Goal: Task Accomplishment & Management: Complete application form

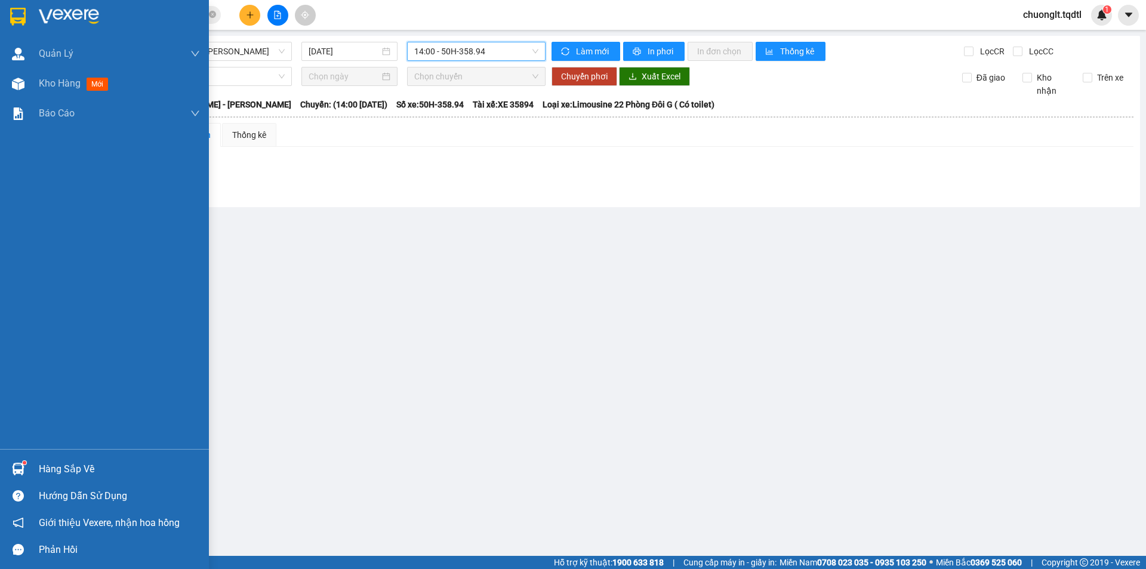
click at [82, 468] on div "Hàng sắp về" at bounding box center [119, 469] width 161 height 18
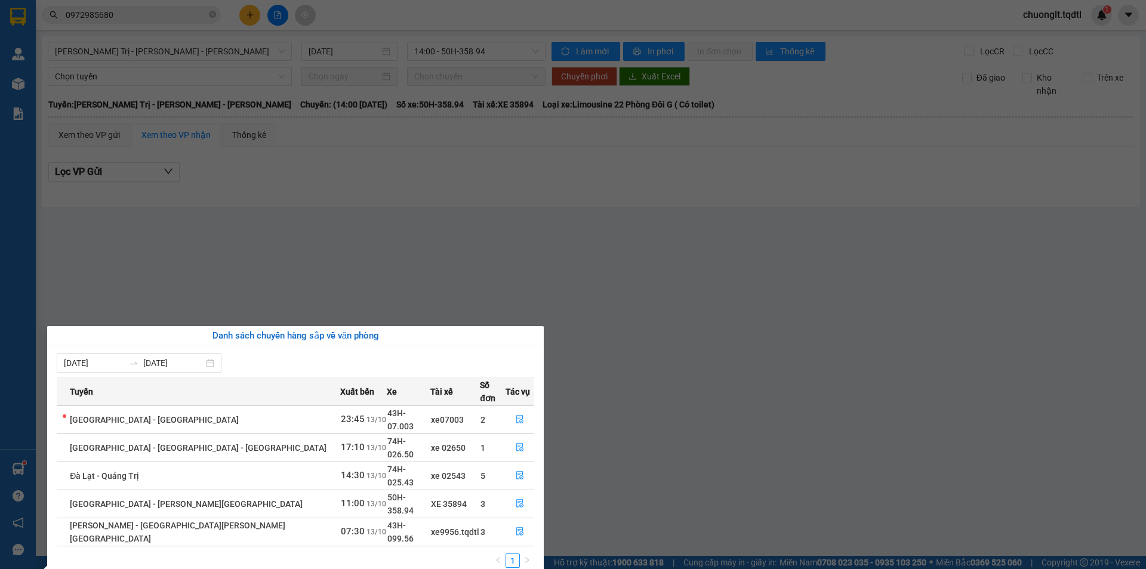
click at [657, 309] on section "Kết quả [PERSON_NAME] ( 40 ) Bộ lọc Mã ĐH Trạng thái Món hàng Thu hộ Tổng [PERS…" at bounding box center [573, 284] width 1146 height 569
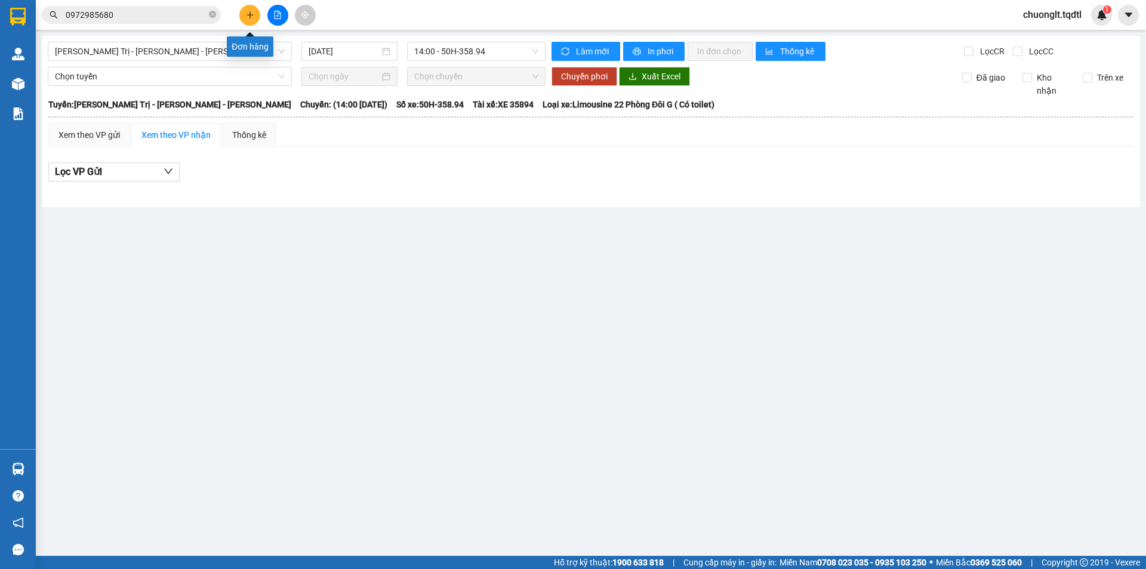
click at [246, 16] on icon "plus" at bounding box center [250, 15] width 8 height 8
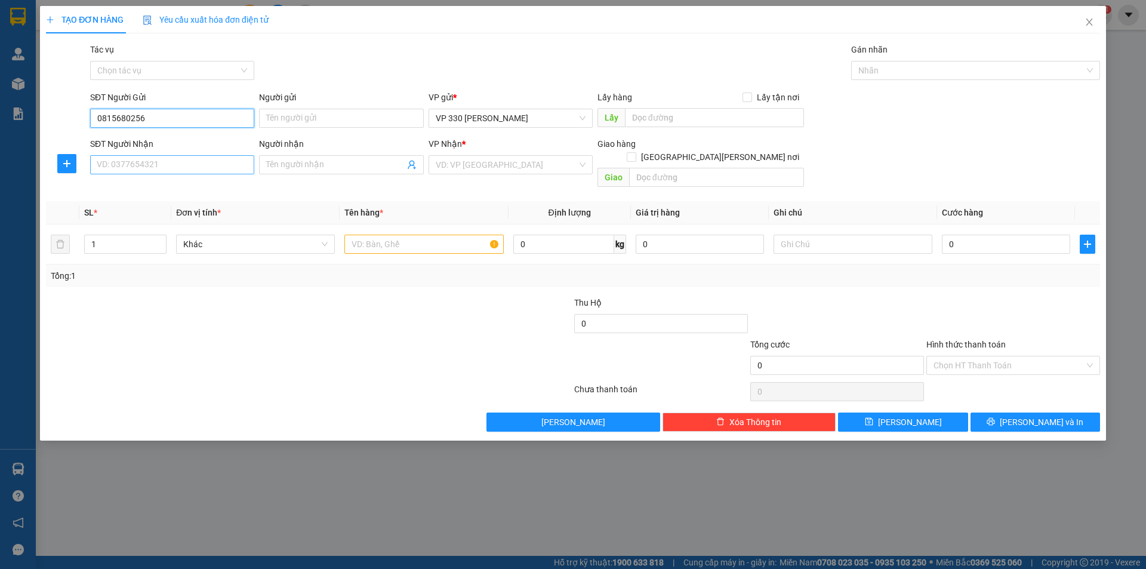
type input "0815680256"
click at [189, 162] on input "SĐT Người Nhận" at bounding box center [172, 164] width 164 height 19
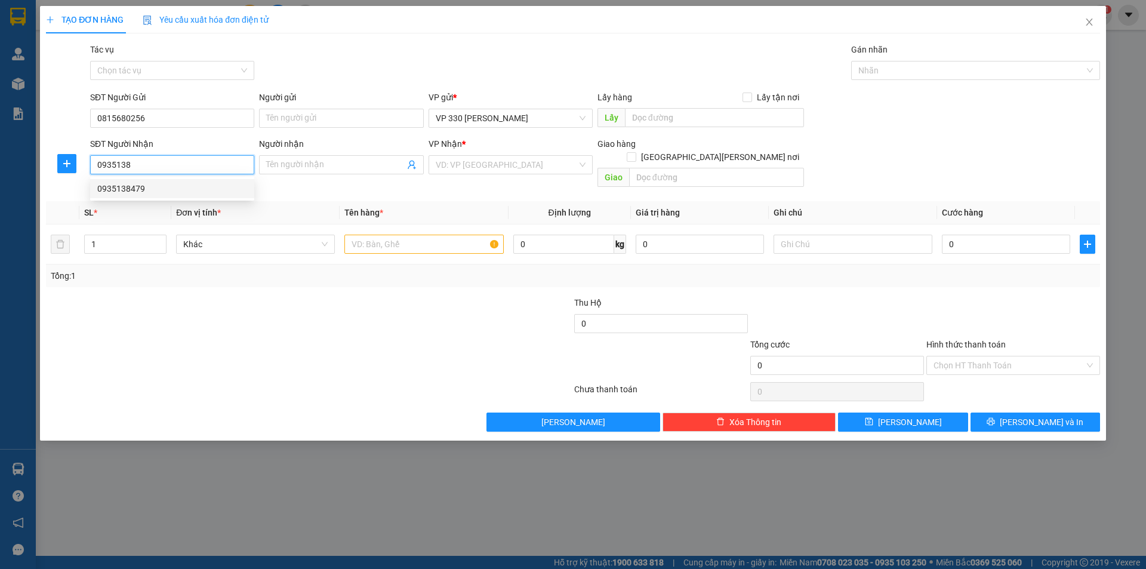
click at [149, 189] on div "0935138479" at bounding box center [172, 188] width 150 height 13
type input "0935138479"
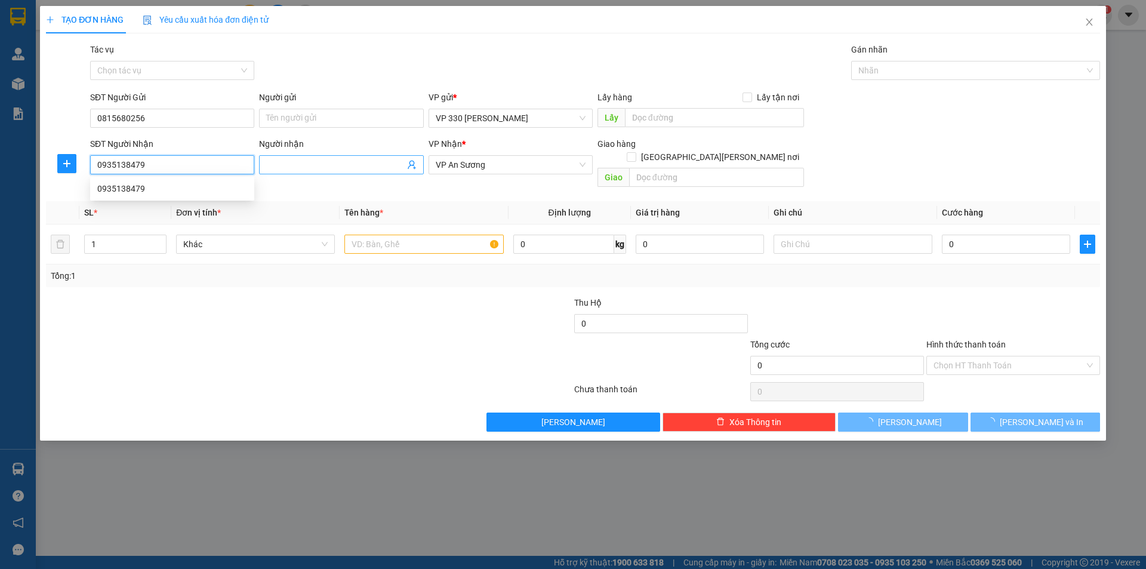
type input "100.000"
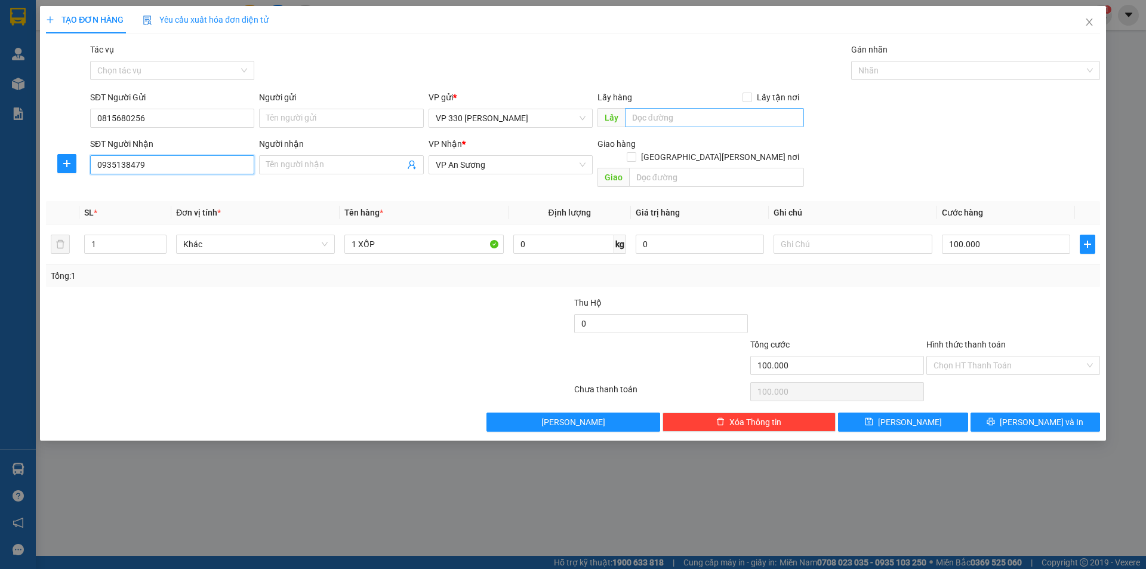
type input "0935138479"
click at [647, 125] on input "text" at bounding box center [714, 117] width 179 height 19
type input "330"
click at [403, 234] on input "1 XỐP" at bounding box center [423, 243] width 159 height 19
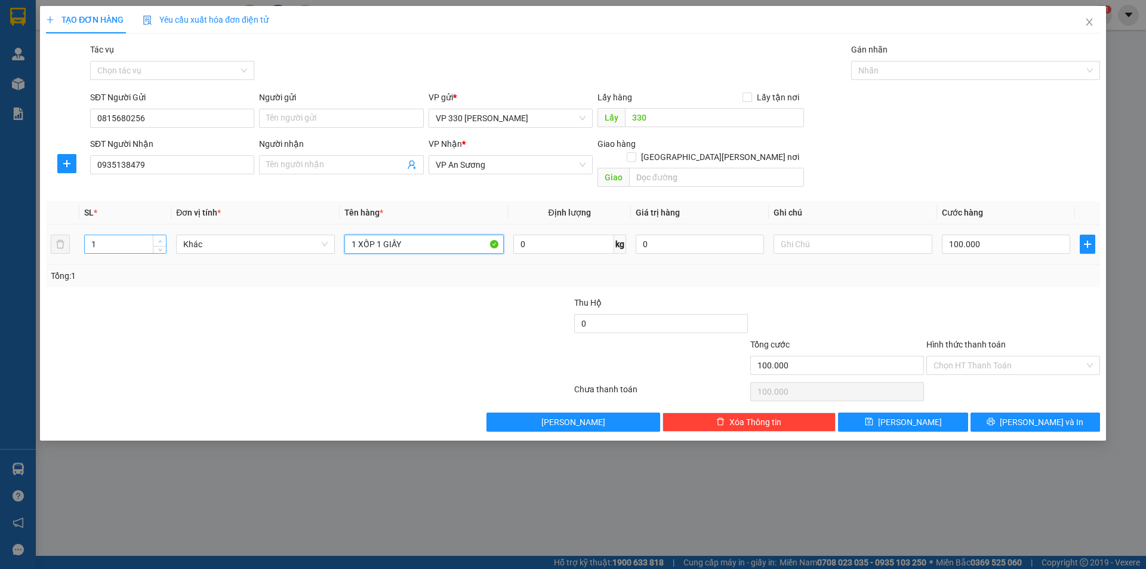
type input "1 XỐP 1 GIẤY"
type input "2"
click at [159, 237] on span "up" at bounding box center [159, 240] width 7 height 7
click at [1006, 234] on input "100.000" at bounding box center [1006, 243] width 128 height 19
type input "2"
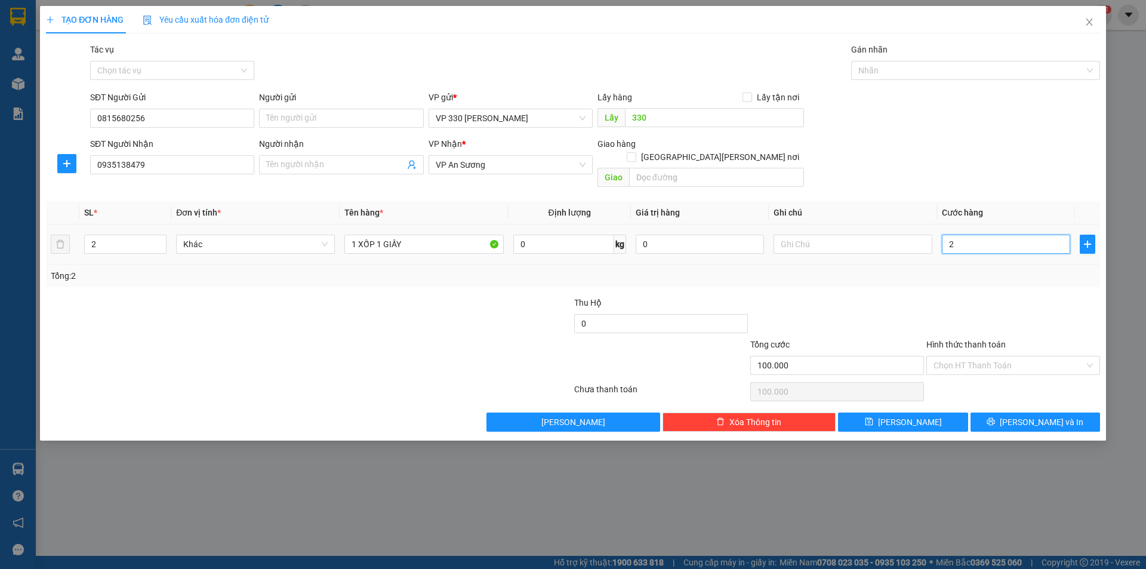
type input "2"
type input "25"
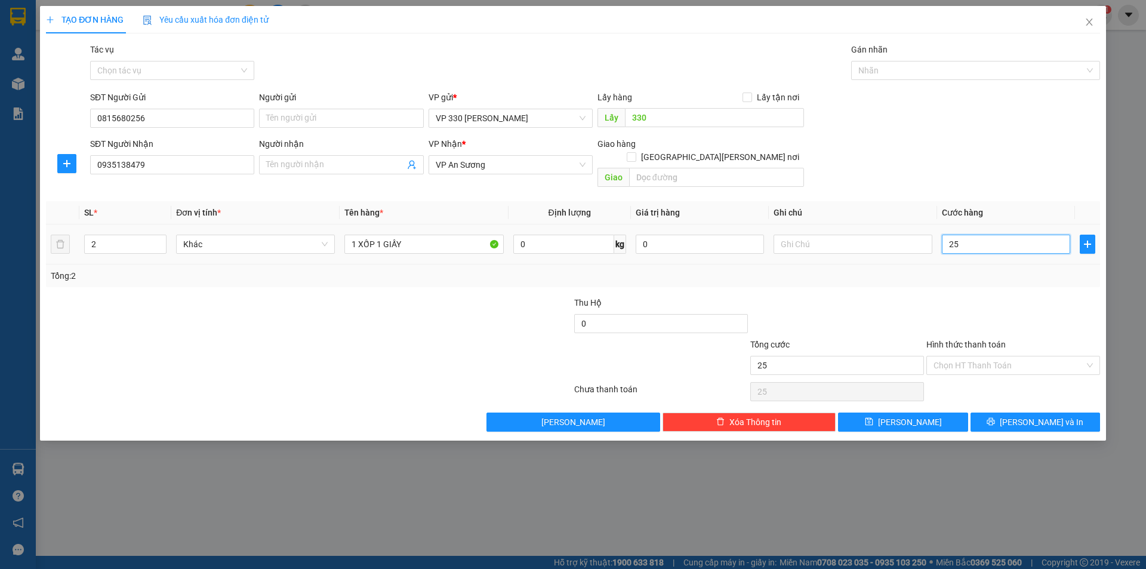
type input "250"
type input "2.500"
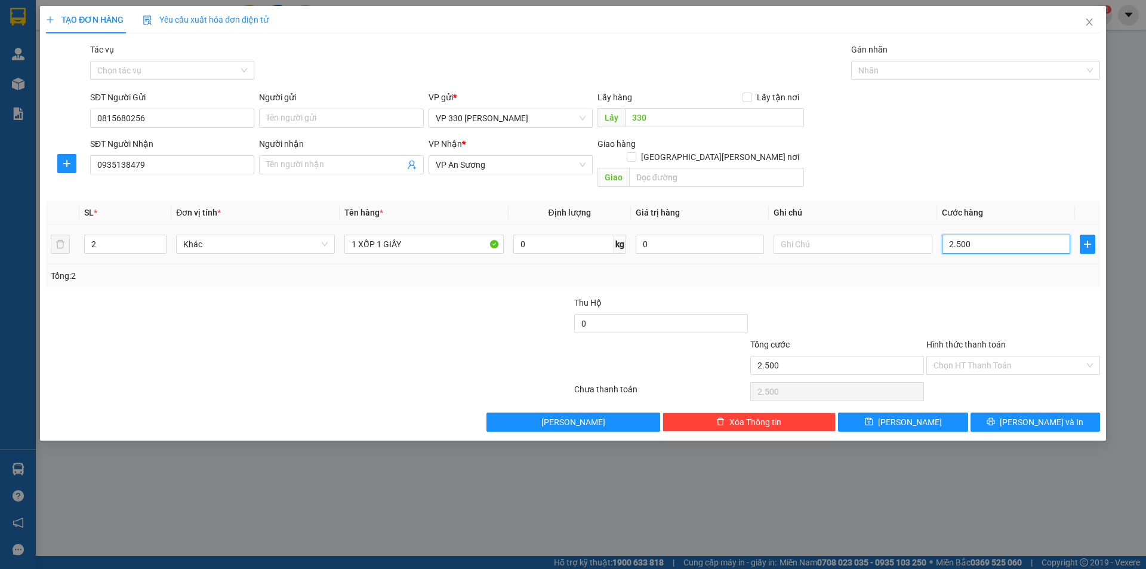
type input "25.000"
type input "250.000"
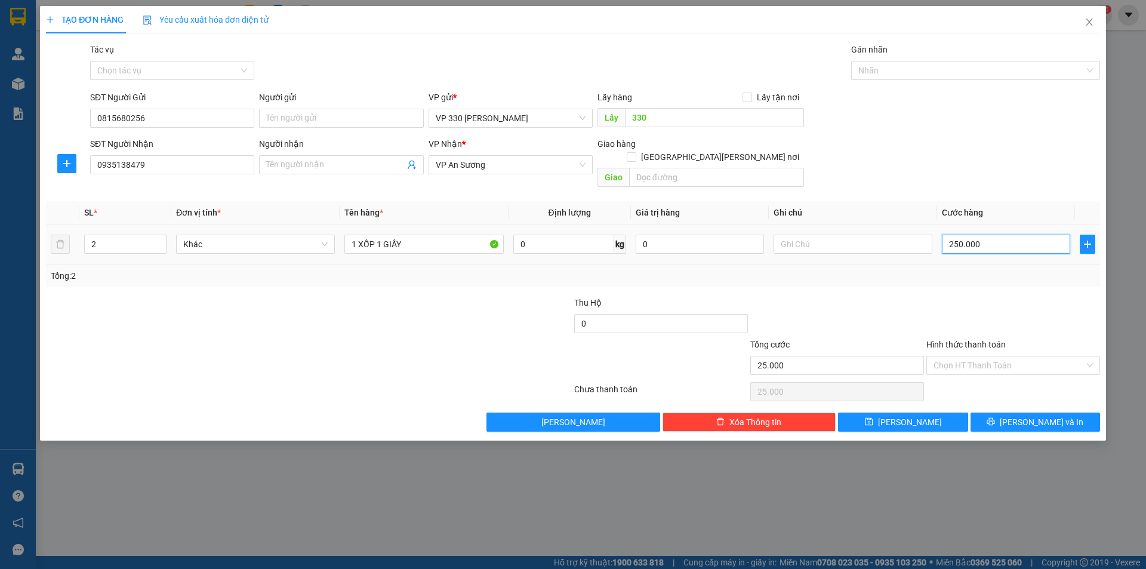
type input "250.000"
click at [1024, 412] on button "[PERSON_NAME] và In" at bounding box center [1034, 421] width 129 height 19
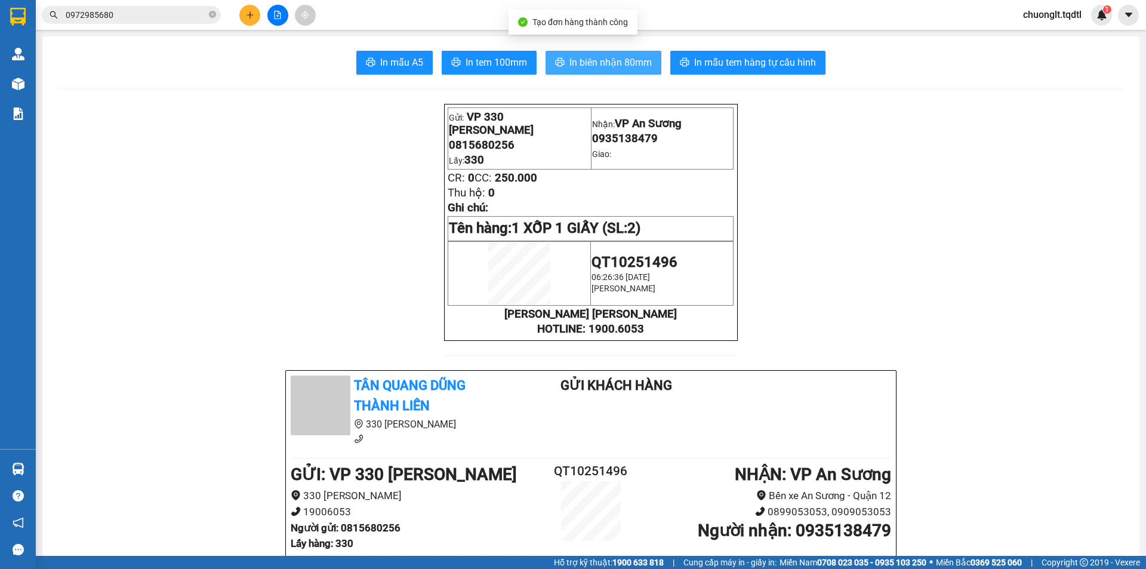
click at [599, 61] on span "In biên nhận 80mm" at bounding box center [610, 62] width 82 height 15
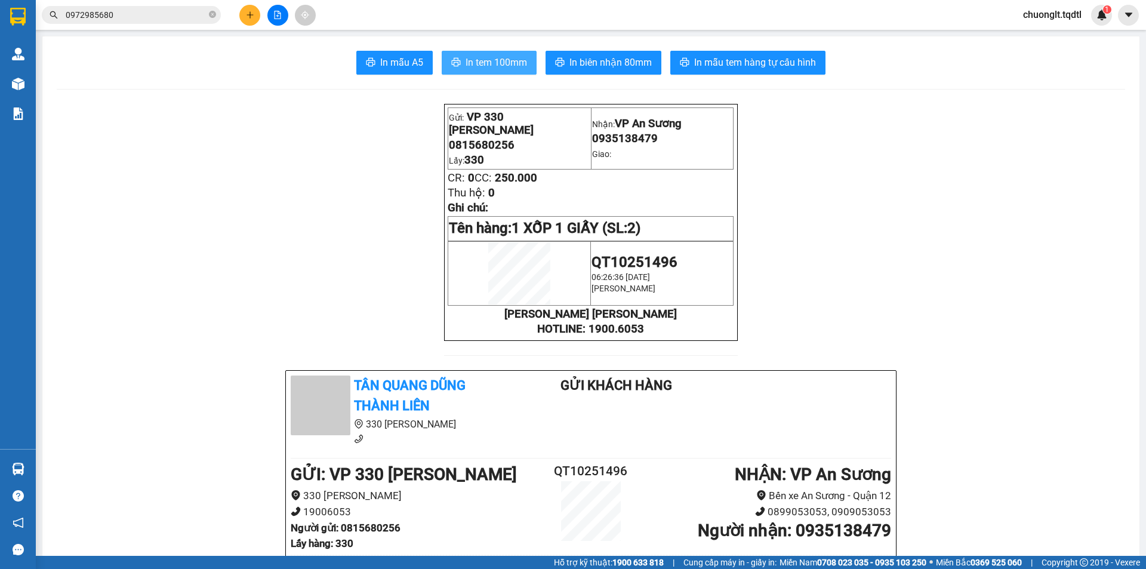
click at [487, 53] on button "In tem 100mm" at bounding box center [489, 63] width 95 height 24
click at [248, 14] on icon "plus" at bounding box center [250, 15] width 8 height 8
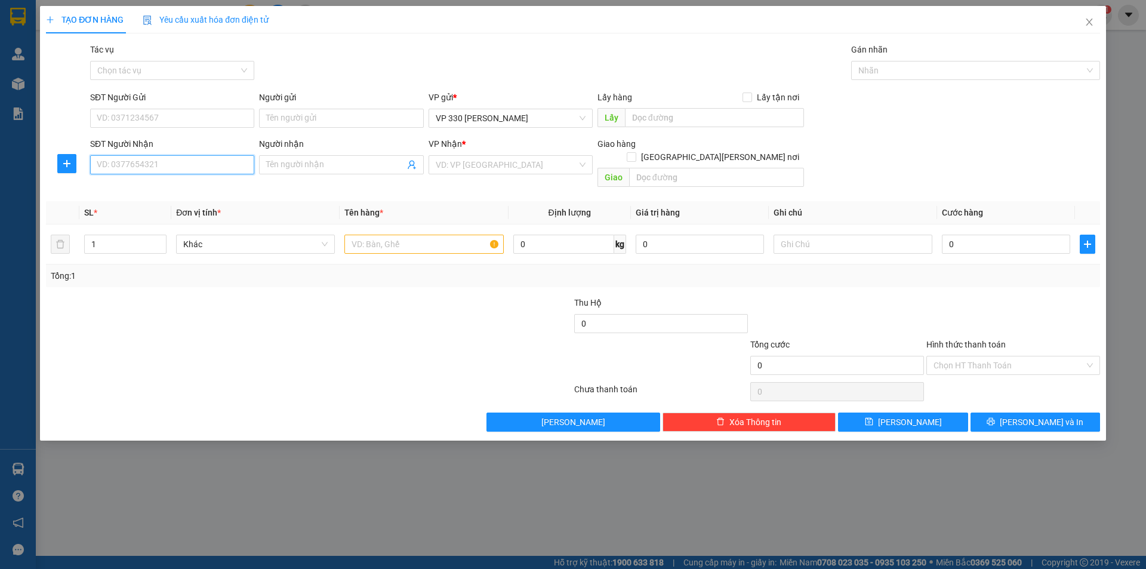
click at [165, 174] on input "SĐT Người Nhận" at bounding box center [172, 164] width 164 height 19
click at [141, 183] on div "0368259996 - HUỆ" at bounding box center [172, 188] width 150 height 13
type input "0368259996"
type input "HUỆ"
type input "ĐÔNG HÀ"
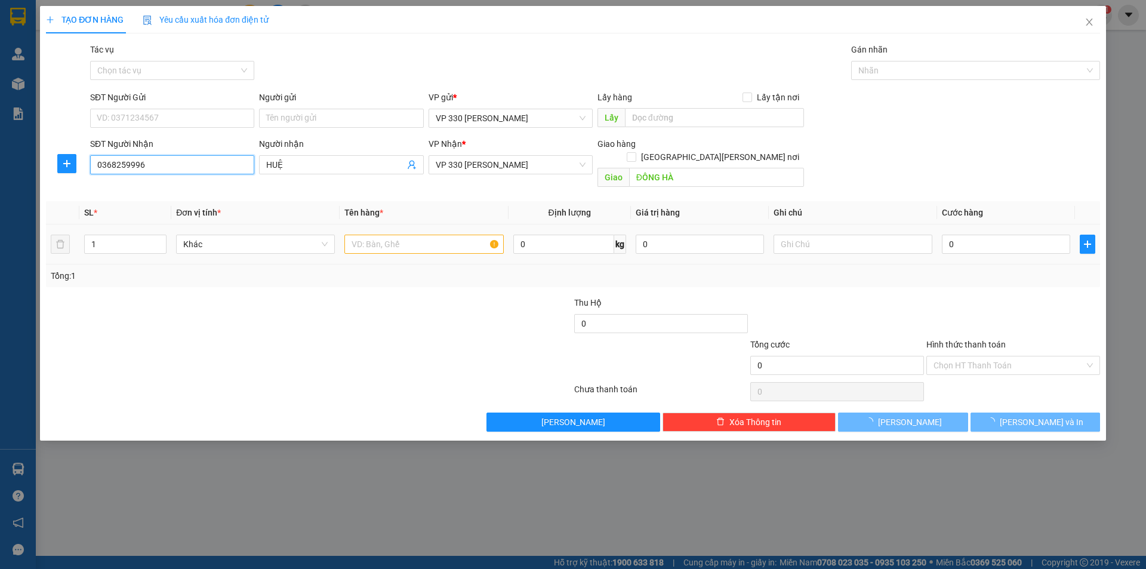
type input "200.000"
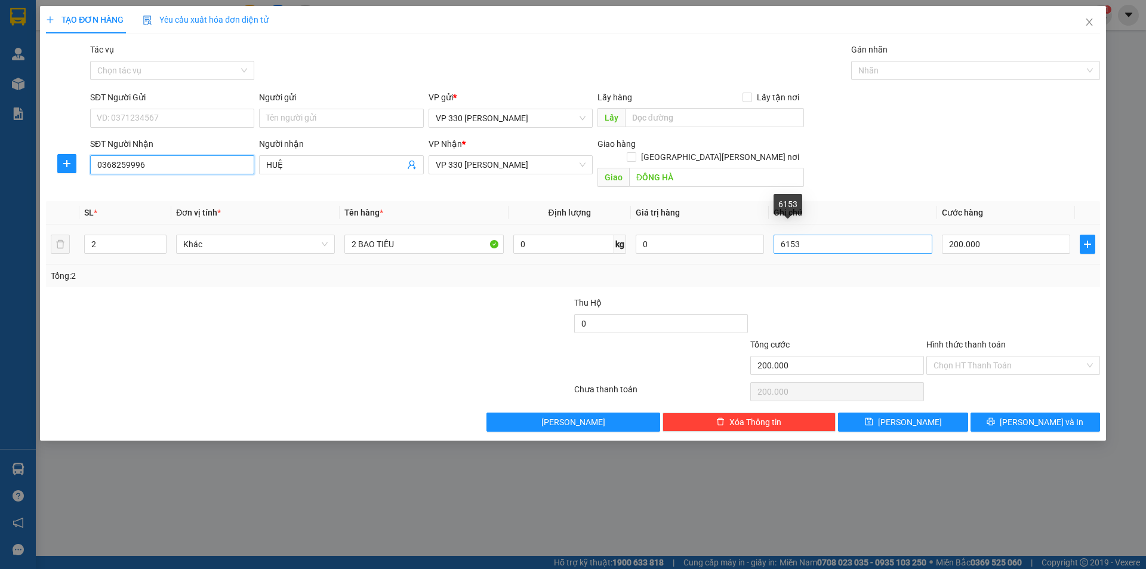
type input "0368259996"
drag, startPoint x: 796, startPoint y: 230, endPoint x: 737, endPoint y: 220, distance: 60.0
click at [747, 232] on tr "2 Khác 2 BAO TIÊU 0 kg 0 6153 200.000" at bounding box center [573, 244] width 1054 height 40
type input "6322"
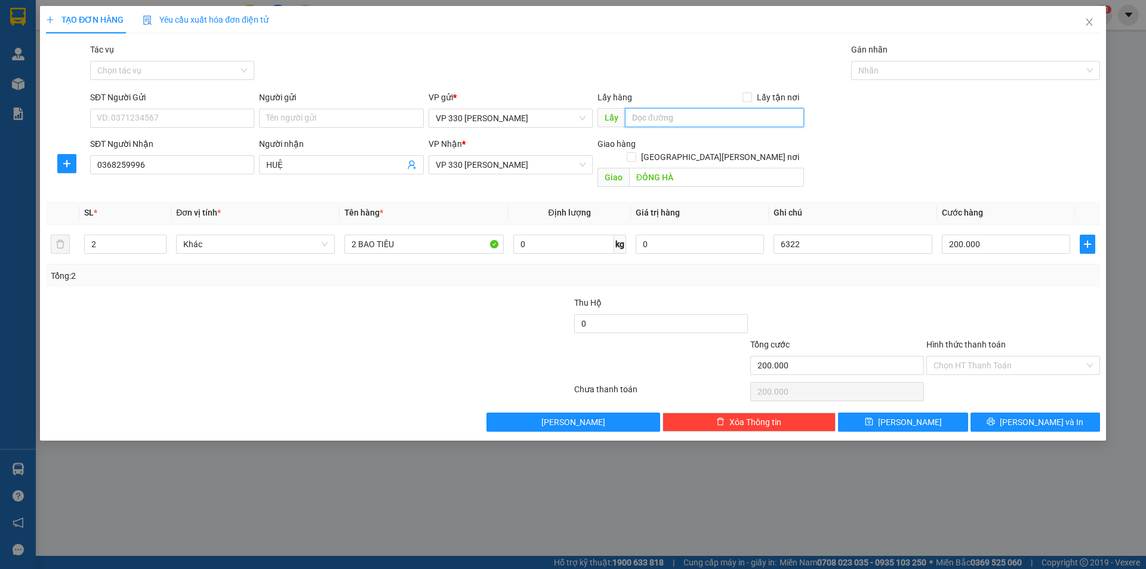
click at [716, 125] on input "text" at bounding box center [714, 117] width 179 height 19
type input "6322DĐLN"
drag, startPoint x: 898, startPoint y: 412, endPoint x: 870, endPoint y: 411, distance: 28.1
click at [897, 412] on button "[PERSON_NAME]" at bounding box center [902, 421] width 129 height 19
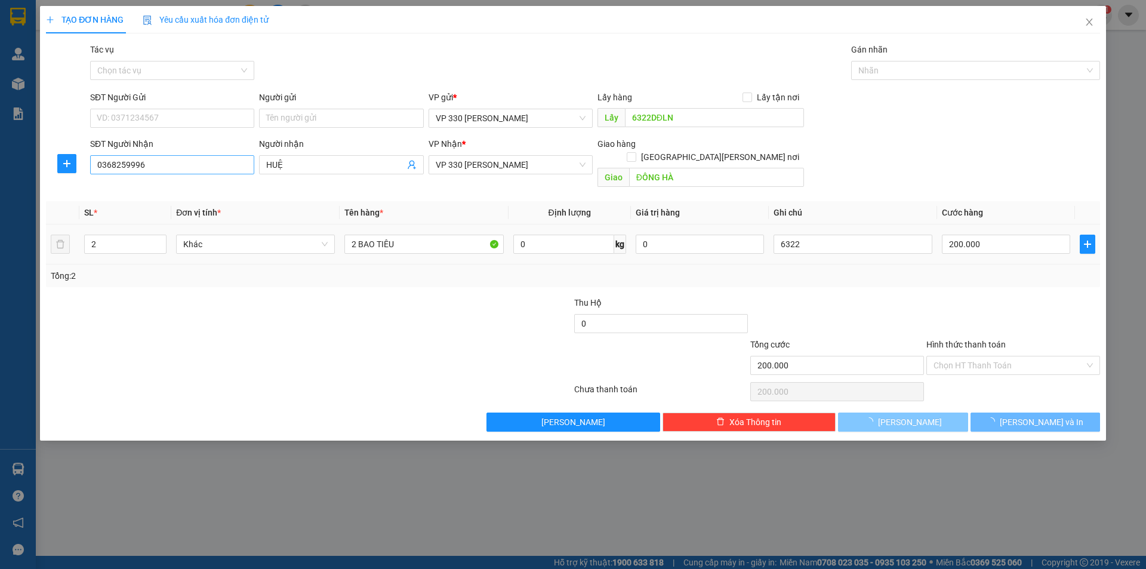
type input "0"
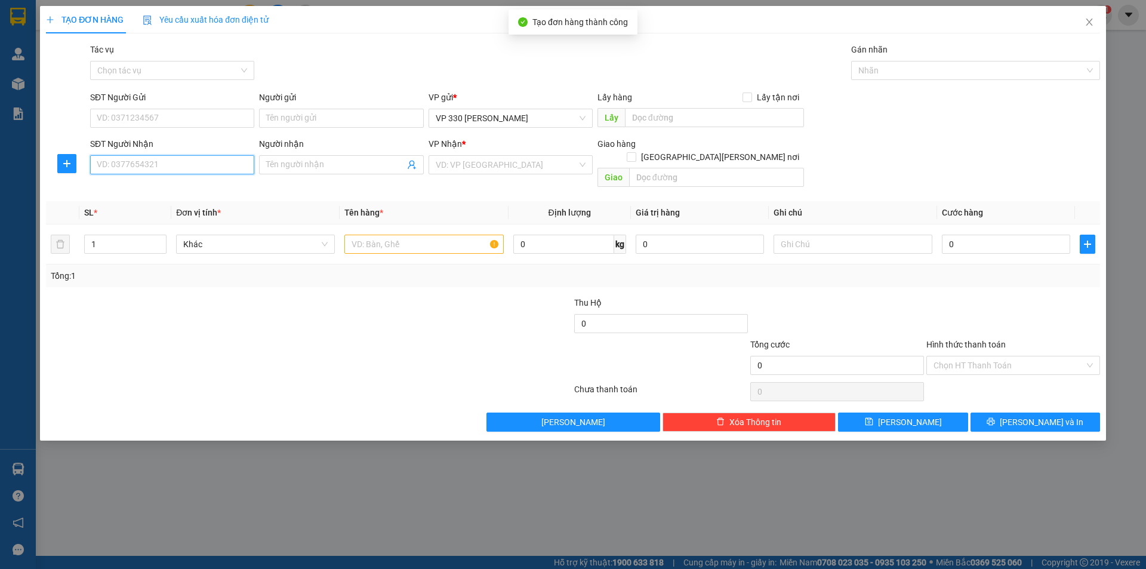
click at [195, 165] on input "SĐT Người Nhận" at bounding box center [172, 164] width 164 height 19
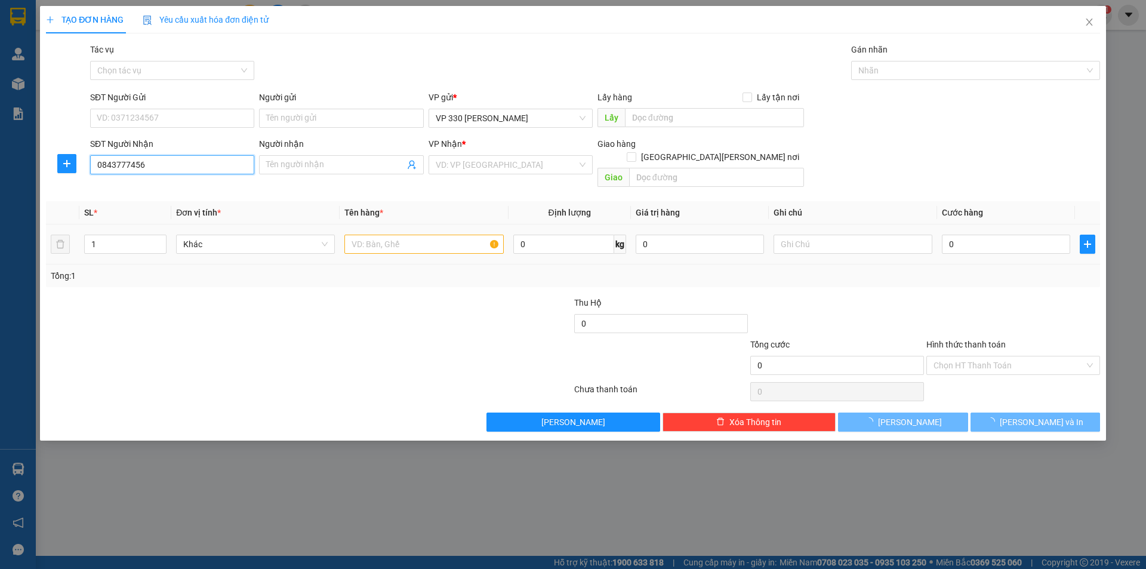
type input "0843777456"
click at [378, 234] on input "text" at bounding box center [423, 243] width 159 height 19
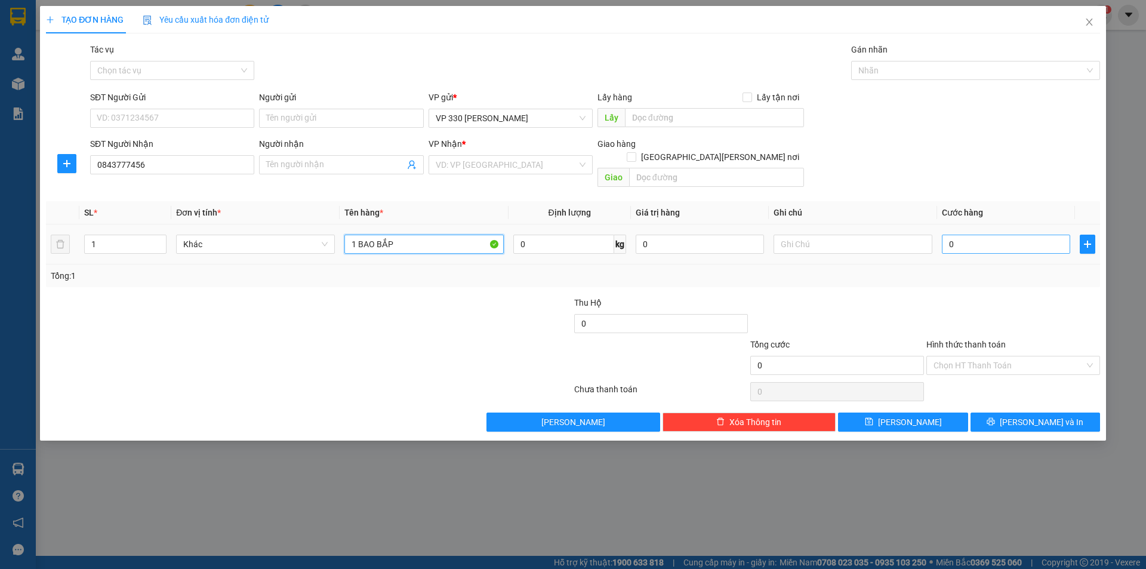
type input "1 BAO BẮP"
click at [984, 237] on input "0" at bounding box center [1006, 243] width 128 height 19
type input "1"
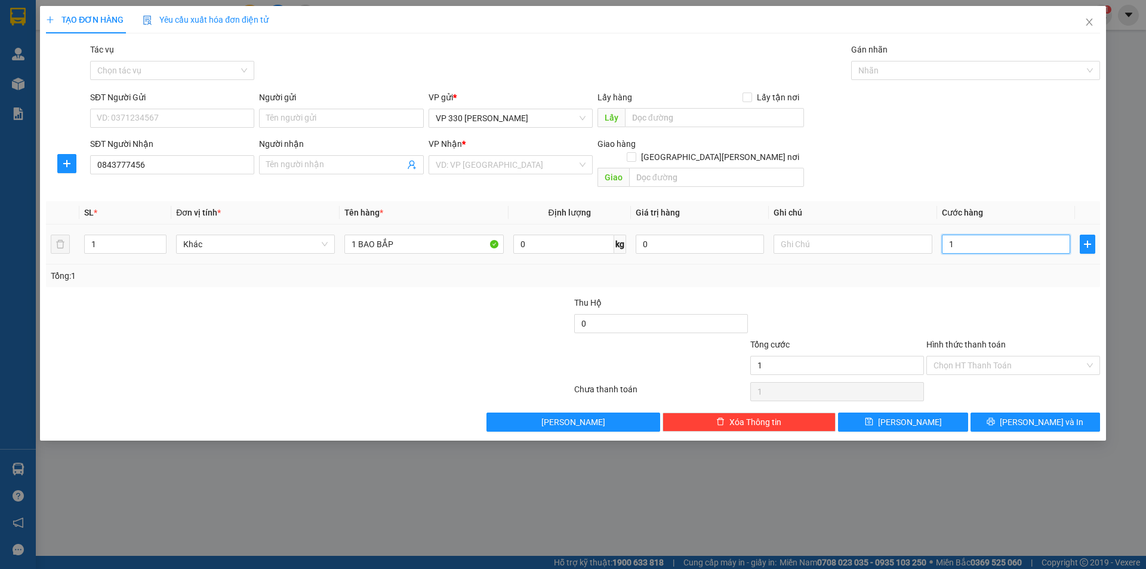
type input "15"
type input "150"
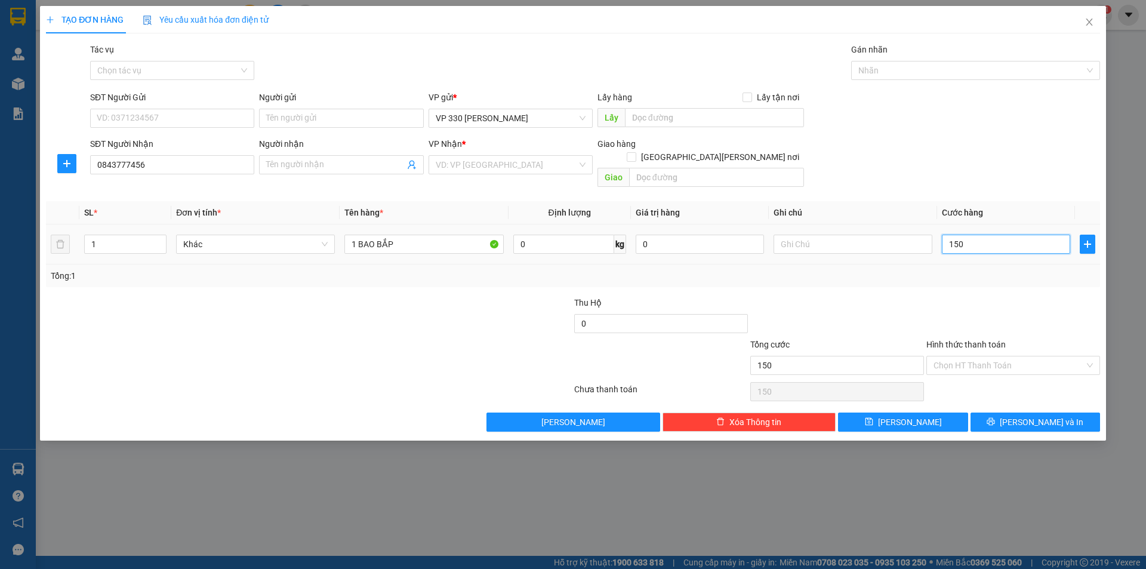
type input "1.500"
type input "15.000"
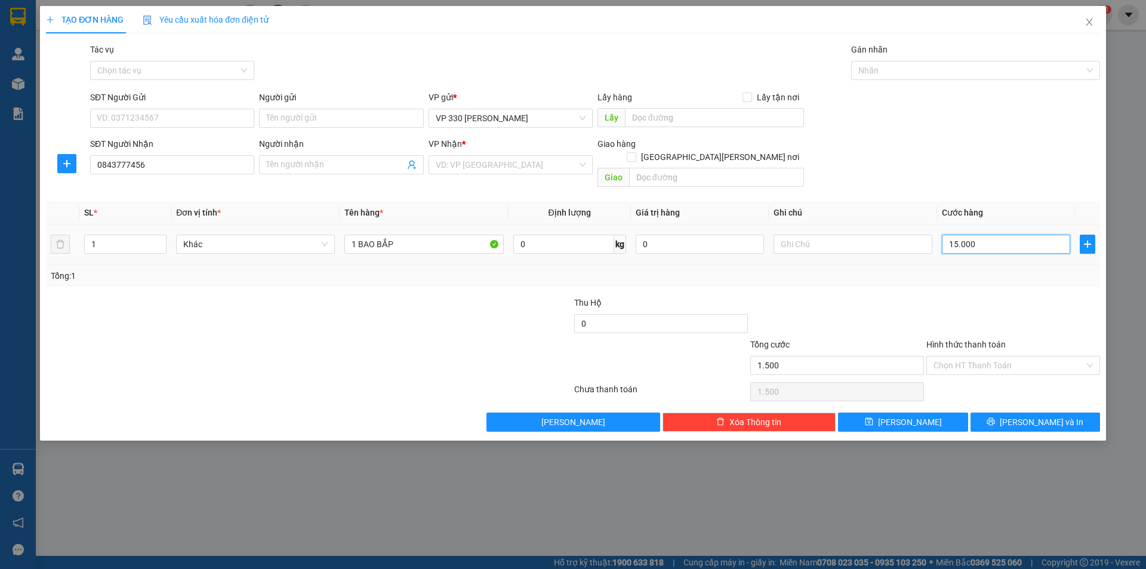
type input "15.000"
type input "150.000"
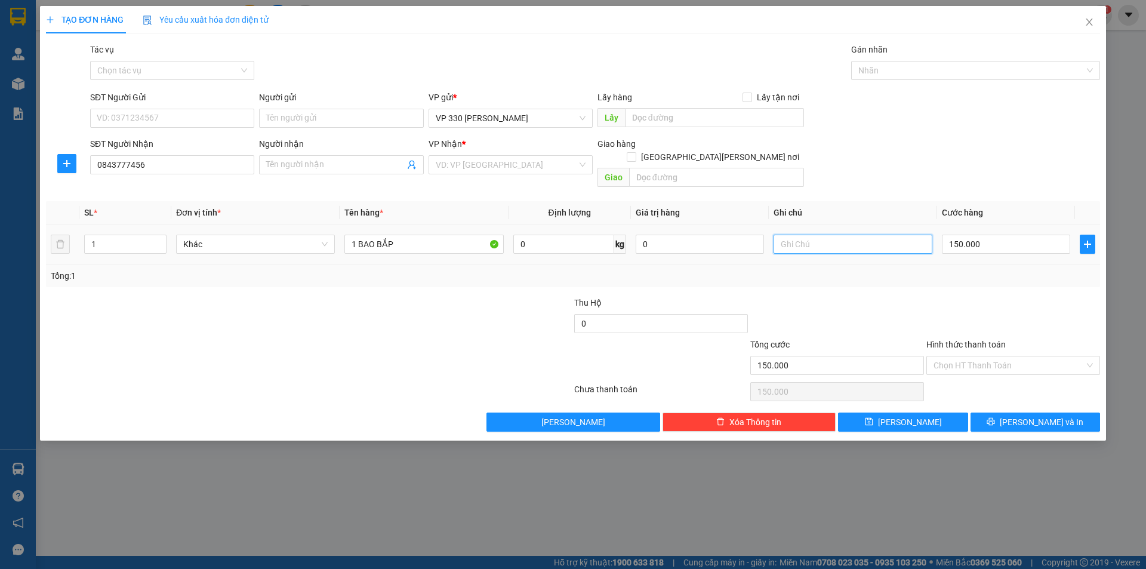
click at [814, 234] on input "text" at bounding box center [852, 243] width 159 height 19
type input "6322"
click at [671, 111] on input "text" at bounding box center [714, 117] width 179 height 19
type input "6322DĐLN"
click at [468, 166] on input "search" at bounding box center [506, 165] width 141 height 18
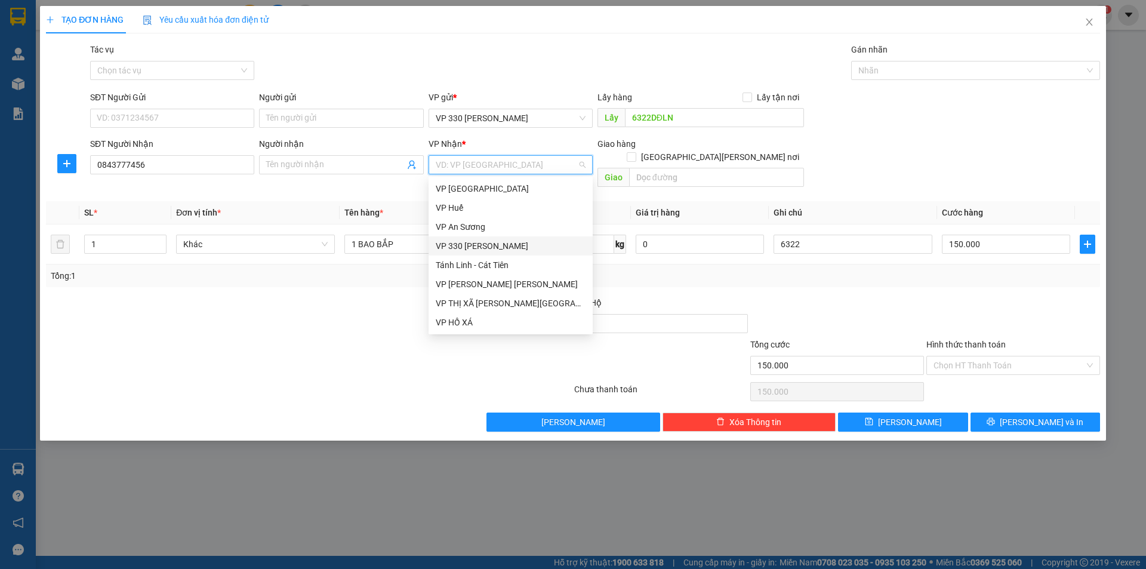
drag, startPoint x: 488, startPoint y: 243, endPoint x: 511, endPoint y: 234, distance: 24.7
click at [489, 243] on div "VP 330 [PERSON_NAME]" at bounding box center [511, 245] width 150 height 13
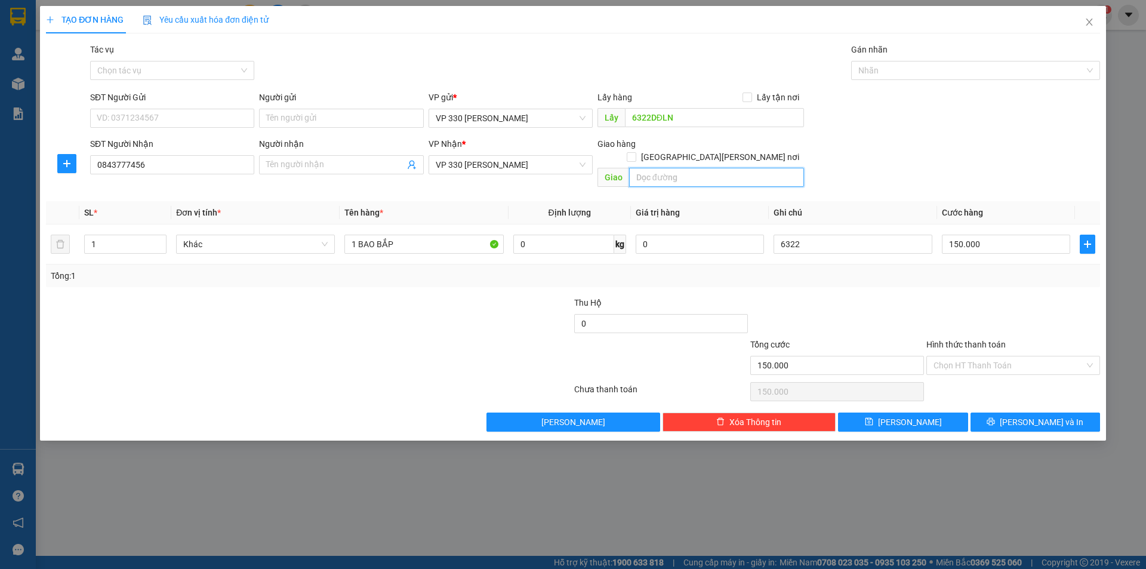
click at [648, 168] on input "text" at bounding box center [716, 177] width 175 height 19
type input "D"
type input "ĐÔNG HÀ"
click at [873, 417] on icon "save" at bounding box center [869, 421] width 8 height 8
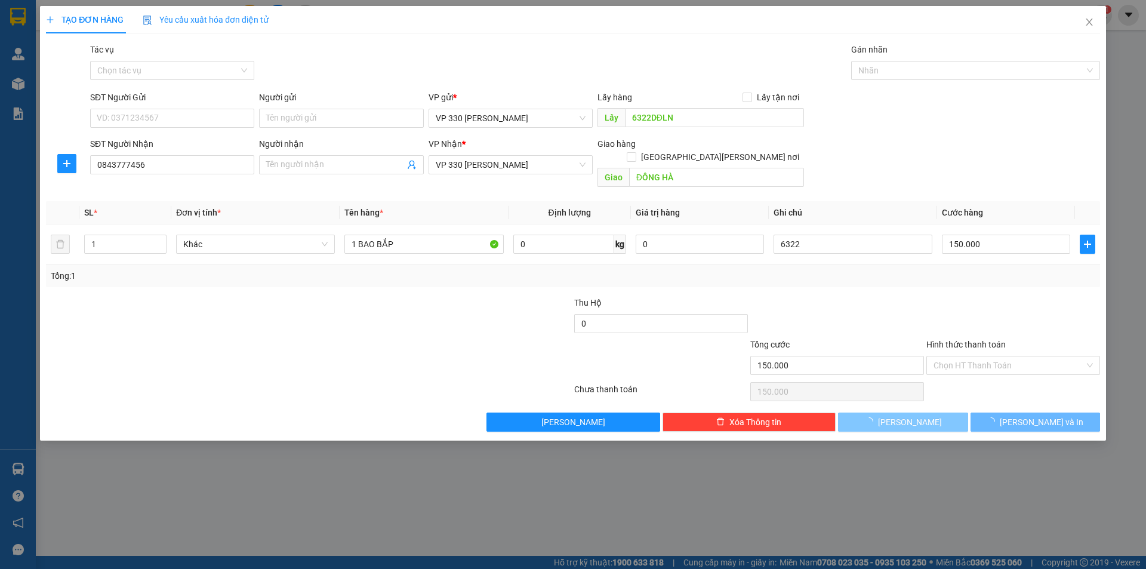
type input "0"
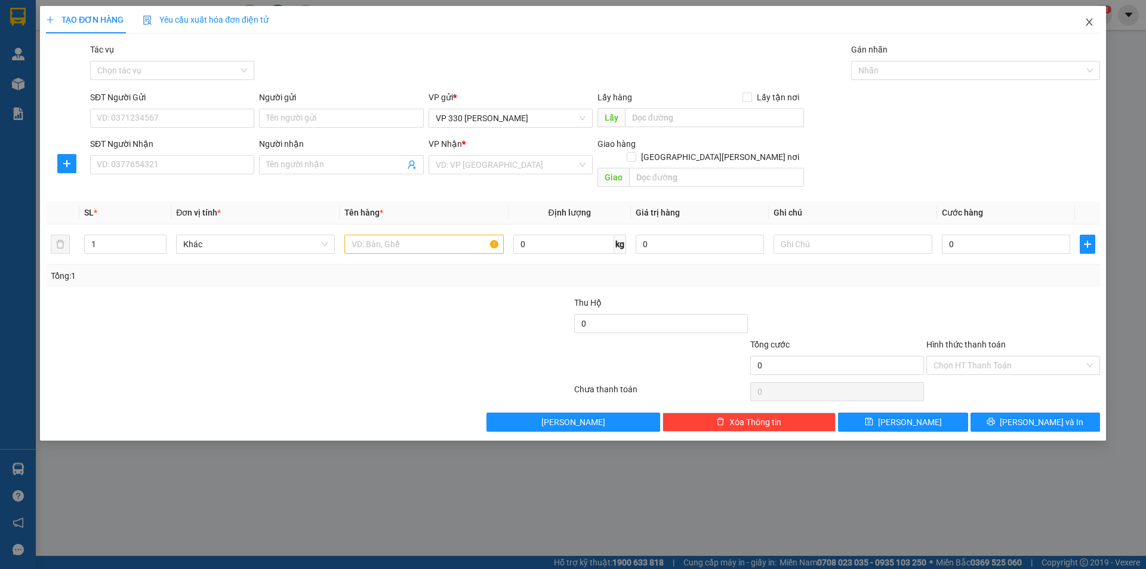
click at [1091, 22] on icon "close" at bounding box center [1089, 22] width 10 height 10
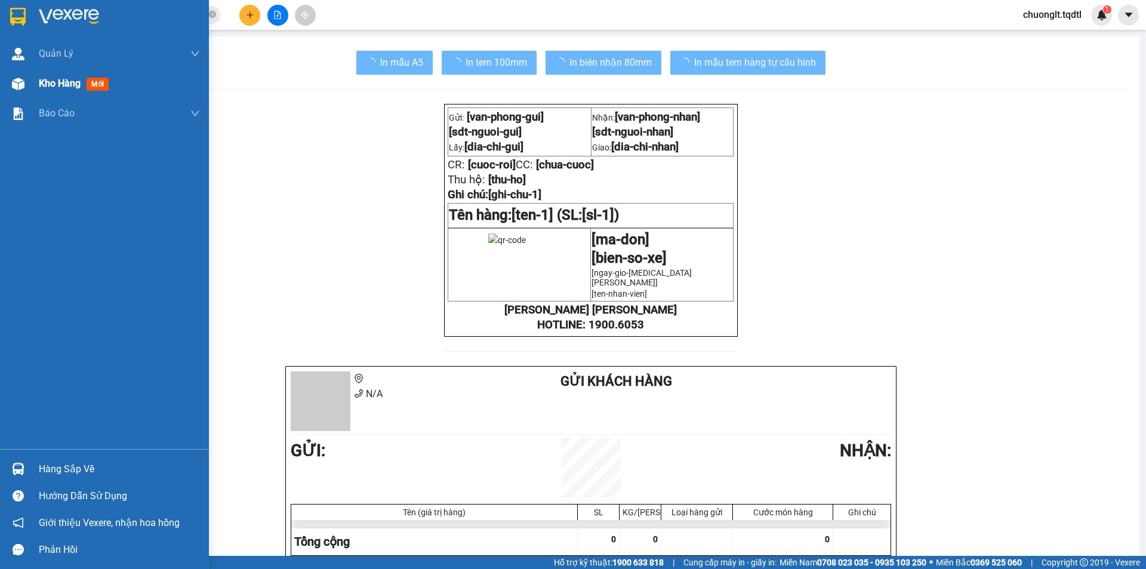
click at [67, 81] on span "Kho hàng" at bounding box center [60, 83] width 42 height 11
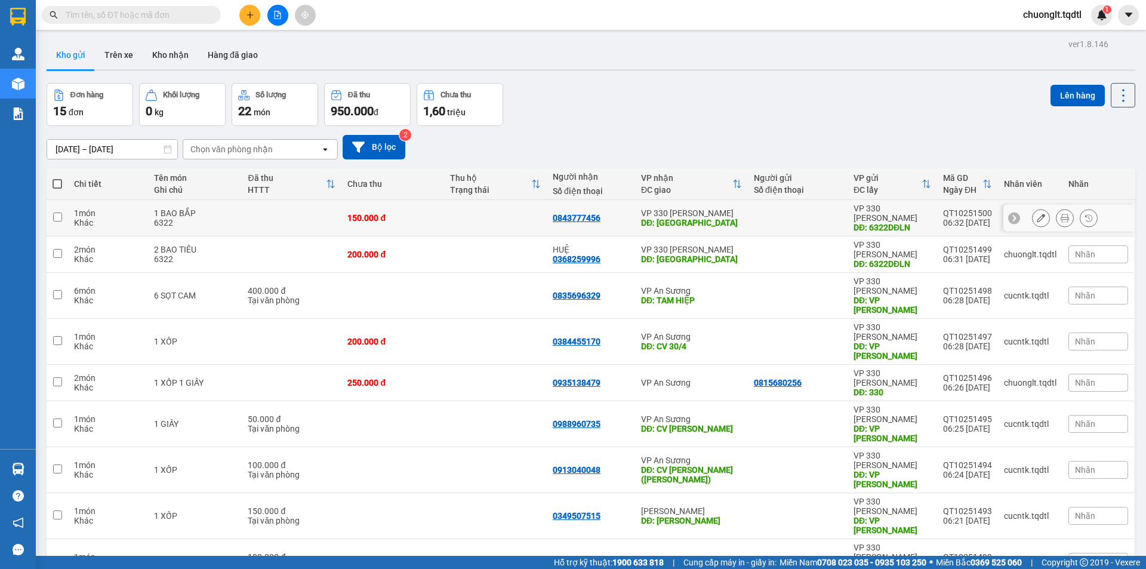
click at [236, 210] on td "1 BAO BẮP 6322" at bounding box center [195, 218] width 94 height 36
checkbox input "true"
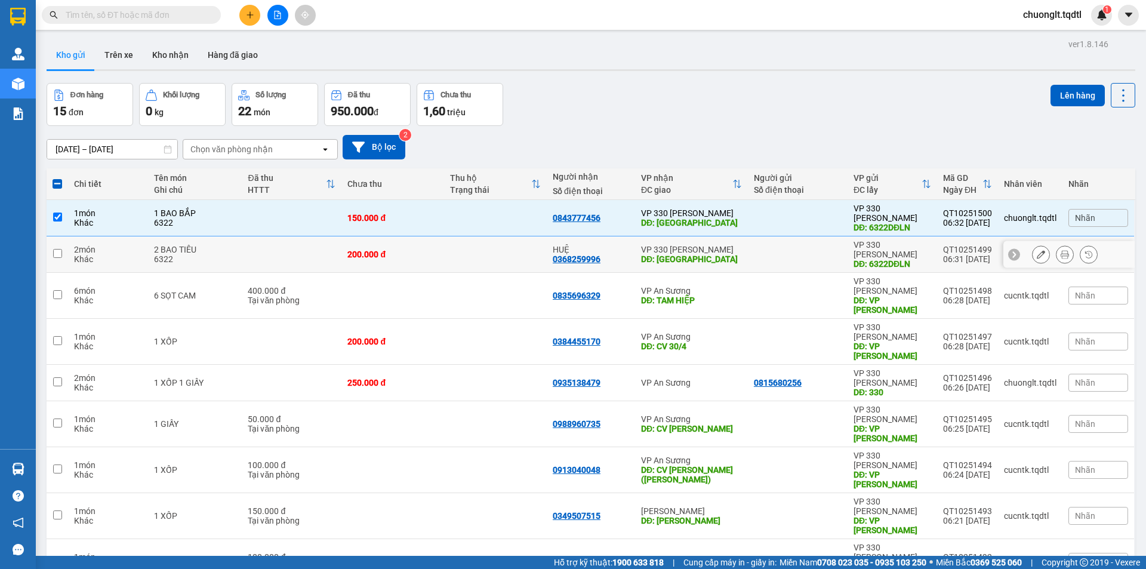
click at [233, 245] on div "2 BAO TIÊU" at bounding box center [195, 250] width 82 height 10
checkbox input "true"
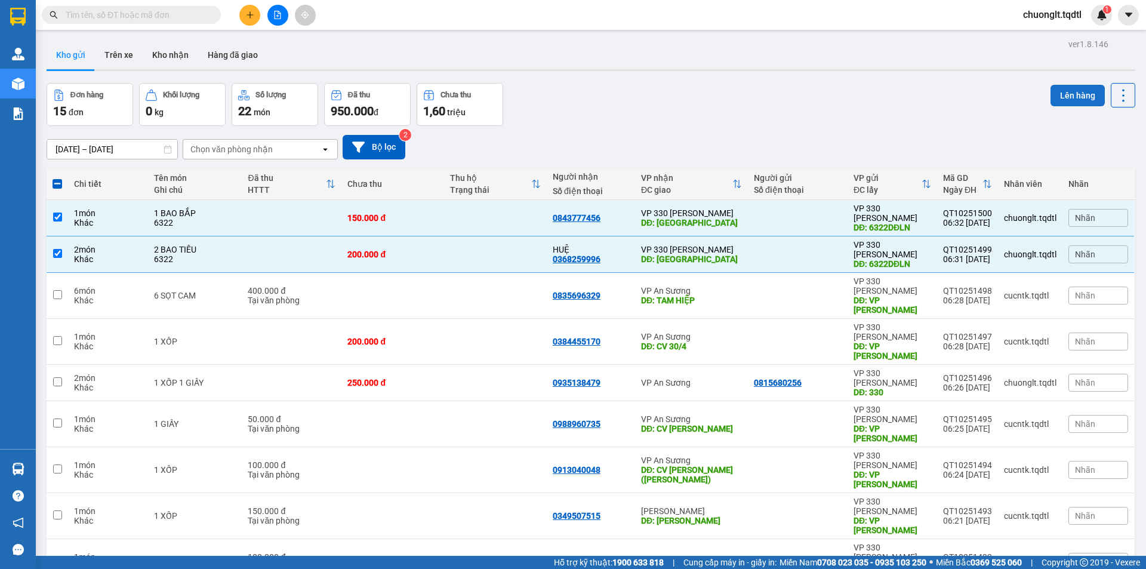
click at [1057, 91] on button "Lên hàng" at bounding box center [1077, 95] width 54 height 21
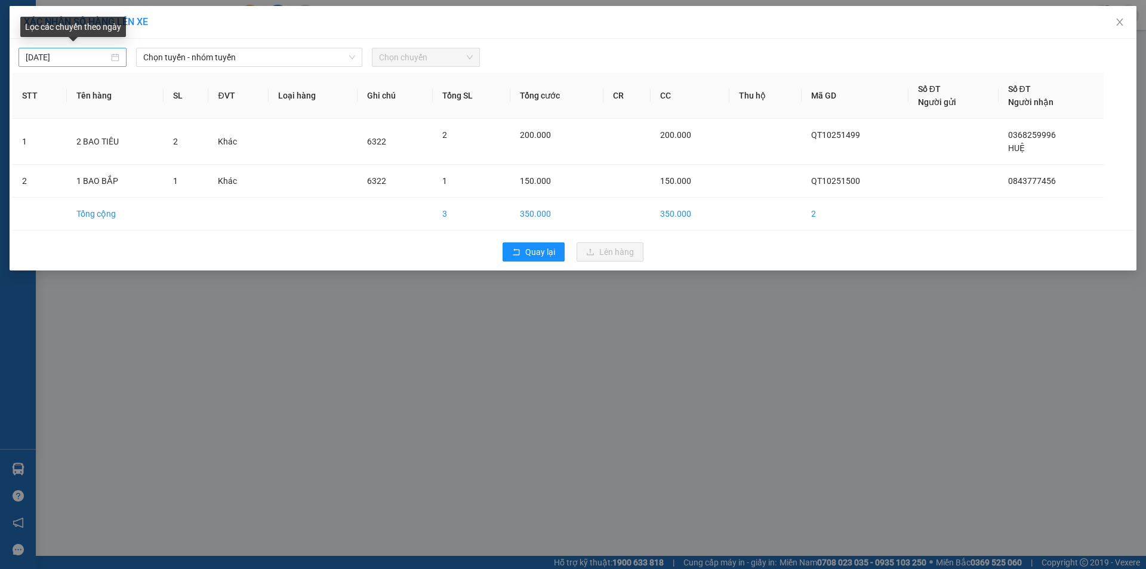
click at [112, 59] on div "[DATE]" at bounding box center [73, 57] width 94 height 13
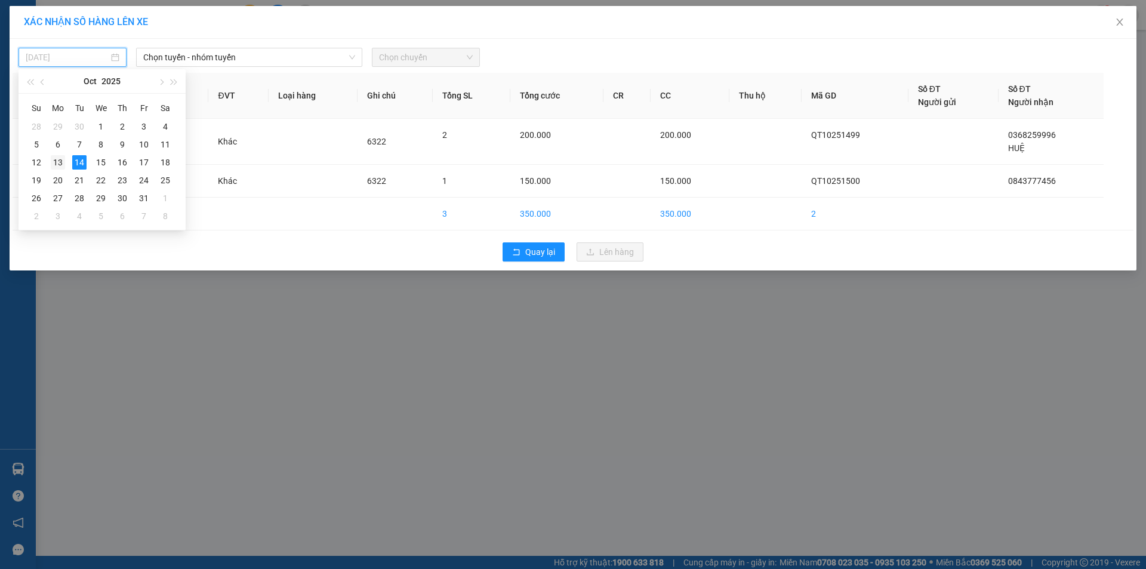
click at [52, 165] on div "13" at bounding box center [58, 162] width 14 height 14
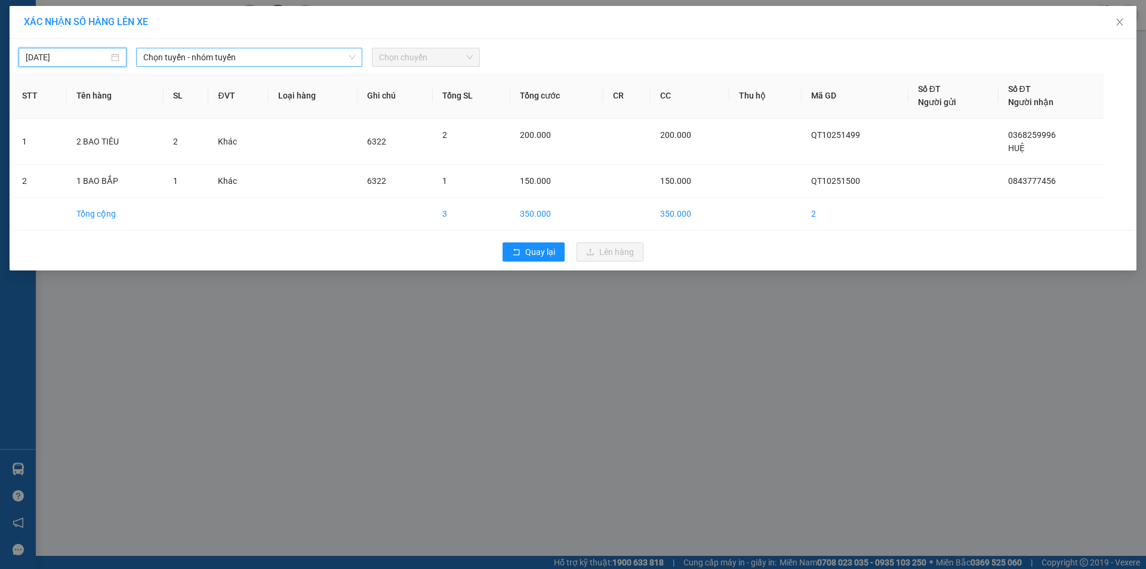
type input "[DATE]"
click at [296, 60] on span "Chọn tuyến - nhóm tuyến" at bounding box center [249, 57] width 212 height 18
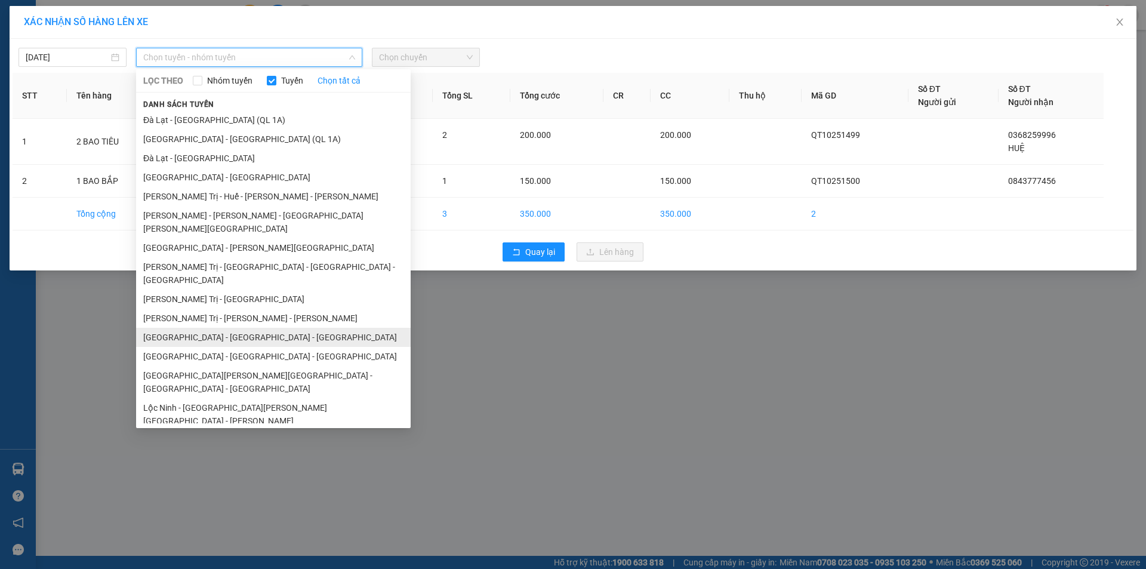
scroll to position [69, 0]
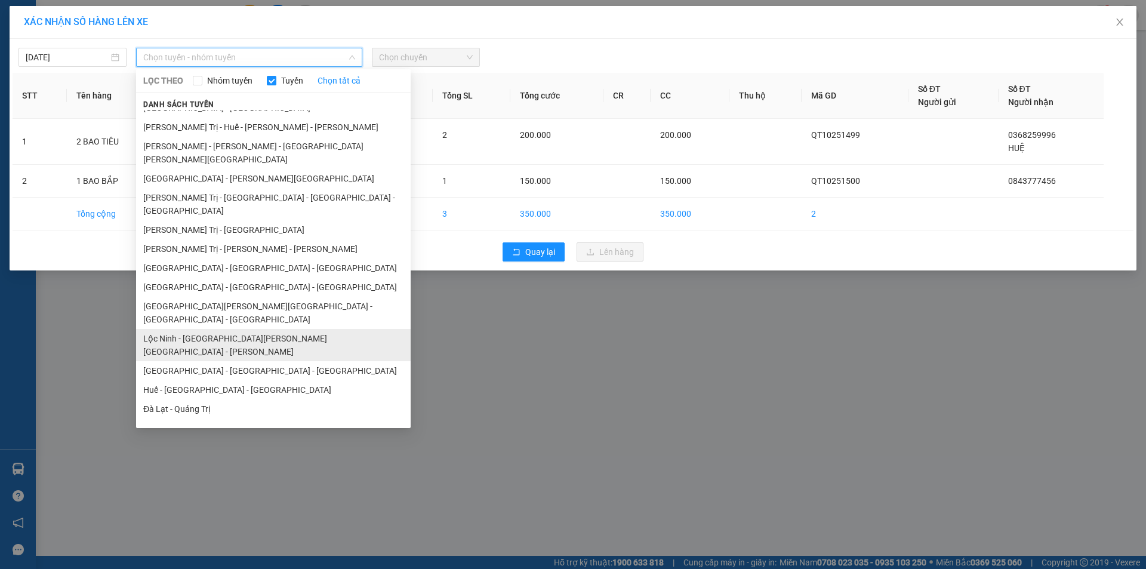
click at [269, 329] on li "Lộc Ninh - [GEOGRAPHIC_DATA] - [GEOGRAPHIC_DATA] - [GEOGRAPHIC_DATA]" at bounding box center [273, 345] width 274 height 32
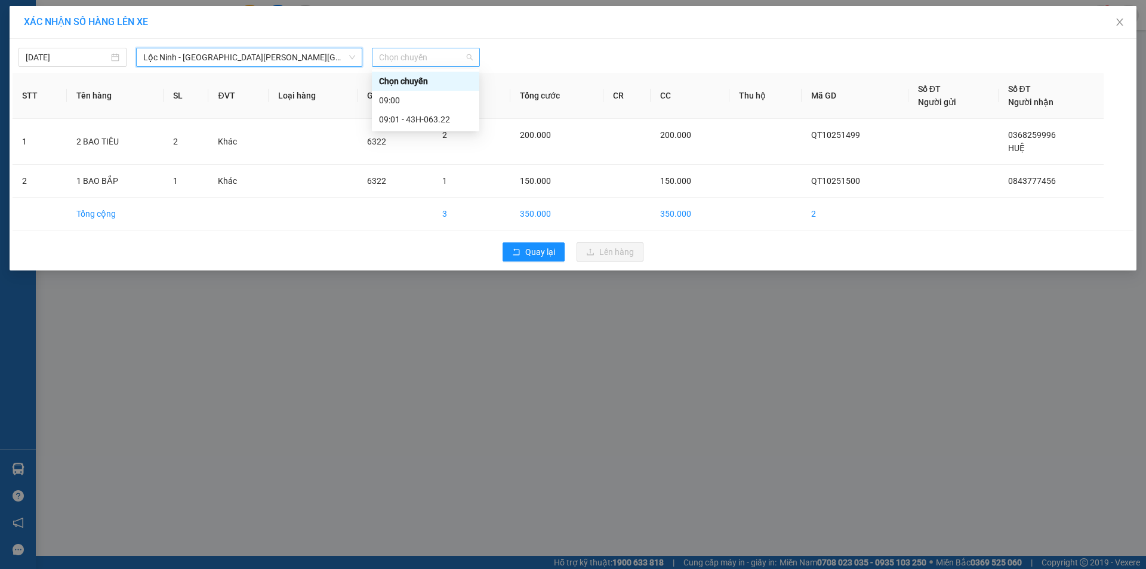
click at [440, 55] on span "Chọn chuyến" at bounding box center [426, 57] width 94 height 18
click at [442, 119] on div "09:01 - 43H-063.22" at bounding box center [425, 119] width 93 height 13
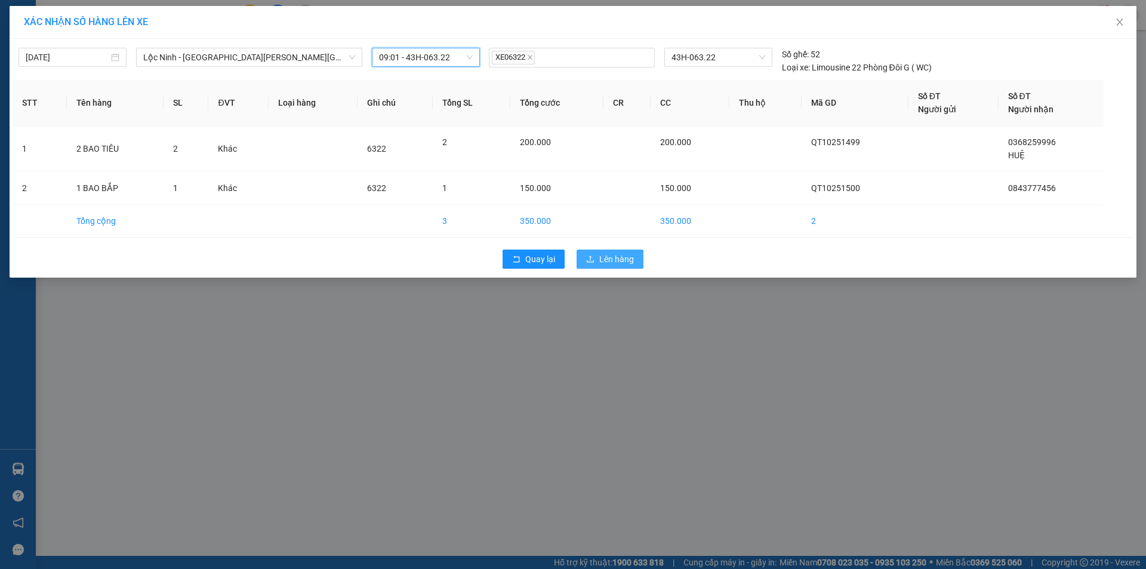
click at [616, 255] on span "Lên hàng" at bounding box center [616, 258] width 35 height 13
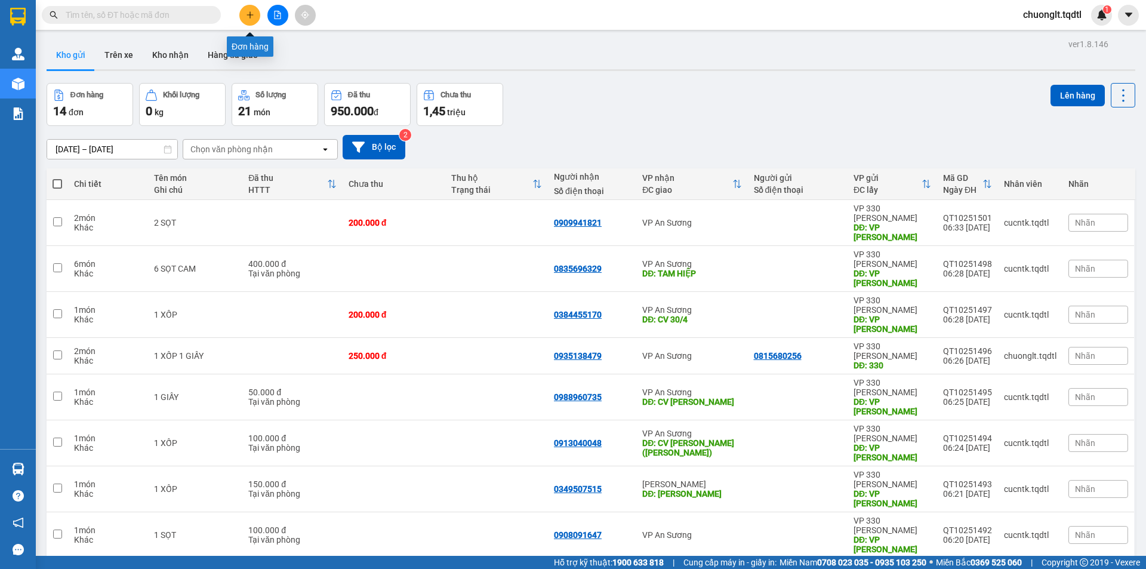
click at [245, 13] on button at bounding box center [249, 15] width 21 height 21
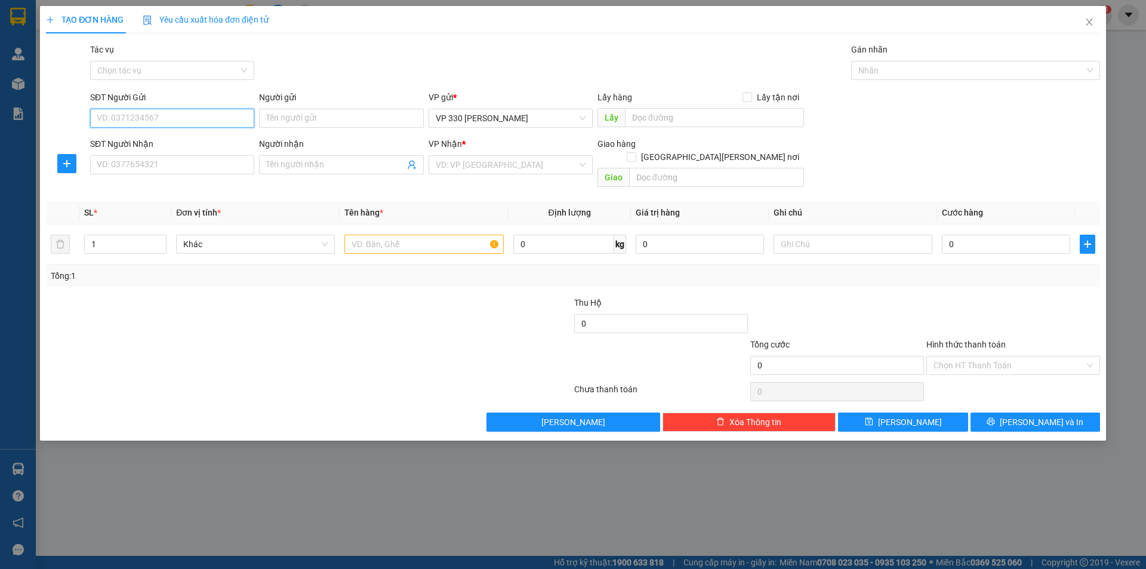
click at [162, 117] on input "SĐT Người Gửi" at bounding box center [172, 118] width 164 height 19
type input "0394305512"
click at [192, 170] on input "SĐT Người Nhận" at bounding box center [172, 164] width 164 height 19
type input "0775978710"
click at [405, 234] on input "text" at bounding box center [423, 243] width 159 height 19
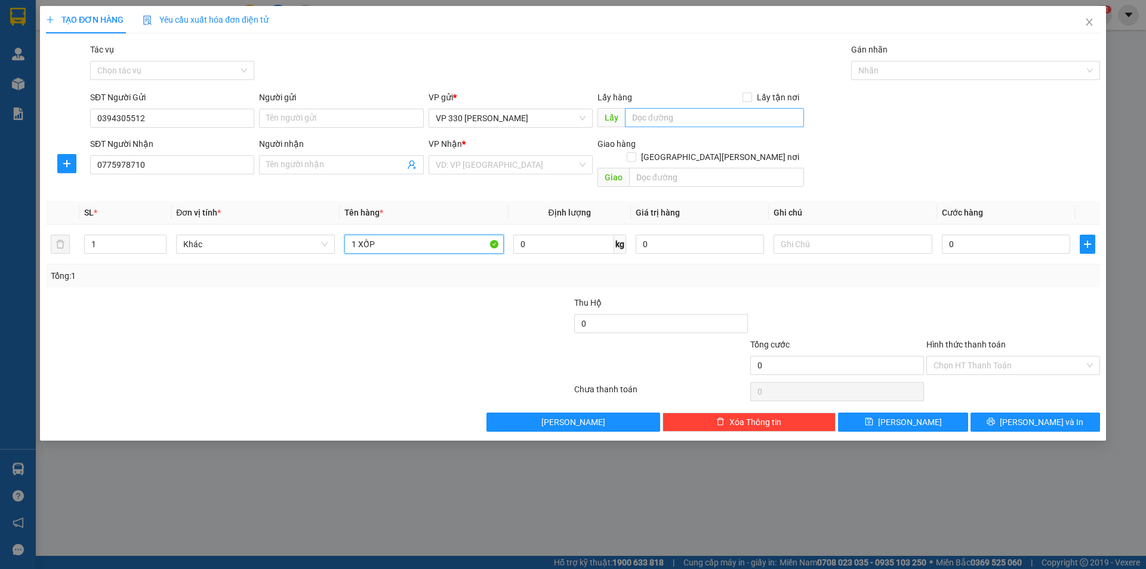
type input "1 XỐP"
click at [702, 112] on input "text" at bounding box center [714, 117] width 179 height 19
type input "XE LB VỀ"
click at [1007, 234] on input "0" at bounding box center [1006, 243] width 128 height 19
type input "2"
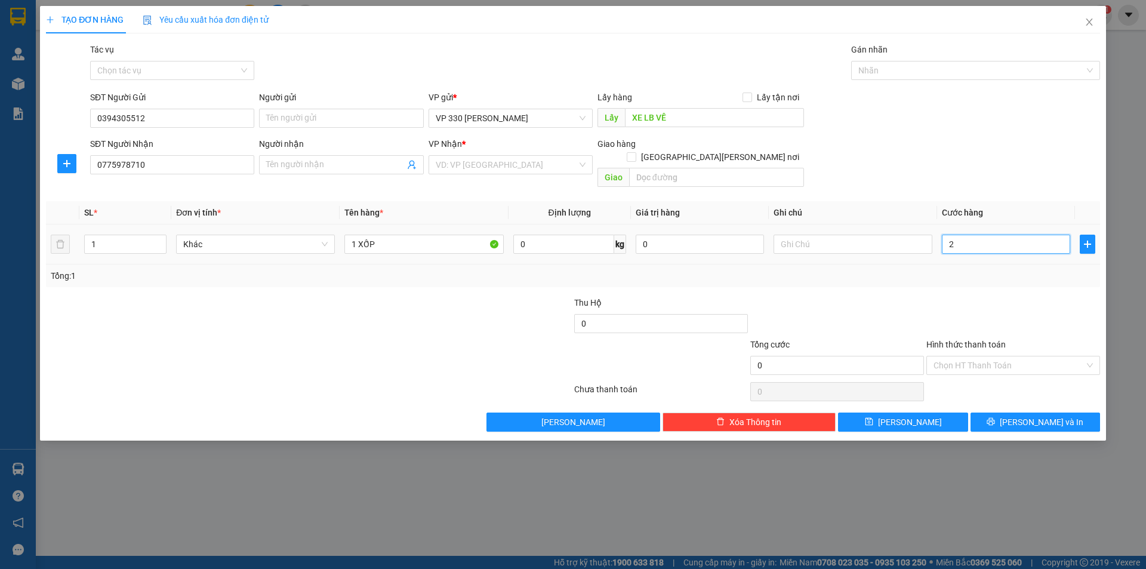
type input "2"
type input "20"
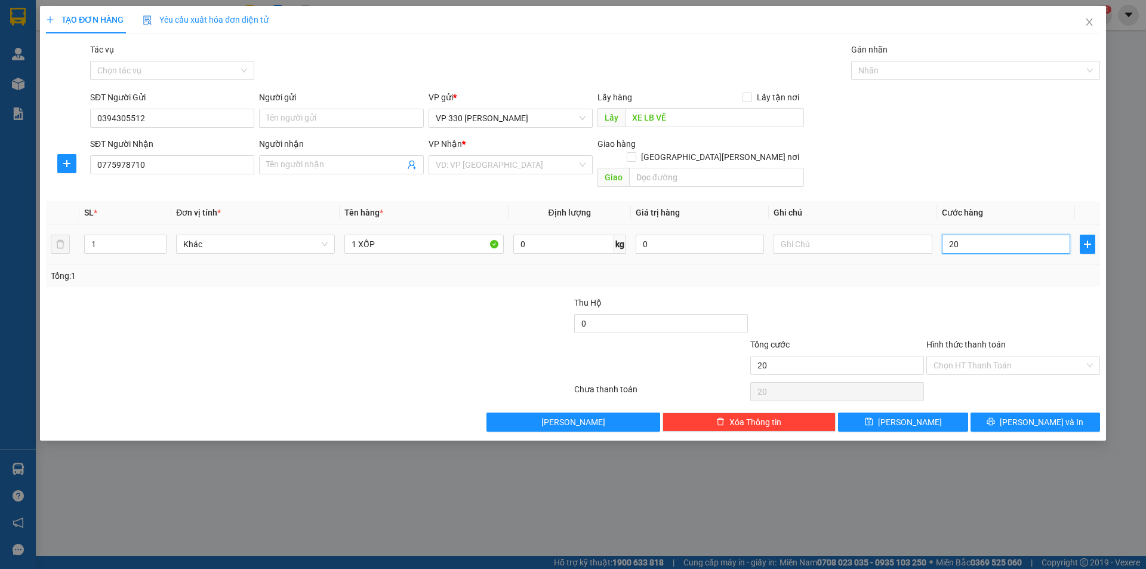
type input "200"
type input "2.000"
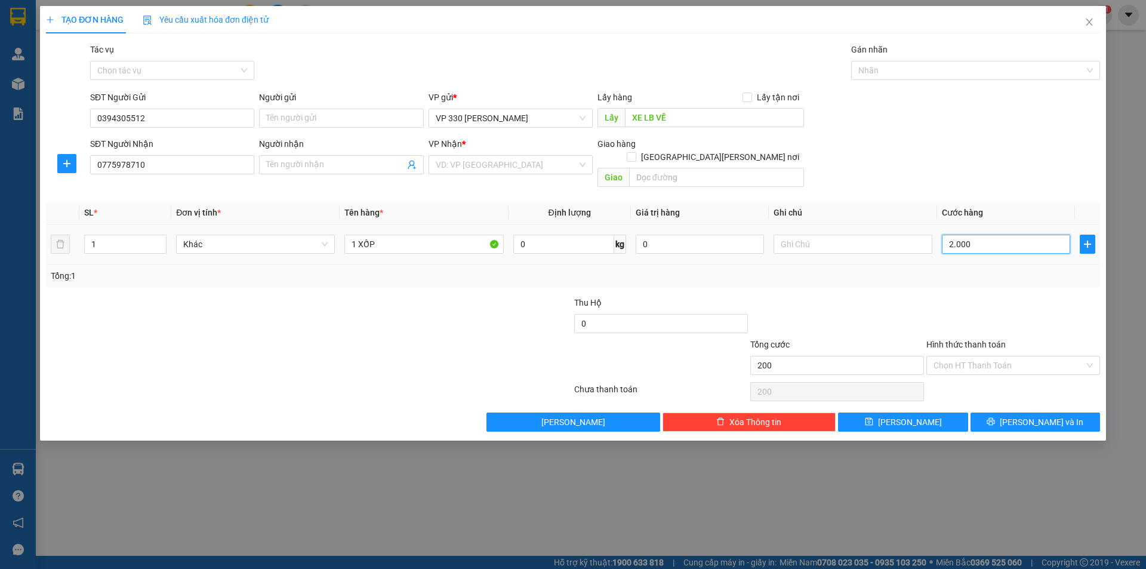
type input "2.000"
type input "20.000"
type input "200.000"
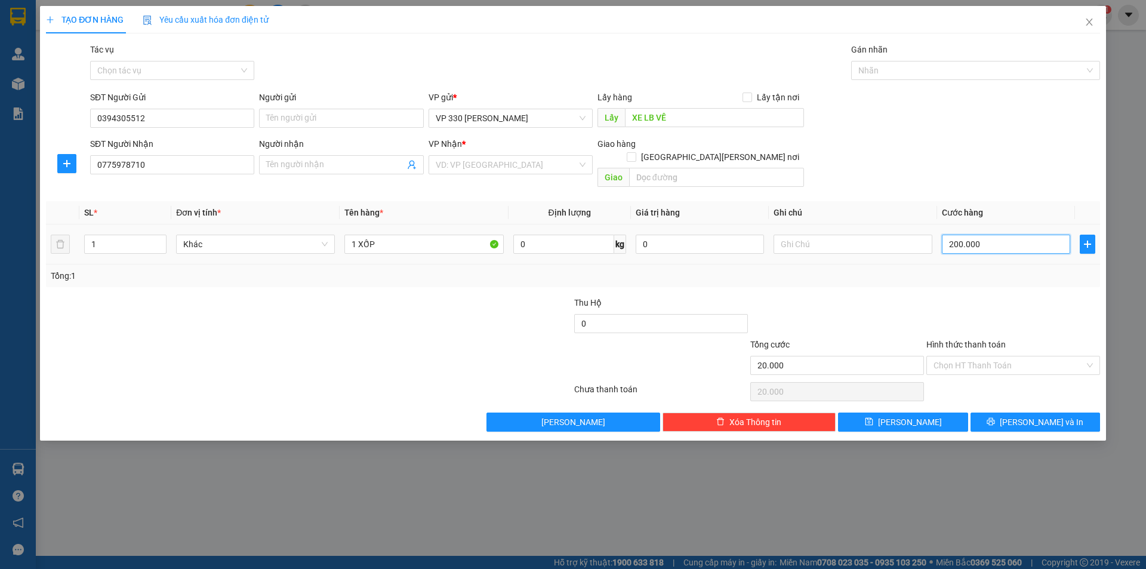
type input "200.000"
click at [561, 159] on input "search" at bounding box center [506, 165] width 141 height 18
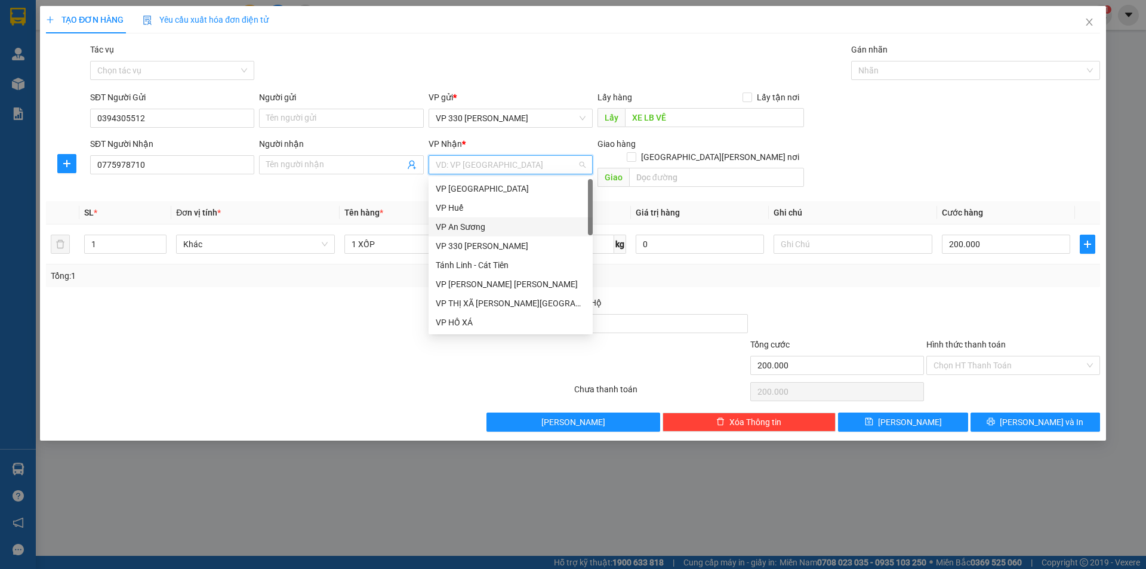
click at [513, 229] on div "VP An Sương" at bounding box center [511, 226] width 150 height 13
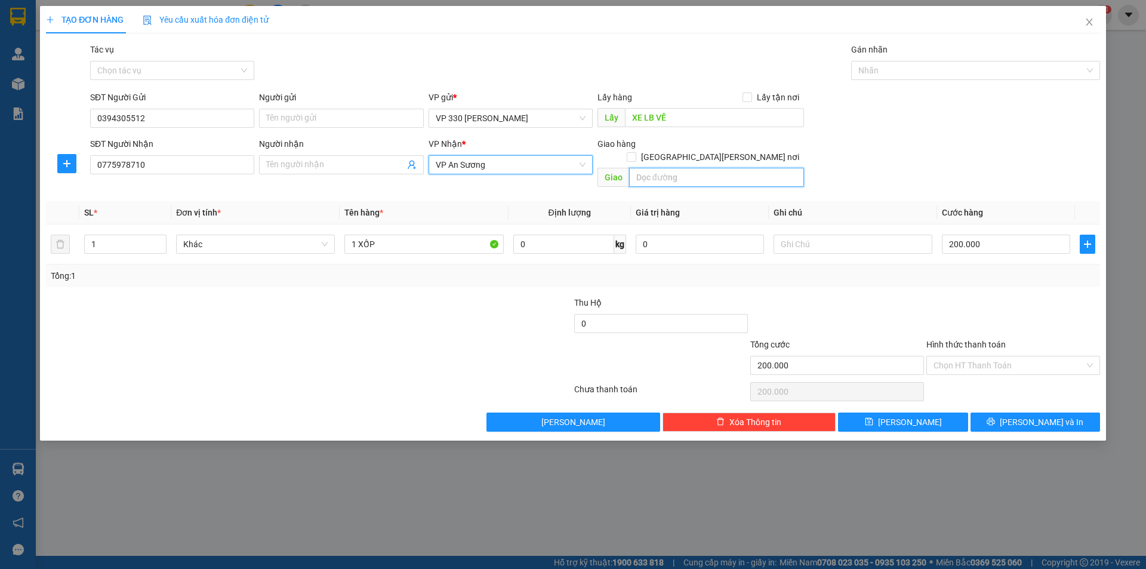
click at [674, 168] on input "text" at bounding box center [716, 177] width 175 height 19
type input "NGÃ 3 VŨNG TÀU"
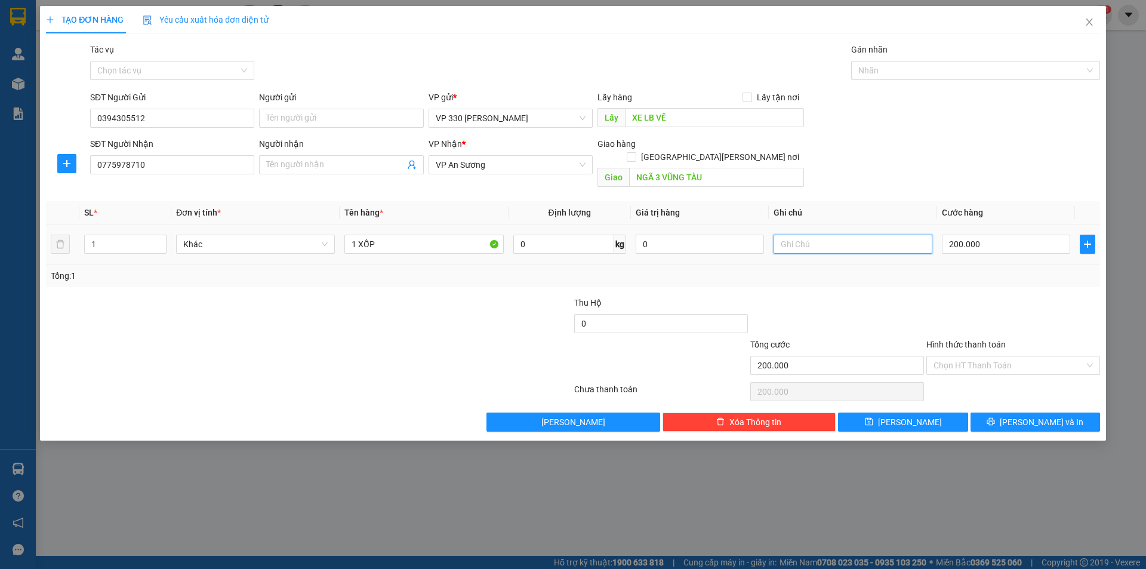
click at [805, 234] on input "text" at bounding box center [852, 243] width 159 height 19
click at [1023, 412] on button "[PERSON_NAME] và In" at bounding box center [1034, 421] width 129 height 19
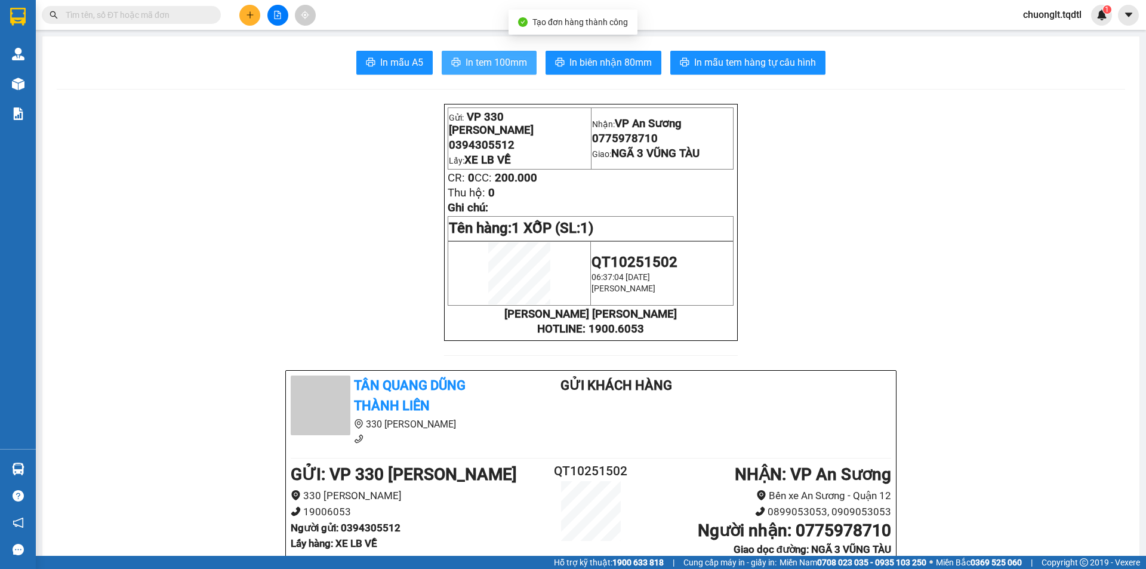
click at [473, 57] on span "In tem 100mm" at bounding box center [495, 62] width 61 height 15
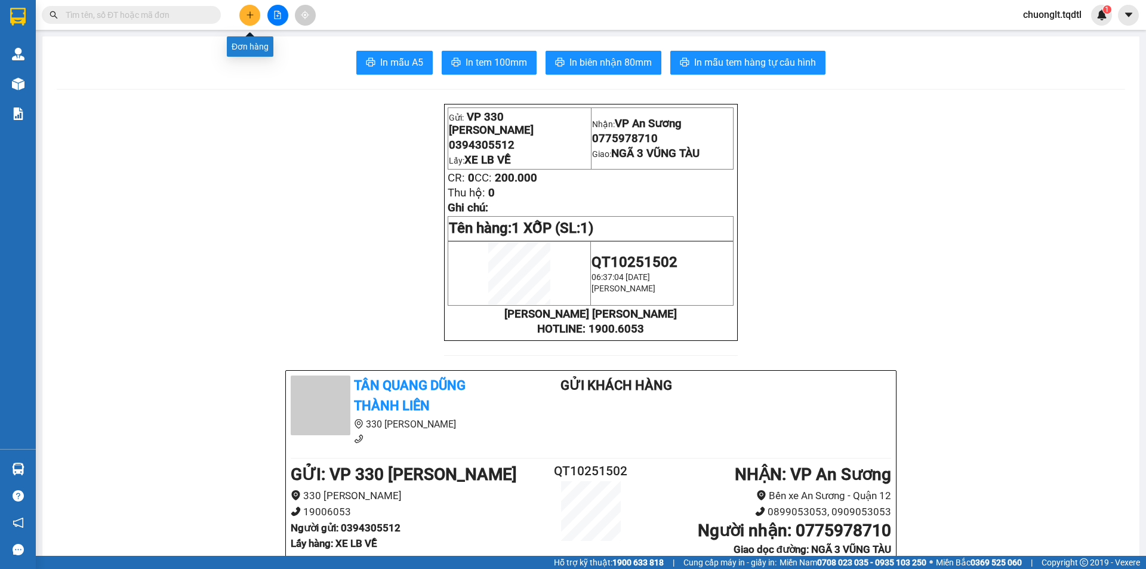
click at [249, 14] on icon "plus" at bounding box center [250, 15] width 8 height 8
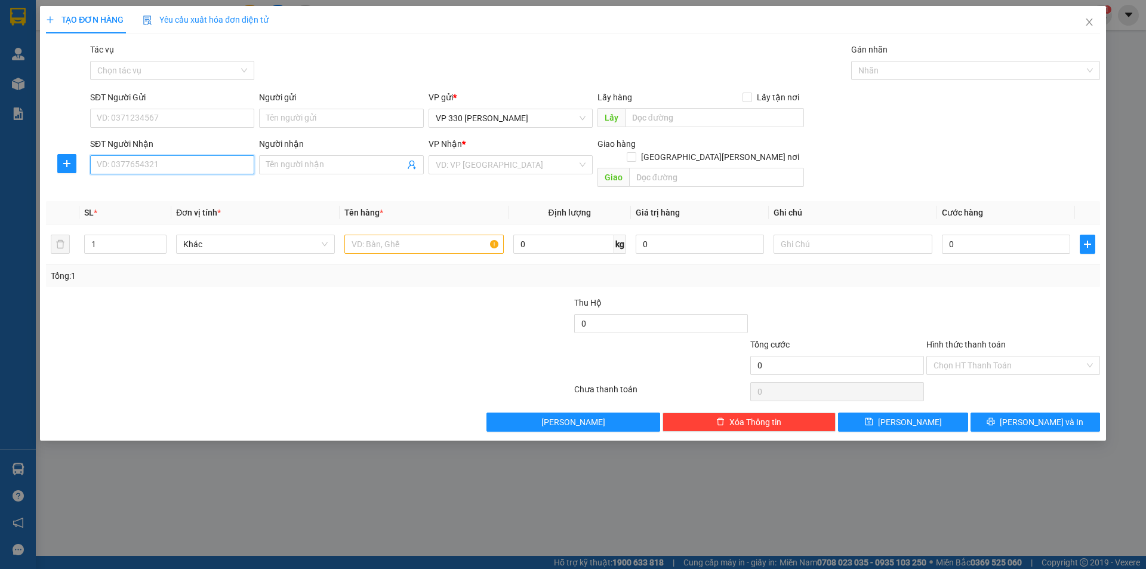
click at [120, 166] on input "SĐT Người Nhận" at bounding box center [172, 164] width 164 height 19
type input "0963563259"
click at [671, 116] on input "text" at bounding box center [714, 117] width 179 height 19
type input "9956DĐSG"
click at [536, 166] on input "search" at bounding box center [506, 165] width 141 height 18
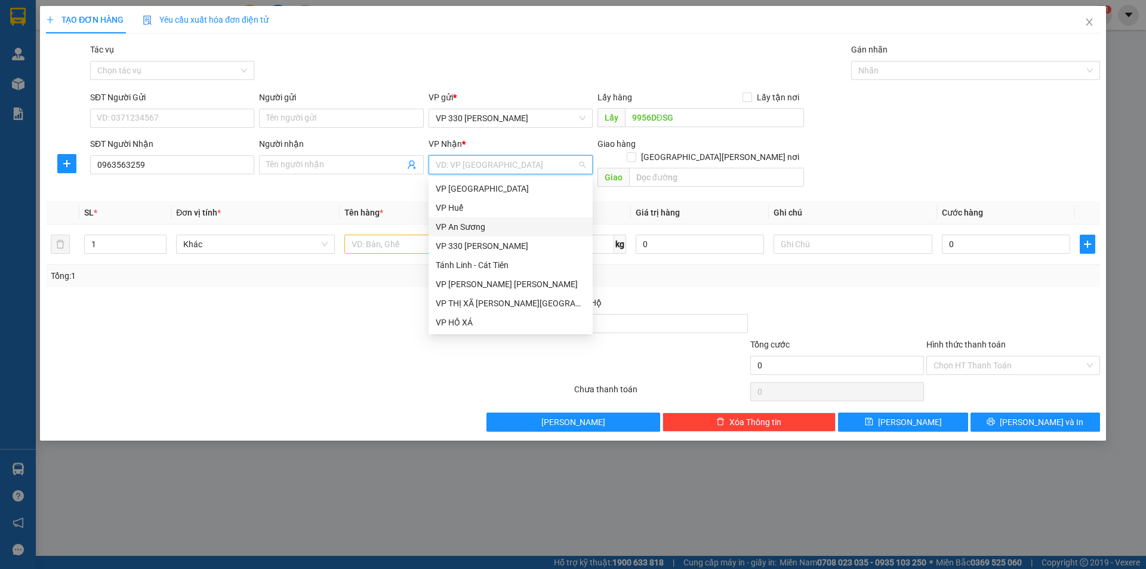
click at [474, 226] on div "VP An Sương" at bounding box center [511, 226] width 150 height 13
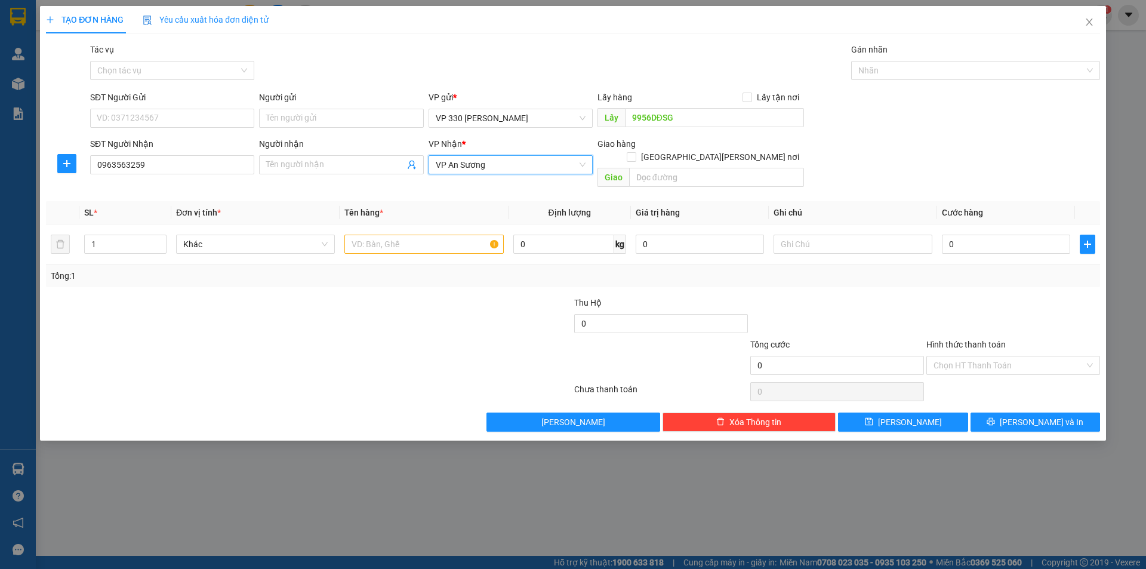
click at [495, 165] on span "VP An Sương" at bounding box center [511, 165] width 150 height 18
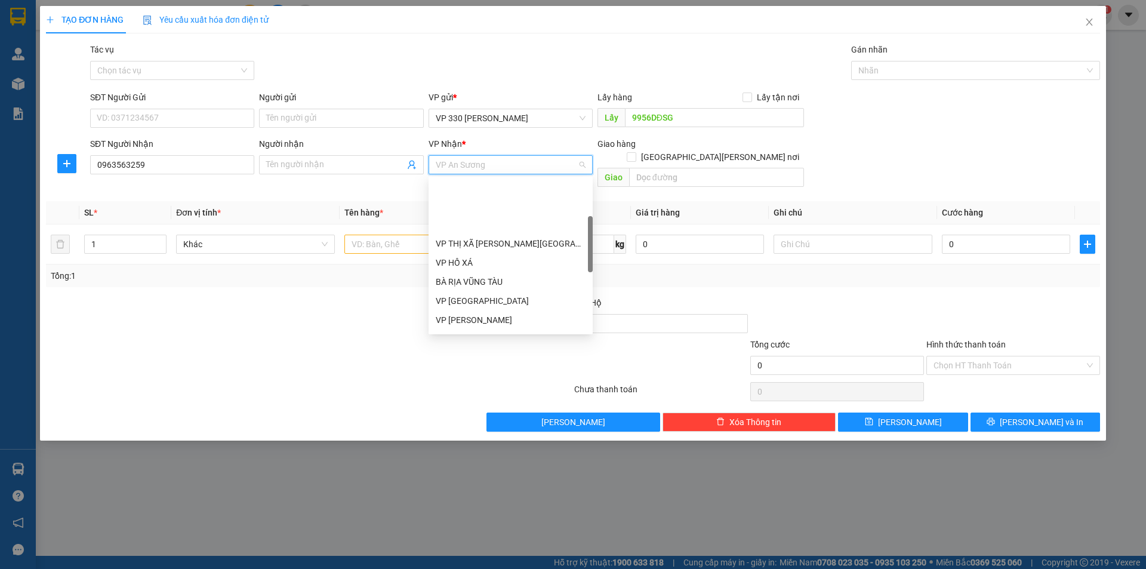
scroll to position [119, 0]
click at [474, 273] on div "VP Lao Bảo" at bounding box center [511, 279] width 150 height 13
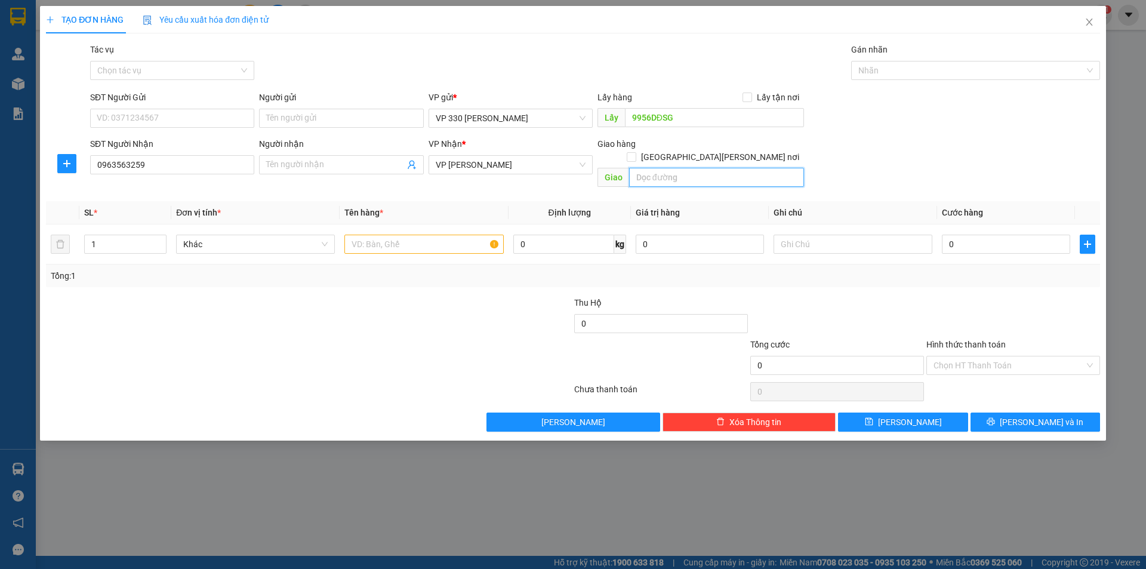
click at [720, 168] on input "text" at bounding box center [716, 177] width 175 height 19
type input "KHE SANH"
click at [380, 234] on input "text" at bounding box center [423, 243] width 159 height 19
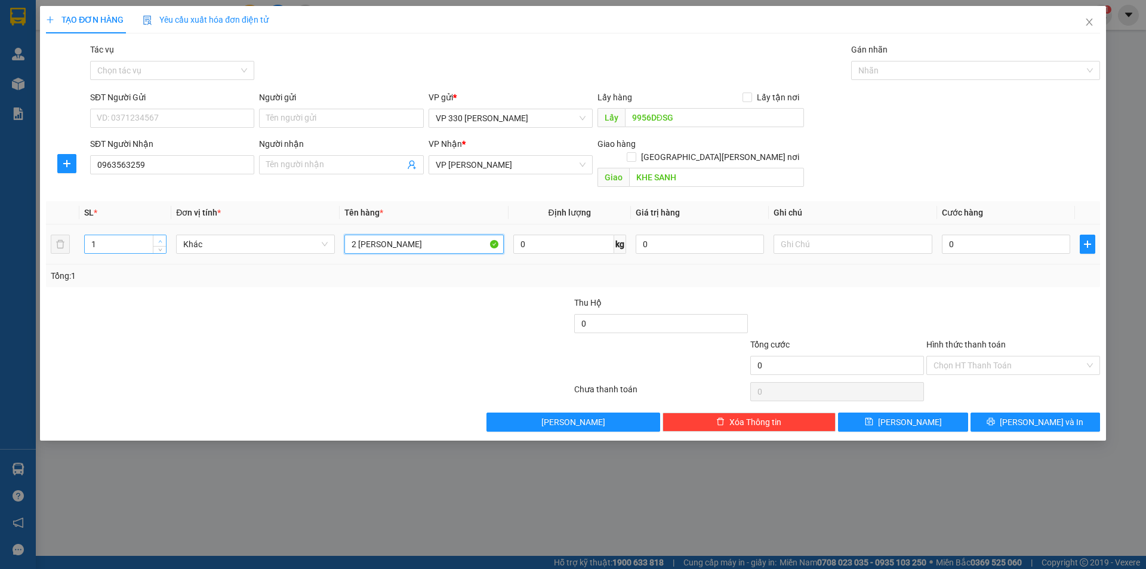
type input "2 BAO VÃI"
type input "2"
click at [163, 237] on span "up" at bounding box center [159, 240] width 7 height 7
click at [983, 237] on input "0" at bounding box center [1006, 243] width 128 height 19
type input "4"
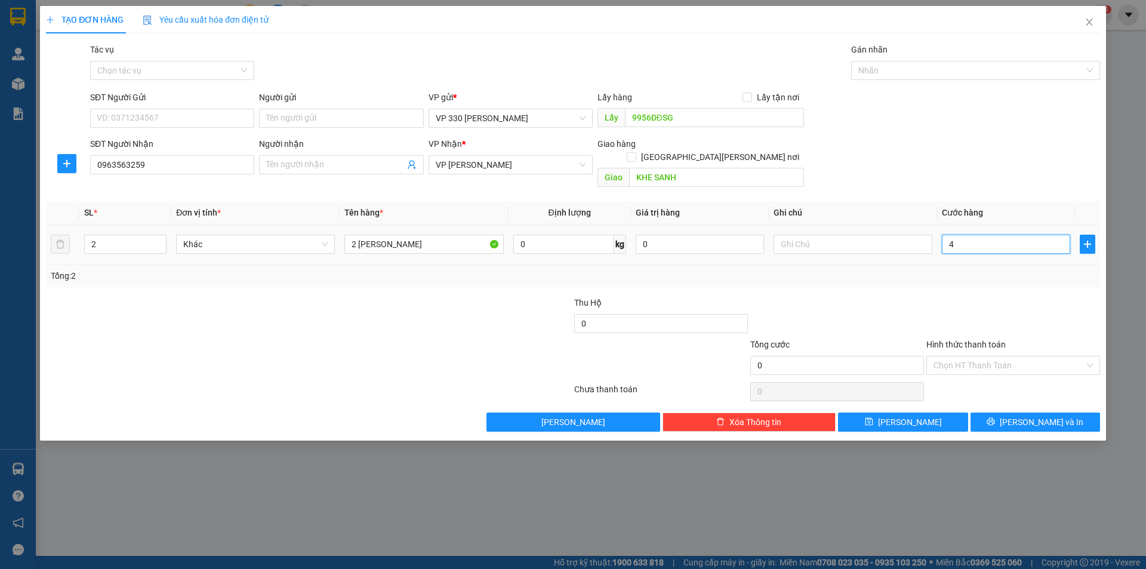
type input "4"
type input "40"
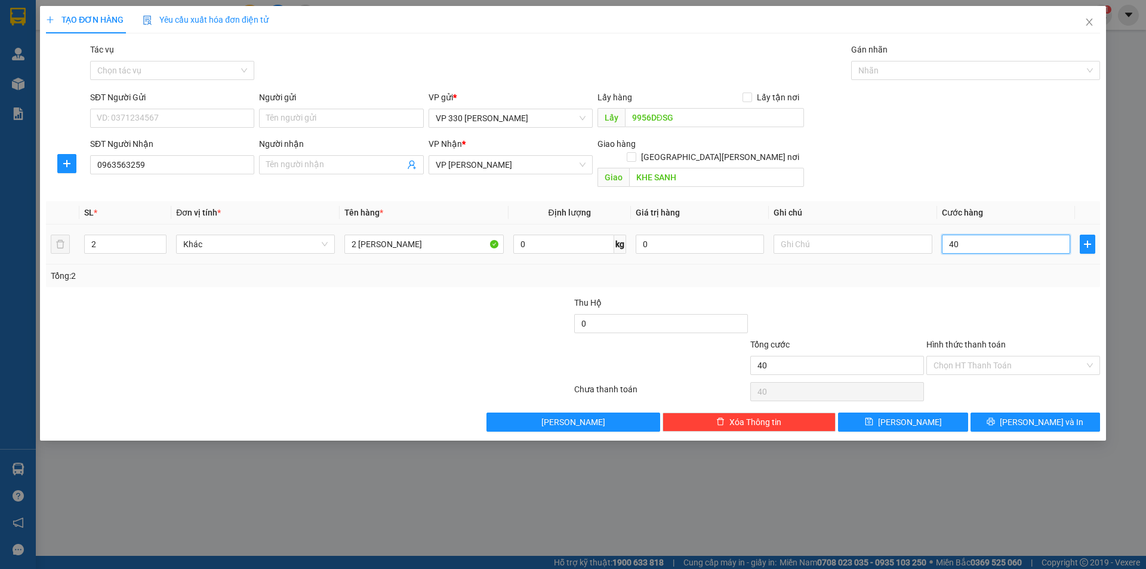
type input "400"
type input "4.000"
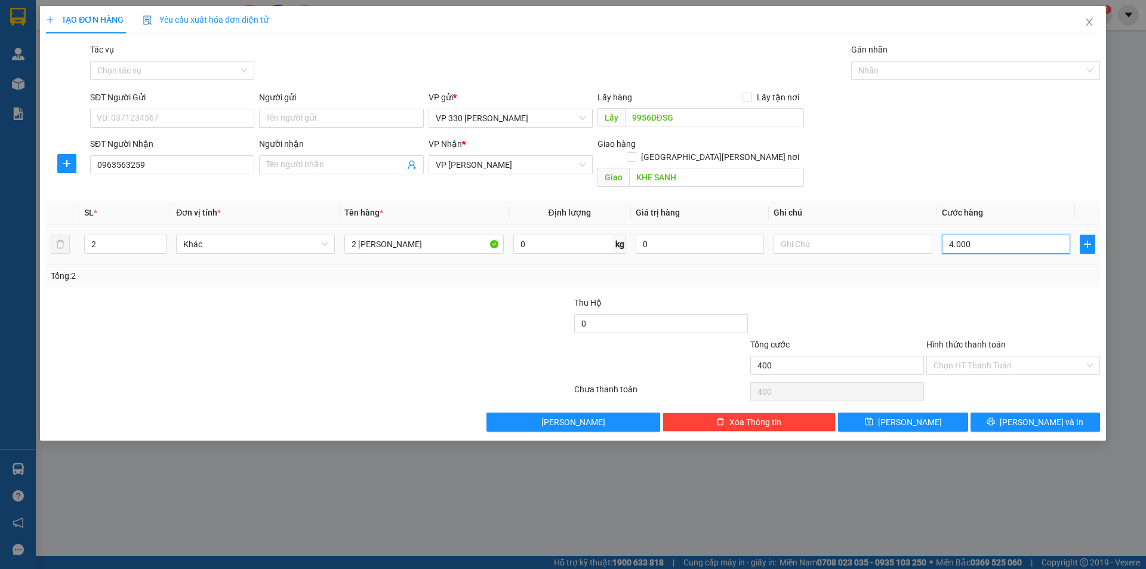
type input "4.000"
type input "40.000"
type input "400.000"
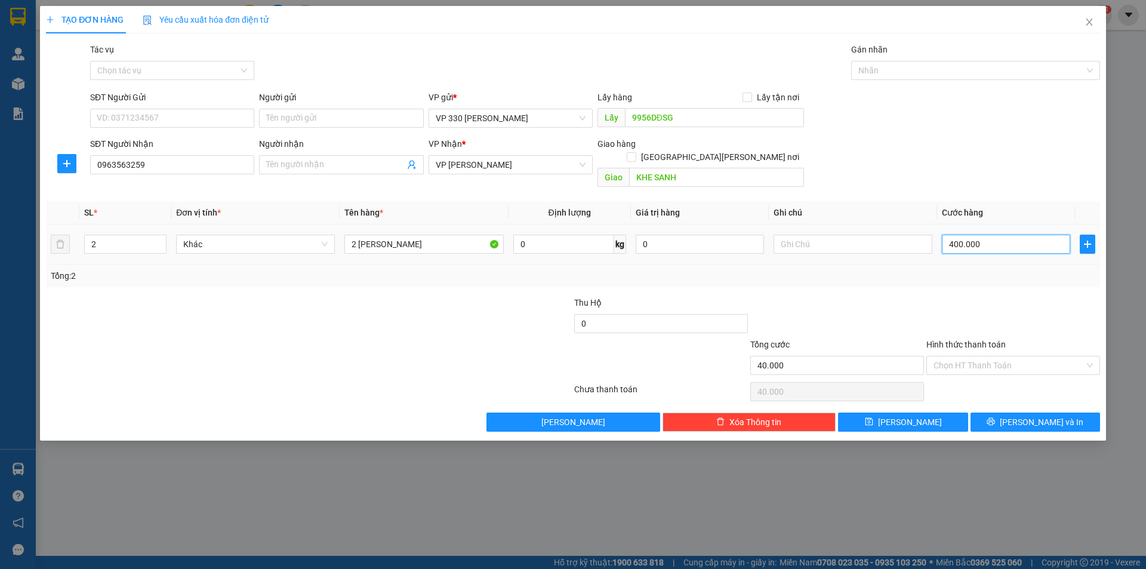
type input "400.000"
click at [865, 234] on input "text" at bounding box center [852, 243] width 159 height 19
type input "9956"
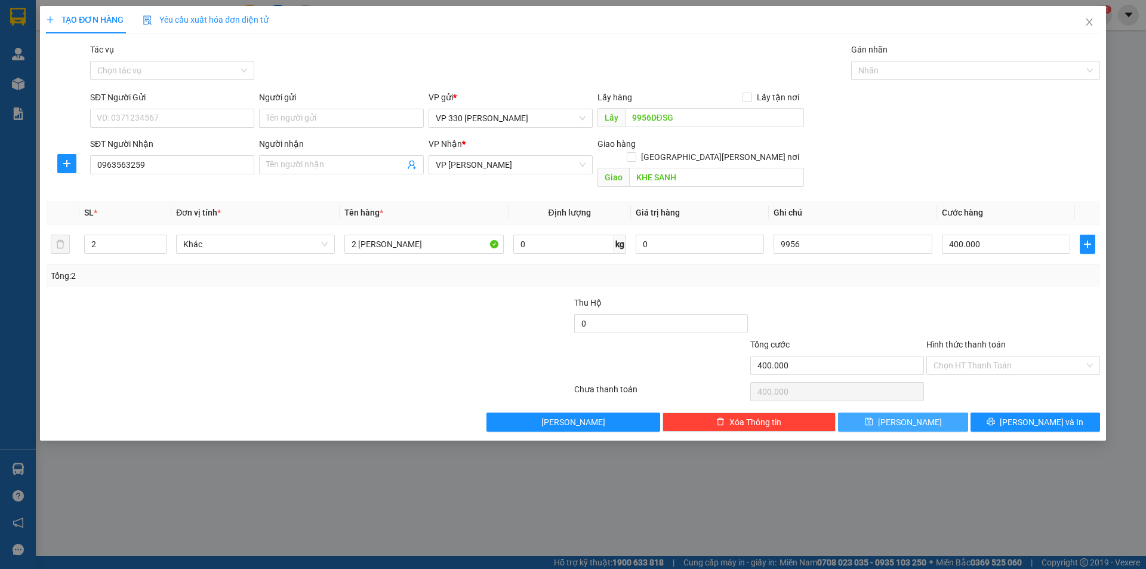
click at [881, 412] on button "[PERSON_NAME]" at bounding box center [902, 421] width 129 height 19
type input "1"
type input "0"
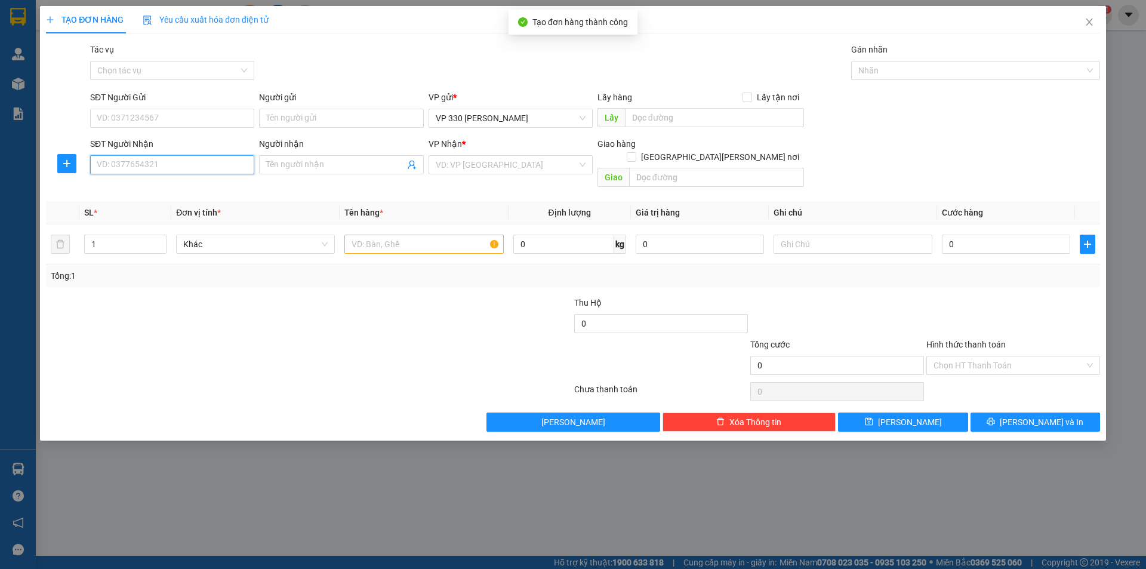
click at [161, 158] on input "SĐT Người Nhận" at bounding box center [172, 164] width 164 height 19
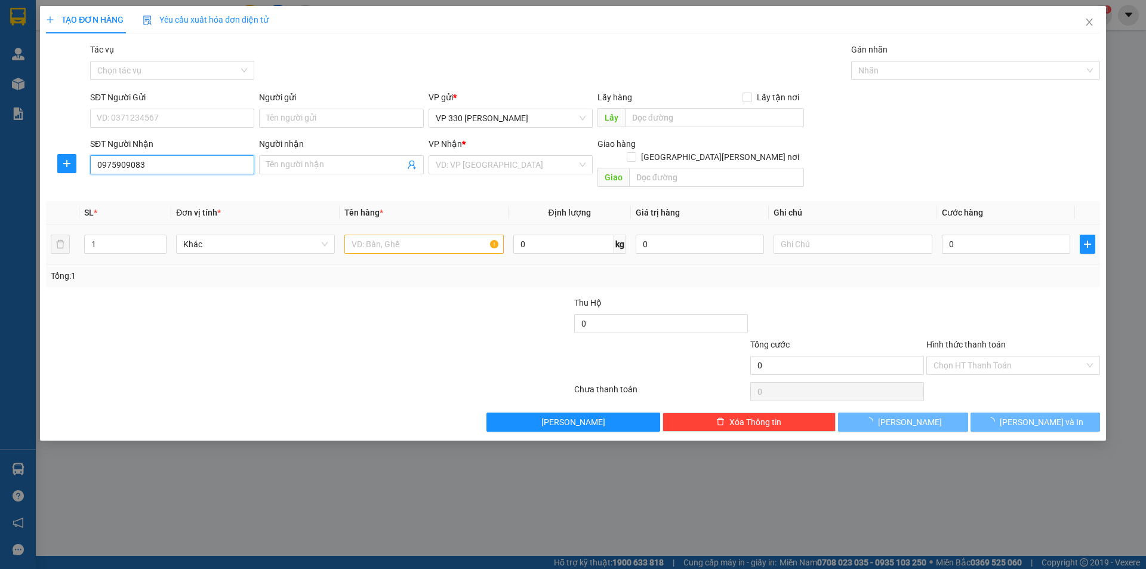
type input "0975909083"
click at [383, 234] on input "text" at bounding box center [423, 243] width 159 height 19
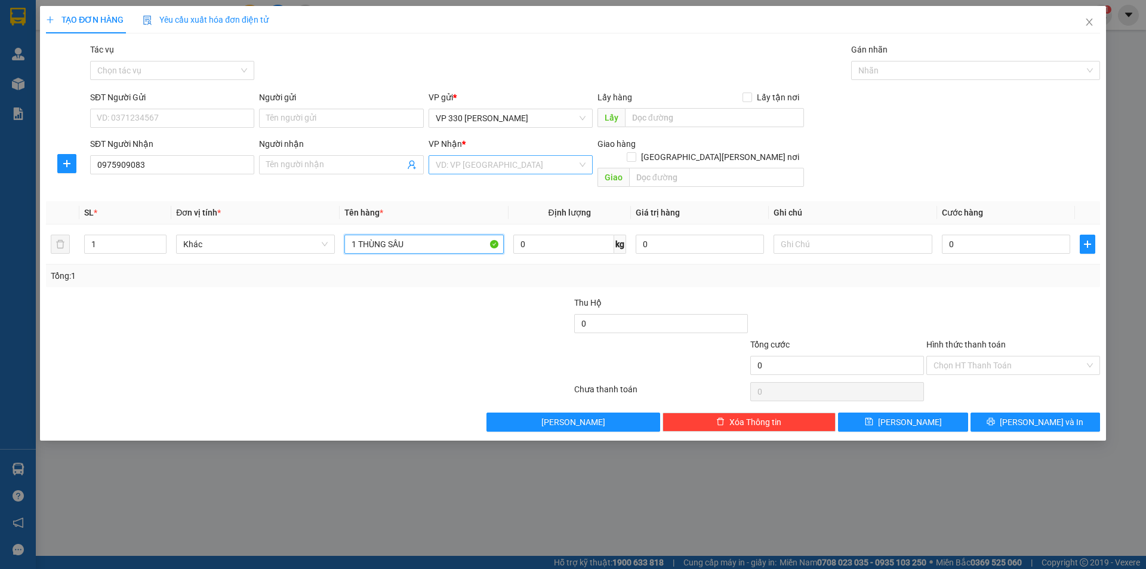
type input "1 THÙNG SẦU"
click at [515, 158] on input "search" at bounding box center [506, 165] width 141 height 18
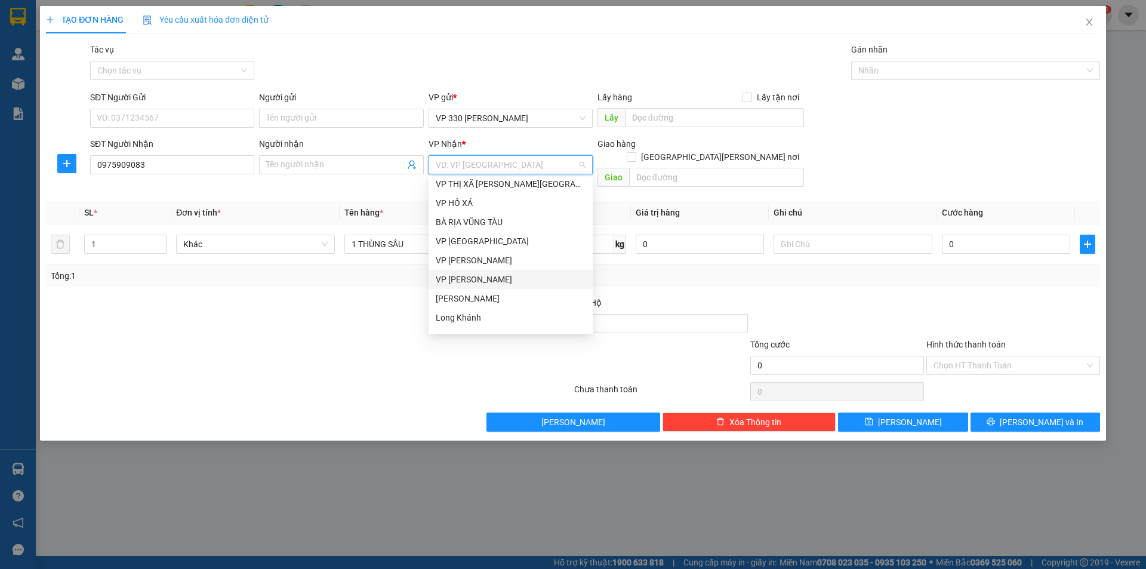
click at [489, 279] on div "VP Lao Bảo" at bounding box center [511, 279] width 150 height 13
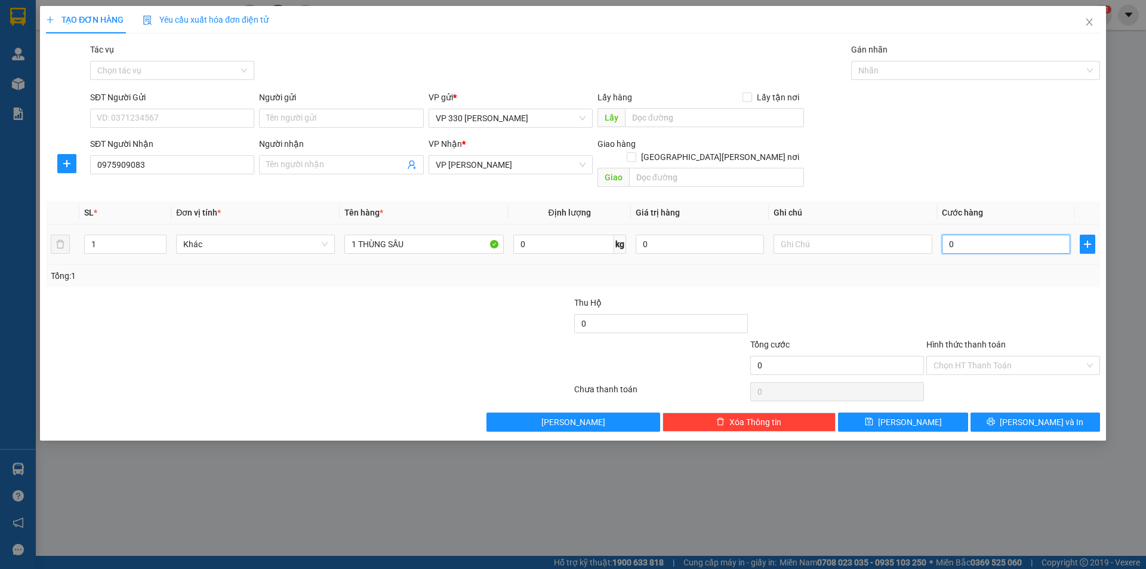
drag, startPoint x: 1002, startPoint y: 237, endPoint x: 993, endPoint y: 230, distance: 11.4
click at [1001, 237] on input "0" at bounding box center [1006, 243] width 128 height 19
type input "2"
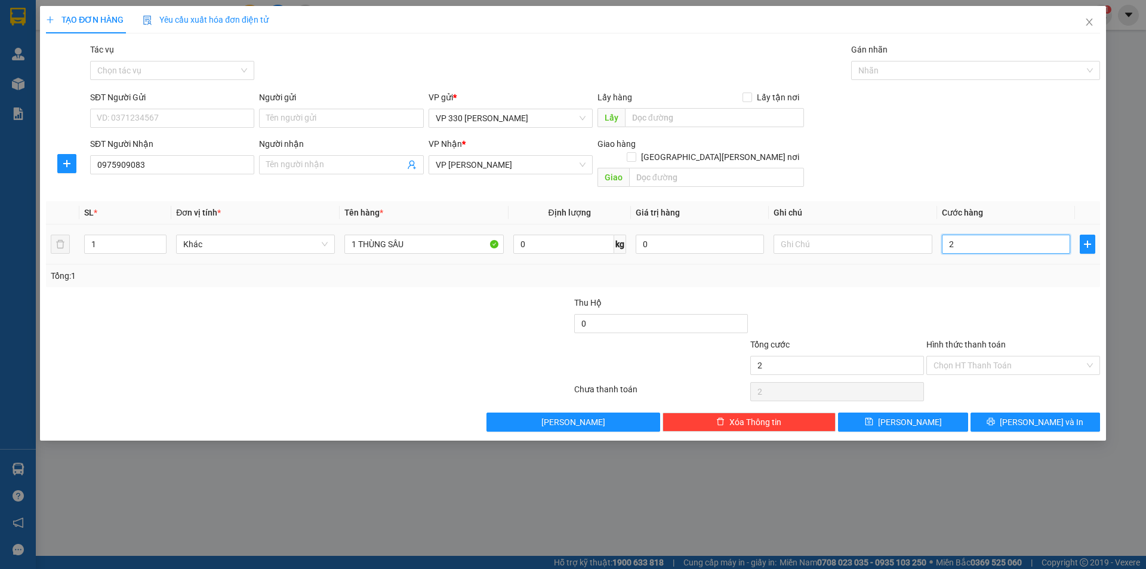
type input "20"
type input "200"
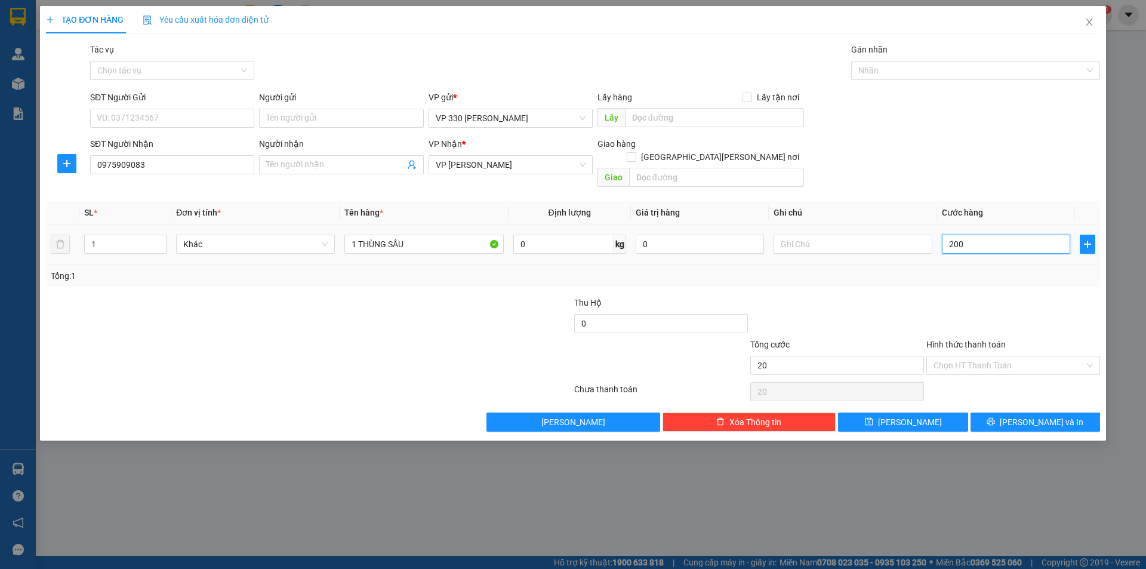
type input "200"
type input "2.000"
type input "20.000"
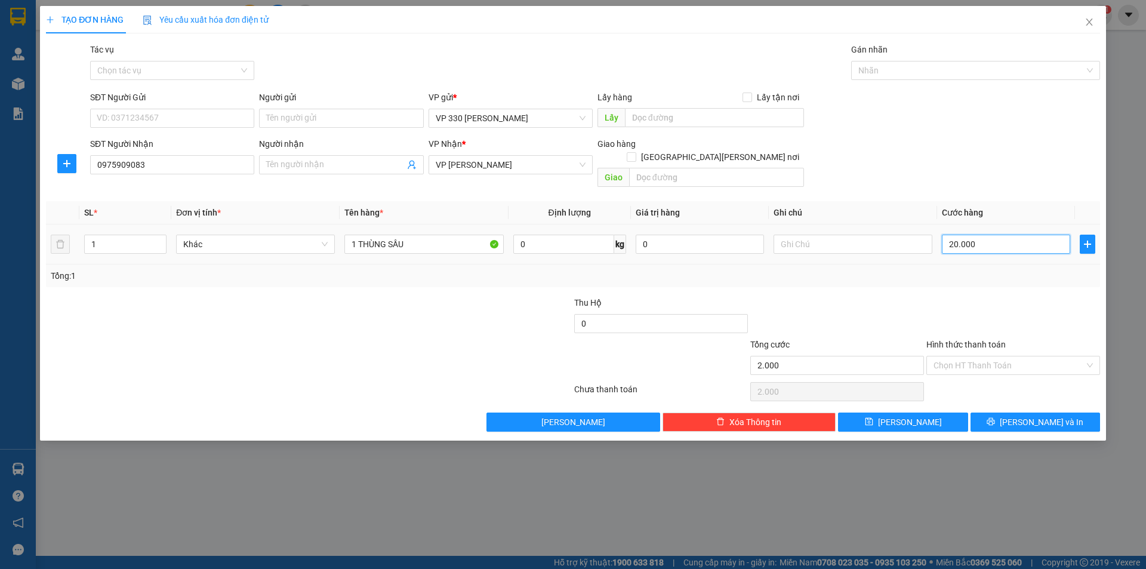
type input "20.000"
type input "200.000"
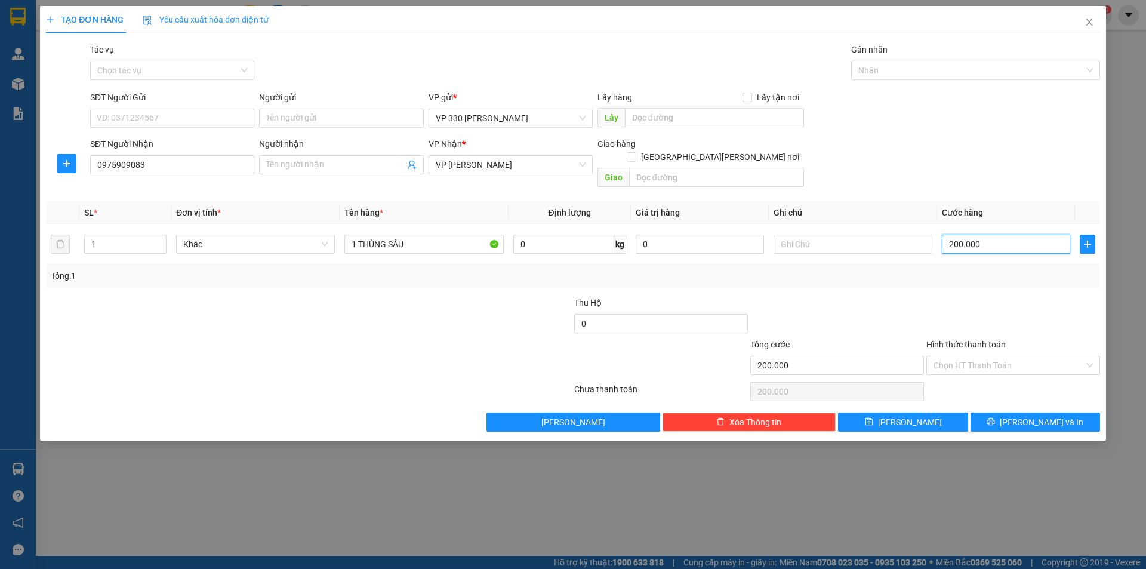
type input "200.000"
click at [711, 101] on div "Lấy hàng Lấy tận nơi" at bounding box center [700, 97] width 206 height 13
click at [702, 119] on input "text" at bounding box center [714, 117] width 179 height 19
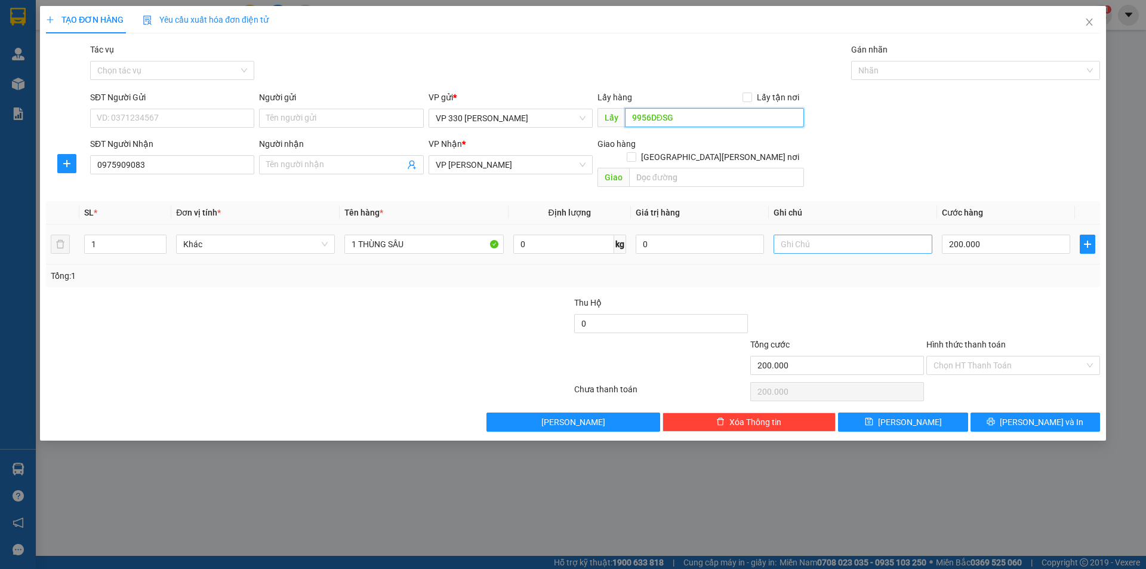
type input "9956DĐSG"
drag, startPoint x: 844, startPoint y: 230, endPoint x: 873, endPoint y: 110, distance: 122.9
click at [844, 234] on input "text" at bounding box center [852, 243] width 159 height 19
type input "9956"
click at [968, 356] on input "Hình thức thanh toán" at bounding box center [1008, 365] width 151 height 18
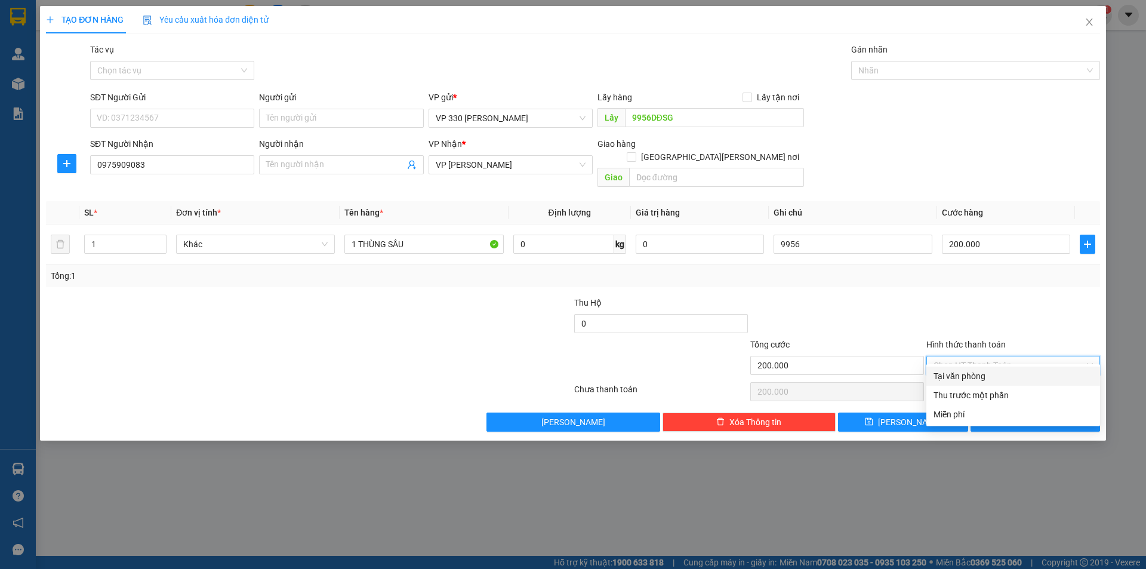
click at [998, 375] on div "Tại văn phòng" at bounding box center [1012, 375] width 159 height 13
type input "0"
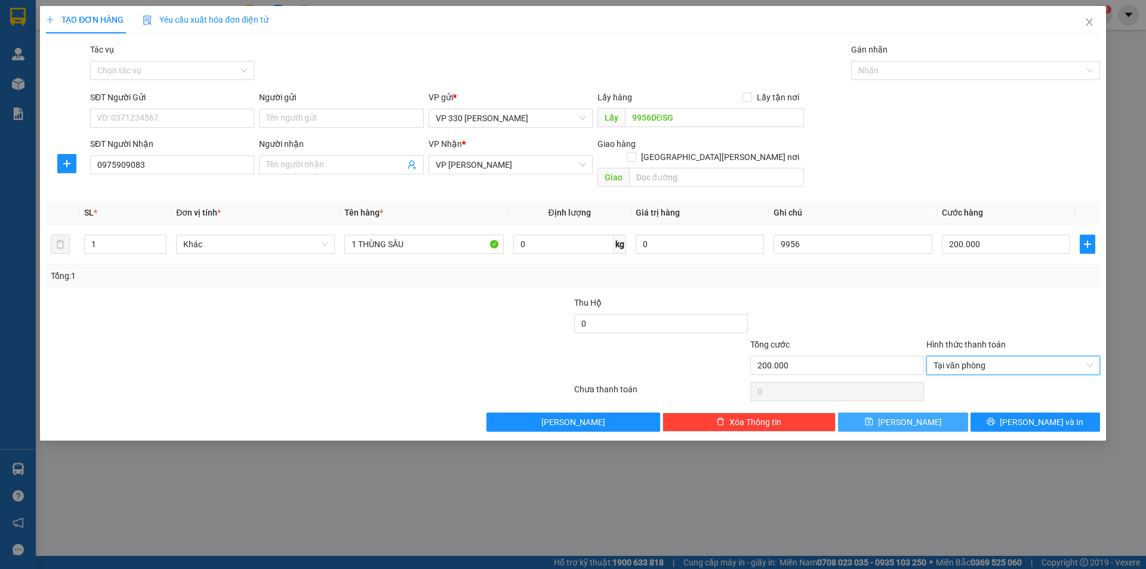
click at [924, 412] on button "[PERSON_NAME]" at bounding box center [902, 421] width 129 height 19
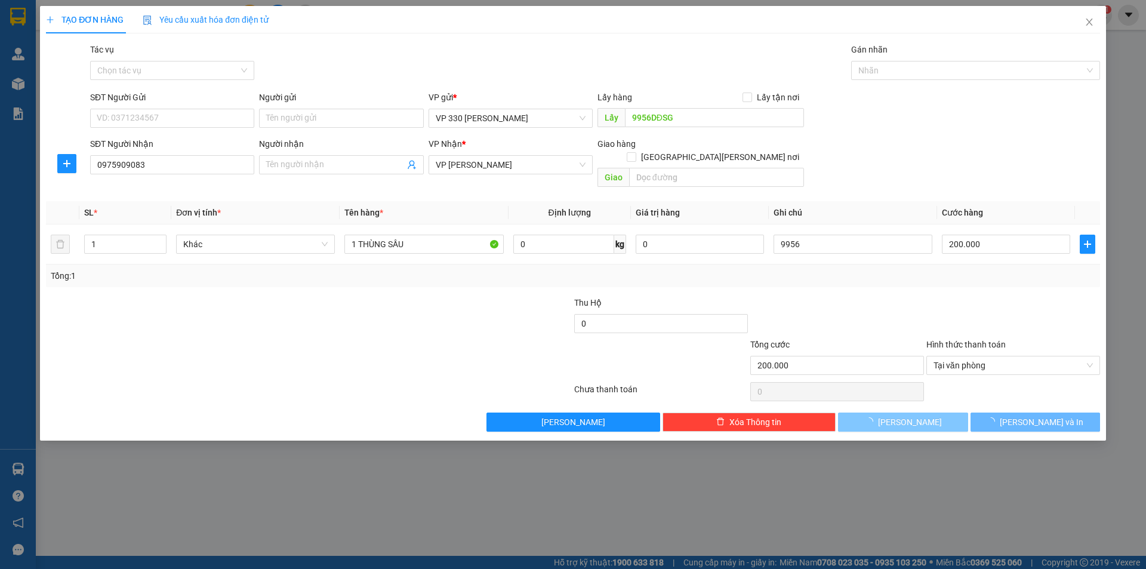
type input "0"
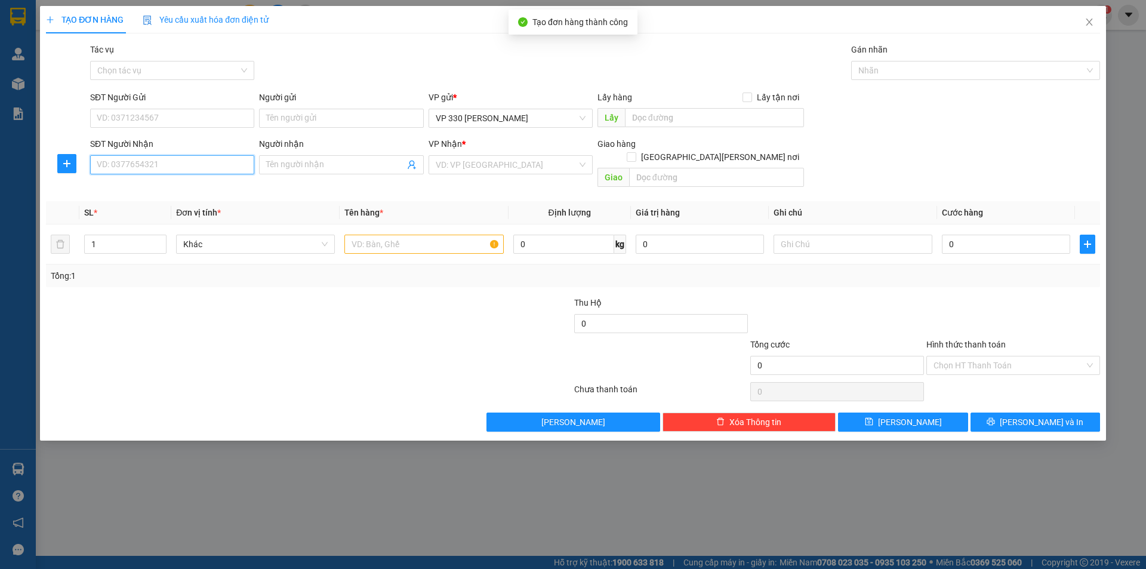
click at [179, 166] on input "SĐT Người Nhận" at bounding box center [172, 164] width 164 height 19
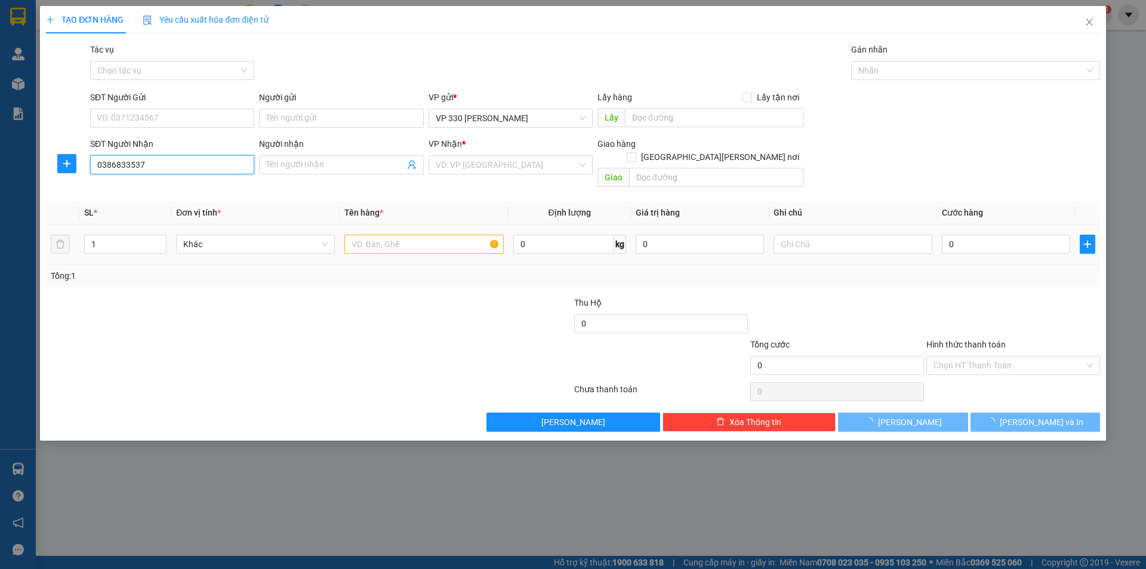
type input "0386833537"
drag, startPoint x: 372, startPoint y: 230, endPoint x: 368, endPoint y: 219, distance: 11.5
click at [372, 234] on input "text" at bounding box center [423, 243] width 159 height 19
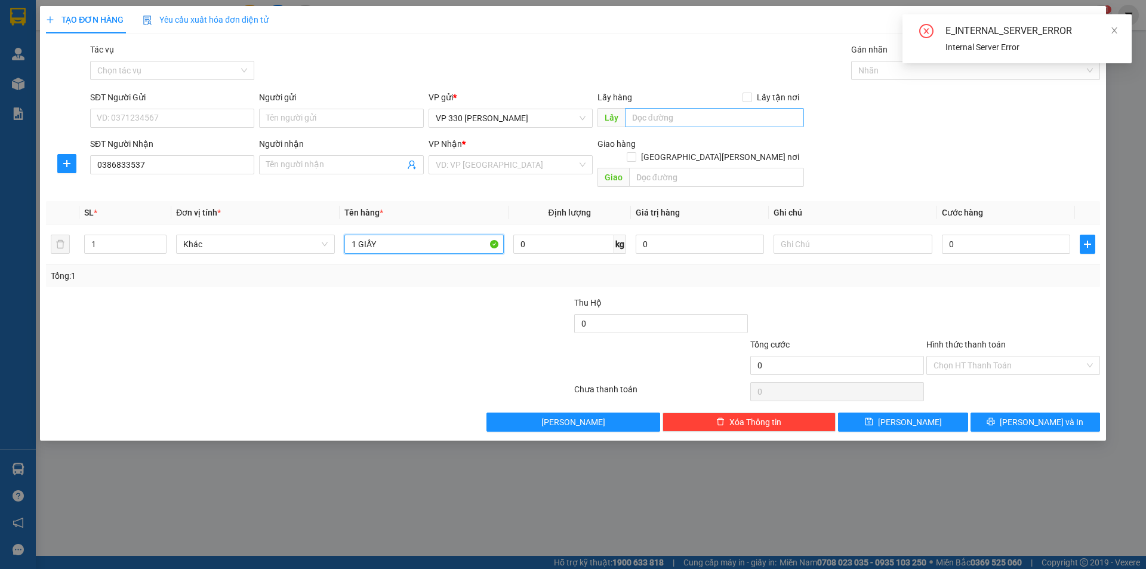
type input "1 GIẤY"
click at [719, 109] on input "text" at bounding box center [714, 117] width 179 height 19
type input "8"
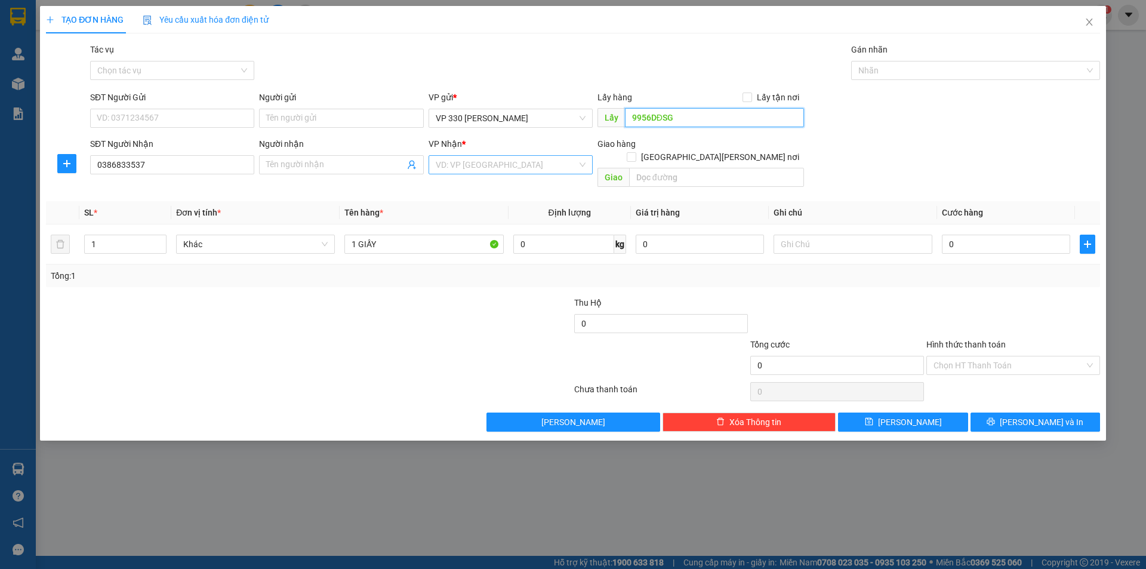
type input "9956DĐSG"
click at [553, 160] on input "search" at bounding box center [506, 165] width 141 height 18
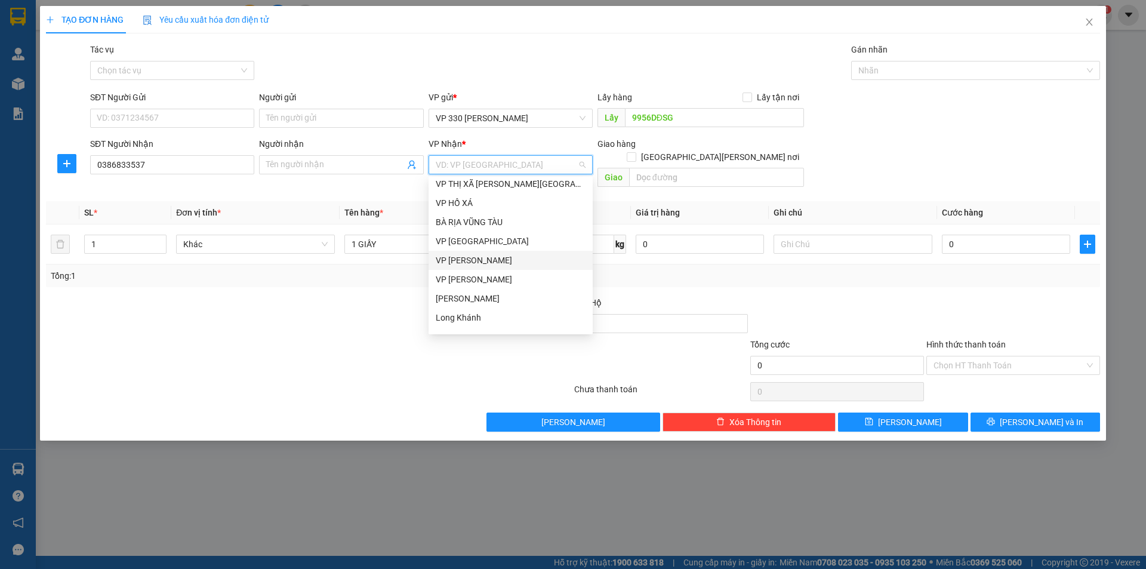
click at [489, 261] on div "VP Quảng Bình" at bounding box center [511, 260] width 150 height 13
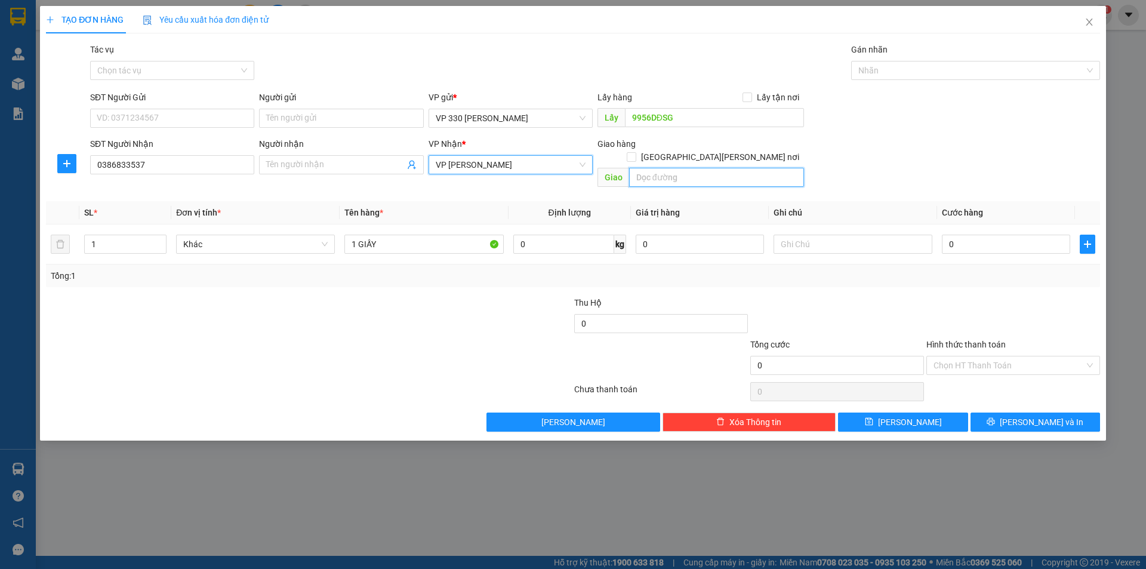
click at [667, 168] on input "text" at bounding box center [716, 177] width 175 height 19
type input "CHỢ ĐỒNG LÊ"
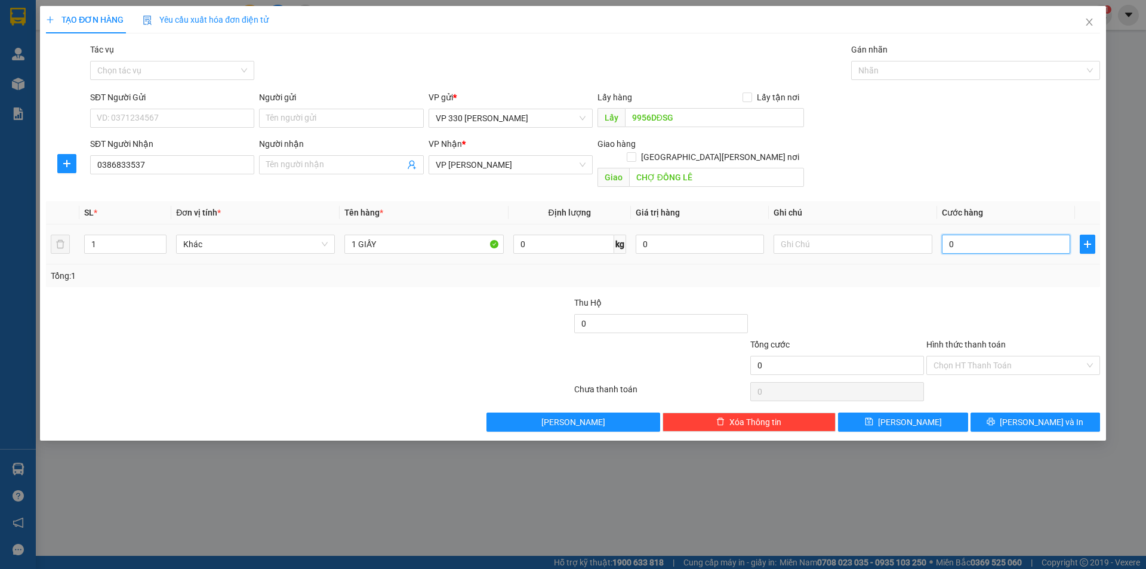
click at [974, 236] on input "0" at bounding box center [1006, 243] width 128 height 19
type input "1"
type input "15"
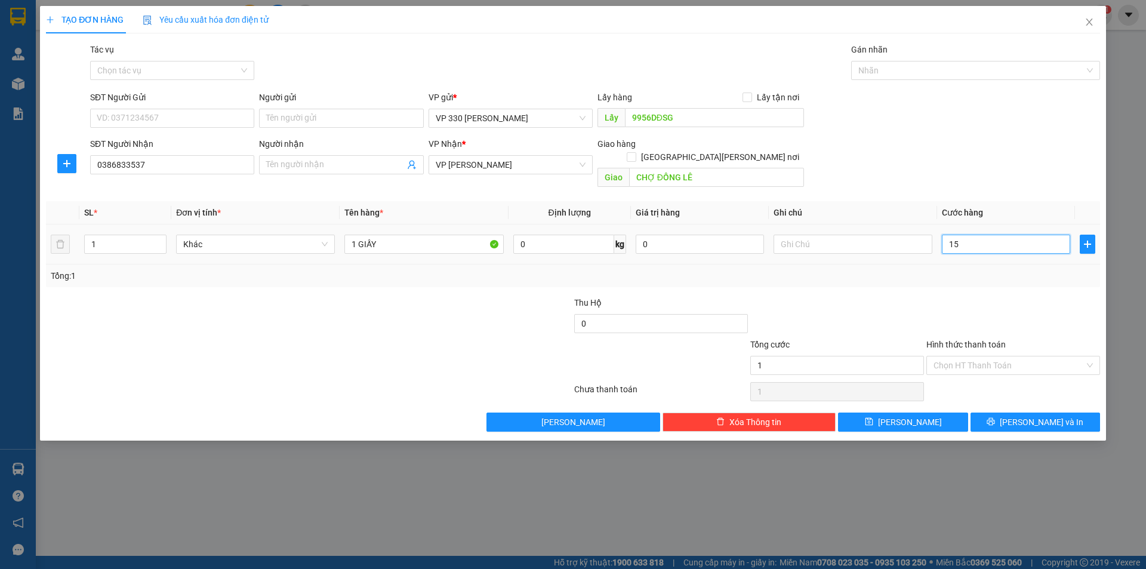
type input "15"
type input "150"
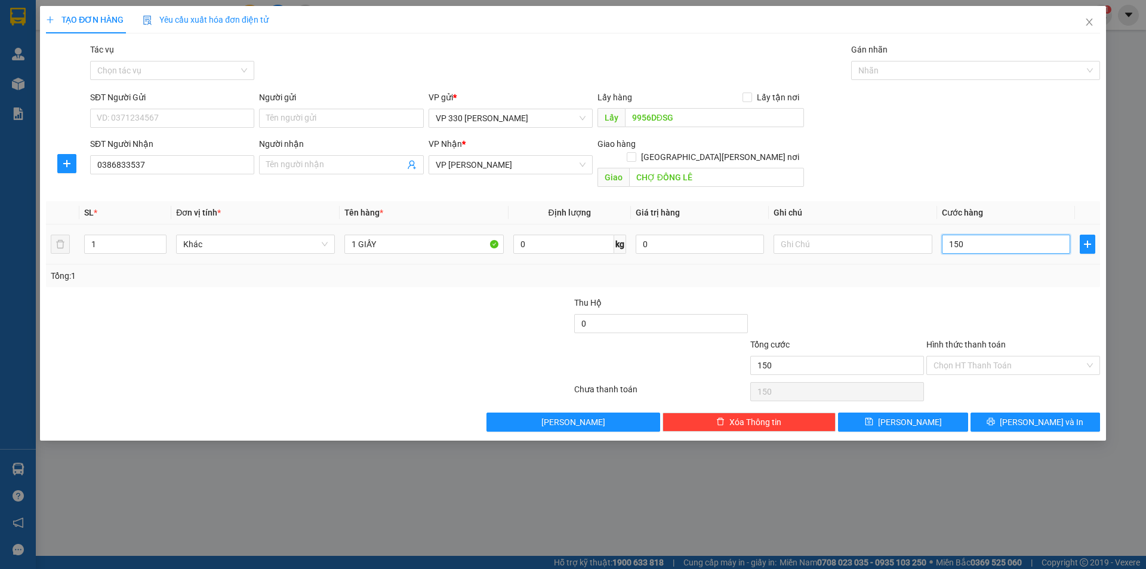
type input "1.500"
type input "15.000"
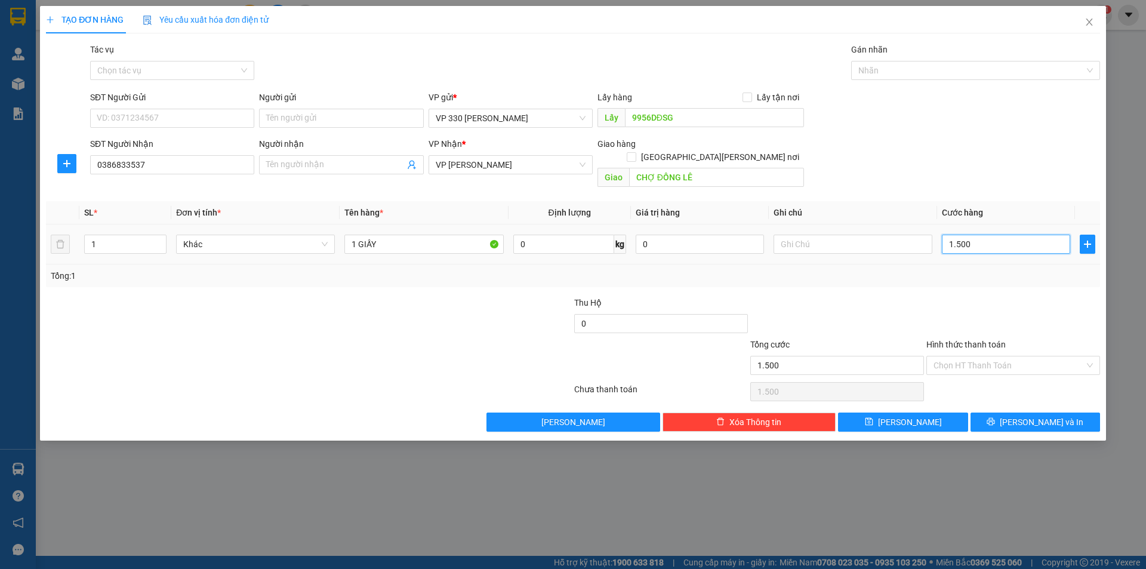
type input "15.000"
type input "150.000"
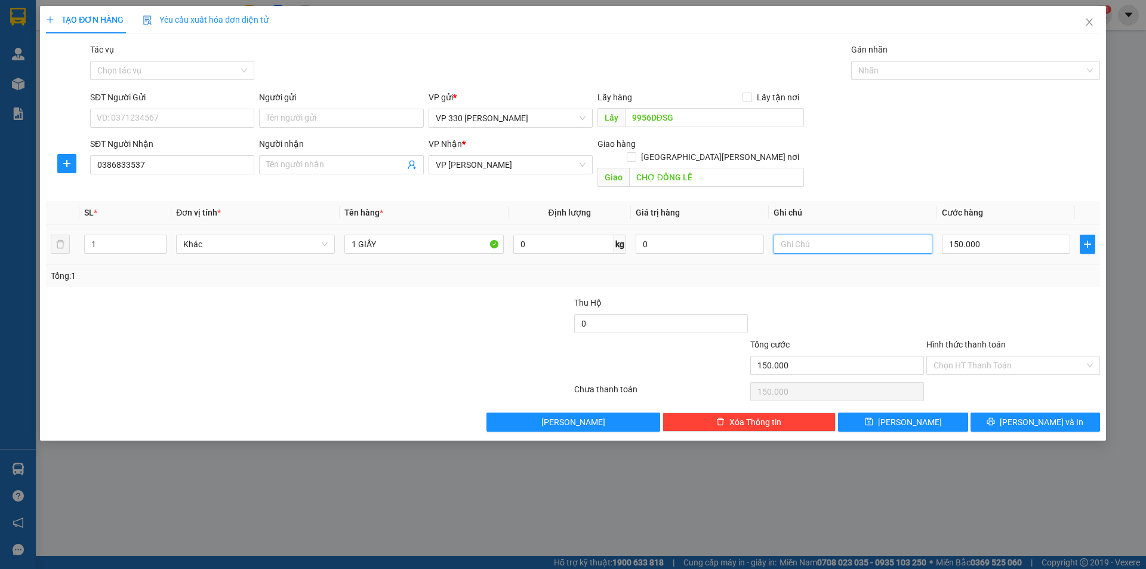
click at [838, 234] on input "text" at bounding box center [852, 243] width 159 height 19
type input "9956"
click at [904, 415] on span "[PERSON_NAME]" at bounding box center [910, 421] width 64 height 13
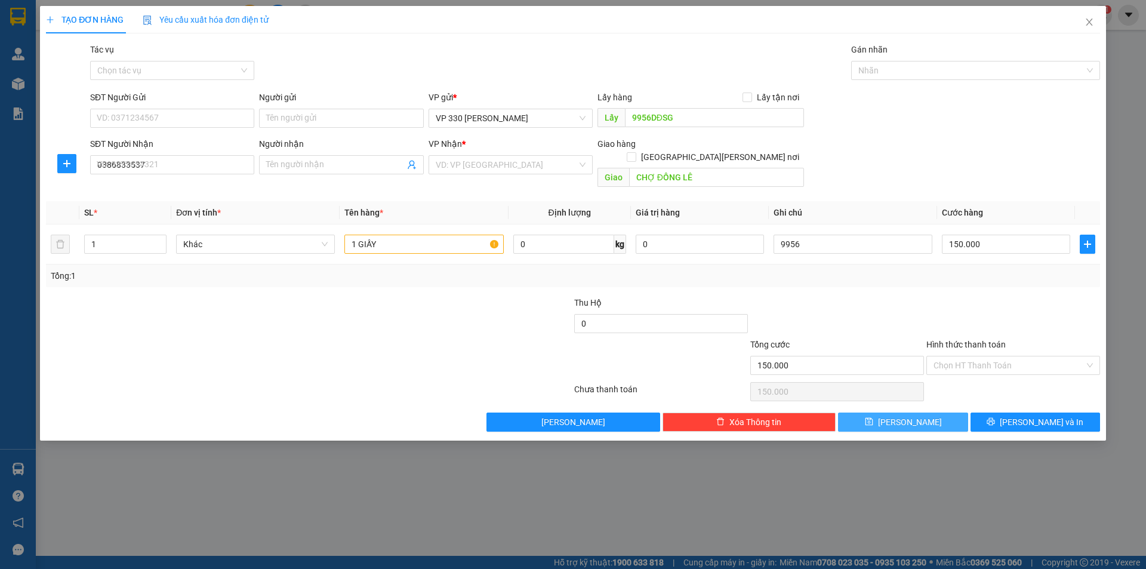
type input "0"
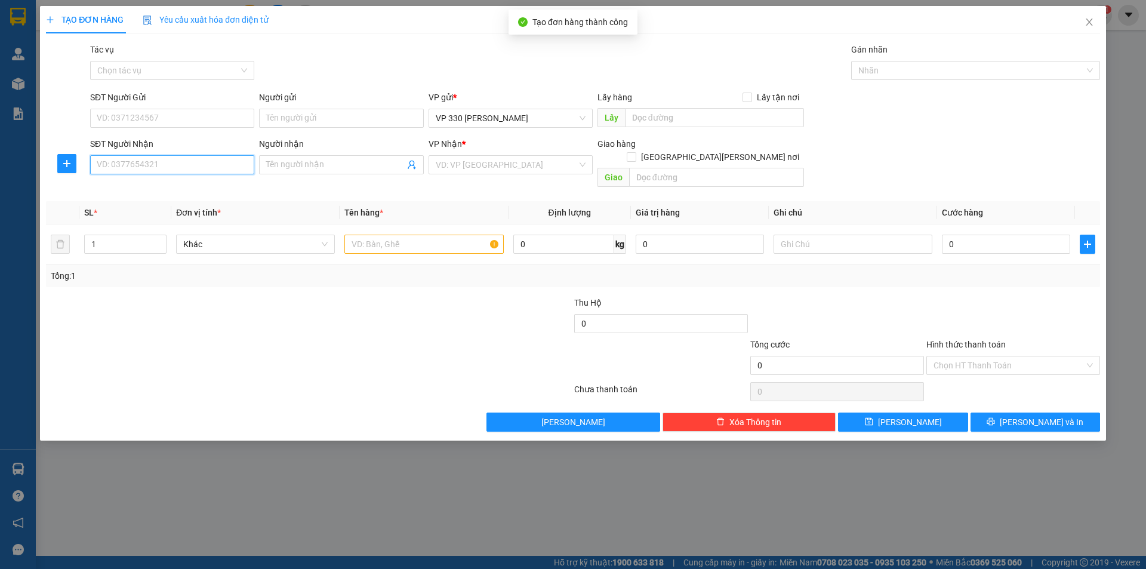
click at [231, 158] on input "SĐT Người Nhận" at bounding box center [172, 164] width 164 height 19
type input "0369612241"
click at [421, 236] on input "text" at bounding box center [423, 243] width 159 height 19
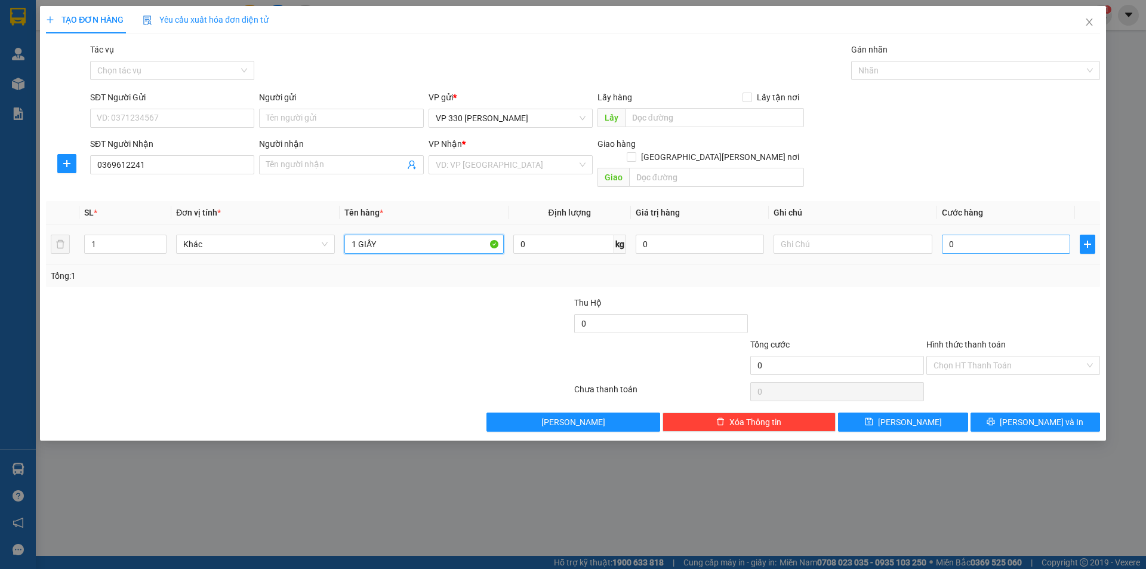
type input "1 GIẤY"
click at [994, 234] on input "0" at bounding box center [1006, 243] width 128 height 19
type input "1"
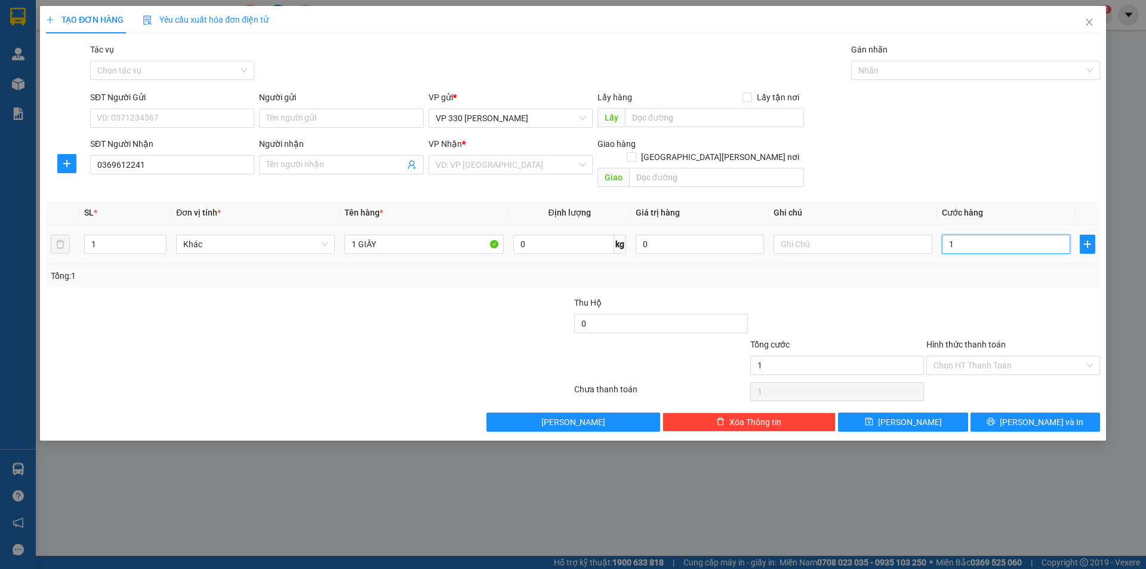
type input "10"
type input "100"
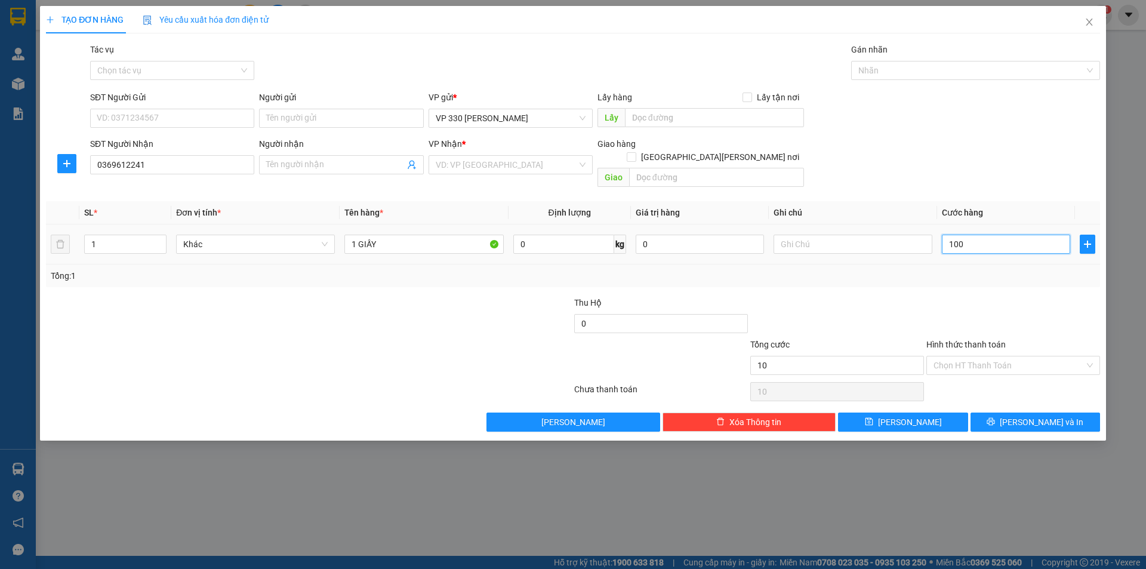
type input "100"
type input "1.000"
type input "10.000"
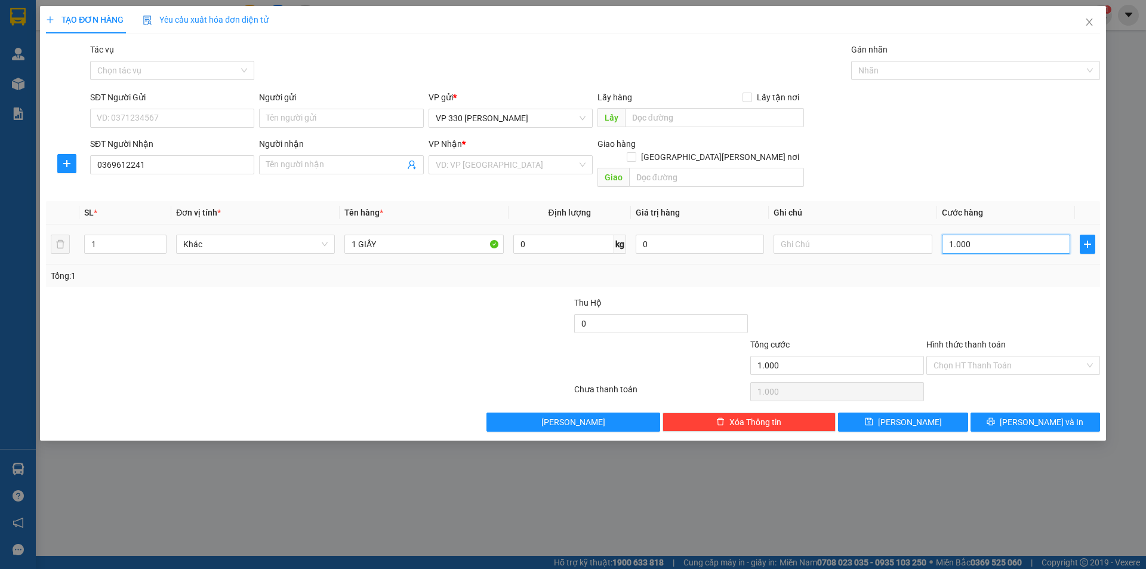
type input "10.000"
type input "100.000"
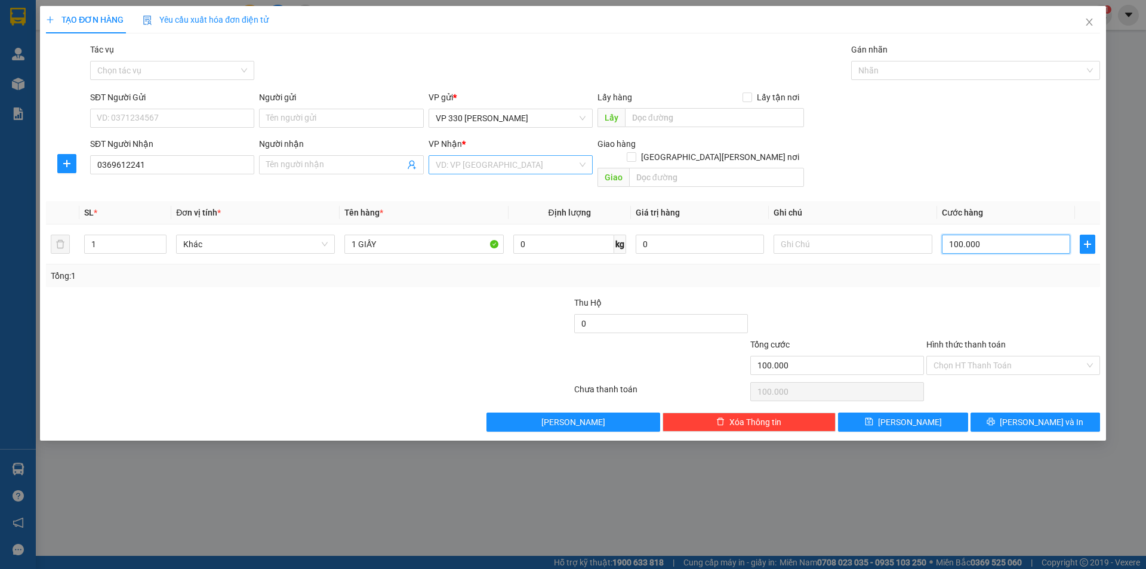
type input "100.000"
click at [493, 165] on input "search" at bounding box center [506, 165] width 141 height 18
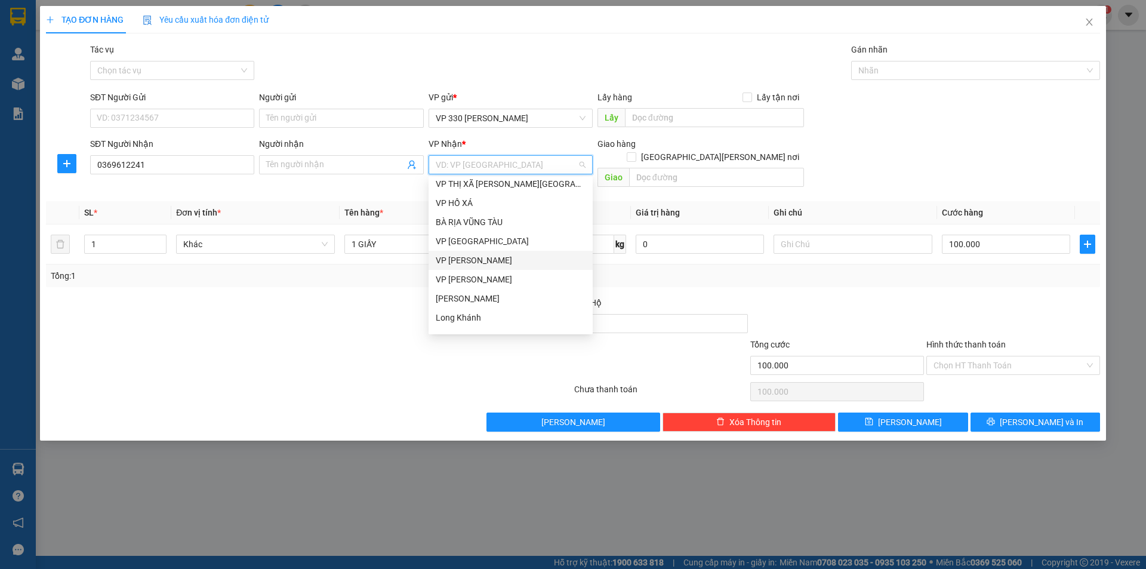
click at [480, 255] on div "VP Quảng Bình" at bounding box center [511, 260] width 150 height 13
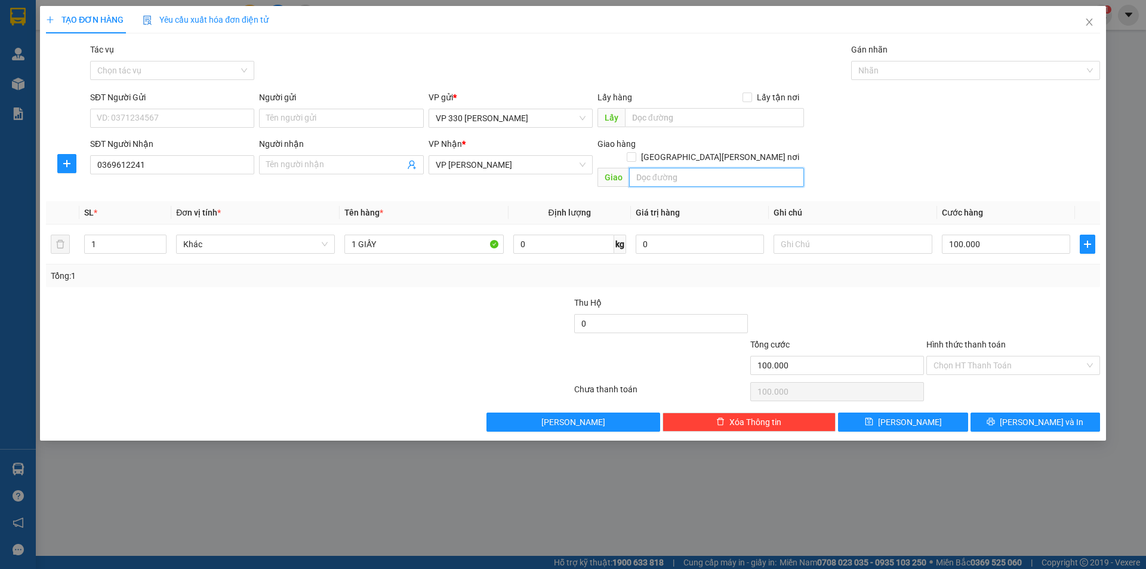
click at [668, 168] on input "text" at bounding box center [716, 177] width 175 height 19
type input "NGA 3 CAM LIÊN"
click at [680, 118] on input "text" at bounding box center [714, 117] width 179 height 19
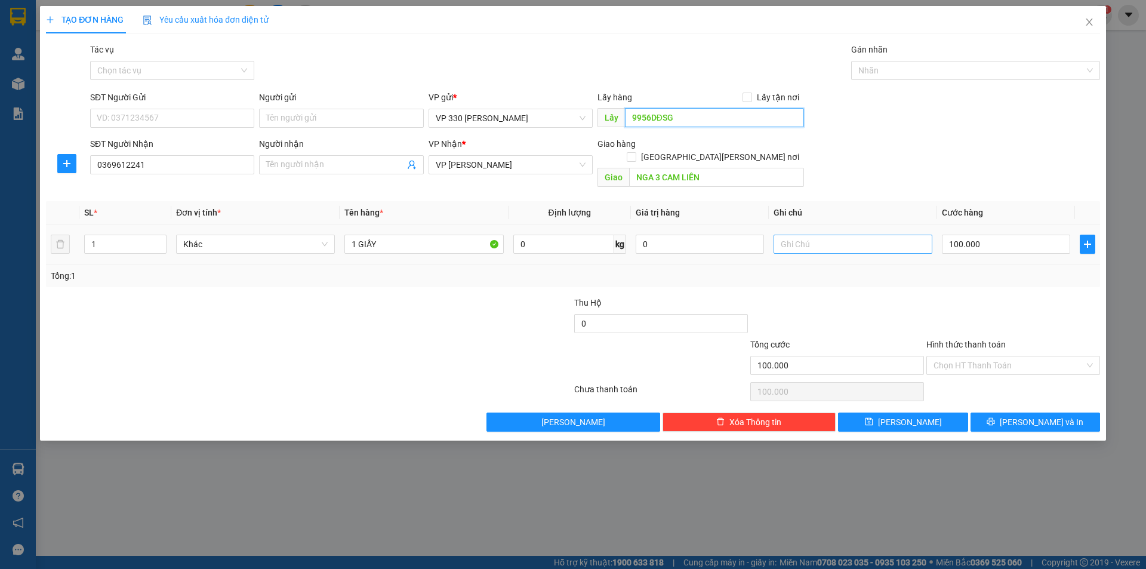
type input "9956DĐSG"
click at [849, 234] on input "text" at bounding box center [852, 243] width 159 height 19
type input "9956"
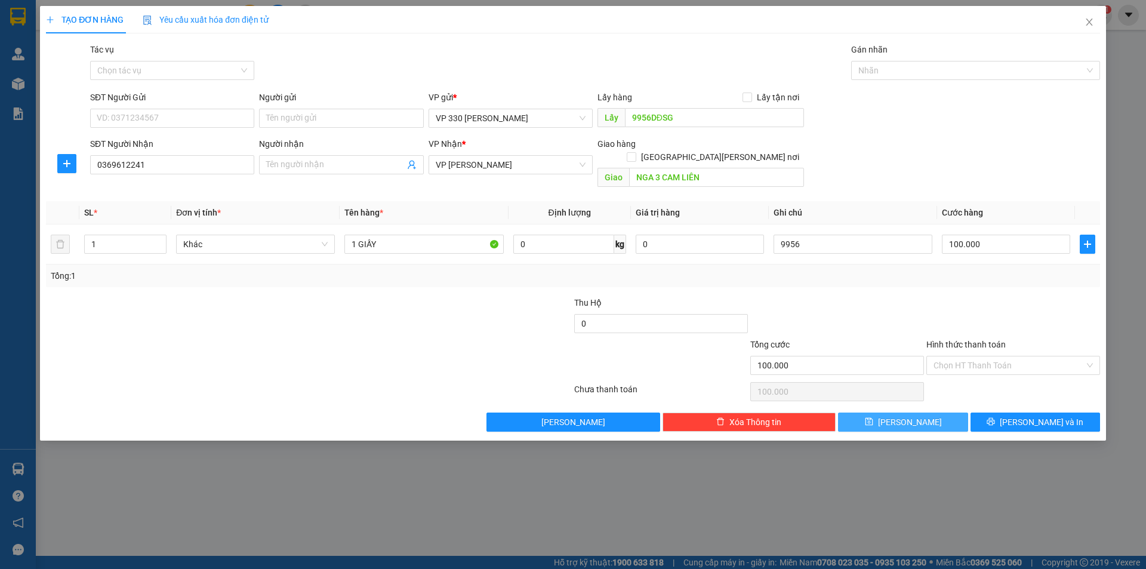
click at [878, 413] on button "[PERSON_NAME]" at bounding box center [902, 421] width 129 height 19
type input "0"
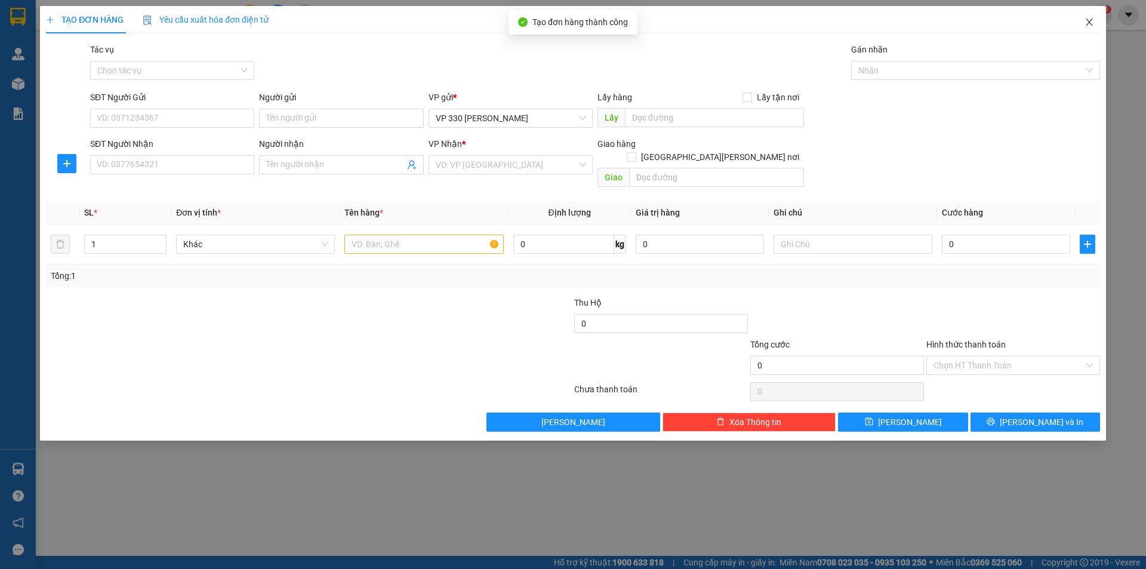
click at [1091, 17] on span "Close" at bounding box center [1088, 22] width 33 height 33
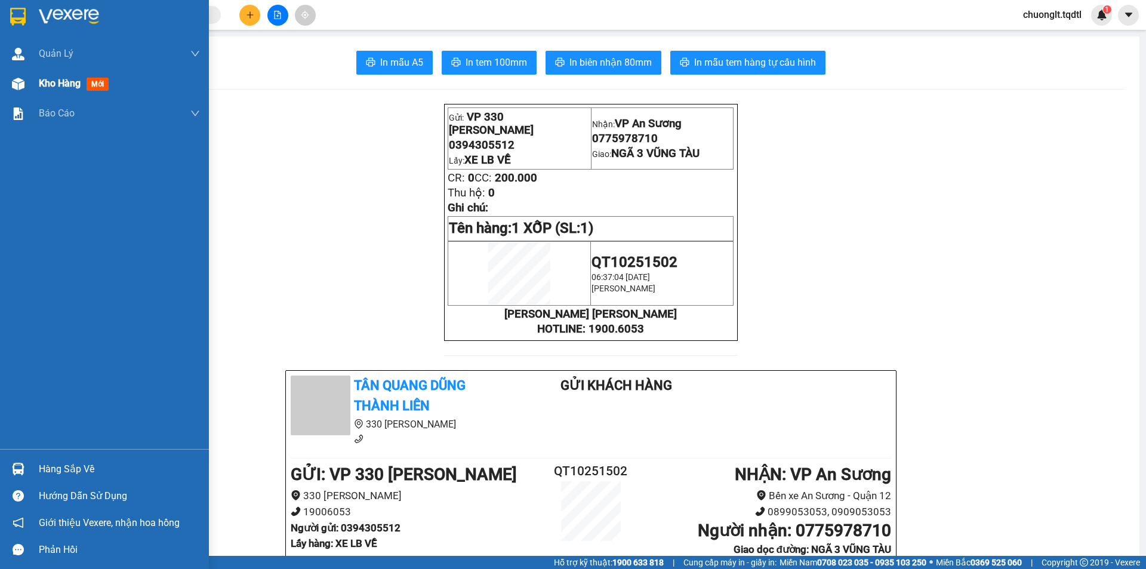
click at [47, 82] on span "Kho hàng" at bounding box center [60, 83] width 42 height 11
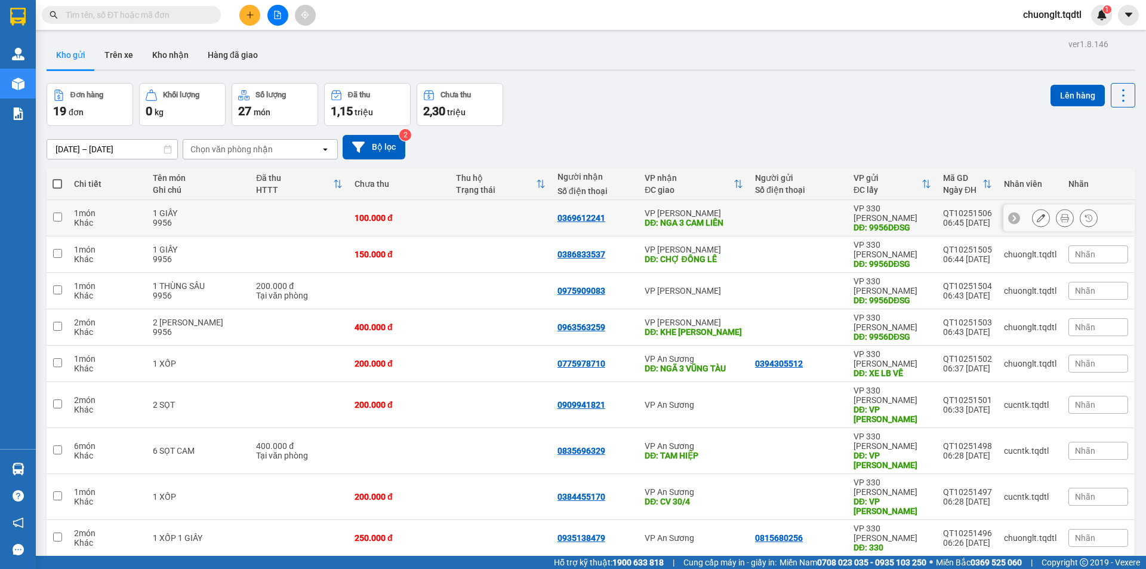
click at [288, 208] on td at bounding box center [299, 218] width 98 height 36
checkbox input "true"
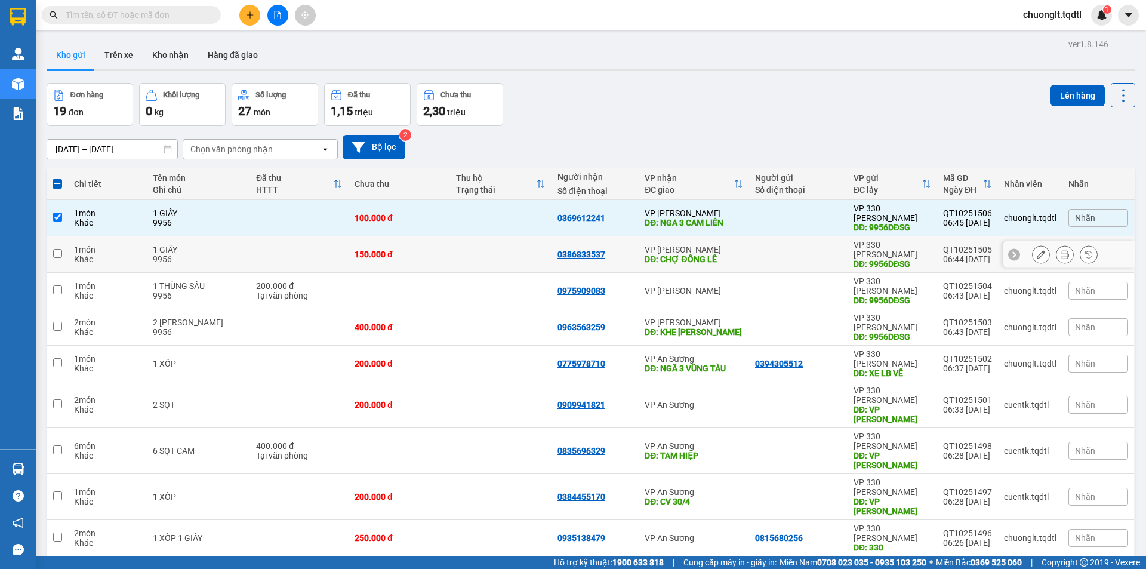
click at [251, 236] on td at bounding box center [299, 254] width 98 height 36
checkbox input "true"
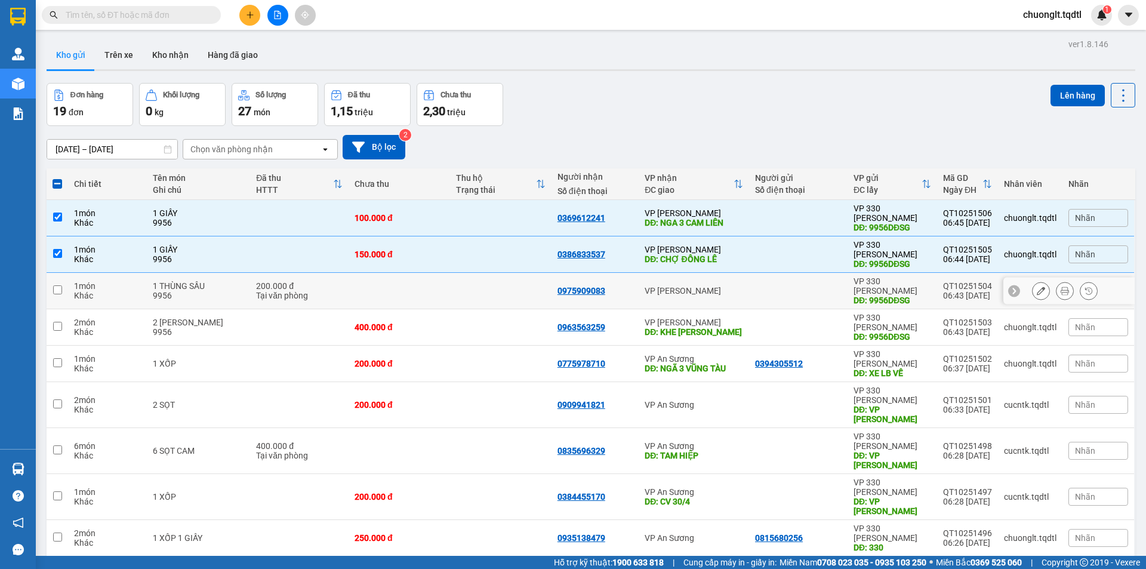
drag, startPoint x: 218, startPoint y: 267, endPoint x: 214, endPoint y: 274, distance: 8.6
click at [218, 291] on div "9956" at bounding box center [198, 296] width 91 height 10
checkbox input "true"
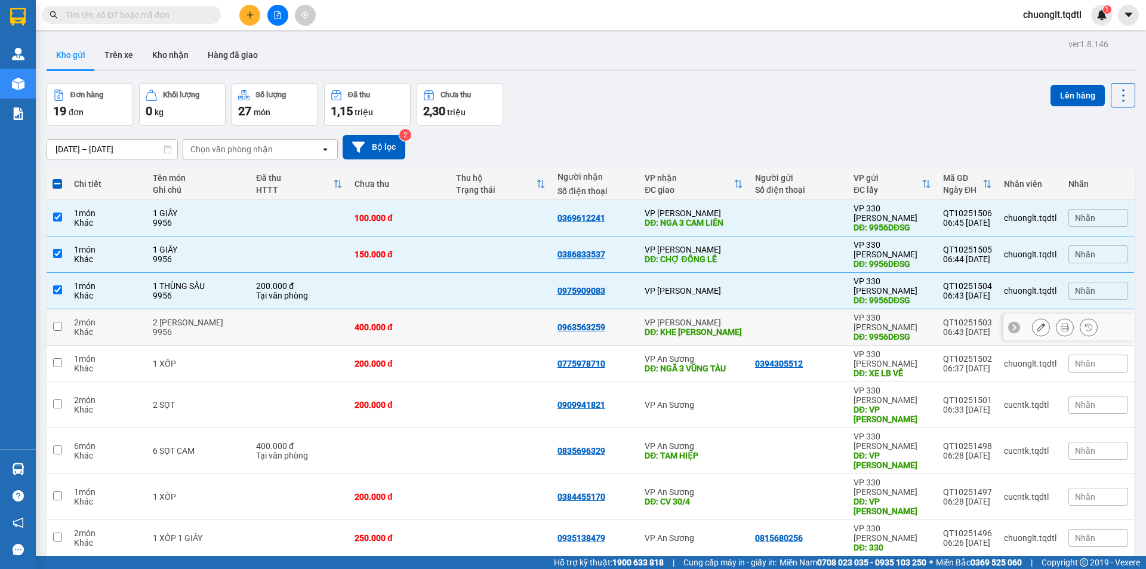
click at [208, 317] on div "2 BAO VÃI" at bounding box center [198, 322] width 91 height 10
checkbox input "true"
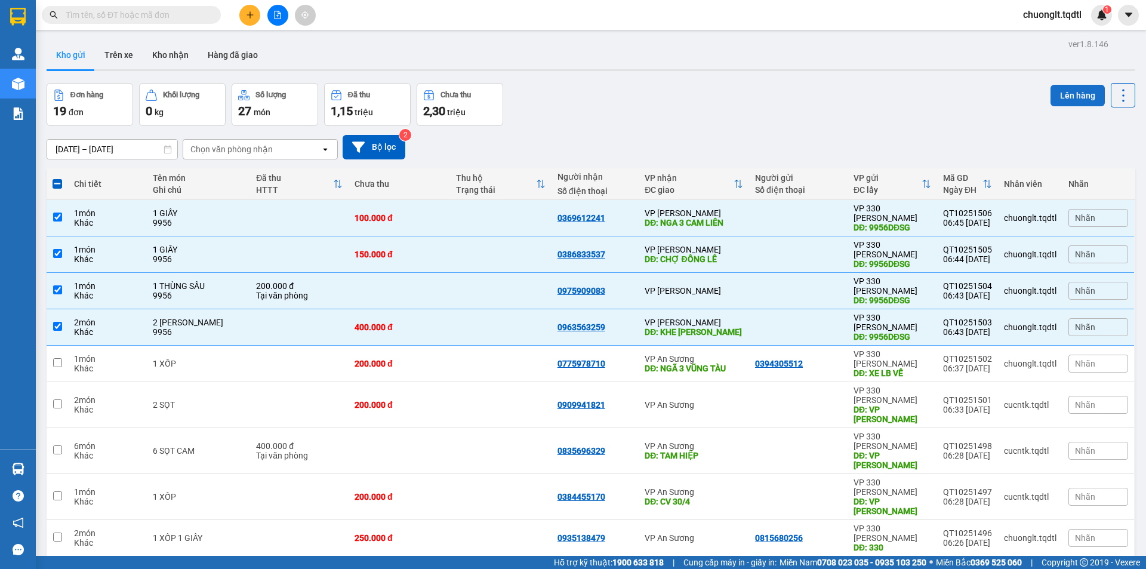
click at [1068, 97] on button "Lên hàng" at bounding box center [1077, 95] width 54 height 21
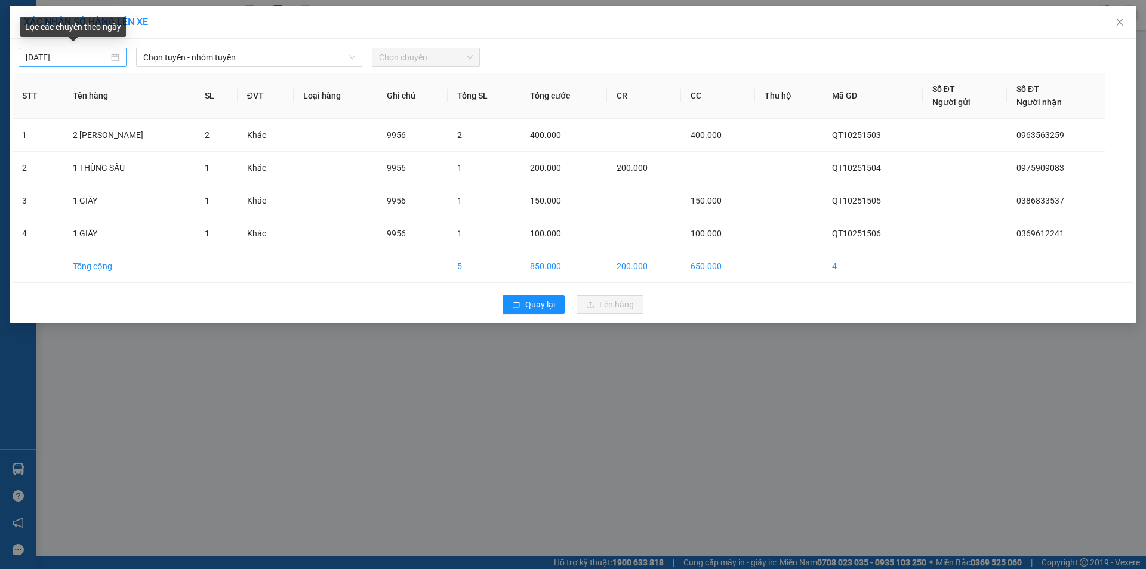
click at [112, 55] on div "13/10/2025" at bounding box center [73, 57] width 94 height 13
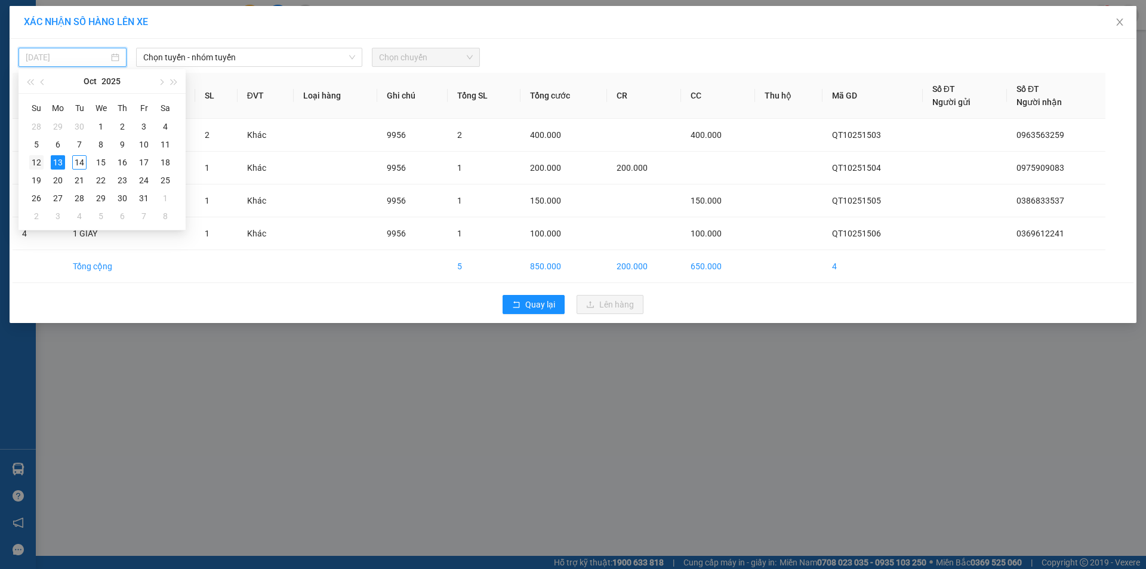
click at [38, 162] on div "12" at bounding box center [36, 162] width 14 height 14
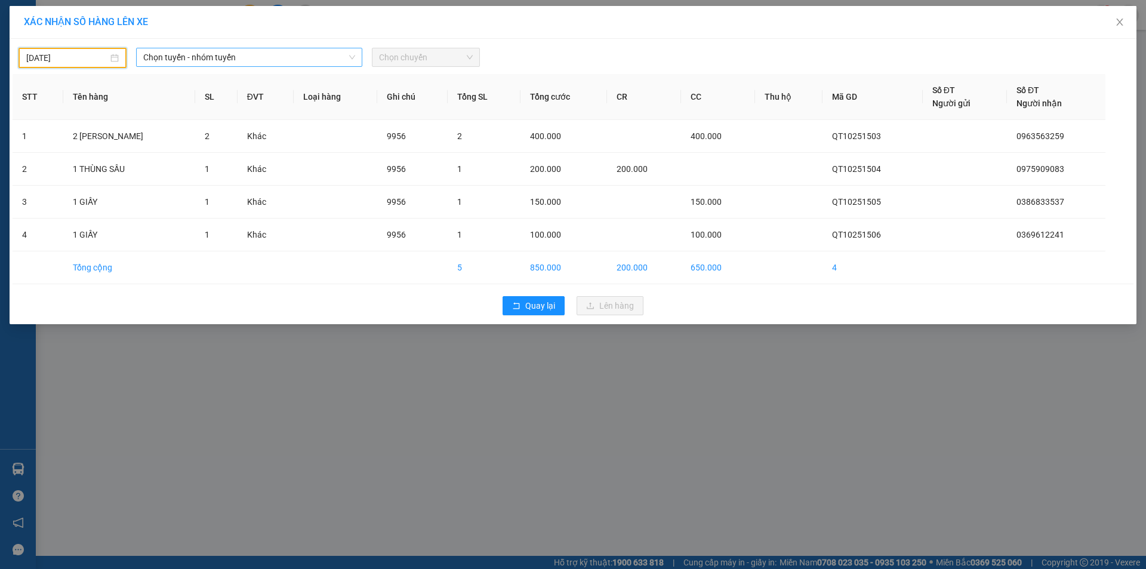
click at [315, 55] on span "Chọn tuyến - nhóm tuyến" at bounding box center [249, 57] width 212 height 18
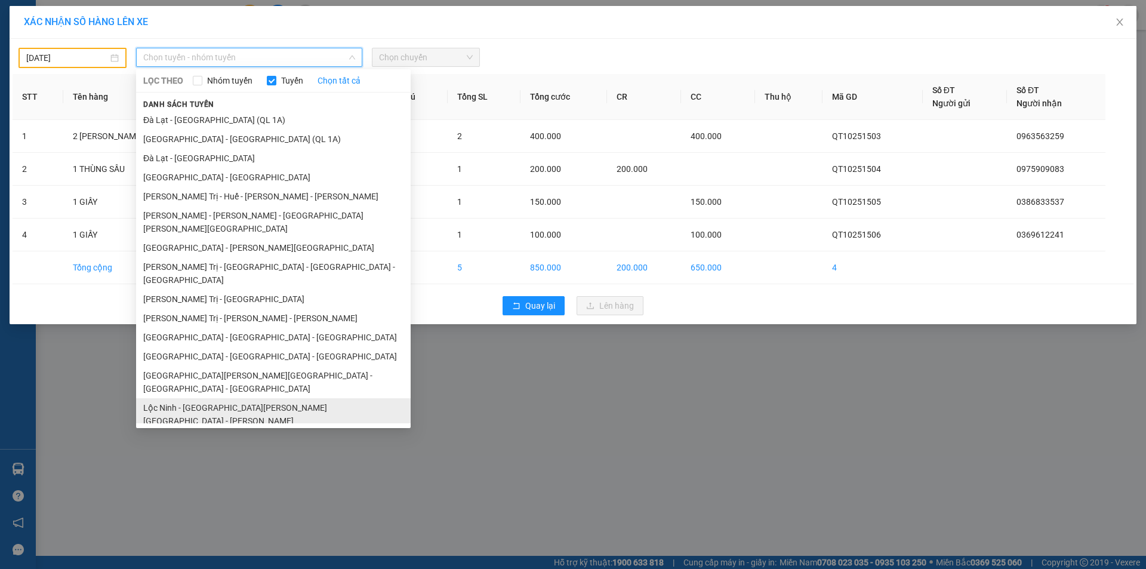
click at [218, 398] on li "Lộc Ninh - [GEOGRAPHIC_DATA] - [GEOGRAPHIC_DATA] - [GEOGRAPHIC_DATA]" at bounding box center [273, 414] width 274 height 32
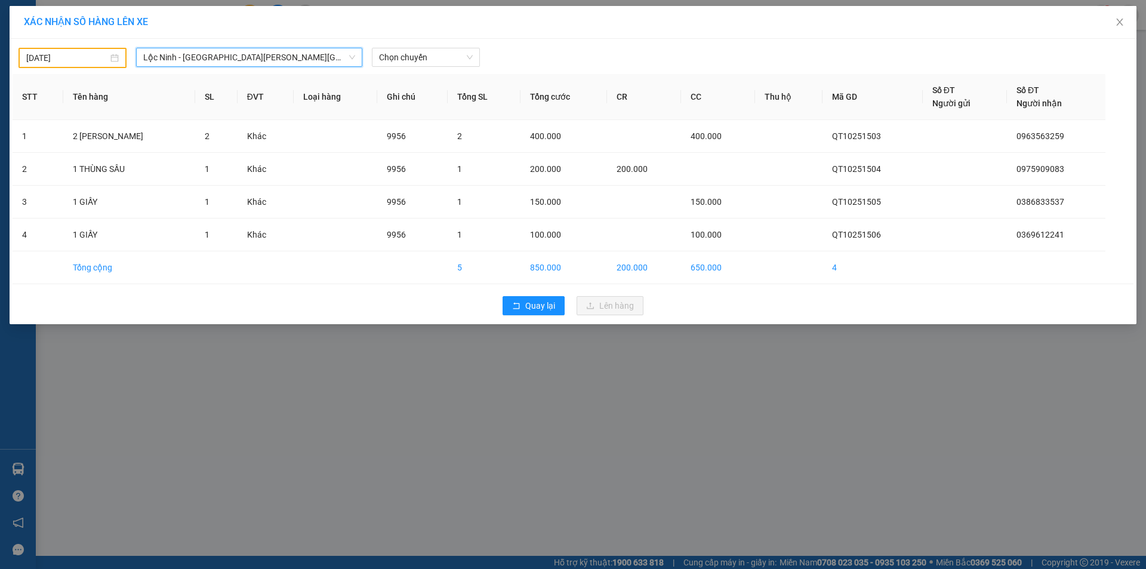
click at [321, 53] on span "Lộc Ninh - [GEOGRAPHIC_DATA] - [GEOGRAPHIC_DATA] - [GEOGRAPHIC_DATA]" at bounding box center [249, 57] width 212 height 18
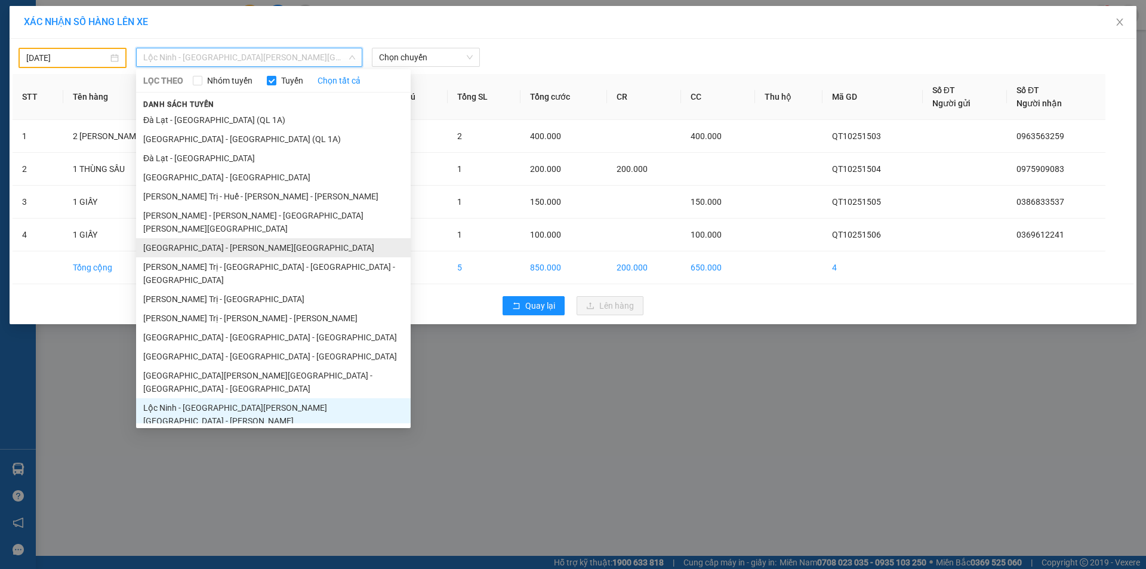
click at [190, 238] on li "[GEOGRAPHIC_DATA] - [GEOGRAPHIC_DATA]" at bounding box center [273, 247] width 274 height 19
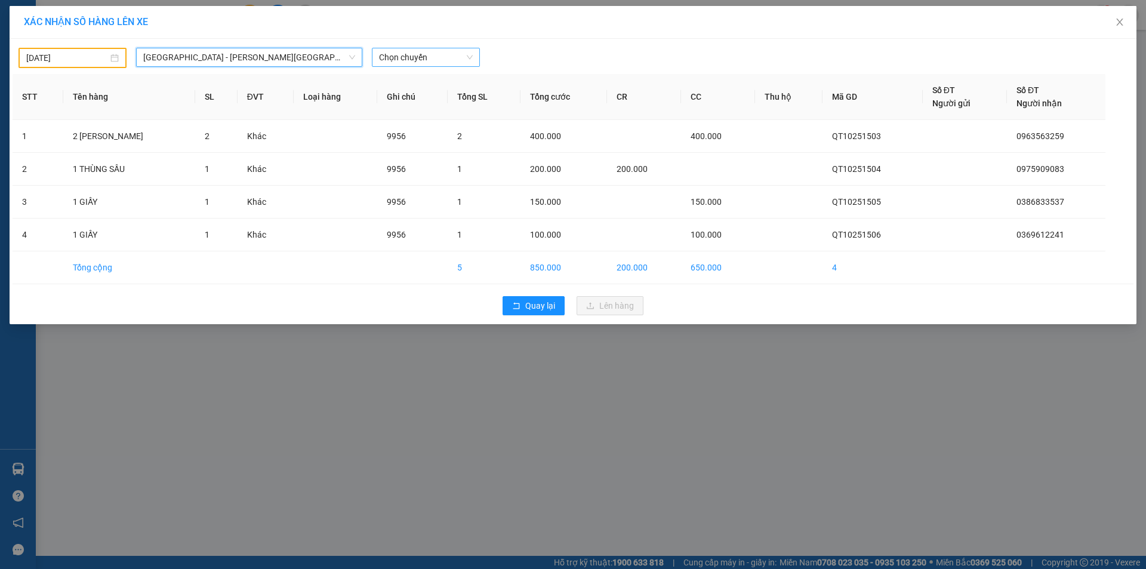
click at [441, 55] on span "Chọn chuyến" at bounding box center [426, 57] width 94 height 18
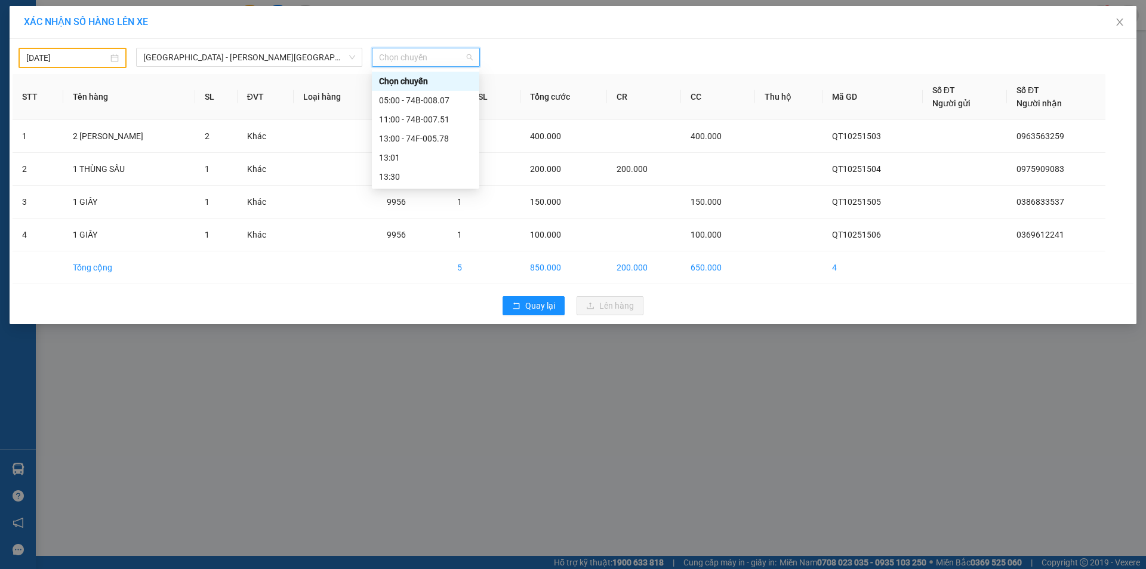
click at [107, 53] on input "12/10/2025" at bounding box center [67, 57] width 82 height 13
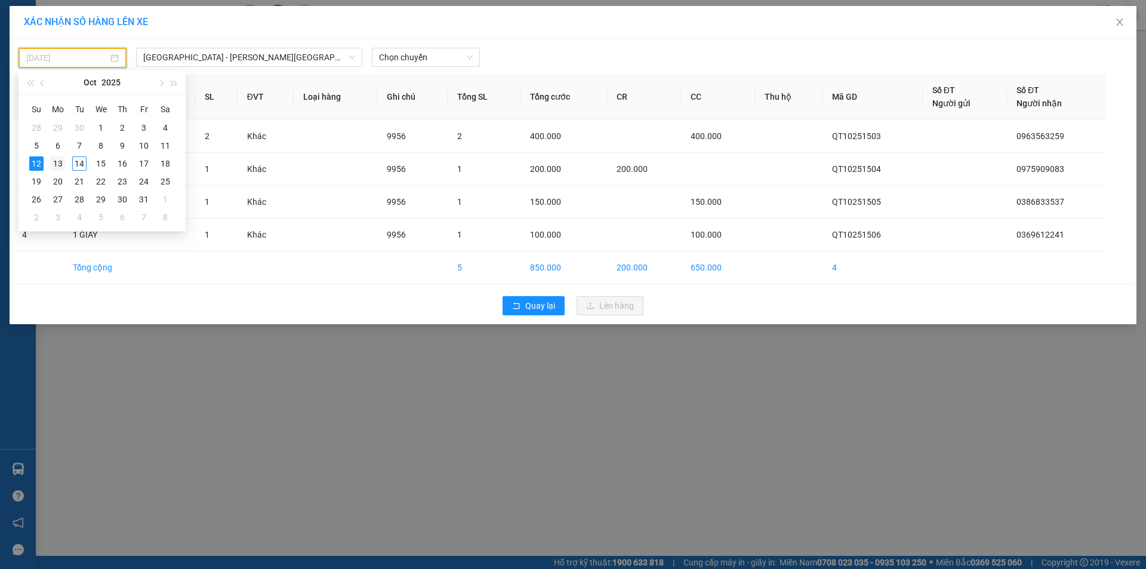
click at [60, 163] on div "13" at bounding box center [58, 163] width 14 height 14
click at [447, 59] on span "Chọn chuyến" at bounding box center [426, 57] width 94 height 18
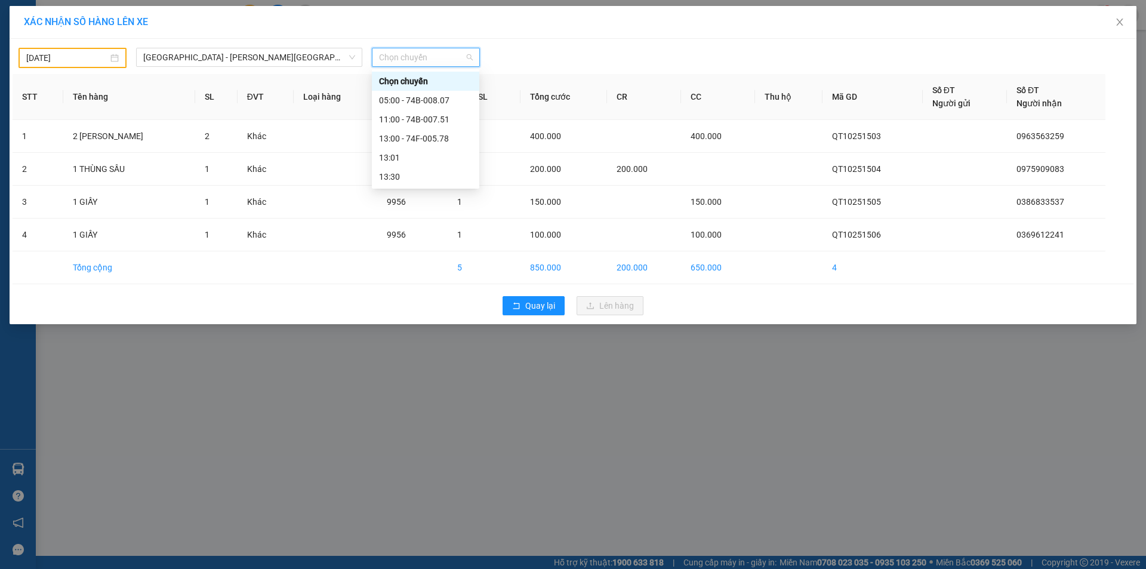
type input "13/10/2025"
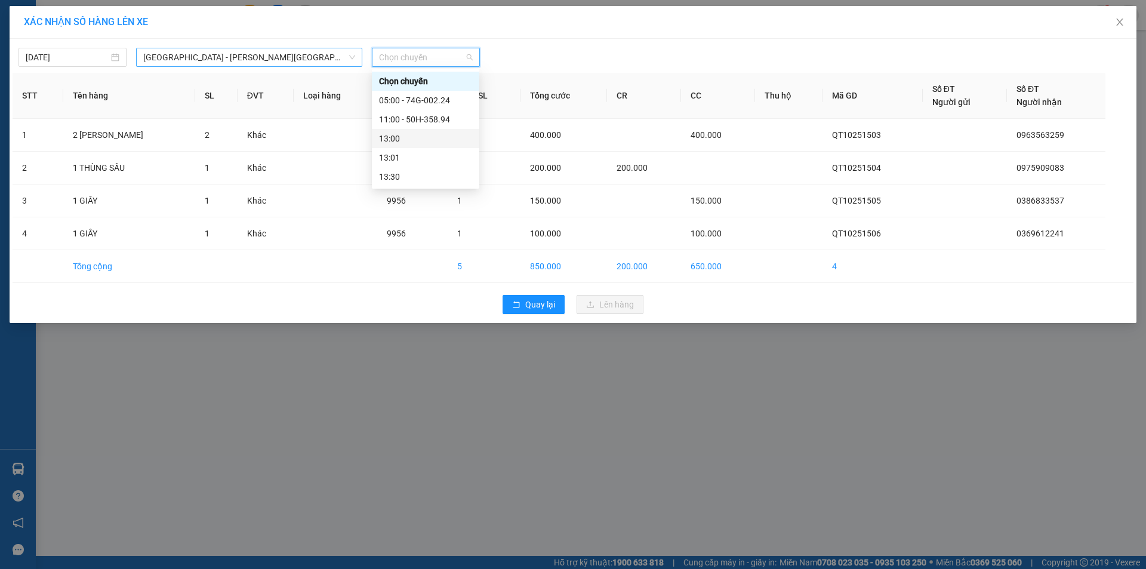
click at [282, 62] on span "[GEOGRAPHIC_DATA] - [GEOGRAPHIC_DATA]" at bounding box center [249, 57] width 212 height 18
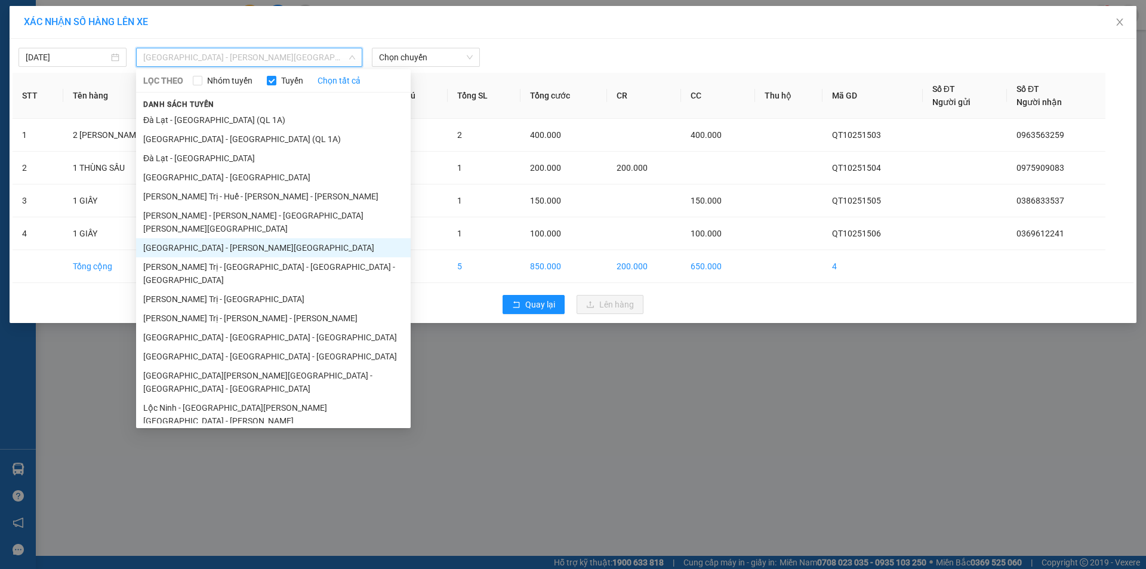
scroll to position [69, 0]
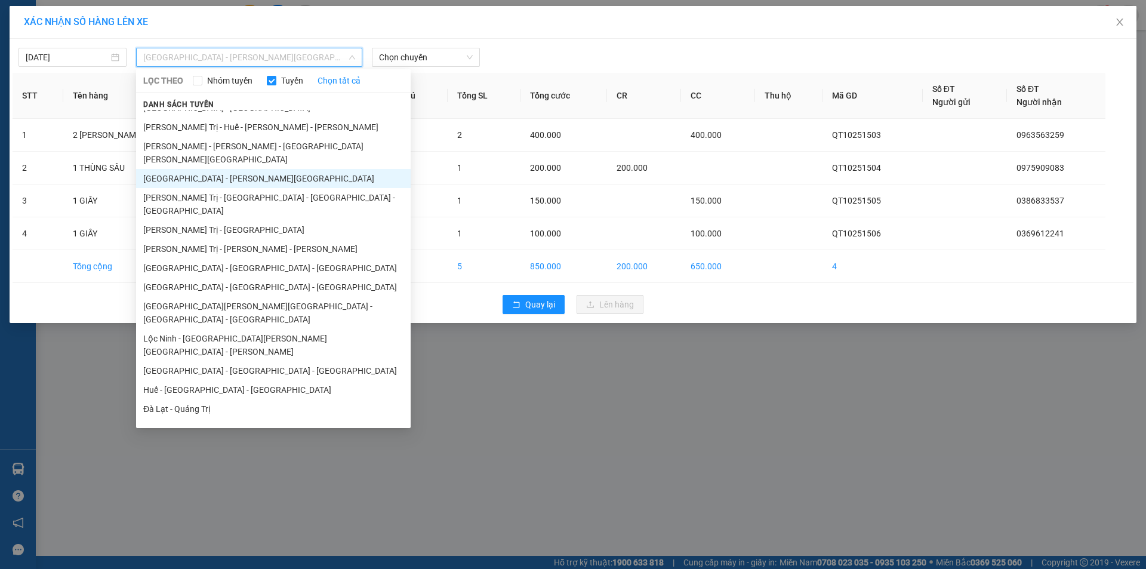
click at [210, 470] on li "Bình Phước - [GEOGRAPHIC_DATA] - [GEOGRAPHIC_DATA]" at bounding box center [273, 486] width 274 height 32
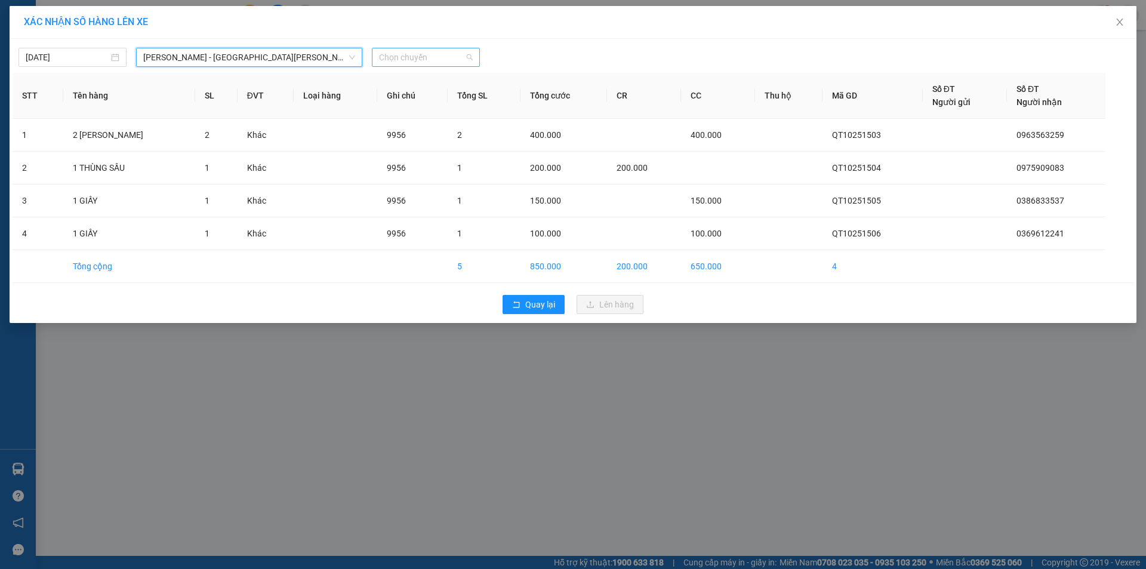
click at [443, 53] on span "Chọn chuyến" at bounding box center [426, 57] width 94 height 18
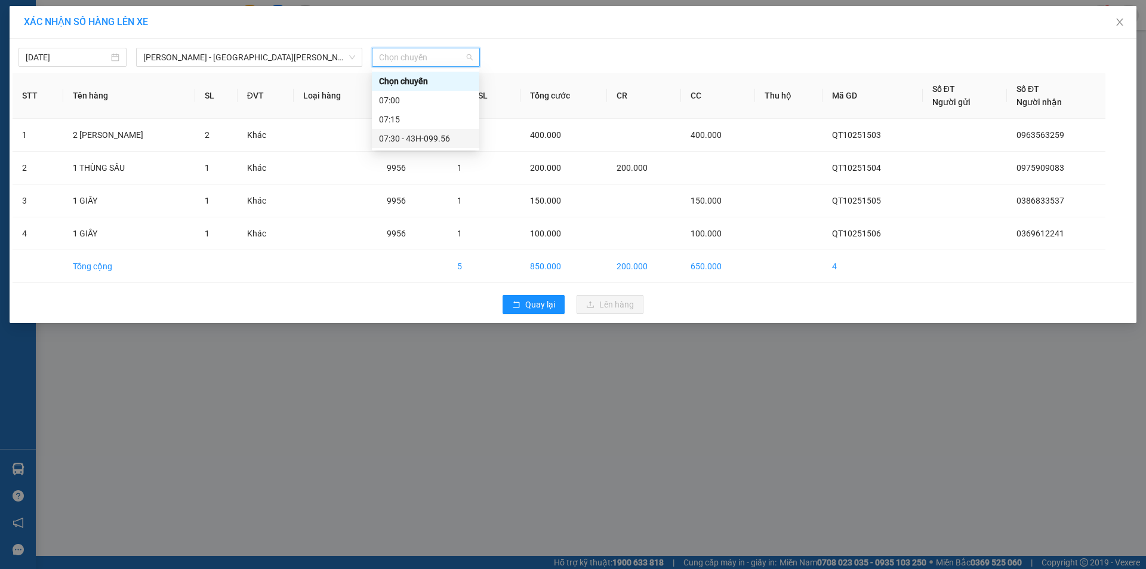
click at [450, 137] on div "07:30 - 43H-099.56" at bounding box center [425, 138] width 93 height 13
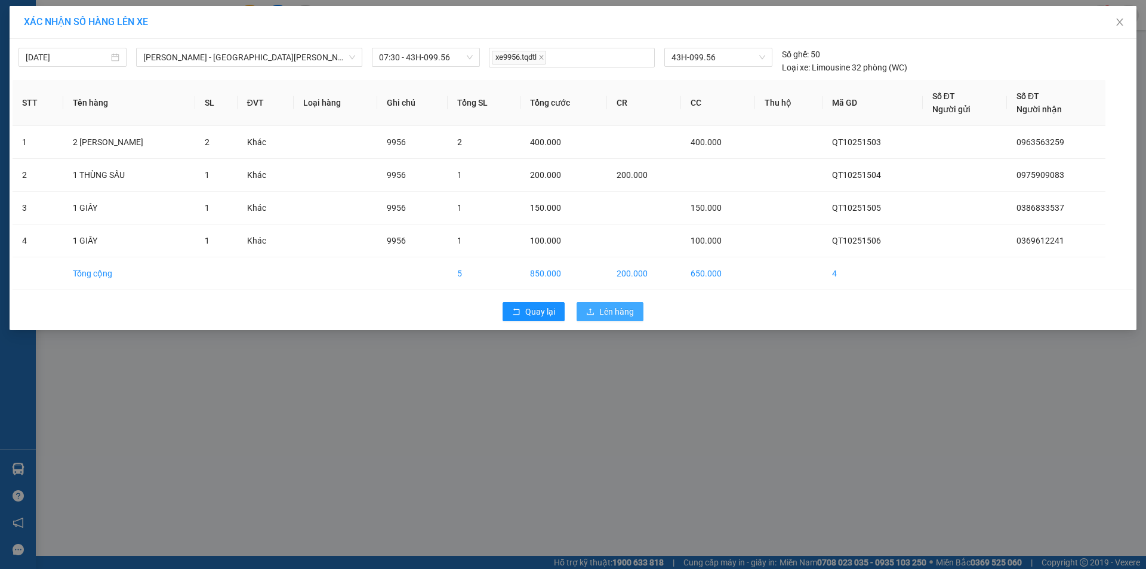
click at [625, 314] on span "Lên hàng" at bounding box center [616, 311] width 35 height 13
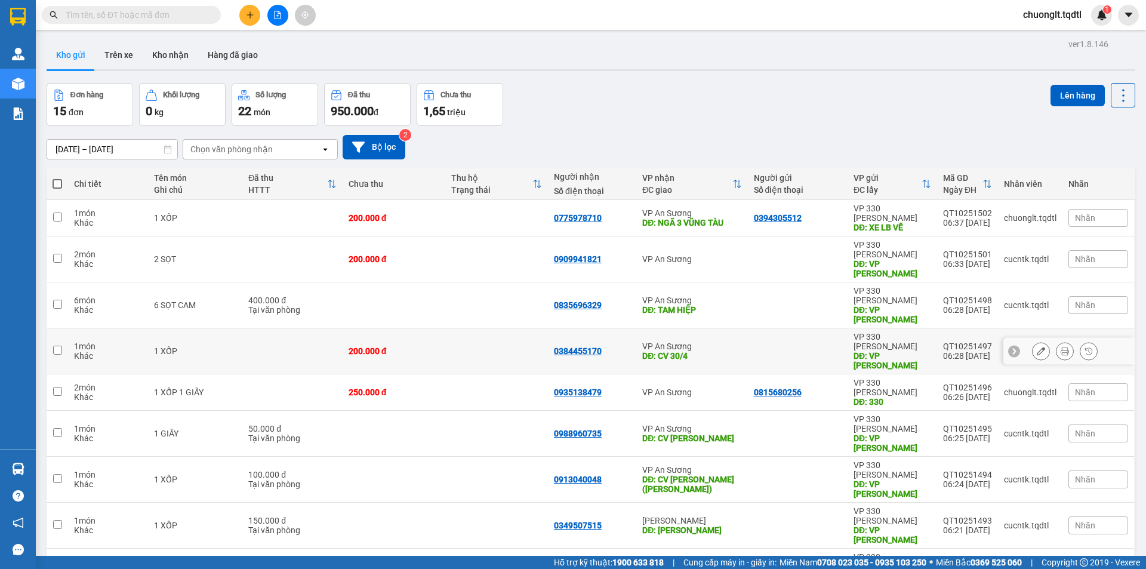
scroll to position [55, 0]
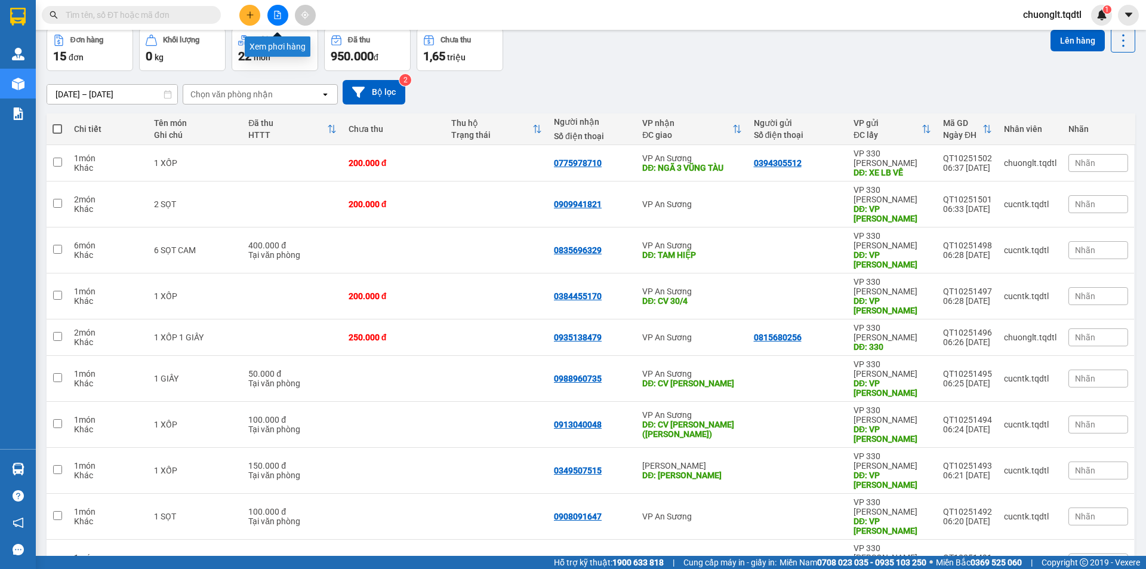
click at [276, 14] on icon "file-add" at bounding box center [277, 15] width 8 height 8
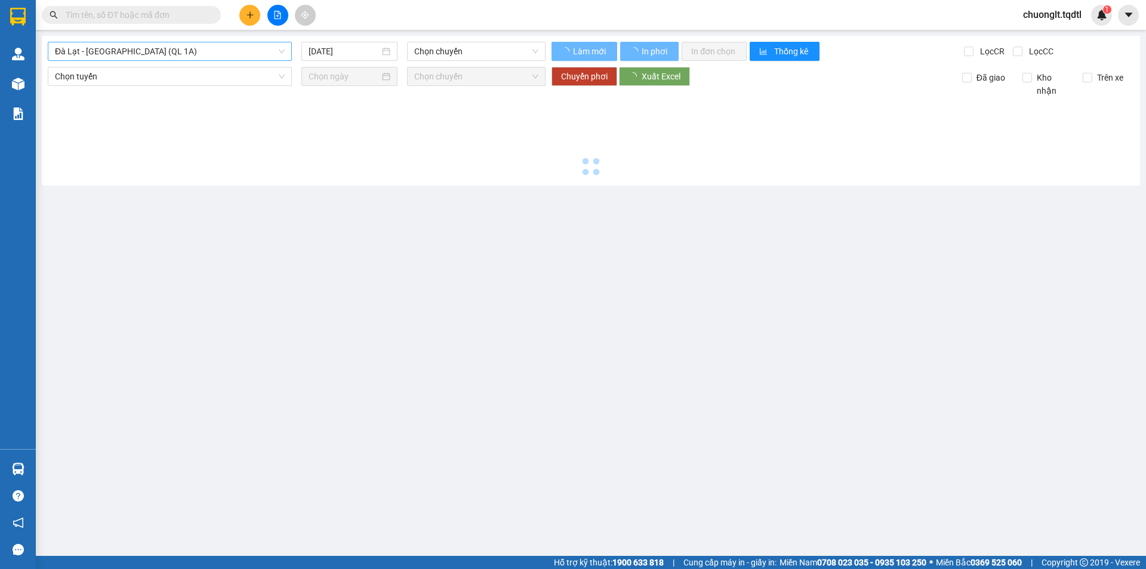
type input "[DATE]"
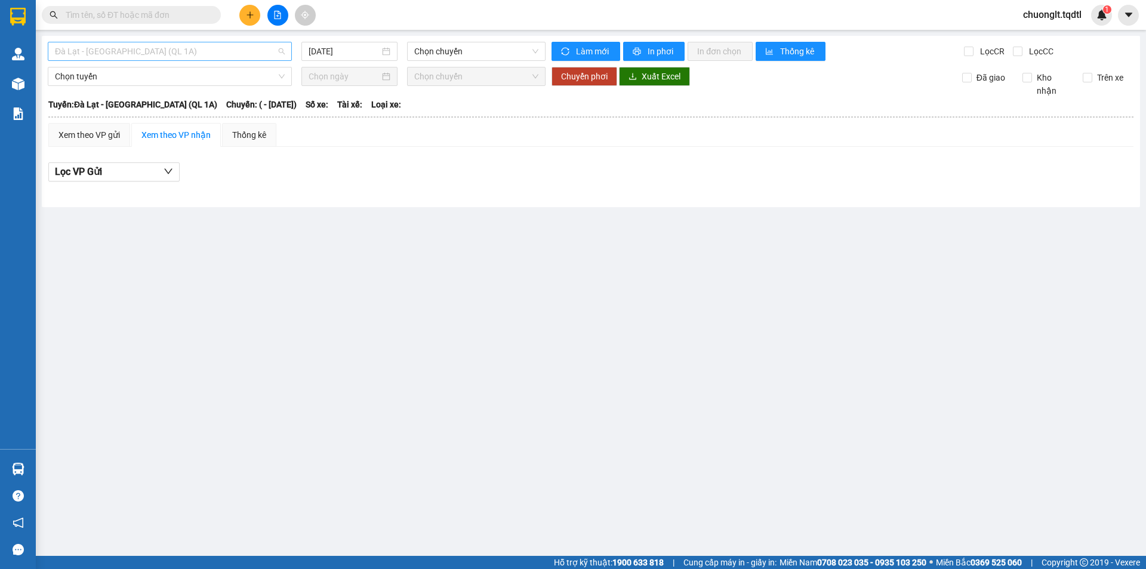
click at [232, 47] on span "Đà Lạt - [GEOGRAPHIC_DATA] (QL 1A)" at bounding box center [170, 51] width 230 height 18
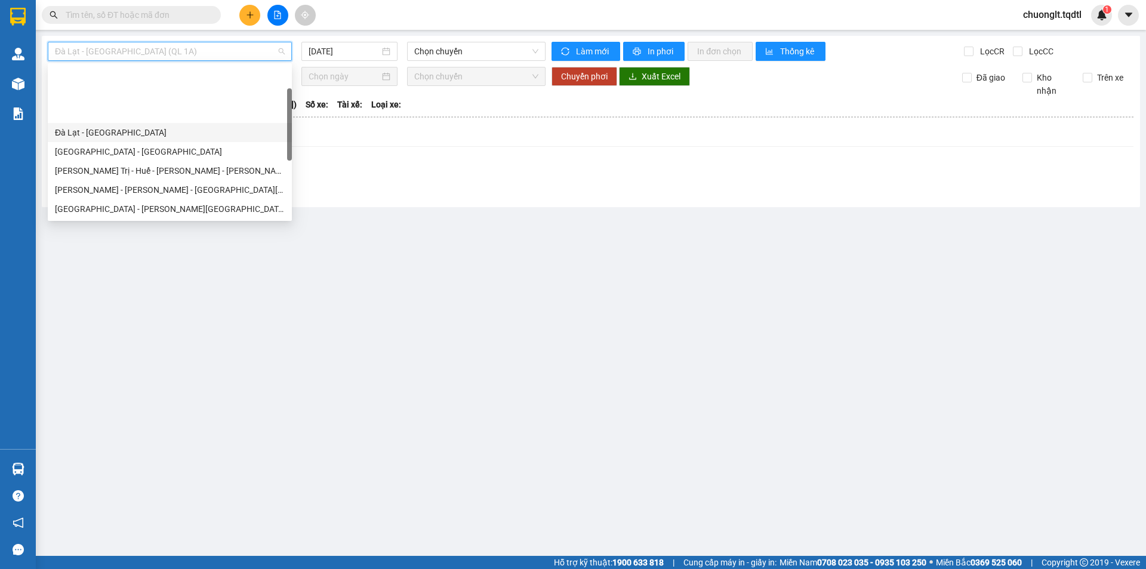
scroll to position [60, 0]
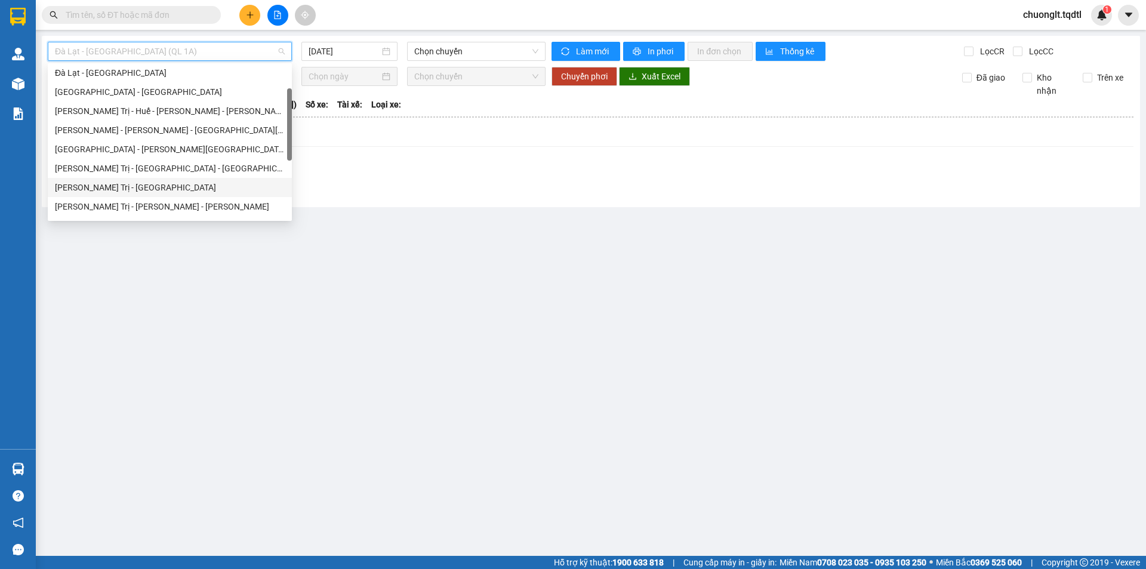
click at [148, 183] on div "Quảng Trị - [GEOGRAPHIC_DATA]" at bounding box center [170, 187] width 230 height 13
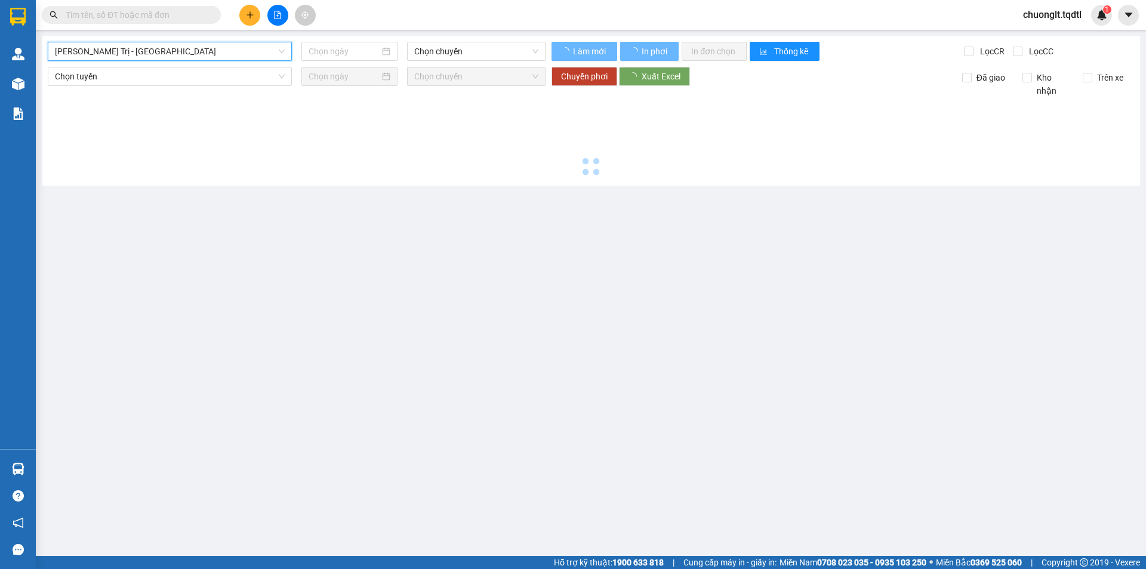
type input "[DATE]"
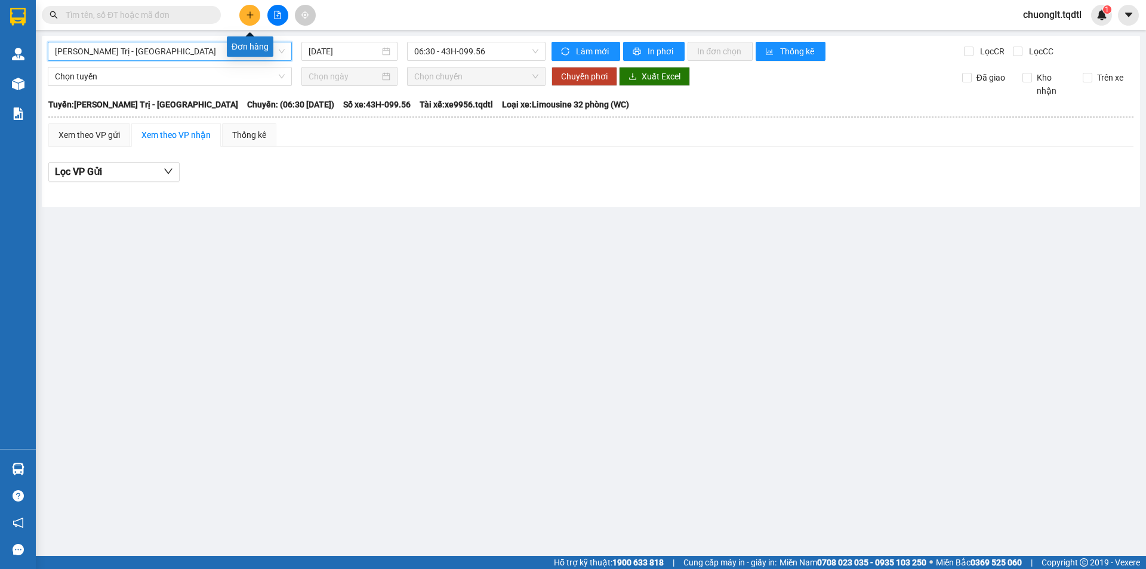
click at [249, 11] on icon "plus" at bounding box center [250, 15] width 8 height 8
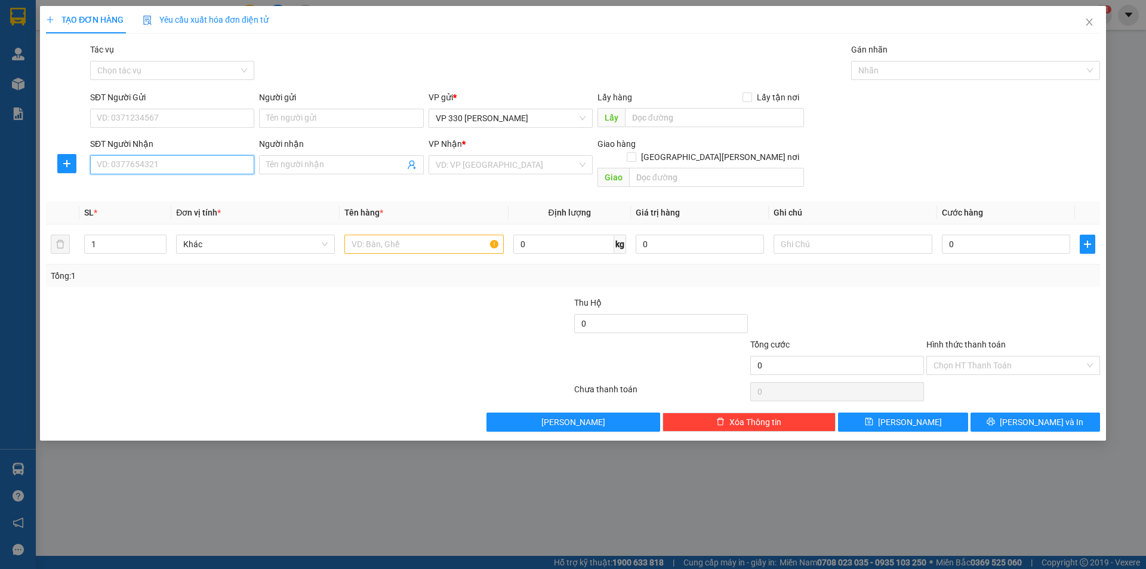
click at [140, 168] on input "SĐT Người Nhận" at bounding box center [172, 164] width 164 height 19
type input "0944287866"
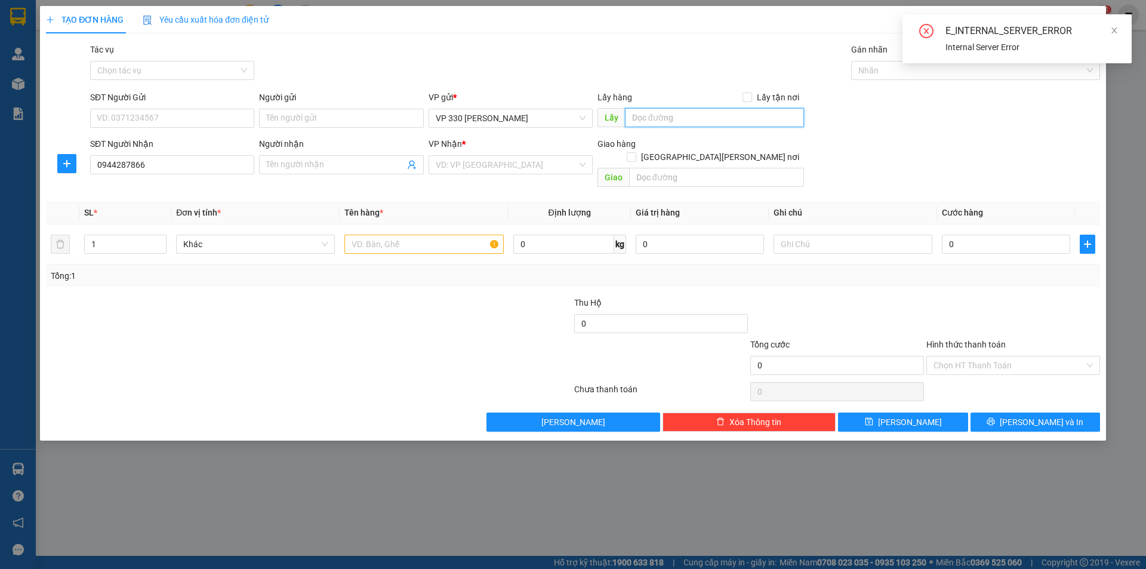
click at [677, 113] on input "text" at bounding box center [714, 117] width 179 height 19
type input "9"
type input "6913DĐVT"
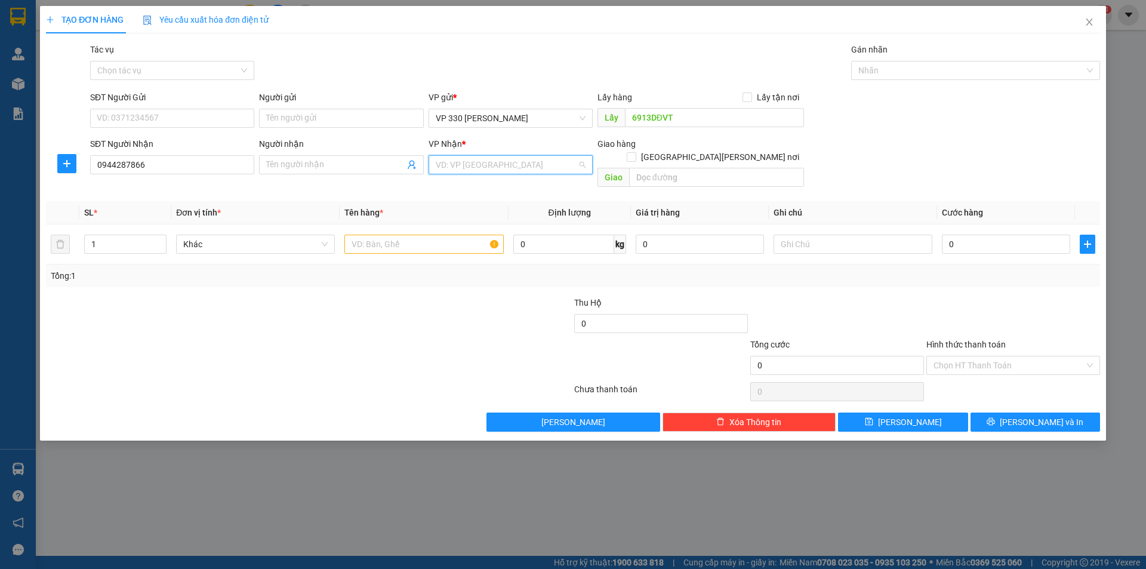
click at [538, 159] on input "search" at bounding box center [506, 165] width 141 height 18
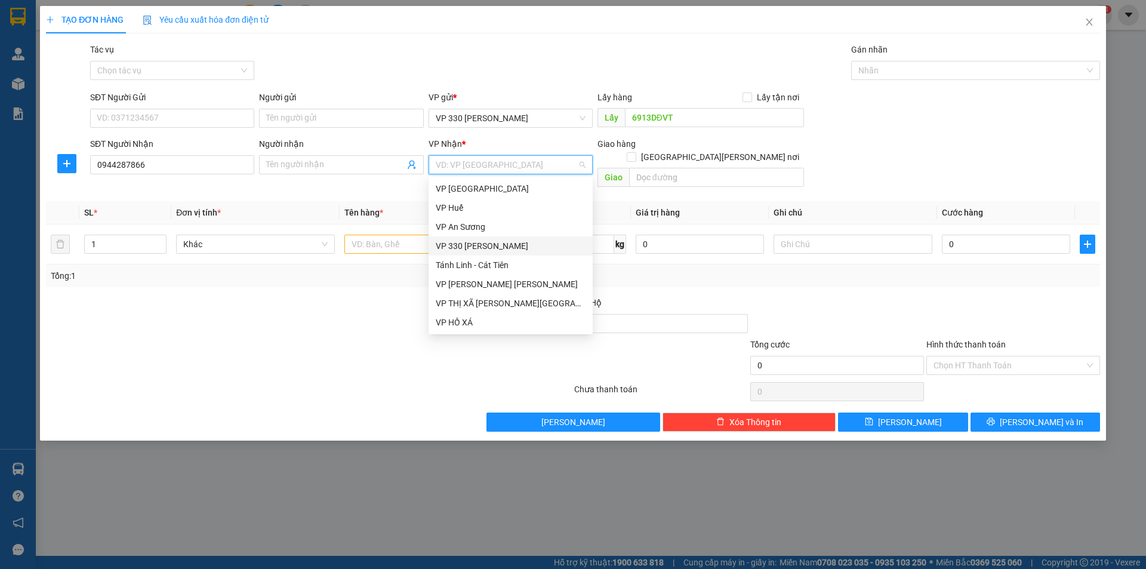
click at [488, 246] on div "VP 330 [PERSON_NAME]" at bounding box center [511, 245] width 150 height 13
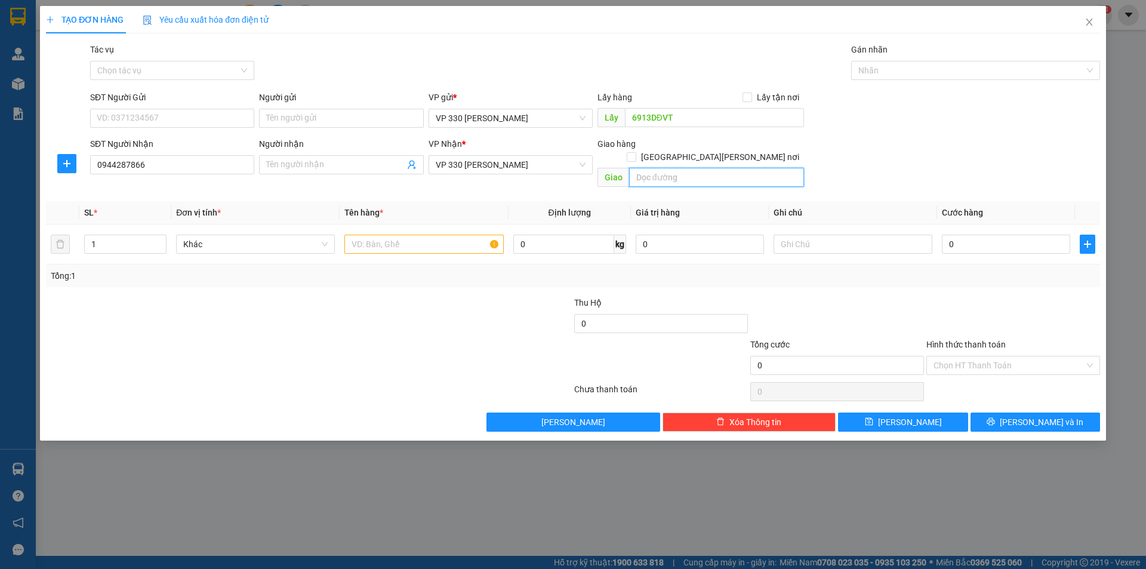
click at [653, 168] on input "text" at bounding box center [716, 177] width 175 height 19
type input "D"
type input "ĐÔNG HÀ"
click at [396, 234] on input "text" at bounding box center [423, 243] width 159 height 19
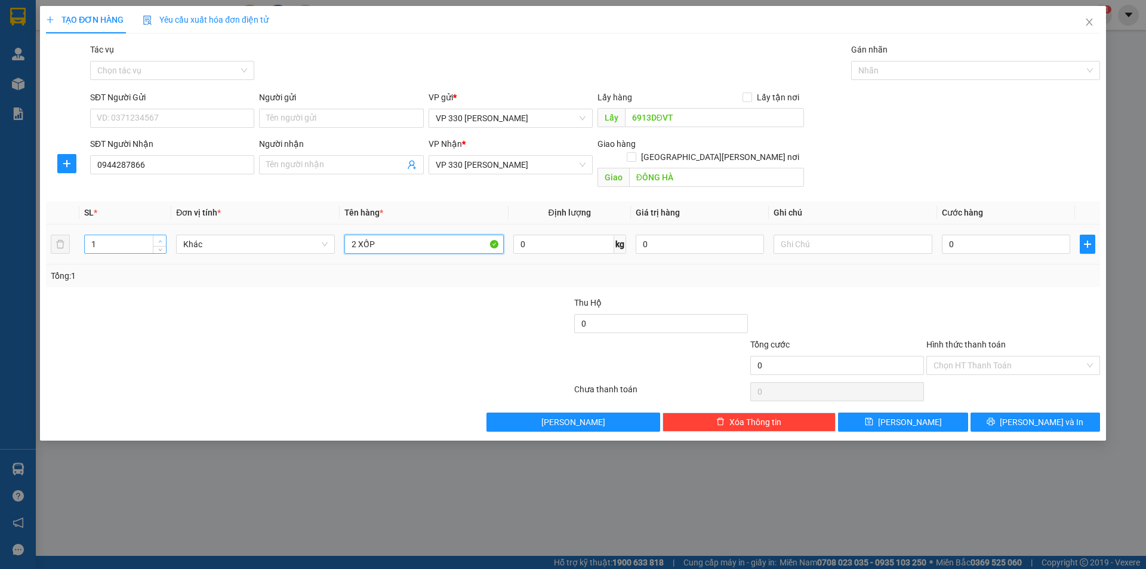
type input "2 XỐP"
type input "2"
click at [159, 239] on icon "up" at bounding box center [160, 241] width 4 height 4
click at [1010, 240] on div "0" at bounding box center [1006, 244] width 128 height 24
click at [1006, 234] on input "0" at bounding box center [1006, 243] width 128 height 19
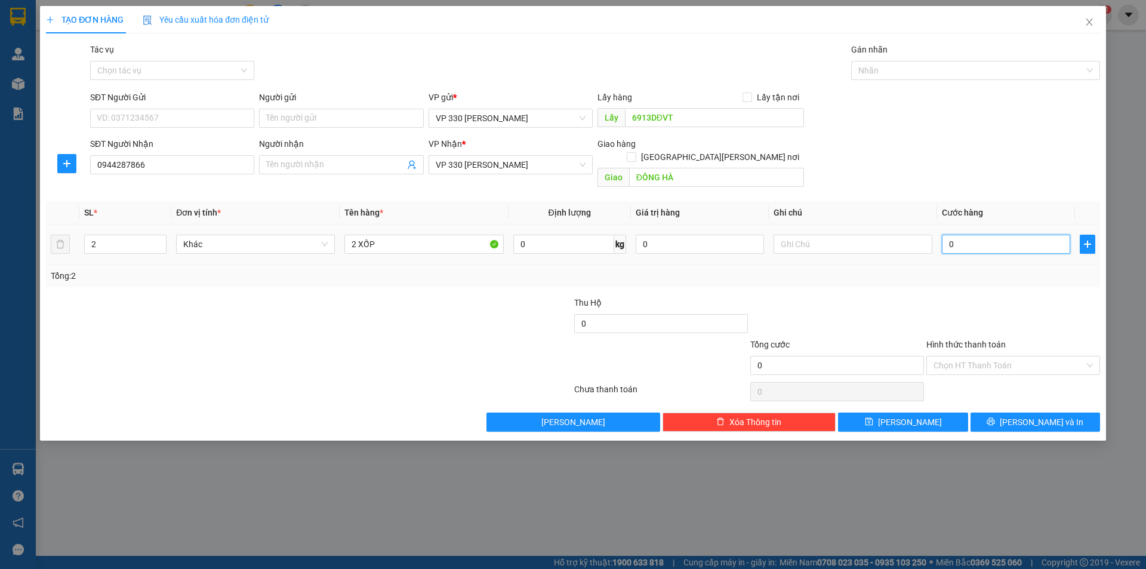
type input "3"
type input "30"
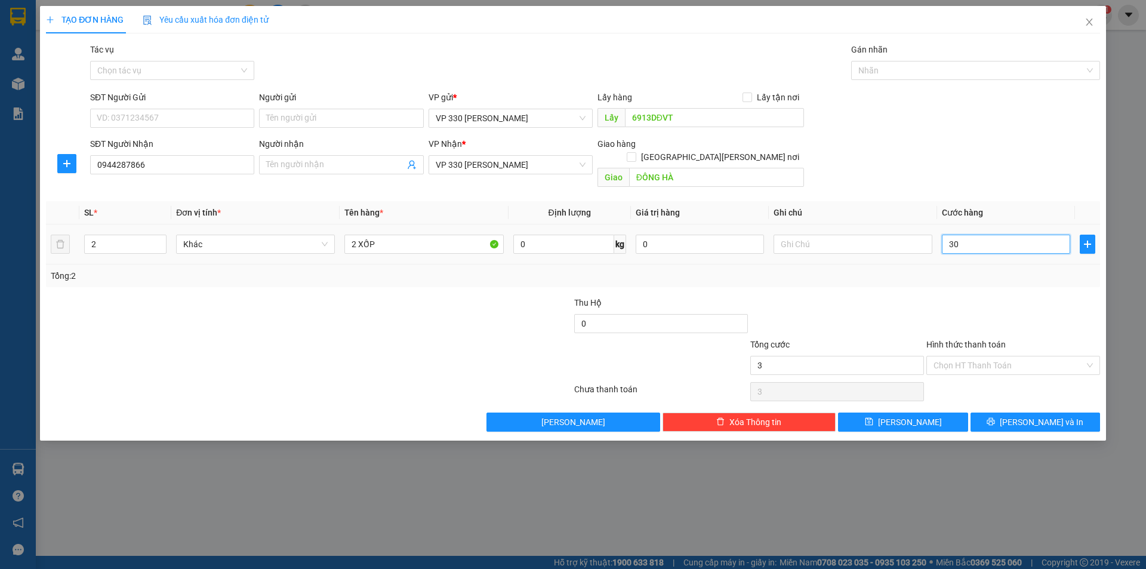
type input "30"
type input "300"
type input "3.000"
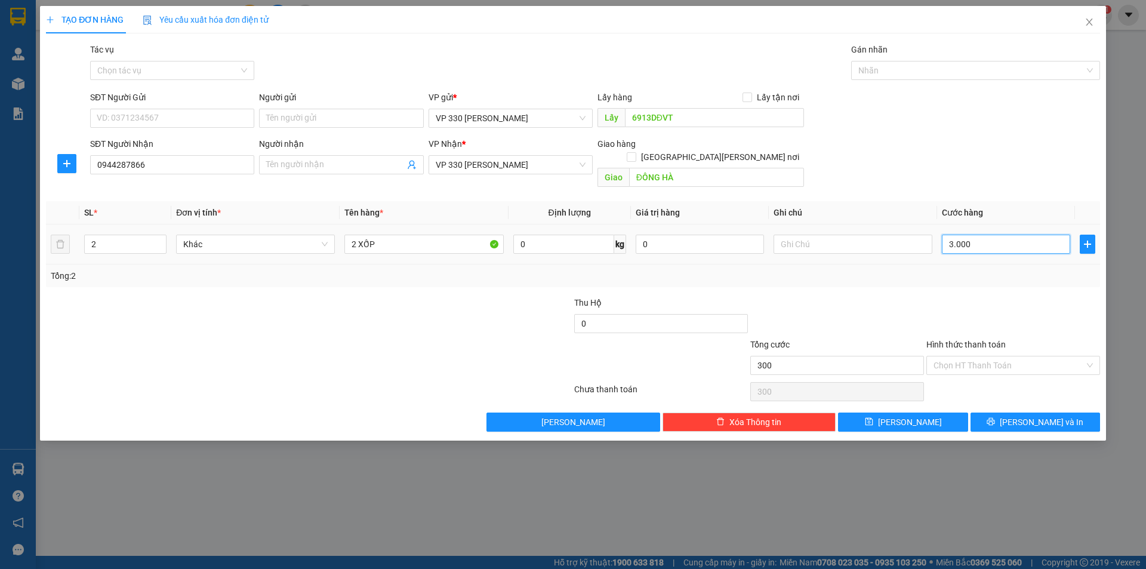
type input "3.000"
type input "30.000"
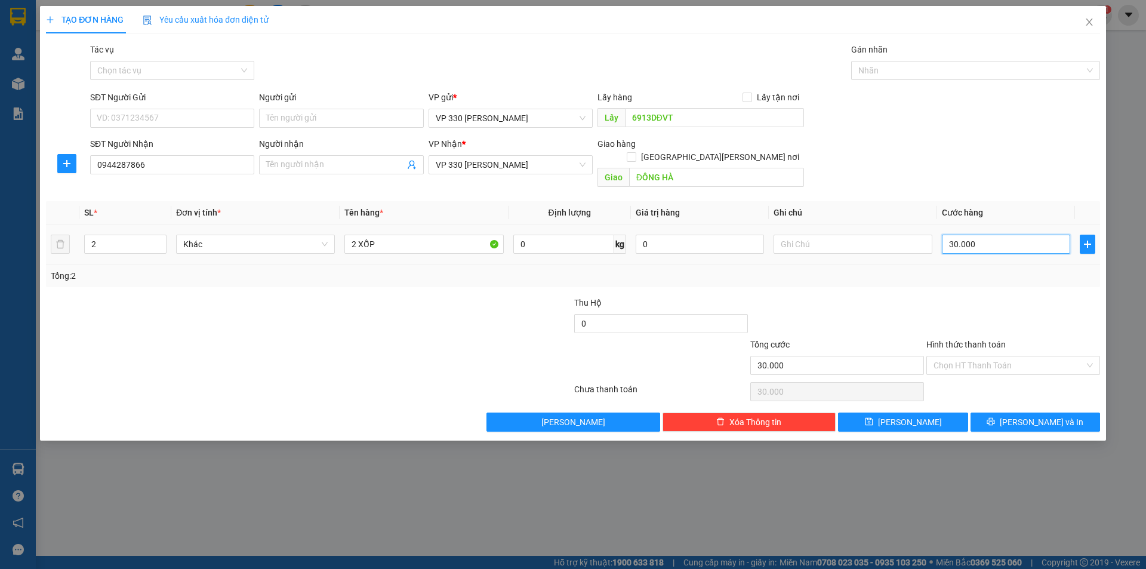
type input "300.000"
click at [846, 234] on input "text" at bounding box center [852, 243] width 159 height 19
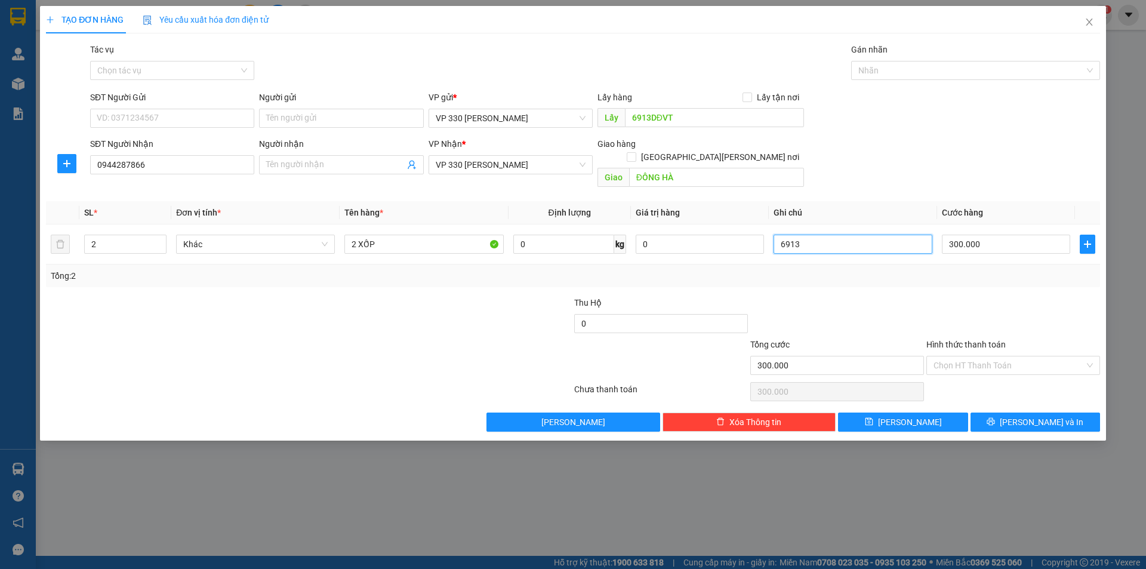
type input "6913"
click at [482, 504] on div "TẠO ĐƠN HÀNG Yêu cầu xuất hóa đơn điện tử Transit Pickup Surcharge Ids Transit …" at bounding box center [573, 284] width 1146 height 569
click at [900, 412] on button "[PERSON_NAME]" at bounding box center [902, 421] width 129 height 19
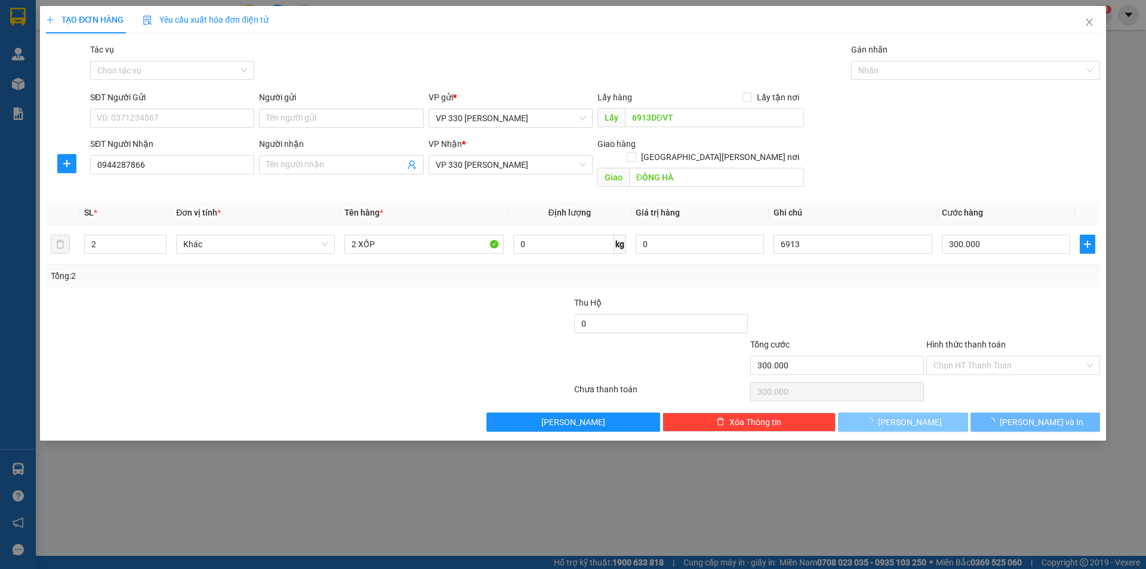
type input "1"
type input "0"
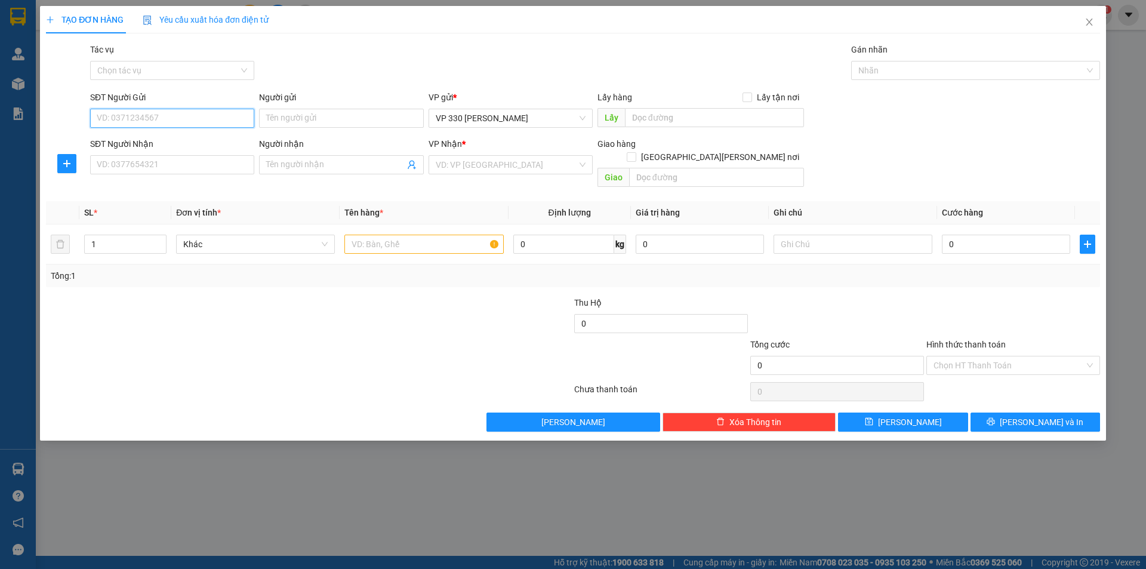
click at [183, 116] on input "SĐT Người Gửi" at bounding box center [172, 118] width 164 height 19
type input "0373690678"
click at [143, 146] on div "0373690678" at bounding box center [172, 141] width 150 height 13
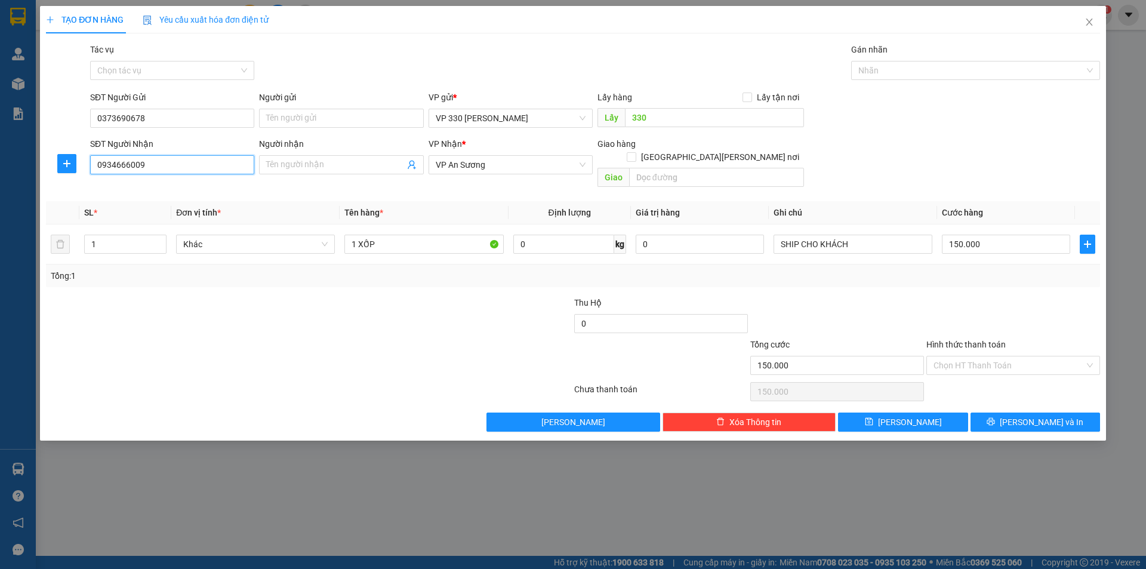
click at [159, 159] on input "0934666009" at bounding box center [172, 164] width 164 height 19
click at [1007, 234] on input "150.000" at bounding box center [1006, 243] width 128 height 19
drag, startPoint x: 394, startPoint y: 234, endPoint x: 409, endPoint y: 168, distance: 68.0
click at [394, 234] on input "1 XỐP" at bounding box center [423, 243] width 159 height 19
click at [1029, 356] on input "Hình thức thanh toán" at bounding box center [1008, 365] width 151 height 18
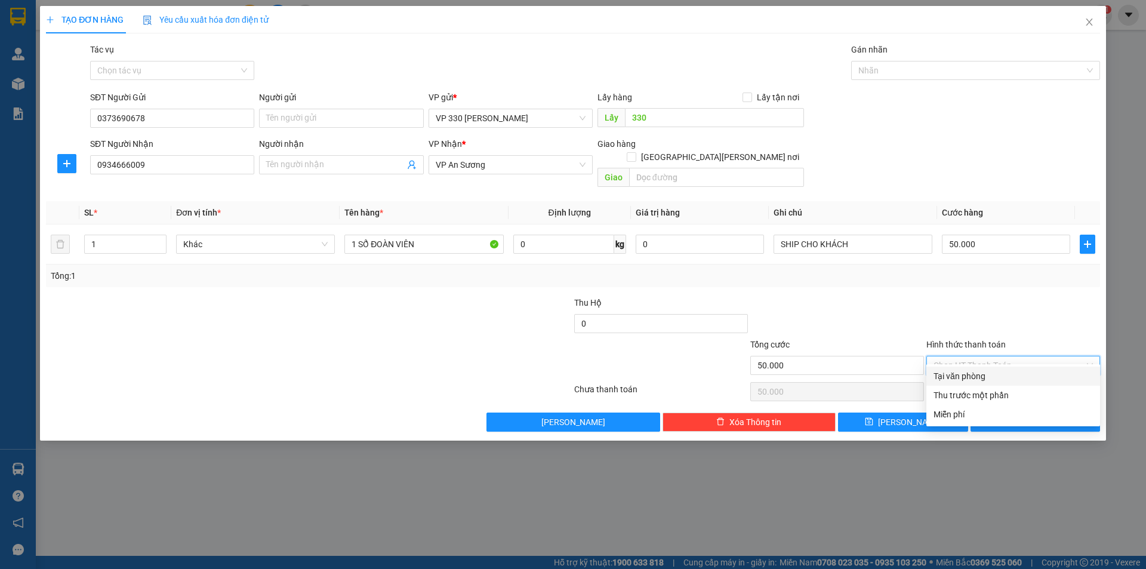
click at [981, 374] on div "Tại văn phòng" at bounding box center [1012, 375] width 159 height 13
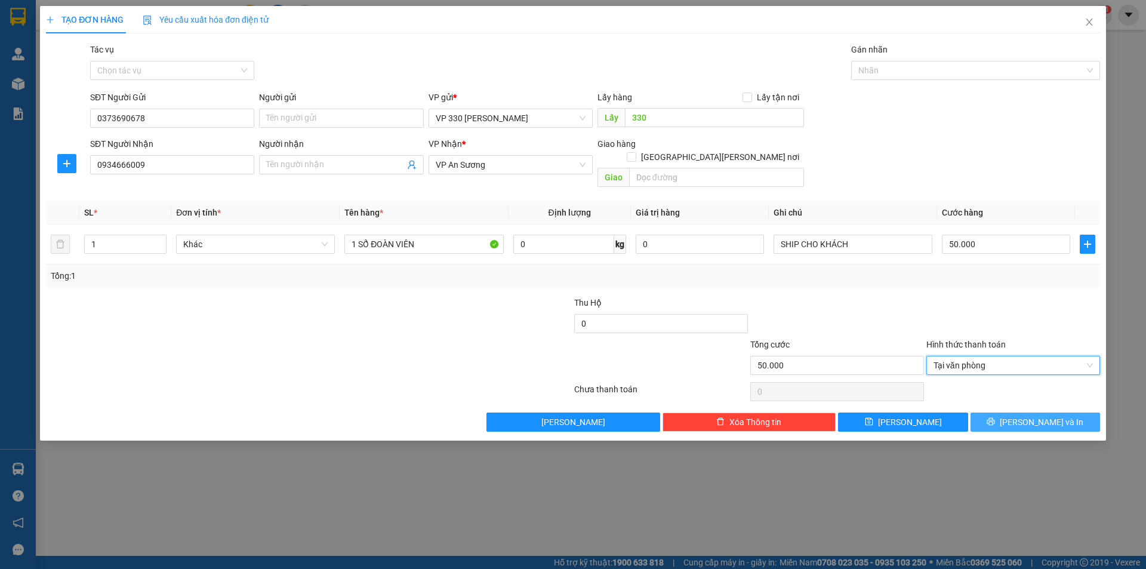
click at [1007, 412] on button "[PERSON_NAME] và In" at bounding box center [1034, 421] width 129 height 19
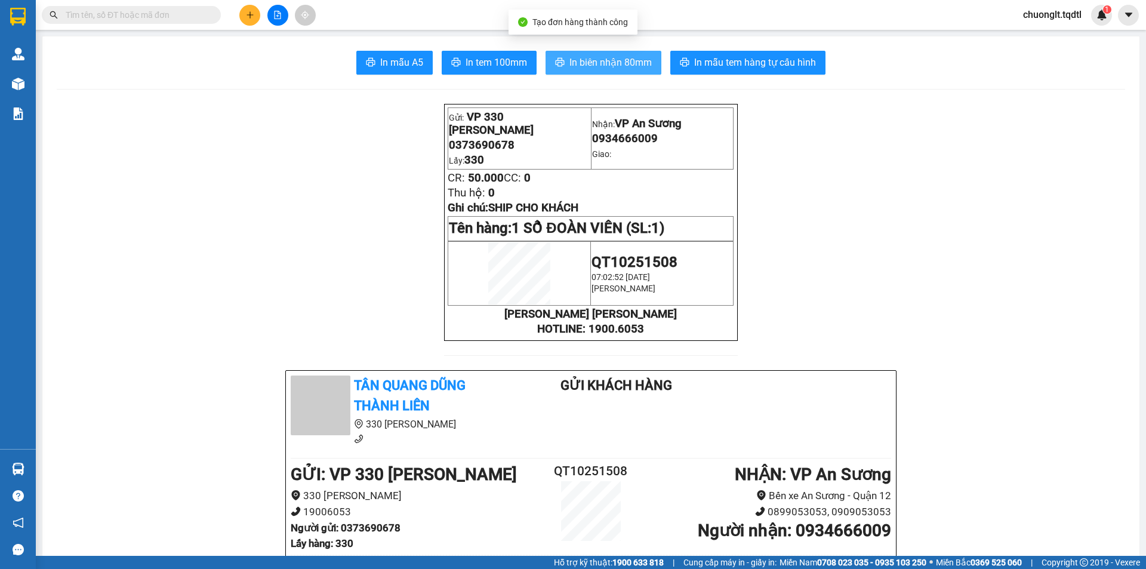
click at [585, 64] on span "In biên nhận 80mm" at bounding box center [610, 62] width 82 height 15
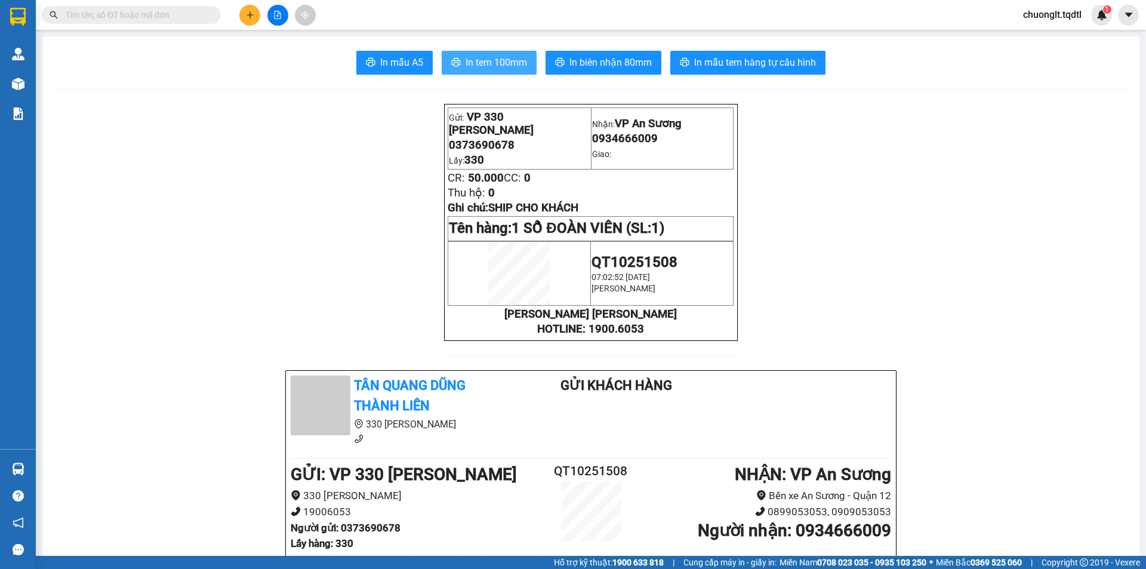
click at [486, 61] on span "In tem 100mm" at bounding box center [495, 62] width 61 height 15
click at [251, 16] on icon "plus" at bounding box center [250, 15] width 8 height 8
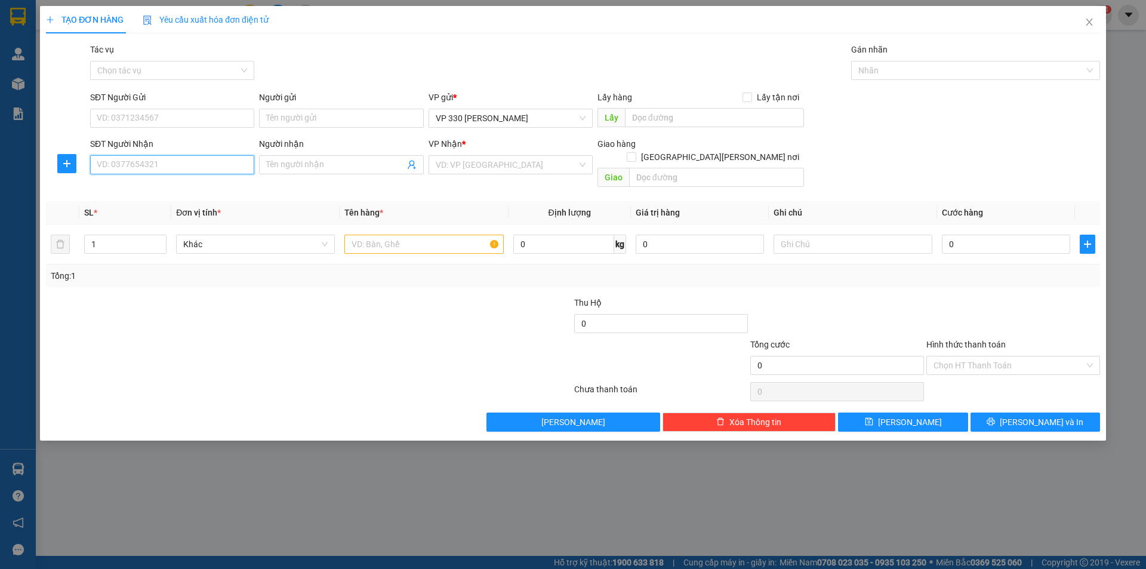
click at [162, 164] on input "SĐT Người Nhận" at bounding box center [172, 164] width 164 height 19
click at [430, 234] on input "text" at bounding box center [423, 243] width 159 height 19
click at [157, 237] on span "up" at bounding box center [159, 240] width 7 height 7
click at [677, 112] on input "text" at bounding box center [714, 117] width 179 height 19
click at [534, 167] on input "search" at bounding box center [506, 165] width 141 height 18
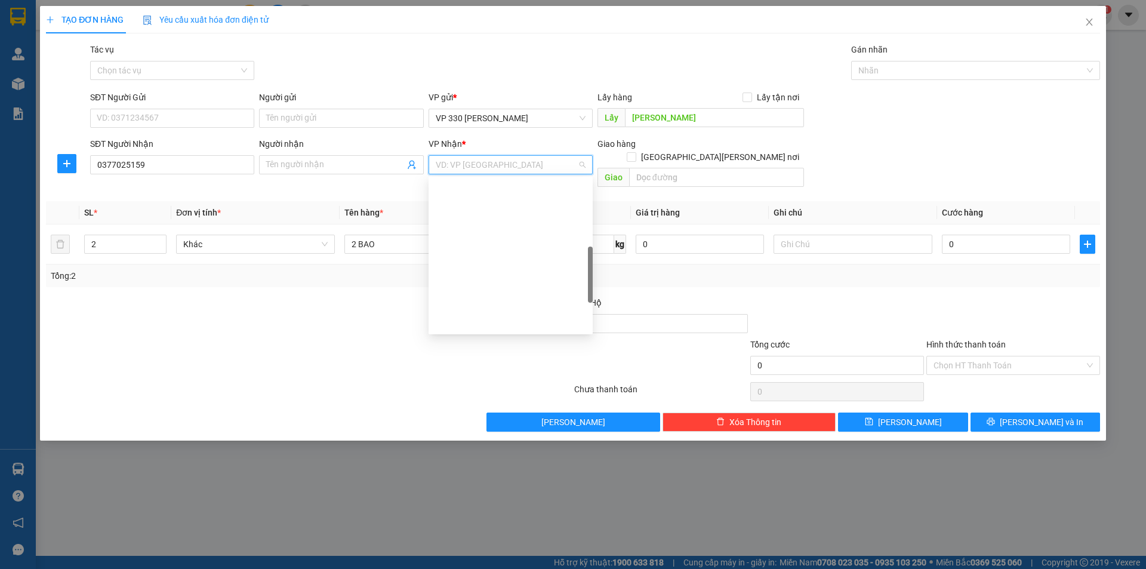
drag, startPoint x: 477, startPoint y: 253, endPoint x: 547, endPoint y: 245, distance: 70.8
click at [477, 487] on div "Khánh Hòa" at bounding box center [511, 493] width 150 height 13
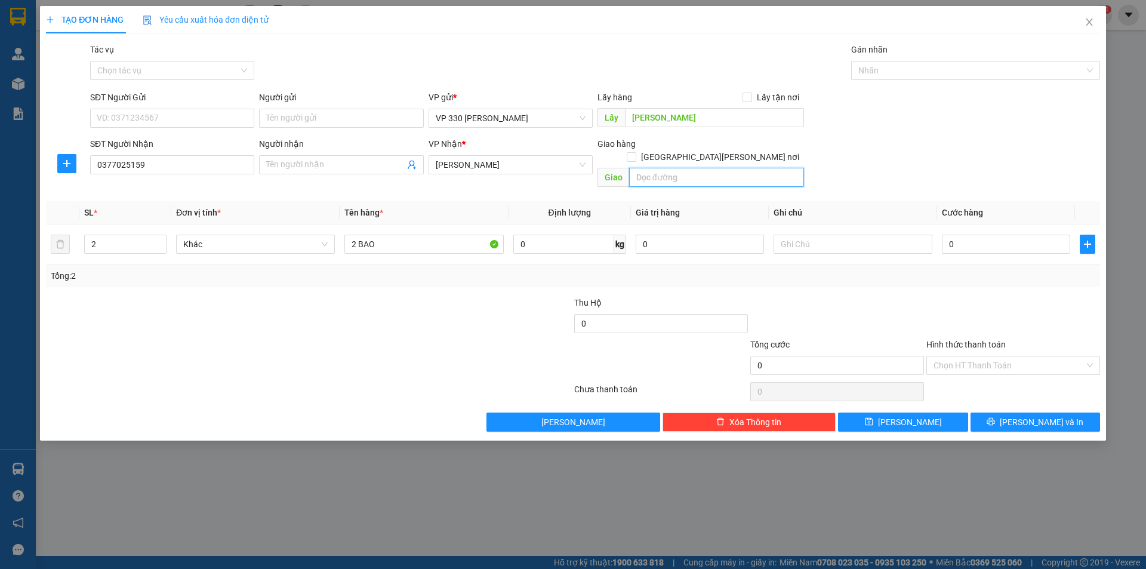
click at [664, 168] on input "text" at bounding box center [716, 177] width 175 height 19
click at [987, 234] on input "0" at bounding box center [1006, 243] width 128 height 19
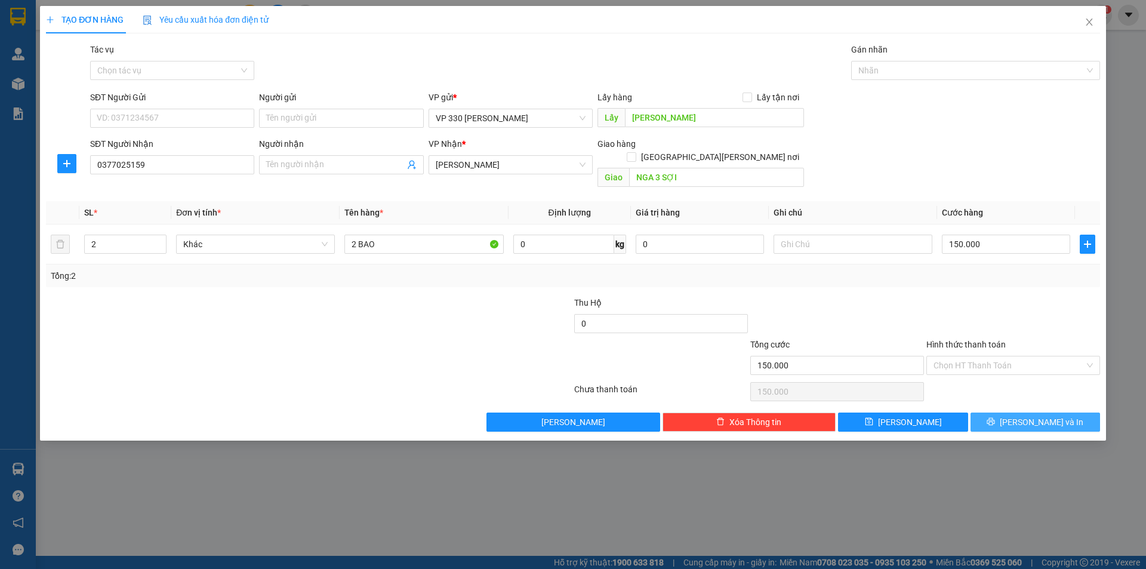
click at [1048, 415] on span "[PERSON_NAME] và In" at bounding box center [1041, 421] width 84 height 13
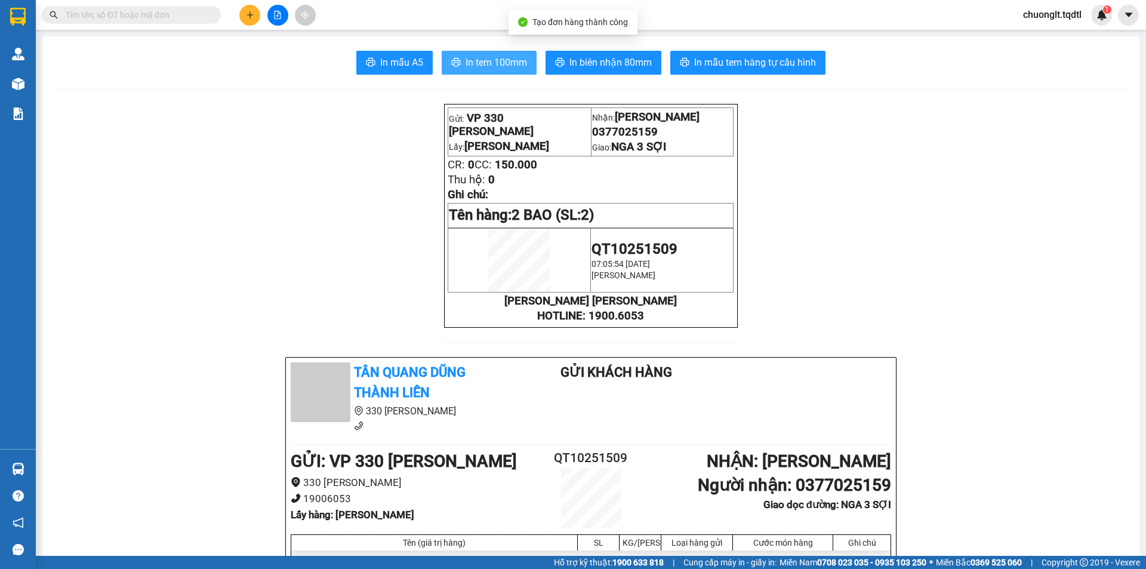
click at [482, 54] on button "In tem 100mm" at bounding box center [489, 63] width 95 height 24
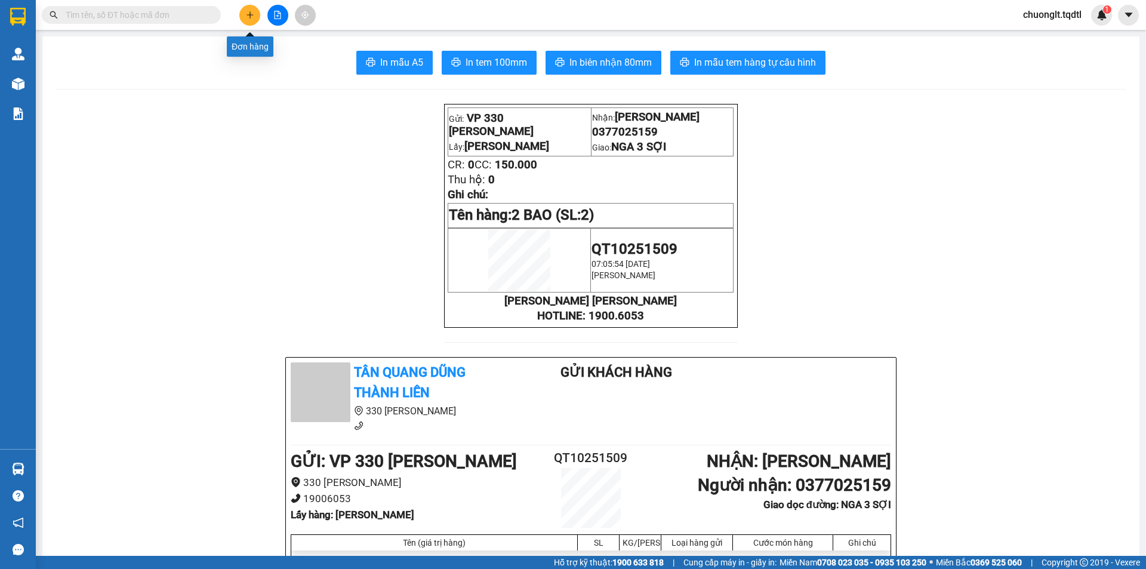
click at [251, 18] on icon "plus" at bounding box center [250, 15] width 8 height 8
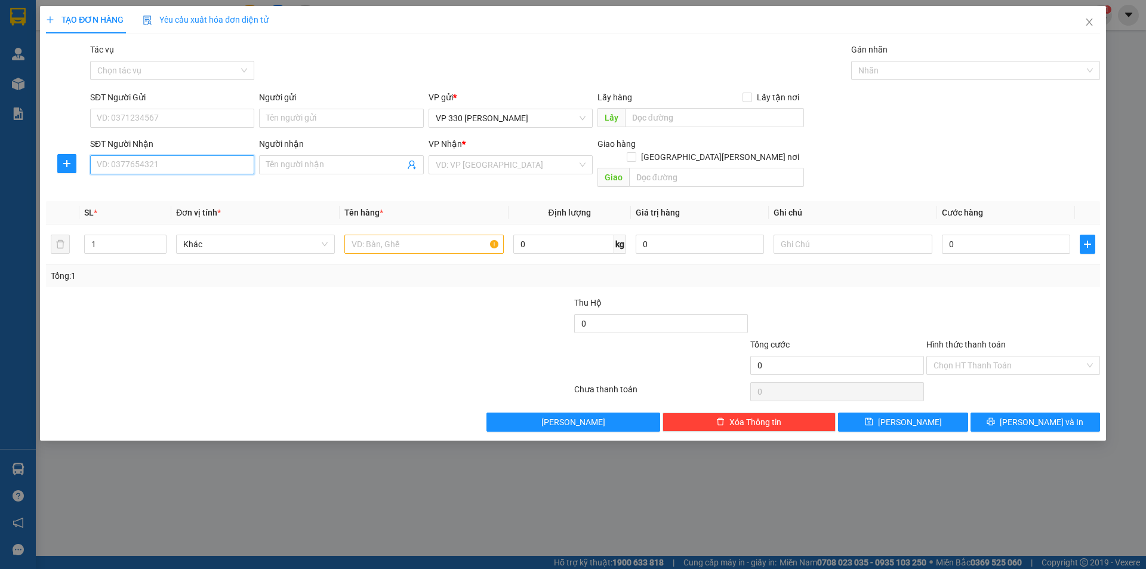
click at [212, 167] on input "SĐT Người Nhận" at bounding box center [172, 164] width 164 height 19
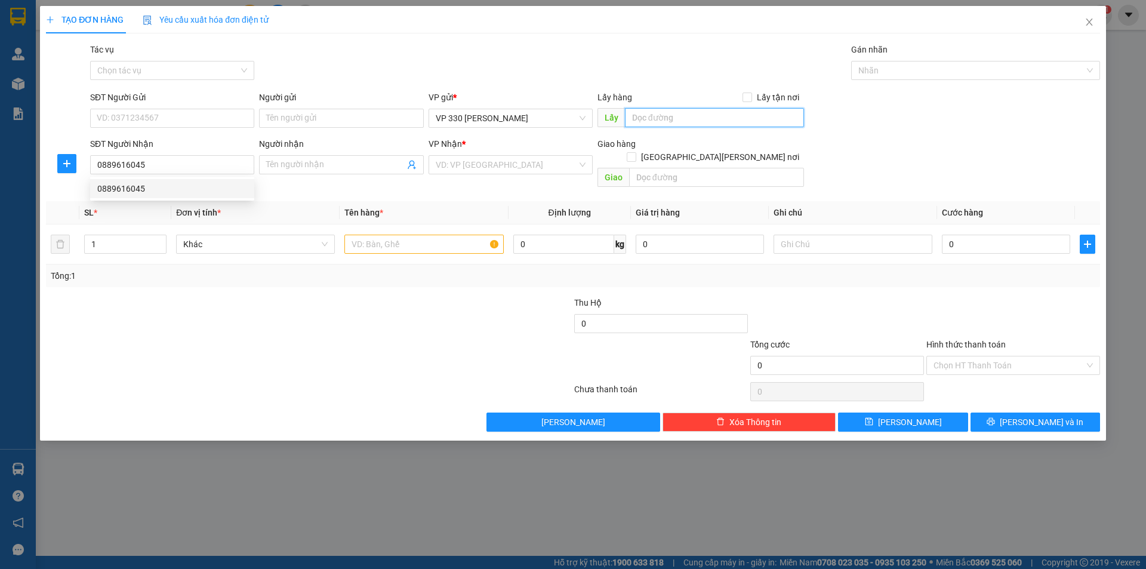
click at [668, 113] on input "text" at bounding box center [714, 117] width 179 height 19
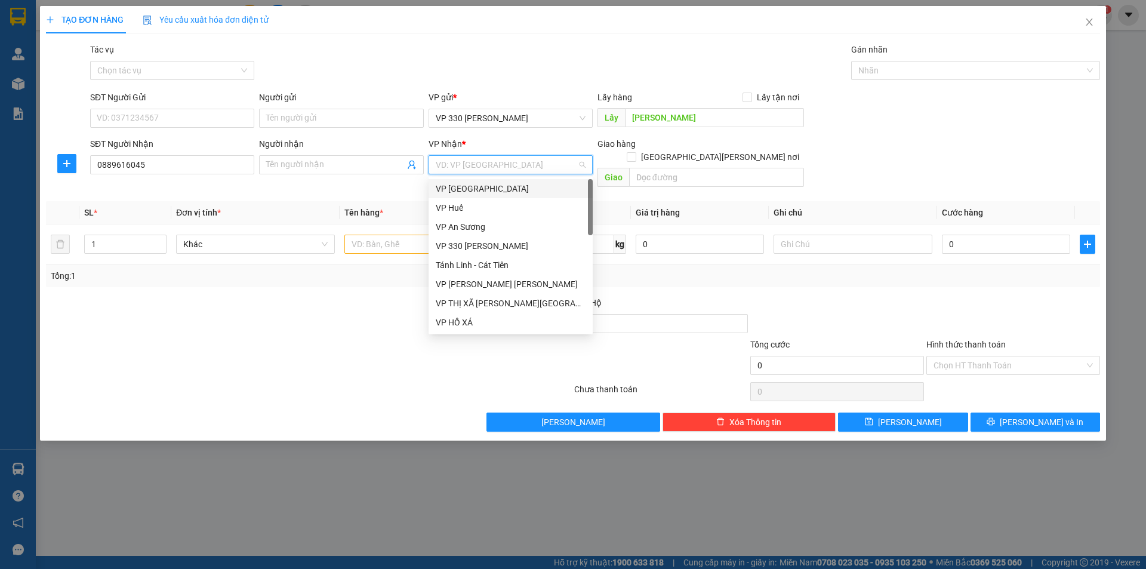
click at [484, 170] on input "search" at bounding box center [506, 165] width 141 height 18
drag, startPoint x: 481, startPoint y: 224, endPoint x: 479, endPoint y: 230, distance: 6.2
click at [480, 226] on div "VP An Sương" at bounding box center [511, 226] width 150 height 13
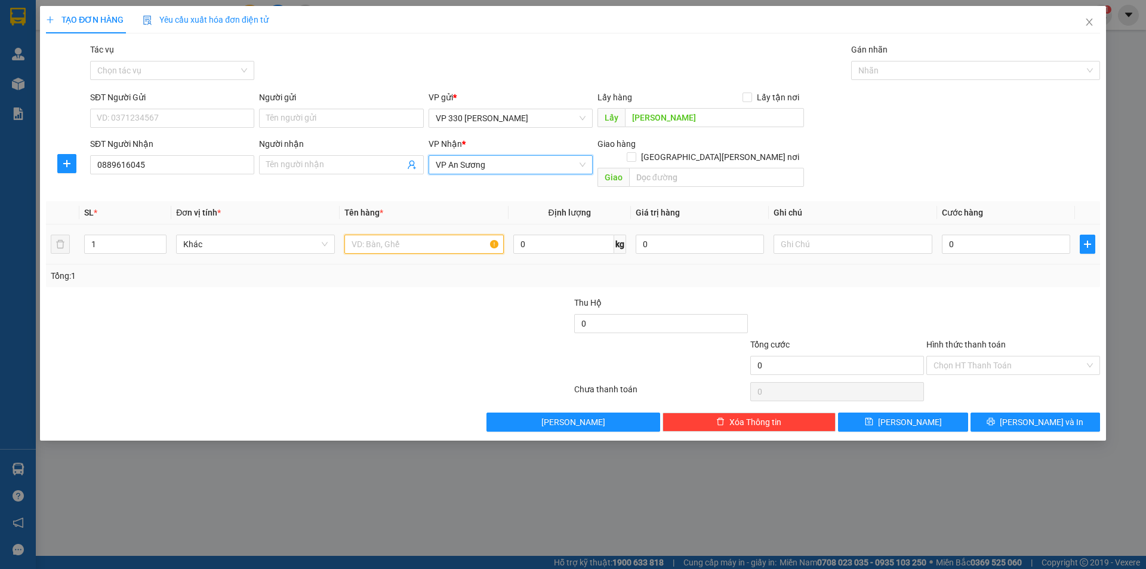
click at [412, 234] on input "text" at bounding box center [423, 243] width 159 height 19
click at [164, 235] on span "Increase Value" at bounding box center [159, 240] width 13 height 11
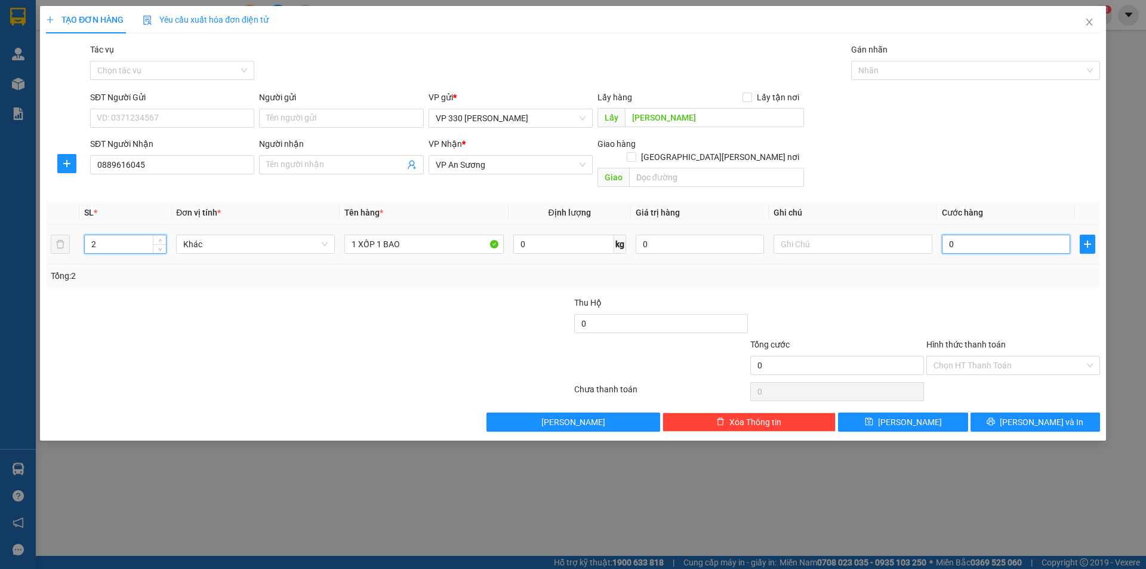
click at [988, 234] on input "0" at bounding box center [1006, 243] width 128 height 19
click at [859, 234] on input "text" at bounding box center [852, 243] width 159 height 19
click at [998, 356] on input "Hình thức thanh toán" at bounding box center [1008, 365] width 151 height 18
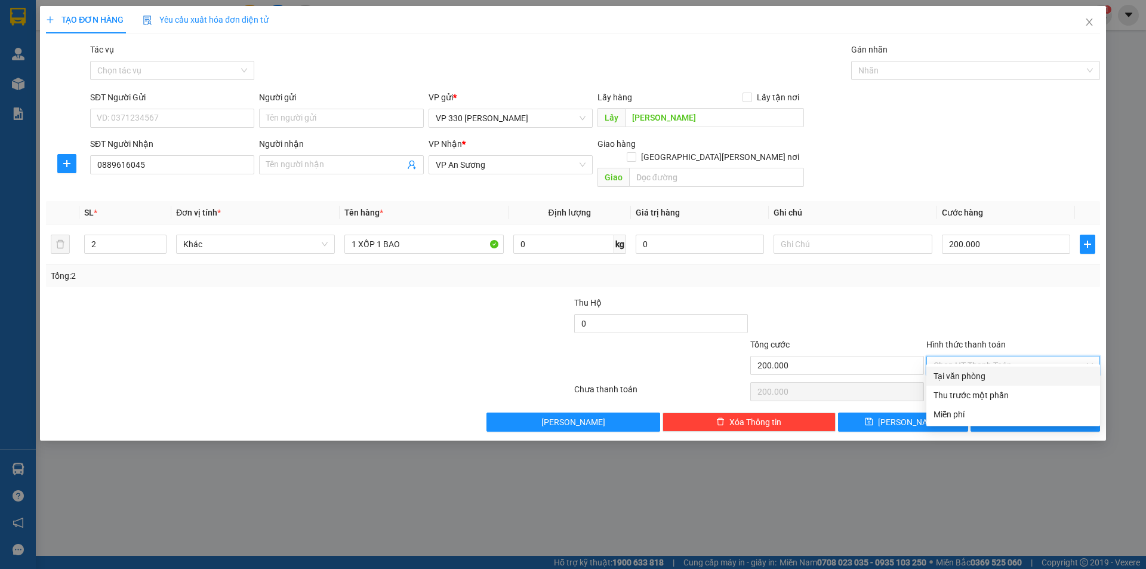
click at [968, 372] on div "Tại văn phòng" at bounding box center [1012, 375] width 159 height 13
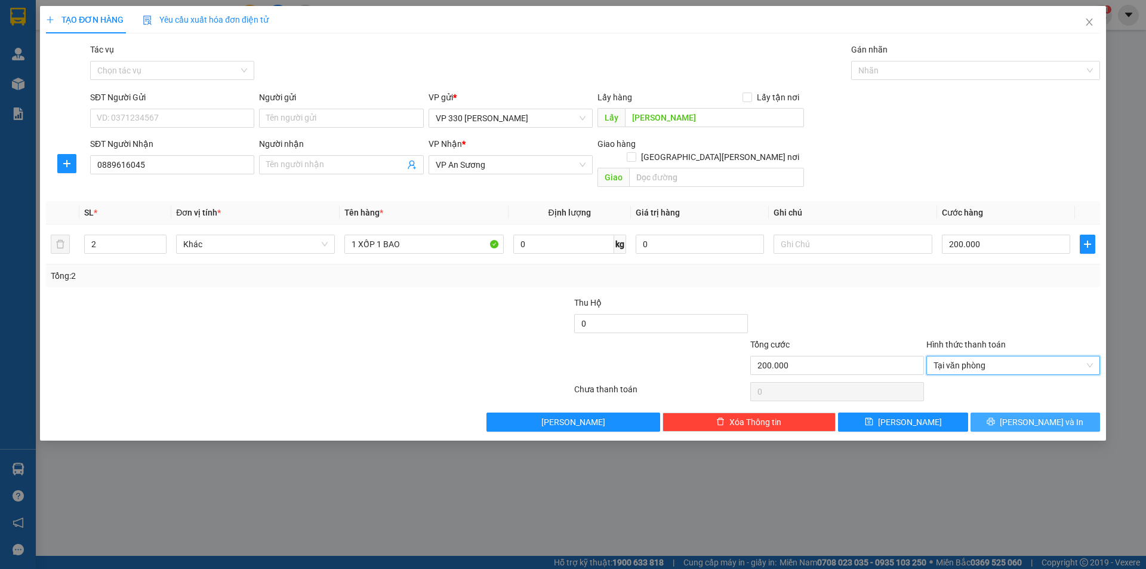
click at [1007, 412] on button "[PERSON_NAME] và In" at bounding box center [1034, 421] width 129 height 19
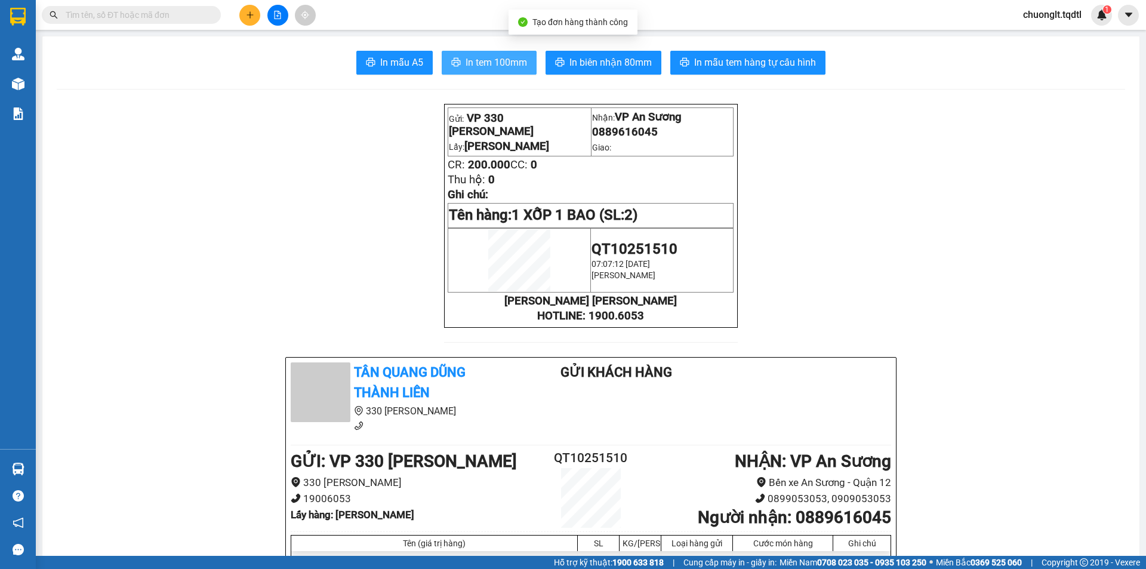
click at [488, 61] on span "In tem 100mm" at bounding box center [495, 62] width 61 height 15
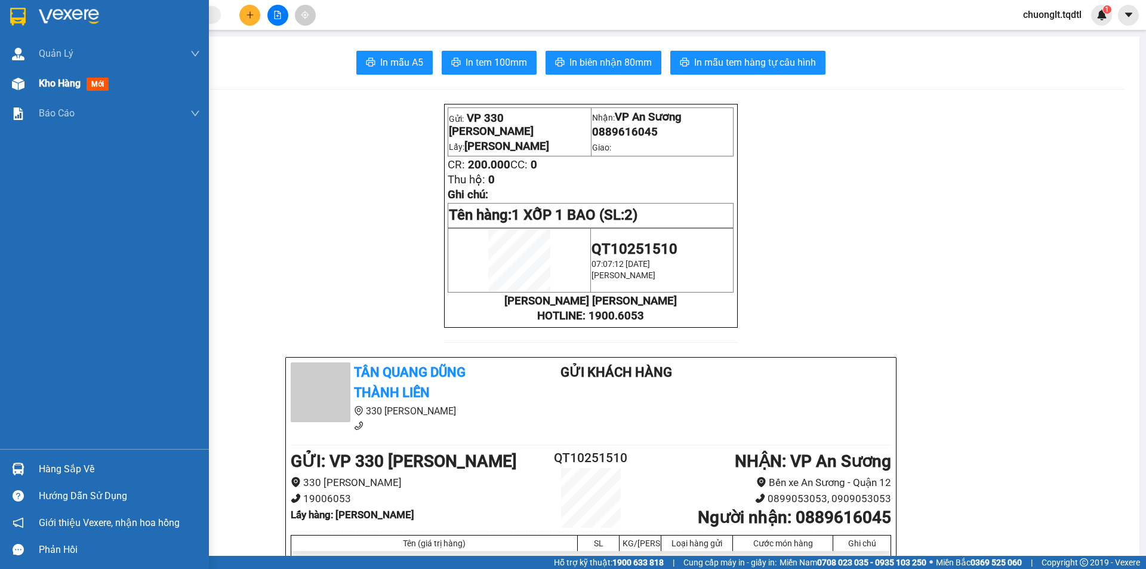
click at [50, 82] on span "Kho hàng" at bounding box center [60, 83] width 42 height 11
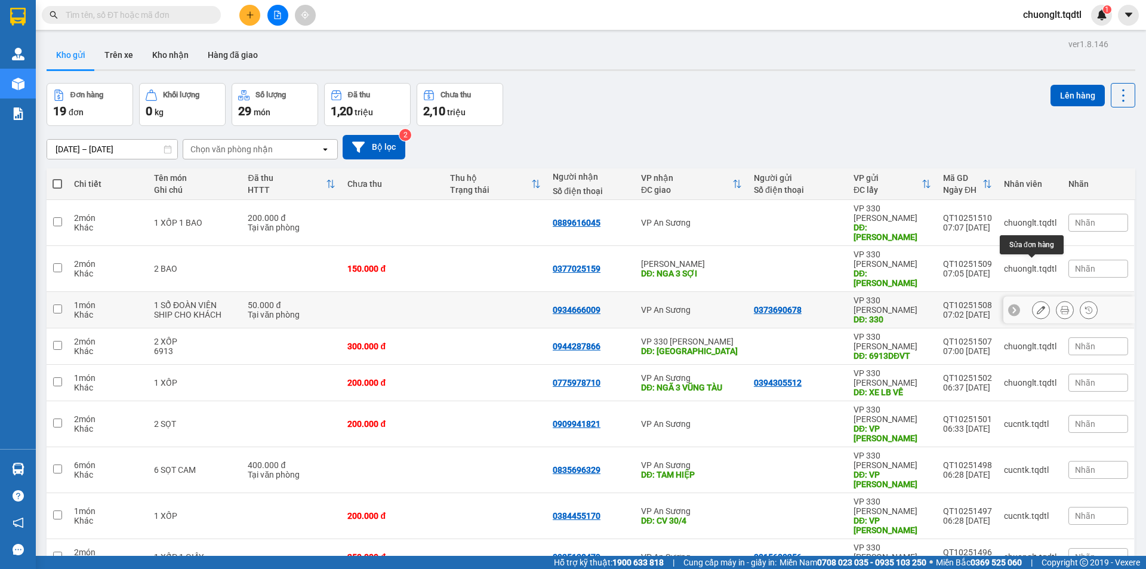
click at [1036, 305] on icon at bounding box center [1040, 309] width 8 height 8
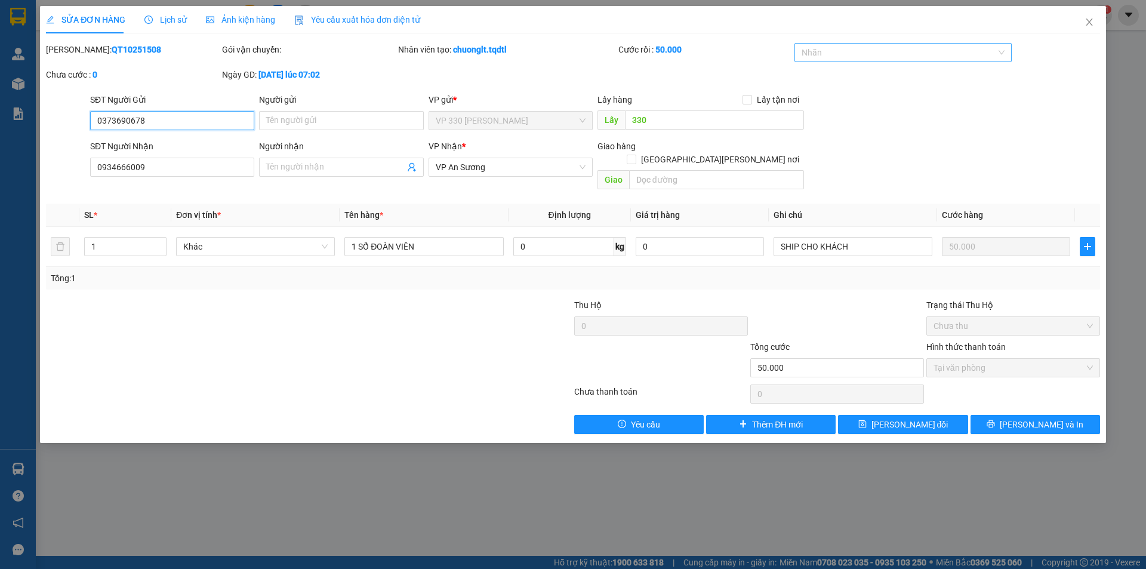
click at [849, 50] on div at bounding box center [897, 52] width 200 height 14
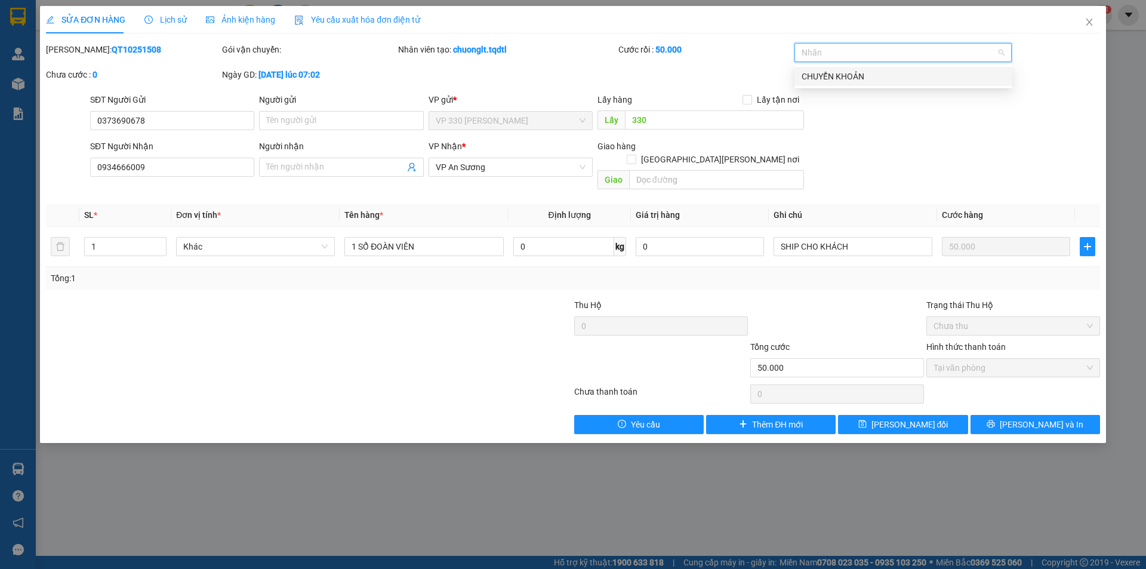
click at [842, 75] on div "CHUYỂN KHOẢN" at bounding box center [902, 76] width 203 height 13
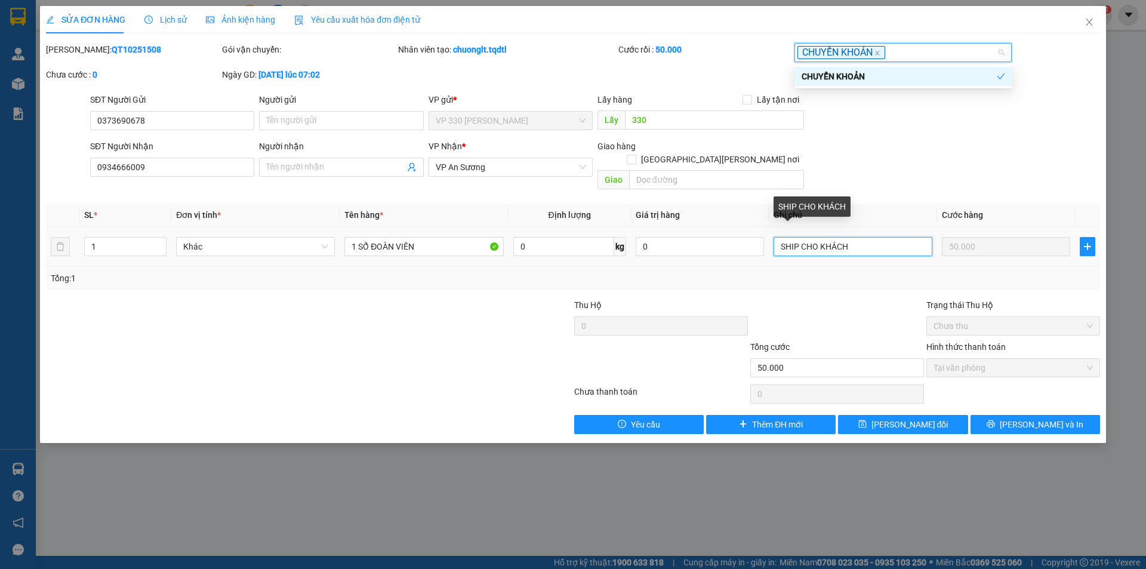
click at [854, 237] on input "SHIP CHO KHÁCH" at bounding box center [852, 246] width 159 height 19
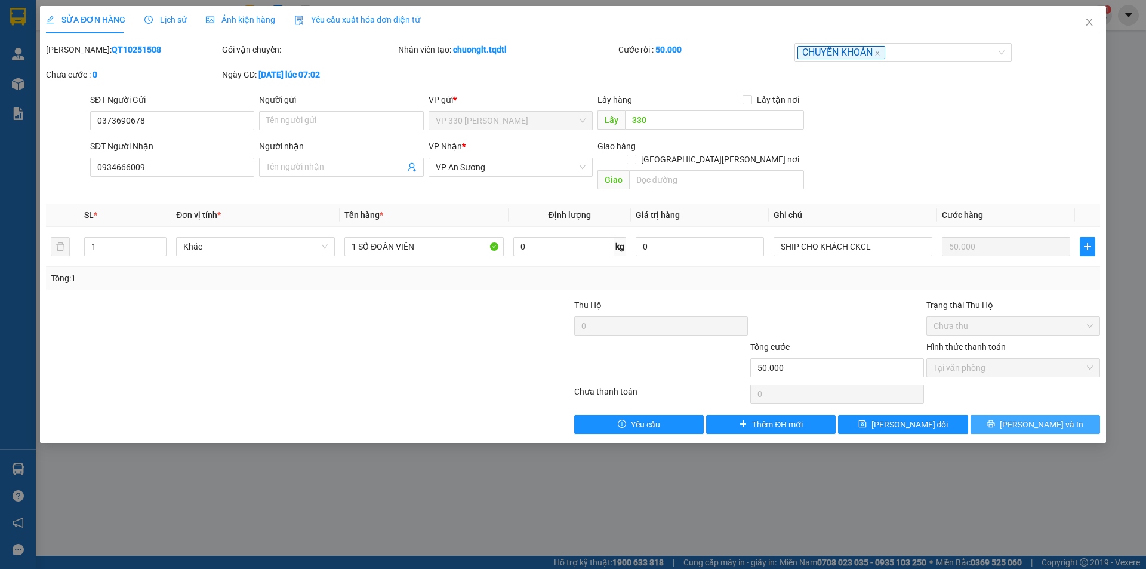
click at [1016, 415] on button "[PERSON_NAME] và In" at bounding box center [1034, 424] width 129 height 19
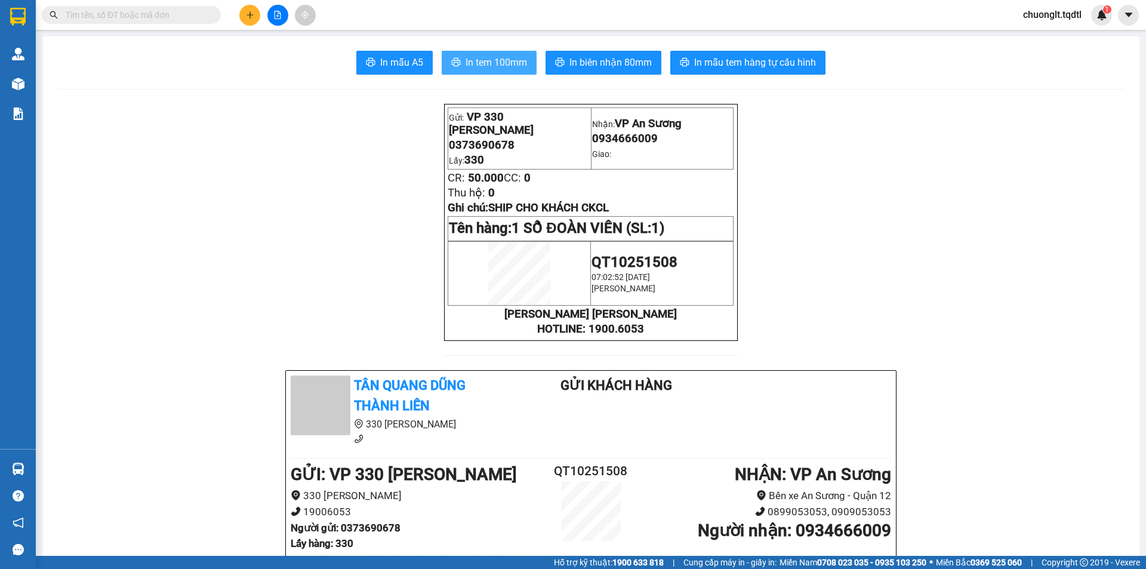
click at [498, 62] on span "In tem 100mm" at bounding box center [495, 62] width 61 height 15
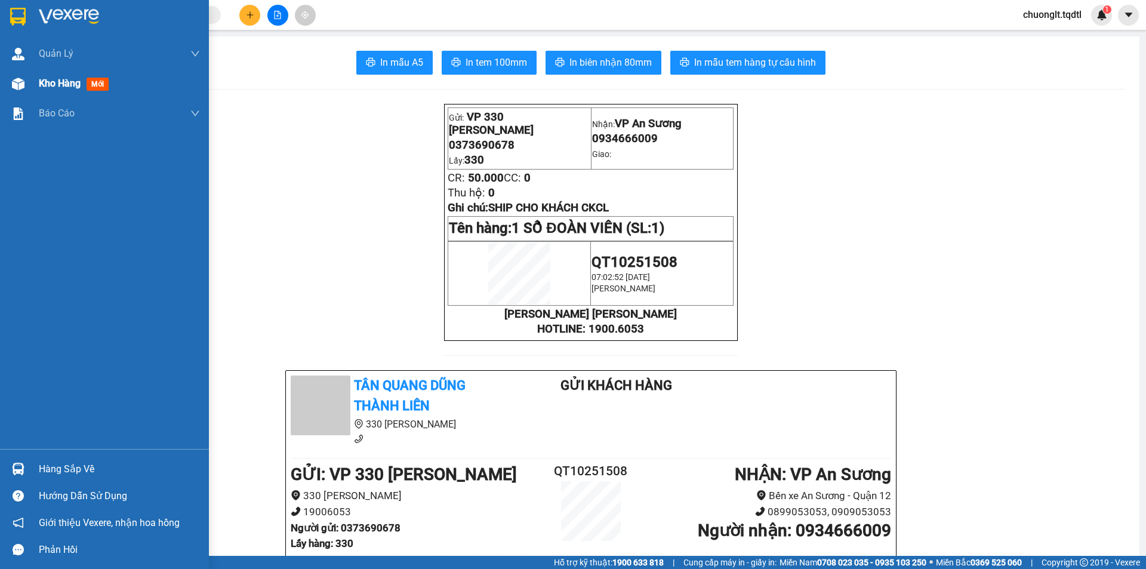
drag, startPoint x: 53, startPoint y: 81, endPoint x: 46, endPoint y: 84, distance: 7.2
click at [51, 84] on span "Kho hàng" at bounding box center [60, 83] width 42 height 11
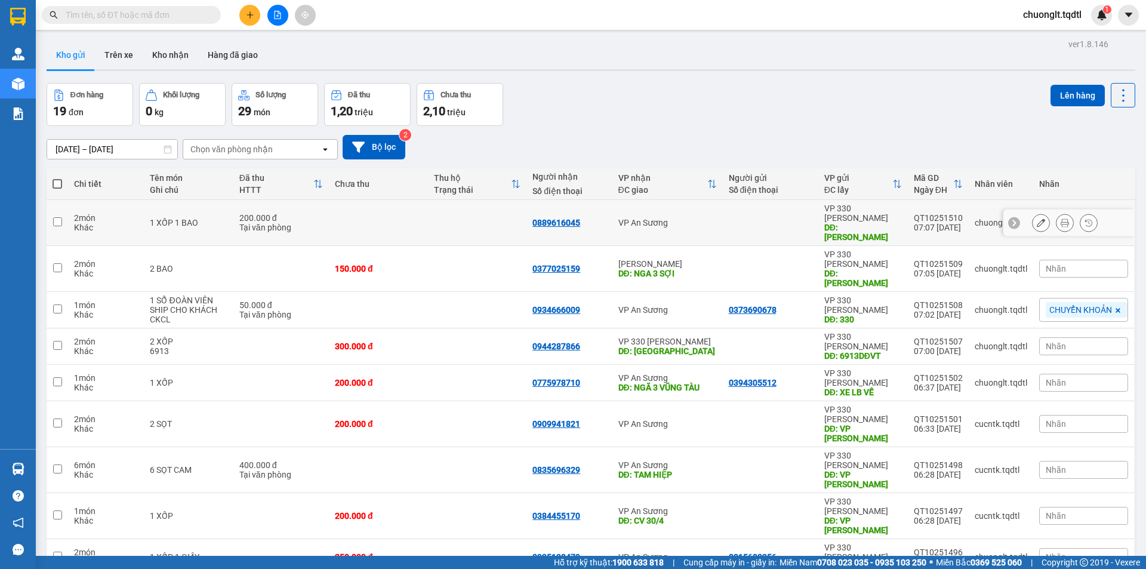
click at [126, 213] on div "2 món" at bounding box center [106, 218] width 64 height 10
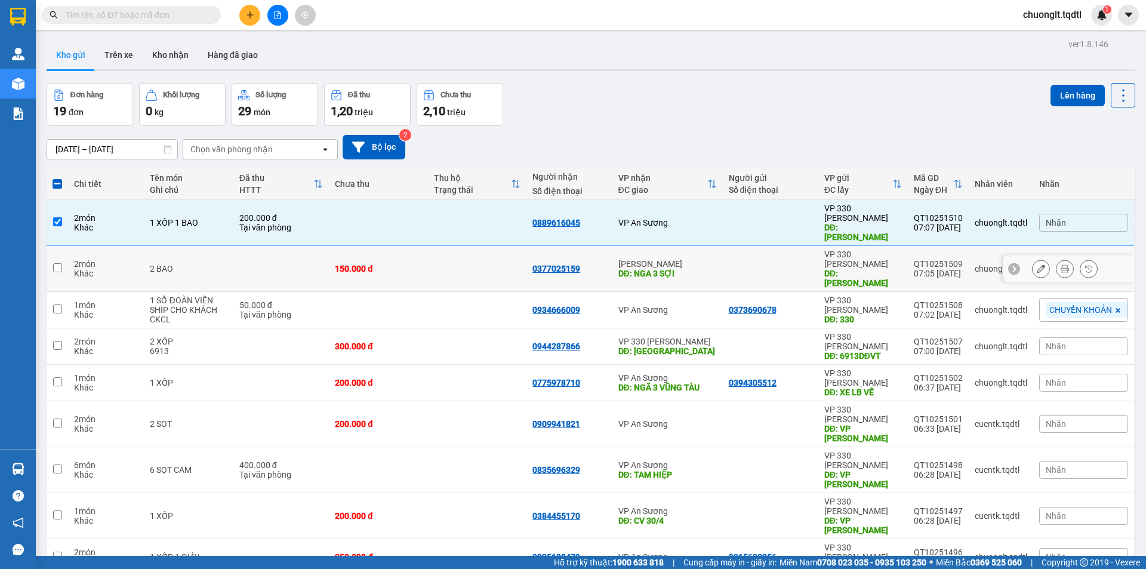
click at [119, 268] on div "Khác" at bounding box center [106, 273] width 64 height 10
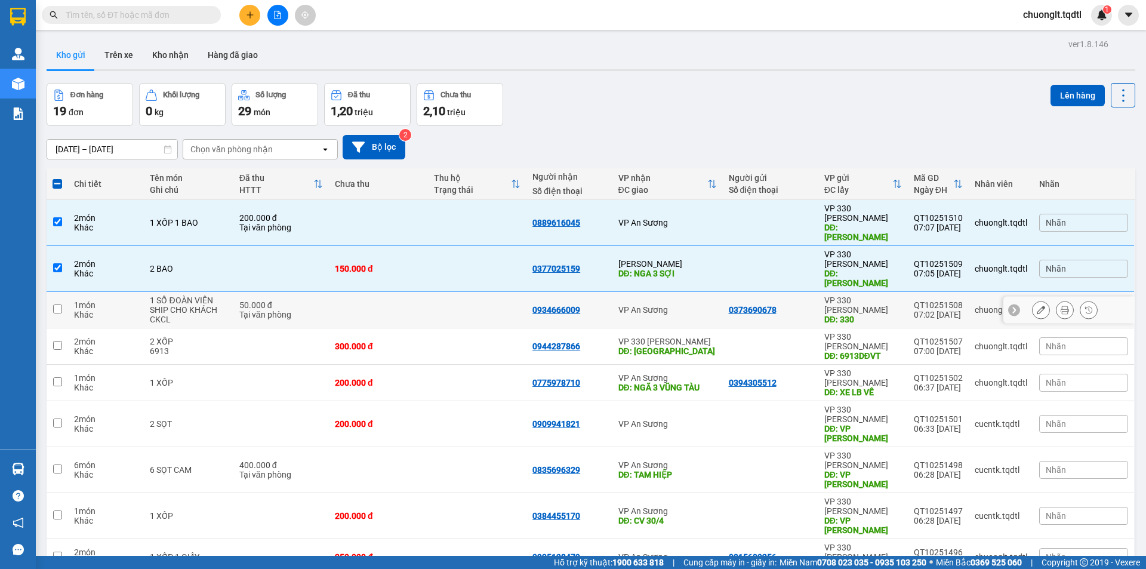
click at [137, 300] on div "1 món" at bounding box center [106, 305] width 64 height 10
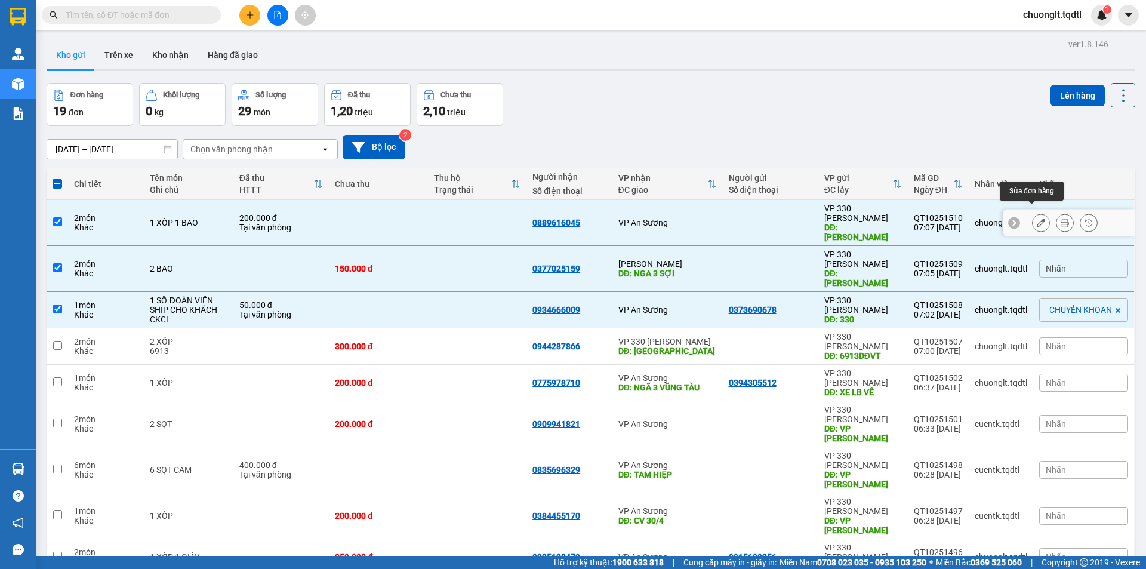
click at [1036, 218] on icon at bounding box center [1040, 222] width 8 height 8
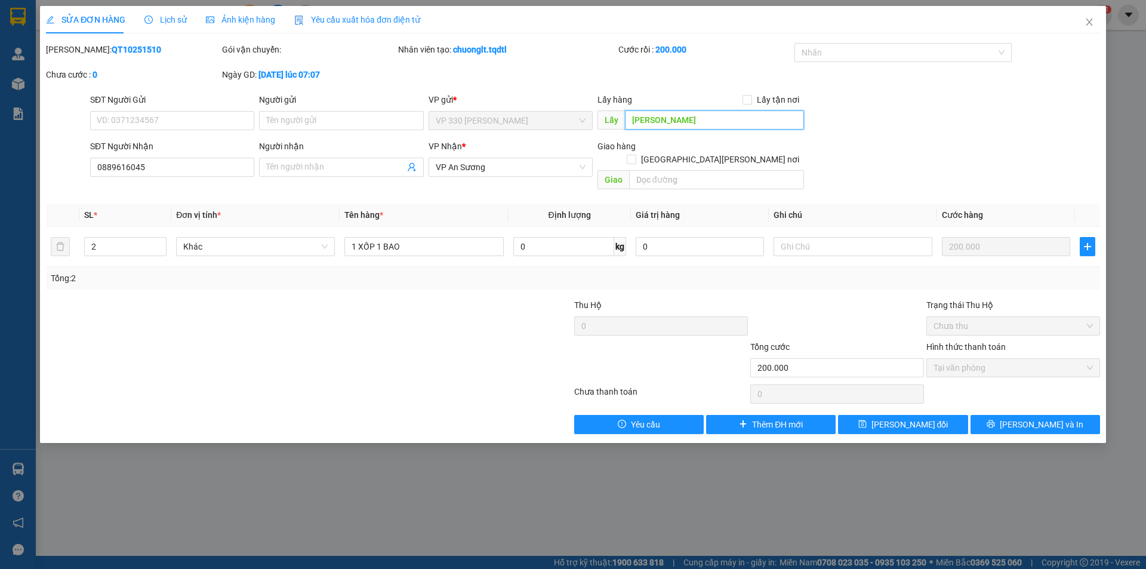
click at [668, 118] on input "THAO TC" at bounding box center [714, 119] width 179 height 19
click at [909, 418] on span "Lưu thay đổi" at bounding box center [909, 424] width 77 height 13
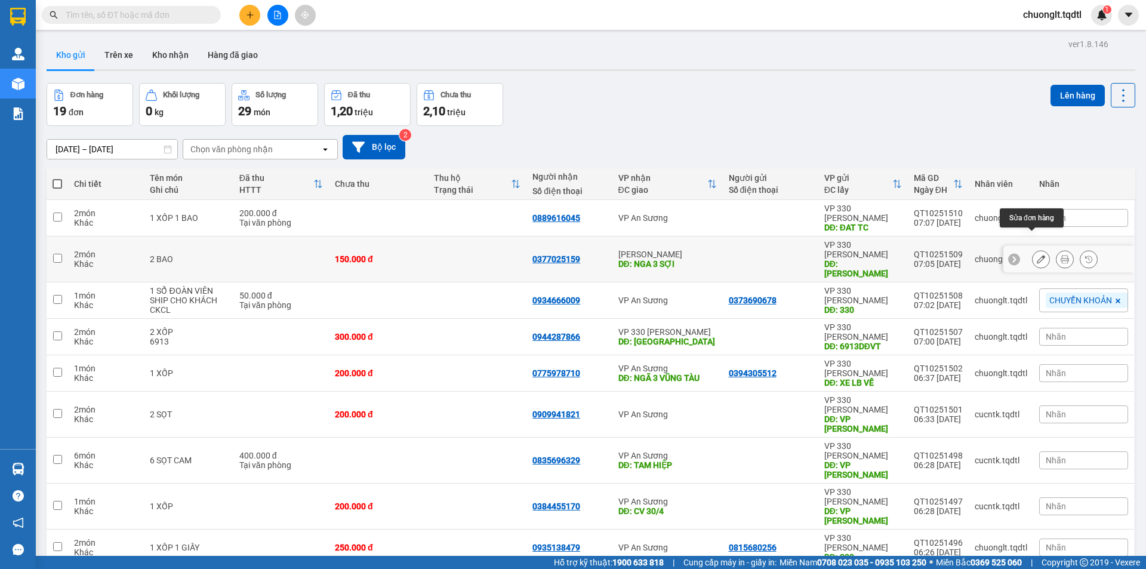
click at [1036, 255] on icon at bounding box center [1040, 259] width 8 height 8
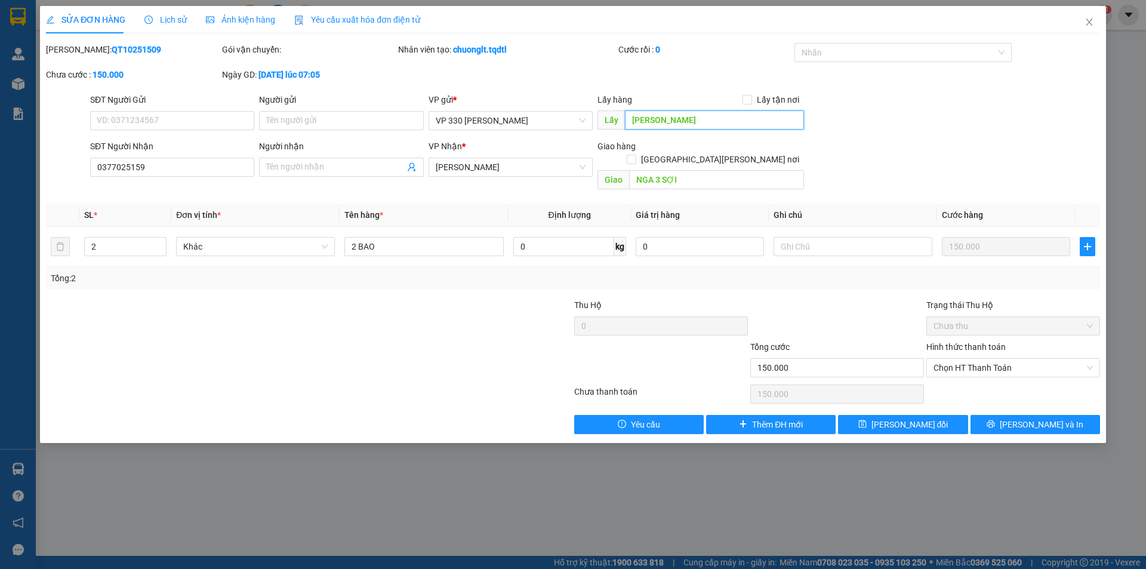
click at [675, 115] on input "THAO TC" at bounding box center [714, 119] width 179 height 19
click at [936, 415] on button "Lưu thay đổi" at bounding box center [902, 424] width 129 height 19
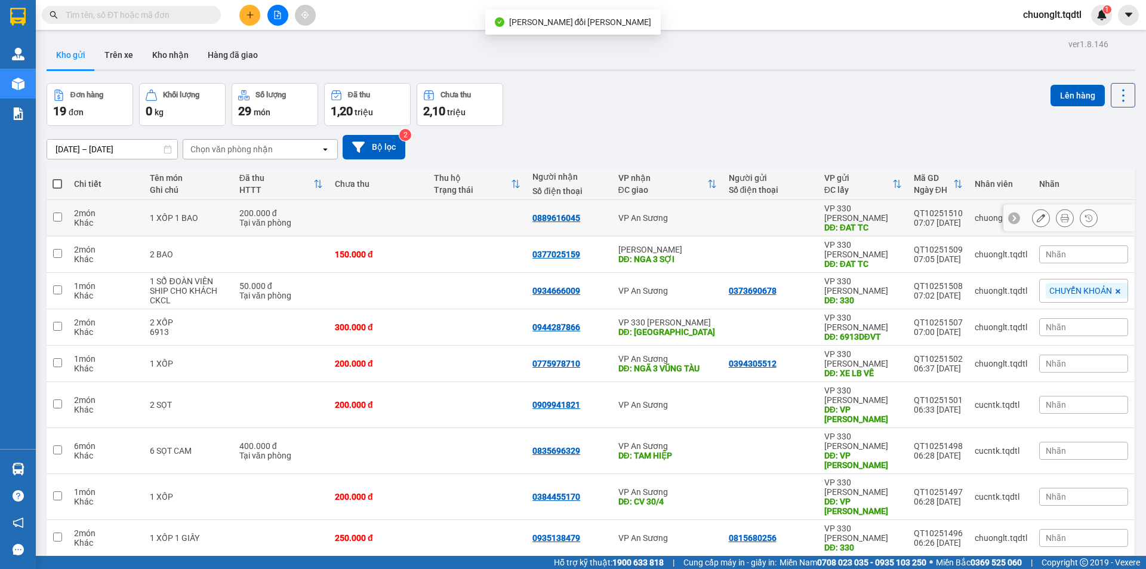
drag, startPoint x: 223, startPoint y: 207, endPoint x: 217, endPoint y: 210, distance: 6.7
click at [223, 207] on td "1 XỐP 1 BAO" at bounding box center [188, 218] width 89 height 36
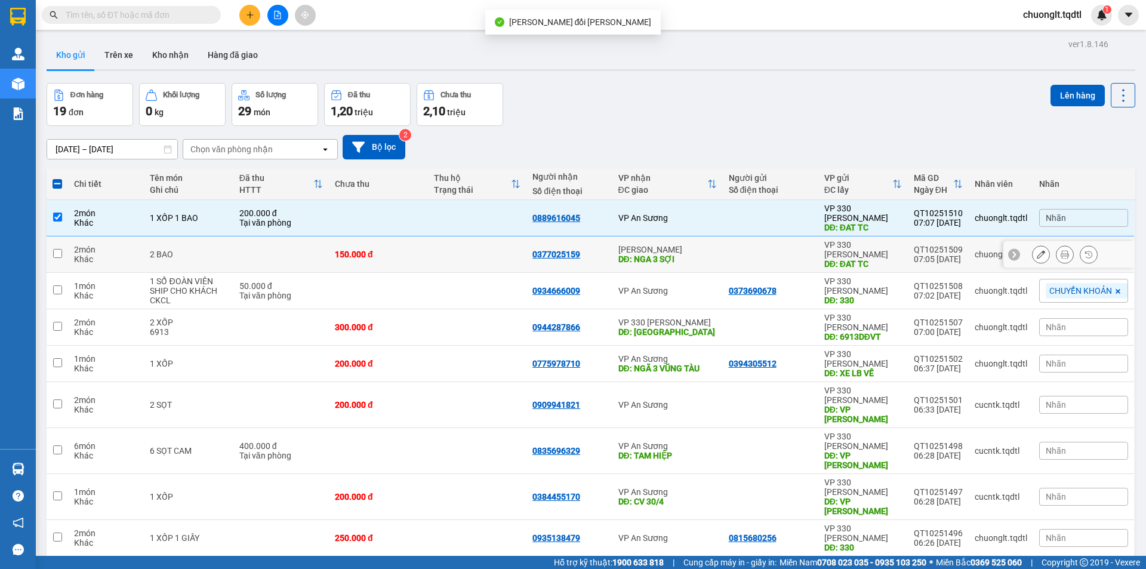
click at [200, 249] on div "2 BAO" at bounding box center [188, 254] width 77 height 10
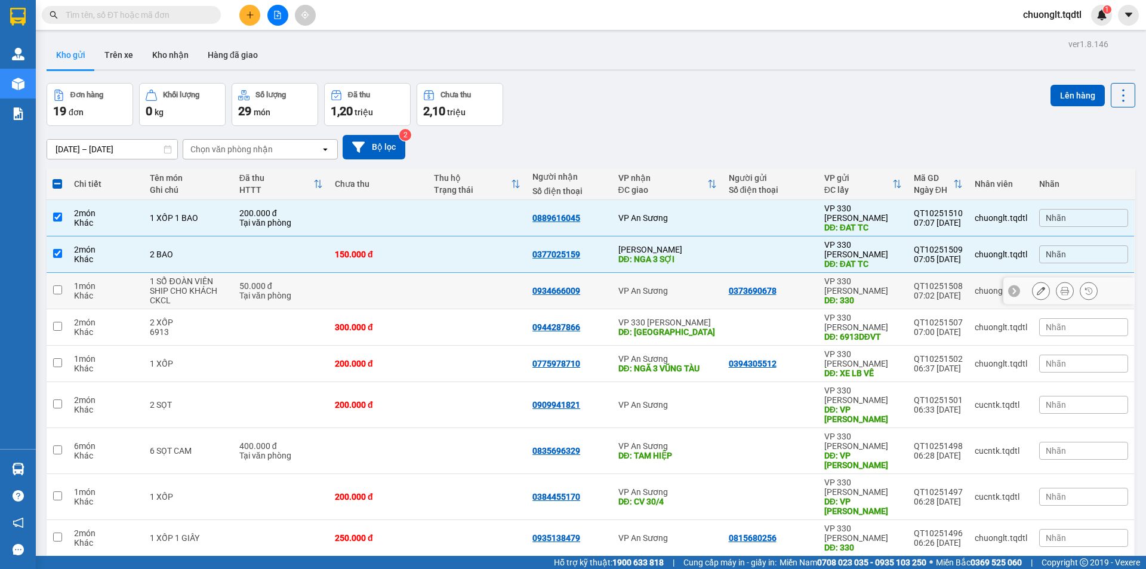
click at [194, 276] on div "1 SỔ ĐOÀN VIÊN" at bounding box center [188, 281] width 77 height 10
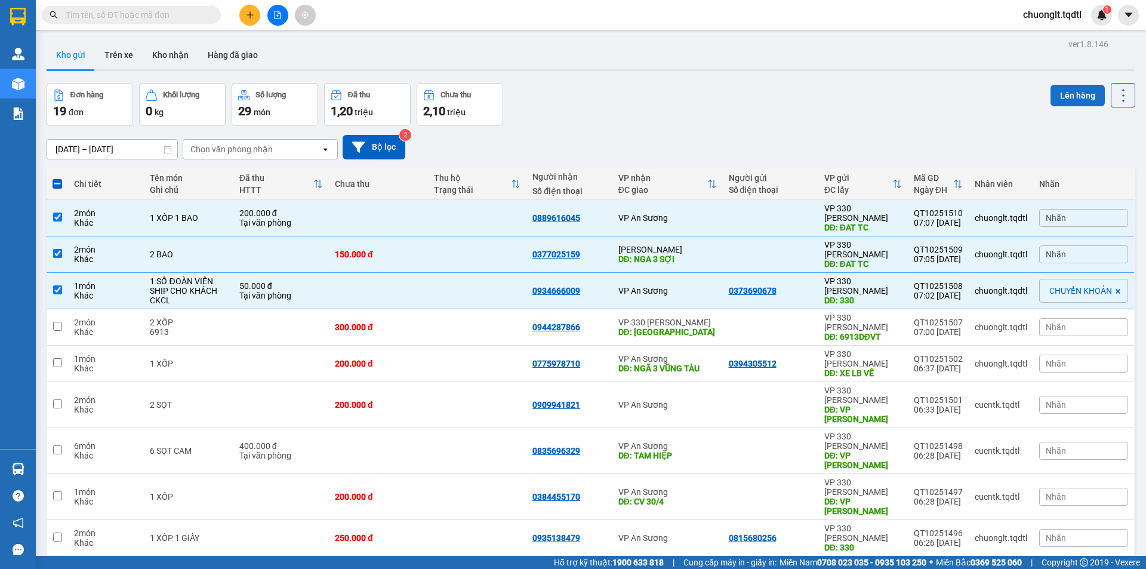
click at [1057, 85] on button "Lên hàng" at bounding box center [1077, 95] width 54 height 21
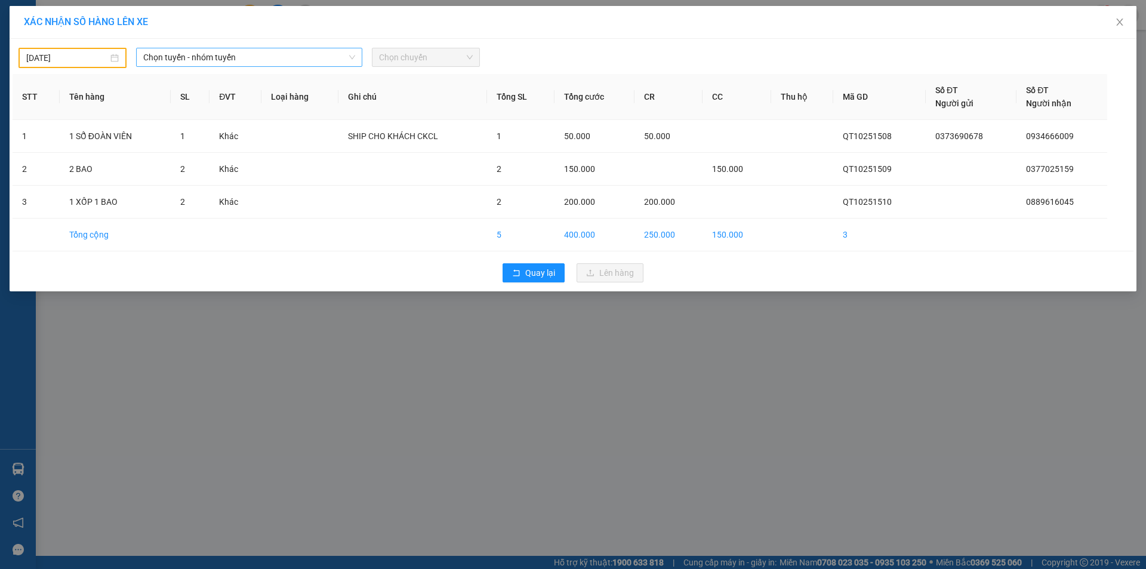
click at [281, 54] on span "Chọn tuyến - nhóm tuyến" at bounding box center [249, 57] width 212 height 18
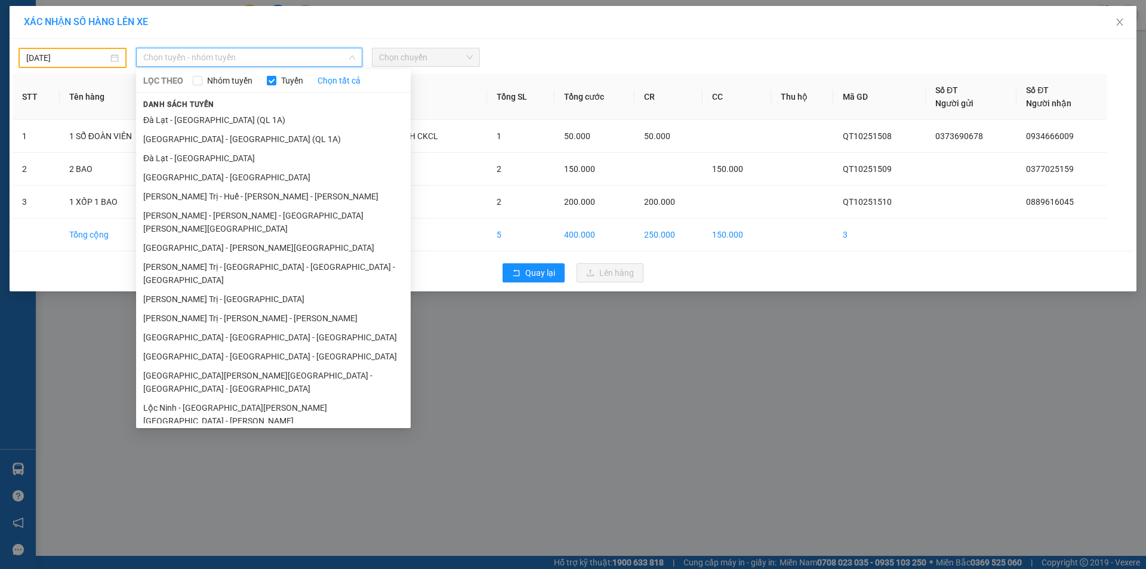
click at [120, 55] on div "13/10/2025" at bounding box center [72, 58] width 108 height 20
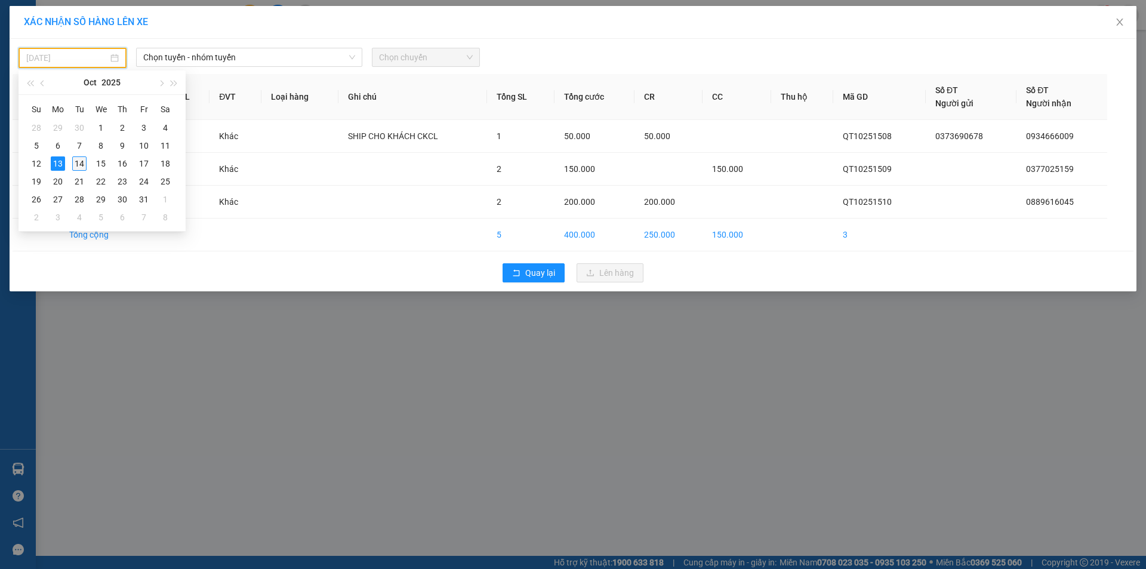
click at [75, 162] on div "14" at bounding box center [79, 163] width 14 height 14
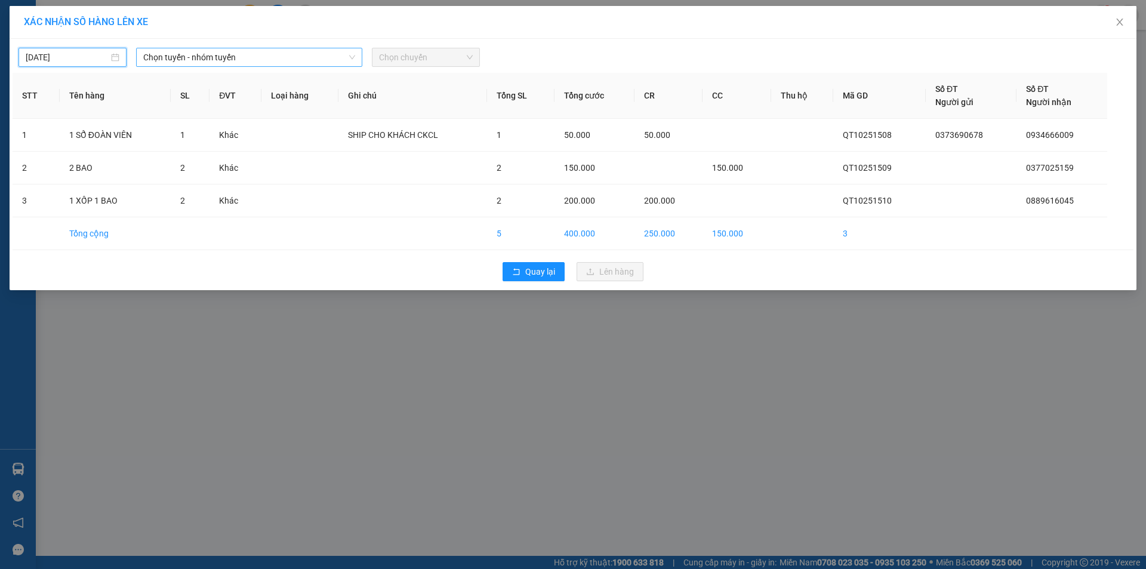
click at [294, 57] on span "Chọn tuyến - nhóm tuyến" at bounding box center [249, 57] width 212 height 18
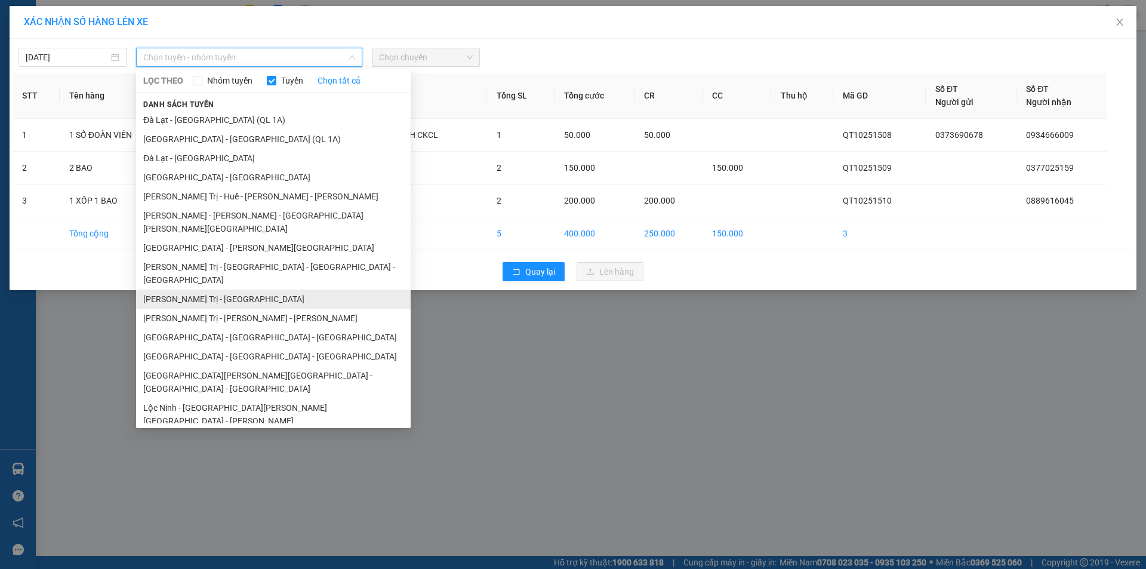
click at [195, 289] on li "Quảng Trị - [GEOGRAPHIC_DATA]" at bounding box center [273, 298] width 274 height 19
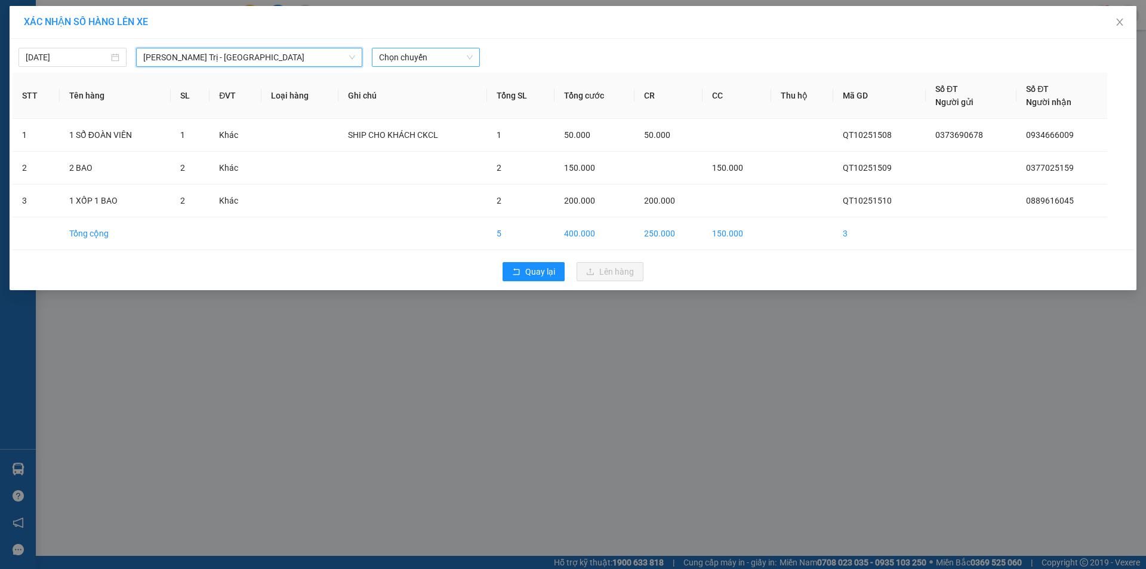
click at [433, 54] on span "Chọn chuyến" at bounding box center [426, 57] width 94 height 18
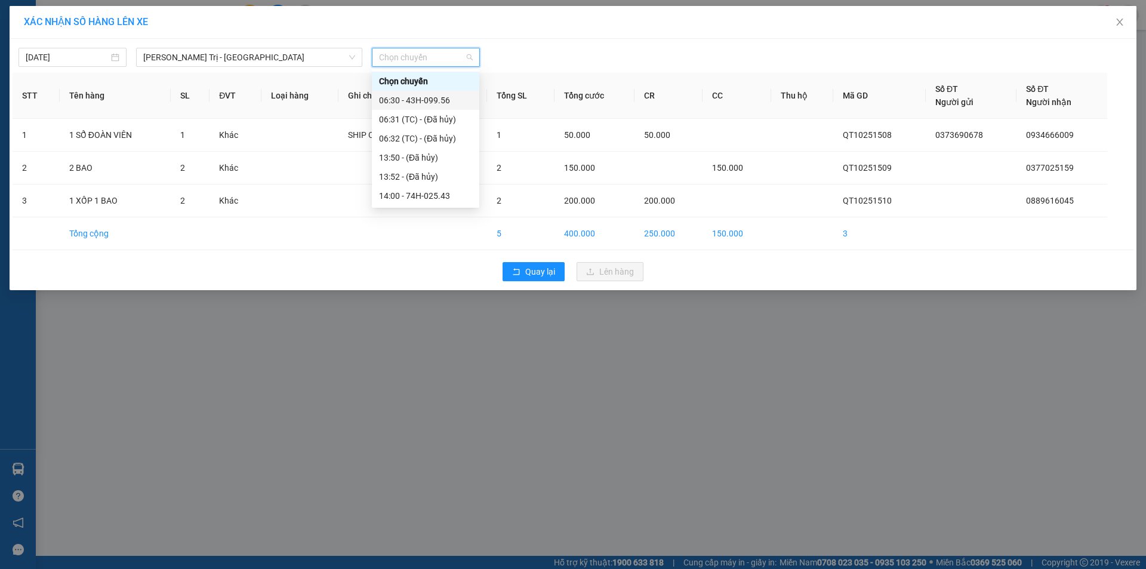
click at [421, 98] on div "06:30 - 43H-099.56" at bounding box center [425, 100] width 93 height 13
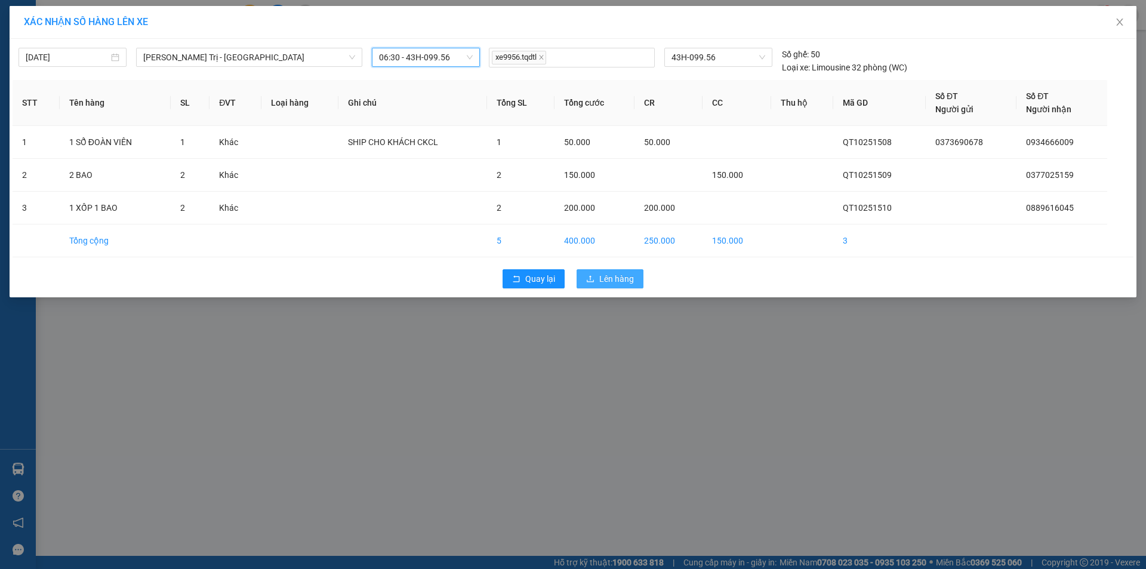
click at [604, 283] on span "Lên hàng" at bounding box center [616, 278] width 35 height 13
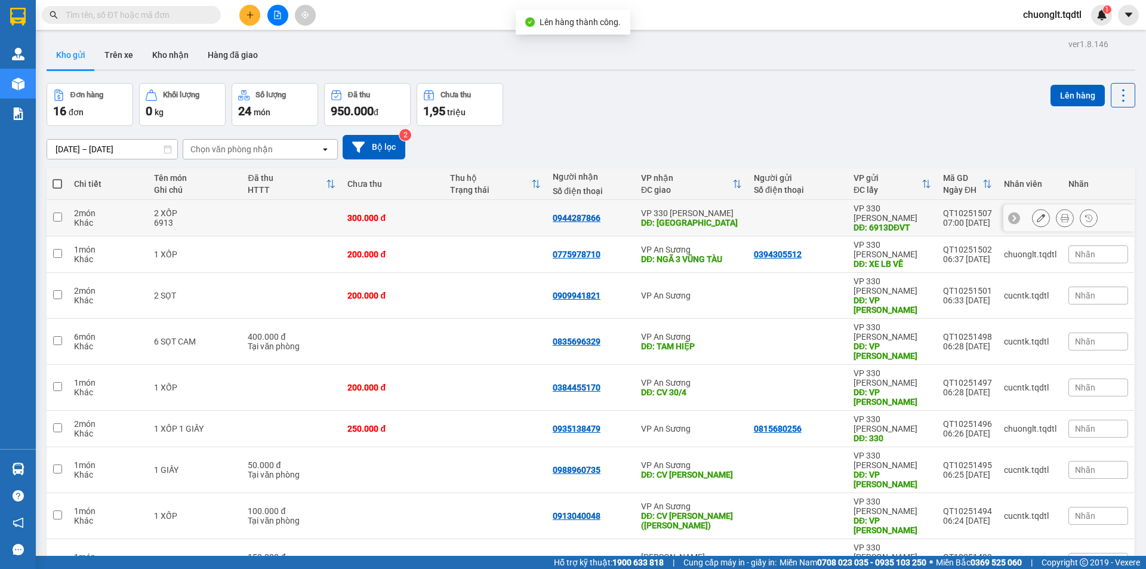
click at [205, 209] on div "2 XỐP" at bounding box center [195, 213] width 82 height 10
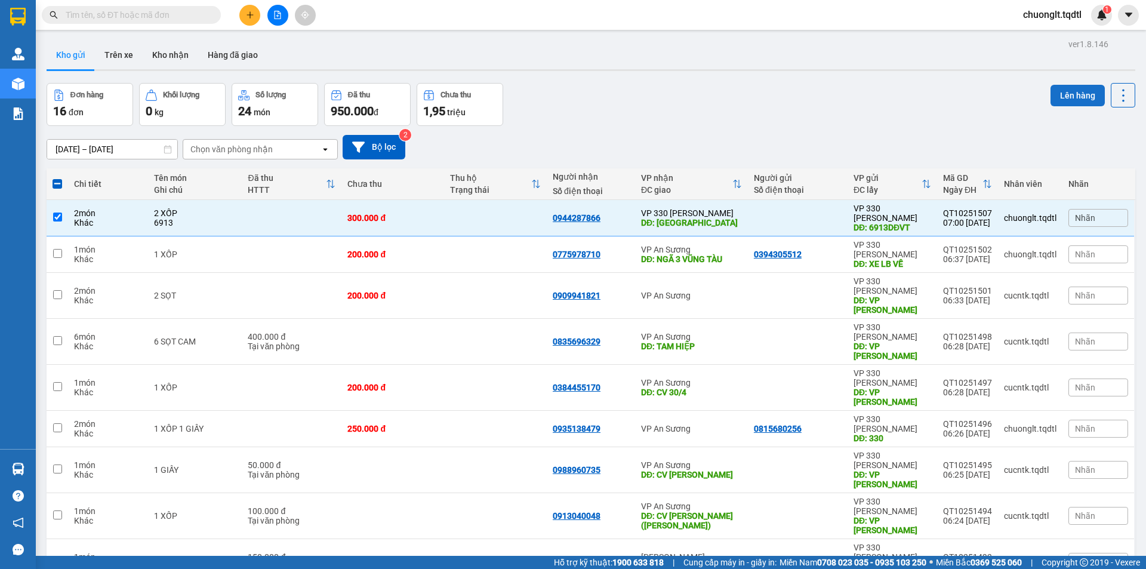
click at [1060, 88] on button "Lên hàng" at bounding box center [1077, 95] width 54 height 21
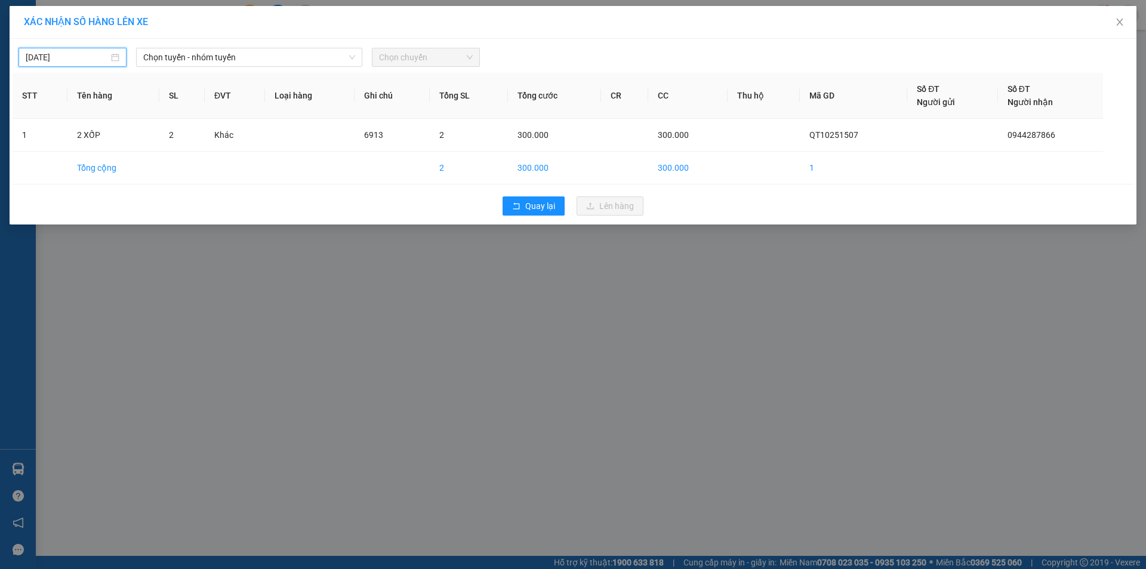
click at [87, 53] on input "[DATE]" at bounding box center [67, 57] width 83 height 13
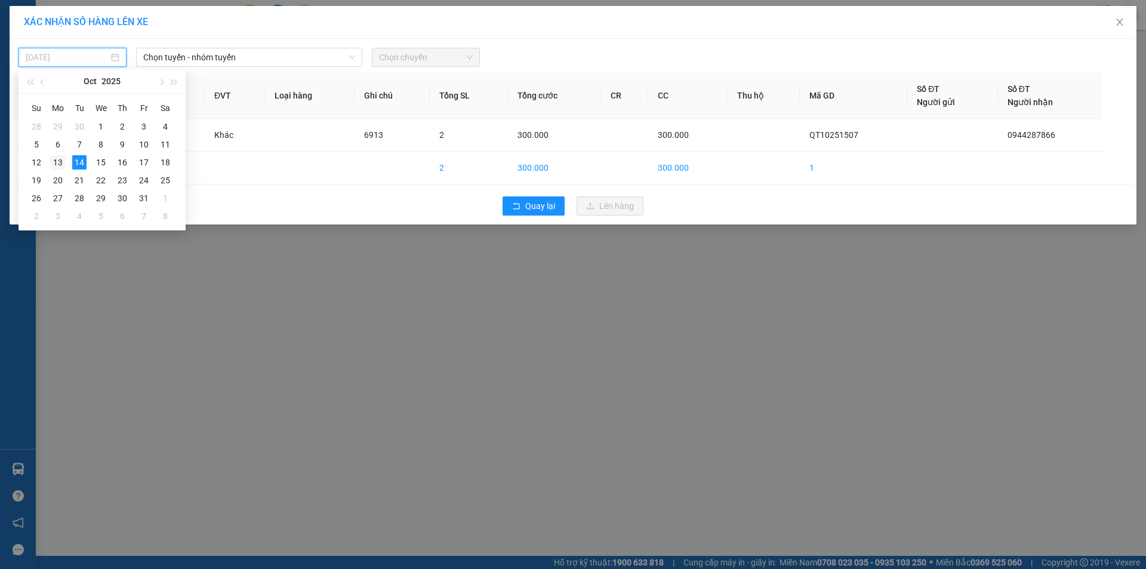
click at [56, 163] on div "13" at bounding box center [58, 162] width 14 height 14
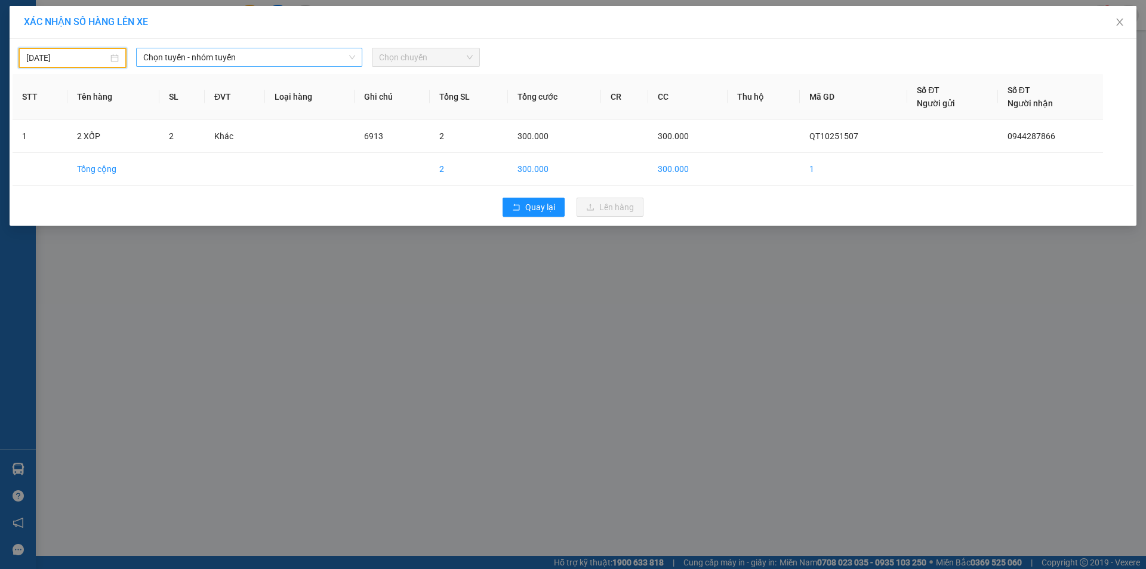
click at [329, 57] on span "Chọn tuyến - nhóm tuyến" at bounding box center [249, 57] width 212 height 18
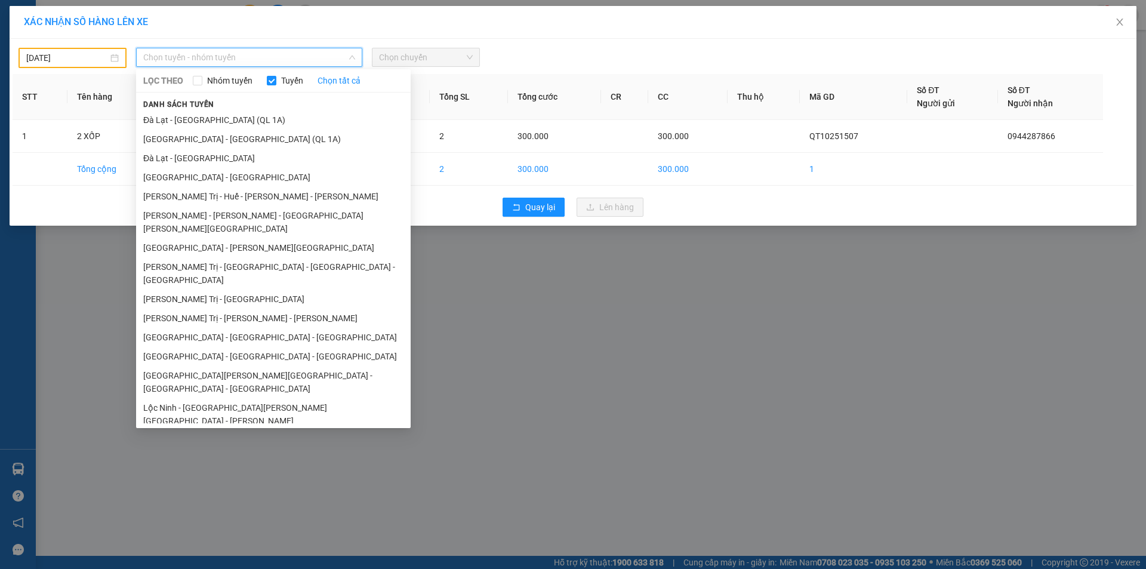
click at [230, 507] on li "Vũng Tàu - [GEOGRAPHIC_DATA] - [GEOGRAPHIC_DATA] - [GEOGRAPHIC_DATA]" at bounding box center [273, 523] width 274 height 32
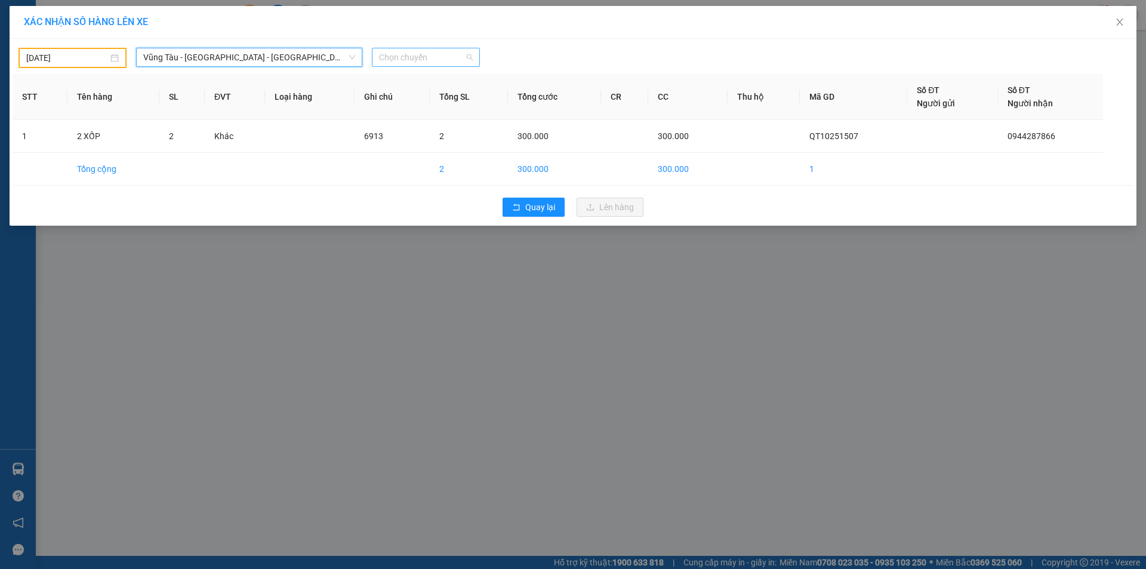
click at [448, 57] on span "Chọn chuyến" at bounding box center [426, 57] width 94 height 18
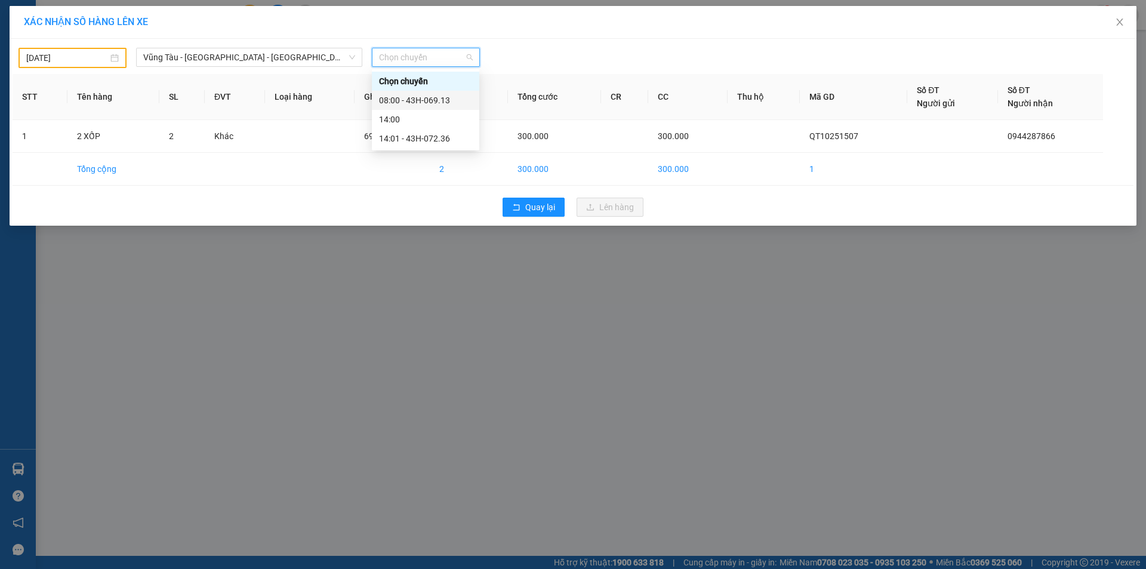
click at [440, 102] on div "08:00 - 43H-069.13" at bounding box center [425, 100] width 93 height 13
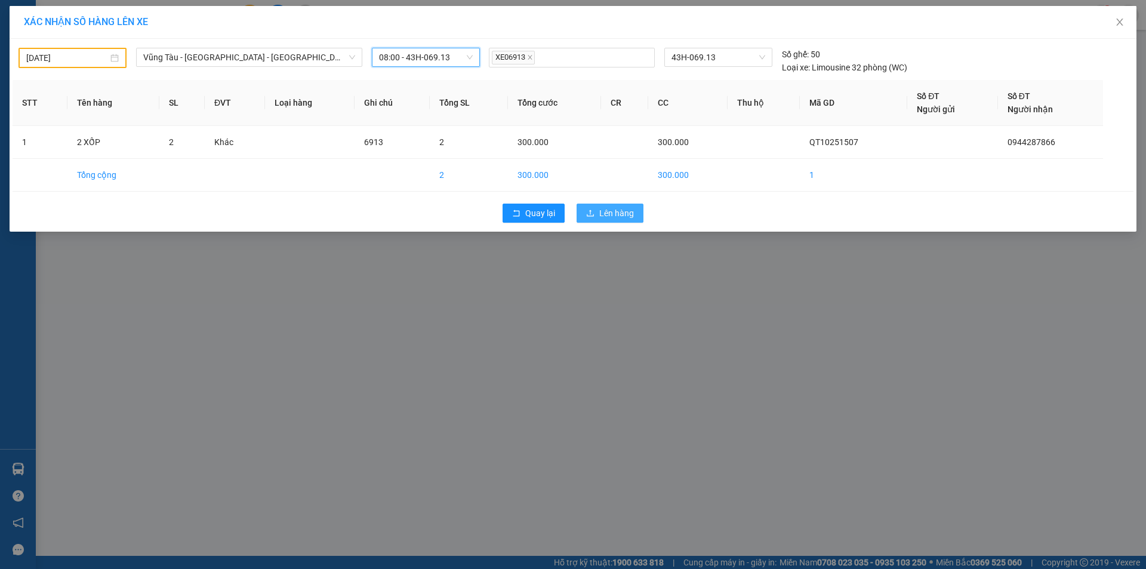
click at [601, 208] on span "Lên hàng" at bounding box center [616, 212] width 35 height 13
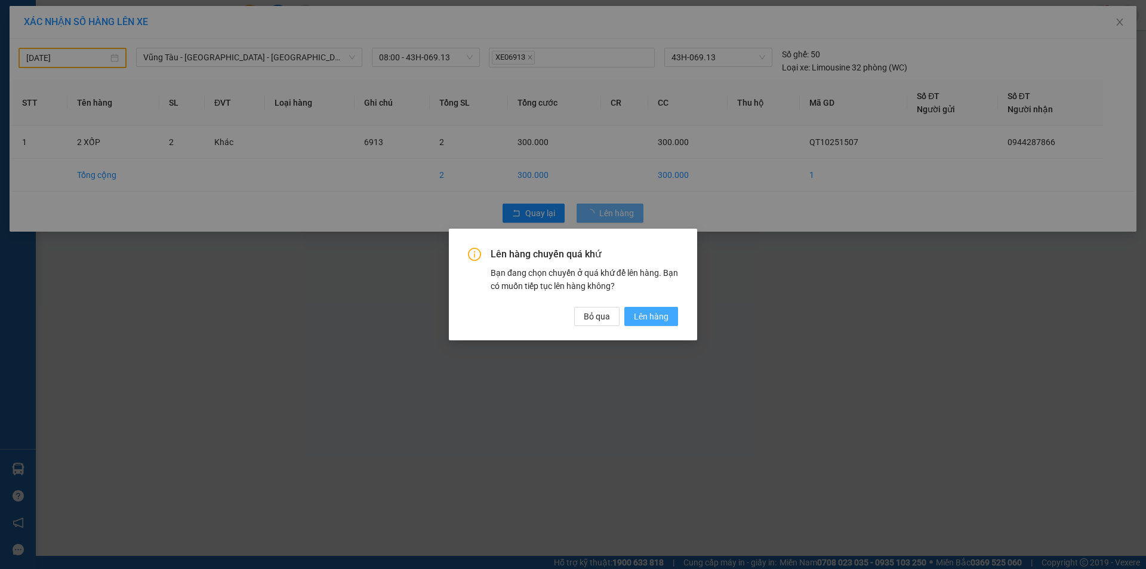
click at [656, 316] on span "Lên hàng" at bounding box center [651, 316] width 35 height 13
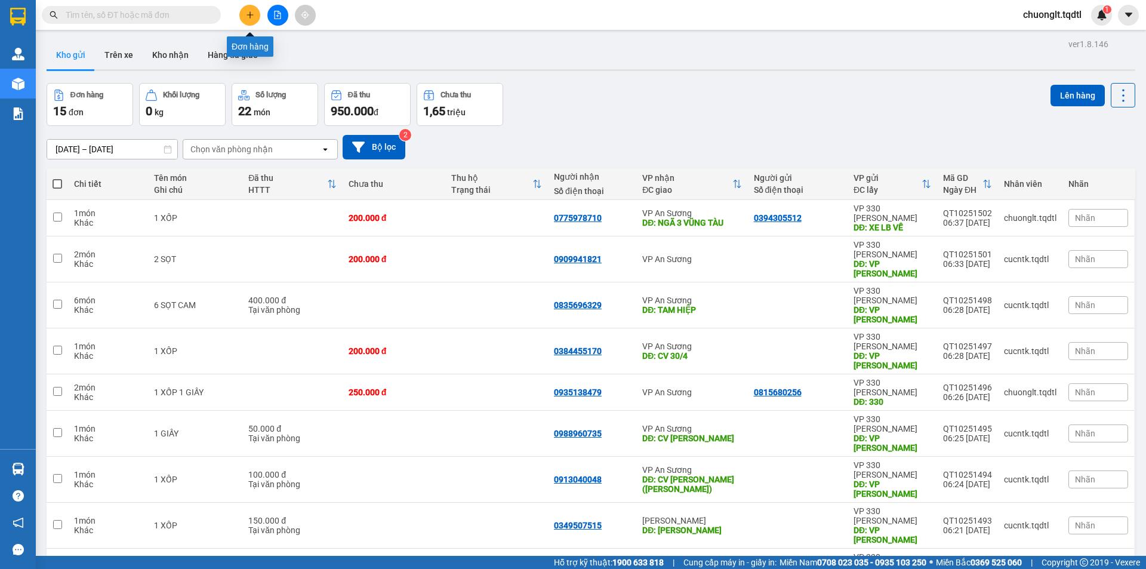
click at [244, 11] on button at bounding box center [249, 15] width 21 height 21
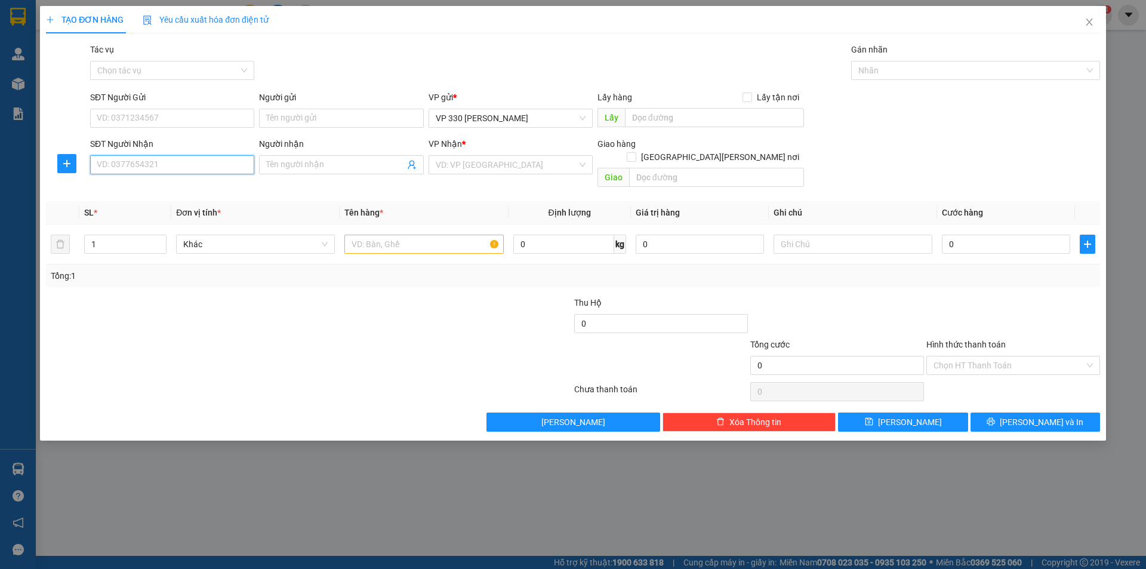
click at [147, 168] on input "SĐT Người Nhận" at bounding box center [172, 164] width 164 height 19
click at [179, 191] on div "0777455368" at bounding box center [172, 188] width 150 height 13
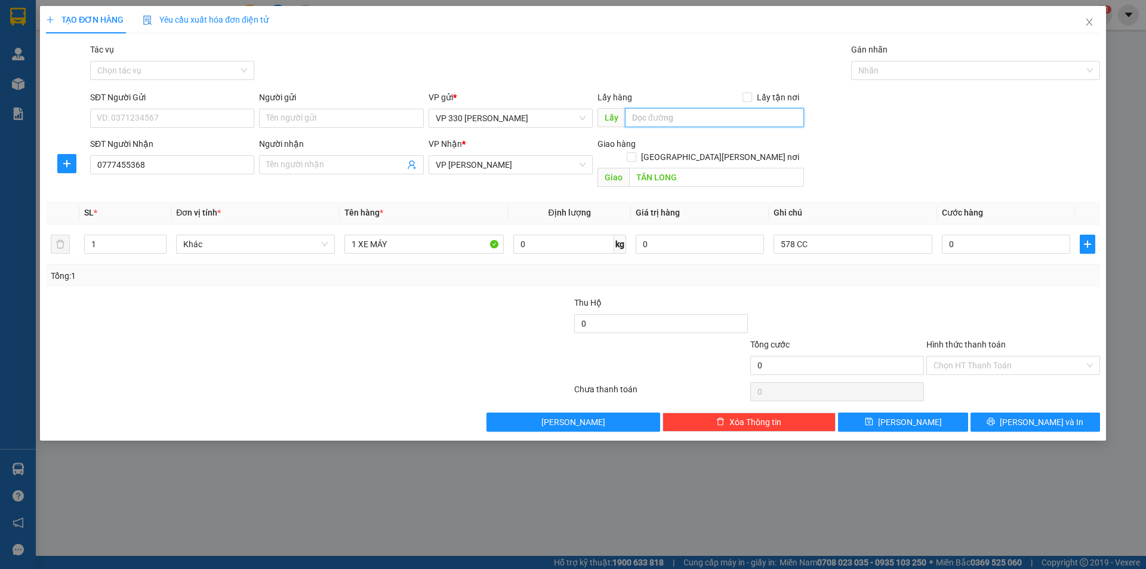
click at [693, 118] on input "text" at bounding box center [714, 117] width 179 height 19
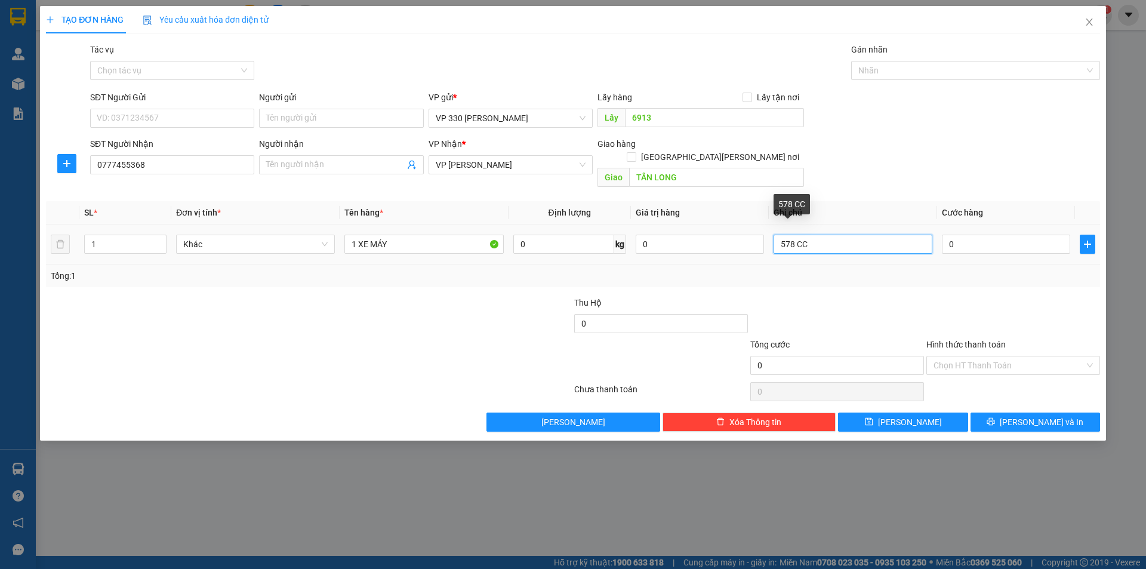
click at [856, 234] on input "578 CC" at bounding box center [852, 243] width 159 height 19
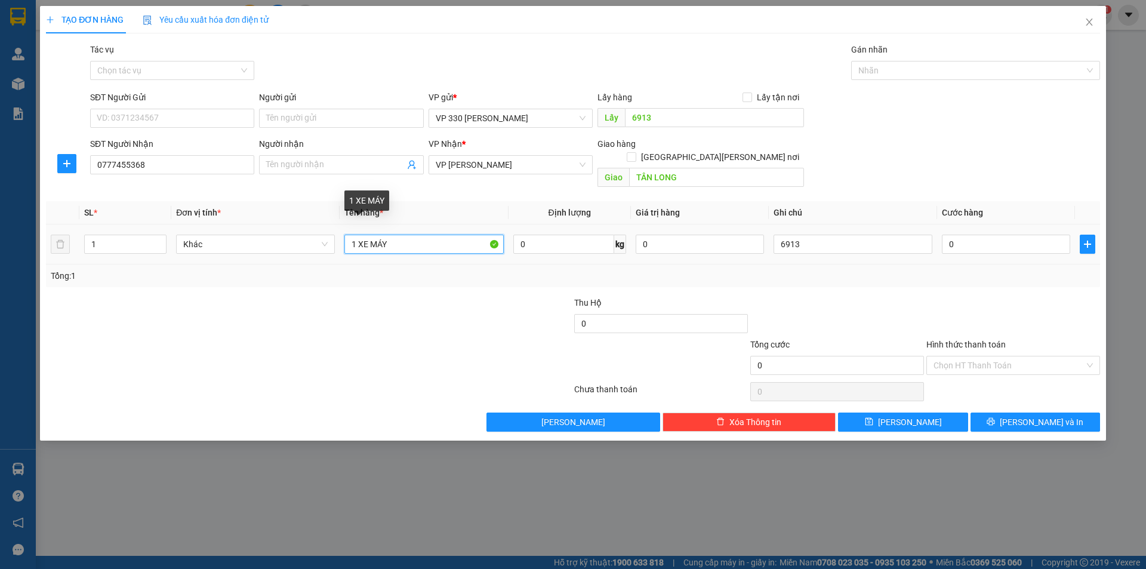
click at [417, 234] on input "1 XE MÁY" at bounding box center [423, 243] width 159 height 19
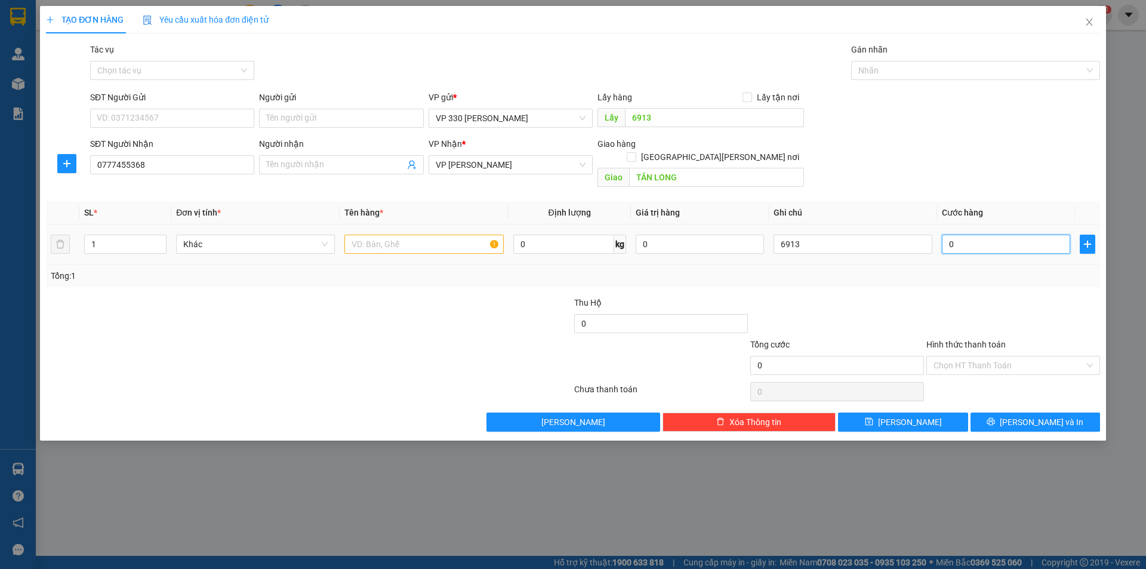
click at [980, 234] on input "0" at bounding box center [1006, 243] width 128 height 19
click at [416, 234] on input "text" at bounding box center [423, 243] width 159 height 19
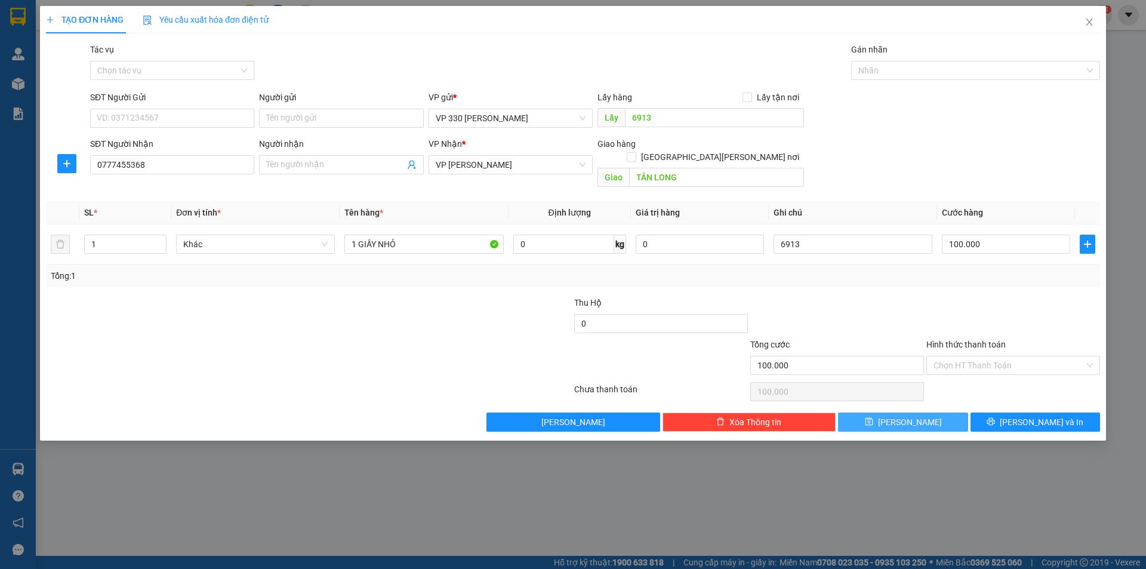
click at [872, 418] on icon "save" at bounding box center [869, 422] width 8 height 8
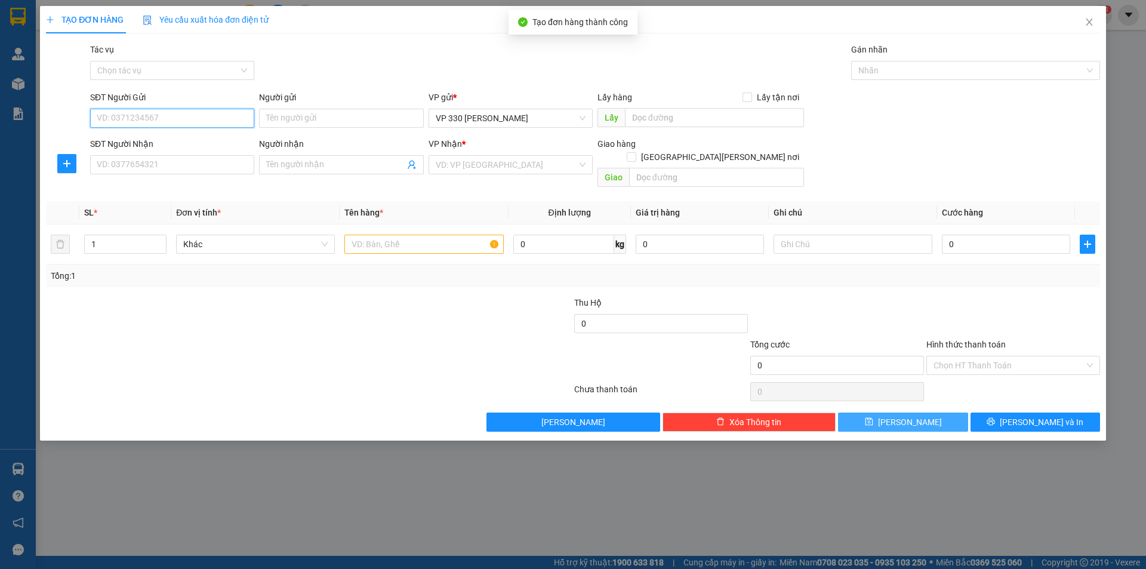
click at [158, 114] on input "SĐT Người Gửi" at bounding box center [172, 118] width 164 height 19
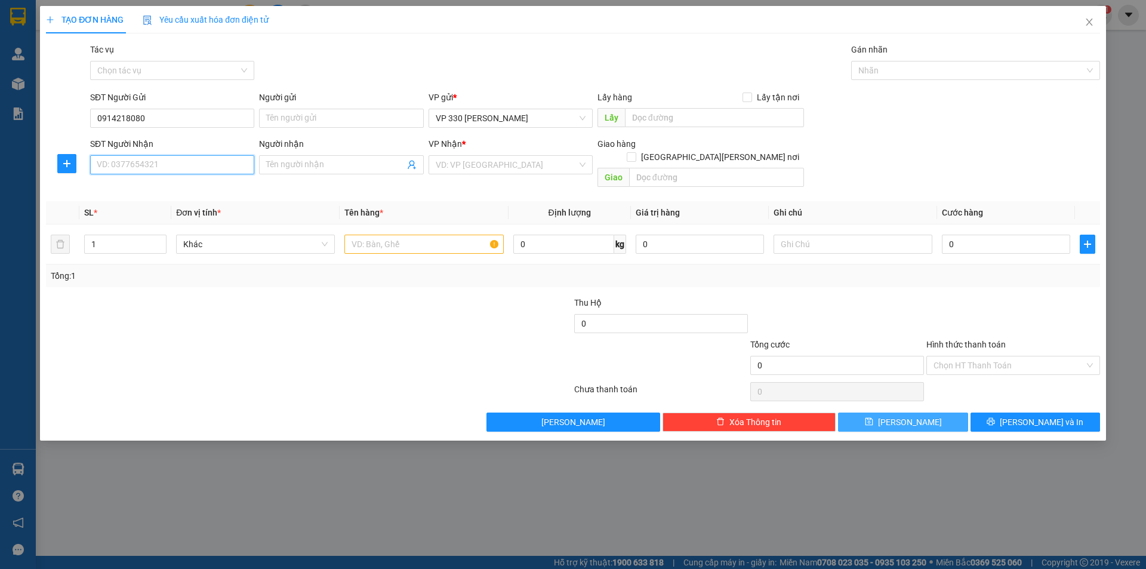
click at [186, 159] on input "SĐT Người Nhận" at bounding box center [172, 164] width 164 height 19
click at [698, 120] on input "text" at bounding box center [714, 117] width 179 height 19
click at [189, 159] on input "SĐT Người Nhận" at bounding box center [172, 164] width 164 height 19
click at [531, 168] on input "search" at bounding box center [506, 165] width 141 height 18
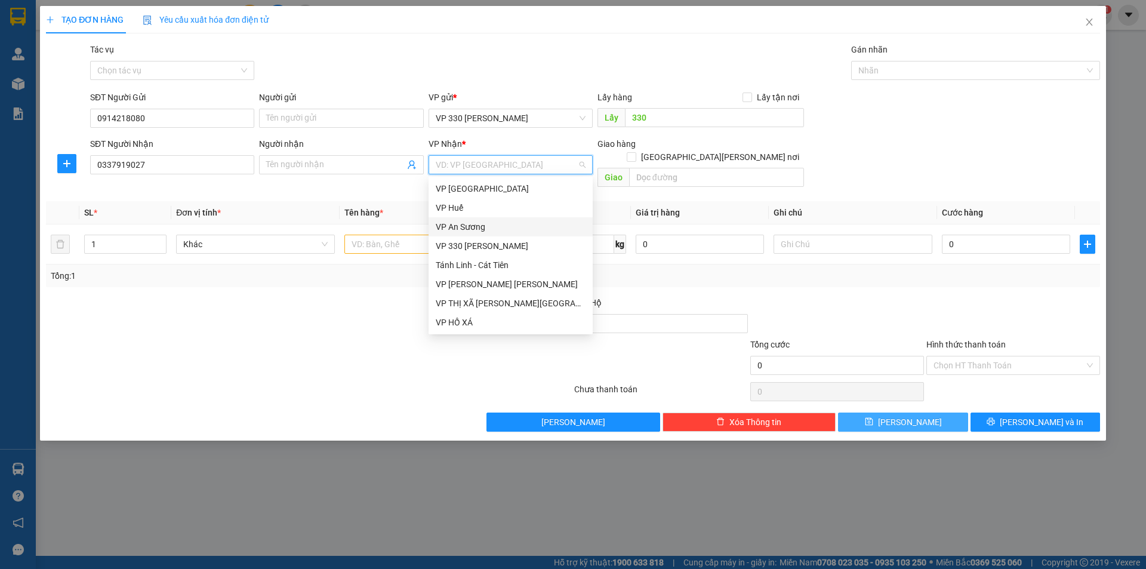
click at [469, 223] on div "VP An Sương" at bounding box center [511, 226] width 150 height 13
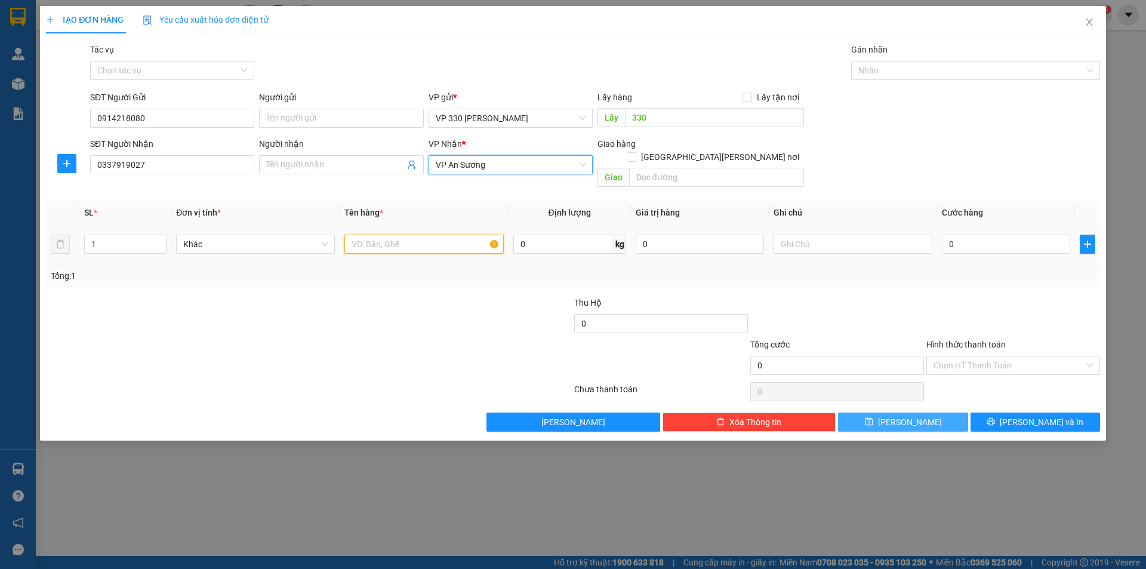
click at [434, 234] on input "text" at bounding box center [423, 243] width 159 height 19
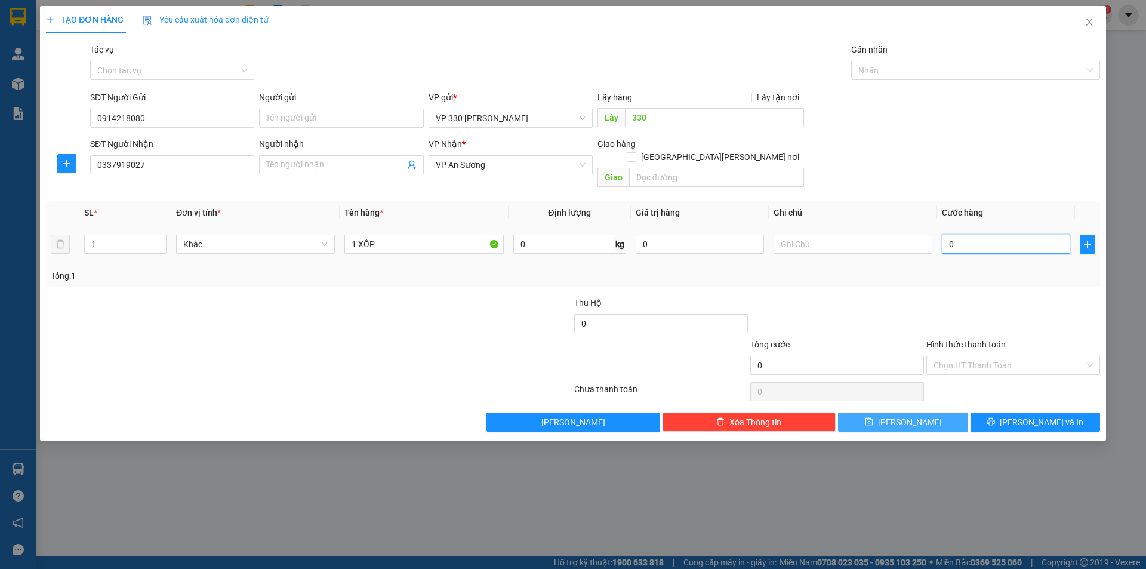
drag, startPoint x: 975, startPoint y: 230, endPoint x: 967, endPoint y: 224, distance: 9.9
click at [976, 234] on input "0" at bounding box center [1006, 243] width 128 height 19
click at [815, 234] on input "text" at bounding box center [852, 243] width 159 height 19
click at [991, 71] on div at bounding box center [969, 70] width 231 height 14
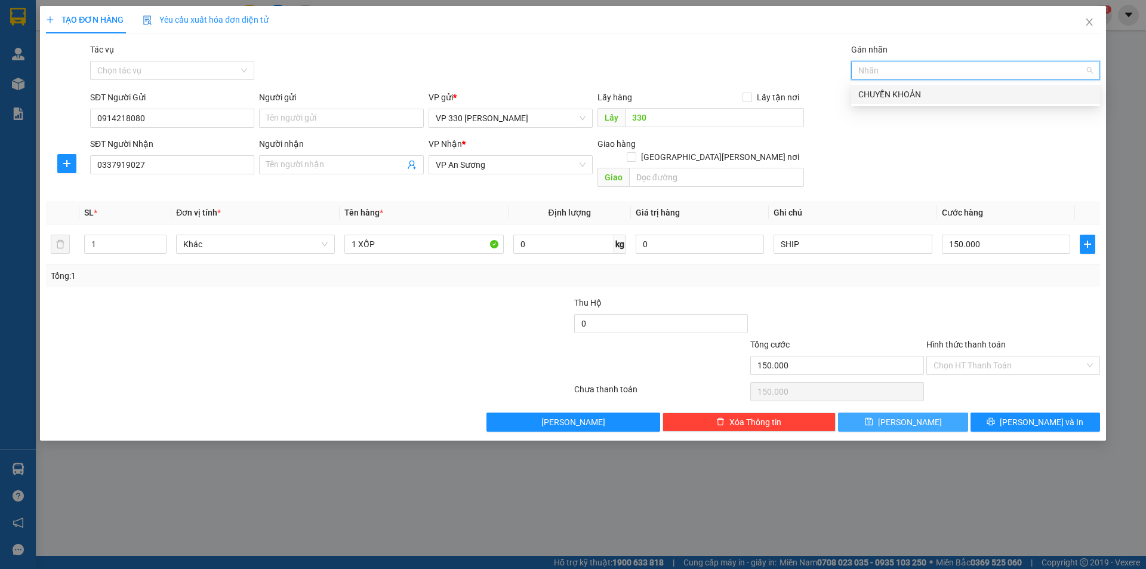
click at [941, 95] on div "CHUYỂN KHOẢN" at bounding box center [975, 94] width 234 height 13
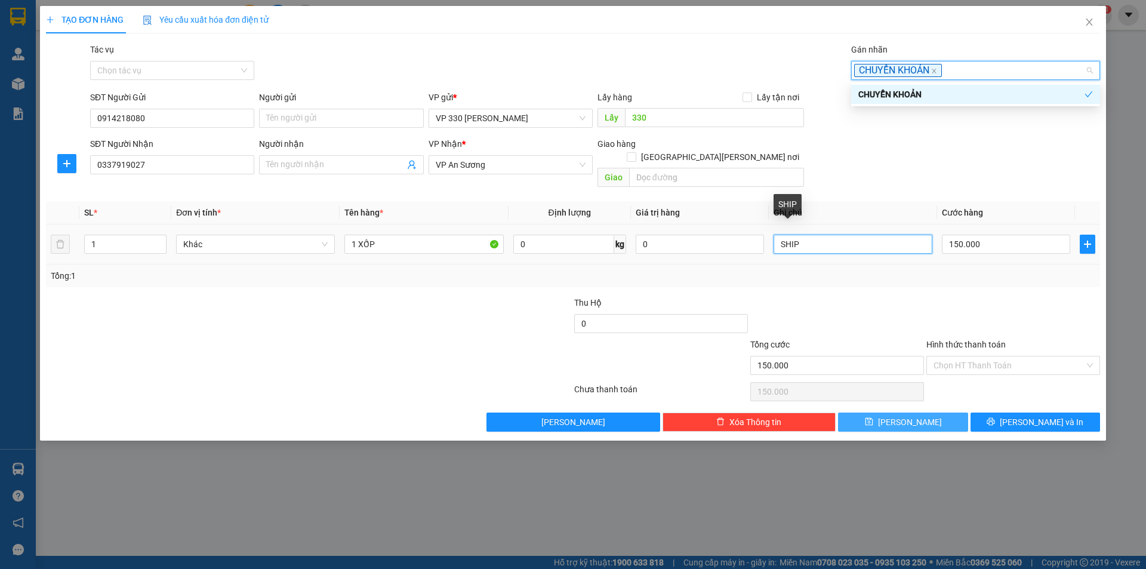
click at [823, 234] on input "SHIP" at bounding box center [852, 243] width 159 height 19
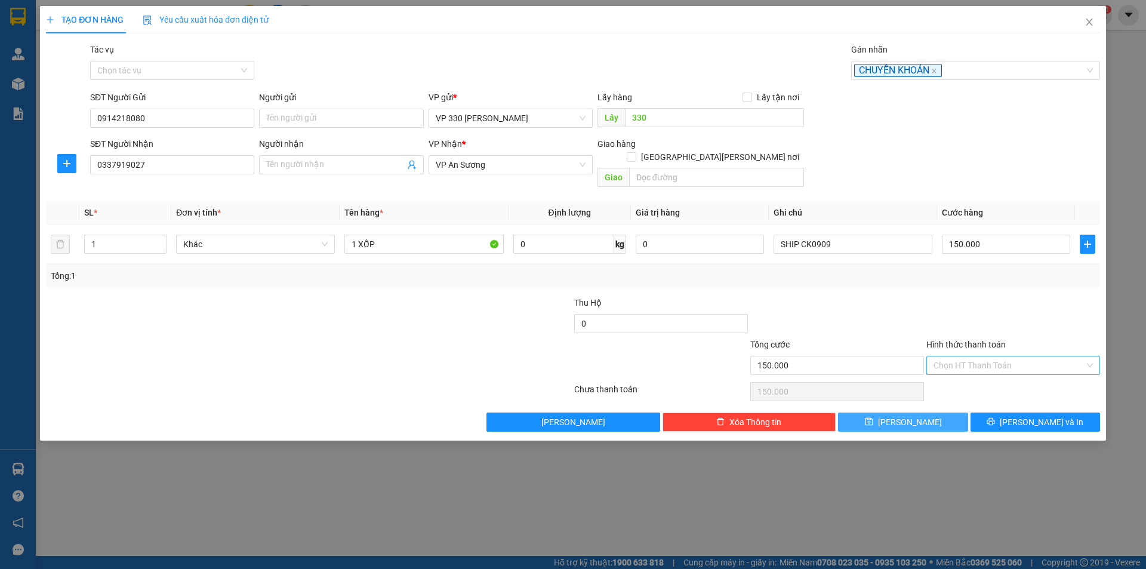
click at [1003, 356] on input "Hình thức thanh toán" at bounding box center [1008, 365] width 151 height 18
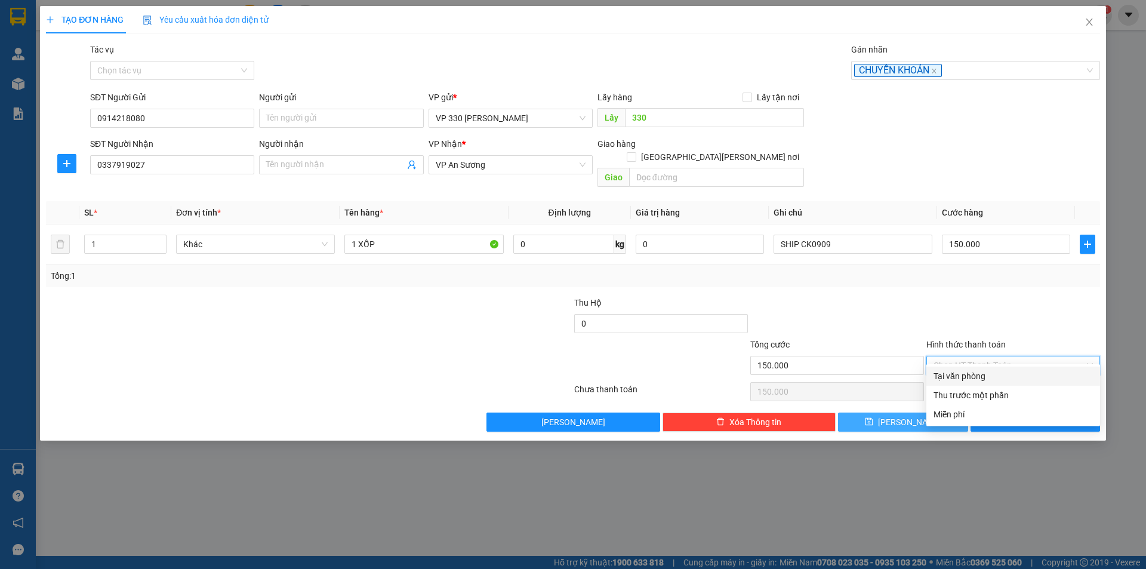
click at [975, 374] on div "Tại văn phòng" at bounding box center [1012, 375] width 159 height 13
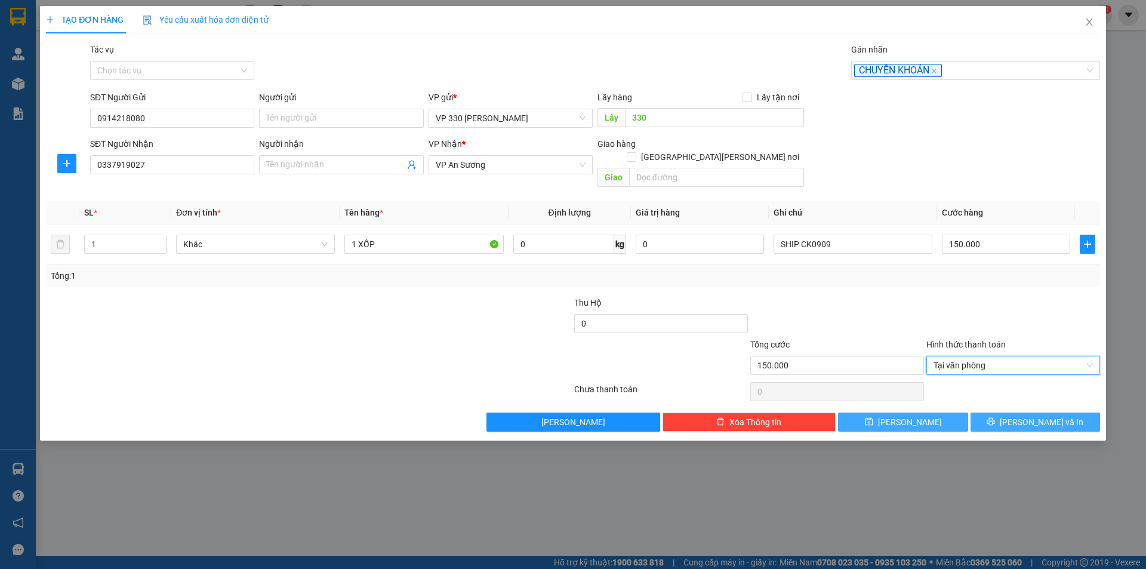
click at [1012, 412] on button "[PERSON_NAME] và In" at bounding box center [1034, 421] width 129 height 19
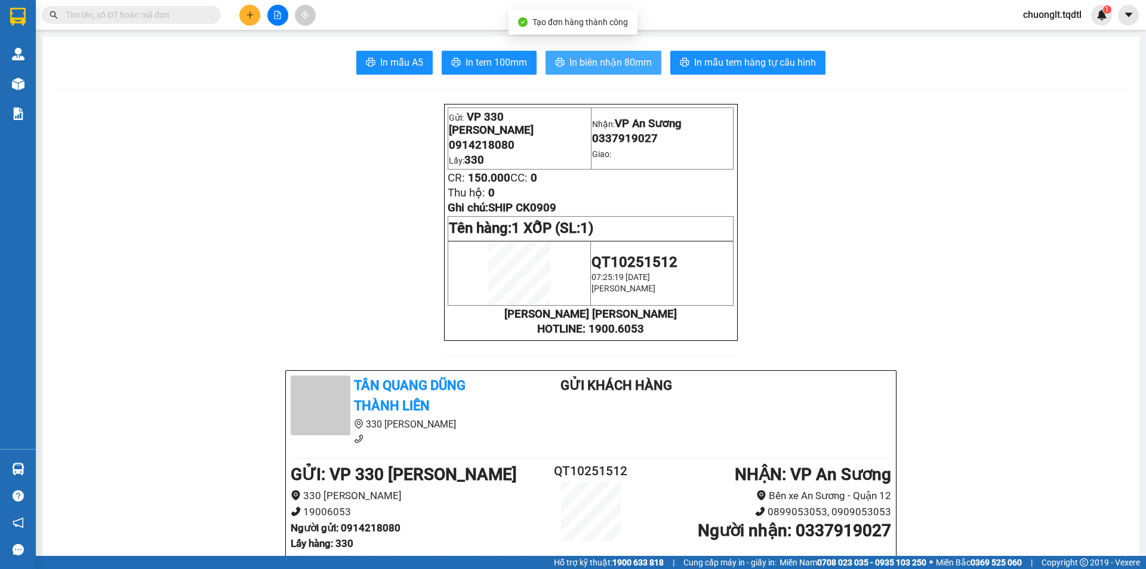
click at [587, 62] on span "In biên nhận 80mm" at bounding box center [610, 62] width 82 height 15
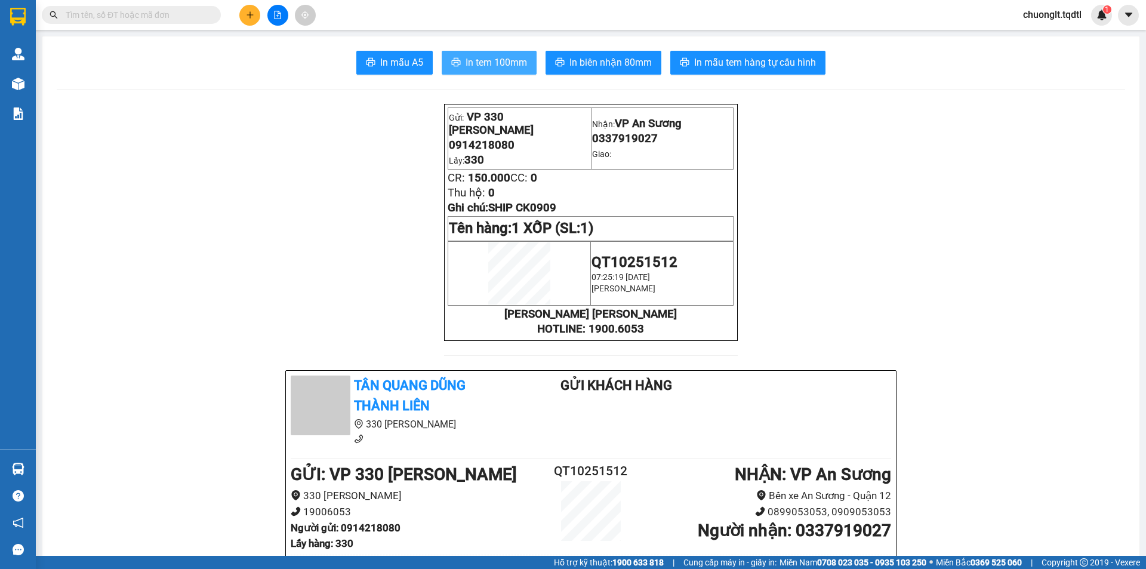
click at [467, 54] on button "In tem 100mm" at bounding box center [489, 63] width 95 height 24
click at [246, 16] on icon "plus" at bounding box center [250, 15] width 8 height 8
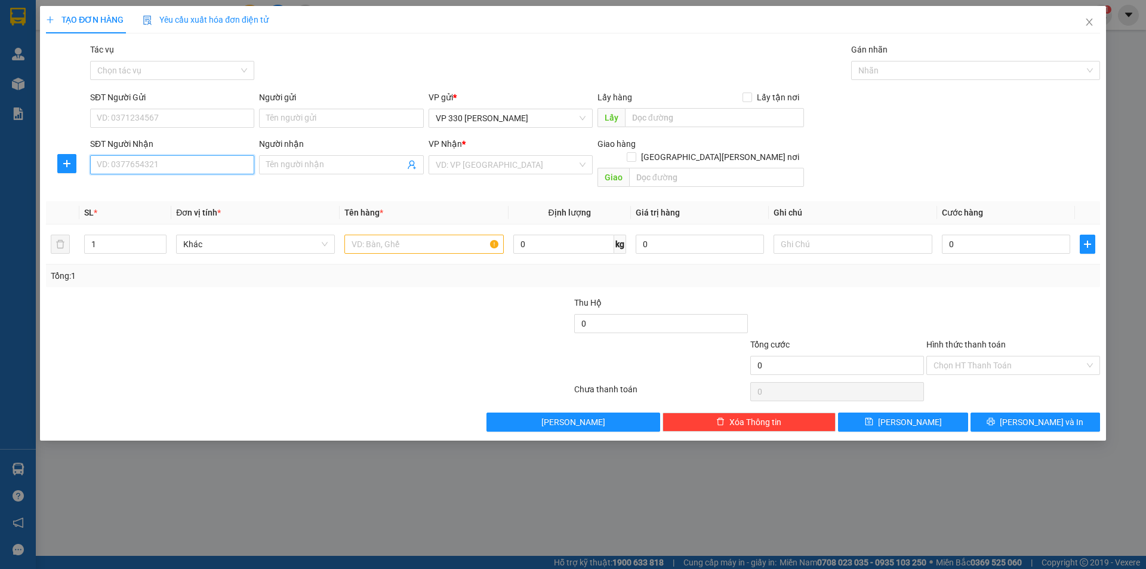
click at [148, 169] on input "SĐT Người Nhận" at bounding box center [172, 164] width 164 height 19
click at [165, 195] on div "0889160203" at bounding box center [172, 188] width 164 height 19
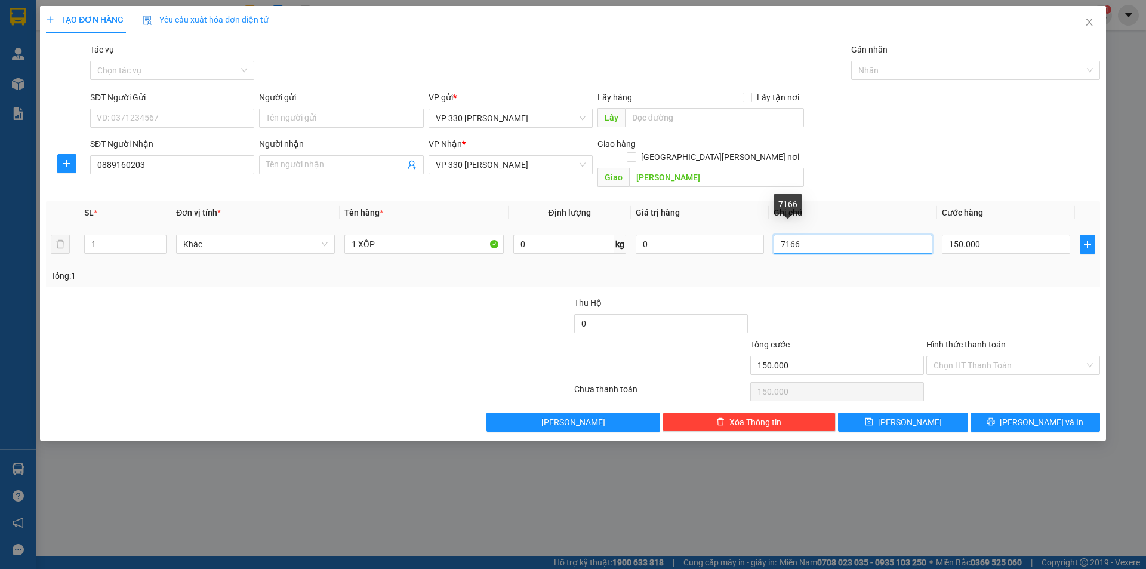
click at [832, 234] on input "7166" at bounding box center [852, 243] width 159 height 19
click at [711, 118] on input "text" at bounding box center [714, 117] width 179 height 19
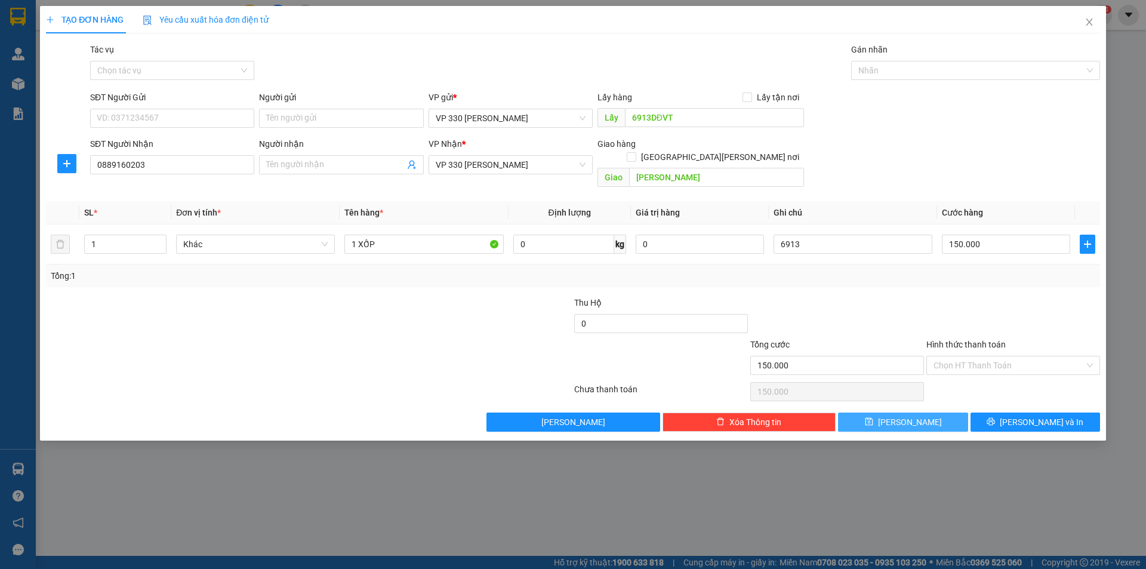
click at [913, 415] on span "[PERSON_NAME]" at bounding box center [910, 421] width 64 height 13
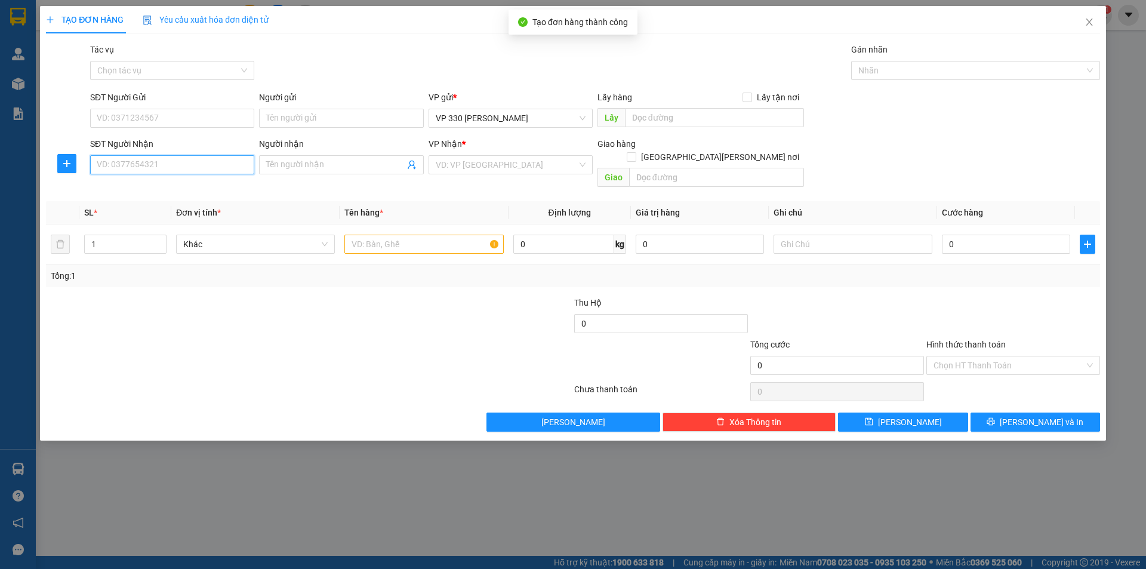
click at [167, 162] on input "SĐT Người Nhận" at bounding box center [172, 164] width 164 height 19
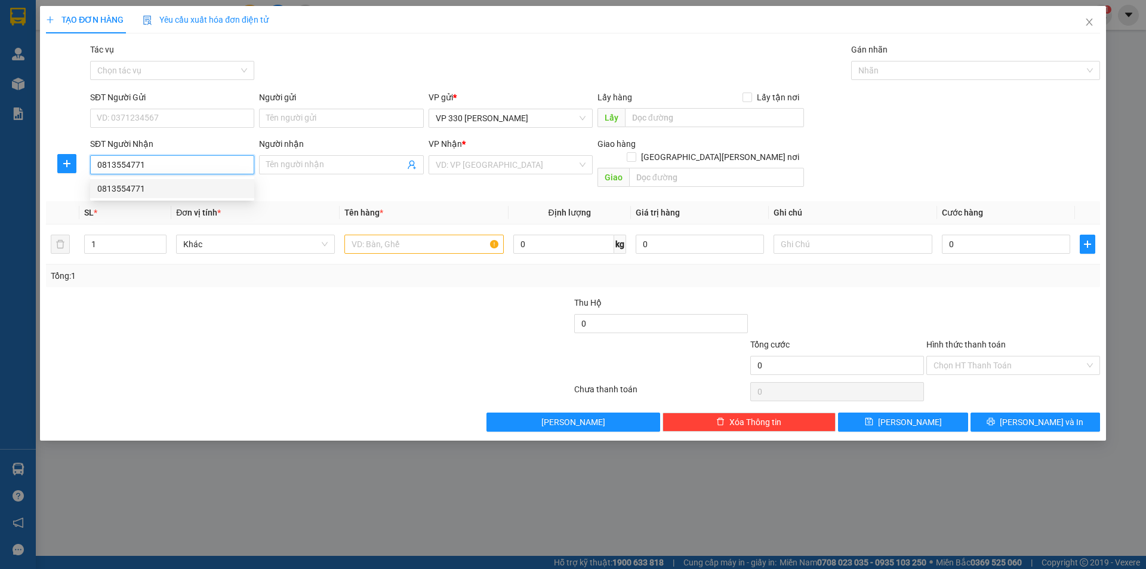
click at [169, 187] on div "0813554771" at bounding box center [172, 188] width 150 height 13
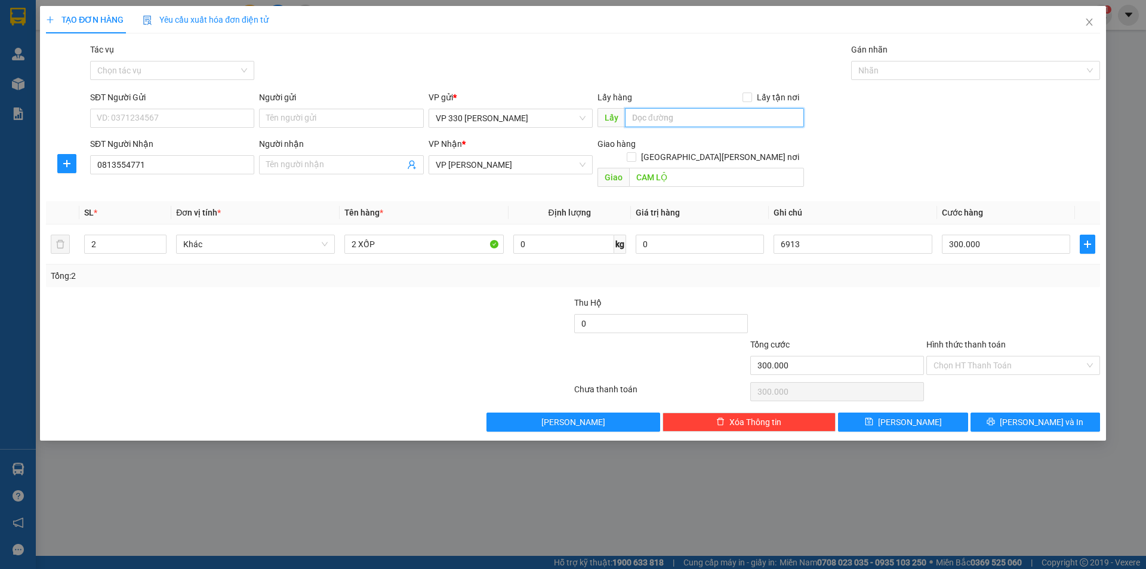
click at [720, 113] on input "text" at bounding box center [714, 117] width 179 height 19
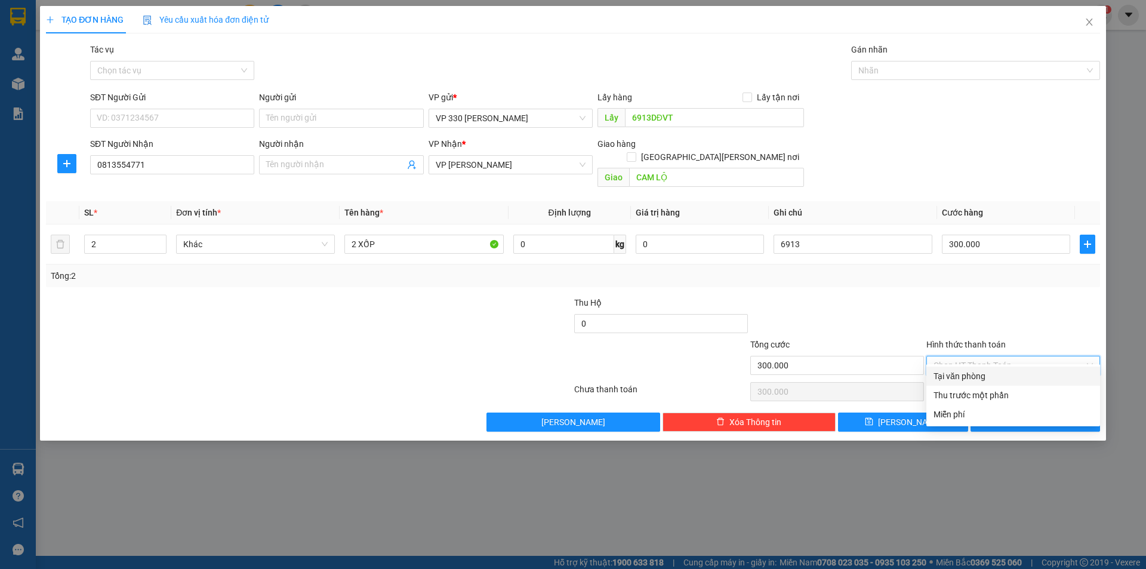
click at [1016, 356] on input "Hình thức thanh toán" at bounding box center [1008, 365] width 151 height 18
click at [981, 368] on div "Tại văn phòng" at bounding box center [1013, 375] width 174 height 19
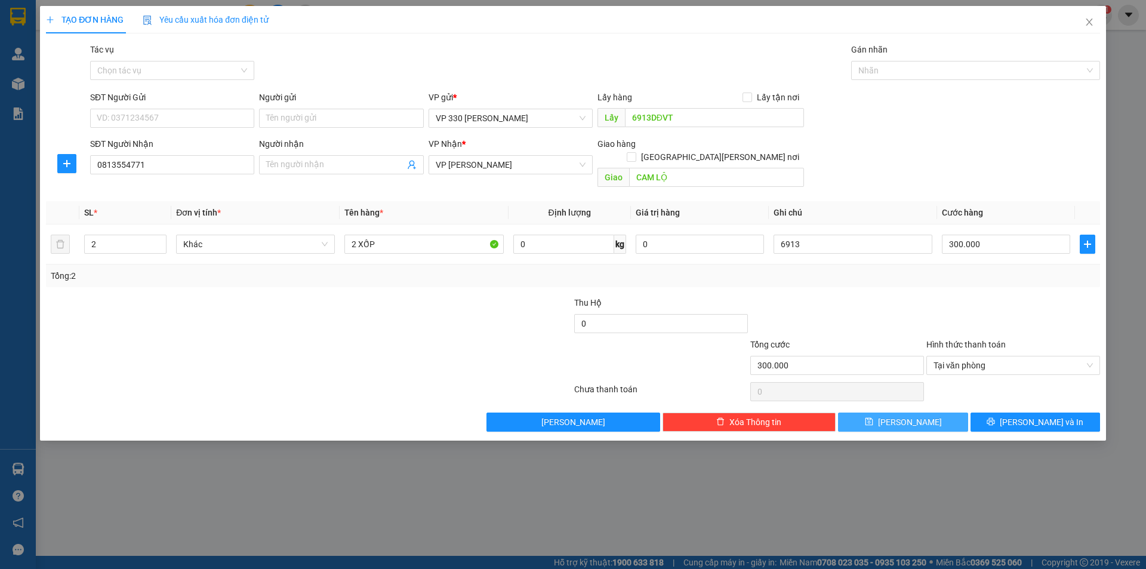
click at [912, 415] on span "[PERSON_NAME]" at bounding box center [910, 421] width 64 height 13
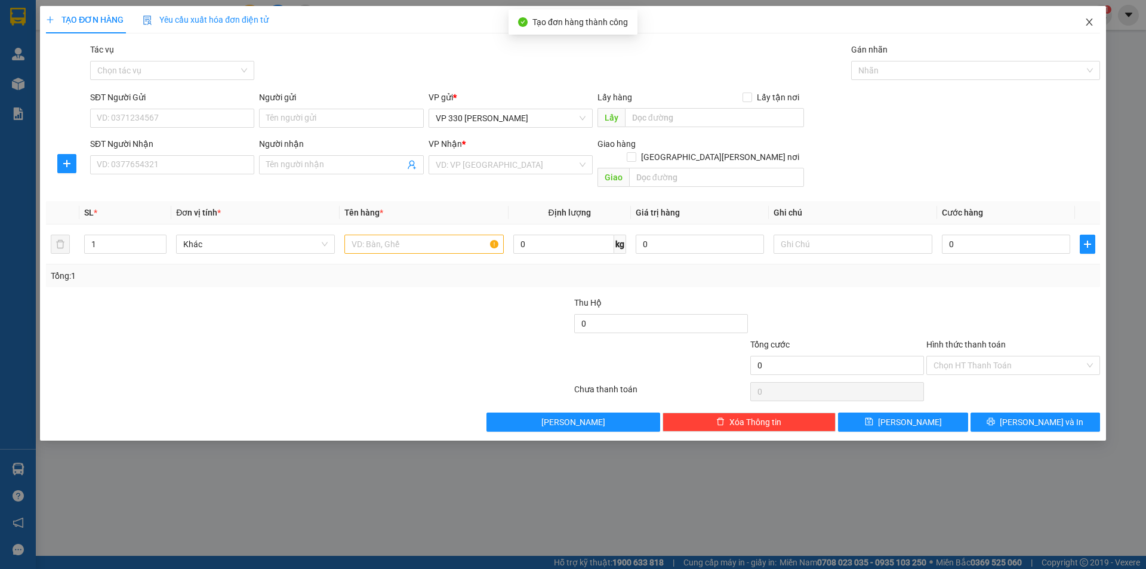
click at [1082, 21] on span "Close" at bounding box center [1088, 22] width 33 height 33
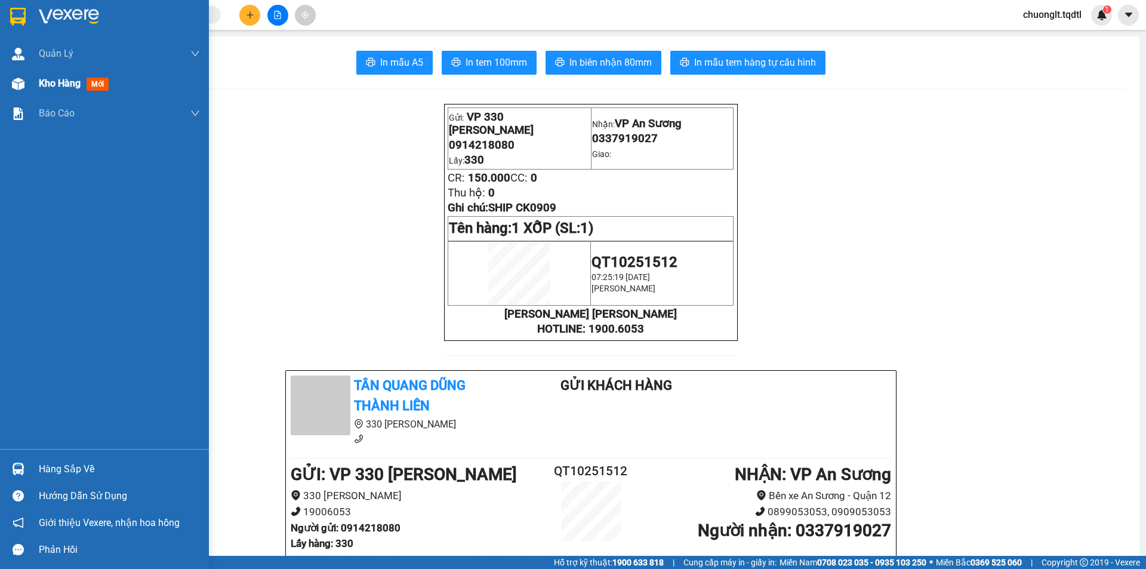
click at [51, 78] on span "Kho hàng" at bounding box center [60, 83] width 42 height 11
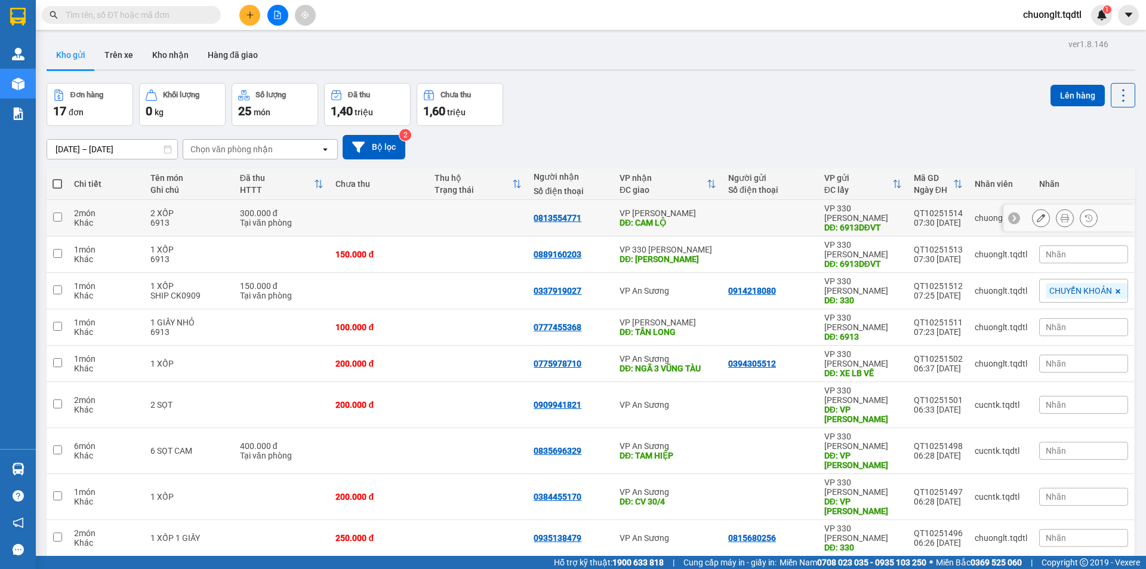
click at [187, 209] on div "2 XỐP" at bounding box center [189, 213] width 78 height 10
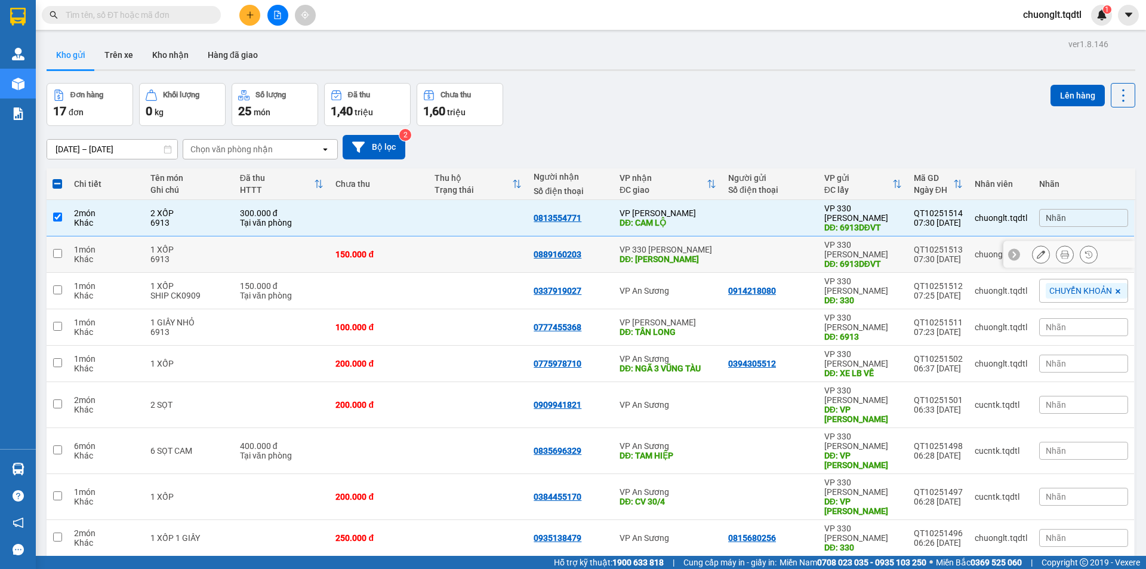
click at [189, 245] on div "1 XỐP" at bounding box center [189, 250] width 78 height 10
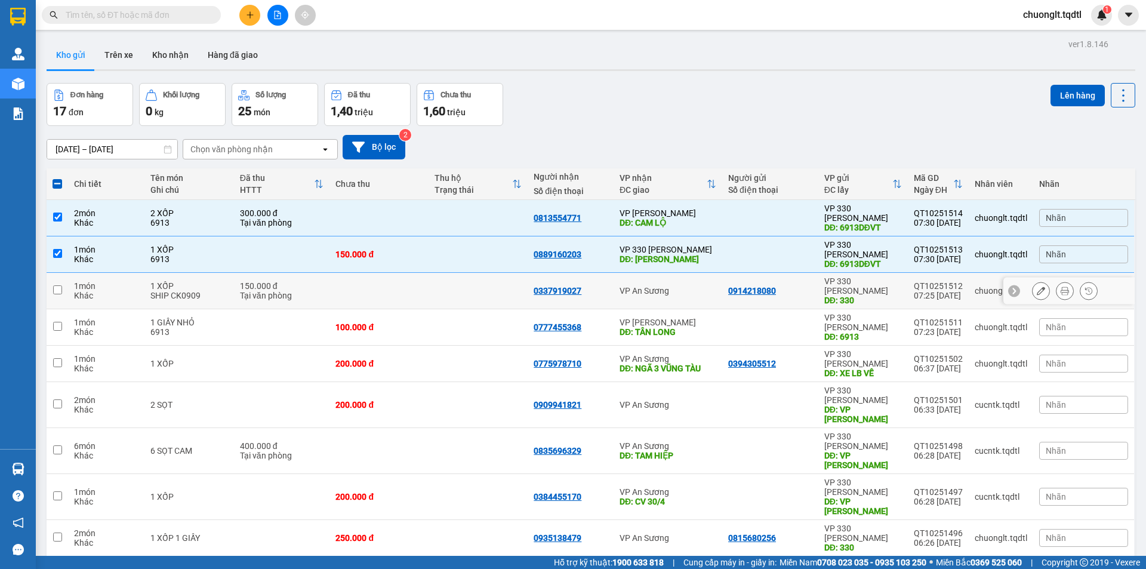
click at [180, 281] on div "1 XỐP" at bounding box center [189, 286] width 78 height 10
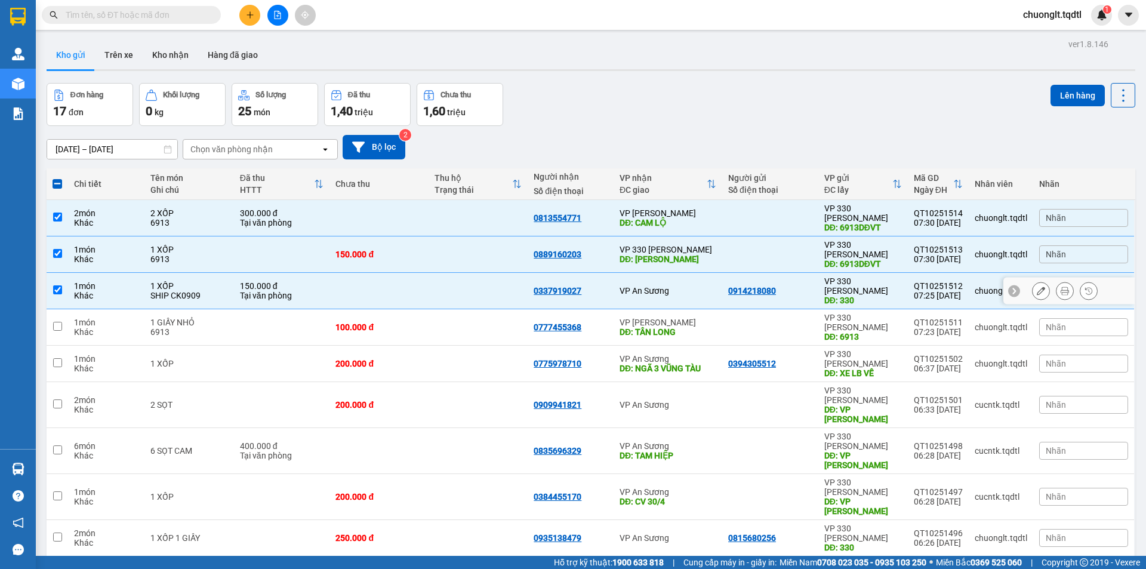
click at [184, 281] on div "1 XỐP" at bounding box center [189, 286] width 78 height 10
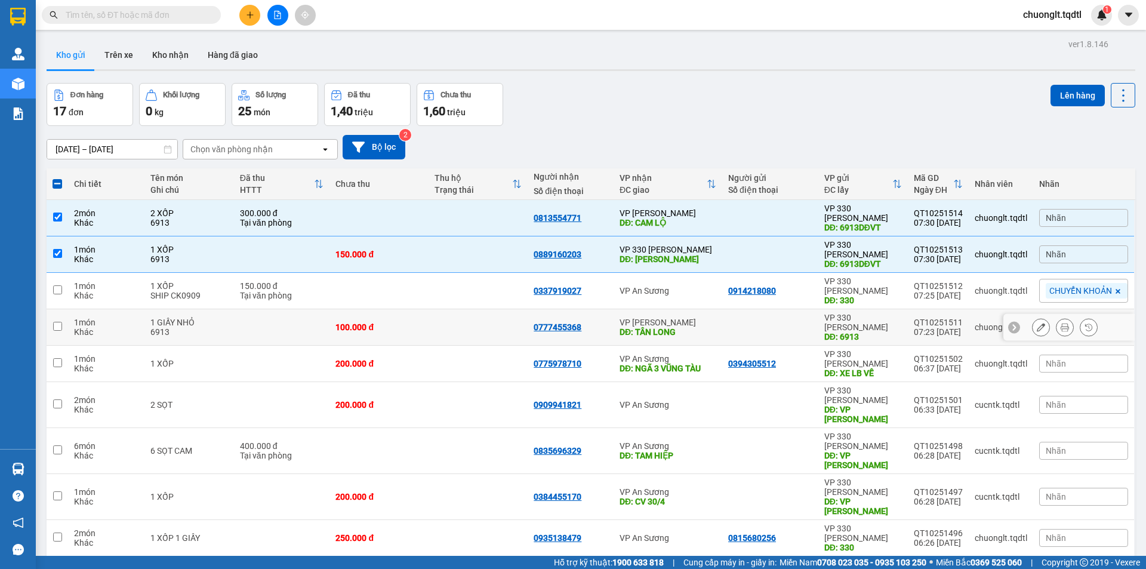
click at [169, 317] on div "1 GIẤY NHỎ" at bounding box center [189, 322] width 78 height 10
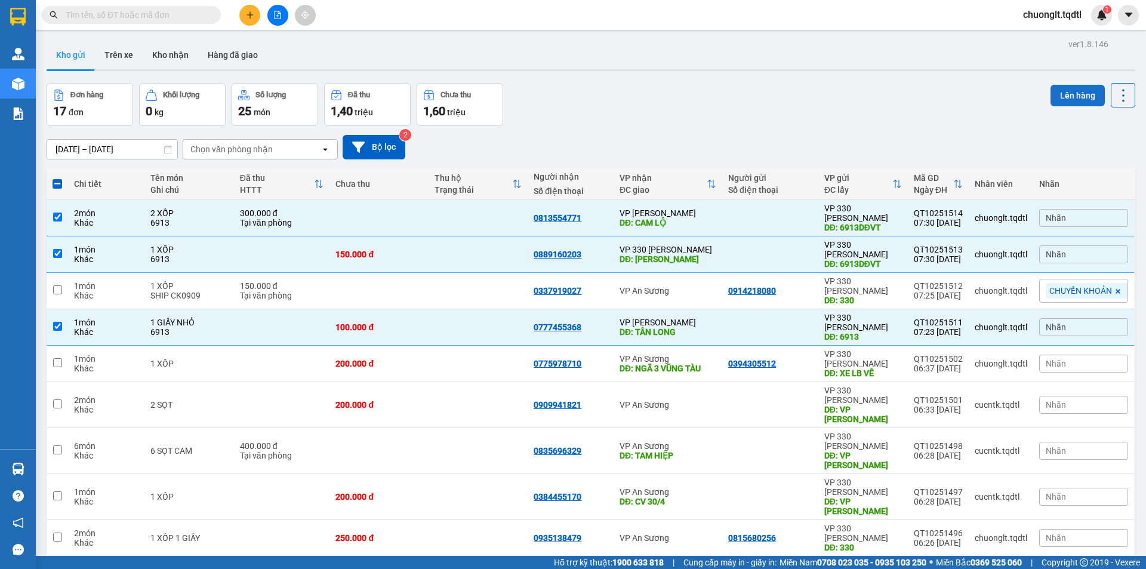
click at [1060, 93] on button "Lên hàng" at bounding box center [1077, 95] width 54 height 21
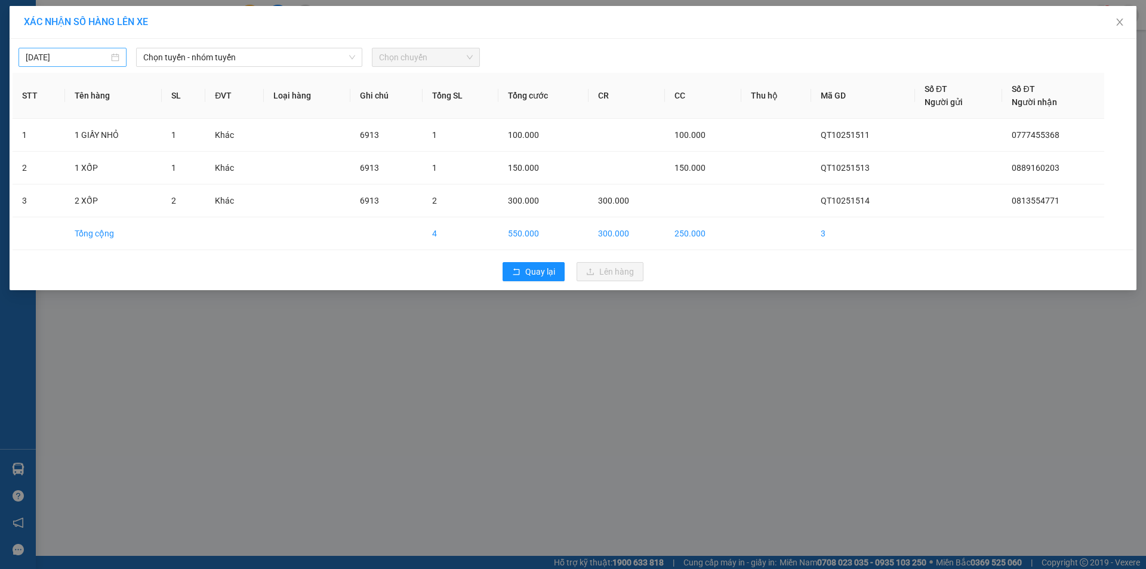
click at [99, 51] on body "Kết quả tìm kiếm ( 0 ) Bộ lọc No Data chuonglt.tqdtl 1 Quản Lý Quản lý khách hà…" at bounding box center [573, 284] width 1146 height 569
click at [60, 156] on div "13" at bounding box center [58, 162] width 14 height 14
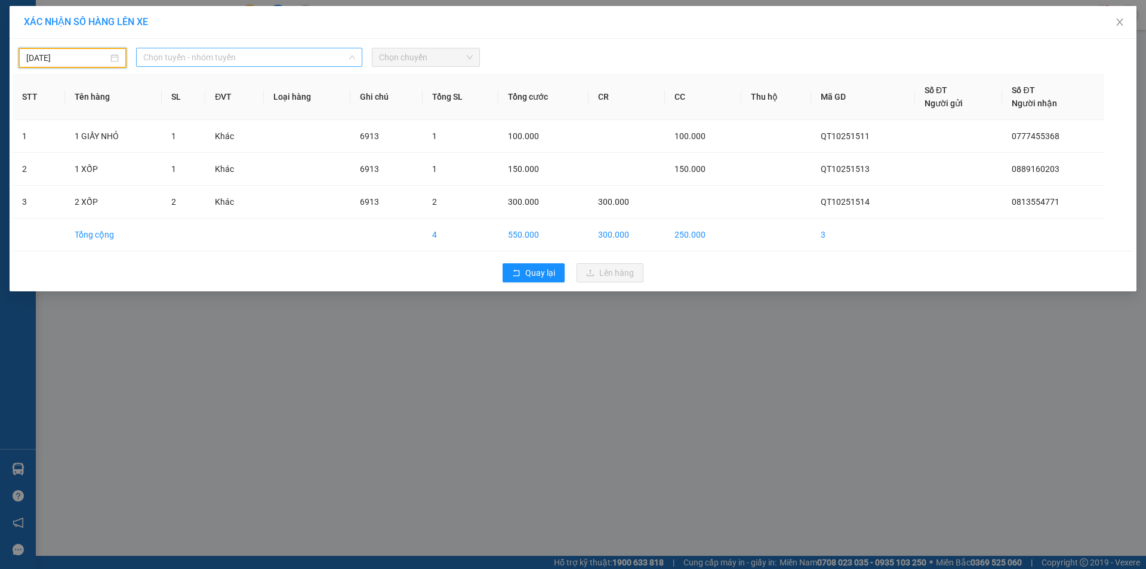
click at [296, 51] on span "Chọn tuyến - nhóm tuyến" at bounding box center [249, 57] width 212 height 18
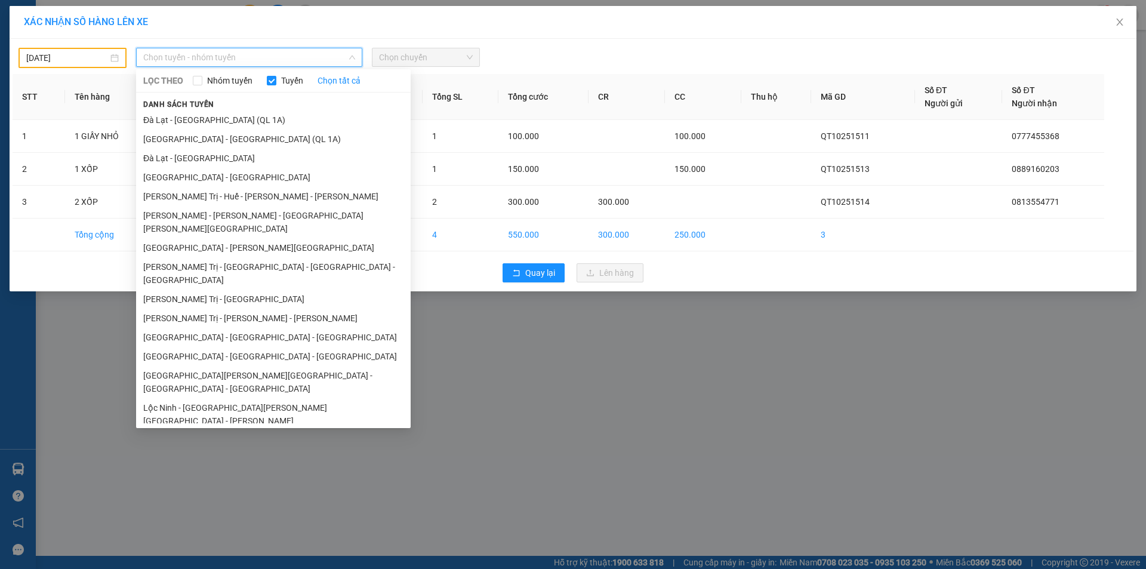
click at [213, 507] on li "Vũng Tàu - [GEOGRAPHIC_DATA] - [GEOGRAPHIC_DATA] - [GEOGRAPHIC_DATA]" at bounding box center [273, 523] width 274 height 32
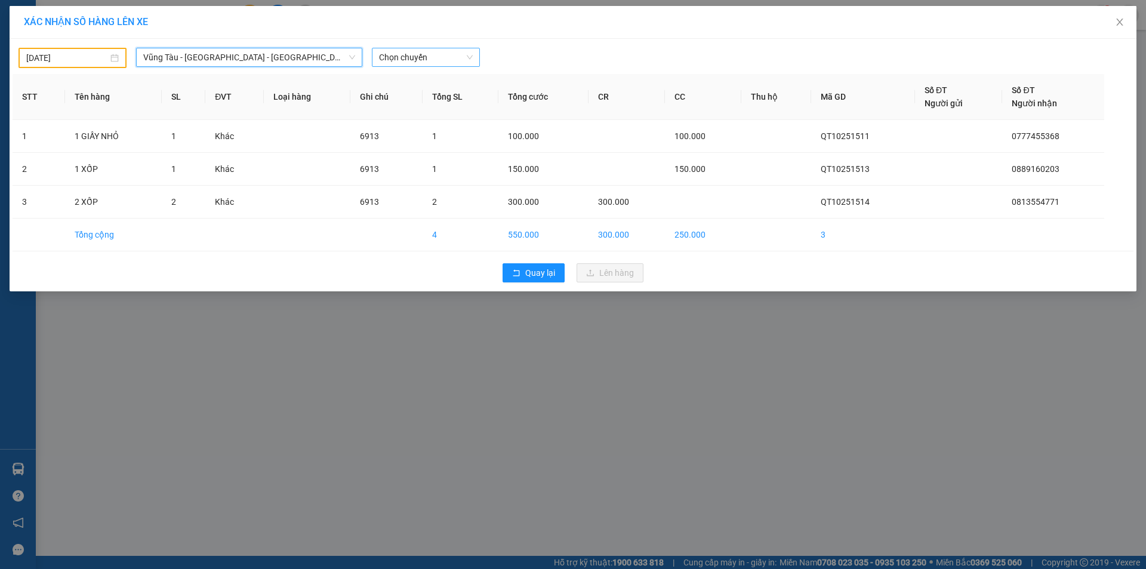
click at [441, 61] on span "Chọn chuyến" at bounding box center [426, 57] width 94 height 18
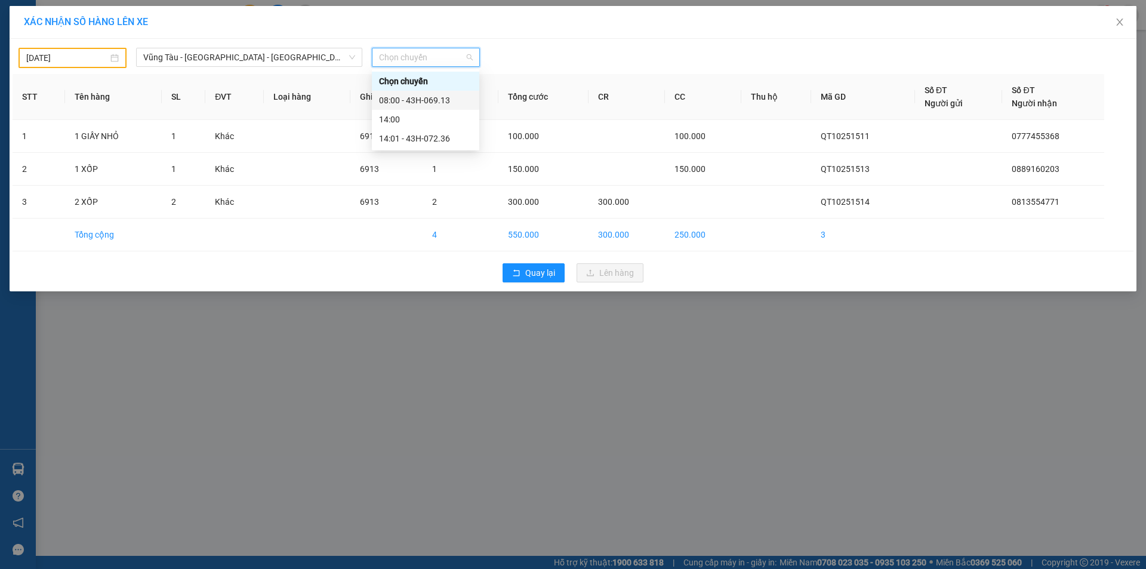
click at [431, 102] on div "08:00 - 43H-069.13" at bounding box center [425, 100] width 93 height 13
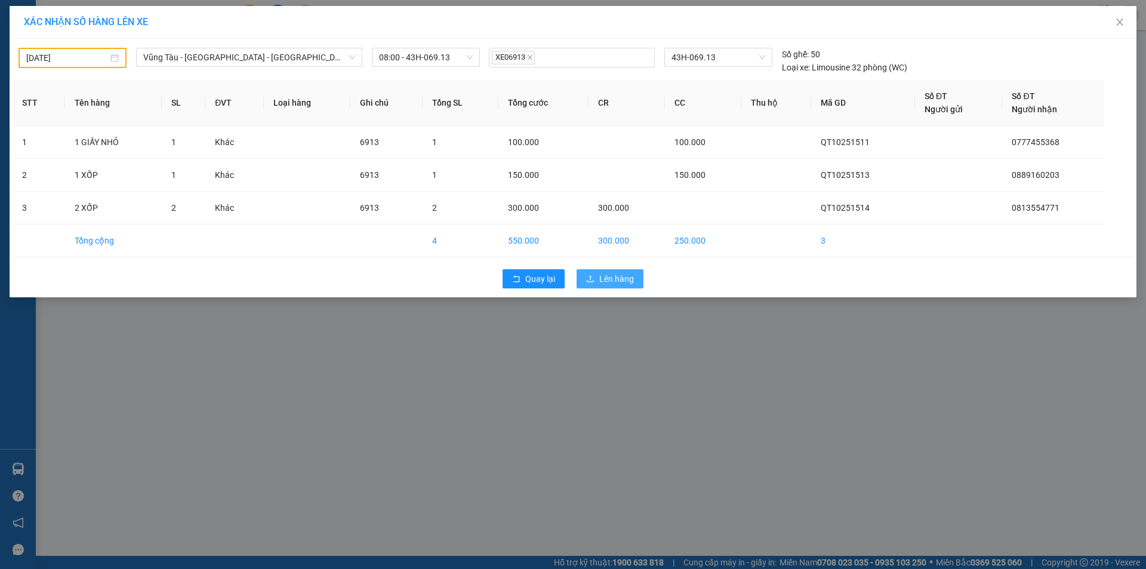
click at [610, 286] on button "Lên hàng" at bounding box center [609, 278] width 67 height 19
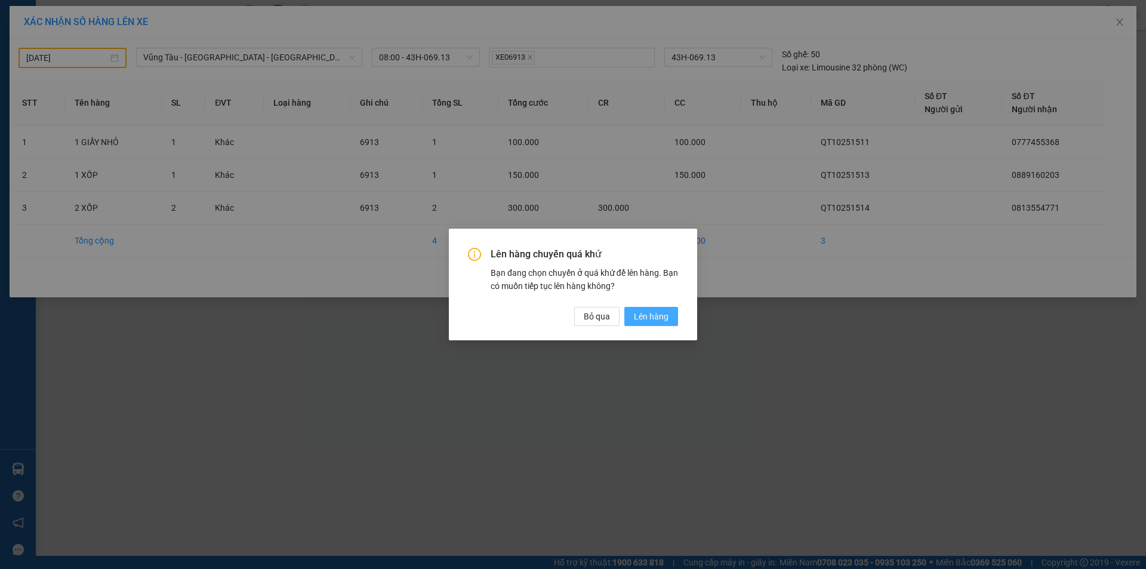
click at [657, 313] on span "Lên hàng" at bounding box center [651, 316] width 35 height 13
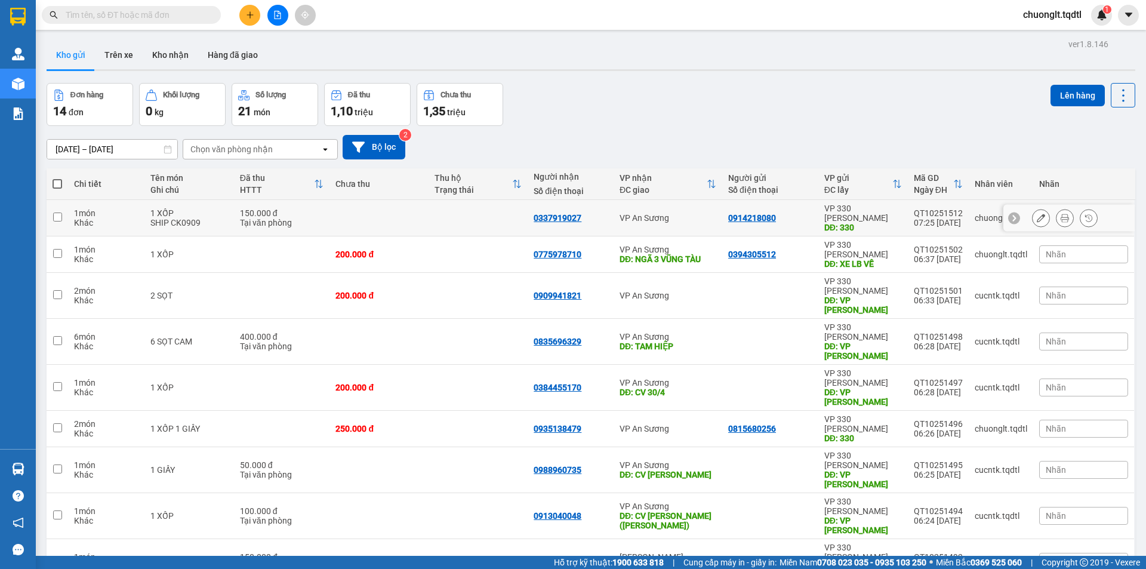
click at [214, 209] on div "1 XỐP" at bounding box center [189, 213] width 78 height 10
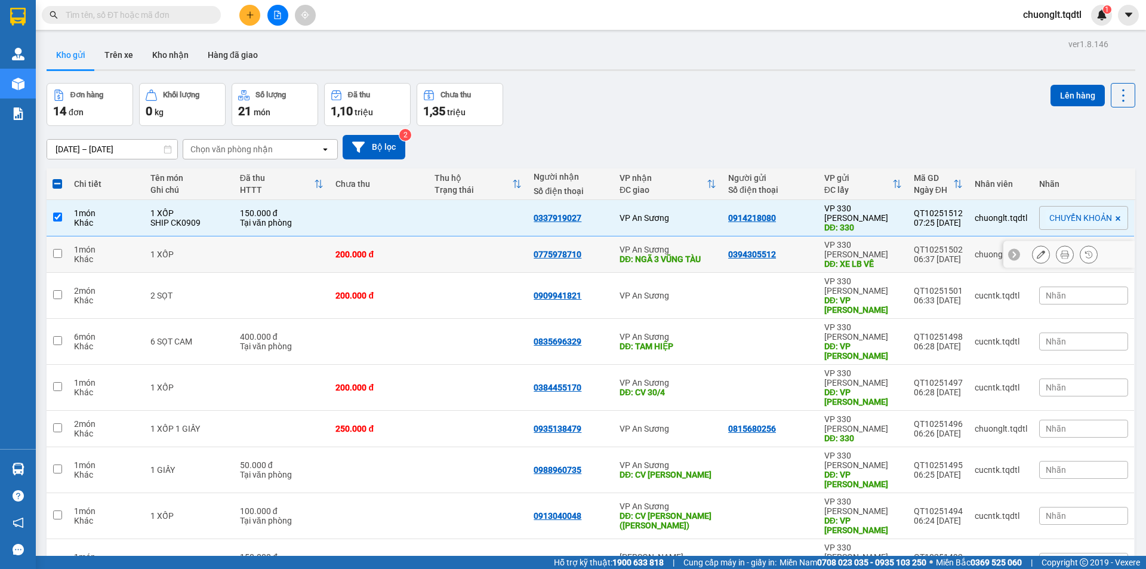
click at [196, 249] on div "1 XỐP" at bounding box center [189, 254] width 78 height 10
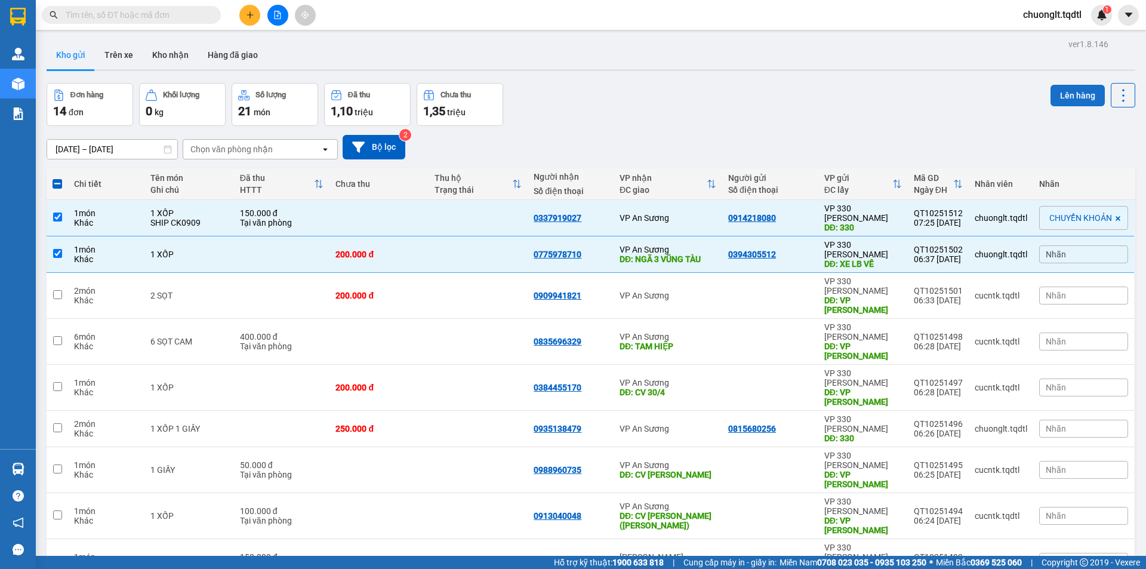
click at [1069, 92] on button "Lên hàng" at bounding box center [1077, 95] width 54 height 21
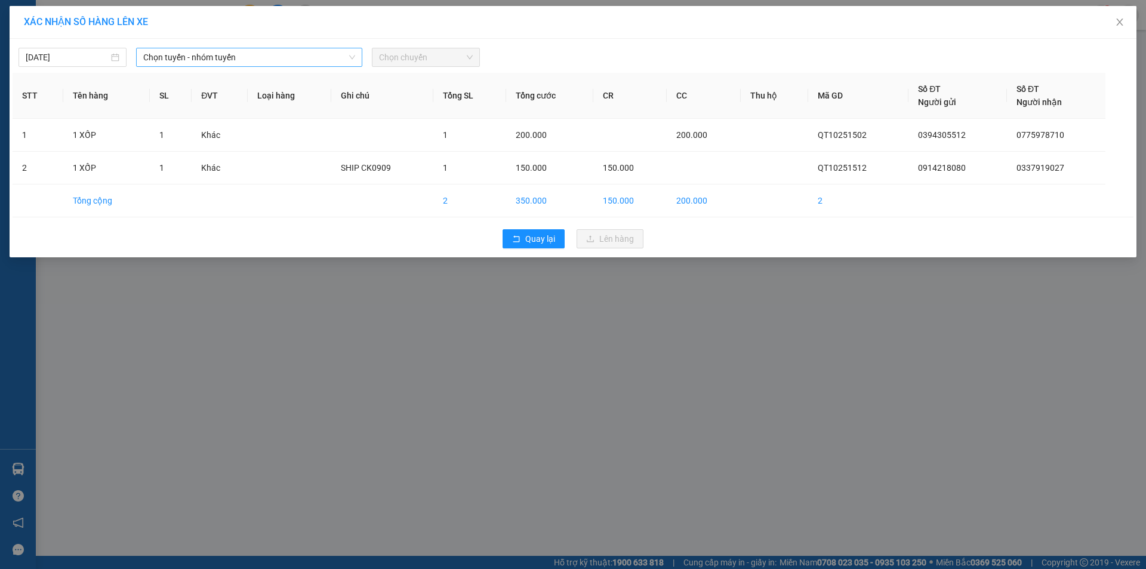
click at [294, 53] on span "Chọn tuyến - nhóm tuyến" at bounding box center [249, 57] width 212 height 18
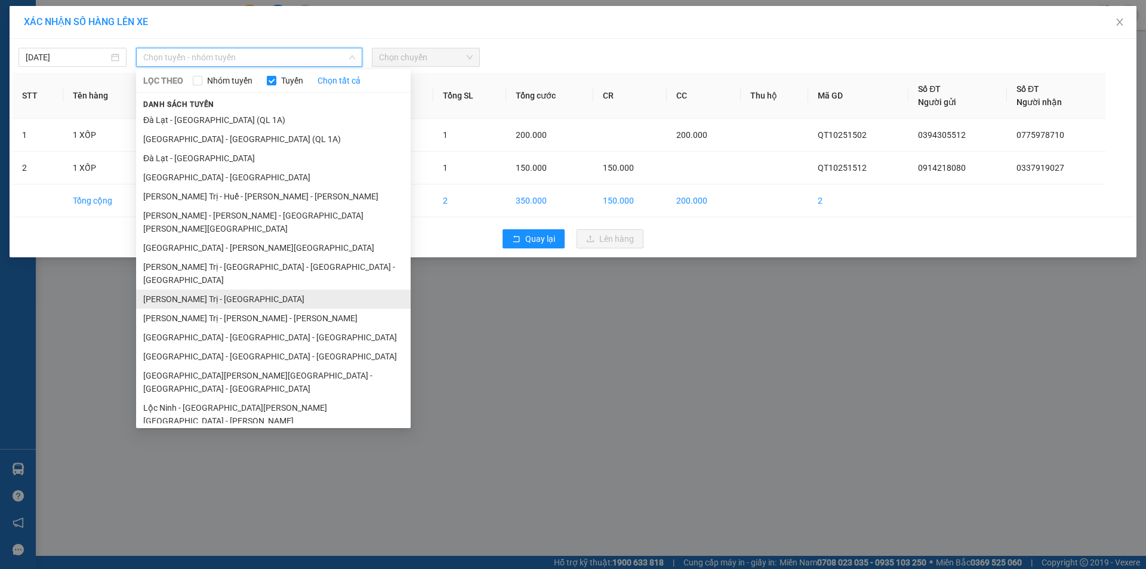
click at [242, 289] on li "Quảng Trị - [GEOGRAPHIC_DATA]" at bounding box center [273, 298] width 274 height 19
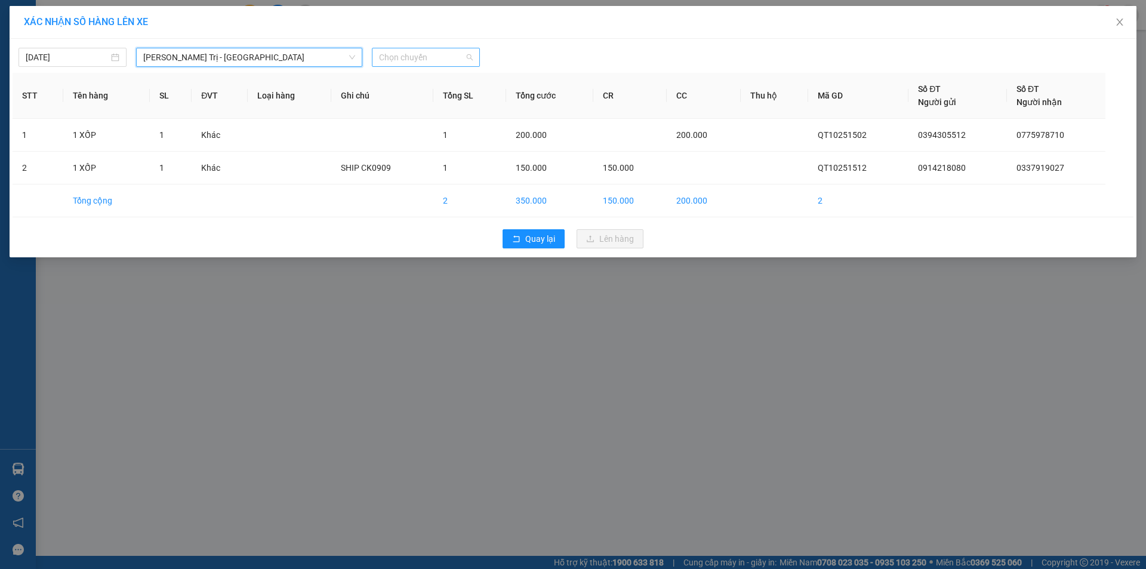
click at [431, 58] on span "Chọn chuyến" at bounding box center [426, 57] width 94 height 18
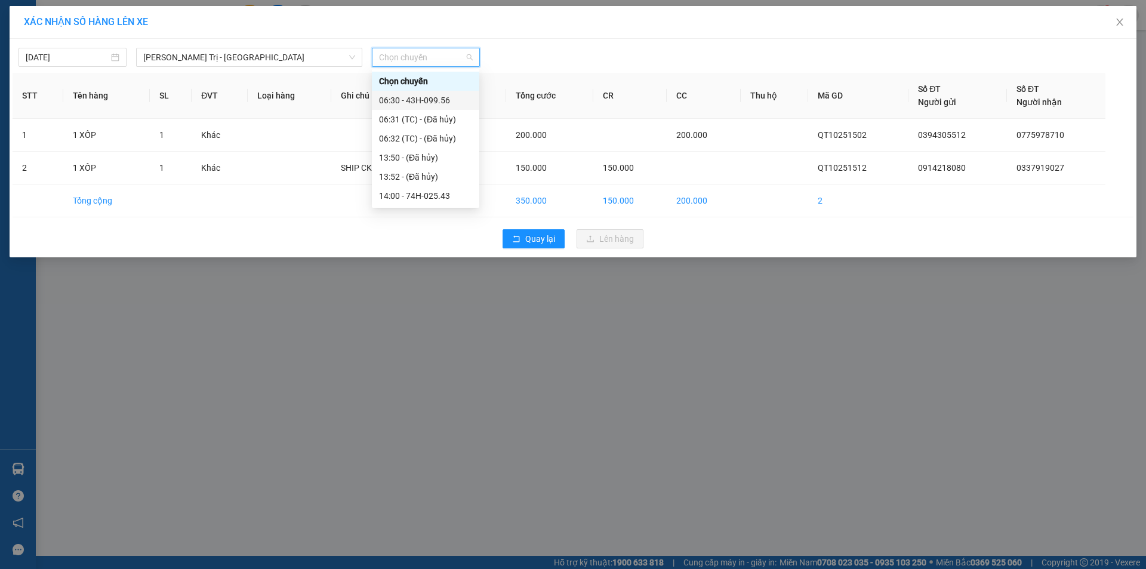
click at [430, 100] on div "06:30 - 43H-099.56" at bounding box center [425, 100] width 93 height 13
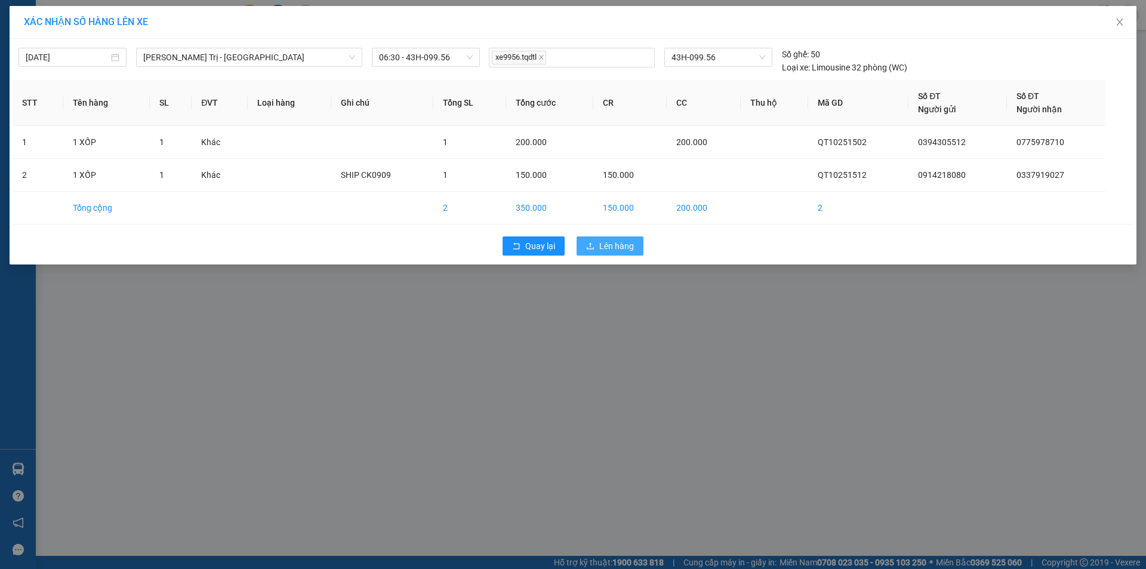
click at [602, 245] on span "Lên hàng" at bounding box center [616, 245] width 35 height 13
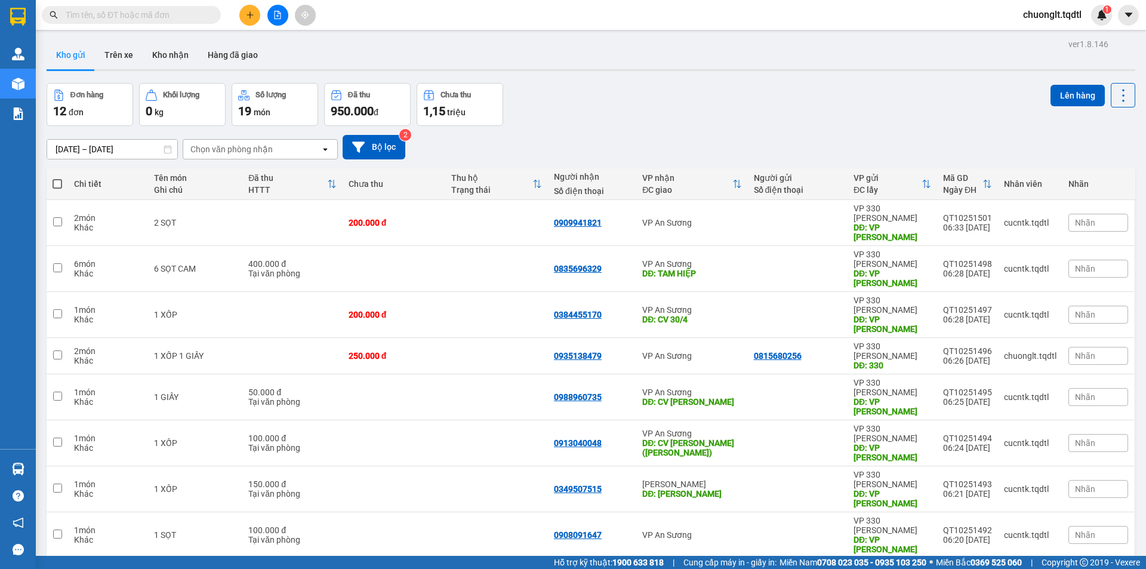
click at [1059, 85] on button "Lên hàng" at bounding box center [1077, 95] width 54 height 21
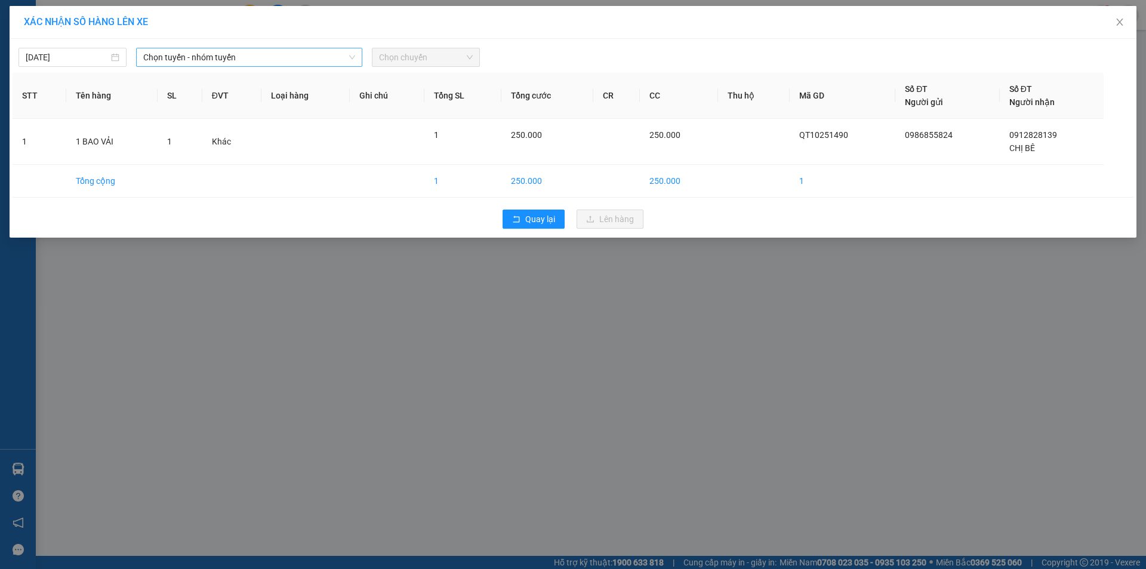
click at [273, 48] on div "Chọn tuyến - nhóm tuyến" at bounding box center [249, 57] width 226 height 19
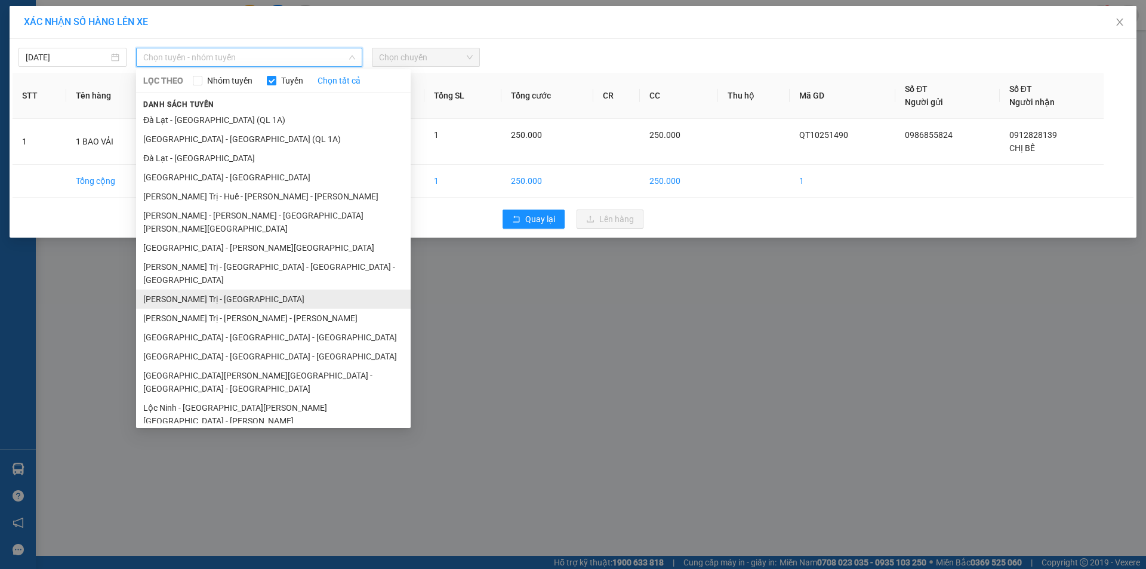
click at [218, 289] on li "Quảng Trị - [GEOGRAPHIC_DATA]" at bounding box center [273, 298] width 274 height 19
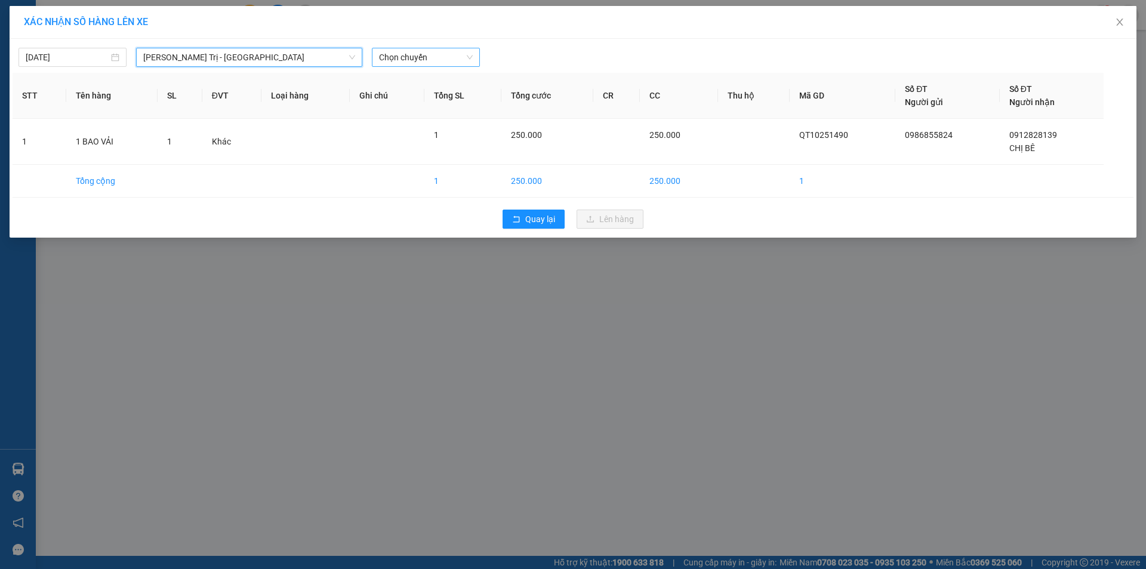
click at [429, 55] on span "Chọn chuyến" at bounding box center [426, 57] width 94 height 18
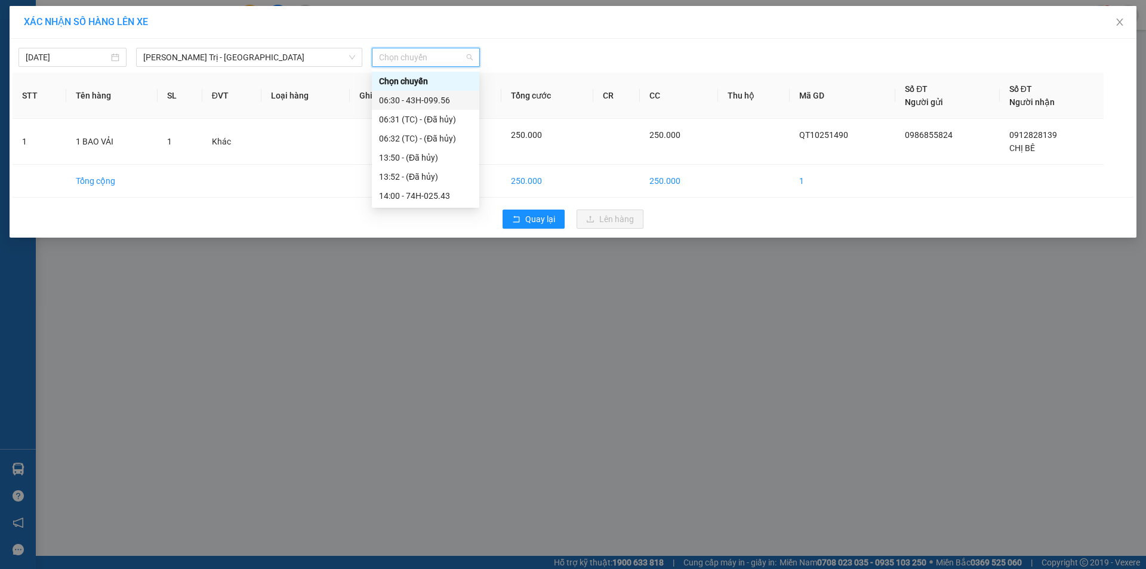
click at [430, 101] on div "06:30 - 43H-099.56" at bounding box center [425, 100] width 93 height 13
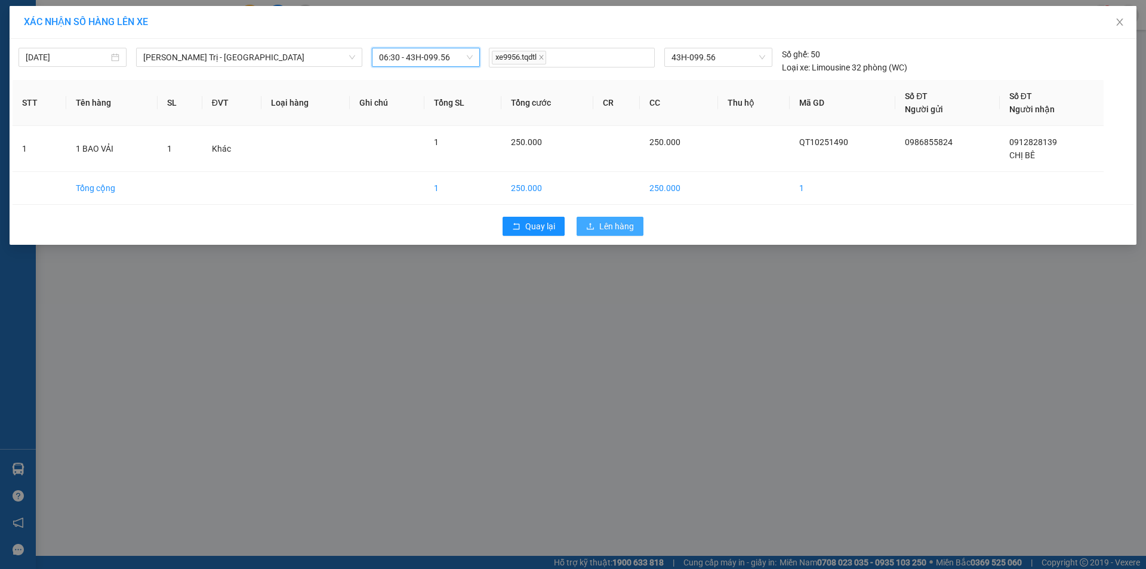
click at [603, 220] on span "Lên hàng" at bounding box center [616, 226] width 35 height 13
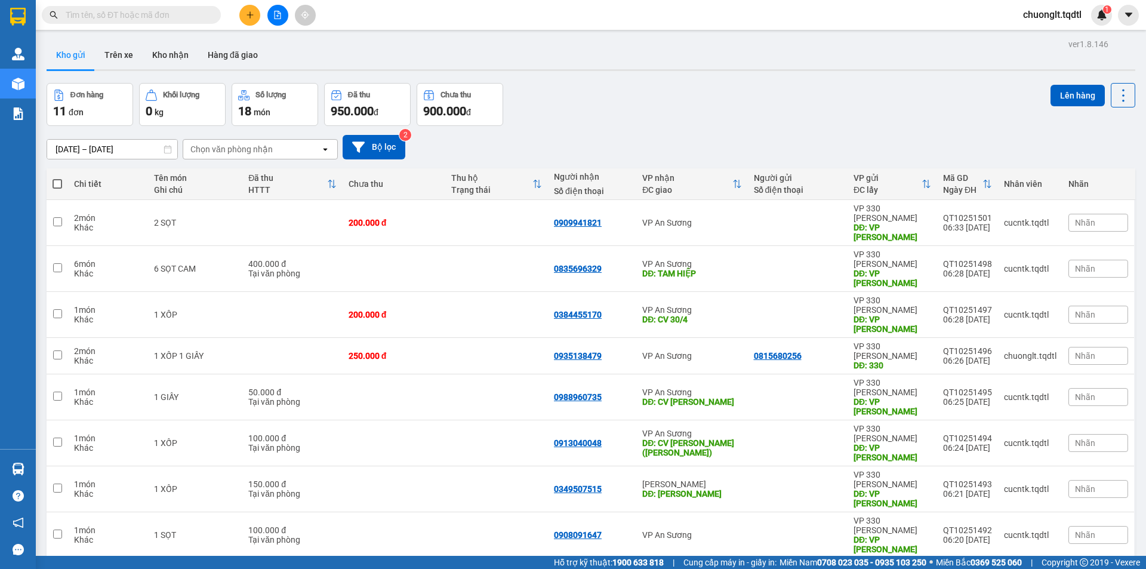
click at [1056, 85] on button "Lên hàng" at bounding box center [1077, 95] width 54 height 21
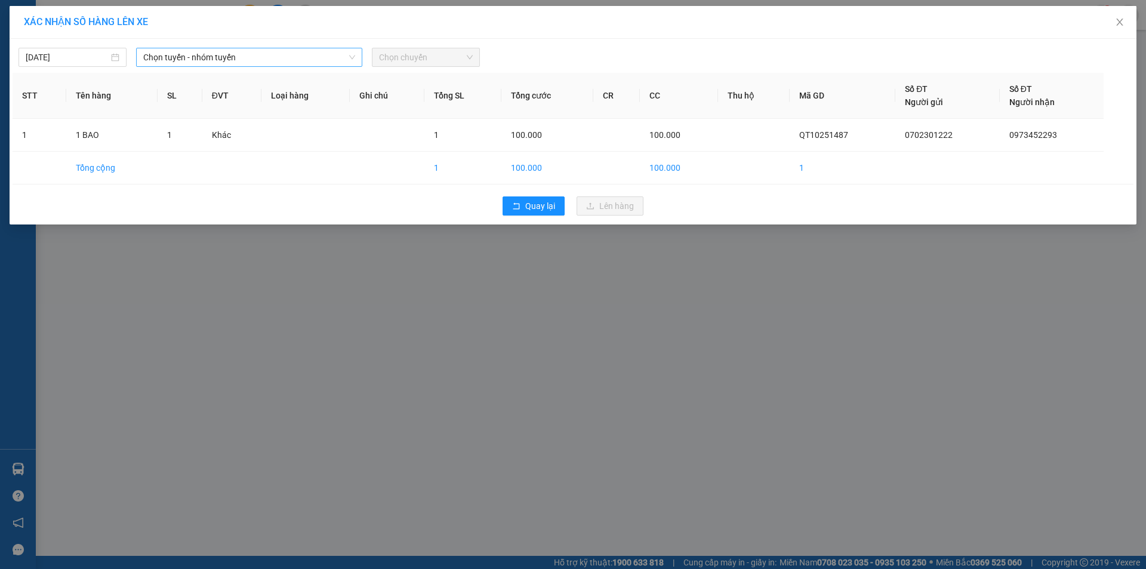
click at [328, 53] on span "Chọn tuyến - nhóm tuyến" at bounding box center [249, 57] width 212 height 18
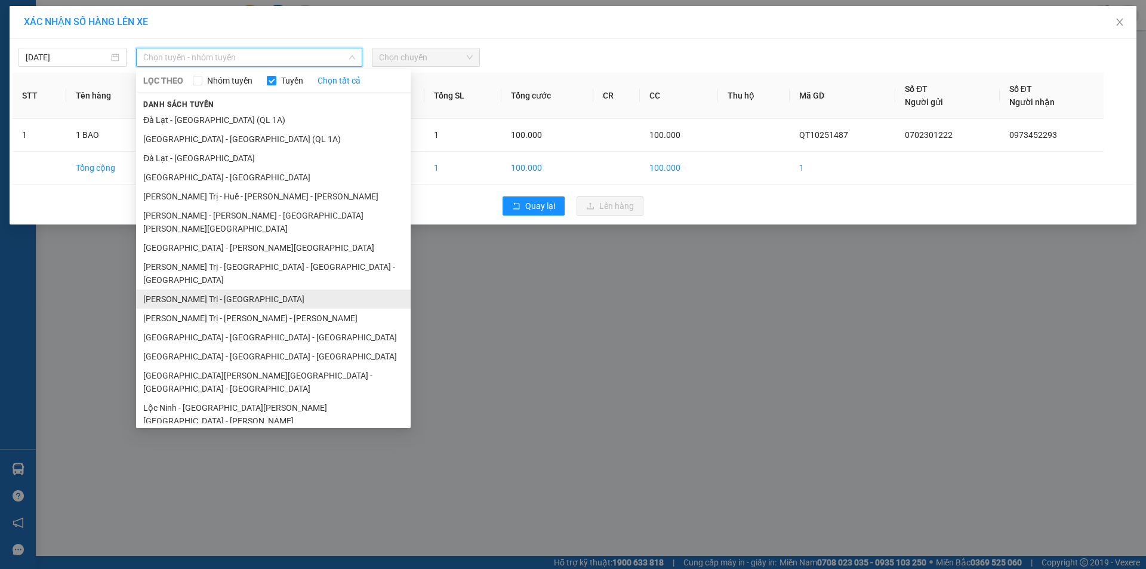
click at [215, 289] on li "Quảng Trị - [GEOGRAPHIC_DATA]" at bounding box center [273, 298] width 274 height 19
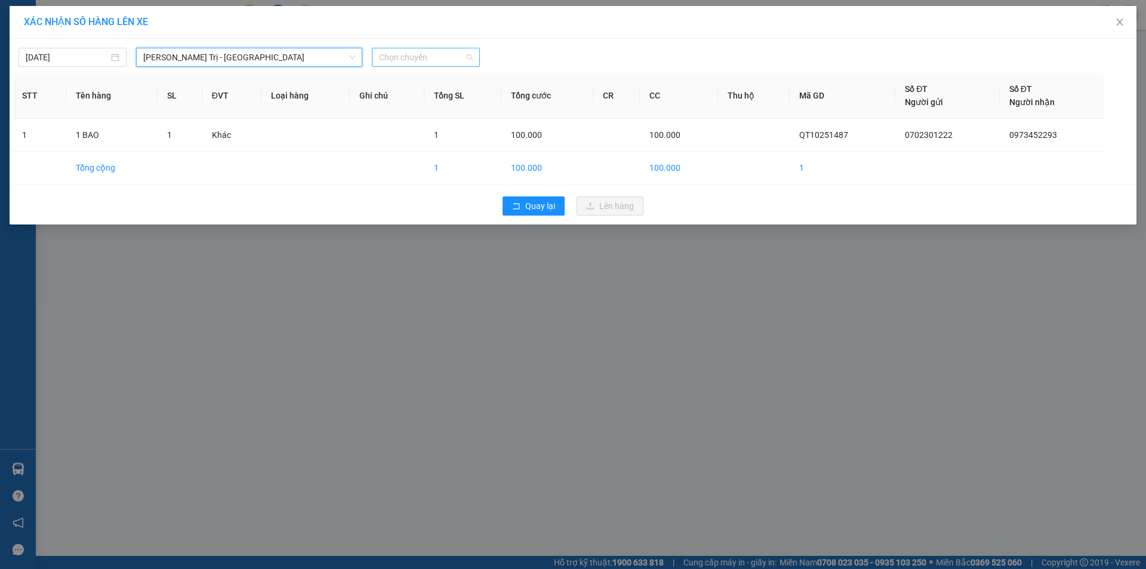
click at [440, 55] on span "Chọn chuyến" at bounding box center [426, 57] width 94 height 18
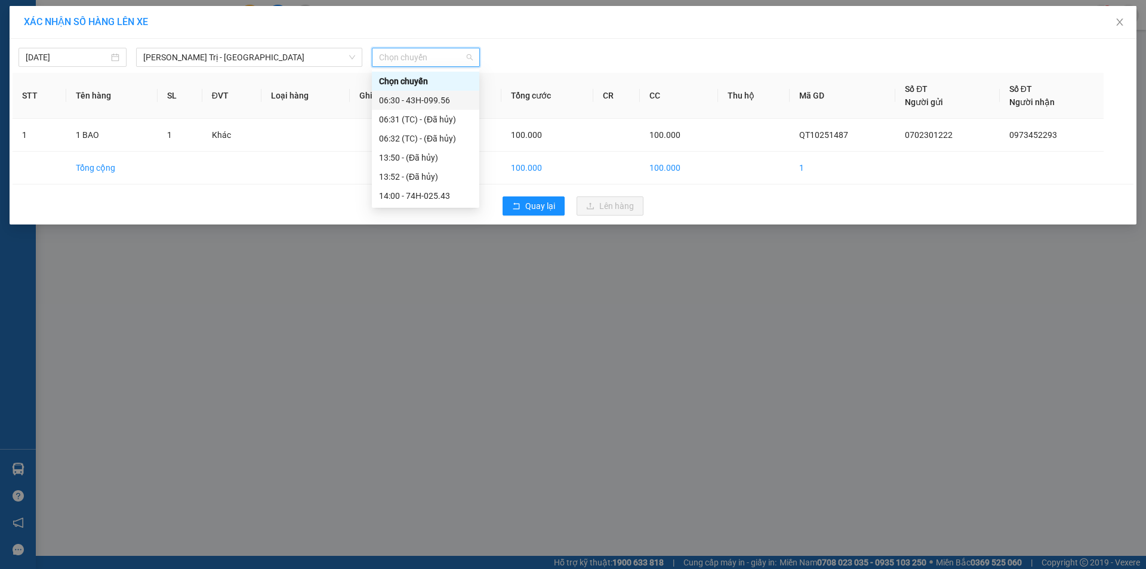
click at [432, 98] on div "06:30 - 43H-099.56" at bounding box center [425, 100] width 93 height 13
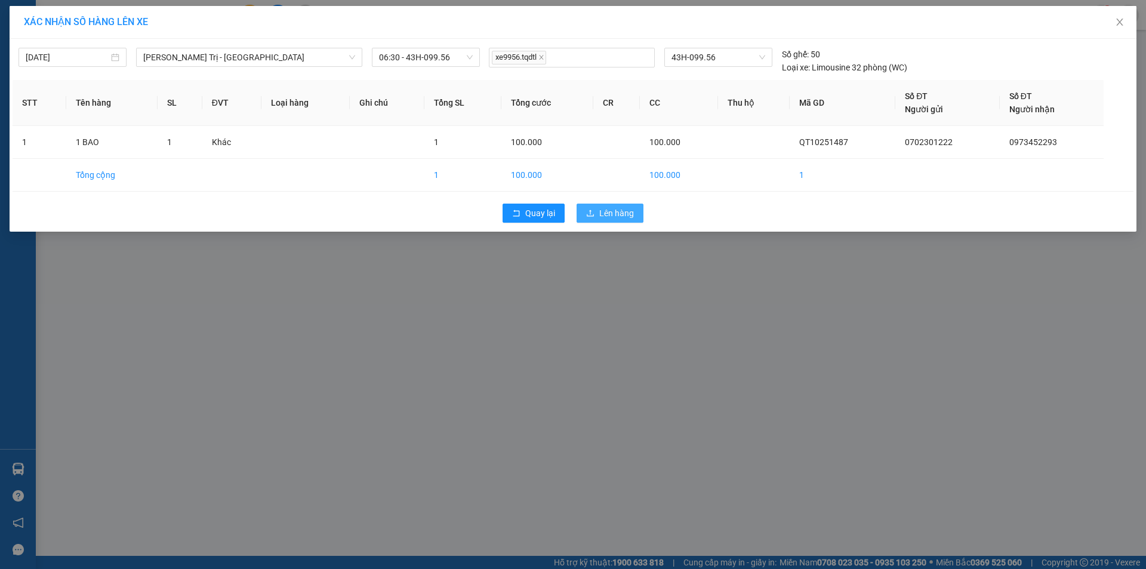
click at [603, 219] on span "Lên hàng" at bounding box center [616, 212] width 35 height 13
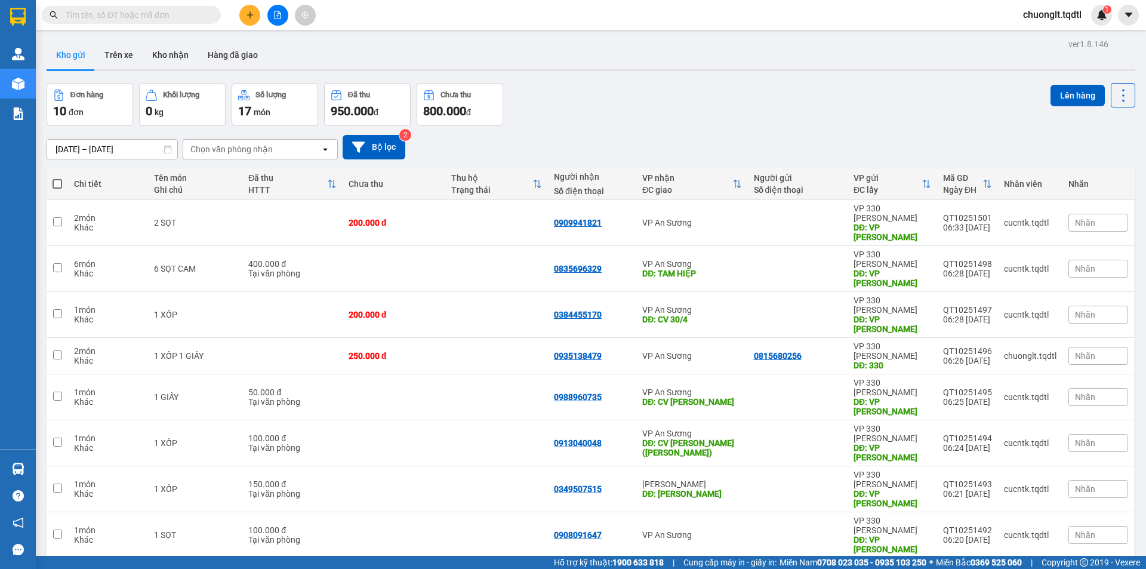
click at [1067, 85] on button "Lên hàng" at bounding box center [1077, 95] width 54 height 21
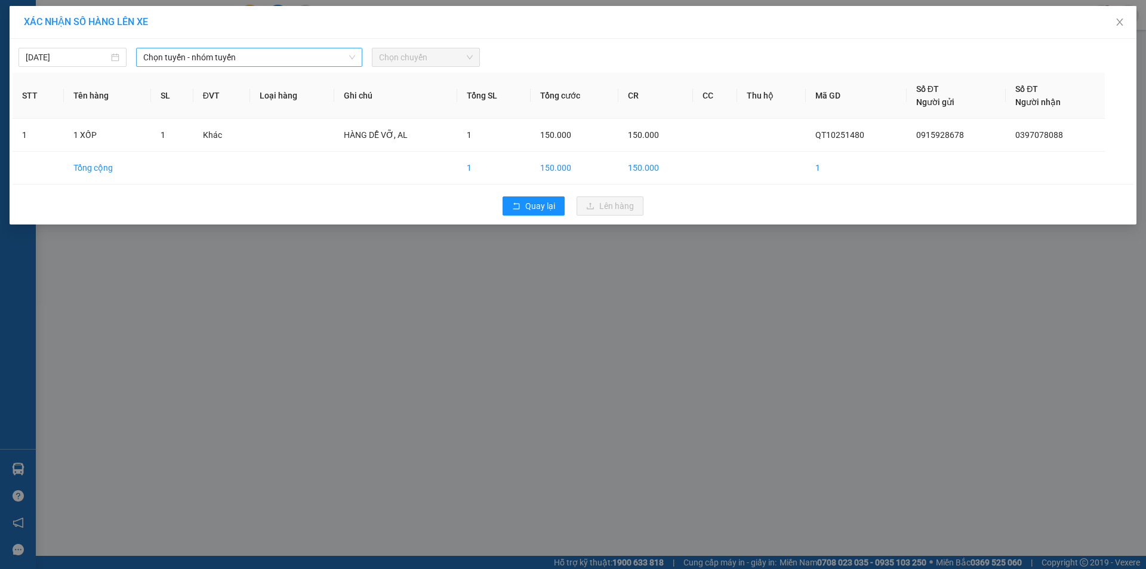
click at [281, 54] on span "Chọn tuyến - nhóm tuyến" at bounding box center [249, 57] width 212 height 18
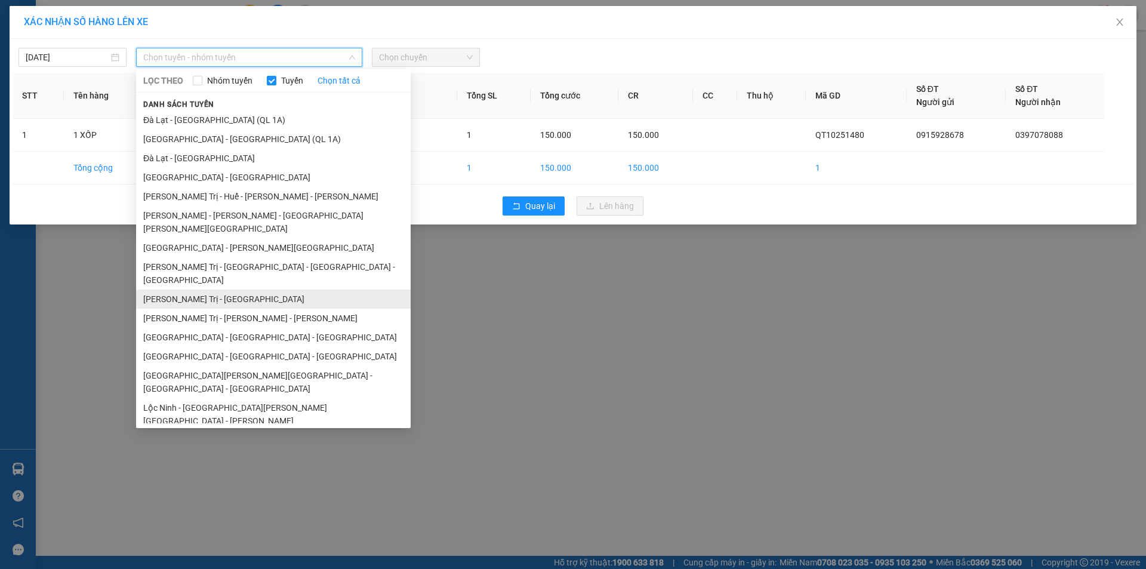
click at [243, 289] on li "Quảng Trị - [GEOGRAPHIC_DATA]" at bounding box center [273, 298] width 274 height 19
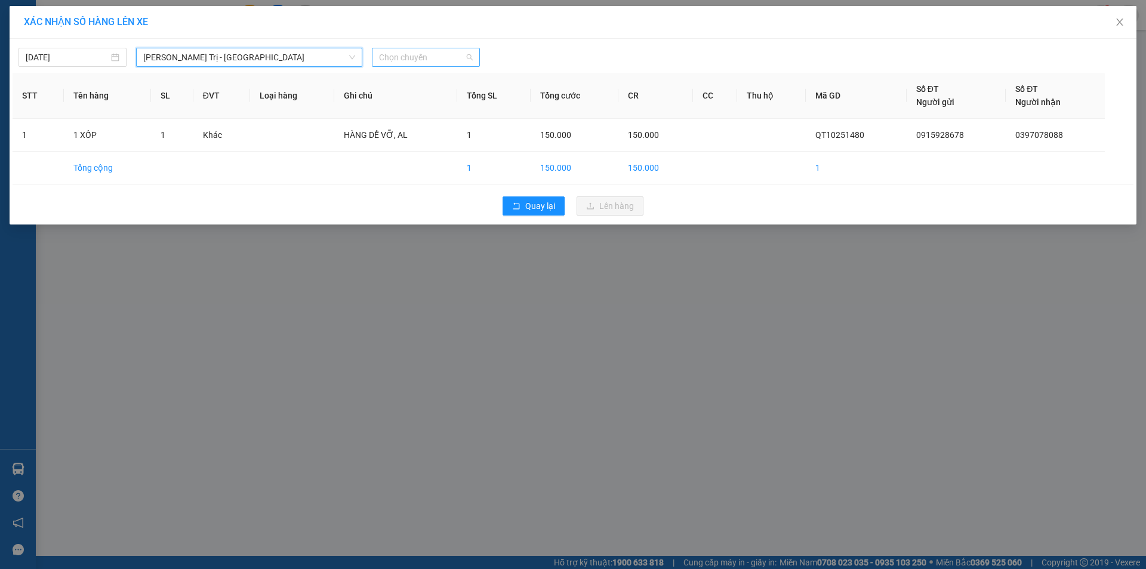
click at [461, 57] on span "Chọn chuyến" at bounding box center [426, 57] width 94 height 18
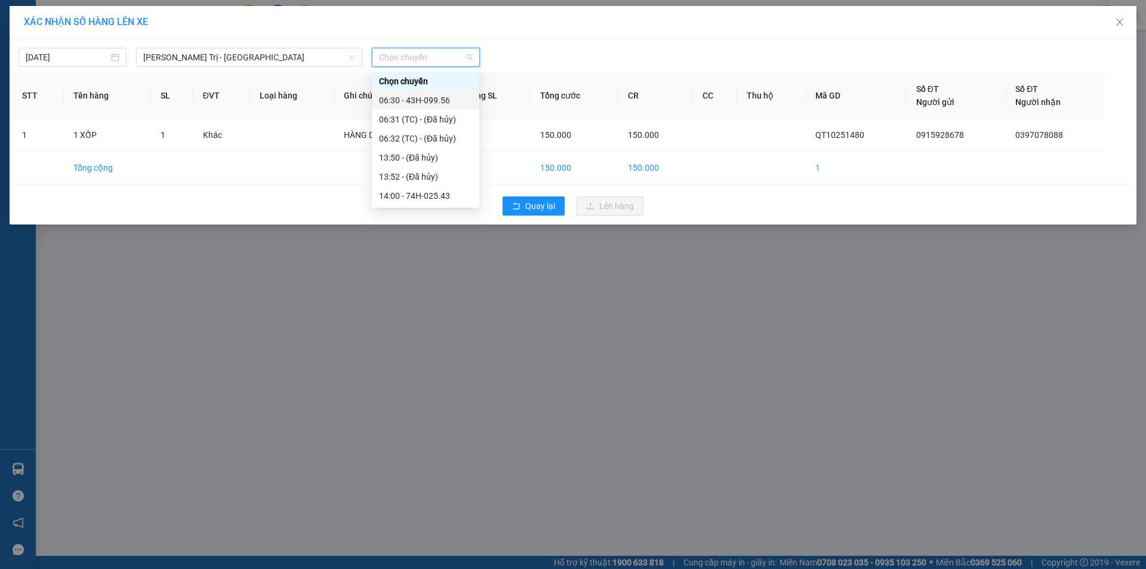
click at [441, 102] on div "06:30 - 43H-099.56" at bounding box center [425, 100] width 93 height 13
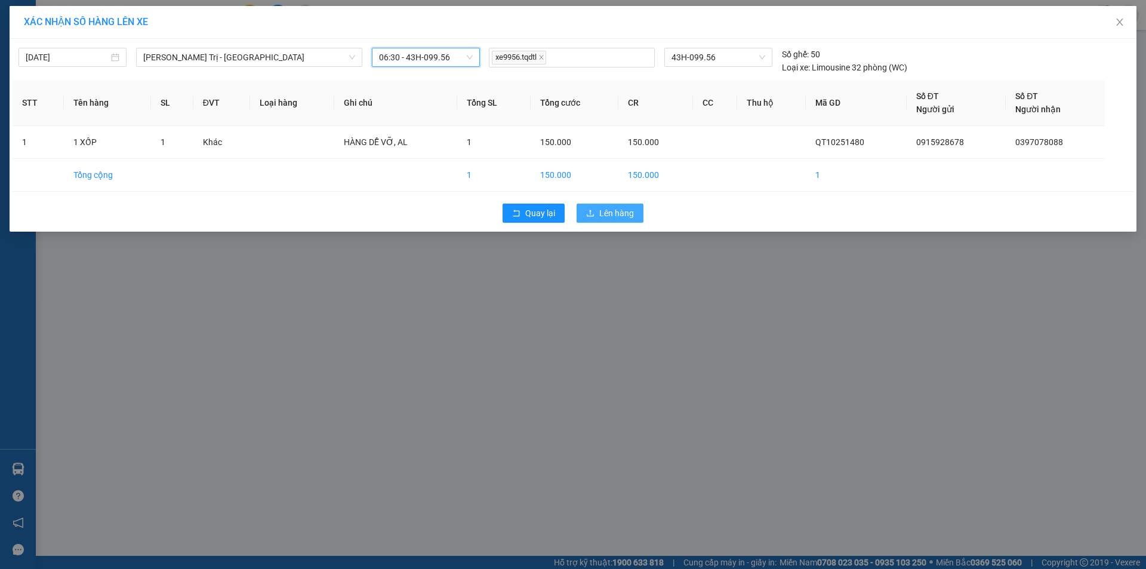
click at [620, 214] on span "Lên hàng" at bounding box center [616, 212] width 35 height 13
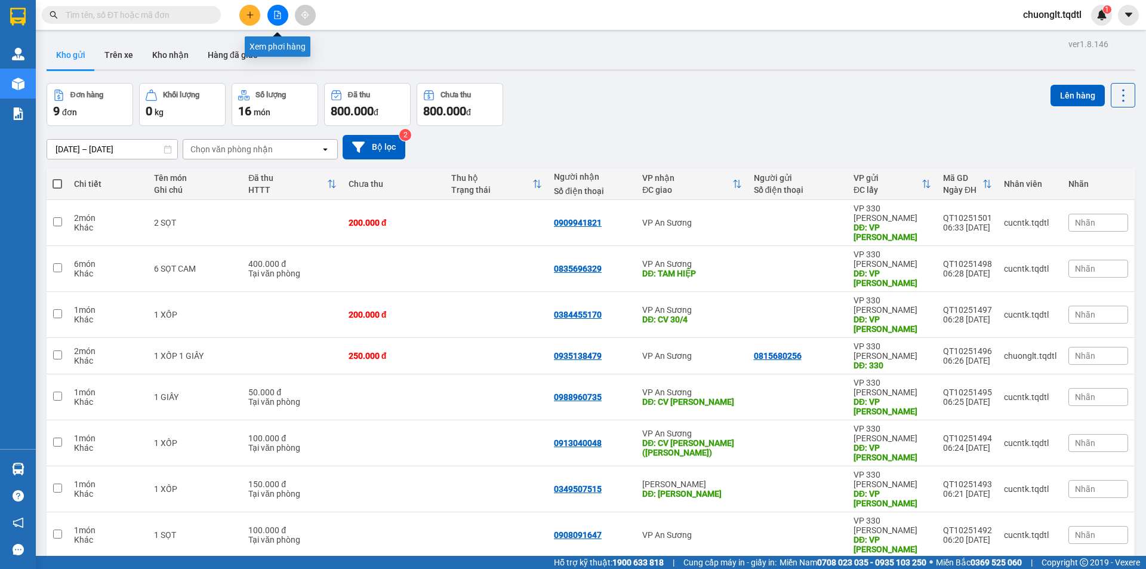
click at [277, 15] on icon "file-add" at bounding box center [277, 15] width 7 height 8
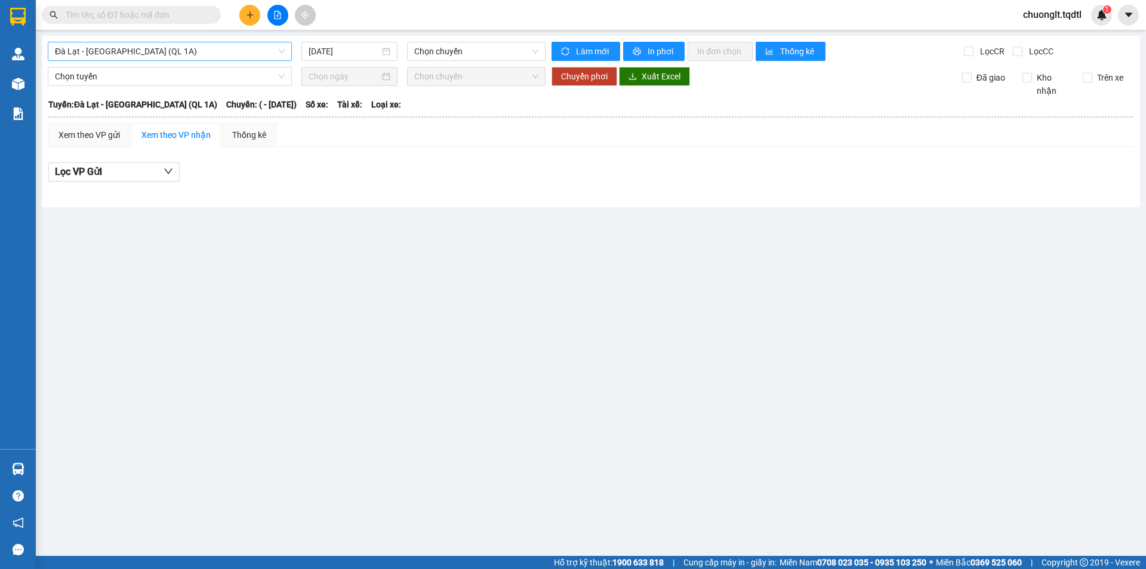
click at [235, 46] on span "Đà Lạt - [GEOGRAPHIC_DATA] (QL 1A)" at bounding box center [170, 51] width 230 height 18
click at [298, 414] on main "Đà Lạt - Sài Gòn (QL 1A) 14/10/2025 Chọn chuyến Làm mới In phơi In đơn chọn Thố…" at bounding box center [573, 277] width 1146 height 555
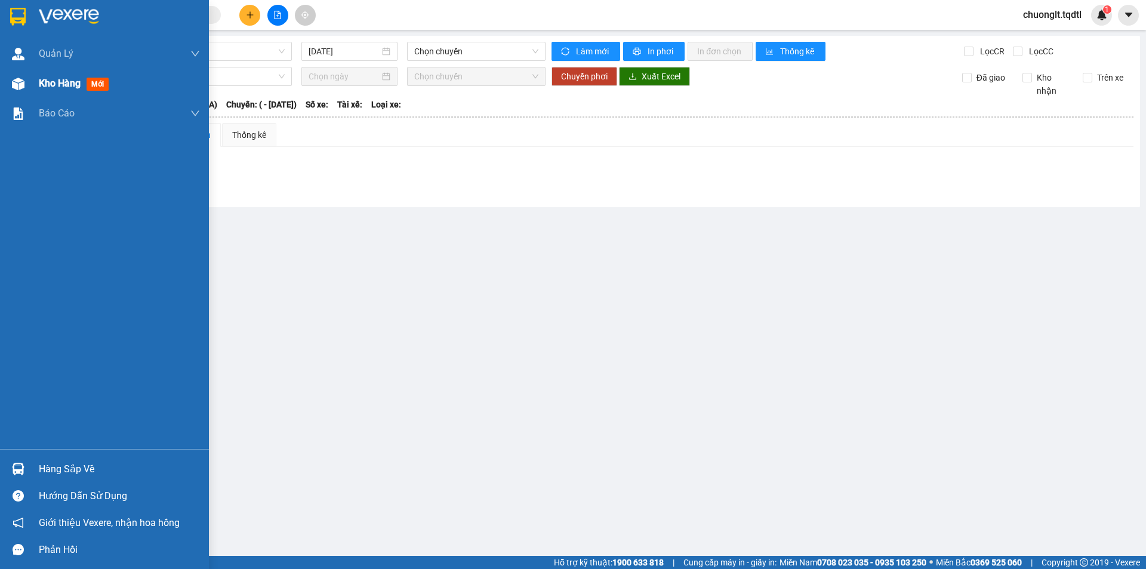
click at [67, 78] on span "Kho hàng" at bounding box center [60, 83] width 42 height 11
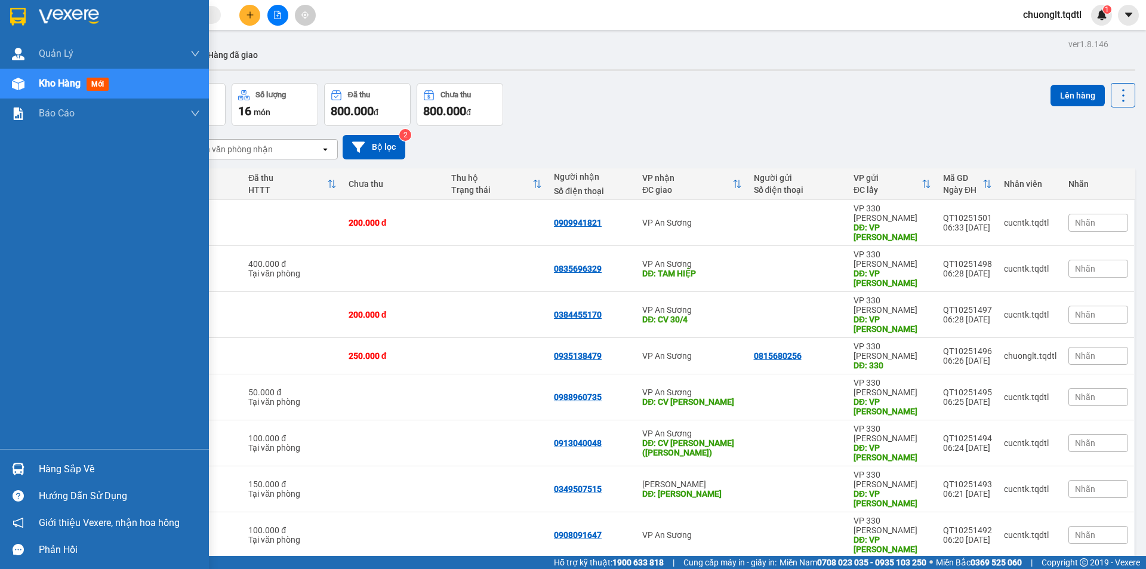
click at [48, 468] on div "Hàng sắp về" at bounding box center [119, 469] width 161 height 18
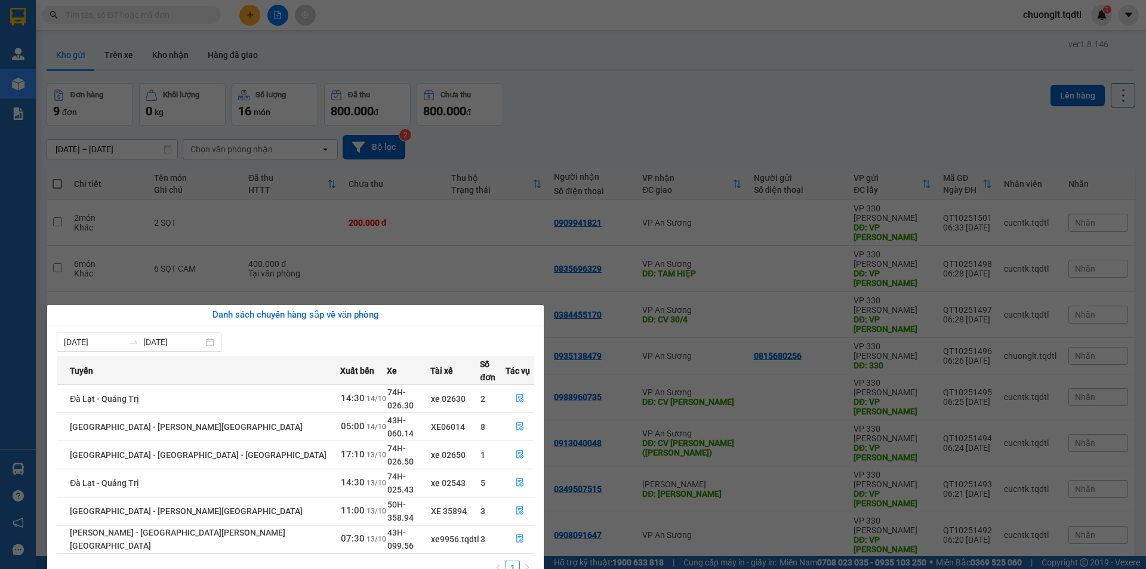
click at [752, 533] on section "Kết quả tìm kiếm ( 0 ) Bộ lọc No Data chuonglt.tqdtl 1 Quản Lý Quản lý khách hà…" at bounding box center [573, 284] width 1146 height 569
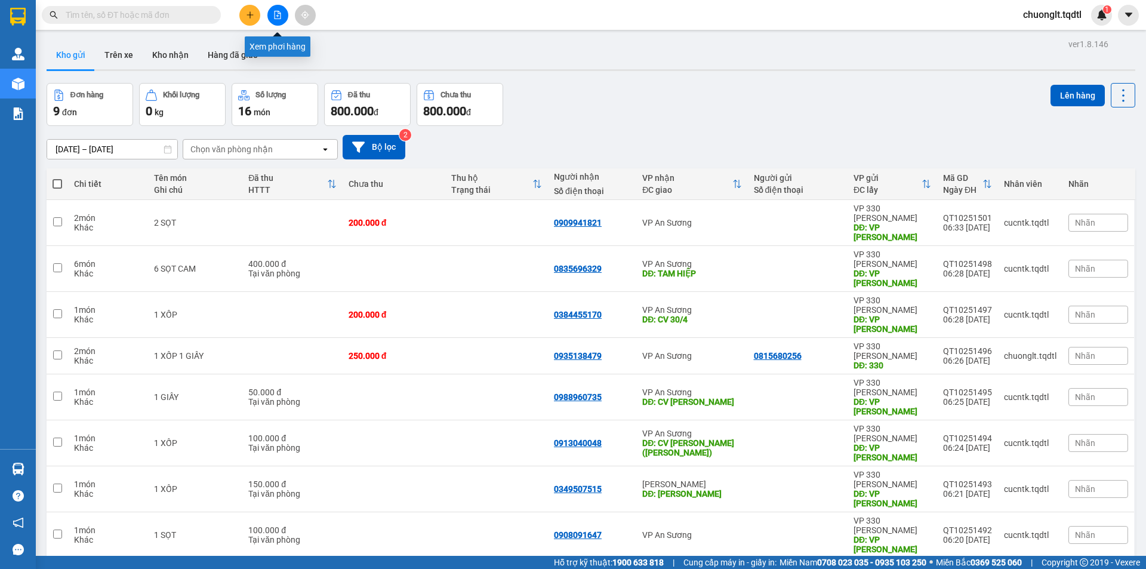
click at [277, 11] on icon "file-add" at bounding box center [277, 15] width 7 height 8
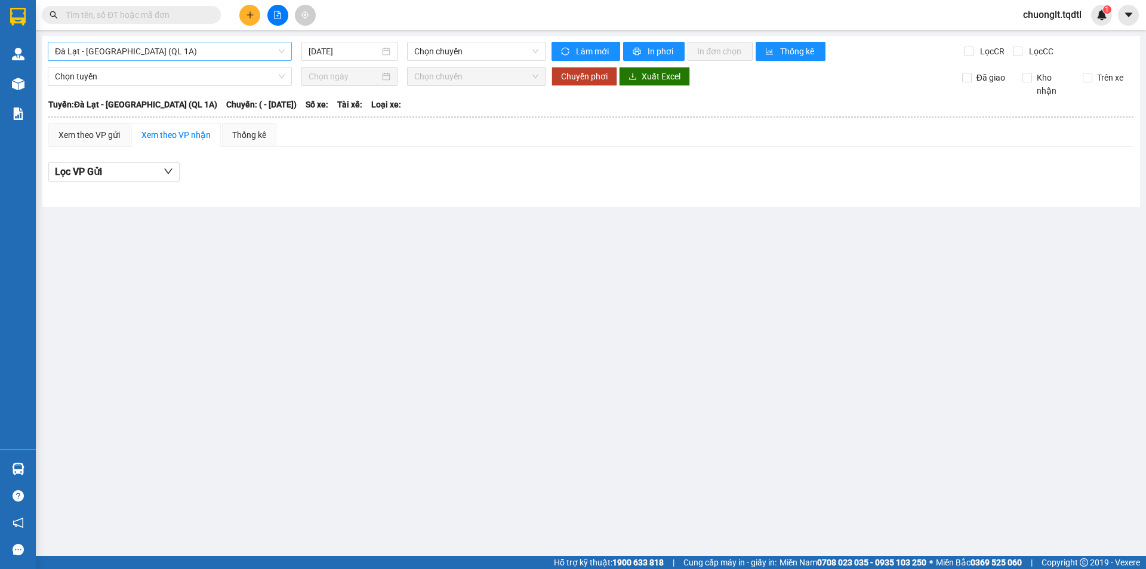
click at [209, 44] on span "Đà Lạt - [GEOGRAPHIC_DATA] (QL 1A)" at bounding box center [170, 51] width 230 height 18
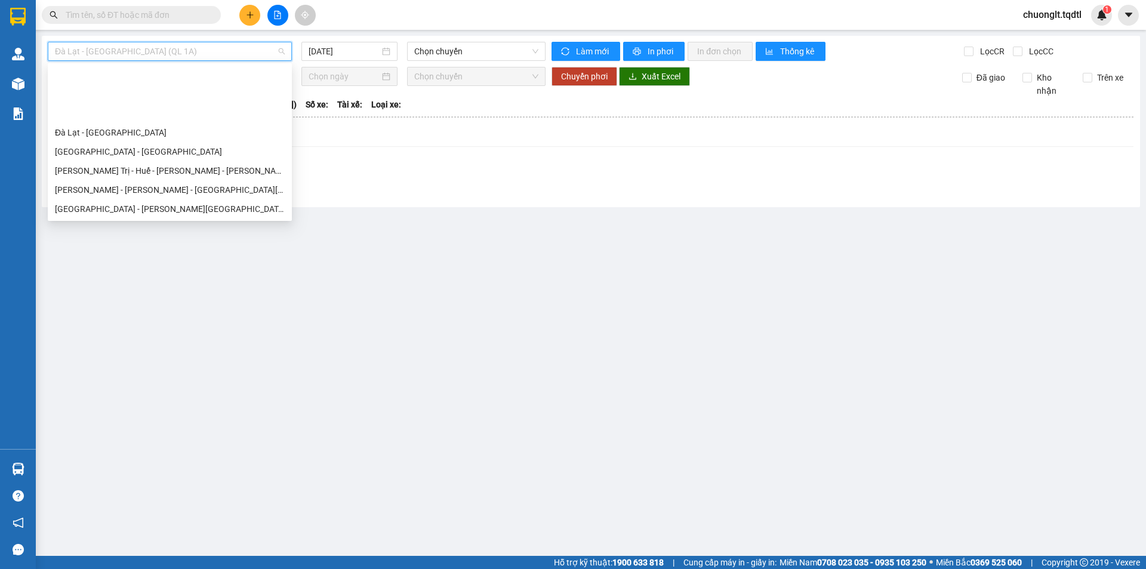
click at [145, 240] on div "Quảng Trị - [GEOGRAPHIC_DATA]" at bounding box center [170, 246] width 230 height 13
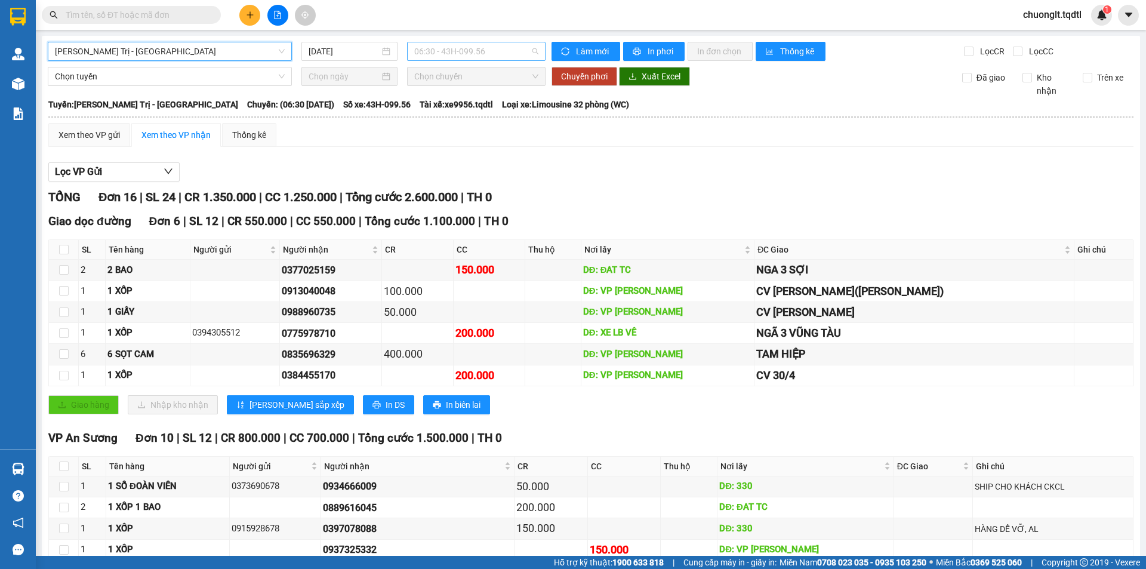
click at [502, 45] on span "06:30 - 43H-099.56" at bounding box center [476, 51] width 124 height 18
click at [233, 47] on span "Quảng Trị - [GEOGRAPHIC_DATA]" at bounding box center [170, 51] width 230 height 18
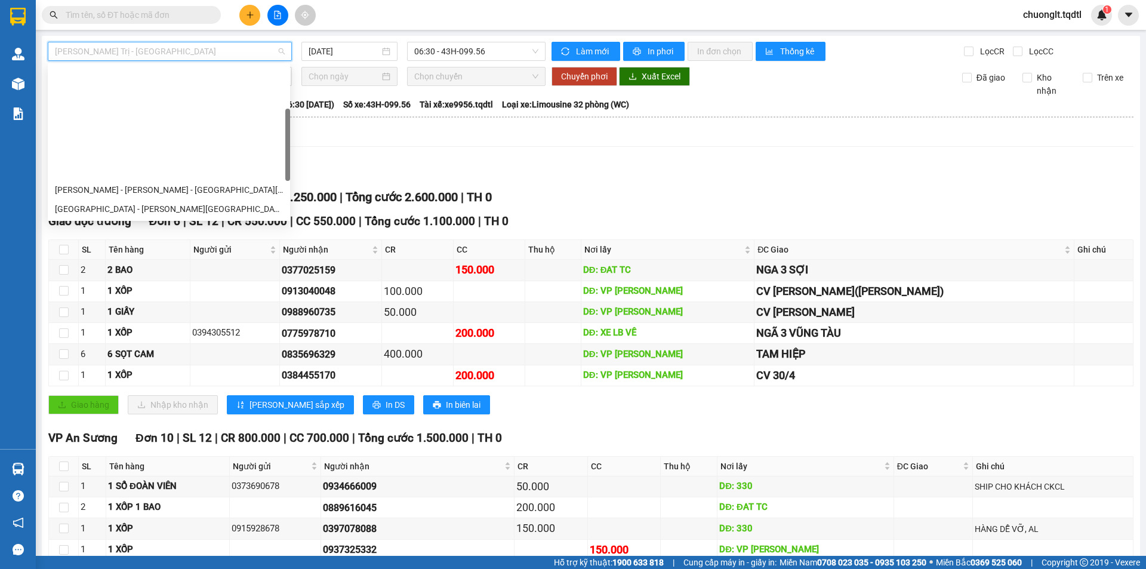
click at [209, 260] on div "Quảng Trị - [GEOGRAPHIC_DATA] - [GEOGRAPHIC_DATA]" at bounding box center [169, 266] width 228 height 13
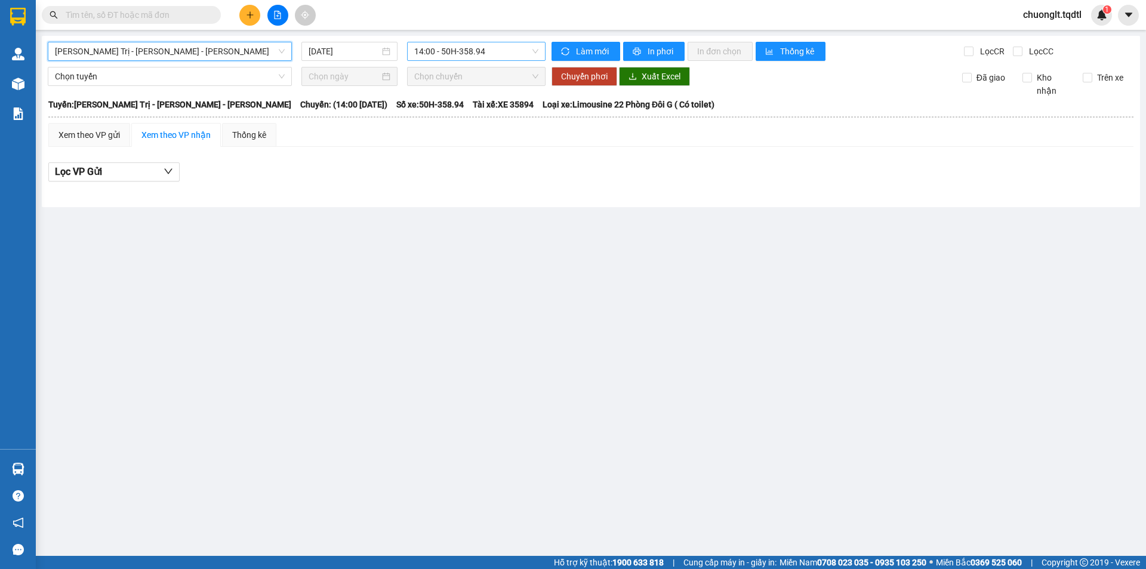
click at [521, 48] on span "14:00 - 50H-358.94" at bounding box center [476, 51] width 124 height 18
click at [228, 48] on span "Quảng Trị - [GEOGRAPHIC_DATA] - [GEOGRAPHIC_DATA]" at bounding box center [170, 51] width 230 height 18
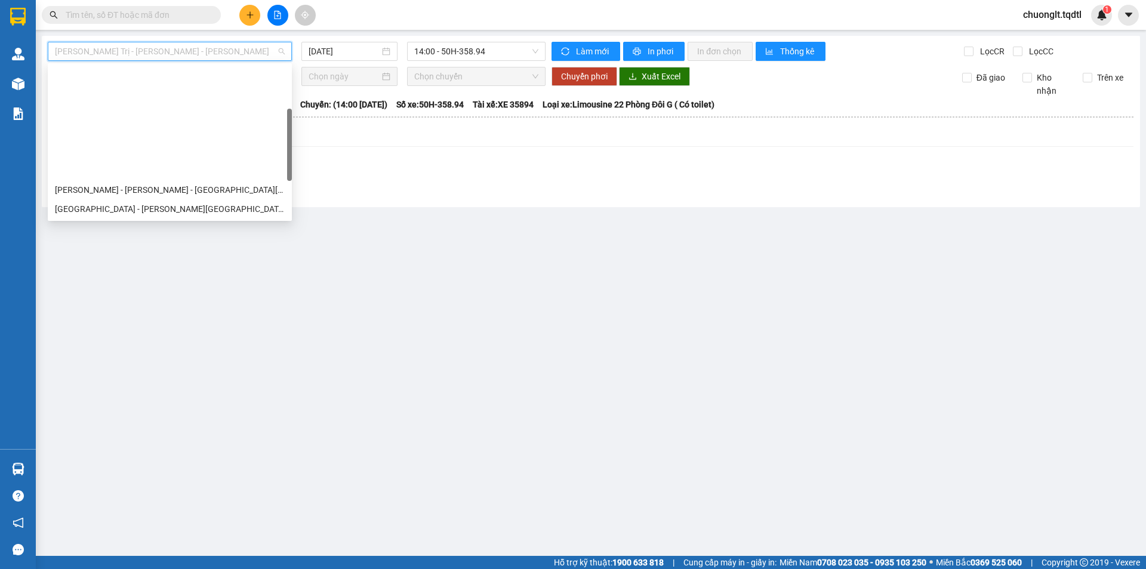
click at [159, 240] on div "Quảng Trị - [GEOGRAPHIC_DATA]" at bounding box center [170, 246] width 230 height 13
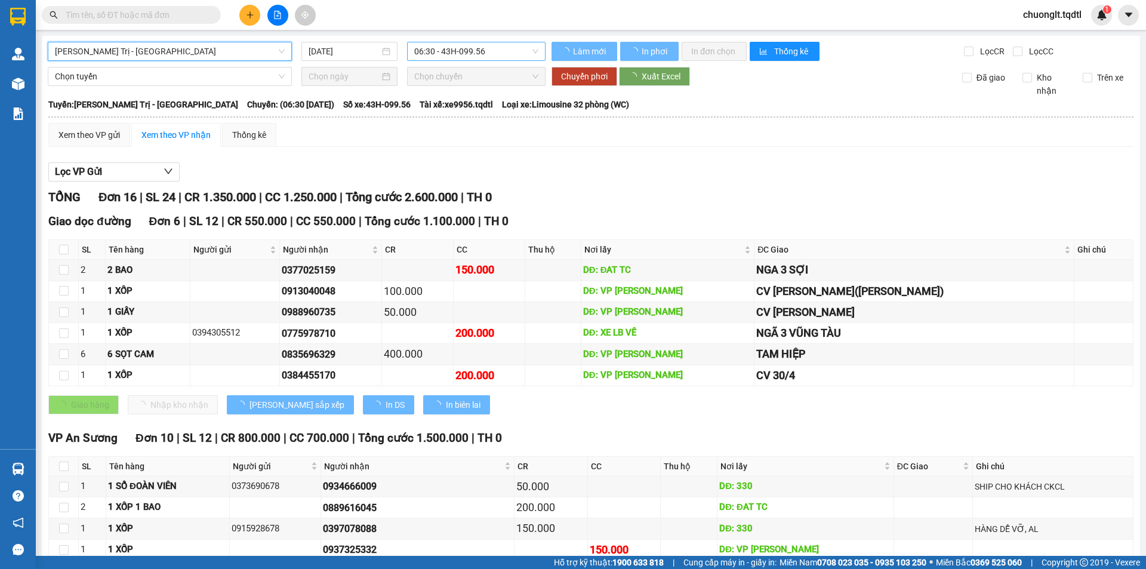
click at [498, 51] on span "06:30 - 43H-099.56" at bounding box center [476, 51] width 124 height 18
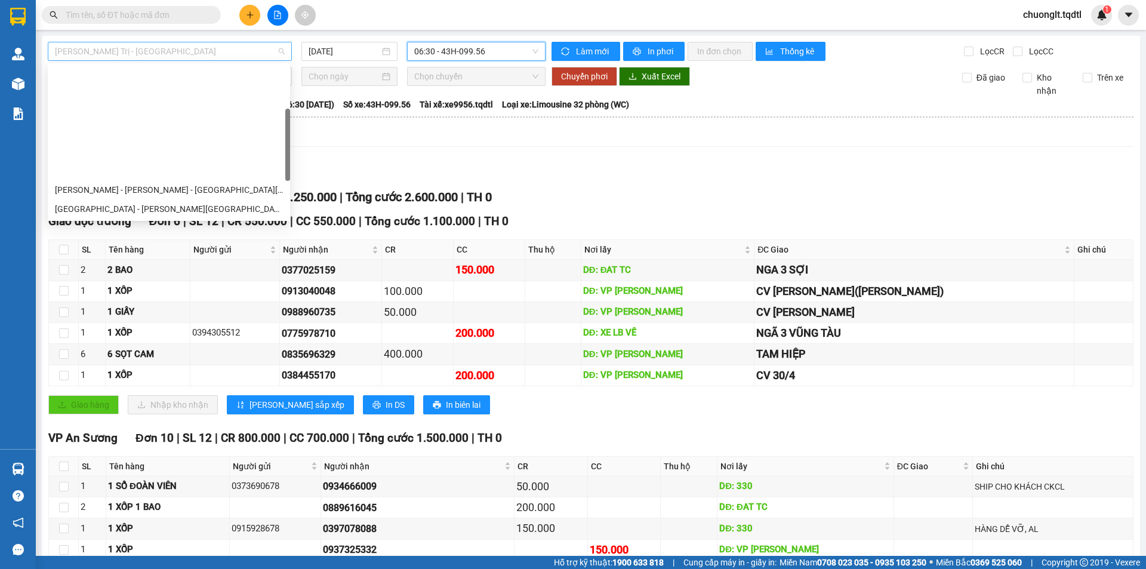
click at [231, 48] on span "Quảng Trị - [GEOGRAPHIC_DATA]" at bounding box center [170, 51] width 230 height 18
click at [154, 260] on div "Quảng Trị - [GEOGRAPHIC_DATA] - [GEOGRAPHIC_DATA]" at bounding box center [169, 266] width 228 height 13
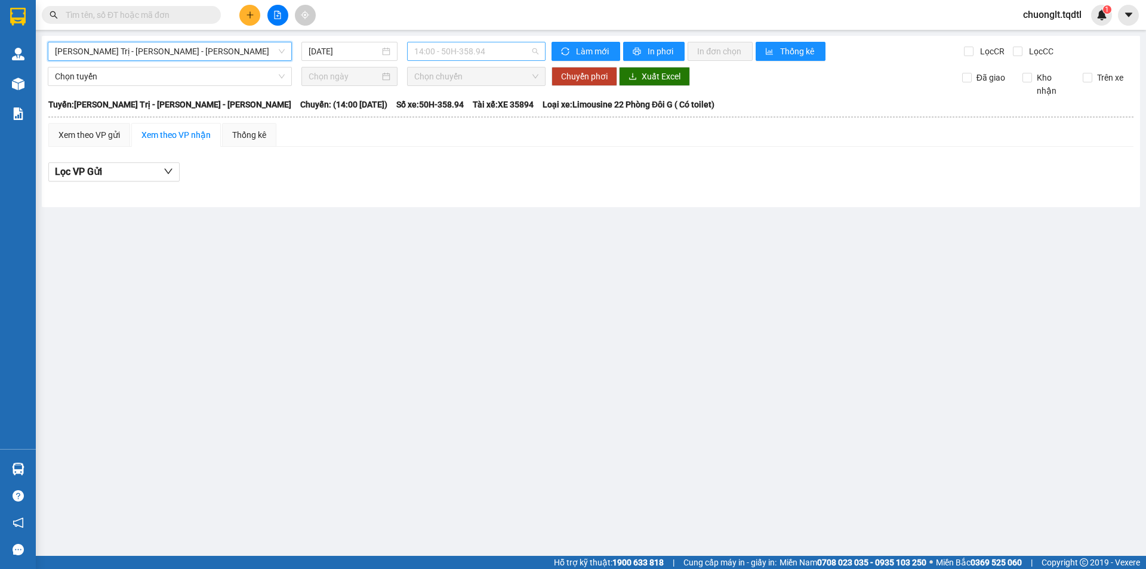
click at [517, 53] on span "14:00 - 50H-358.94" at bounding box center [476, 51] width 124 height 18
click at [257, 47] on span "Quảng Trị - [GEOGRAPHIC_DATA] - [GEOGRAPHIC_DATA]" at bounding box center [170, 51] width 230 height 18
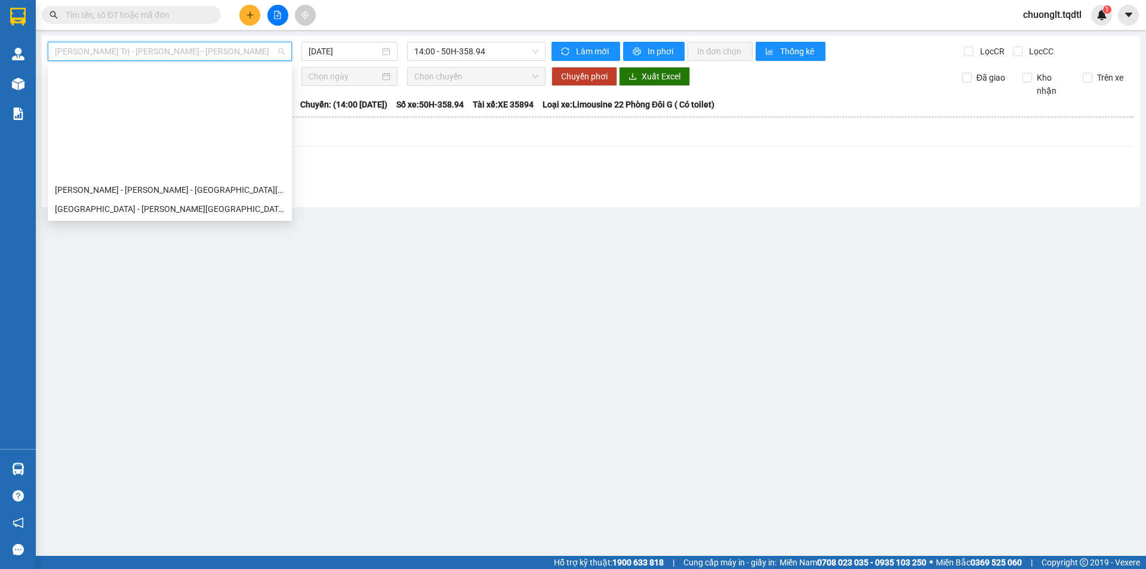
click at [198, 221] on div "Quảng Trị - [GEOGRAPHIC_DATA] - [GEOGRAPHIC_DATA] - [GEOGRAPHIC_DATA]" at bounding box center [170, 227] width 230 height 13
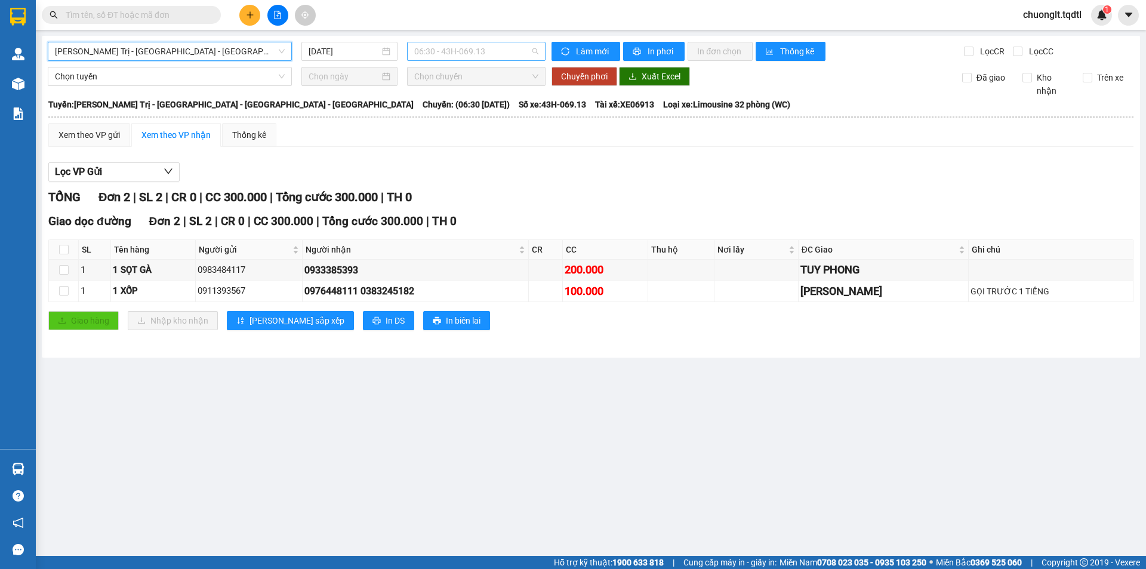
click at [510, 55] on span "06:30 - 43H-069.13" at bounding box center [476, 51] width 124 height 18
click at [246, 51] on span "Quảng Trị - [GEOGRAPHIC_DATA] - [GEOGRAPHIC_DATA] - [GEOGRAPHIC_DATA]" at bounding box center [170, 51] width 230 height 18
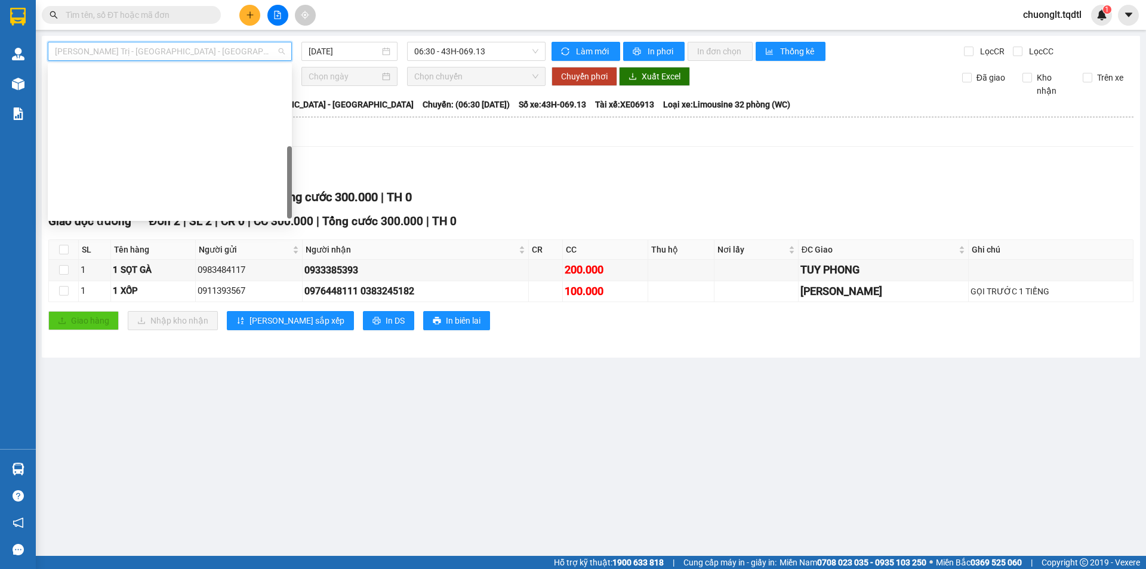
click at [163, 412] on div "Quảng Trị - [GEOGRAPHIC_DATA]" at bounding box center [170, 418] width 230 height 13
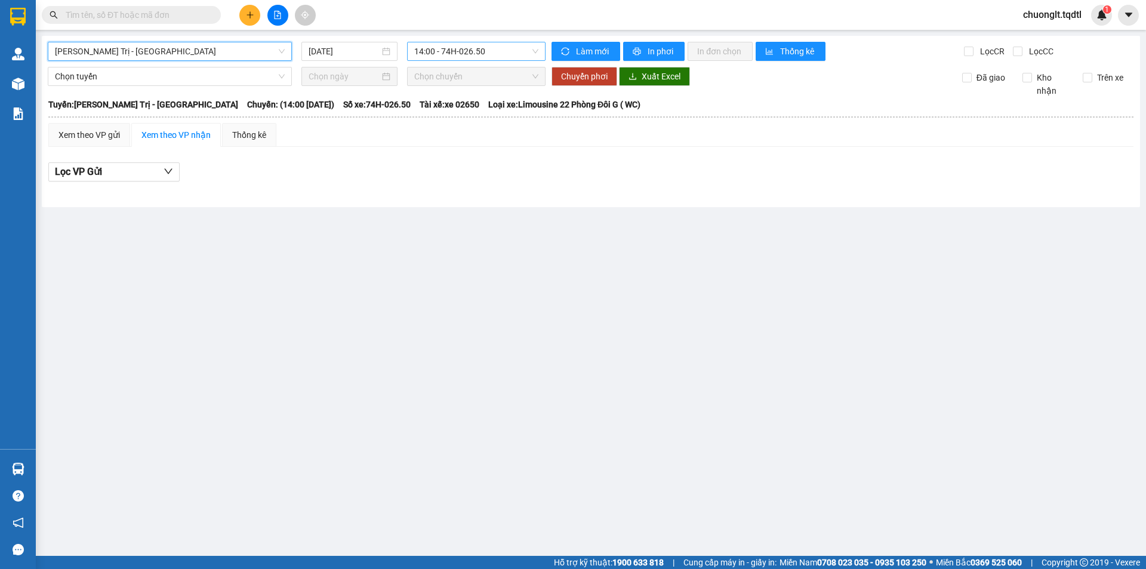
click at [510, 50] on span "14:00 - 74H-026.50" at bounding box center [476, 51] width 124 height 18
click at [239, 44] on span "Quảng Trị - [GEOGRAPHIC_DATA]" at bounding box center [170, 51] width 230 height 18
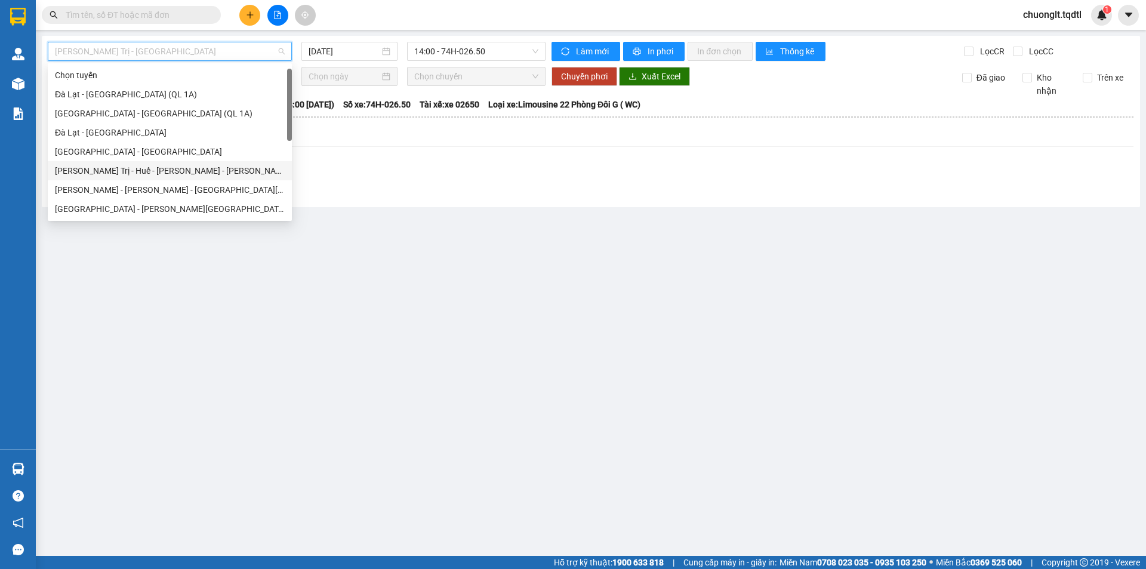
click at [155, 164] on div "Quảng Trị - Huế - Tánh Linh - [GEOGRAPHIC_DATA]" at bounding box center [170, 170] width 230 height 13
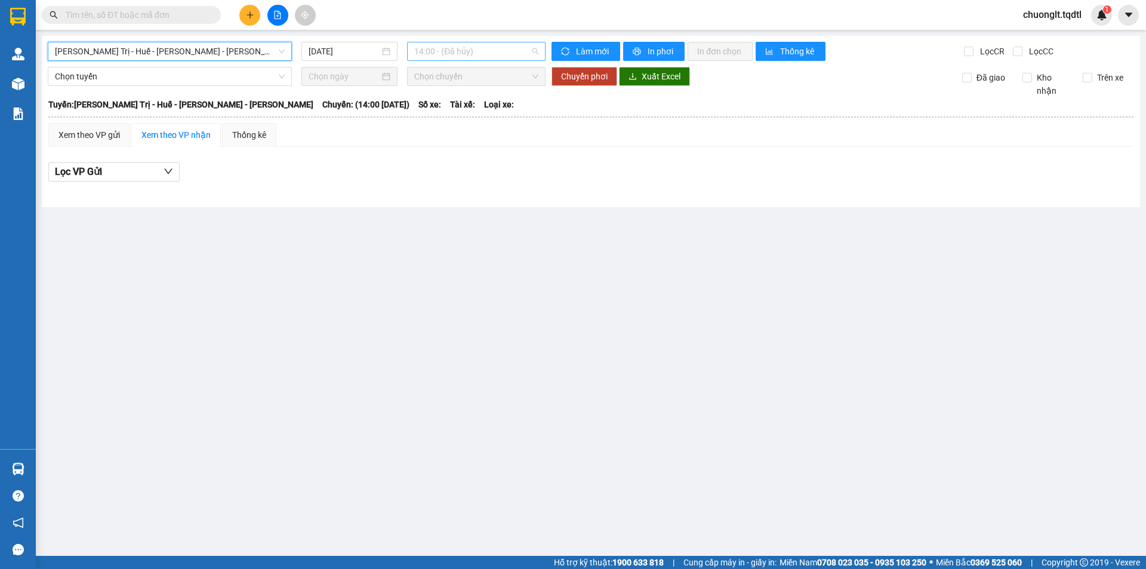
click at [503, 51] on span "14:00 - (Đã hủy)" at bounding box center [476, 51] width 124 height 18
click at [473, 226] on main "Quảng Trị - Huế - Tánh Linh - Cát Tiên 14/10/2025 14:00 - (Đã hủy) Làm mới In p…" at bounding box center [573, 277] width 1146 height 555
click at [504, 53] on span "14:00 - (Đã hủy)" at bounding box center [476, 51] width 124 height 18
click at [435, 217] on main "Quảng Trị - Huế - Tánh Linh - Cát Tiên 14/10/2025 14:00 - (Đã hủy) Làm mới In p…" at bounding box center [573, 277] width 1146 height 555
click at [217, 48] on span "Quảng Trị - Huế - Tánh Linh - [GEOGRAPHIC_DATA]" at bounding box center [170, 51] width 230 height 18
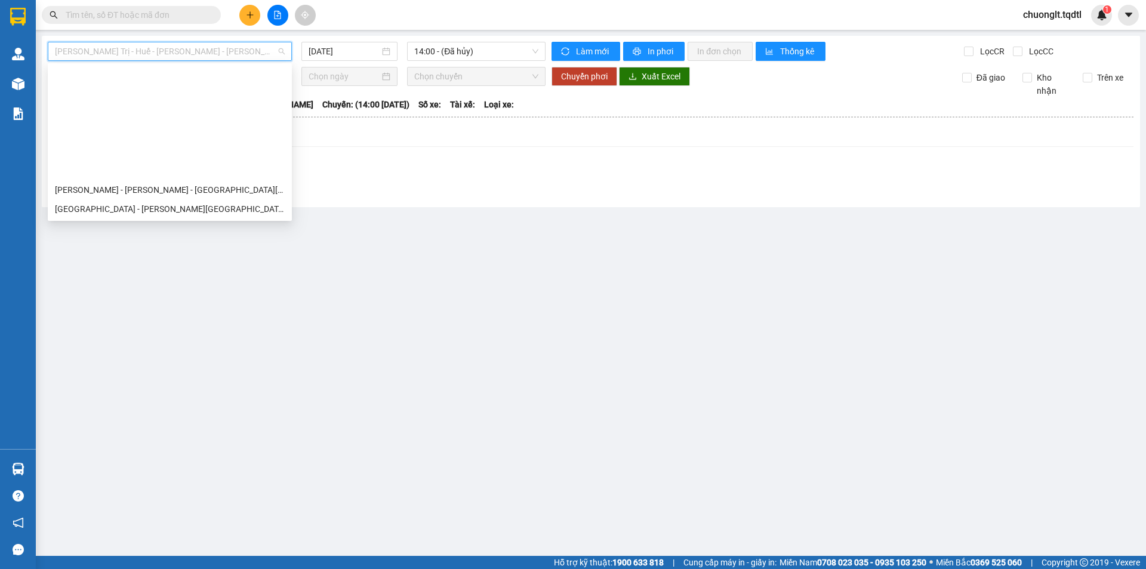
click at [195, 260] on div "Quảng Trị - [GEOGRAPHIC_DATA] - [GEOGRAPHIC_DATA]" at bounding box center [170, 266] width 230 height 13
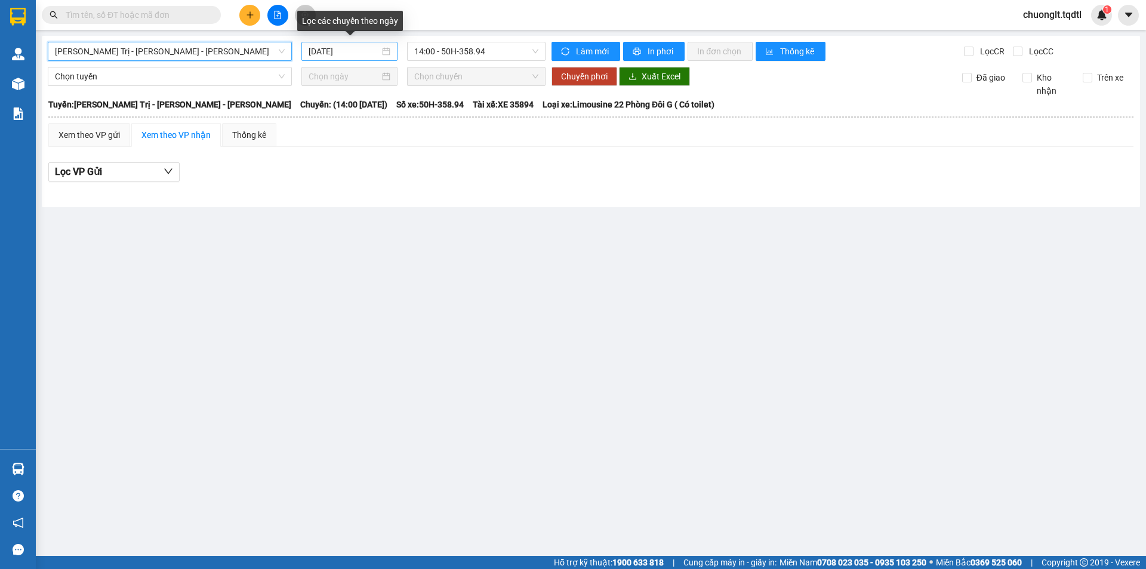
click at [384, 51] on div "[DATE]" at bounding box center [349, 51] width 82 height 13
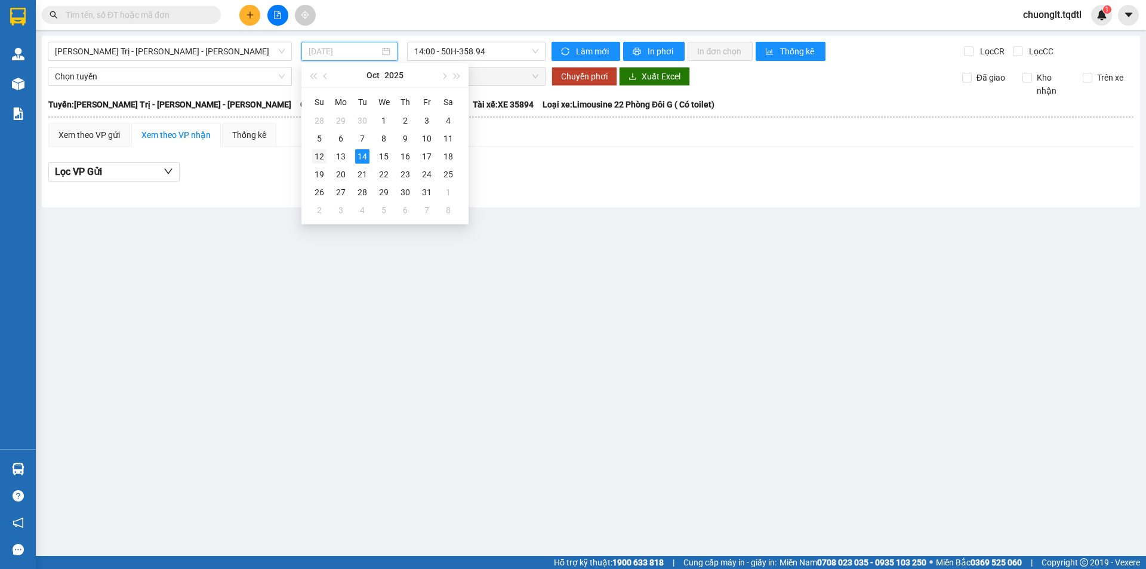
click at [319, 158] on div "12" at bounding box center [319, 156] width 14 height 14
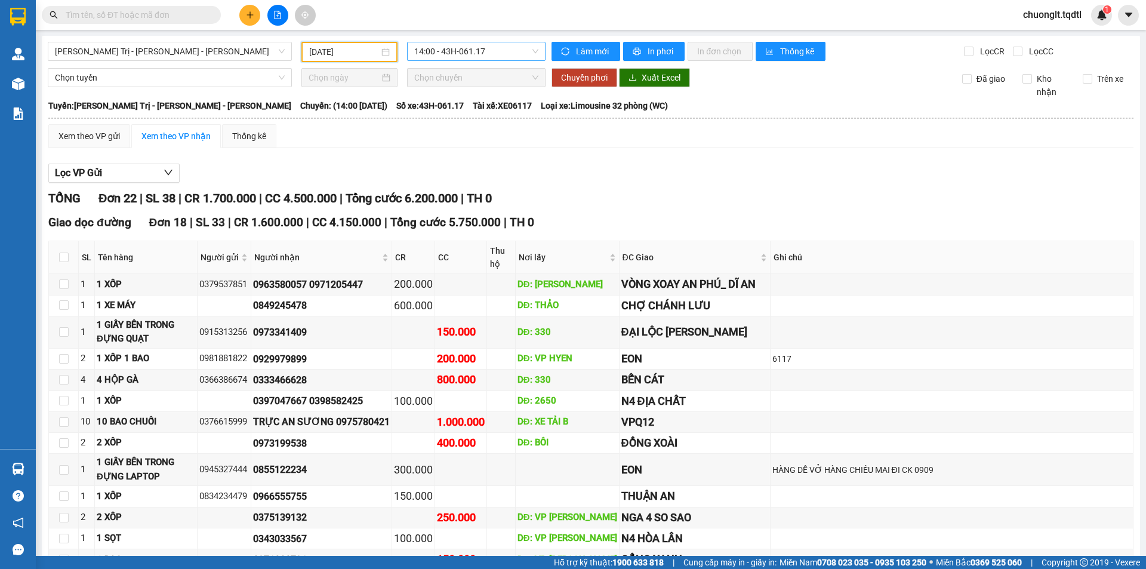
click at [526, 50] on span "14:00 - 43H-061.17" at bounding box center [476, 51] width 124 height 18
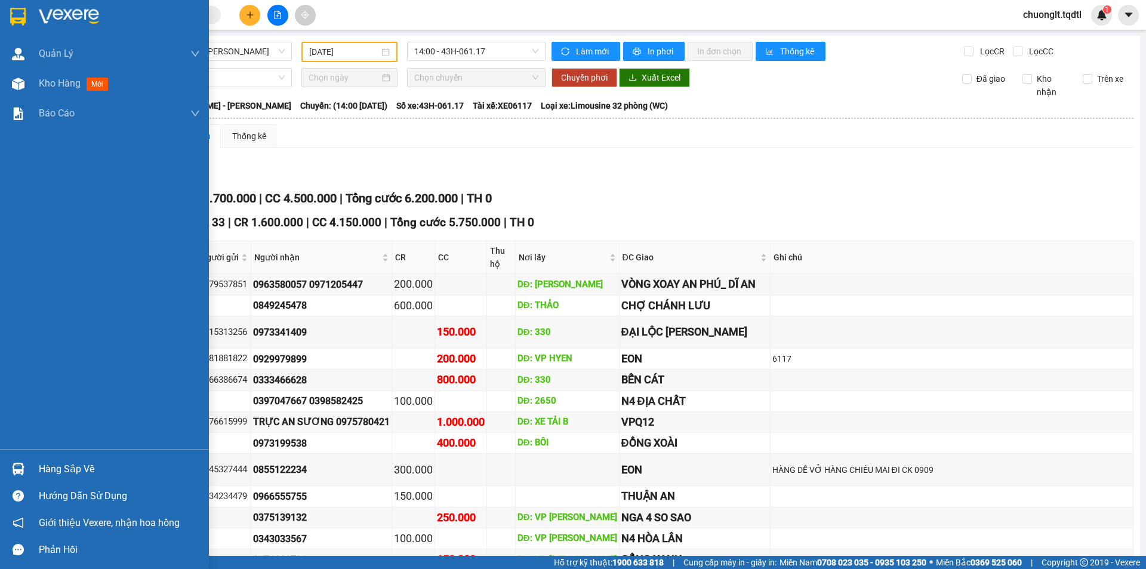
click at [85, 468] on div "Hàng sắp về" at bounding box center [119, 469] width 161 height 18
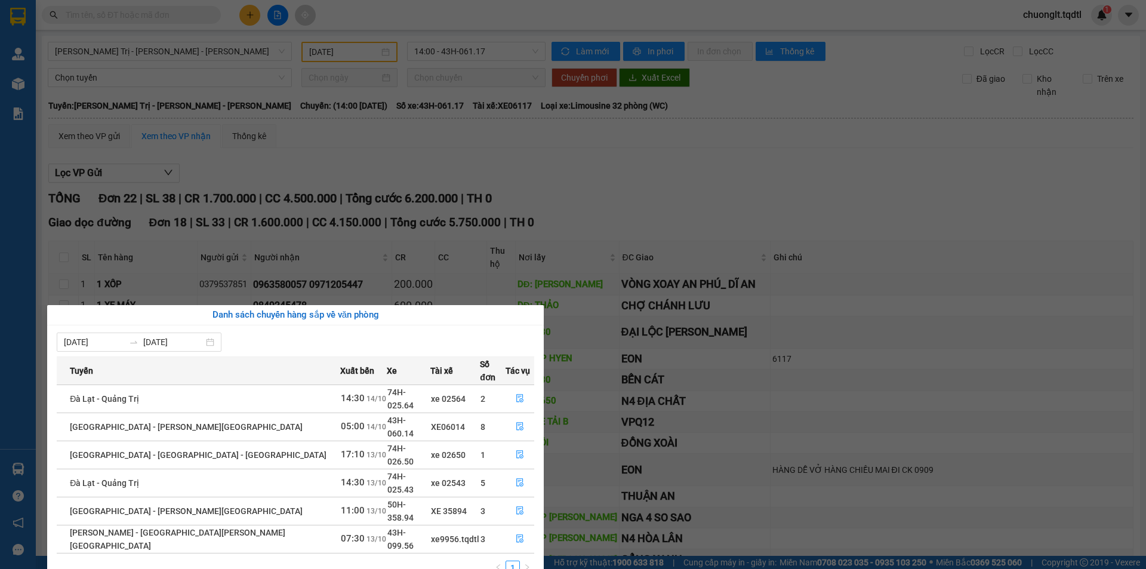
click at [686, 213] on section "Kết quả tìm kiếm ( 0 ) Bộ lọc No Data chuonglt.tqdtl 1 Quản Lý Quản lý khách hà…" at bounding box center [573, 284] width 1146 height 569
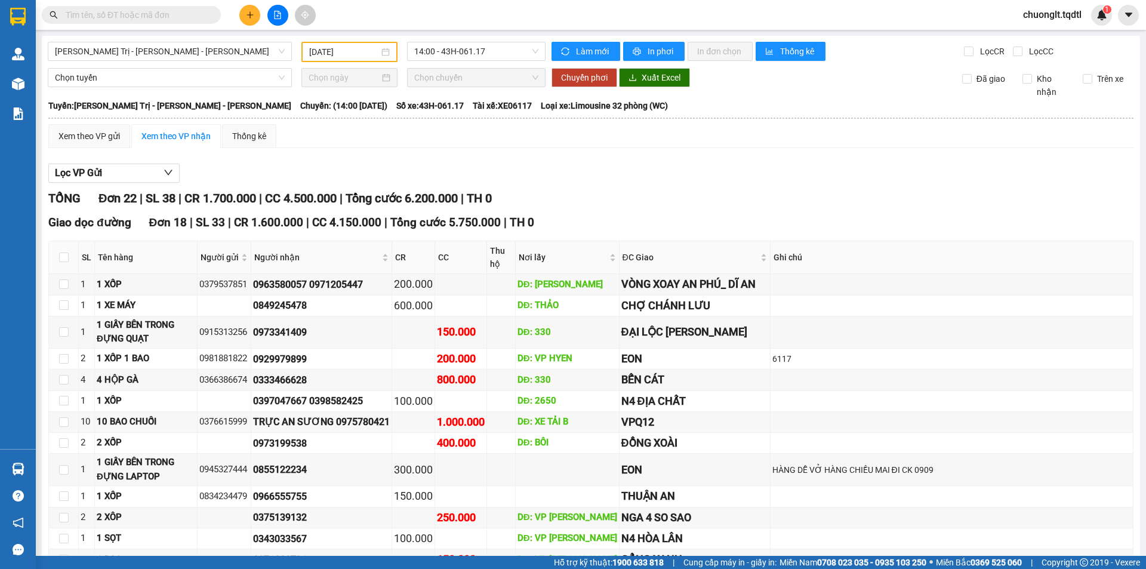
click at [249, 9] on button at bounding box center [249, 15] width 21 height 21
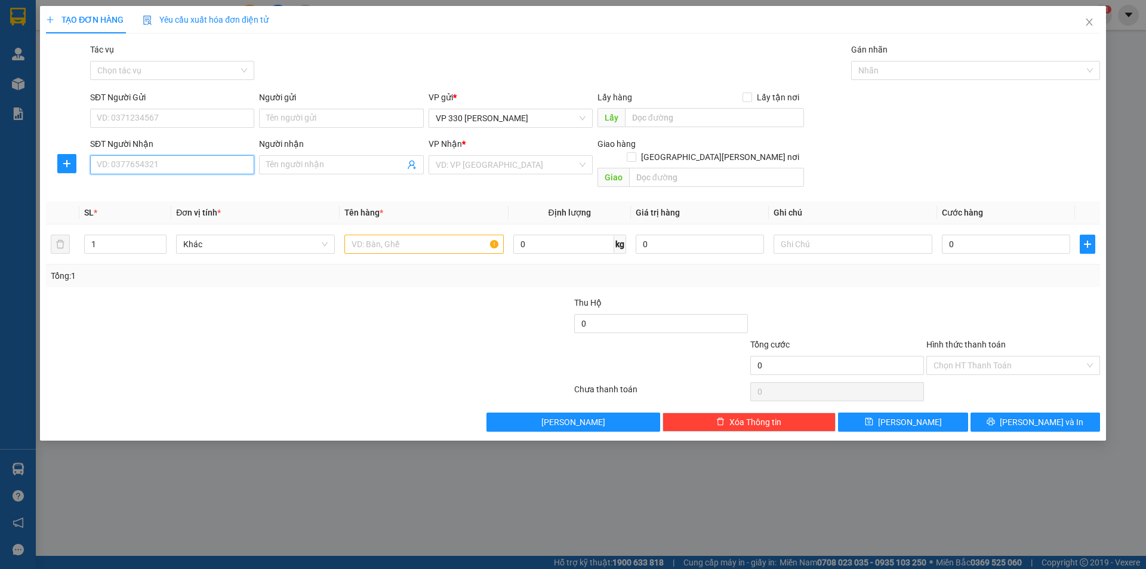
click at [158, 163] on input "SĐT Người Nhận" at bounding box center [172, 164] width 164 height 19
click at [122, 119] on input "SĐT Người Gửi" at bounding box center [172, 118] width 164 height 19
click at [149, 167] on input "SĐT Người Nhận" at bounding box center [172, 164] width 164 height 19
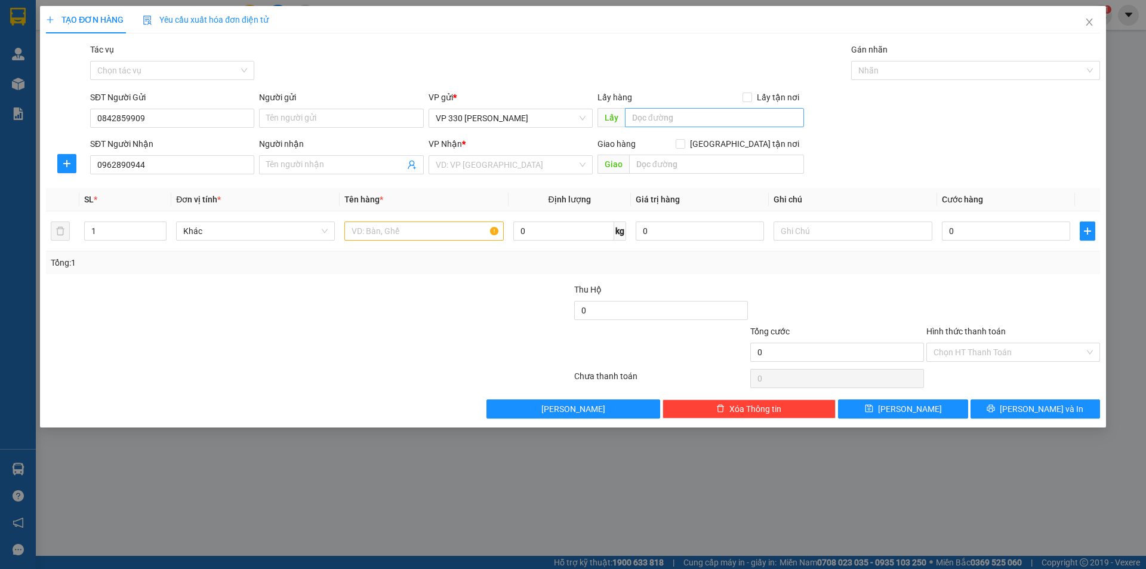
type input "0962890944"
click at [753, 115] on input "text" at bounding box center [714, 117] width 179 height 19
type input "9956DĐ"
click at [542, 165] on input "search" at bounding box center [506, 165] width 141 height 18
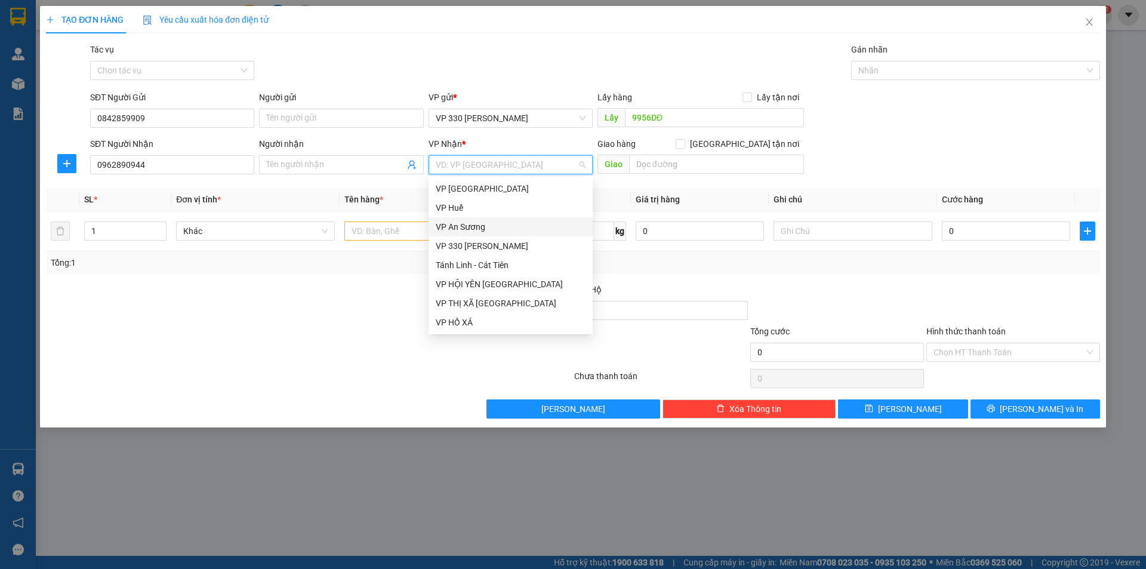
click at [482, 224] on div "VP An Sương" at bounding box center [511, 226] width 150 height 13
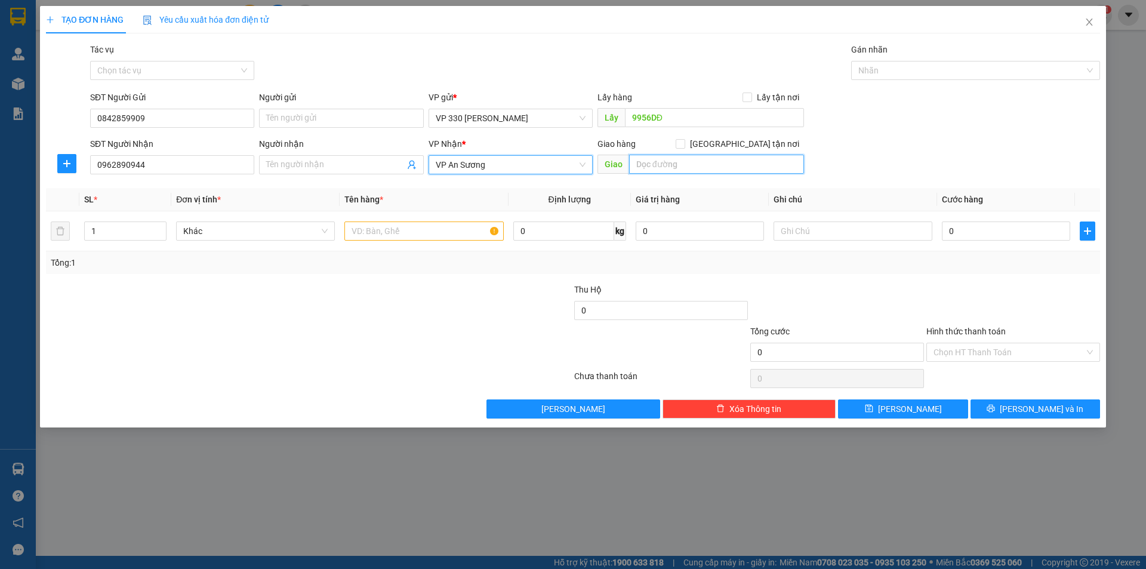
click at [661, 166] on input "text" at bounding box center [716, 164] width 175 height 19
type input "NGA 3 DẦU GIÂY"
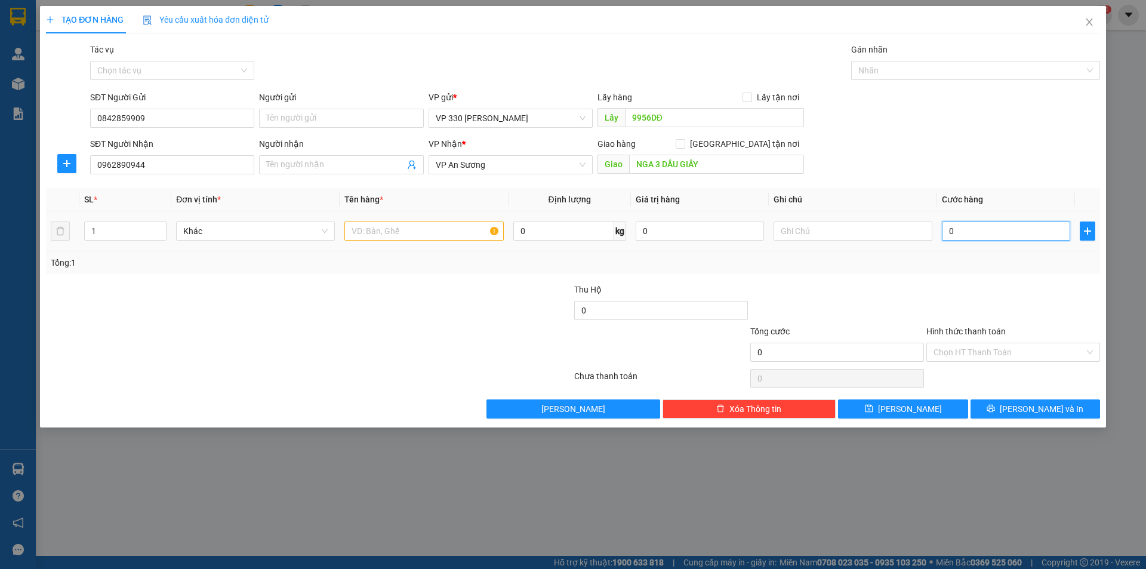
click at [982, 233] on input "0" at bounding box center [1006, 230] width 128 height 19
type input "2"
type input "20"
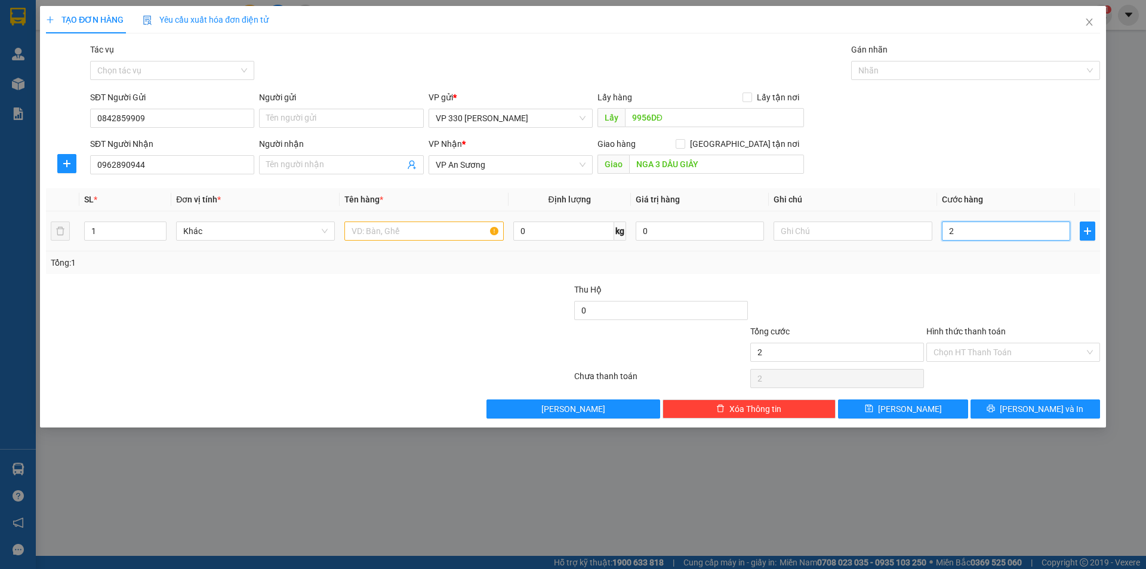
type input "20"
type input "200"
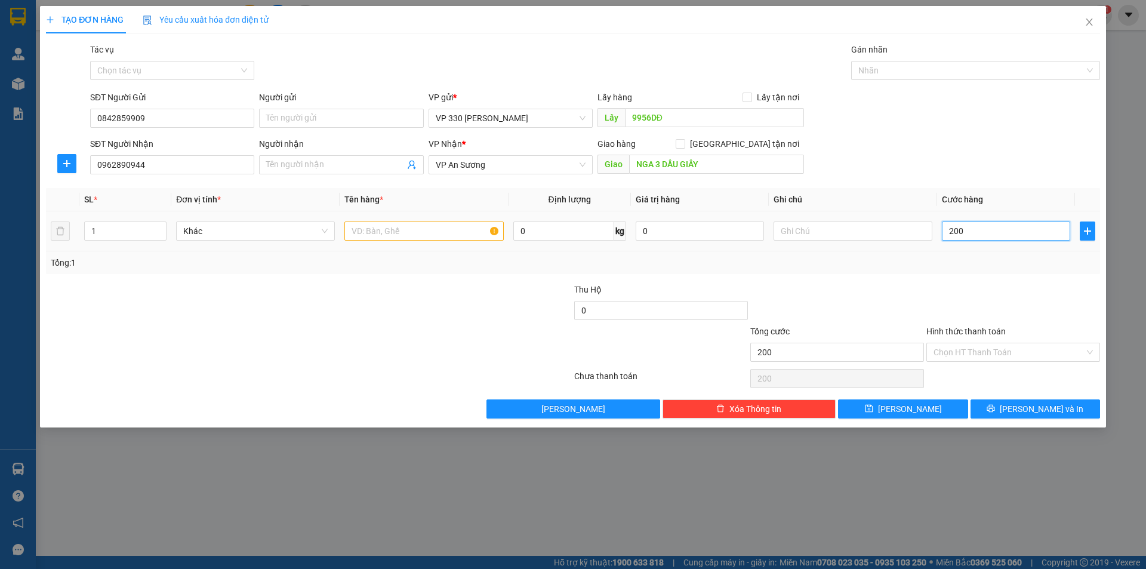
type input "2.000"
type input "20.000"
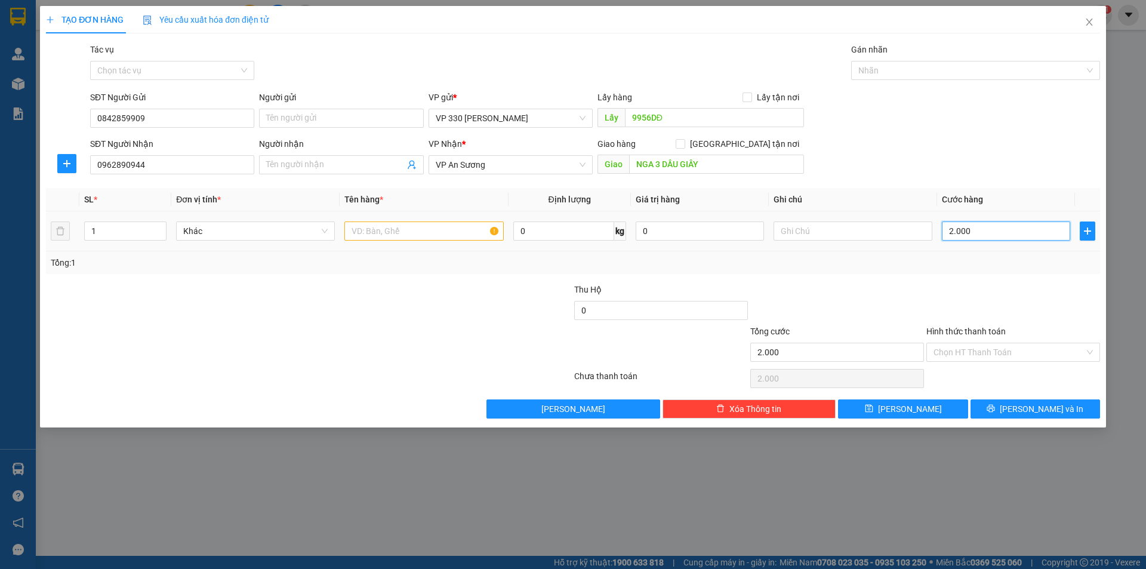
type input "20.000"
type input "200.000"
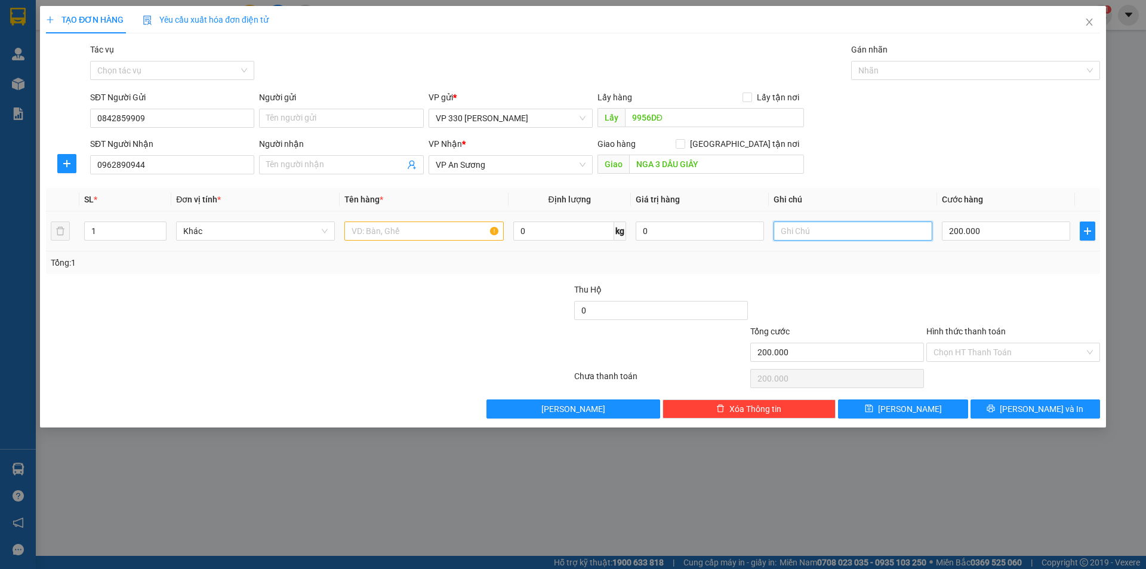
click at [811, 236] on input "text" at bounding box center [852, 230] width 159 height 19
type input "9956"
click at [436, 237] on input "text" at bounding box center [423, 230] width 159 height 19
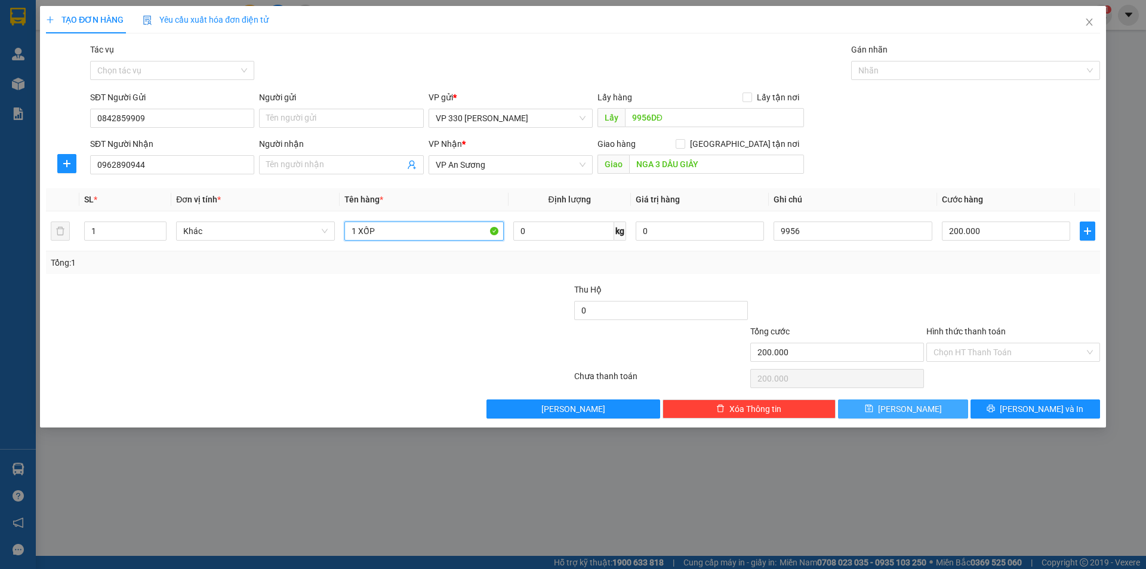
type input "1 XỐP"
click at [873, 409] on icon "save" at bounding box center [869, 408] width 8 height 8
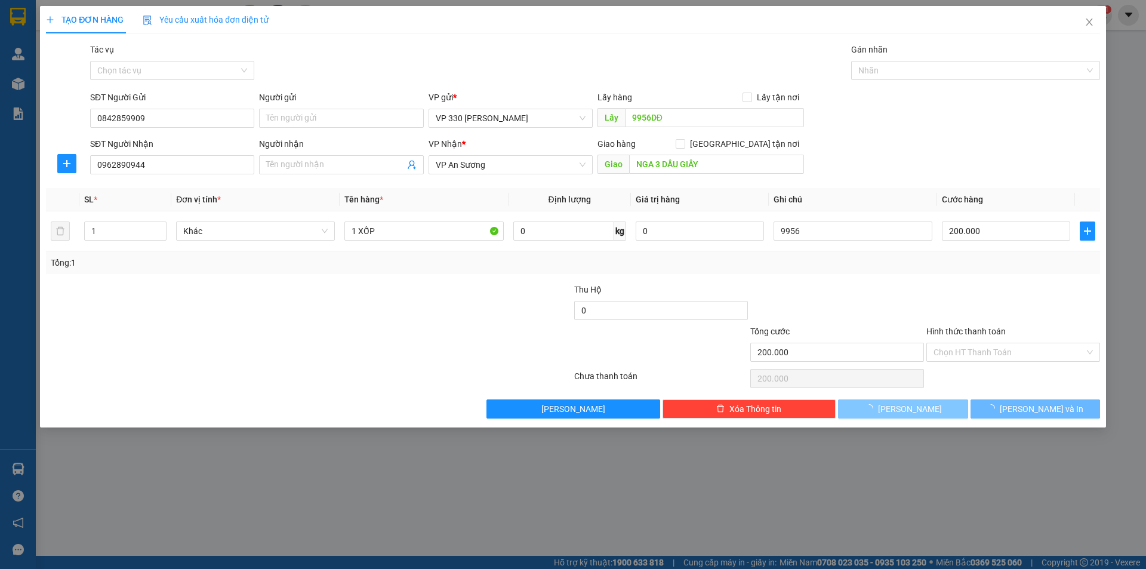
type input "0"
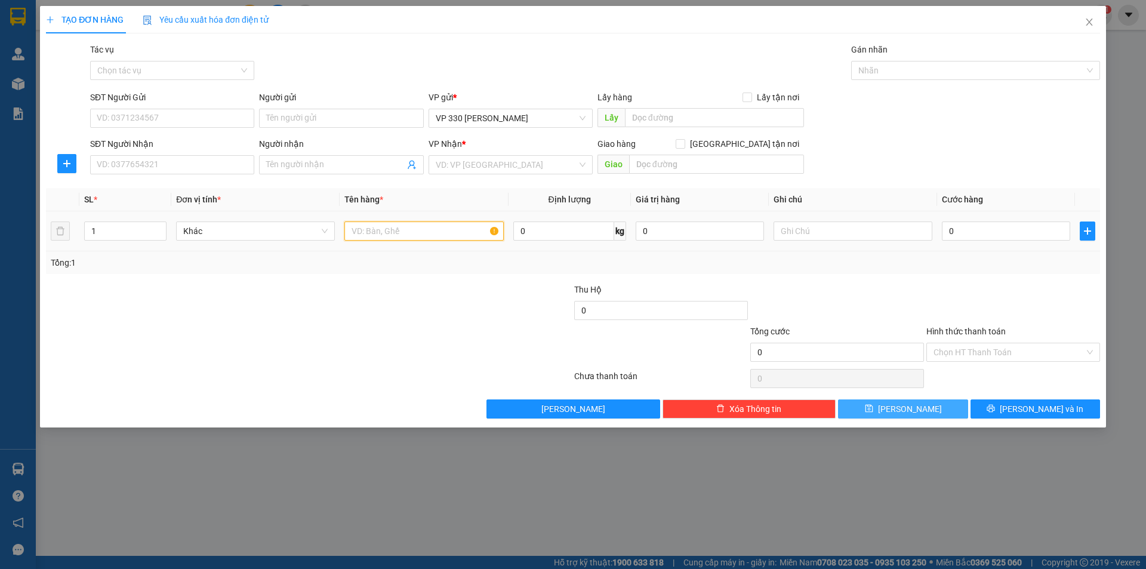
click at [420, 239] on input "text" at bounding box center [423, 230] width 159 height 19
type input "1 [PERSON_NAME]"
click at [199, 158] on input "SĐT Người Nhận" at bounding box center [172, 164] width 164 height 19
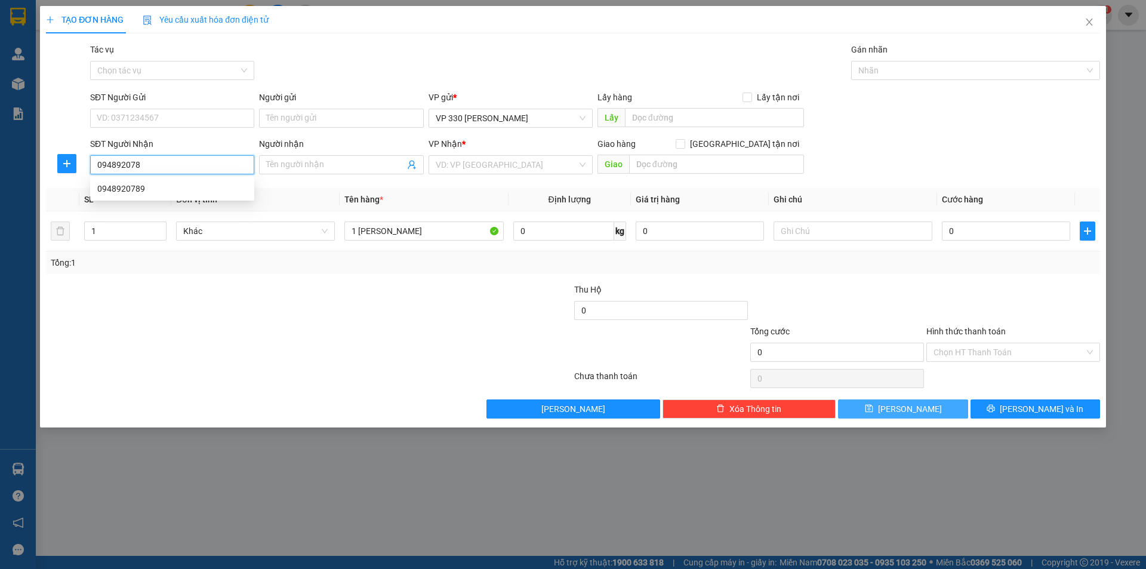
type input "0948920789"
click at [208, 188] on div "0948920789" at bounding box center [172, 188] width 150 height 13
type input "[PERSON_NAME]"
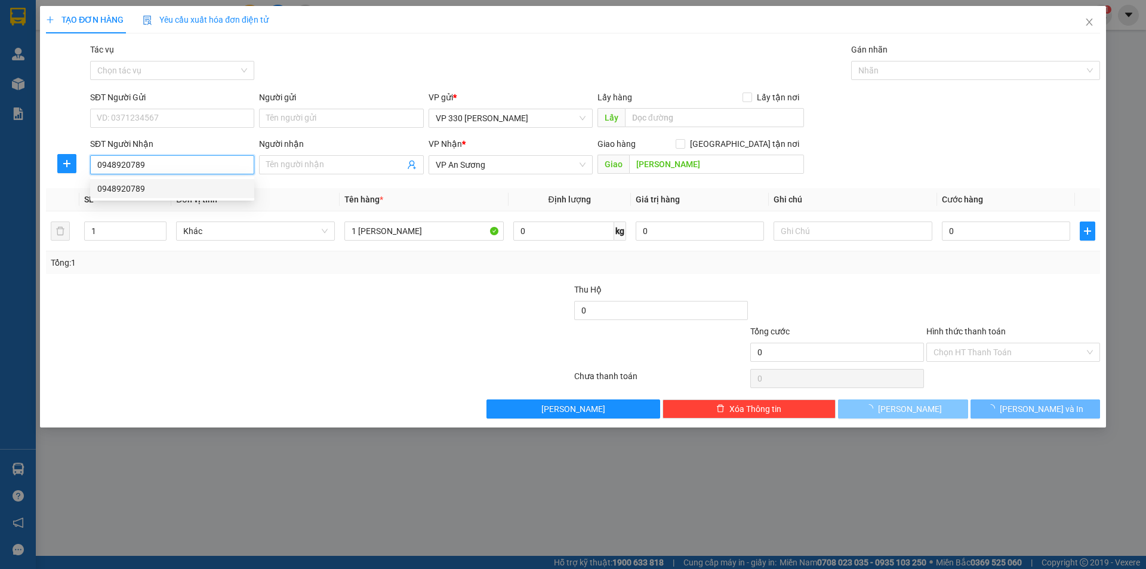
type input "200.000"
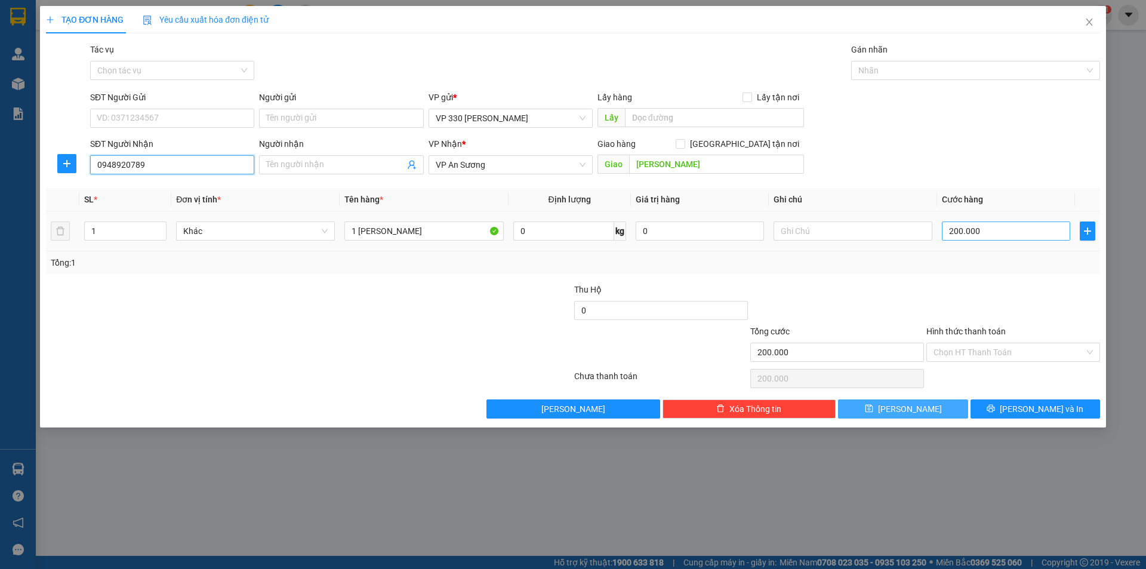
type input "0948920789"
click at [1000, 234] on input "200.000" at bounding box center [1006, 230] width 128 height 19
type input "1"
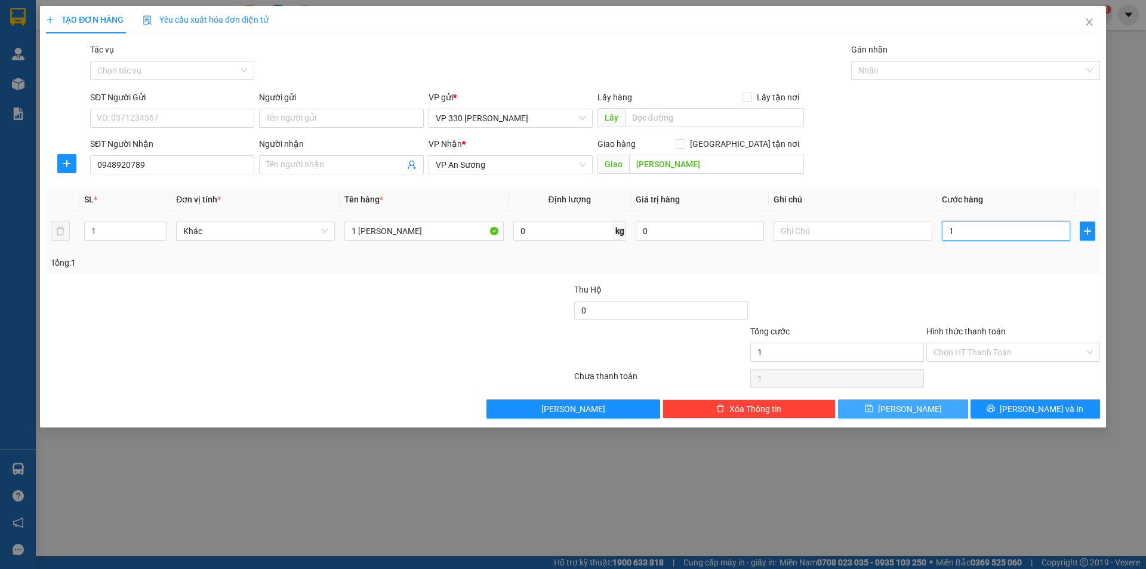
type input "15"
type input "150"
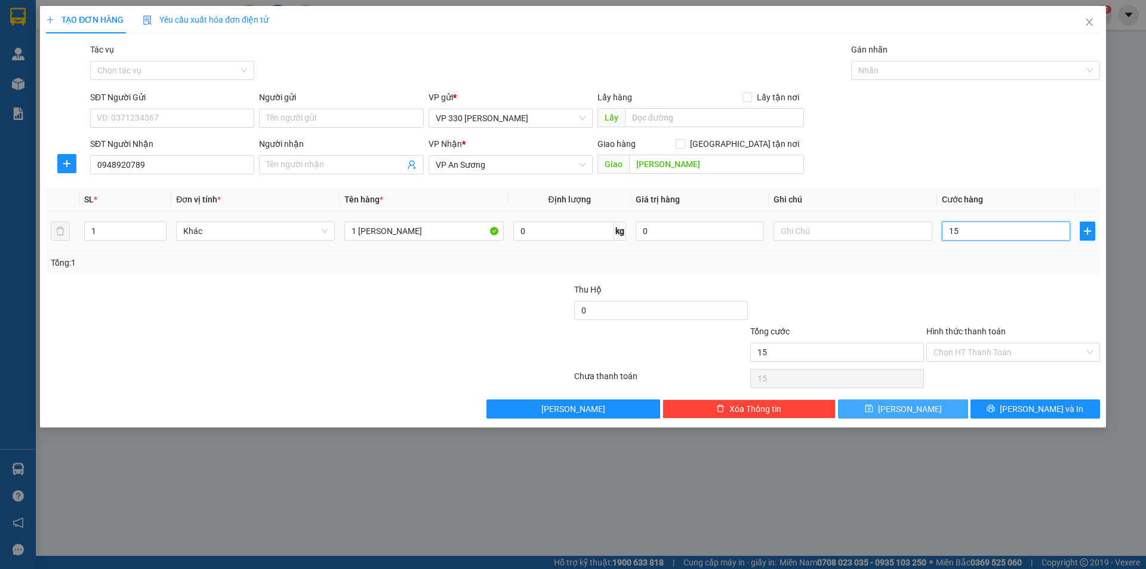
type input "150"
type input "1.500"
type input "15.000"
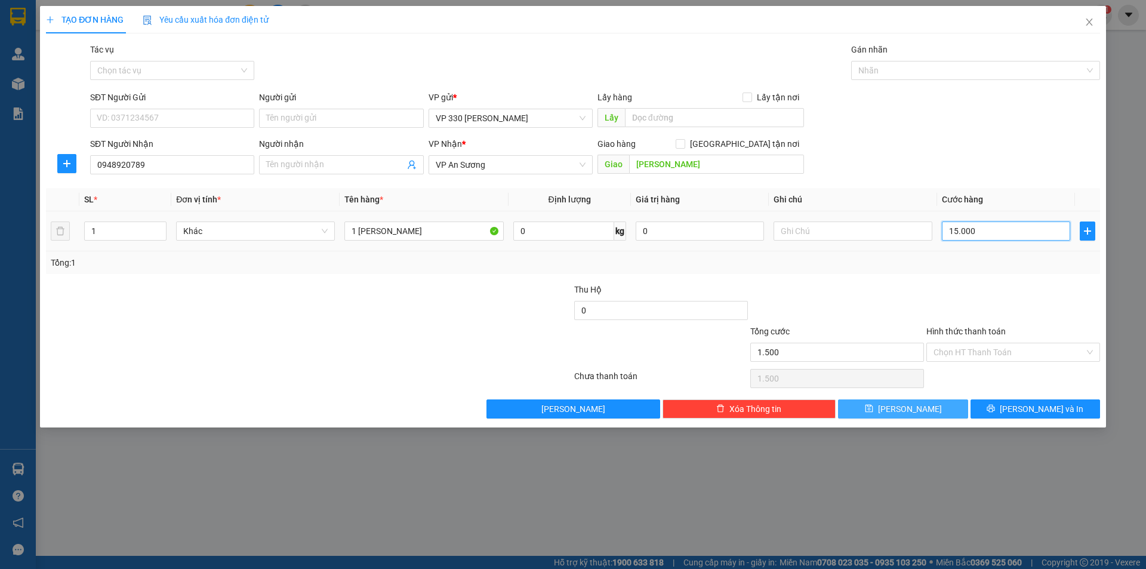
type input "15.000"
type input "150.000"
click at [652, 115] on input "text" at bounding box center [714, 117] width 179 height 19
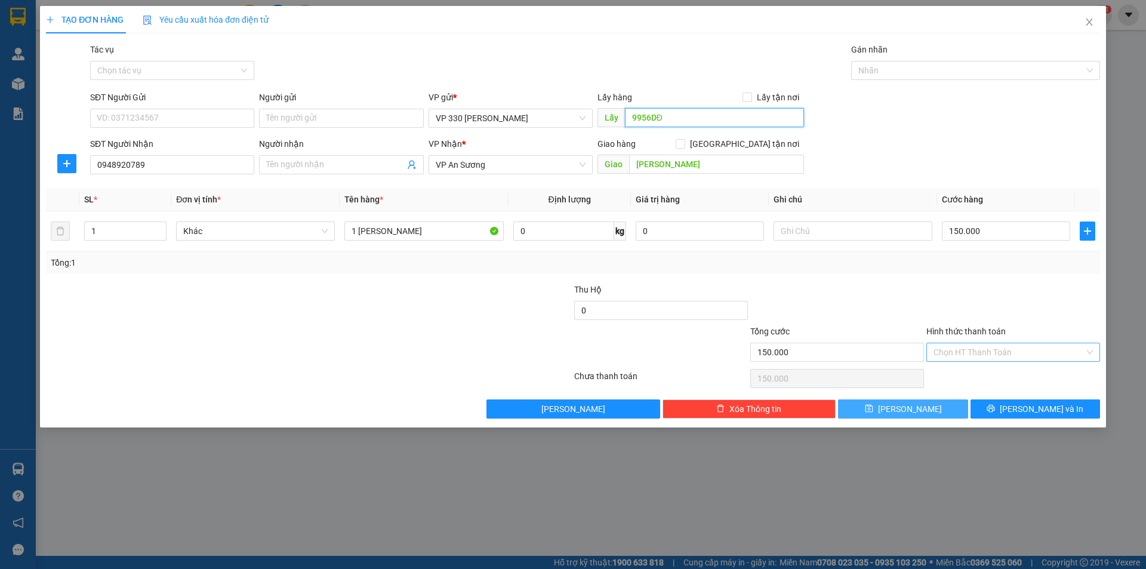
type input "9956DĐ"
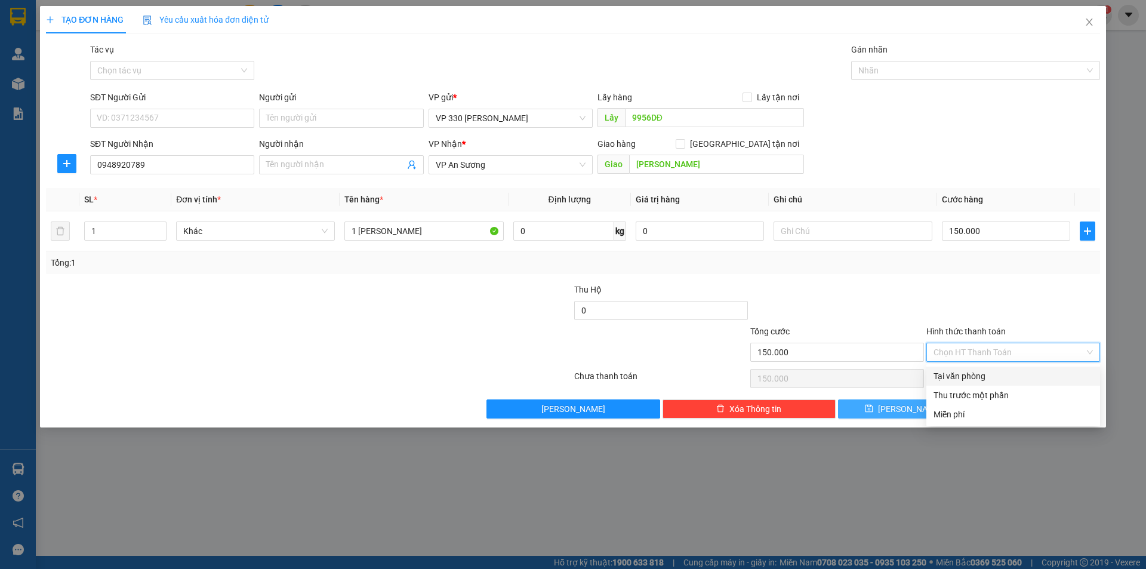
click at [1027, 348] on input "Hình thức thanh toán" at bounding box center [1008, 352] width 151 height 18
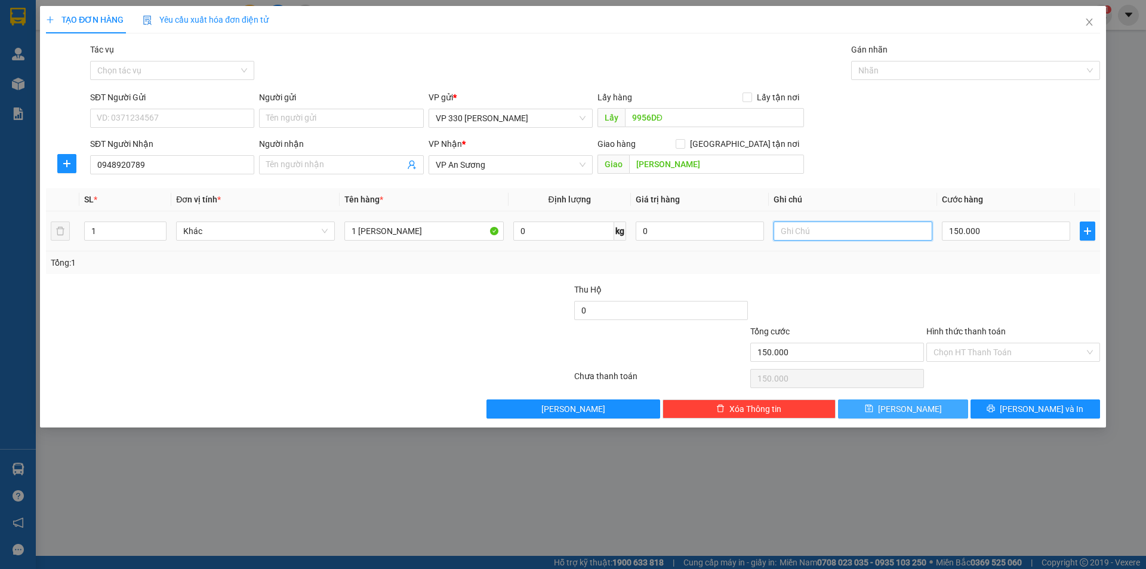
click at [804, 233] on input "text" at bounding box center [852, 230] width 159 height 19
type input "9956"
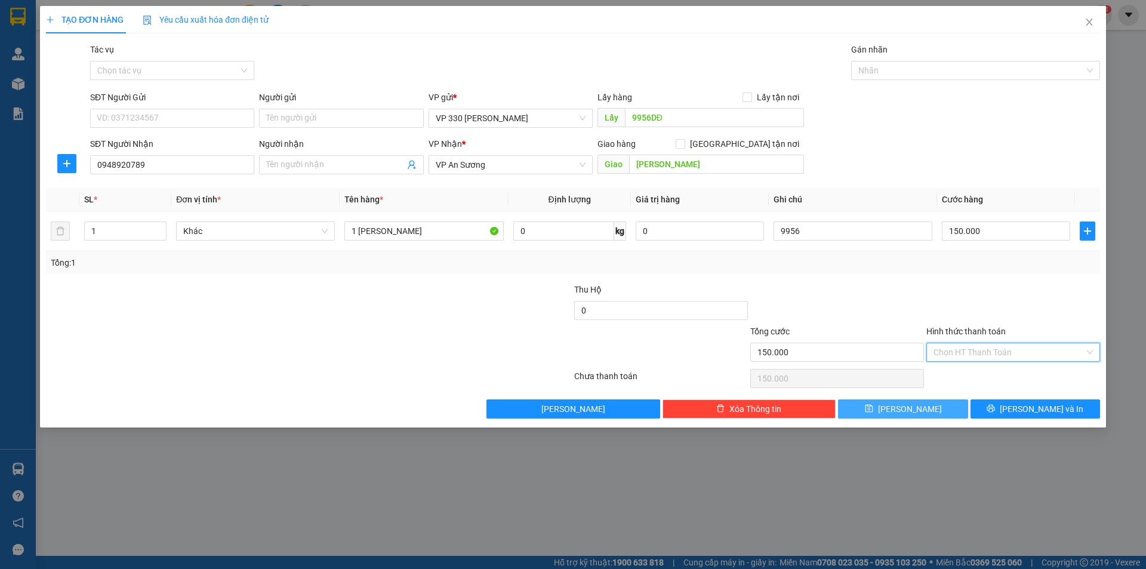
click at [1042, 350] on input "Hình thức thanh toán" at bounding box center [1008, 352] width 151 height 18
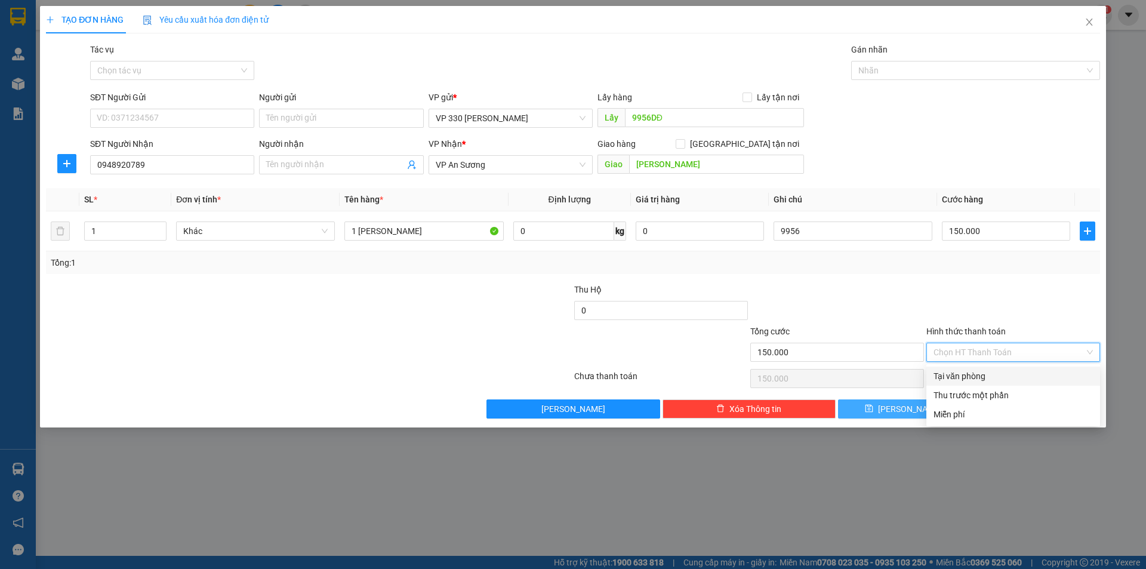
click at [980, 376] on div "Tại văn phòng" at bounding box center [1012, 375] width 159 height 13
type input "0"
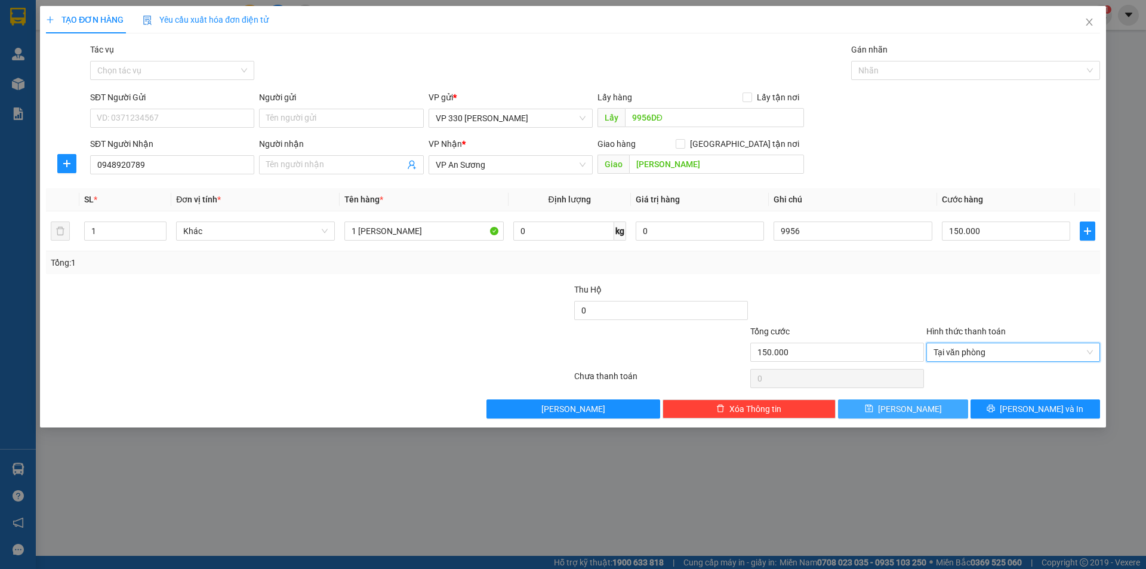
click at [900, 408] on button "[PERSON_NAME]" at bounding box center [902, 408] width 129 height 19
type input "0"
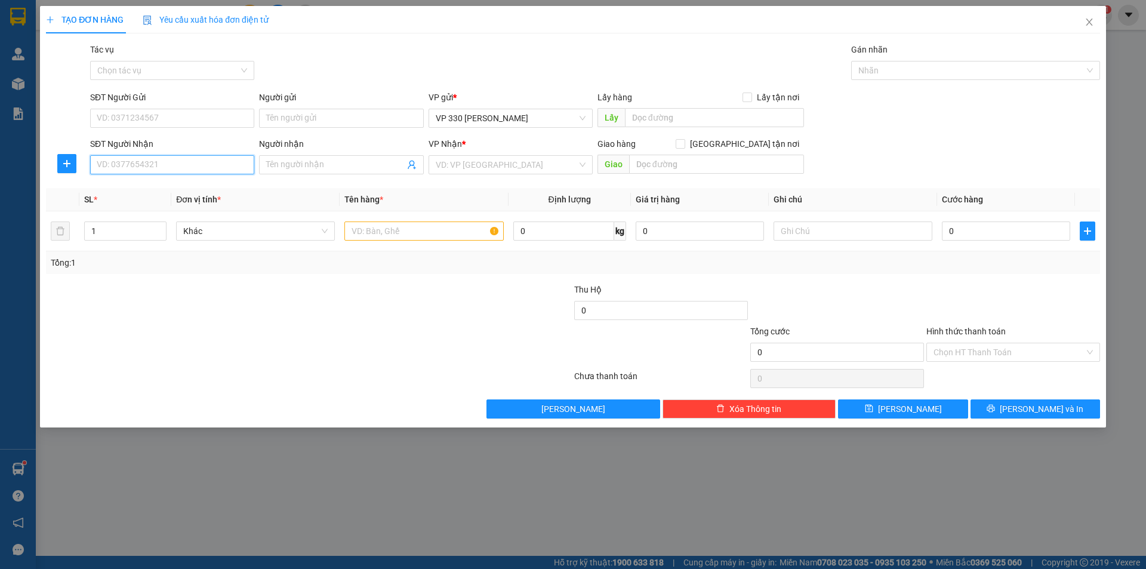
click at [205, 165] on input "SĐT Người Nhận" at bounding box center [172, 164] width 164 height 19
type input "0907284837"
click at [553, 170] on input "search" at bounding box center [506, 165] width 141 height 18
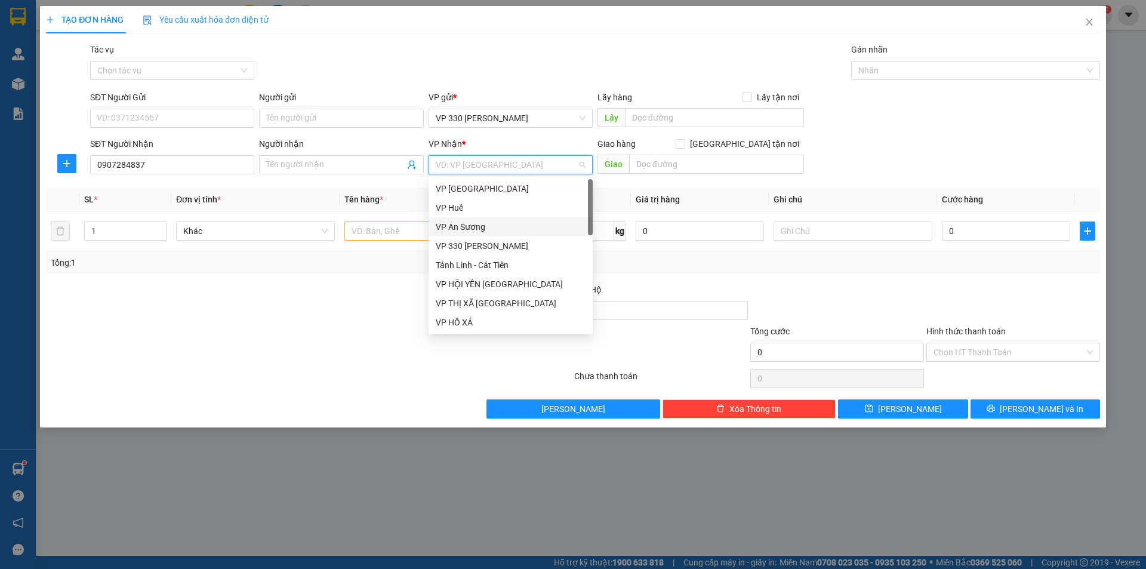
click at [507, 229] on div "VP An Sương" at bounding box center [511, 226] width 150 height 13
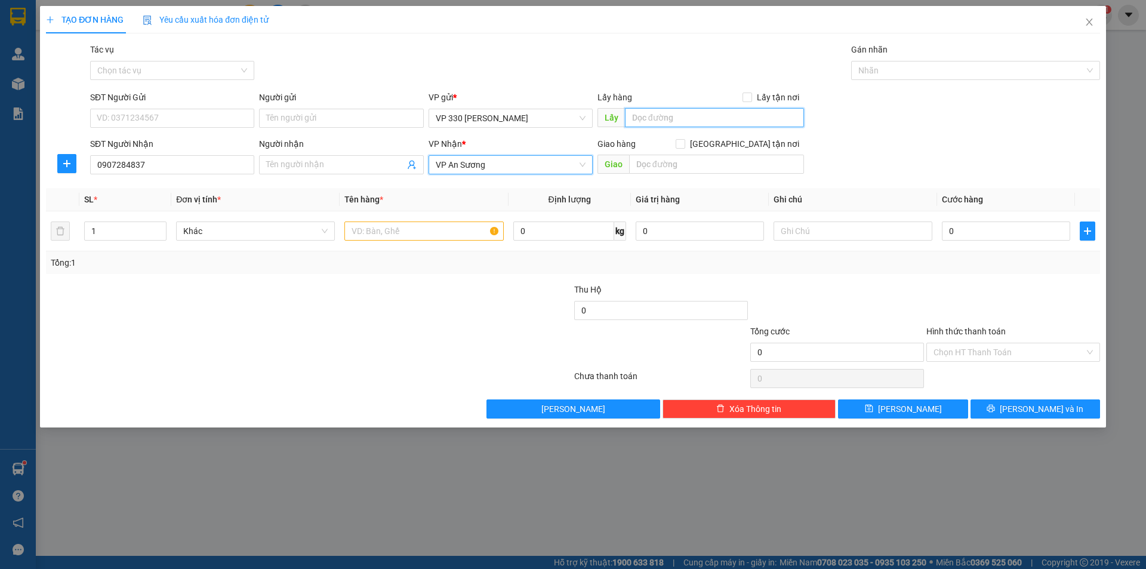
click at [655, 112] on input "text" at bounding box center [714, 117] width 179 height 19
type input "9956"
click at [384, 228] on input "text" at bounding box center [423, 230] width 159 height 19
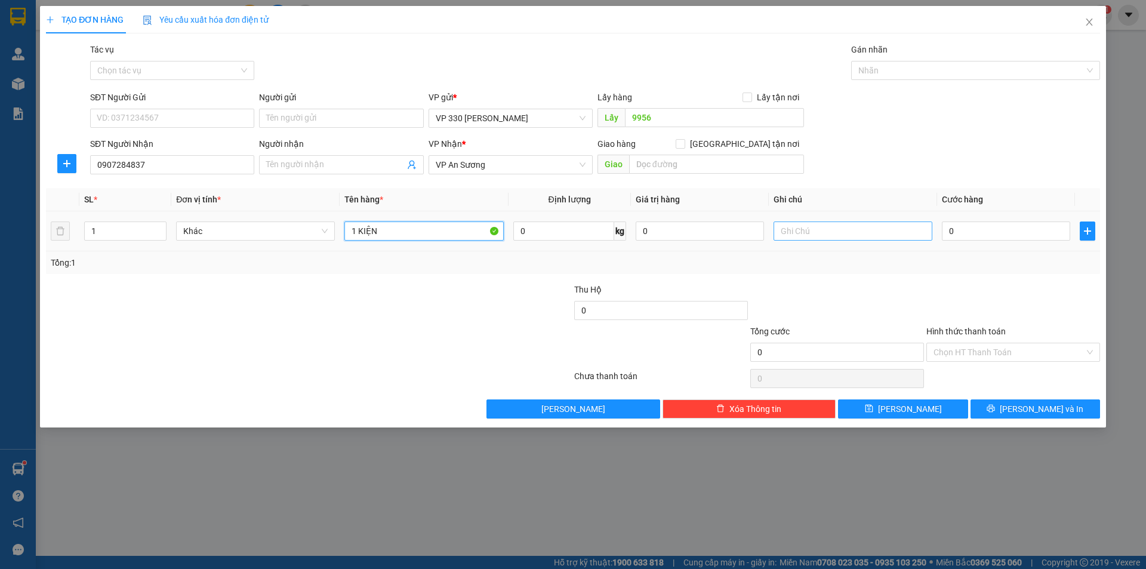
type input "1 KIỆN"
click at [826, 232] on input "text" at bounding box center [852, 230] width 159 height 19
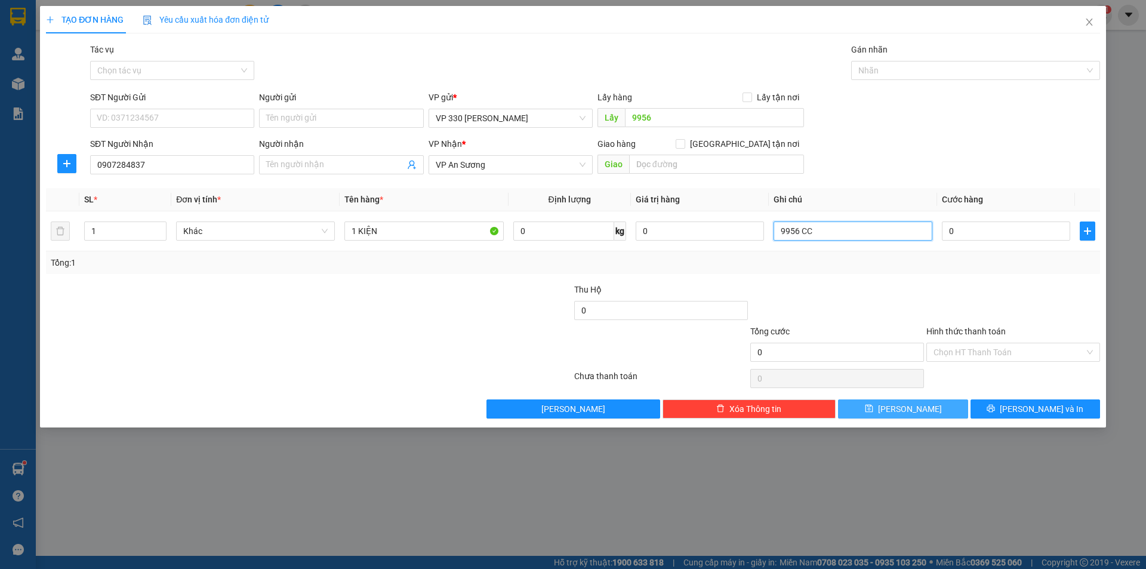
type input "9956 CC"
click at [903, 410] on span "[PERSON_NAME]" at bounding box center [910, 408] width 64 height 13
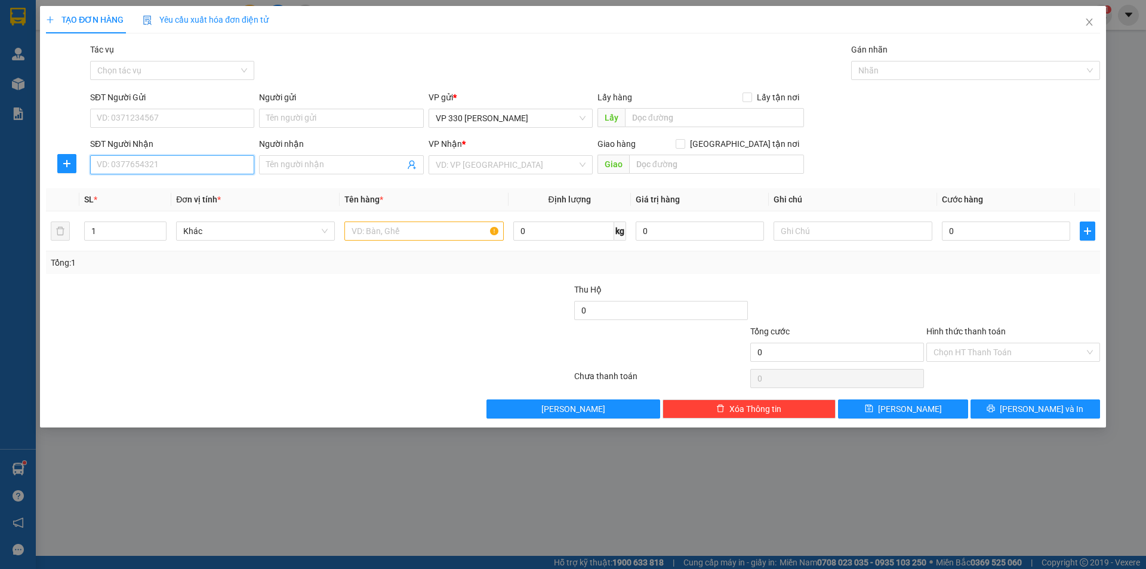
click at [178, 169] on input "SĐT Người Nhận" at bounding box center [172, 164] width 164 height 19
click at [163, 164] on input "0917762621" at bounding box center [172, 164] width 164 height 19
type input "0917762621"
click at [558, 160] on input "search" at bounding box center [506, 165] width 141 height 18
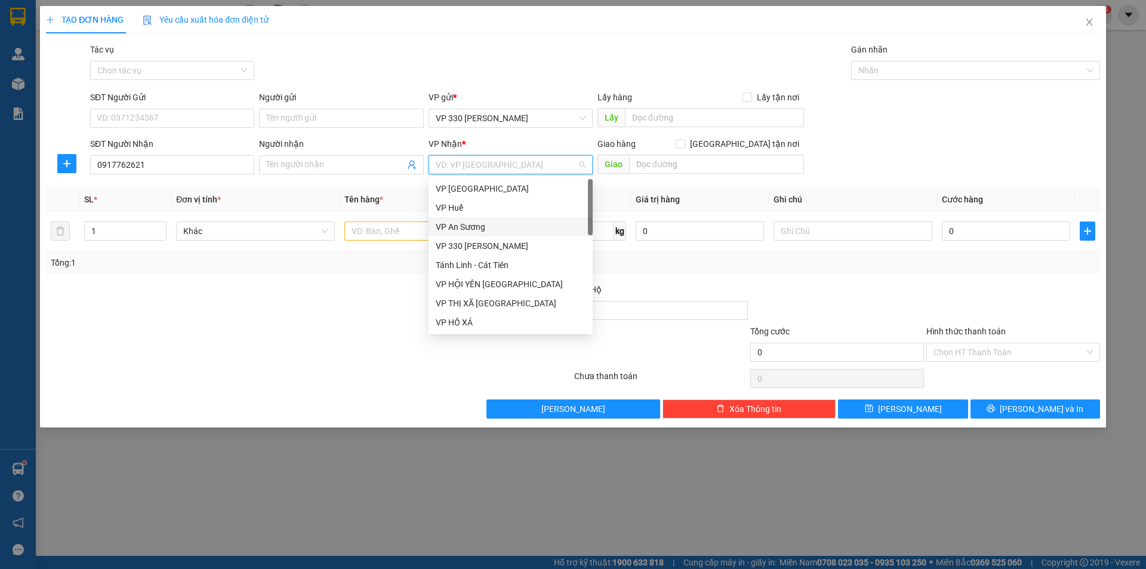
click at [479, 224] on div "VP An Sương" at bounding box center [511, 226] width 150 height 13
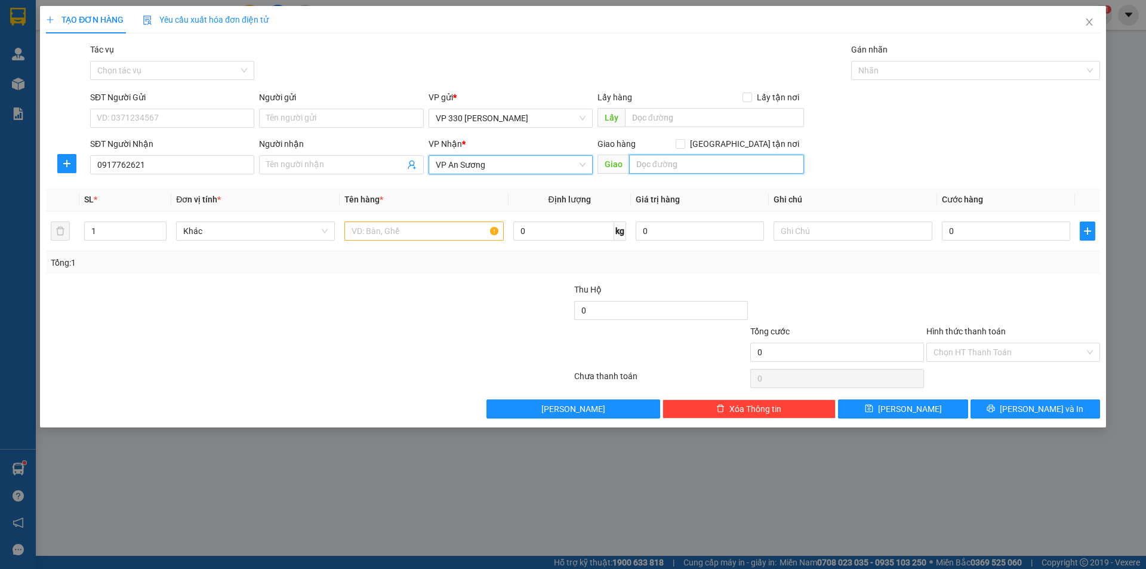
click at [653, 161] on input "text" at bounding box center [716, 164] width 175 height 19
type input "BX TAM HIỆP"
click at [692, 121] on input "text" at bounding box center [714, 117] width 179 height 19
type input "9956"
click at [432, 232] on input "text" at bounding box center [423, 230] width 159 height 19
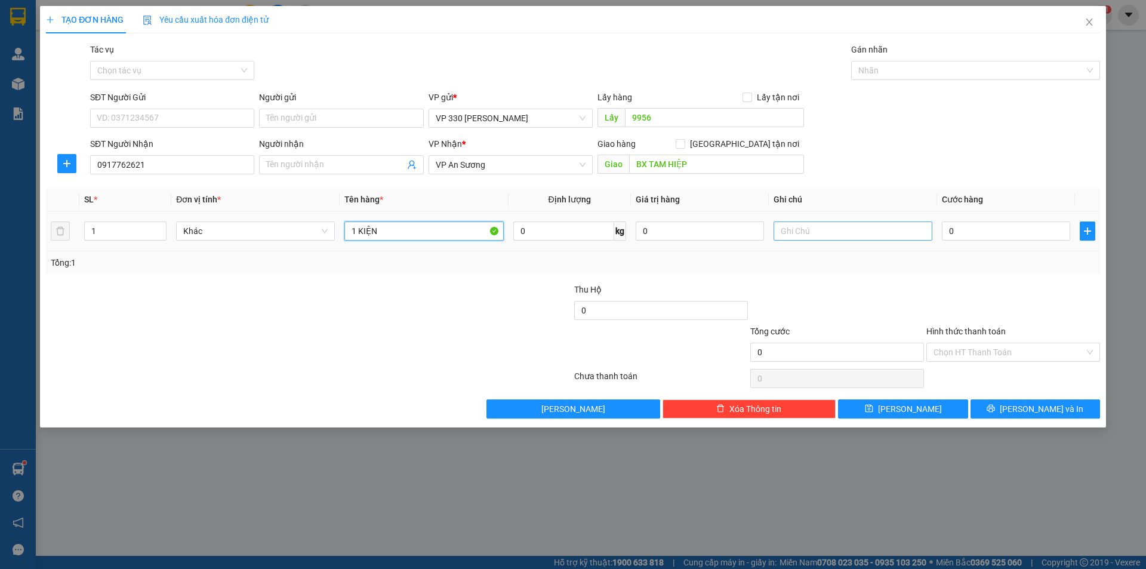
type input "1 KIỆN"
click at [793, 224] on input "text" at bounding box center [852, 230] width 159 height 19
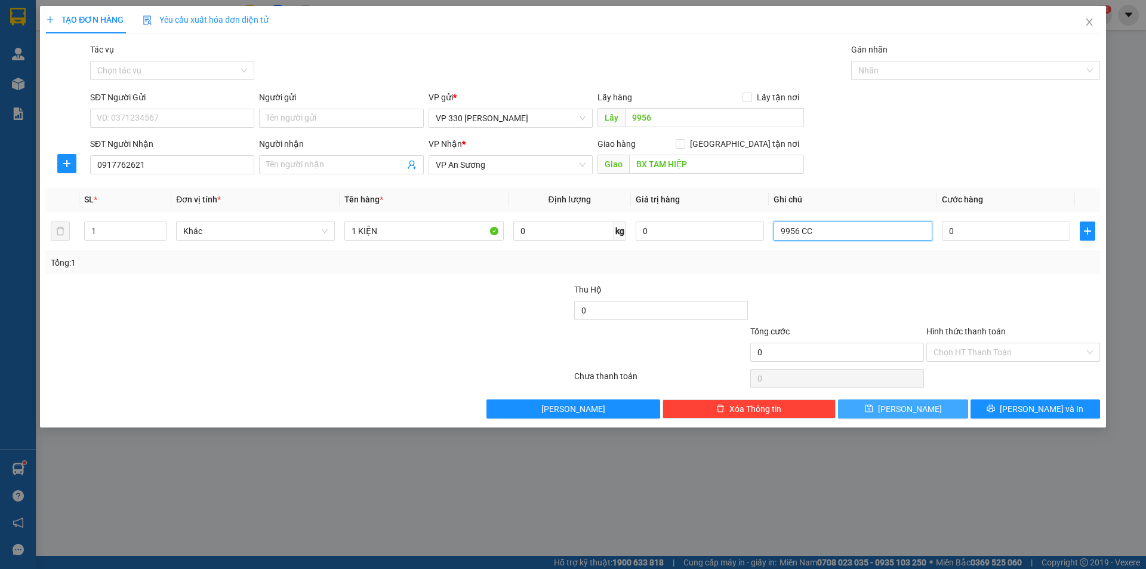
type input "9956 CC"
click at [921, 409] on button "[PERSON_NAME]" at bounding box center [902, 408] width 129 height 19
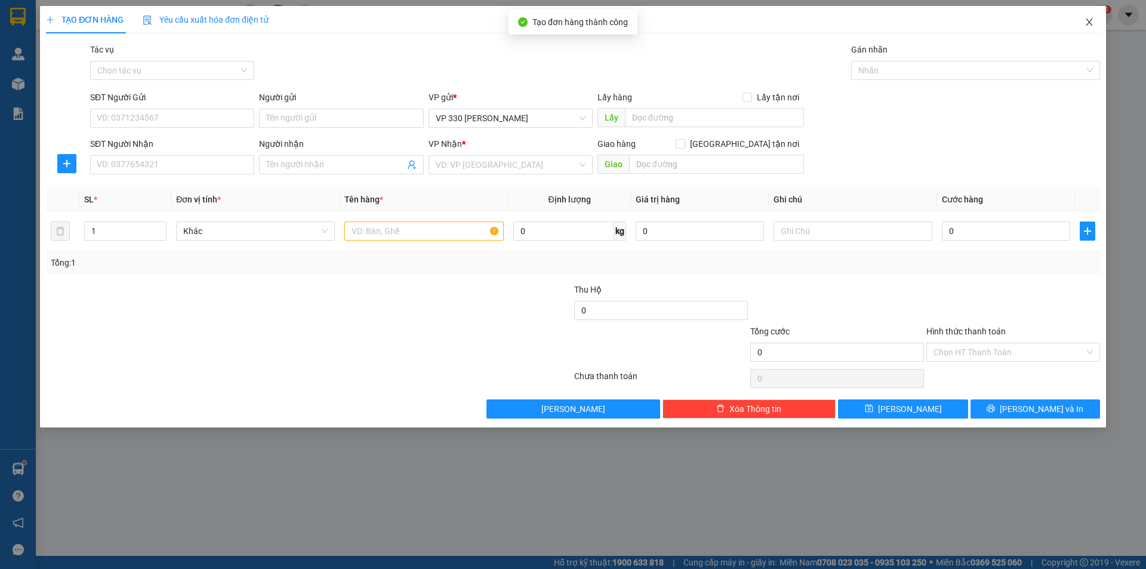
click at [1085, 20] on icon "close" at bounding box center [1089, 22] width 10 height 10
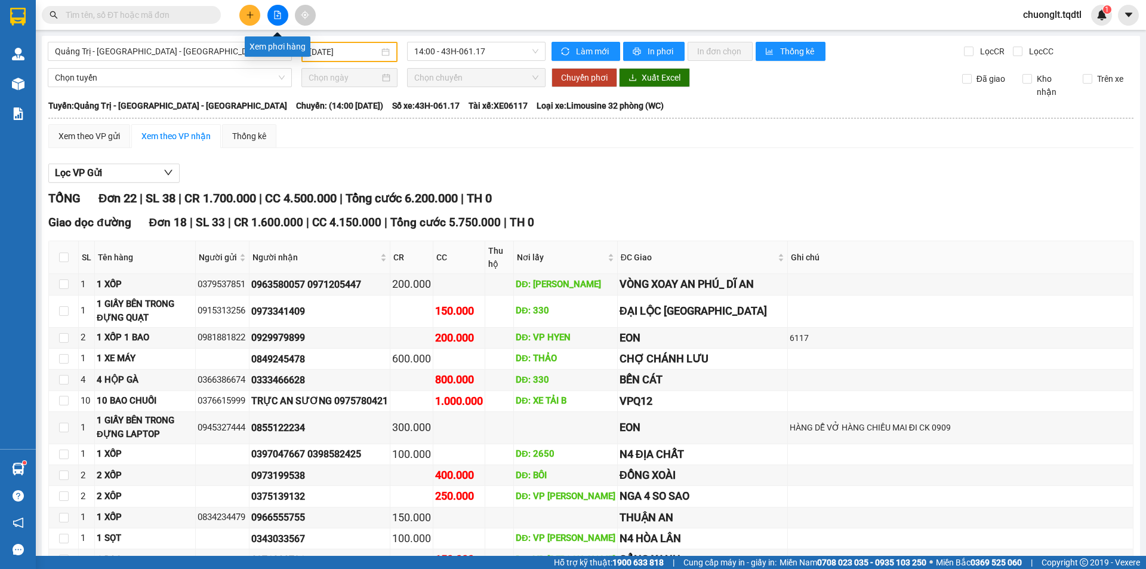
click at [279, 15] on icon "file-add" at bounding box center [277, 15] width 8 height 8
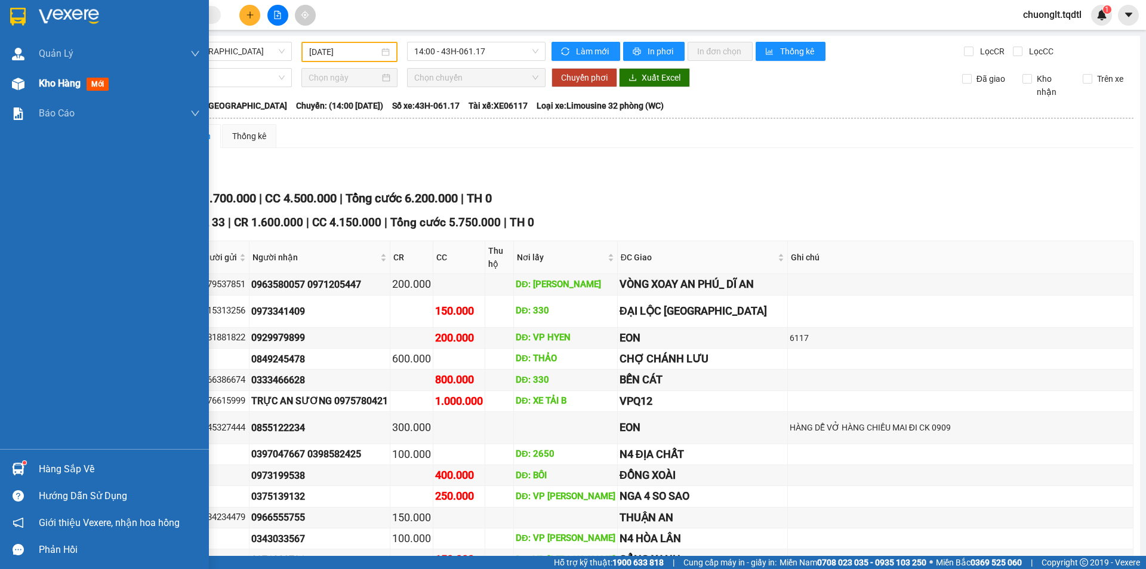
click at [41, 81] on span "Kho hàng" at bounding box center [60, 83] width 42 height 11
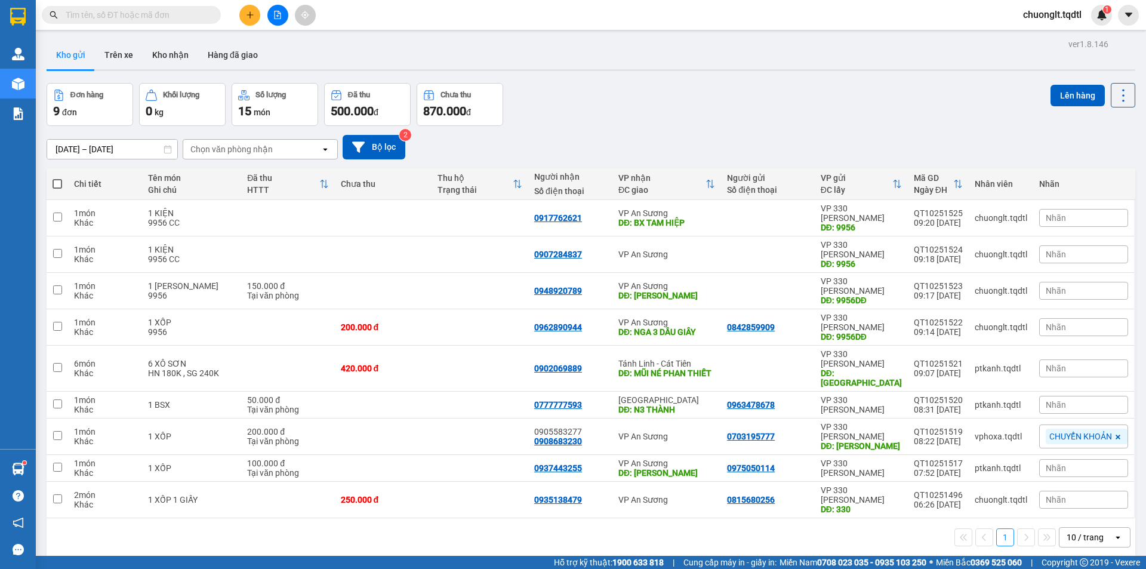
click at [107, 20] on input "text" at bounding box center [136, 14] width 141 height 13
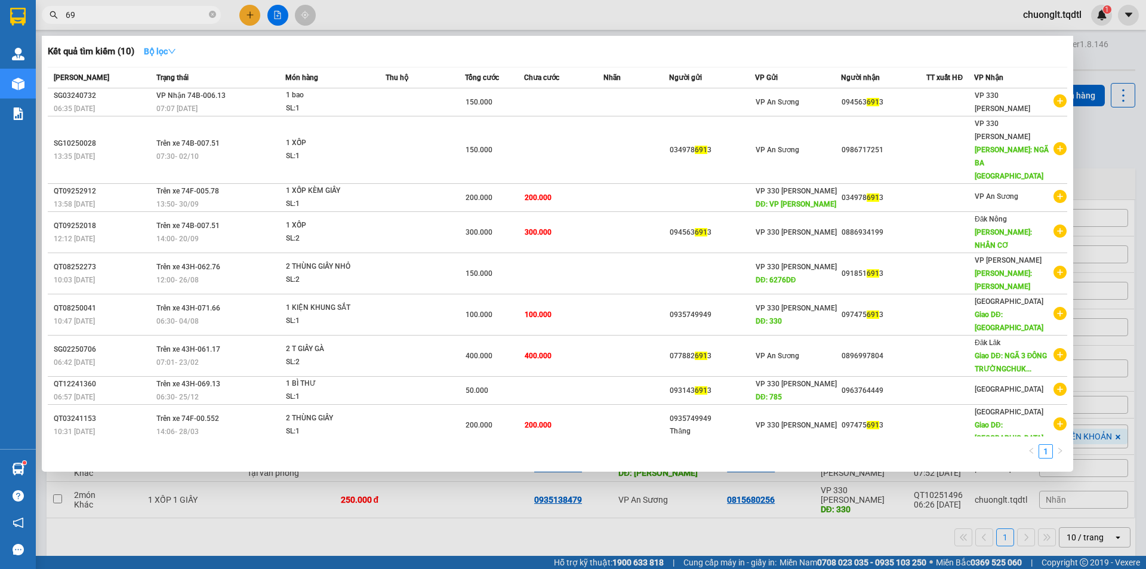
type input "6"
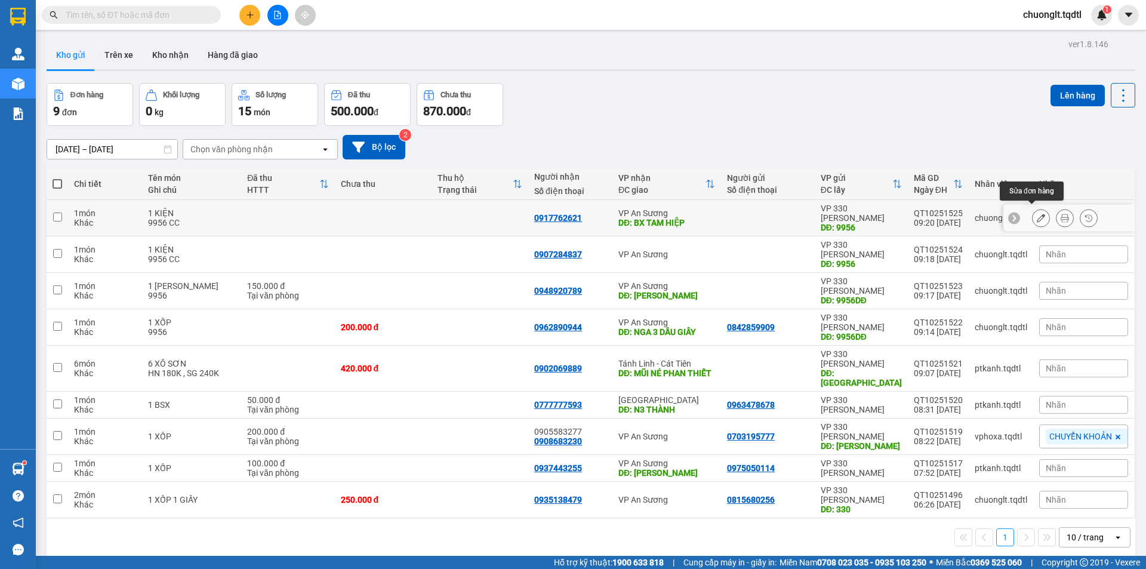
click at [1036, 214] on icon at bounding box center [1040, 218] width 8 height 8
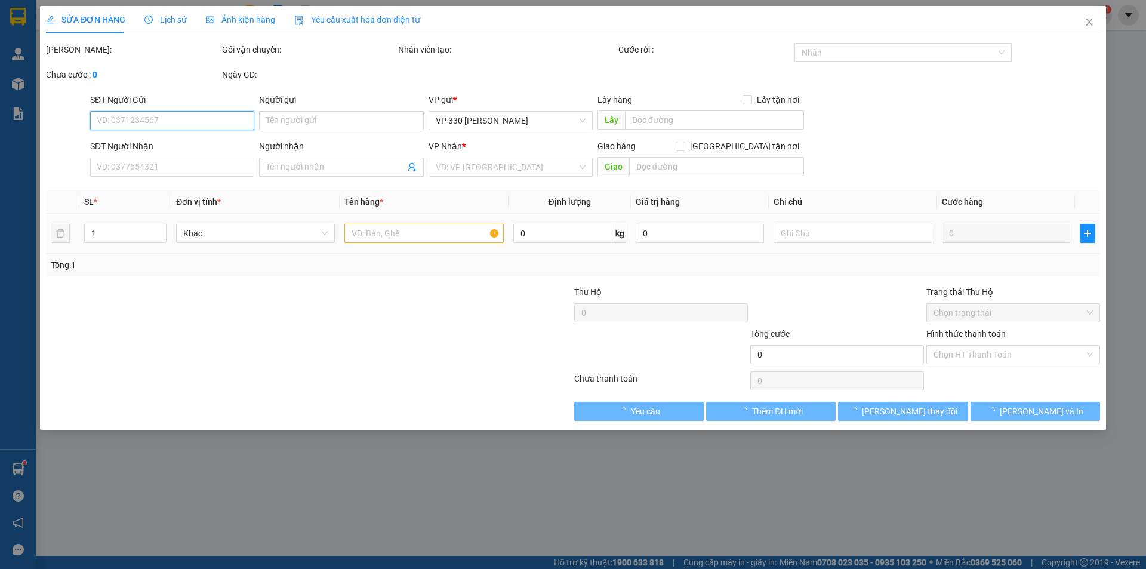
type input "9956"
type input "0917762621"
type input "BX TAM HIỆP"
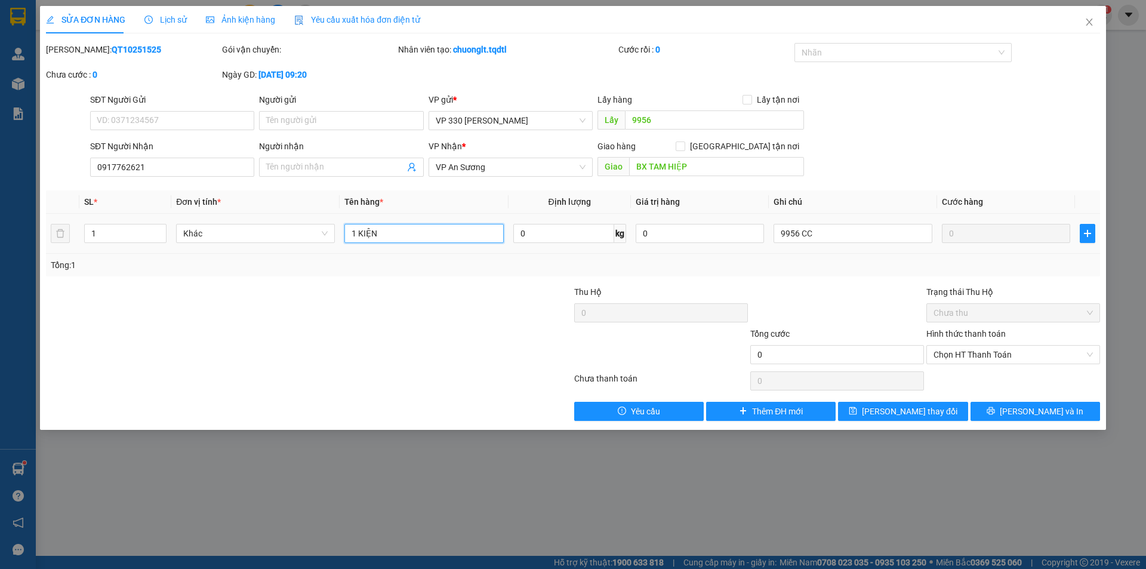
click at [411, 232] on input "1 KIỆN" at bounding box center [423, 233] width 159 height 19
type input "1 XỐP"
click at [894, 410] on span "Lưu thay đổi" at bounding box center [909, 411] width 95 height 13
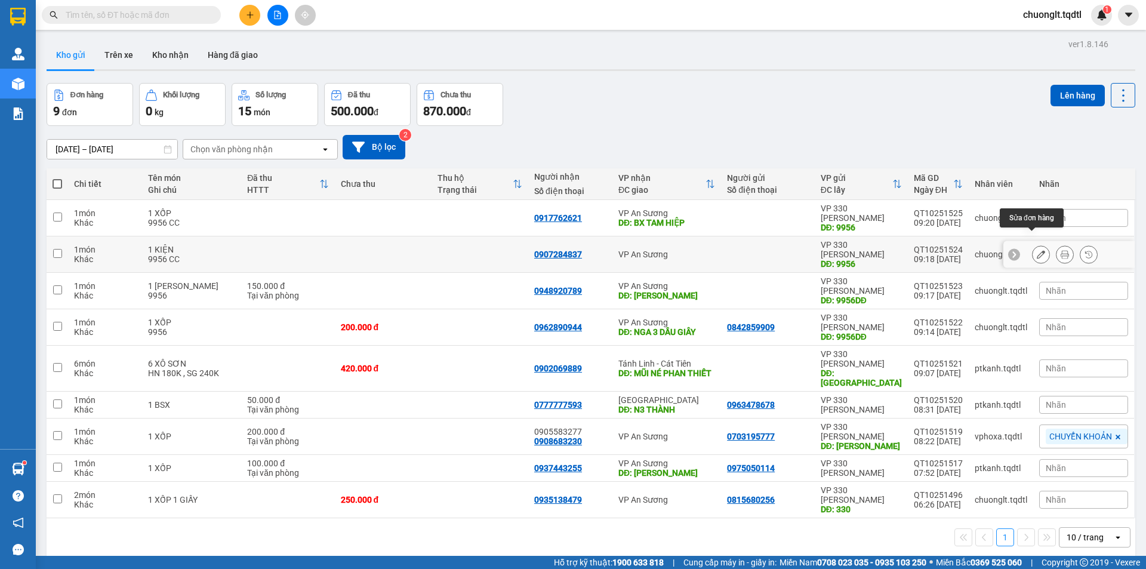
click at [1036, 250] on icon at bounding box center [1040, 254] width 8 height 8
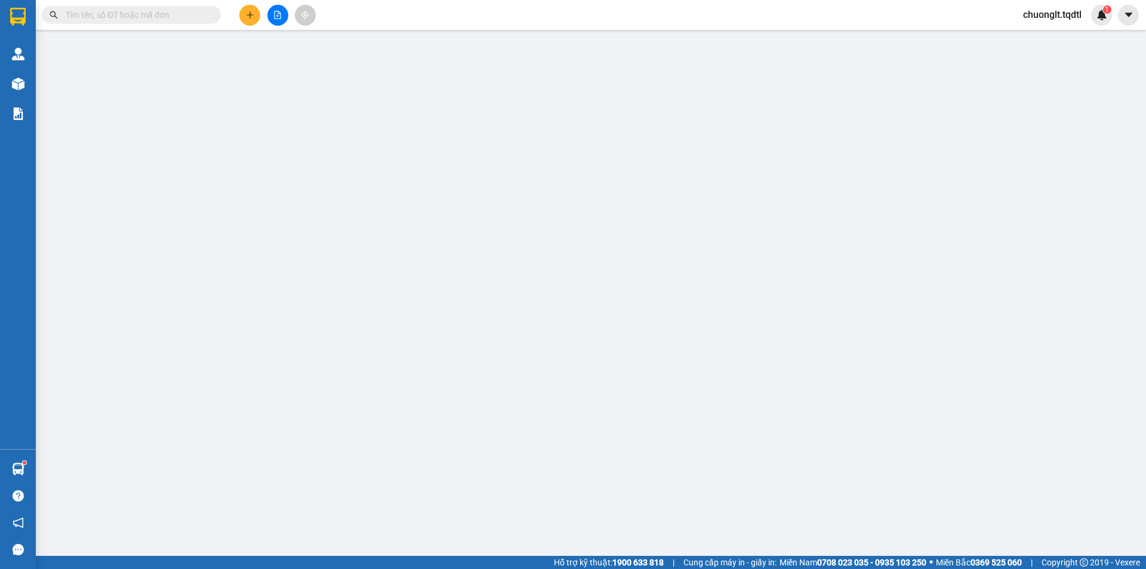
type input "9956"
type input "0907284837"
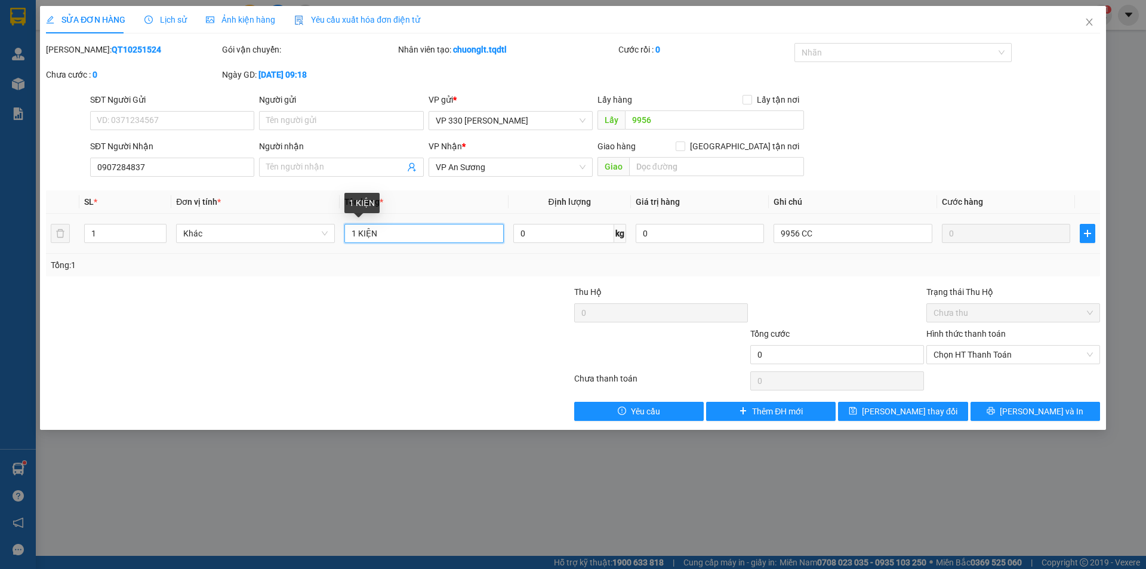
click at [411, 233] on input "1 KIỆN" at bounding box center [423, 233] width 159 height 19
type input "1 XỐP"
click at [909, 406] on span "Lưu thay đổi" at bounding box center [909, 411] width 95 height 13
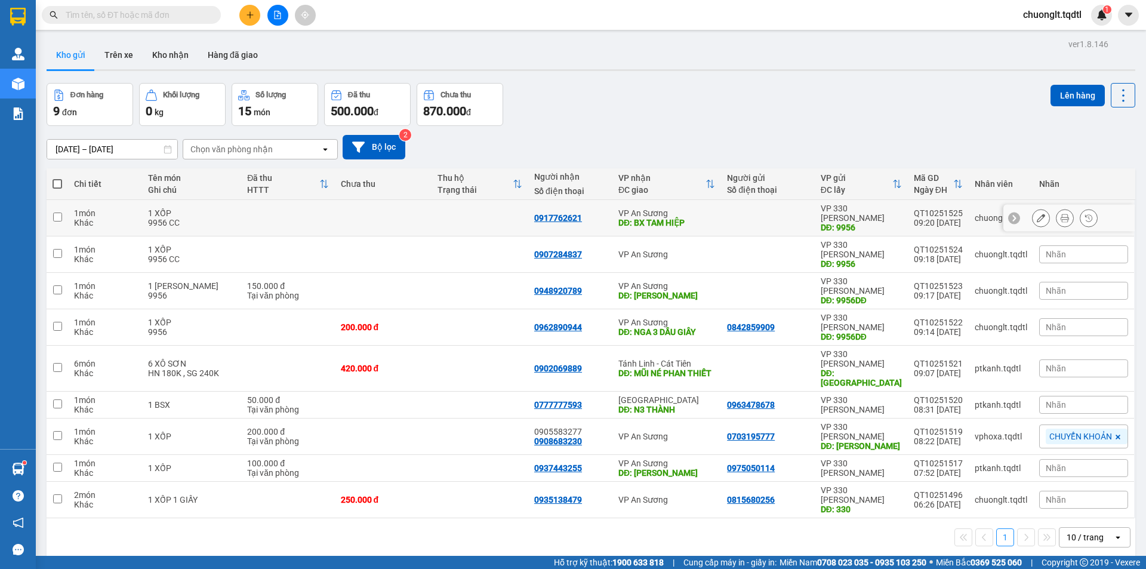
click at [106, 208] on div "1 món" at bounding box center [105, 213] width 62 height 10
checkbox input "true"
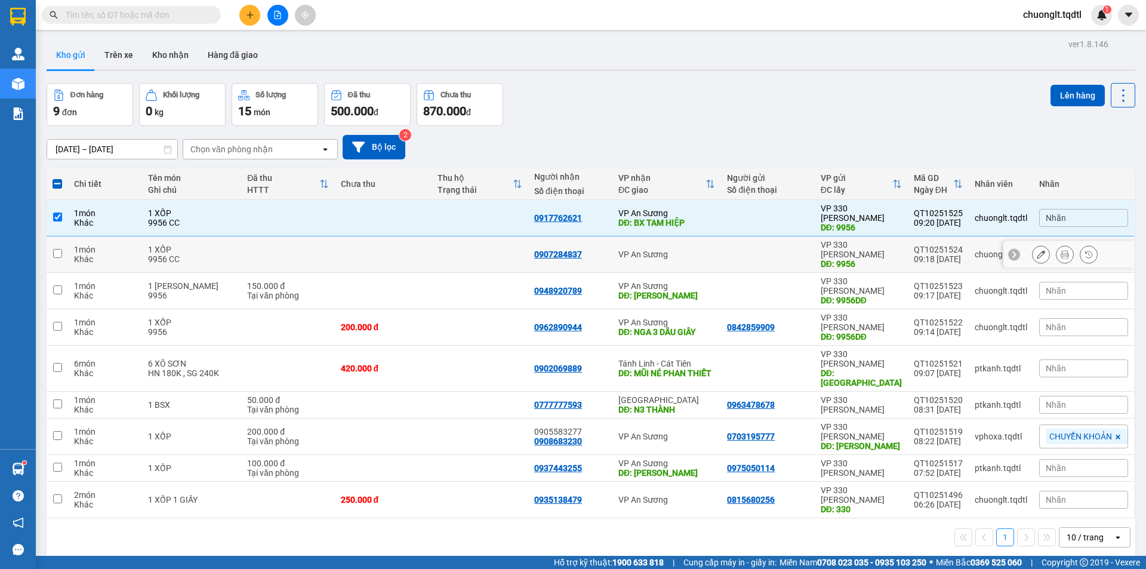
click at [98, 254] on div "Khác" at bounding box center [105, 259] width 62 height 10
checkbox input "true"
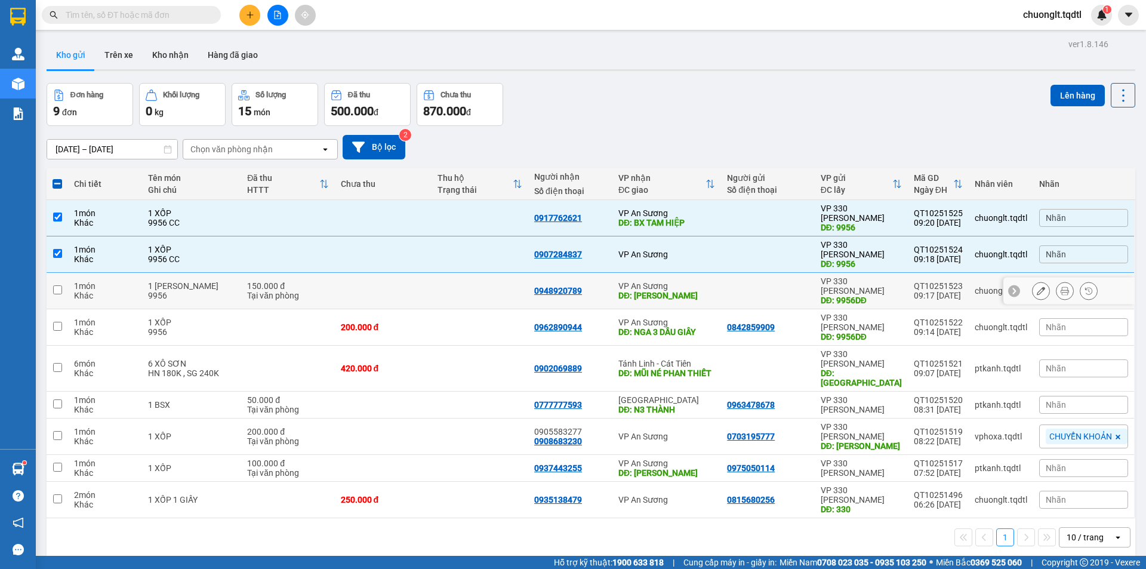
click at [92, 281] on div "1 món" at bounding box center [105, 286] width 62 height 10
checkbox input "true"
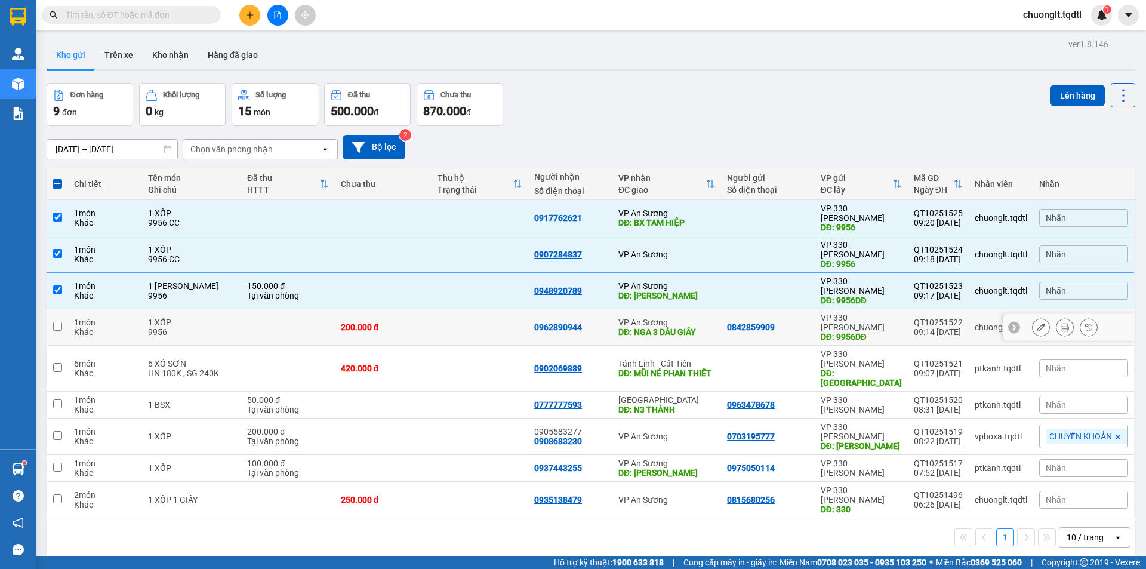
click at [123, 317] on div "1 món" at bounding box center [105, 322] width 62 height 10
checkbox input "true"
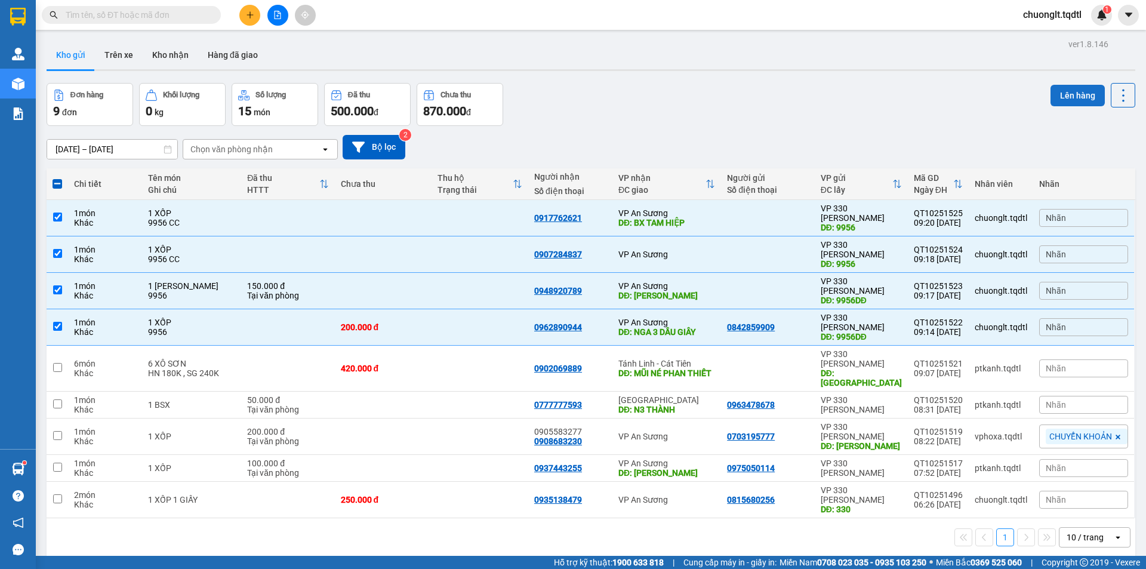
click at [1066, 97] on button "Lên hàng" at bounding box center [1077, 95] width 54 height 21
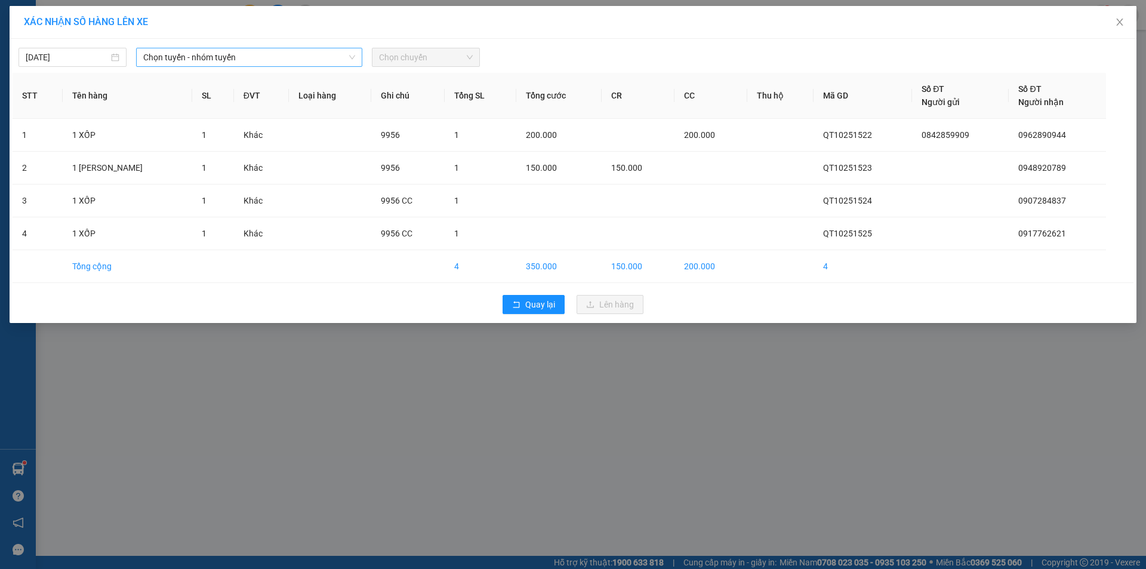
click at [252, 57] on span "Chọn tuyến - nhóm tuyến" at bounding box center [249, 57] width 212 height 18
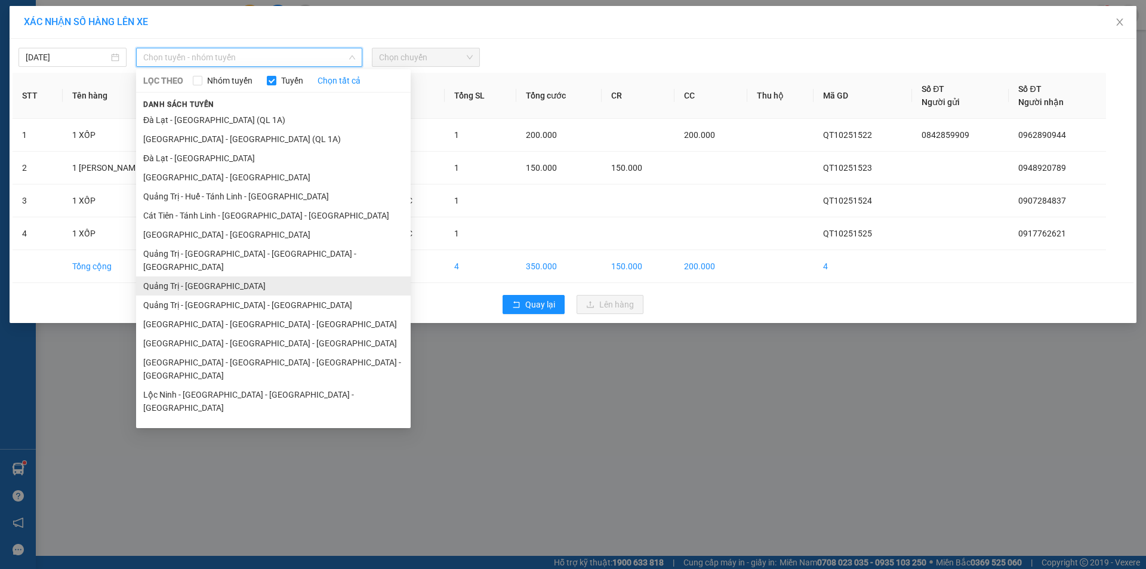
click at [215, 276] on li "Quảng Trị - [GEOGRAPHIC_DATA]" at bounding box center [273, 285] width 274 height 19
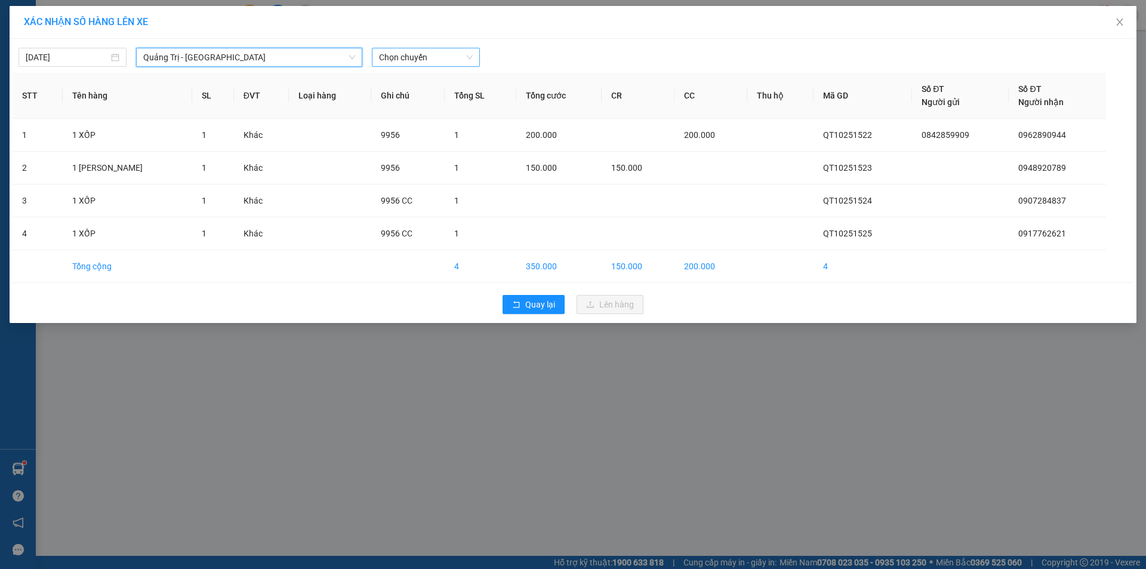
click at [440, 57] on span "Chọn chuyến" at bounding box center [426, 57] width 94 height 18
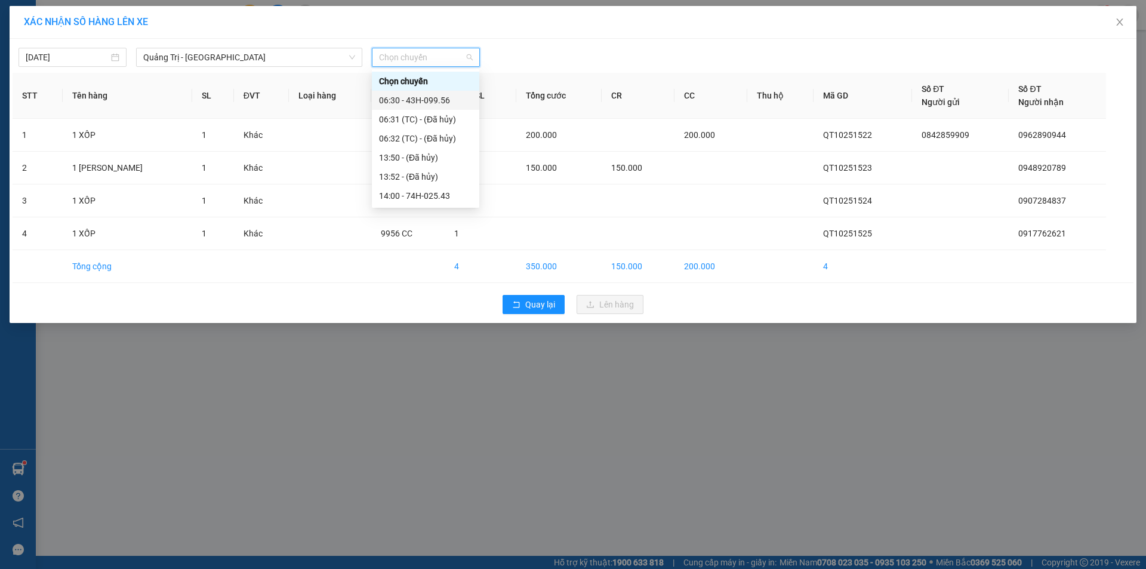
click at [438, 97] on div "06:30 - 43H-099.56" at bounding box center [425, 100] width 93 height 13
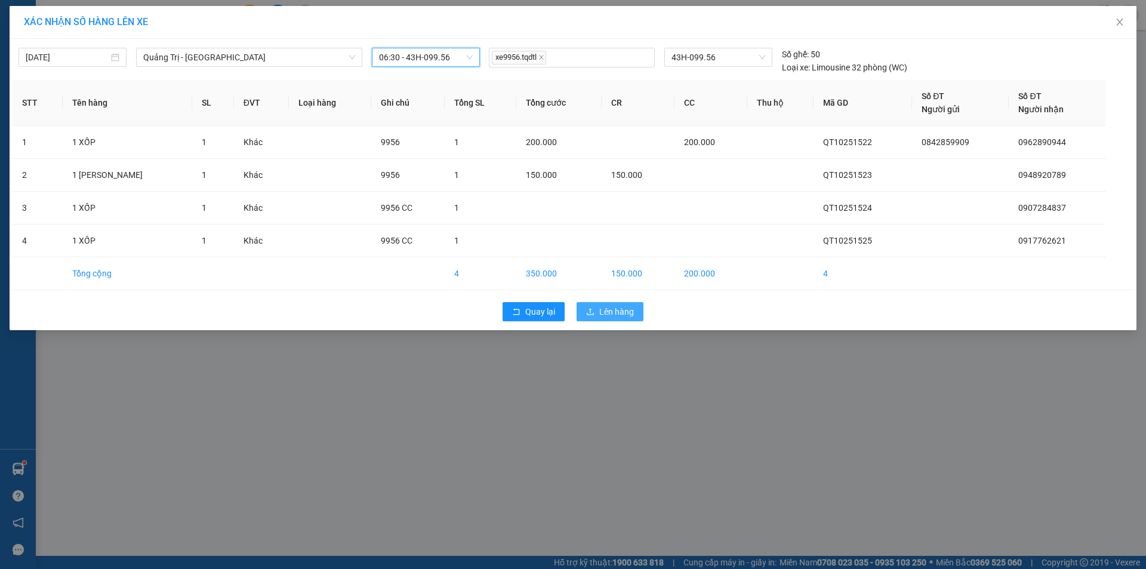
click at [613, 316] on span "Lên hàng" at bounding box center [616, 311] width 35 height 13
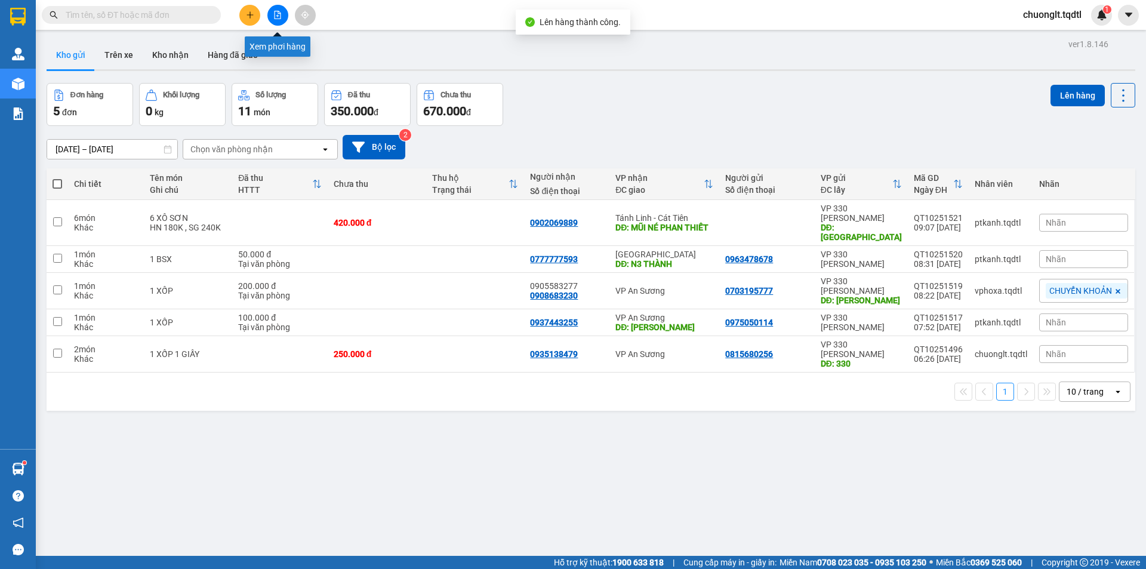
click at [275, 20] on button at bounding box center [277, 15] width 21 height 21
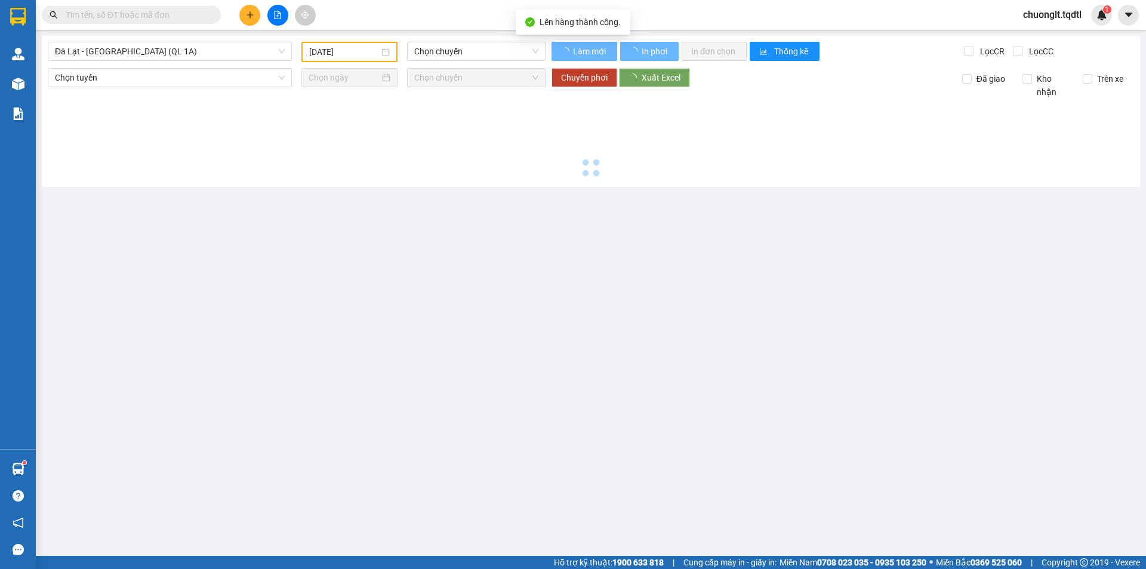
type input "[DATE]"
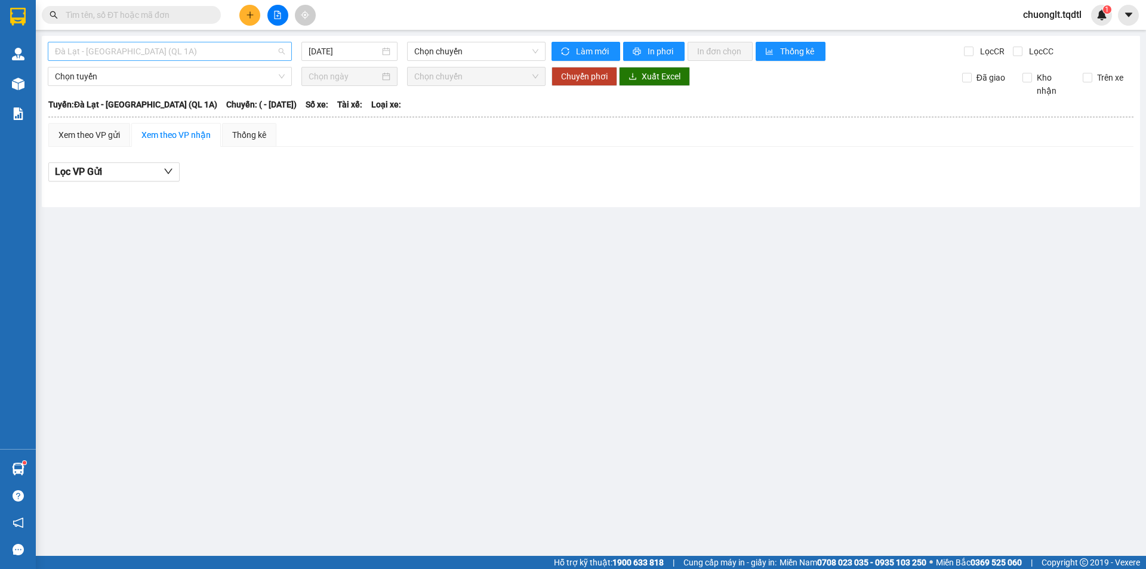
click at [186, 52] on span "Đà Lạt - [GEOGRAPHIC_DATA] (QL 1A)" at bounding box center [170, 51] width 230 height 18
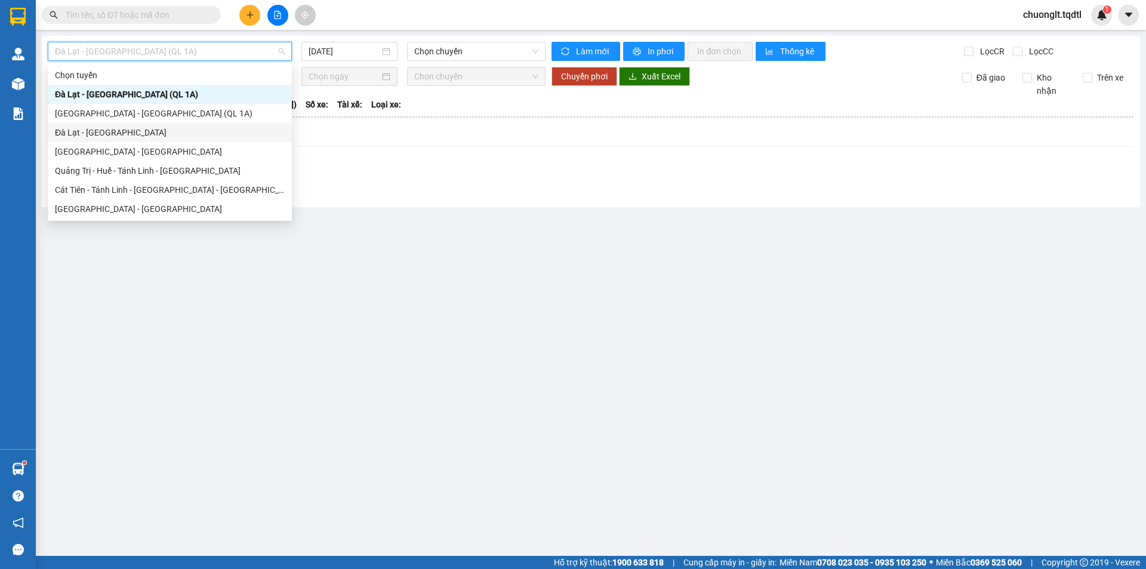
scroll to position [60, 0]
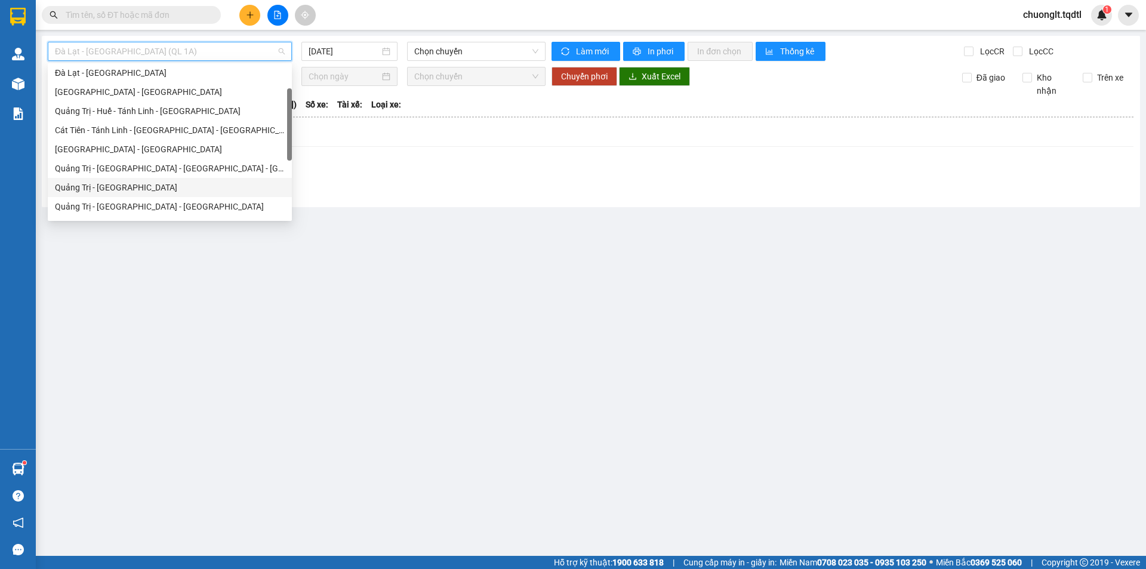
click at [168, 185] on div "Quảng Trị - [GEOGRAPHIC_DATA]" at bounding box center [170, 187] width 230 height 13
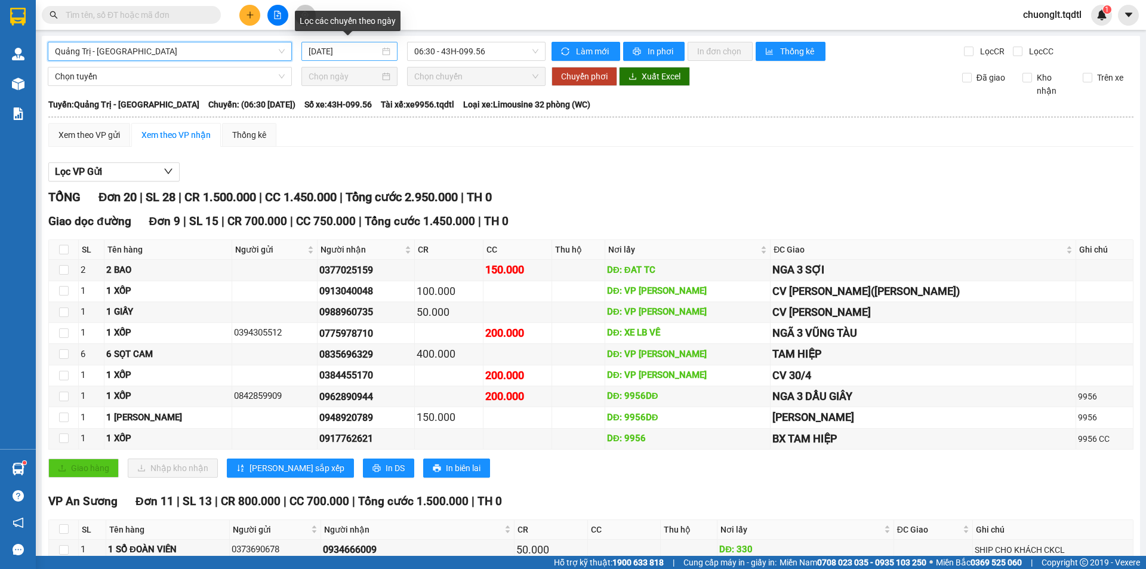
click at [384, 51] on div "[DATE]" at bounding box center [349, 51] width 82 height 13
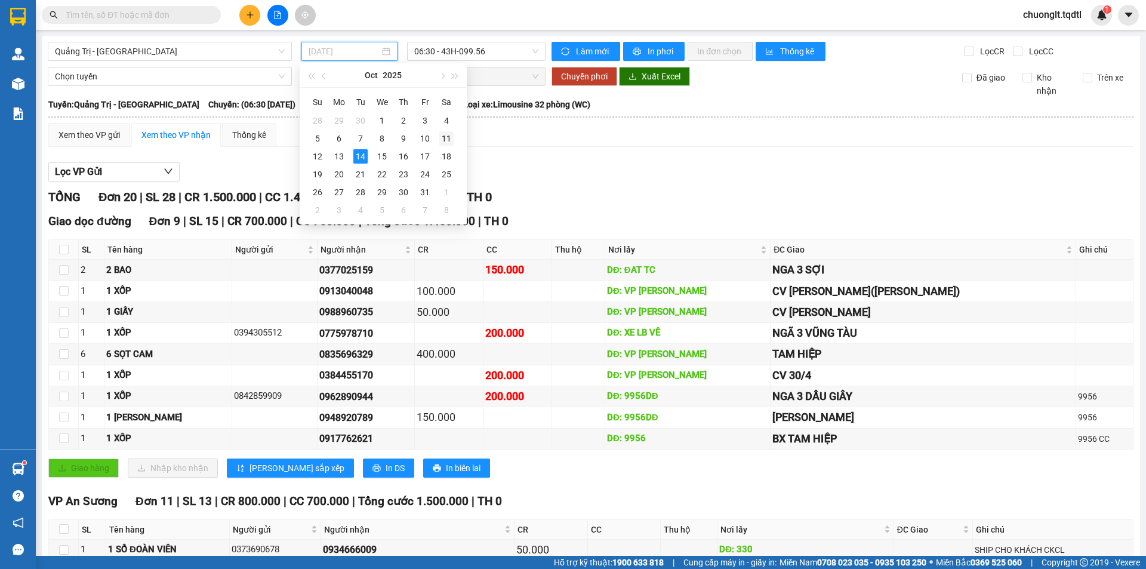
click at [445, 135] on div "11" at bounding box center [446, 138] width 14 height 14
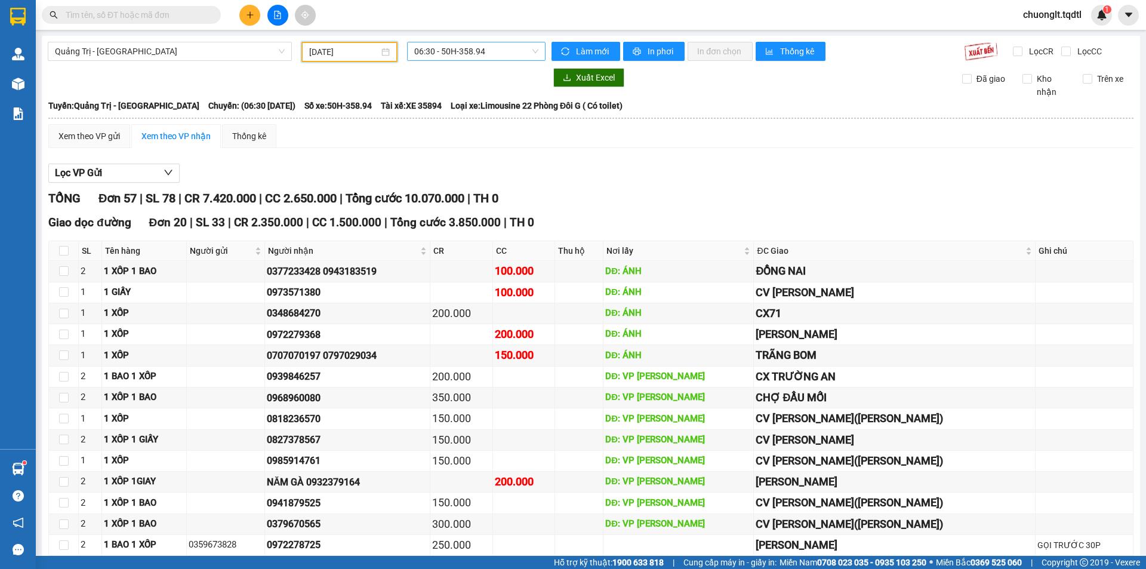
click at [483, 45] on span "06:30 - 50H-358.94" at bounding box center [476, 51] width 124 height 18
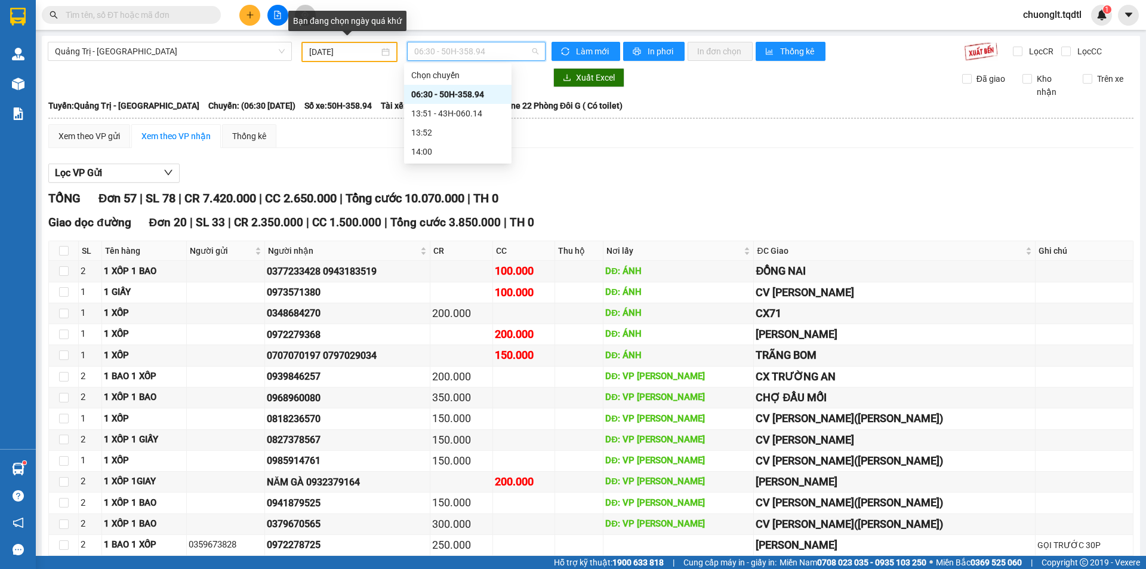
click at [379, 48] on div "11/10/2025" at bounding box center [349, 51] width 81 height 13
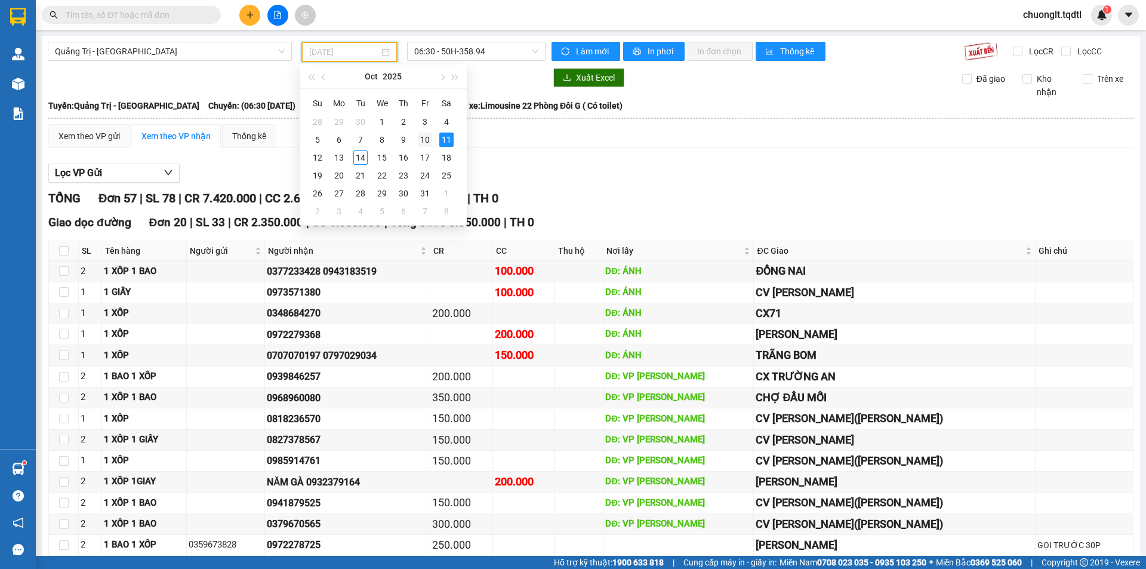
click at [421, 137] on div "10" at bounding box center [425, 139] width 14 height 14
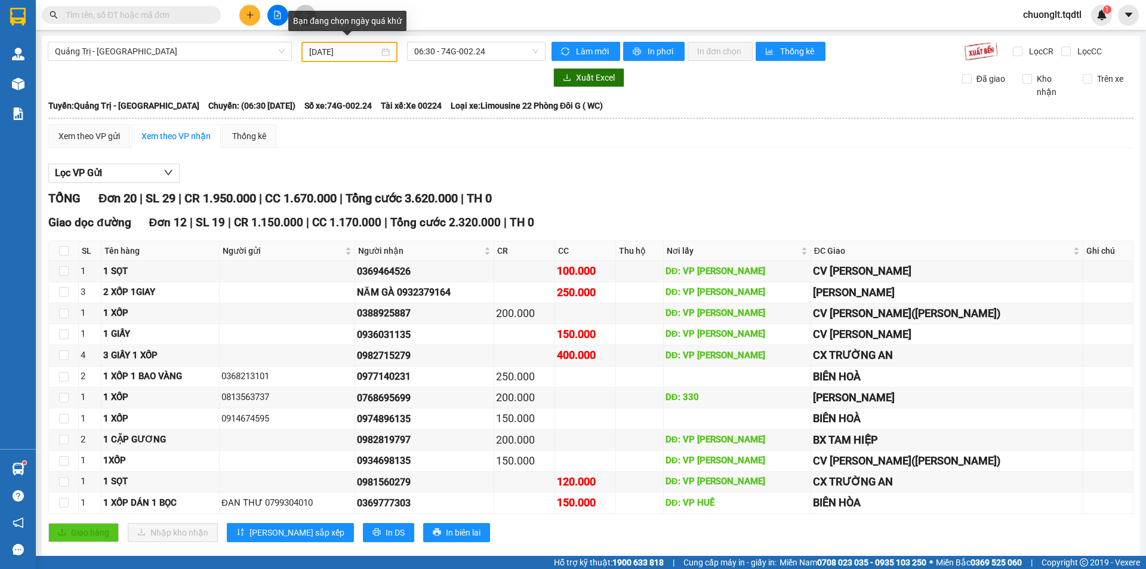
click at [379, 49] on div "10/10/2025" at bounding box center [349, 51] width 81 height 13
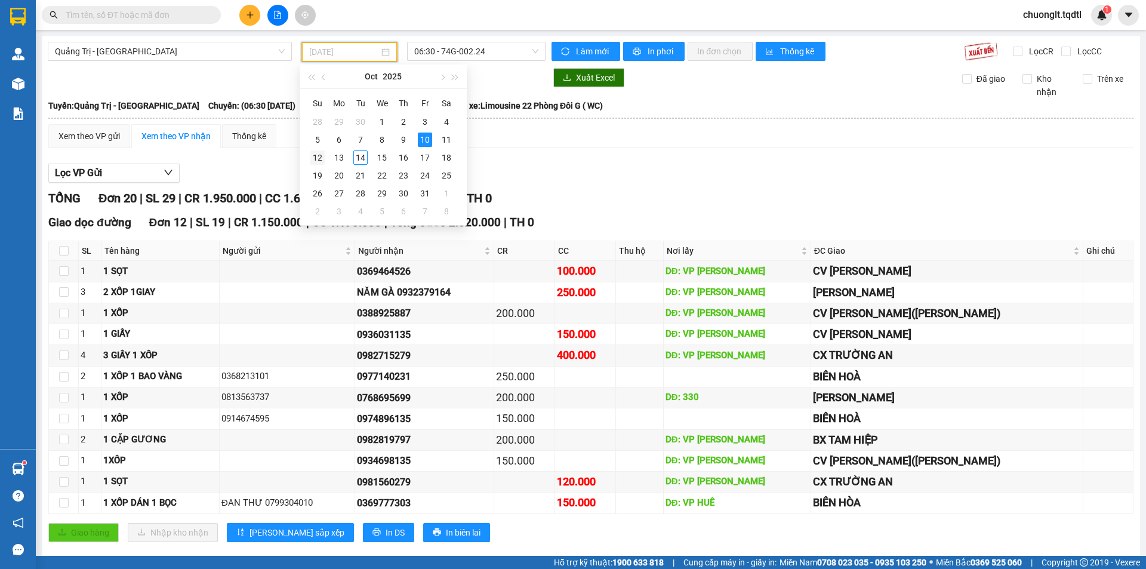
click at [317, 162] on div "12" at bounding box center [317, 157] width 14 height 14
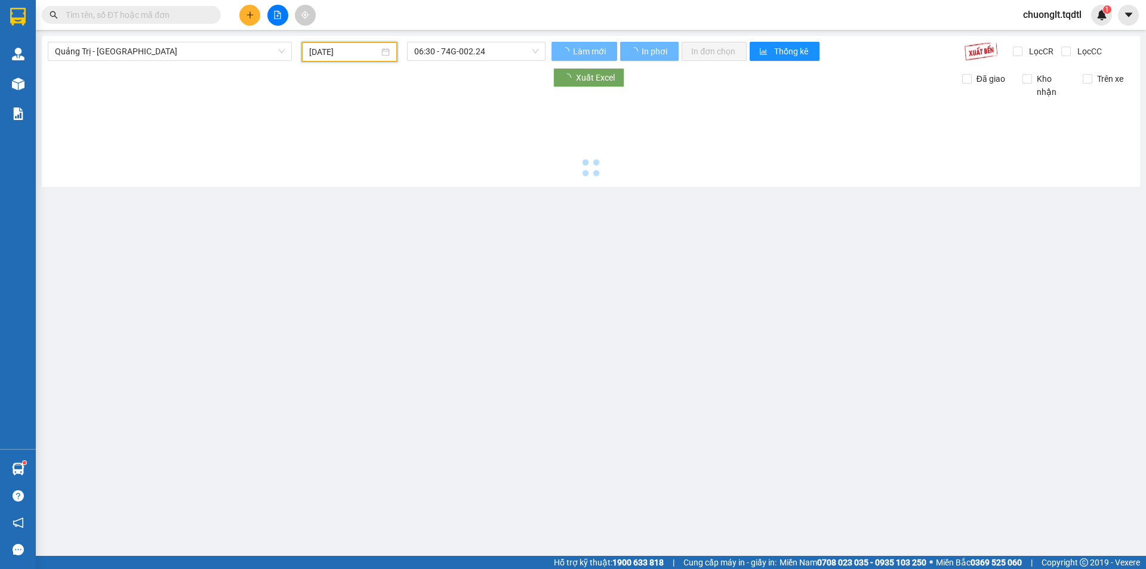
type input "12/10/2025"
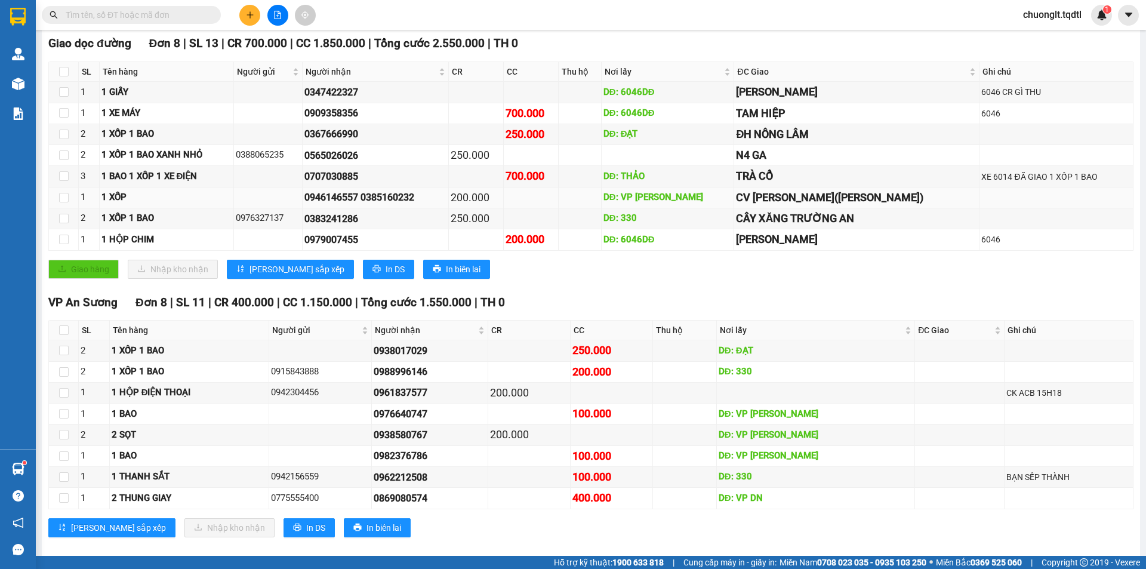
scroll to position [194, 0]
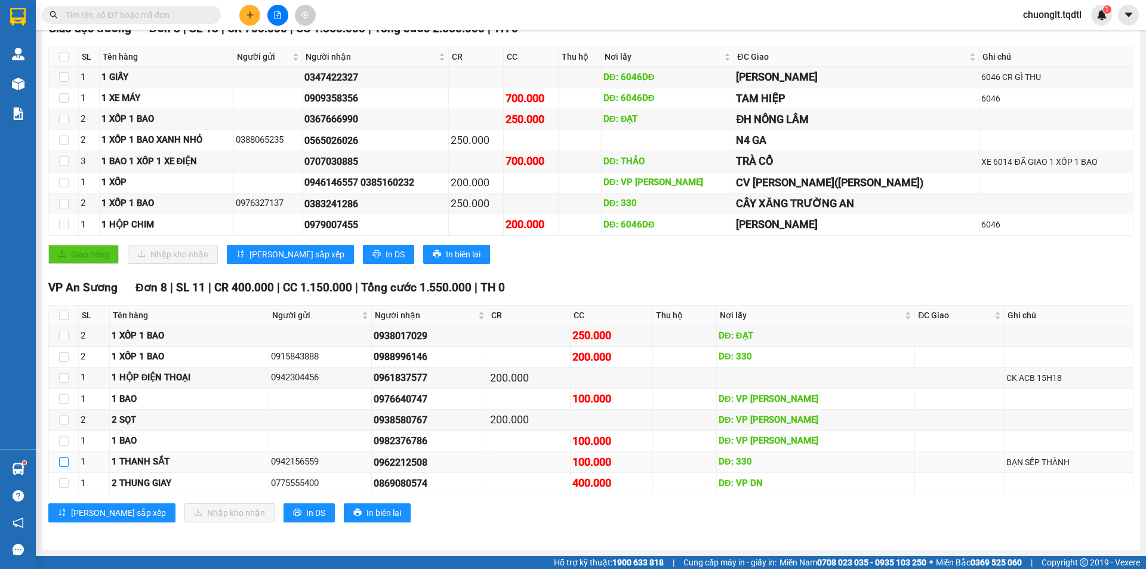
click at [64, 464] on input "checkbox" at bounding box center [64, 462] width 10 height 10
checkbox input "true"
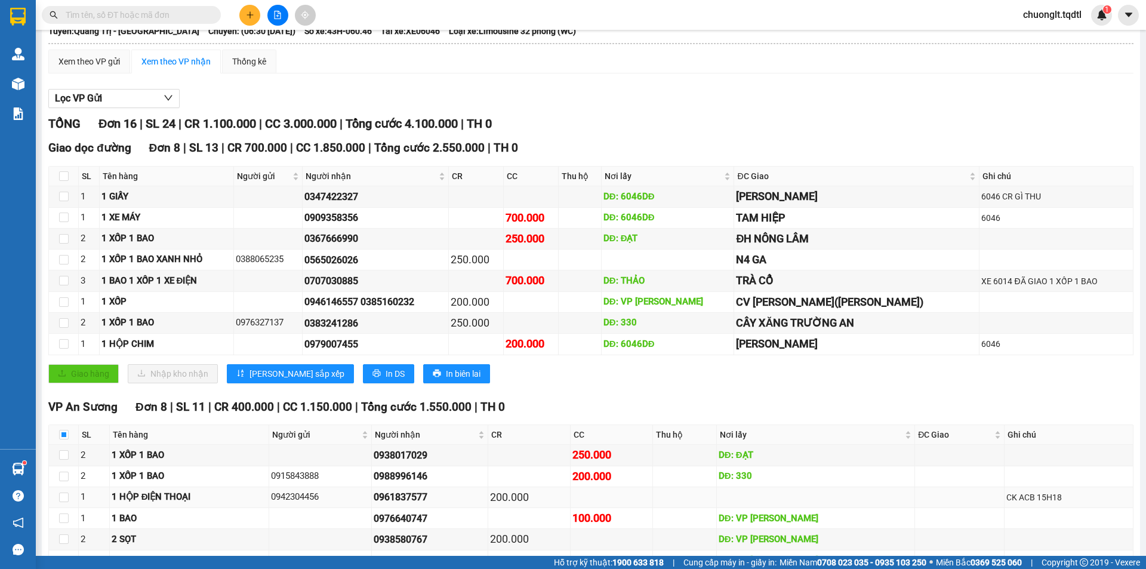
scroll to position [0, 0]
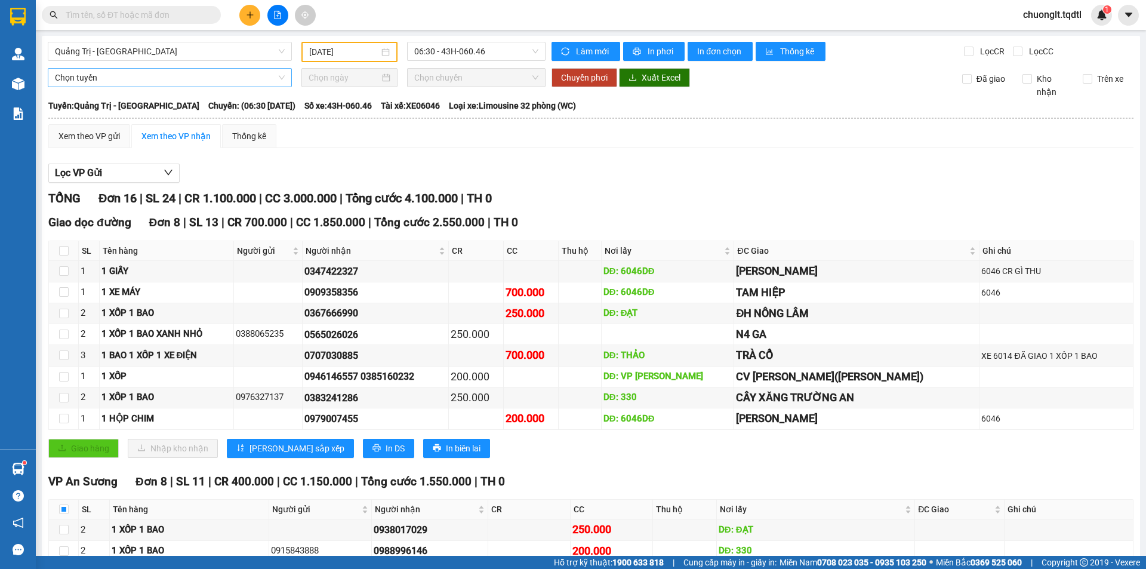
click at [135, 78] on span "Chọn tuyến" at bounding box center [170, 78] width 230 height 18
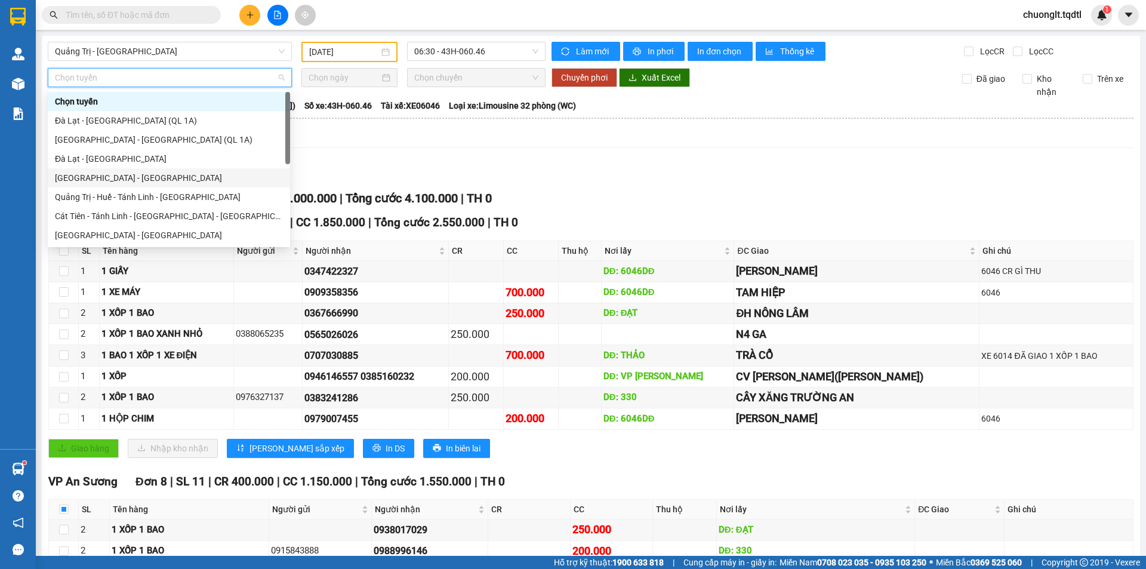
scroll to position [60, 0]
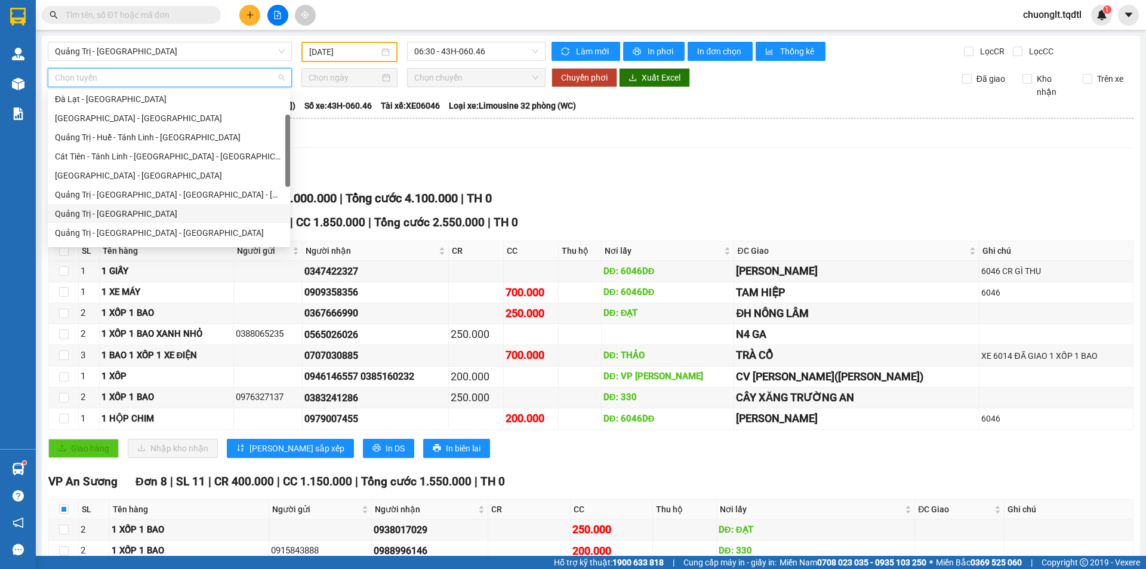
click at [122, 212] on div "Quảng Trị - [GEOGRAPHIC_DATA]" at bounding box center [169, 213] width 228 height 13
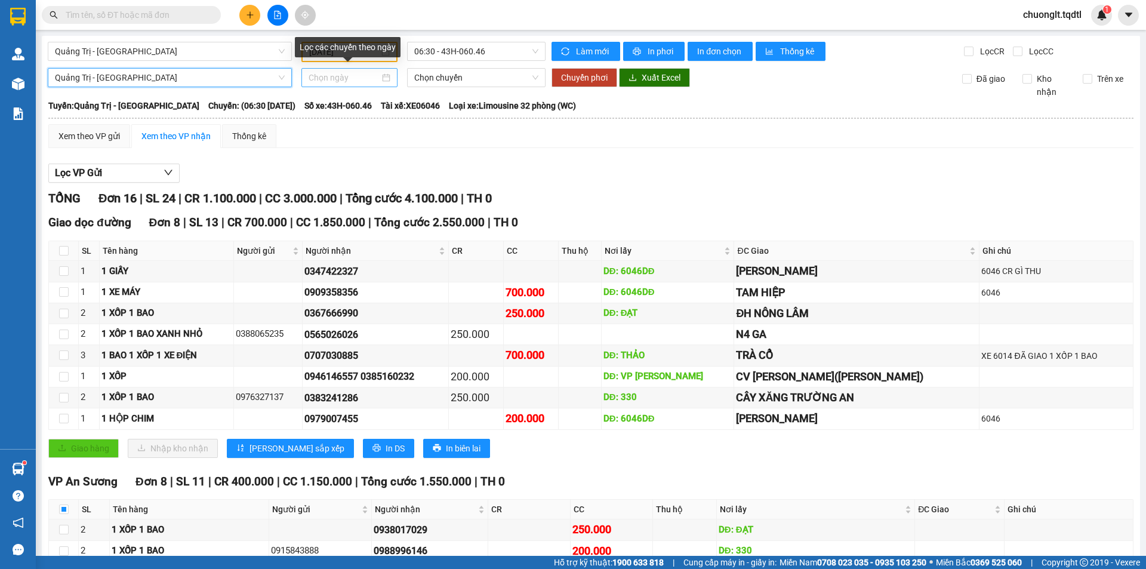
click at [369, 75] on input at bounding box center [343, 77] width 71 height 13
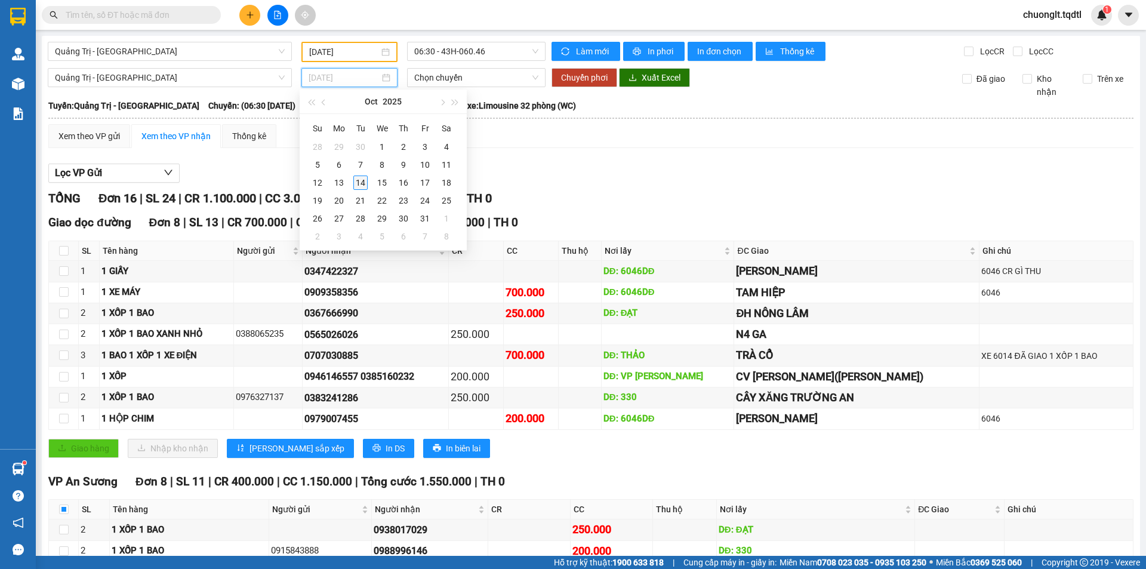
type input "[DATE]"
click at [356, 181] on div "14" at bounding box center [360, 182] width 14 height 14
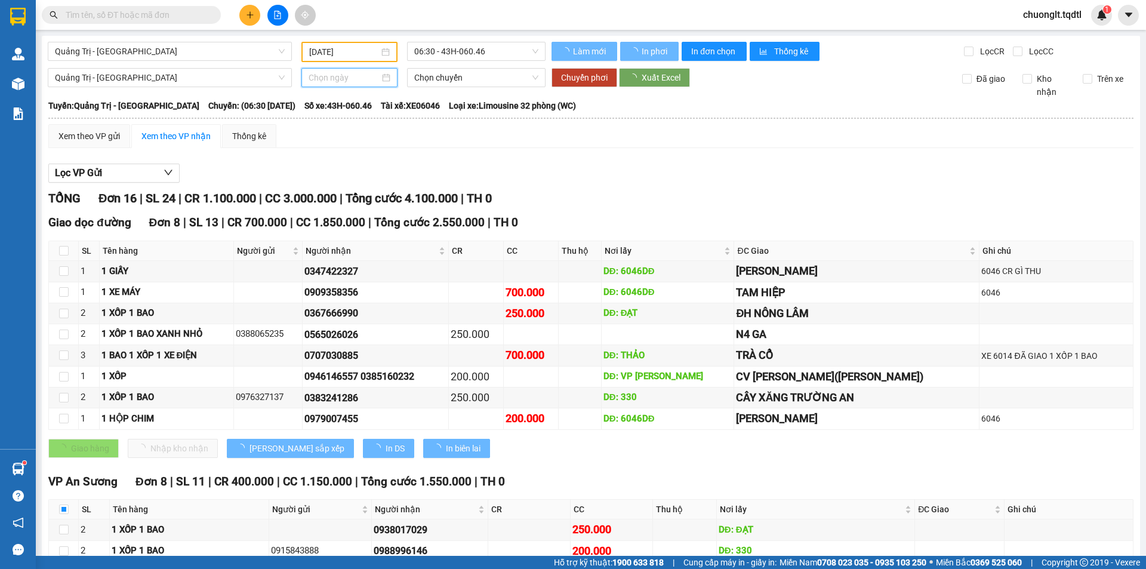
type input "[DATE]"
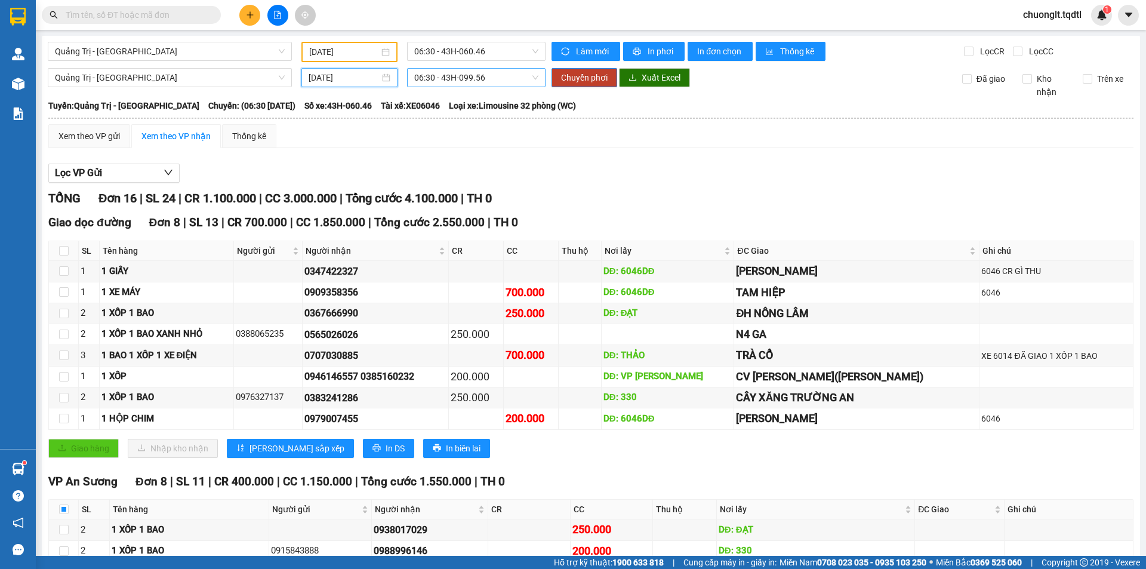
click at [482, 77] on span "06:30 - 43H-099.56" at bounding box center [476, 78] width 124 height 18
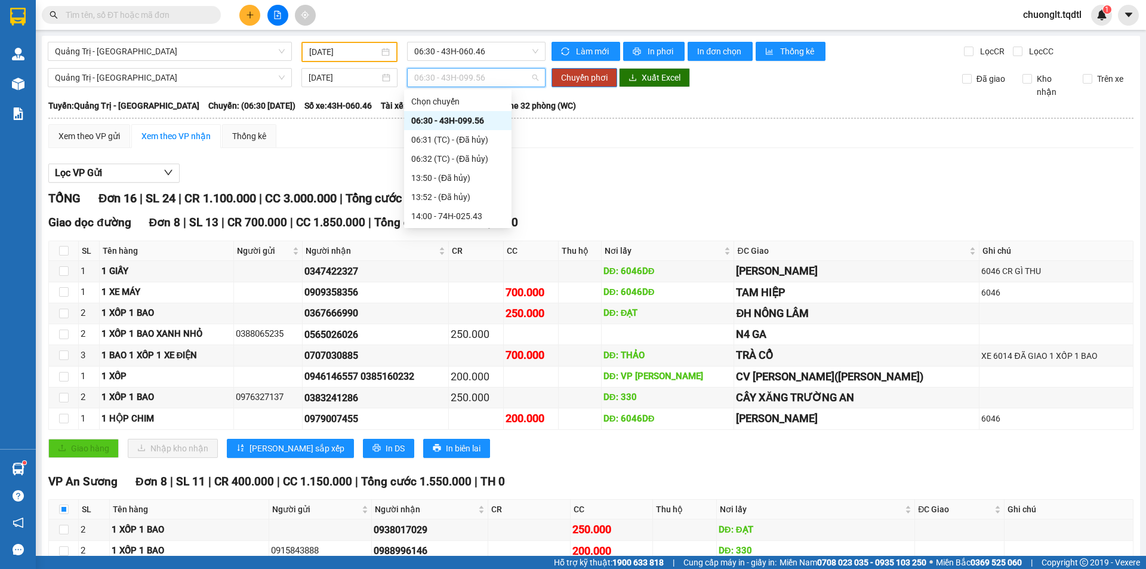
click at [474, 118] on div "06:30 - 43H-099.56" at bounding box center [457, 120] width 93 height 13
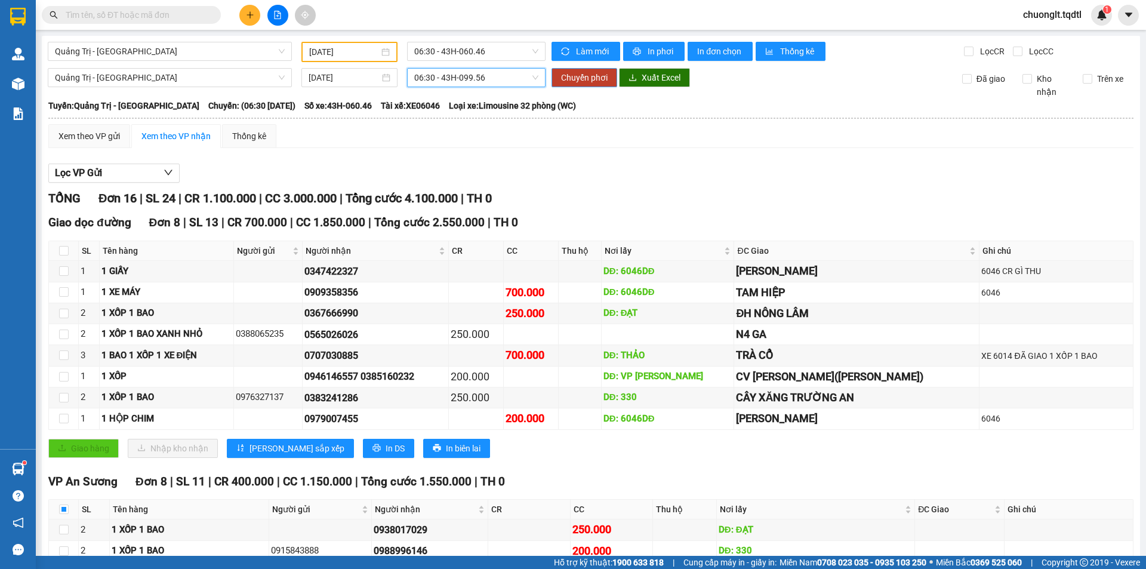
click at [581, 79] on span "Chuyển phơi" at bounding box center [584, 77] width 47 height 13
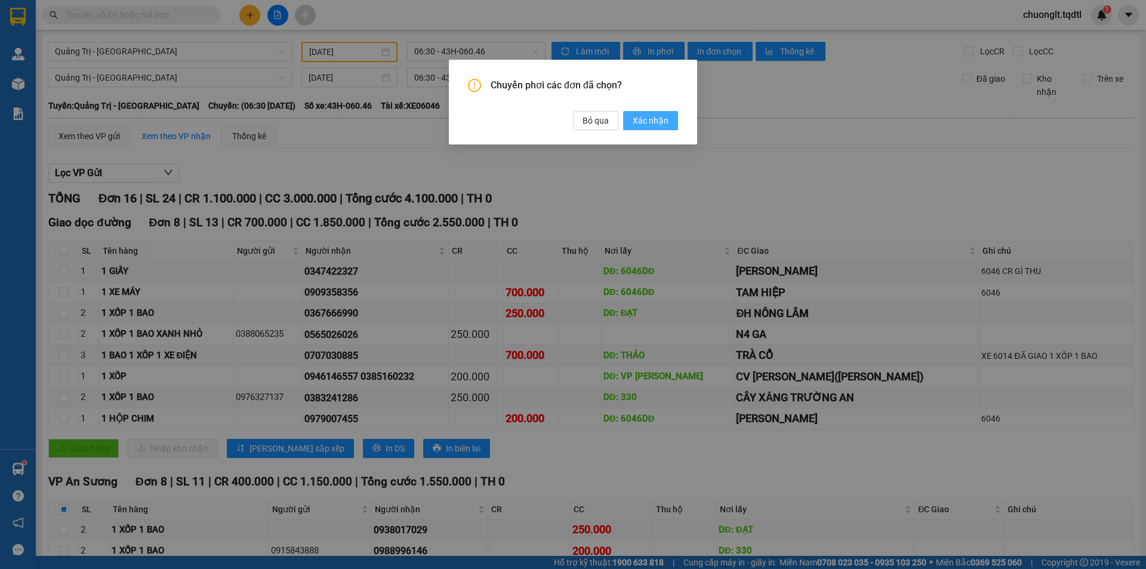
click at [648, 124] on span "Xác nhận" at bounding box center [650, 120] width 36 height 13
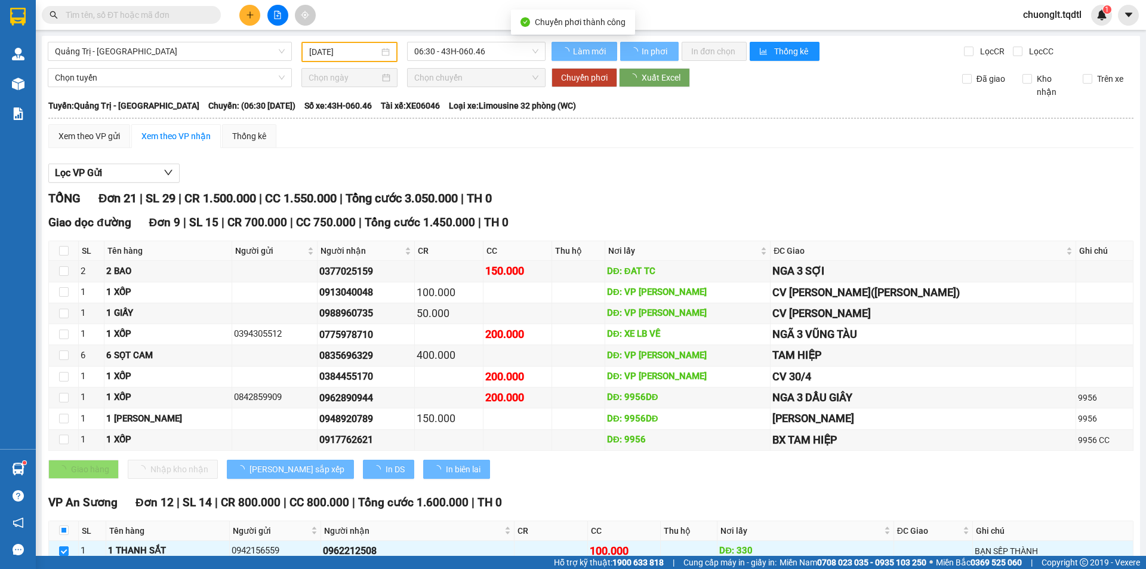
type input "[DATE]"
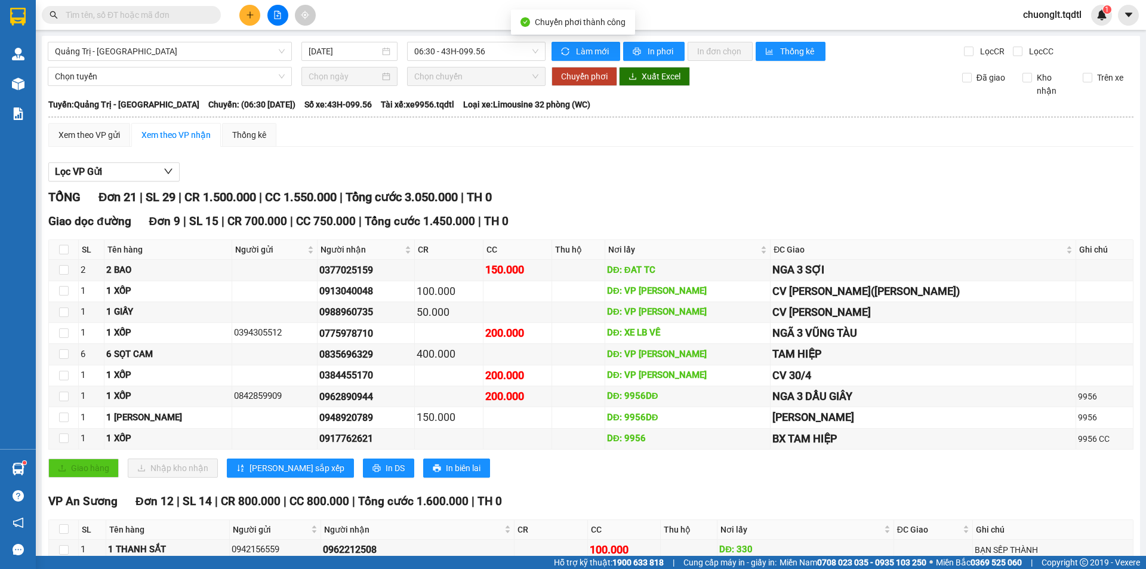
checkbox input "false"
click at [385, 52] on div "[DATE]" at bounding box center [349, 51] width 82 height 13
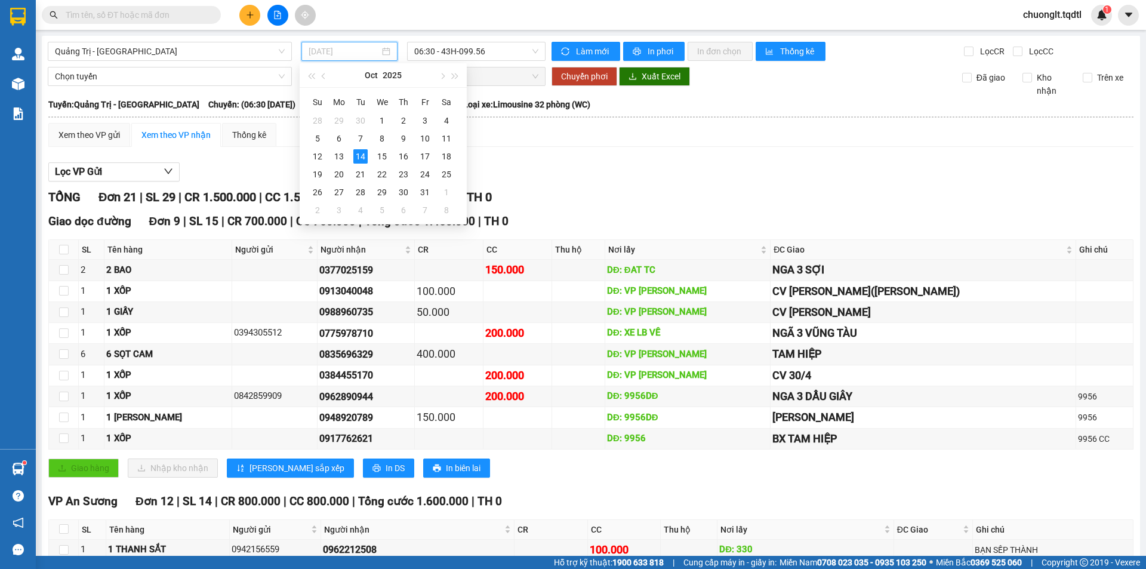
type input "[DATE]"
click at [241, 45] on span "Quảng Trị - [GEOGRAPHIC_DATA]" at bounding box center [170, 51] width 230 height 18
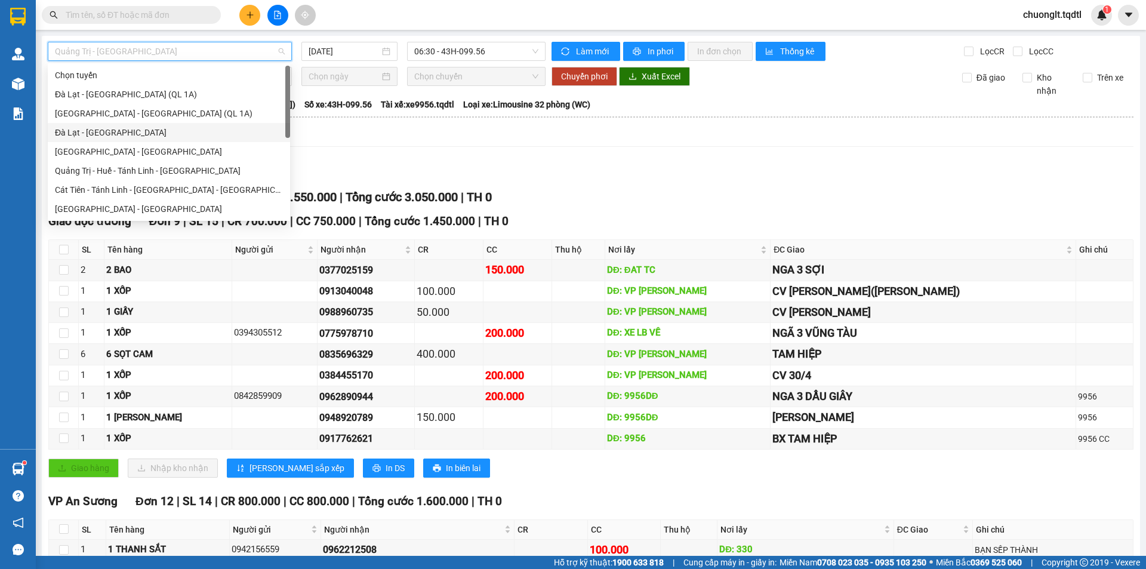
click at [119, 129] on div "Đà Lạt - [GEOGRAPHIC_DATA]" at bounding box center [169, 132] width 228 height 13
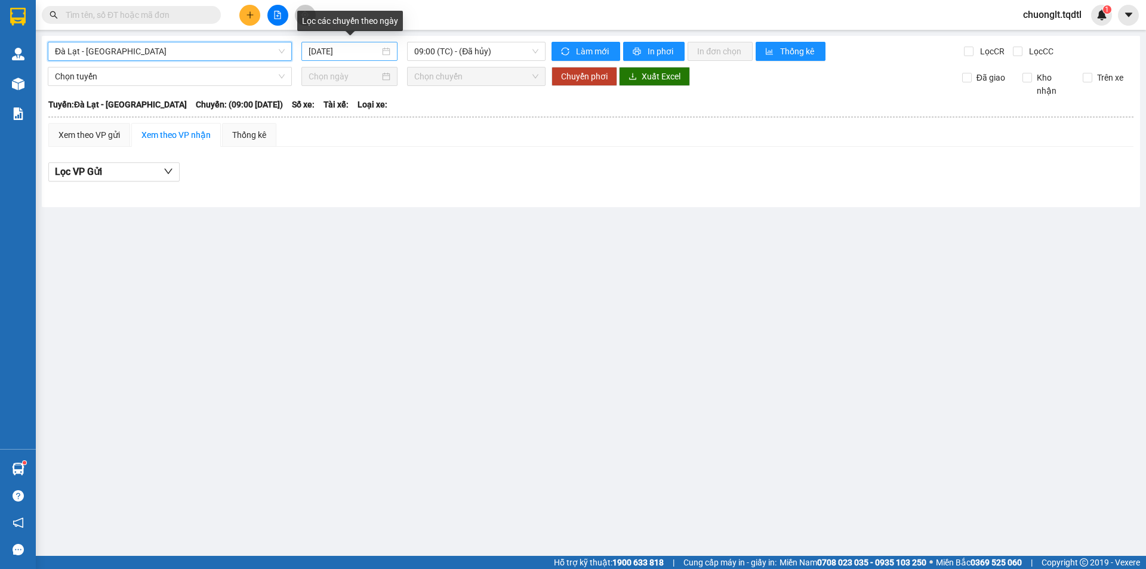
click at [387, 55] on div "[DATE]" at bounding box center [349, 51] width 82 height 13
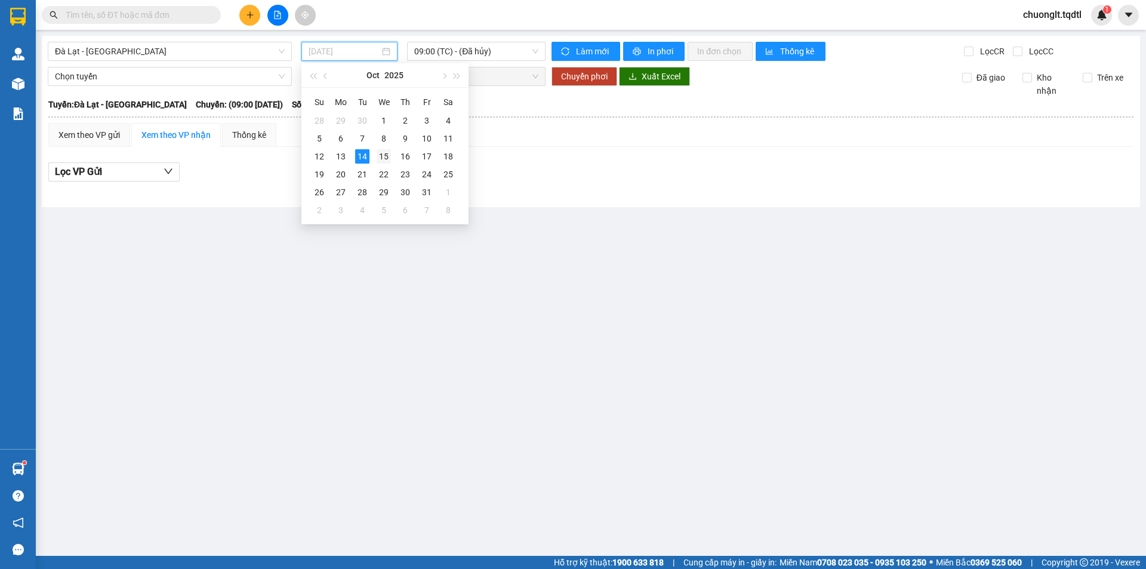
click at [382, 155] on div "15" at bounding box center [383, 156] width 14 height 14
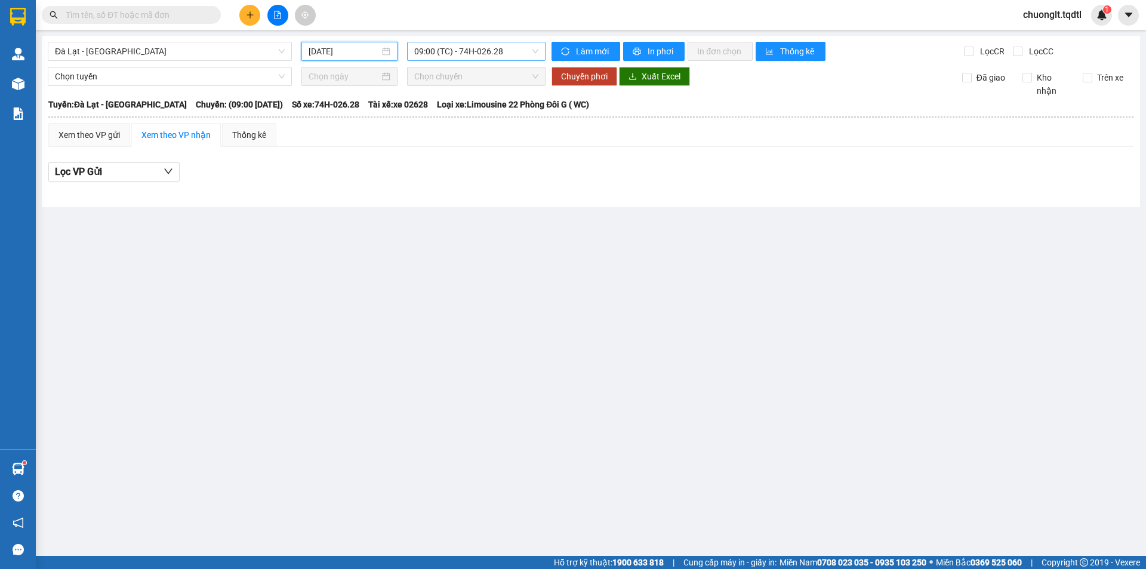
click at [507, 51] on span "09:00 (TC) - 74H-026.28" at bounding box center [476, 51] width 124 height 18
click at [555, 258] on main "Đà Lạt - Sài Gòn 15/10/2025 09:00 (TC) - 74H-026.28 Làm mới In phơi In đơn chọn…" at bounding box center [573, 277] width 1146 height 555
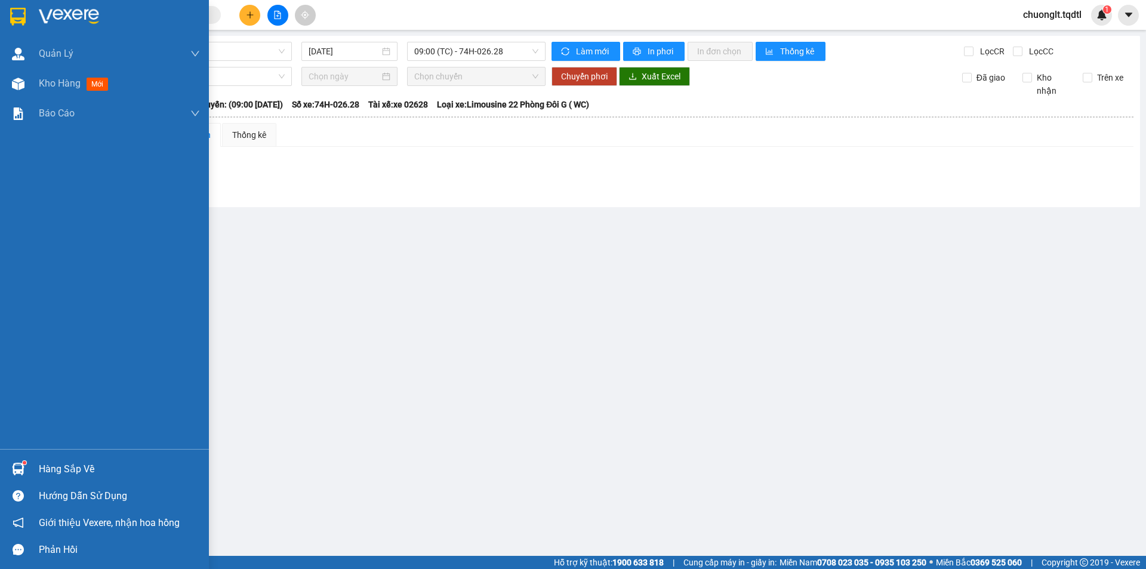
click at [76, 465] on div "Hàng sắp về" at bounding box center [119, 469] width 161 height 18
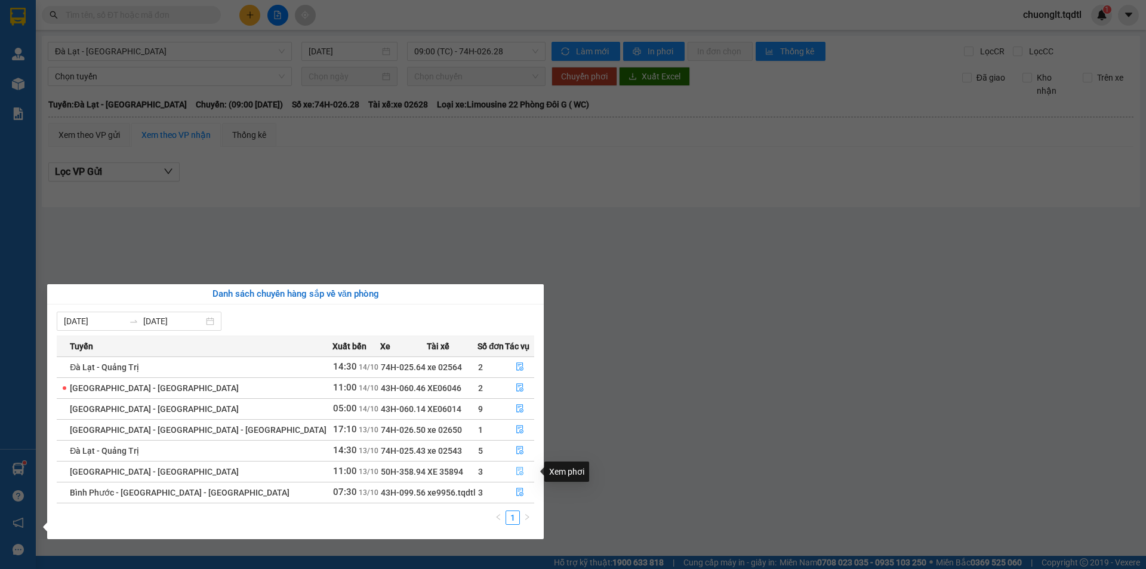
click at [516, 470] on icon "file-done" at bounding box center [520, 471] width 8 height 8
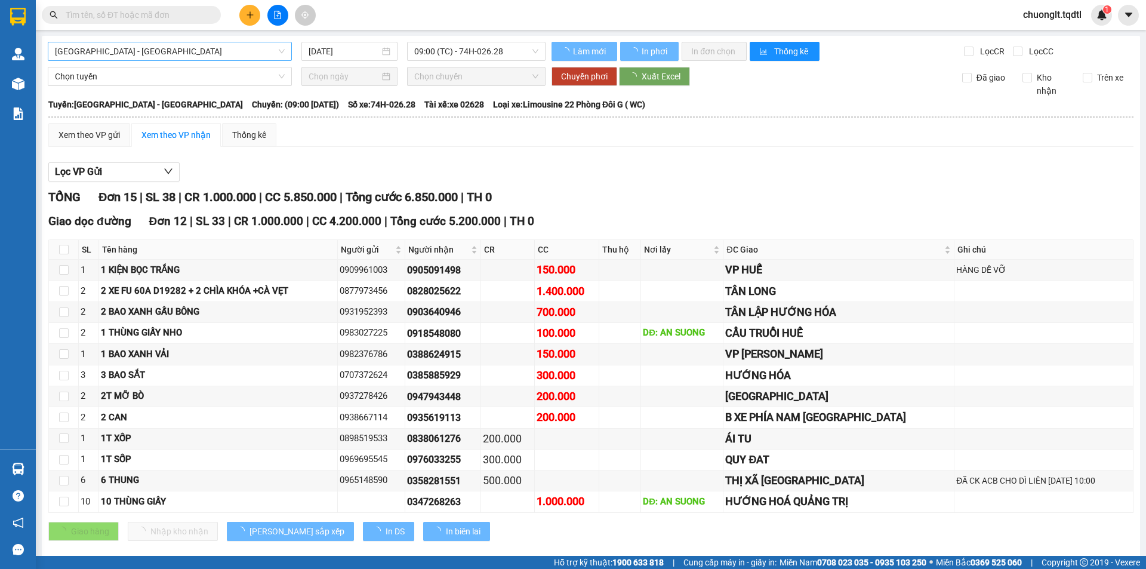
type input "13/10/2025"
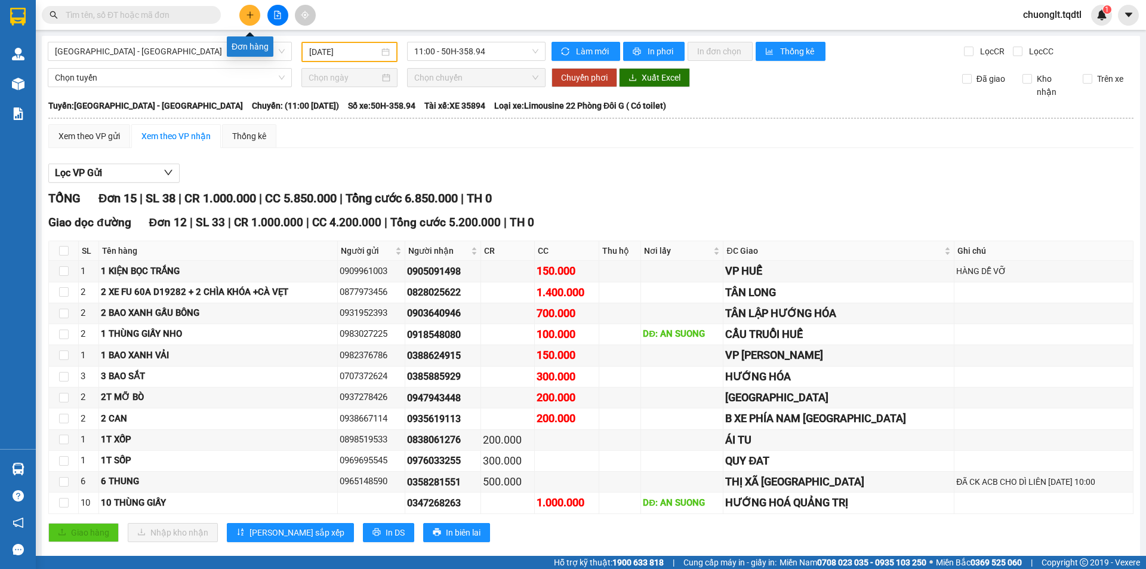
click at [248, 17] on icon "plus" at bounding box center [250, 15] width 8 height 8
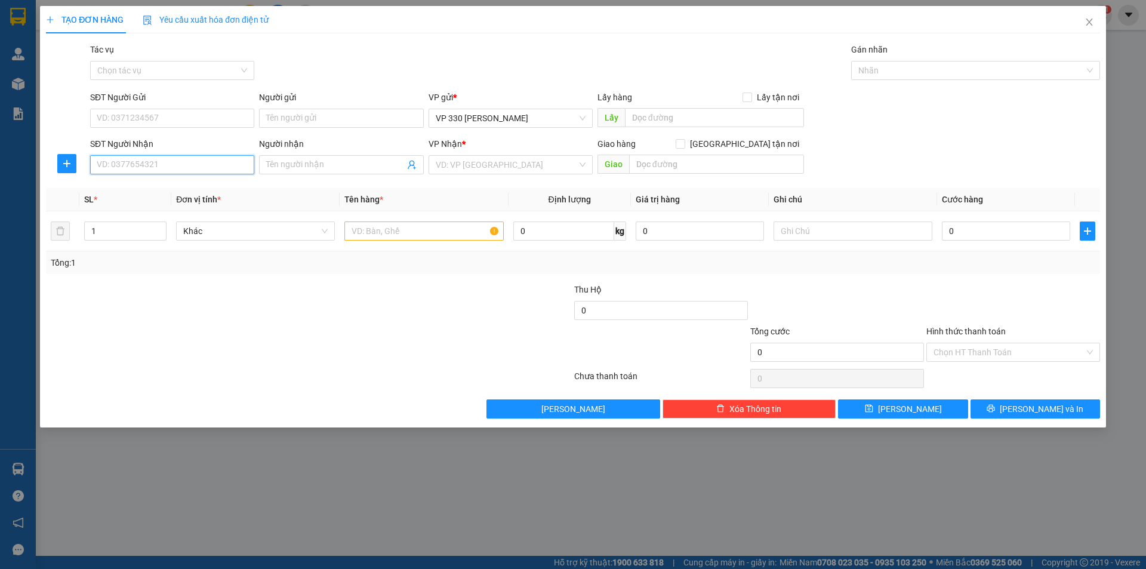
click at [194, 169] on input "SĐT Người Nhận" at bounding box center [172, 164] width 164 height 19
type input "0354435167"
click at [166, 188] on div "0354435167" at bounding box center [172, 188] width 150 height 13
type input "GIO VIỆT"
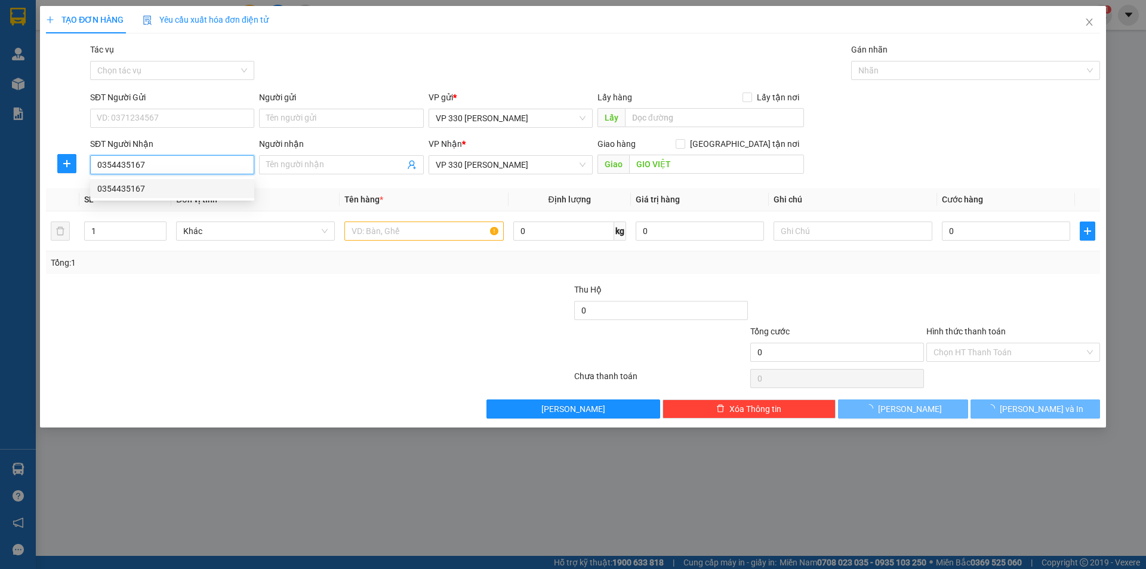
type input "800.000"
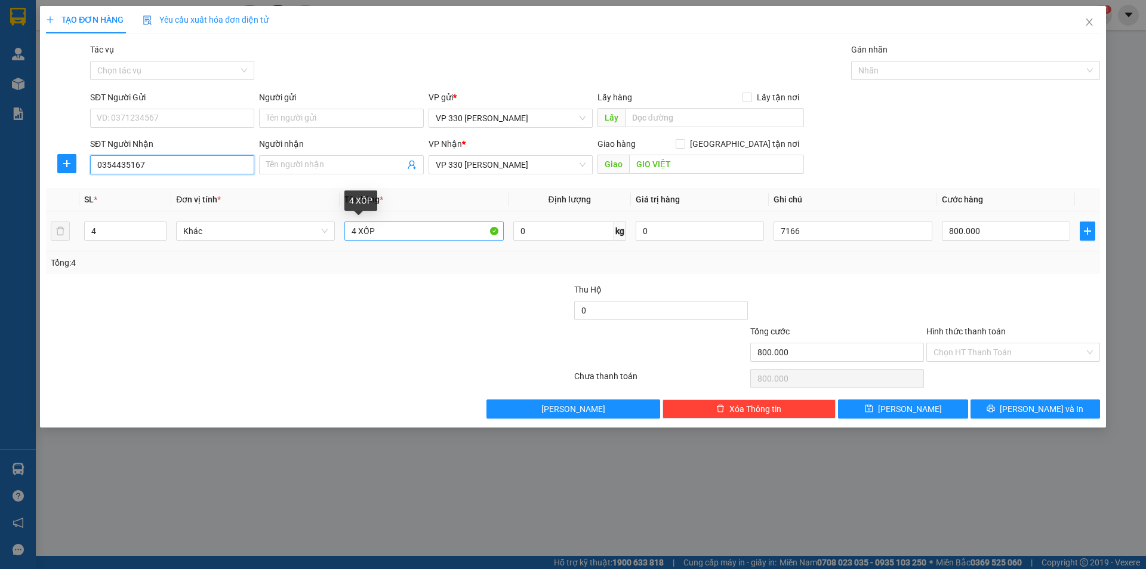
type input "0354435167"
drag, startPoint x: 357, startPoint y: 232, endPoint x: 338, endPoint y: 134, distance: 100.4
click at [347, 231] on input "4 XỐP" at bounding box center [423, 230] width 159 height 19
type input "2 XỐP"
click at [162, 237] on span "down" at bounding box center [159, 235] width 7 height 7
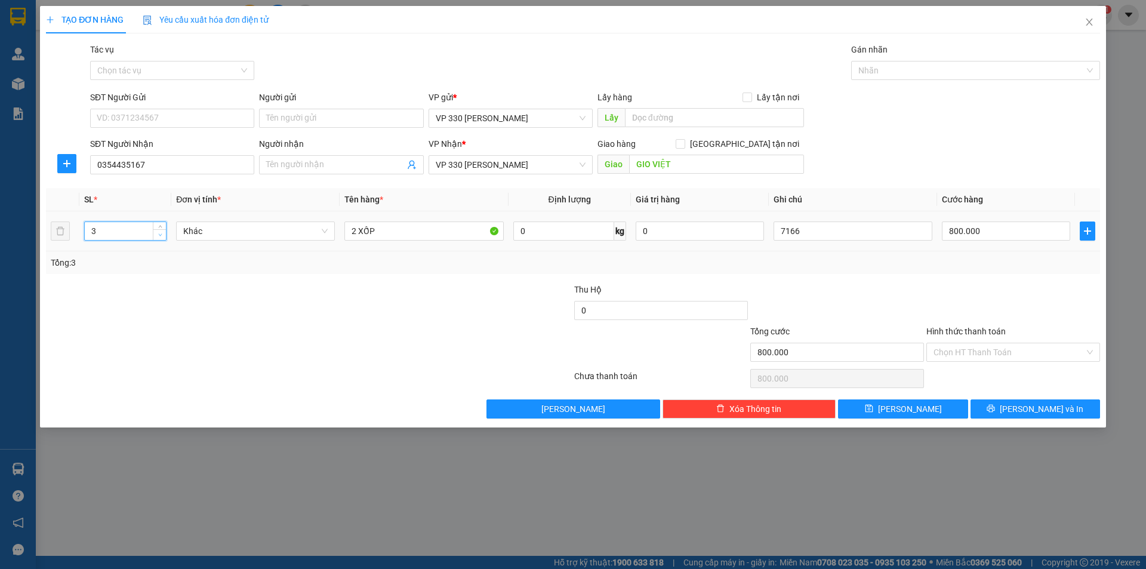
type input "2"
click at [162, 237] on span "down" at bounding box center [159, 235] width 7 height 7
click at [683, 122] on input "text" at bounding box center [714, 117] width 179 height 19
type input "7236DĐVT"
click at [1021, 236] on input "800.000" at bounding box center [1006, 230] width 128 height 19
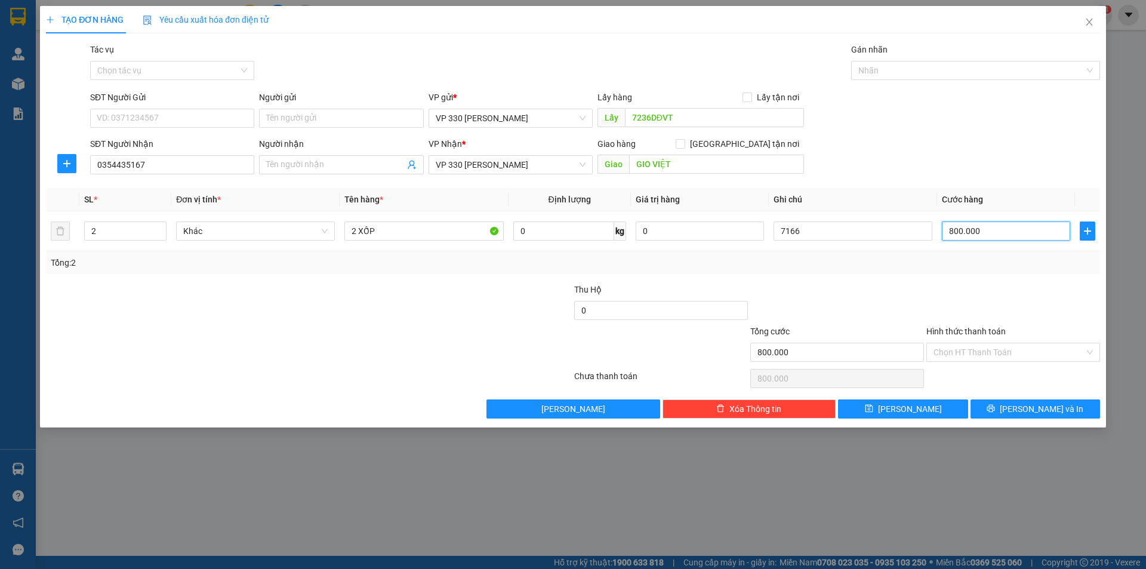
type input "4"
type input "40"
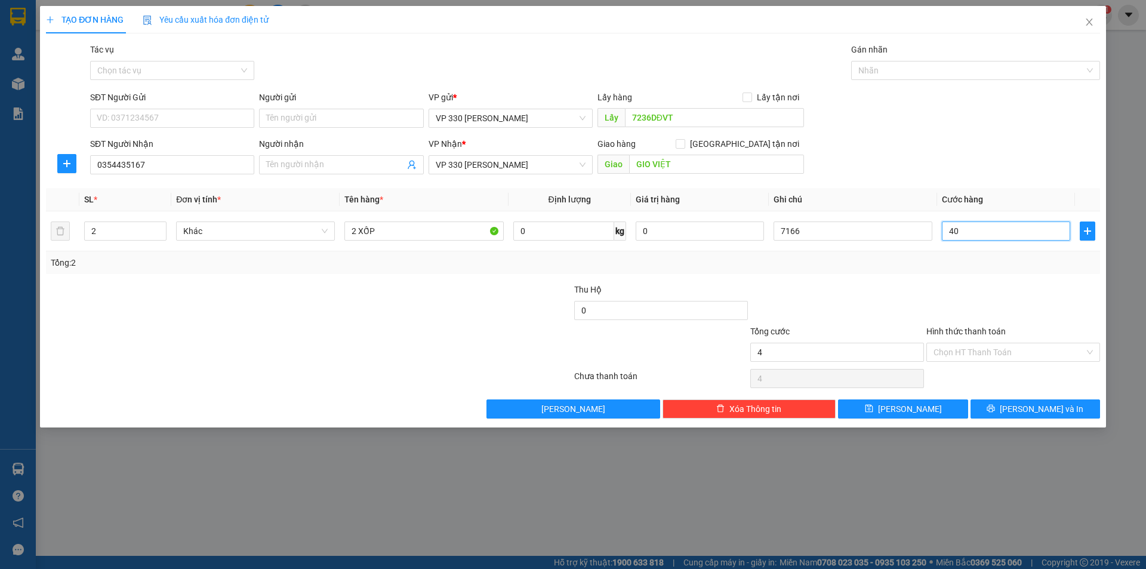
type input "40"
type input "400"
type input "4.000"
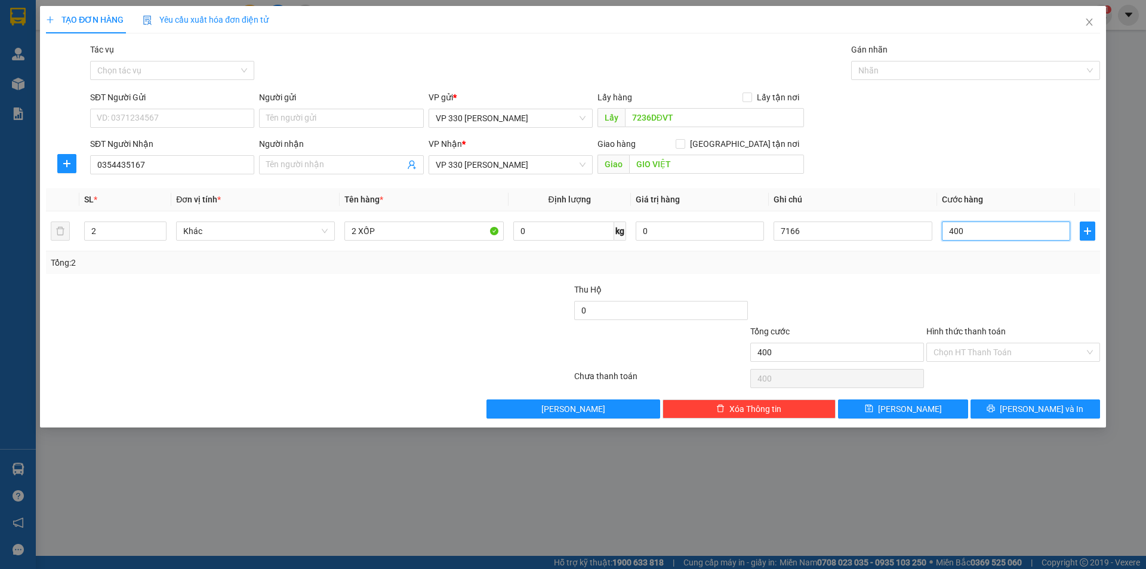
type input "4.000"
type input "40.000"
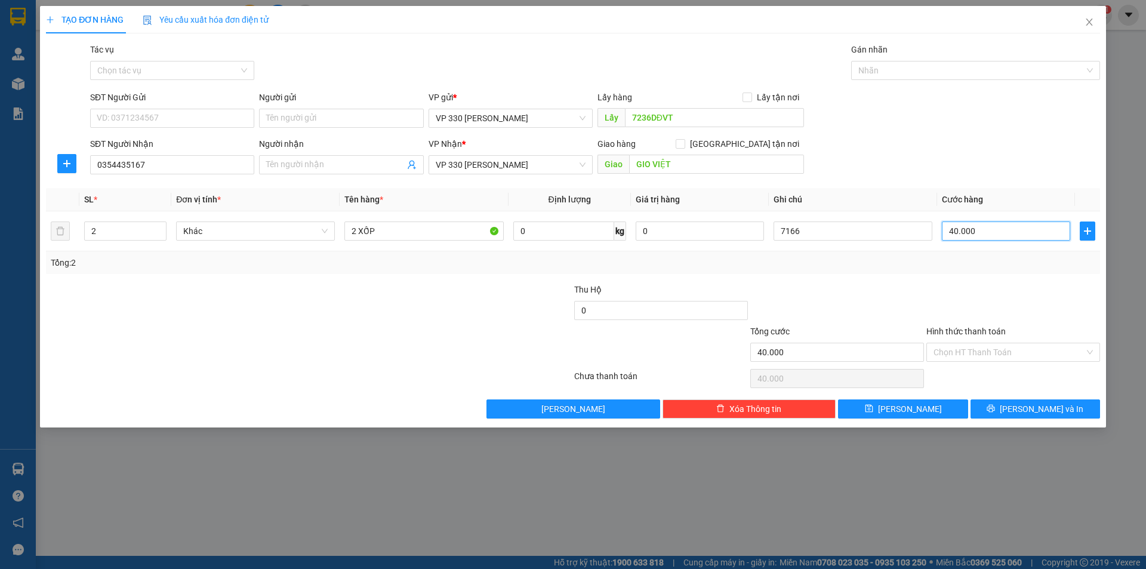
type input "400.000"
drag, startPoint x: 801, startPoint y: 232, endPoint x: 764, endPoint y: 237, distance: 37.5
click at [764, 237] on tr "2 Khác 2 XỐP 0 kg 0 7166 400.000" at bounding box center [573, 231] width 1054 height 40
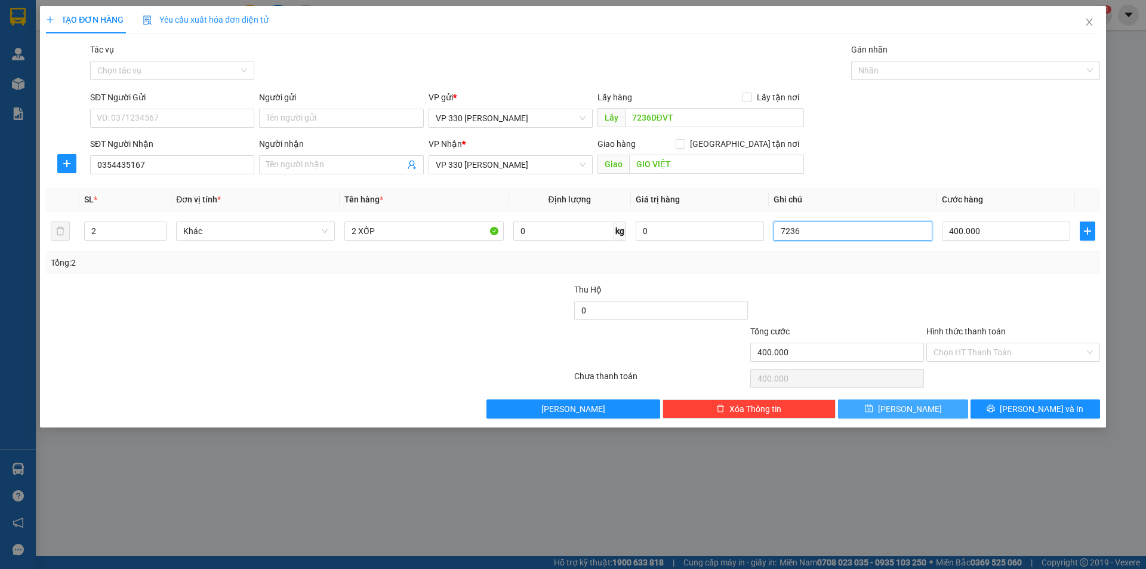
type input "7236"
click at [910, 406] on span "[PERSON_NAME]" at bounding box center [910, 408] width 64 height 13
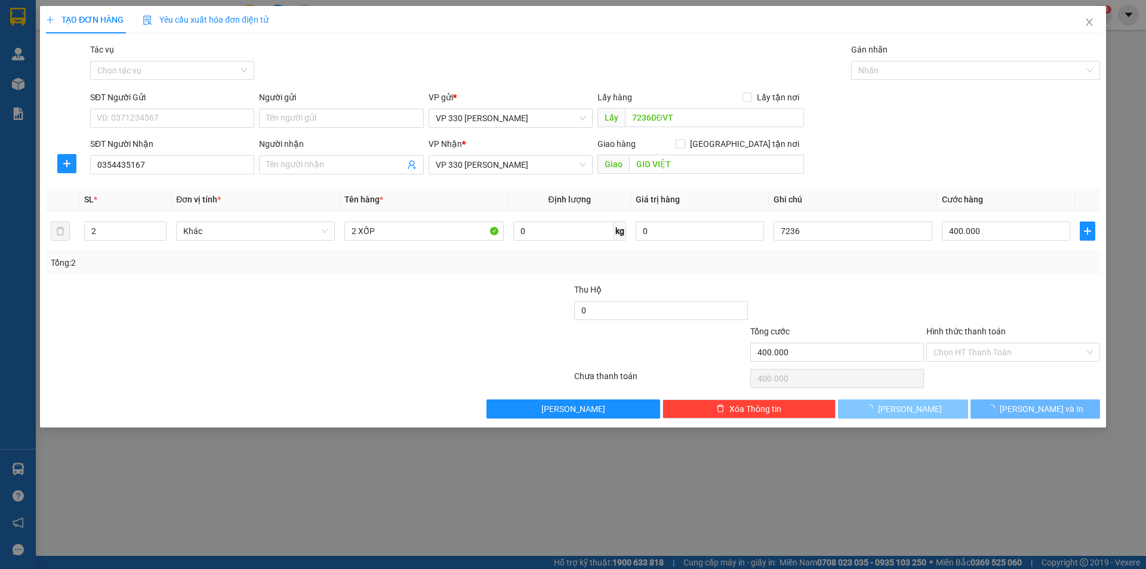
type input "0"
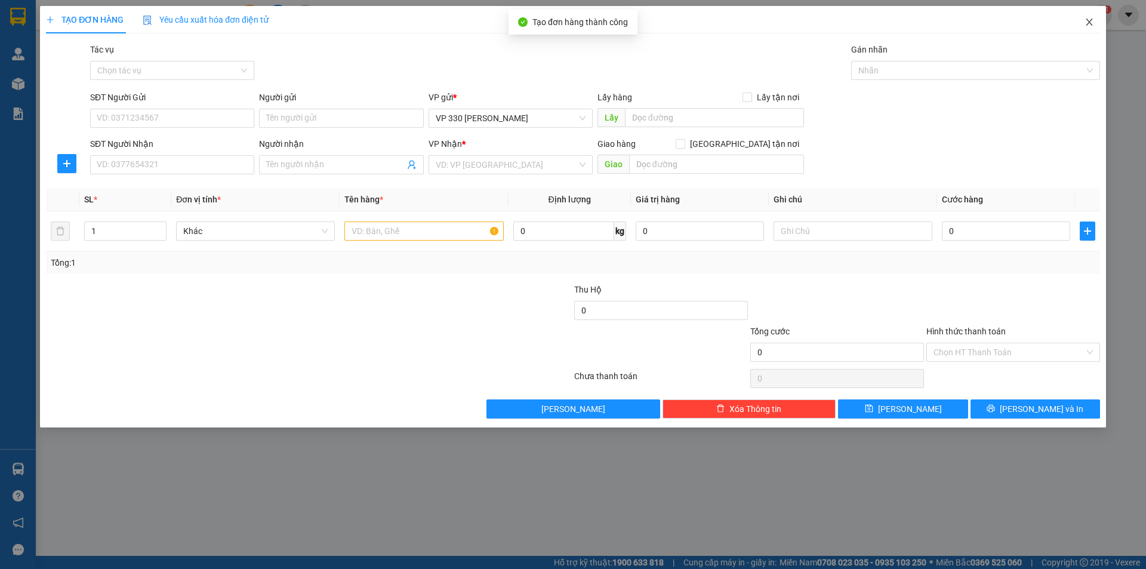
click at [1089, 18] on icon "close" at bounding box center [1089, 22] width 10 height 10
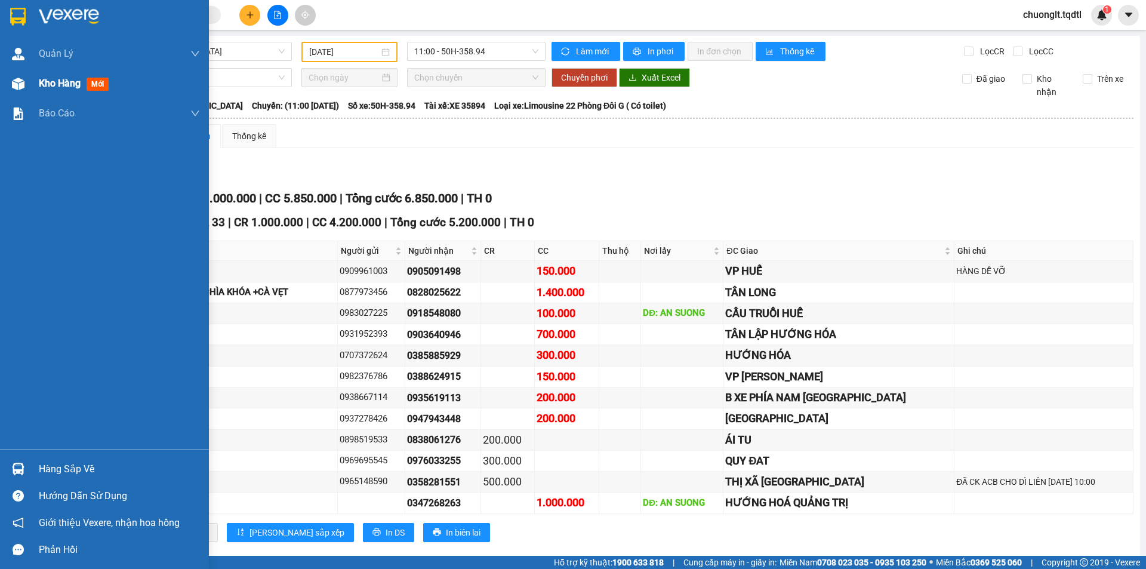
click at [61, 89] on span "Kho hàng" at bounding box center [60, 83] width 42 height 11
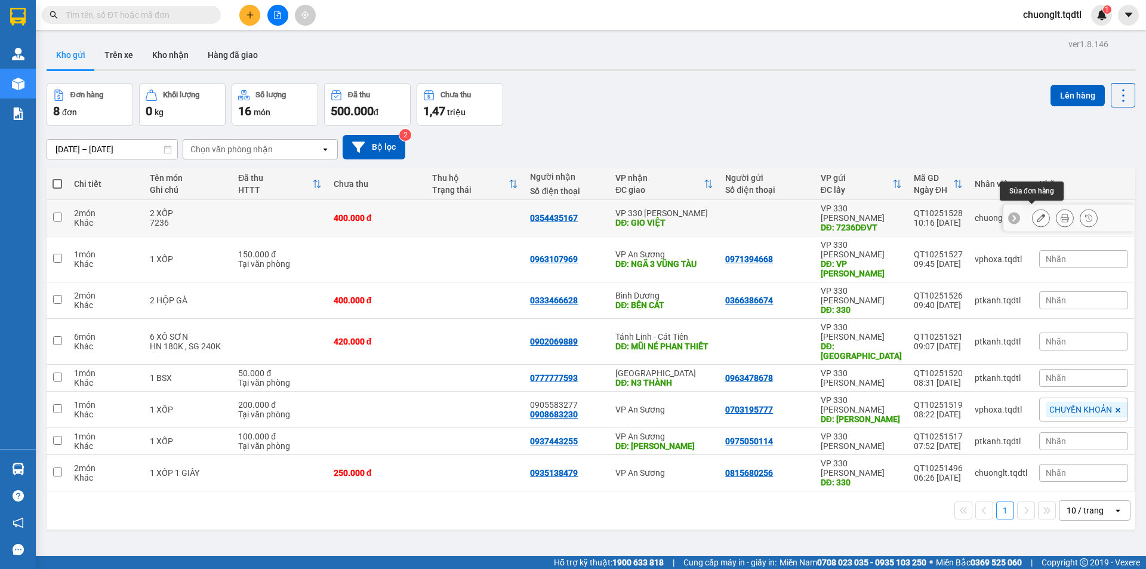
click at [1036, 215] on icon at bounding box center [1040, 218] width 8 height 8
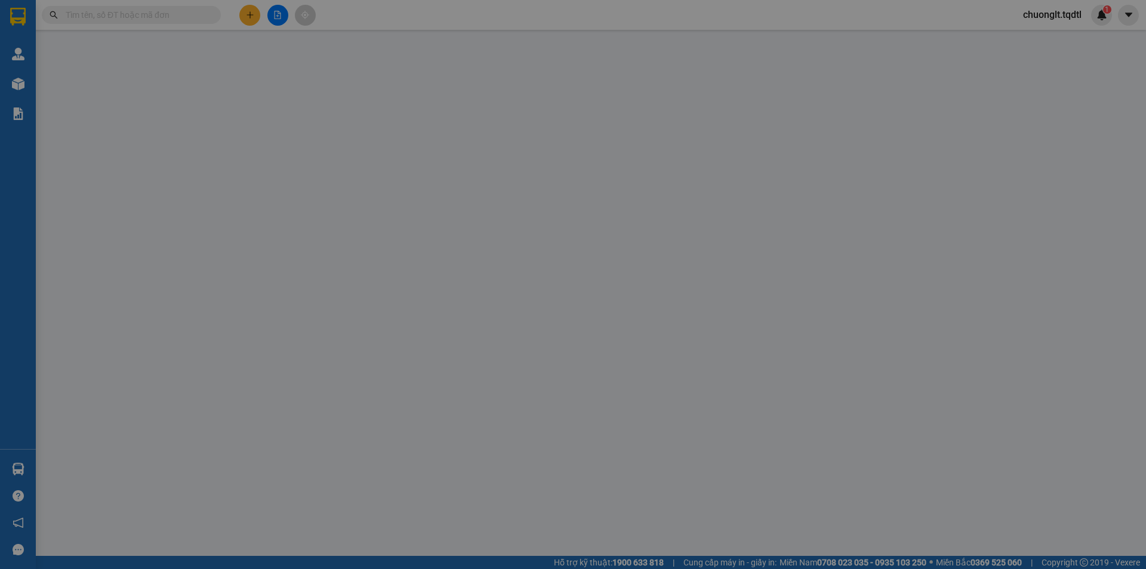
type input "7236DĐVT"
type input "0354435167"
type input "GIO VIỆT"
type input "400.000"
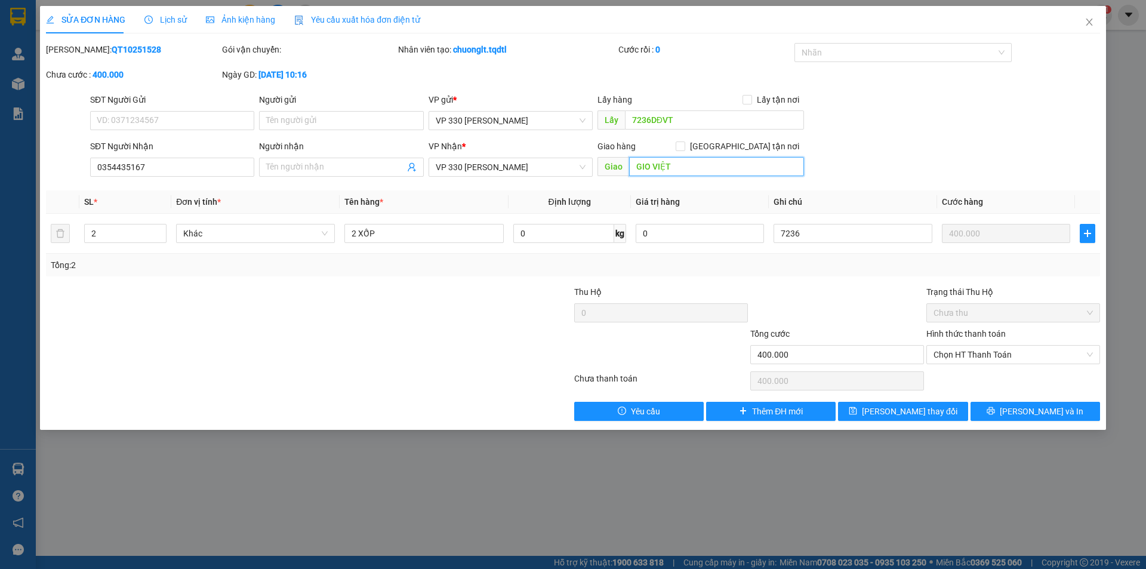
click at [682, 166] on input "GIO VIỆT" at bounding box center [716, 166] width 175 height 19
type input "CỮA VIỆT"
click at [882, 410] on button "Lưu thay đổi" at bounding box center [902, 411] width 129 height 19
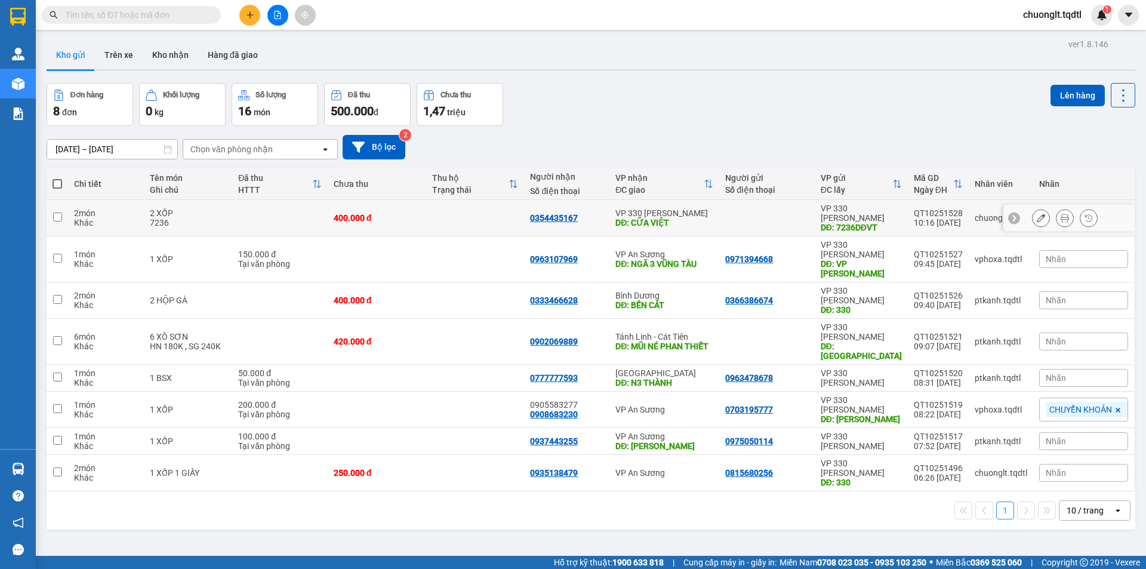
click at [246, 209] on td at bounding box center [279, 218] width 95 height 36
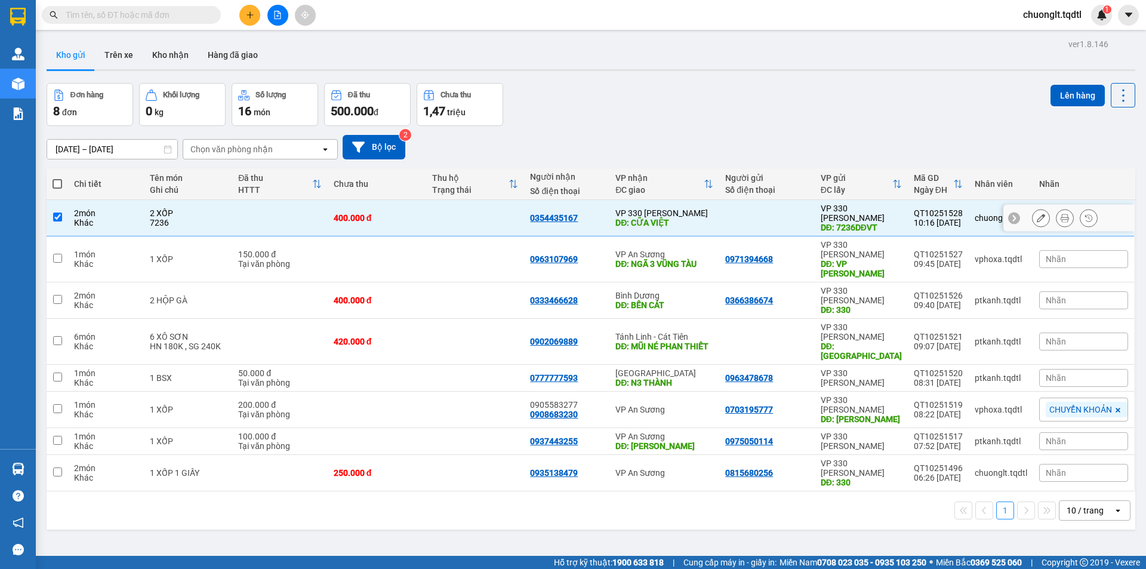
checkbox input "true"
click at [1069, 91] on button "Lên hàng" at bounding box center [1077, 95] width 54 height 21
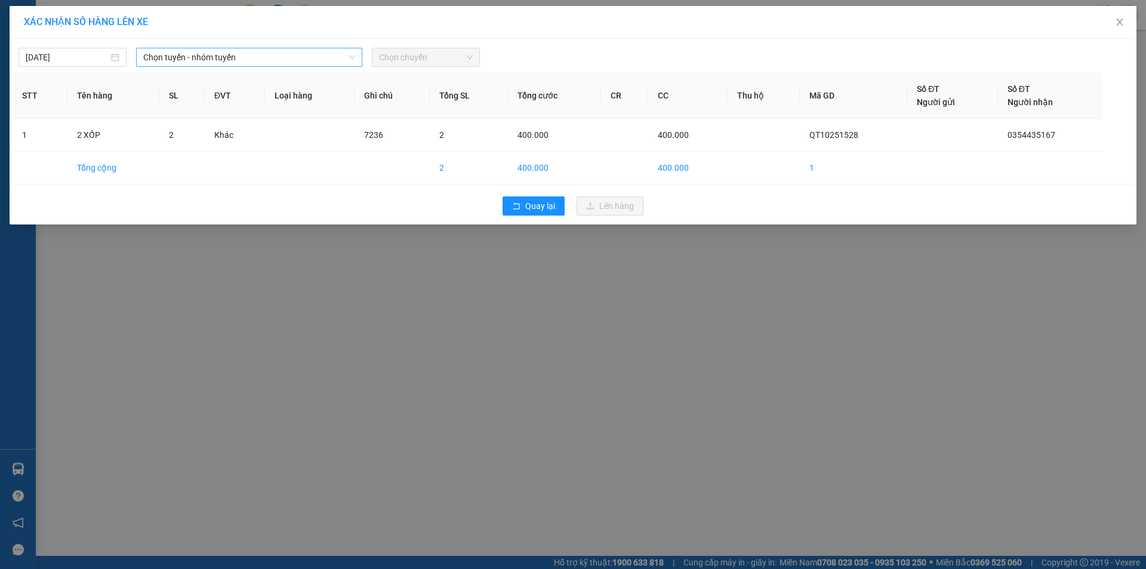
click at [286, 55] on span "Chọn tuyến - nhóm tuyến" at bounding box center [249, 57] width 212 height 18
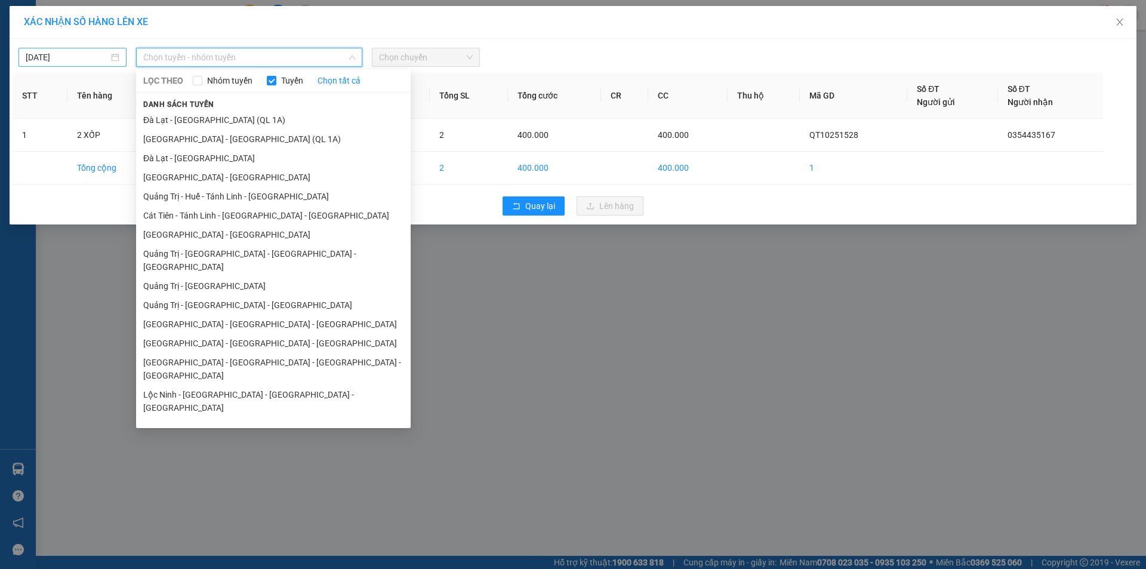
click at [96, 53] on body "Kết quả tìm kiếm ( 10 ) Bộ lọc Mã ĐH Trạng thái Món hàng Thu hộ Tổng cước Chưa …" at bounding box center [573, 284] width 1146 height 569
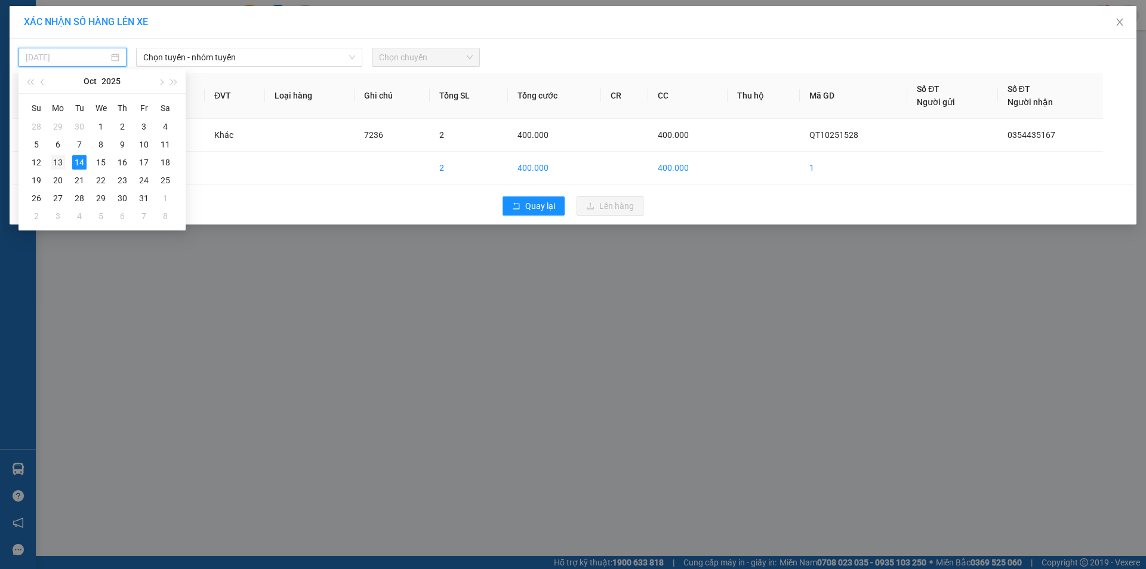
click at [59, 163] on div "13" at bounding box center [58, 162] width 14 height 14
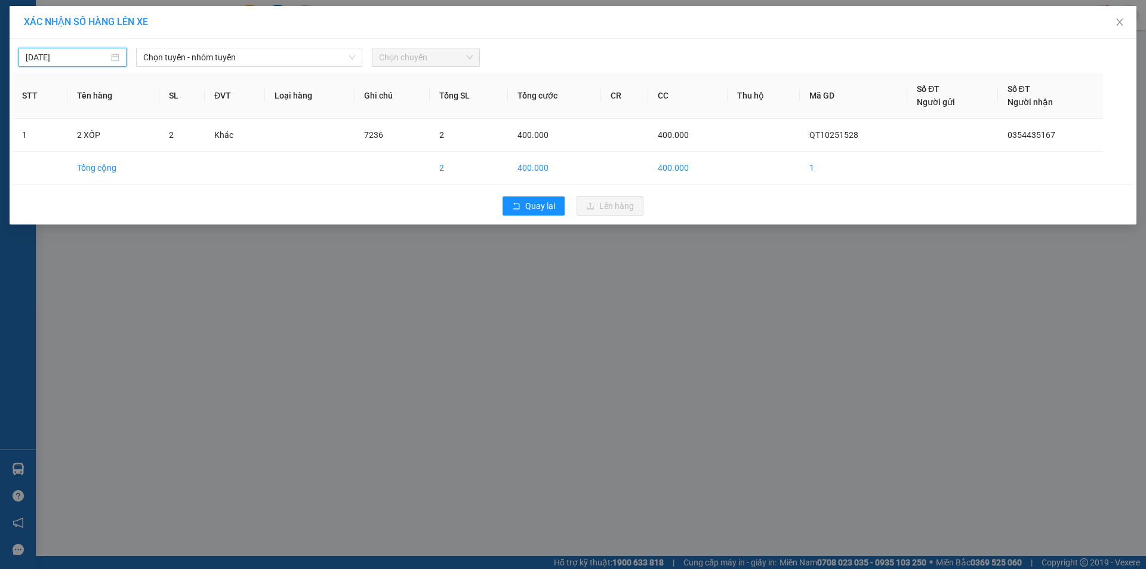
type input "13/10/2025"
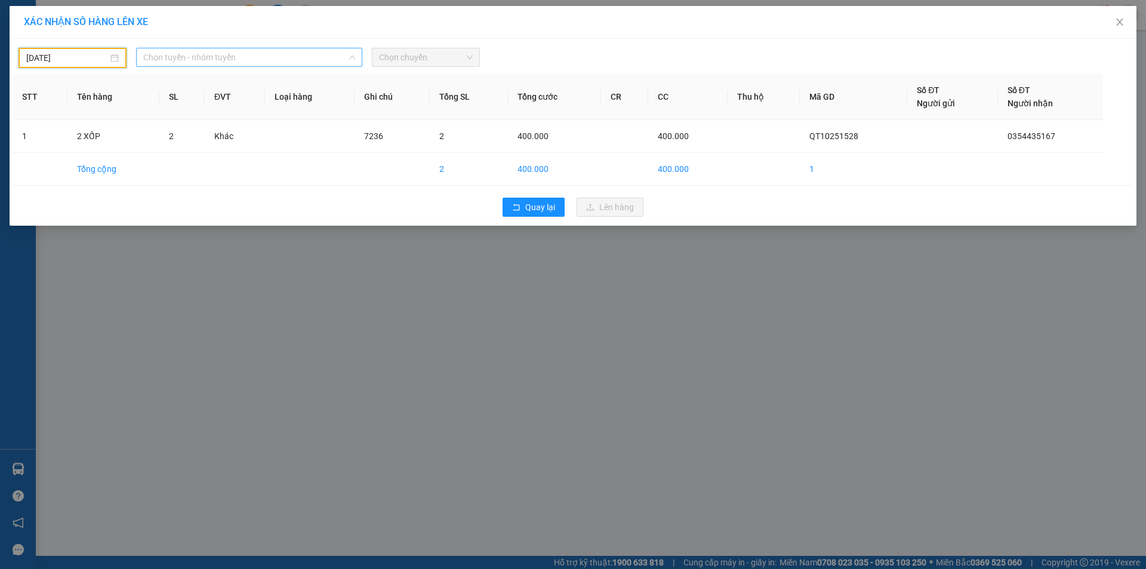
click at [293, 55] on span "Chọn tuyến - nhóm tuyến" at bounding box center [249, 57] width 212 height 18
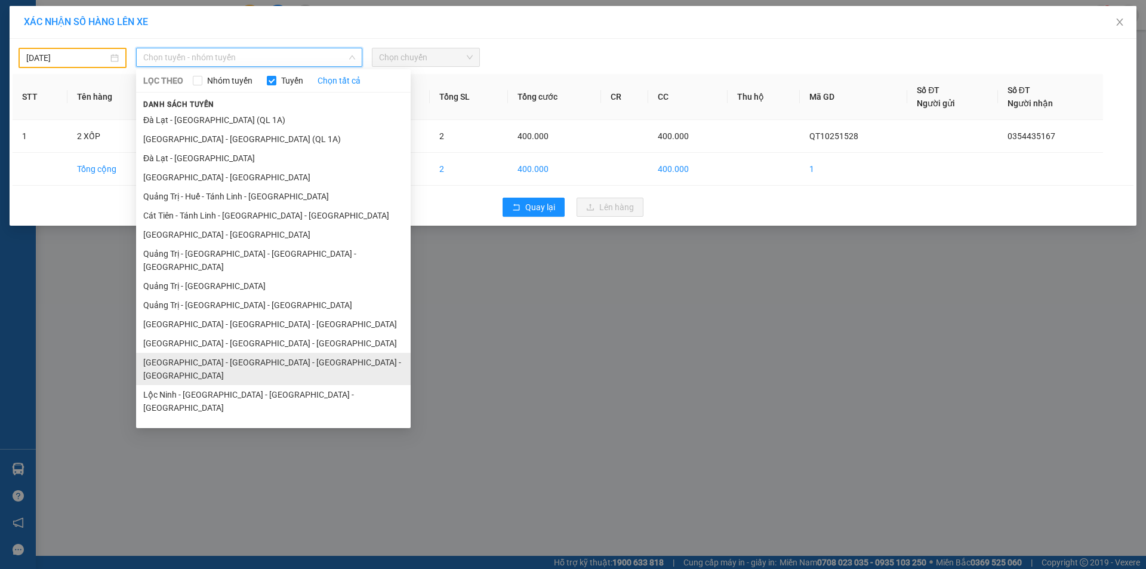
scroll to position [69, 0]
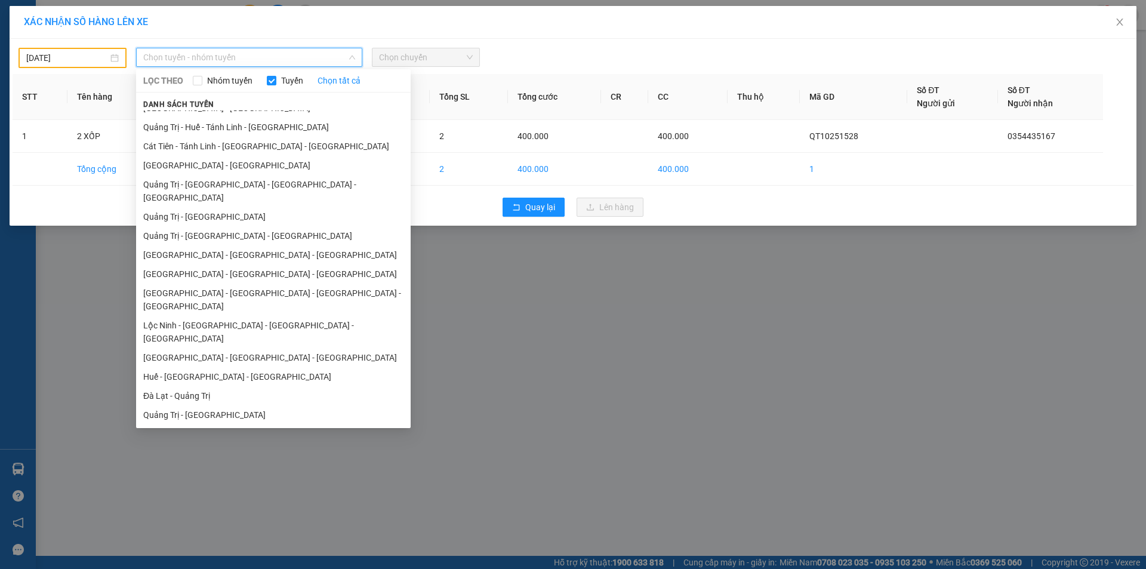
click at [250, 424] on li "Vũng Tàu - [GEOGRAPHIC_DATA] - [GEOGRAPHIC_DATA] - [GEOGRAPHIC_DATA]" at bounding box center [273, 440] width 274 height 32
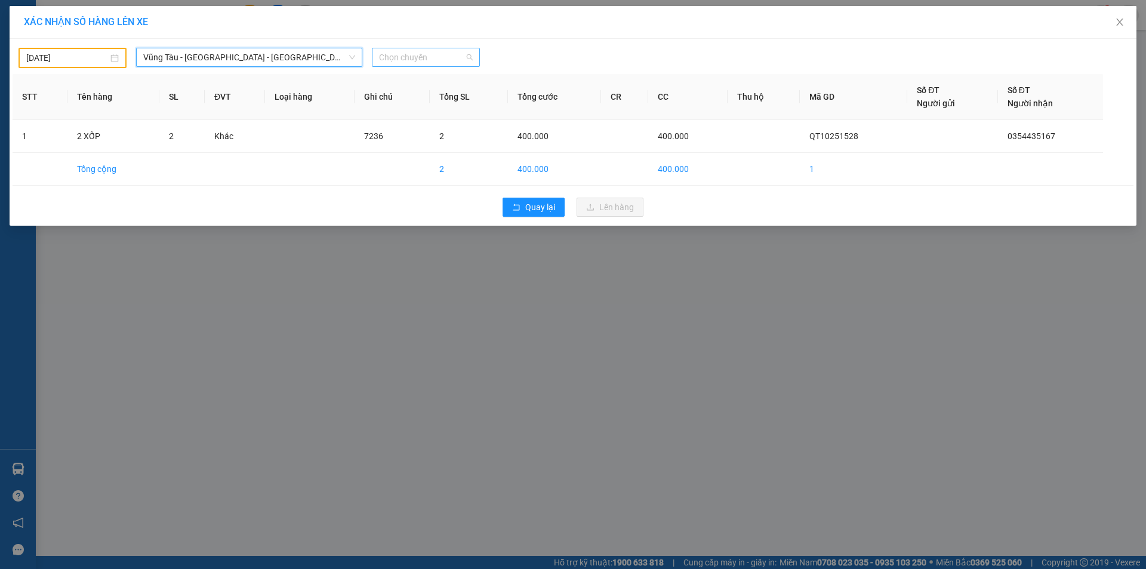
click at [424, 58] on span "Chọn chuyến" at bounding box center [426, 57] width 94 height 18
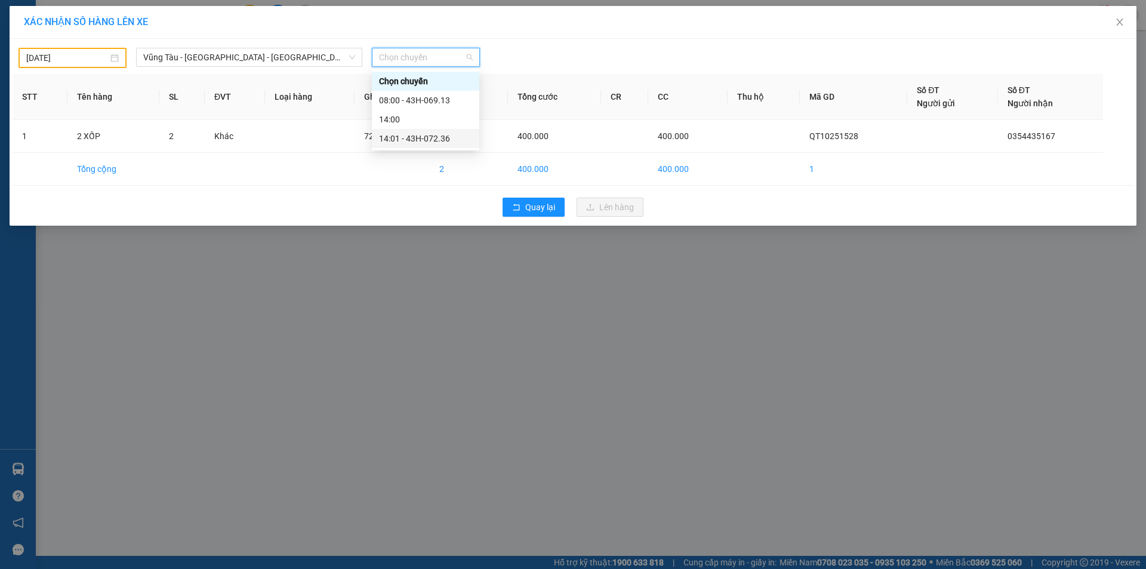
click at [422, 140] on div "14:01 - 43H-072.36" at bounding box center [425, 138] width 93 height 13
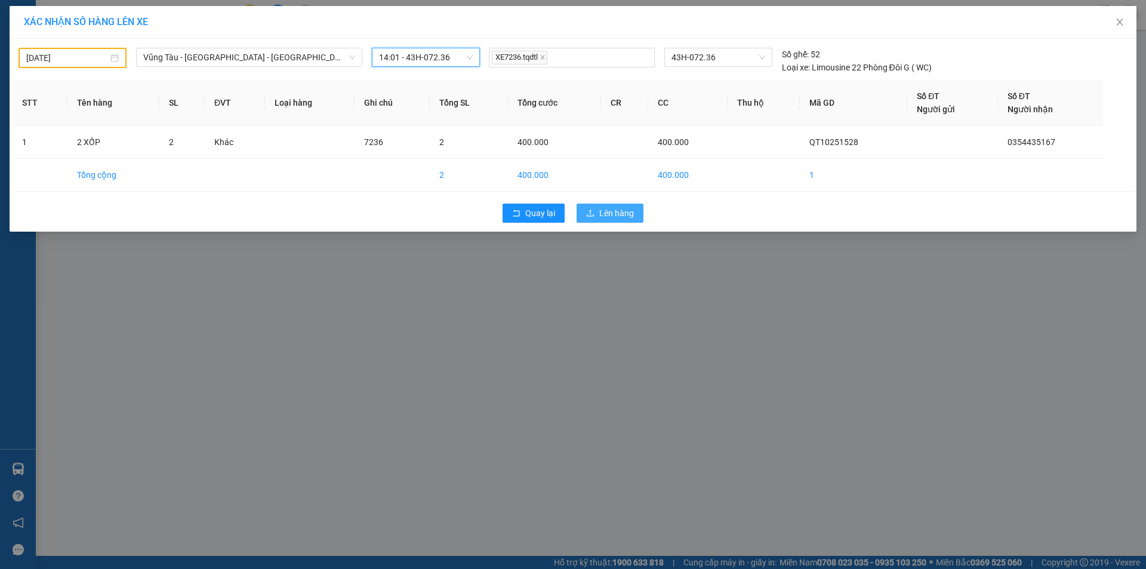
click at [610, 215] on span "Lên hàng" at bounding box center [616, 212] width 35 height 13
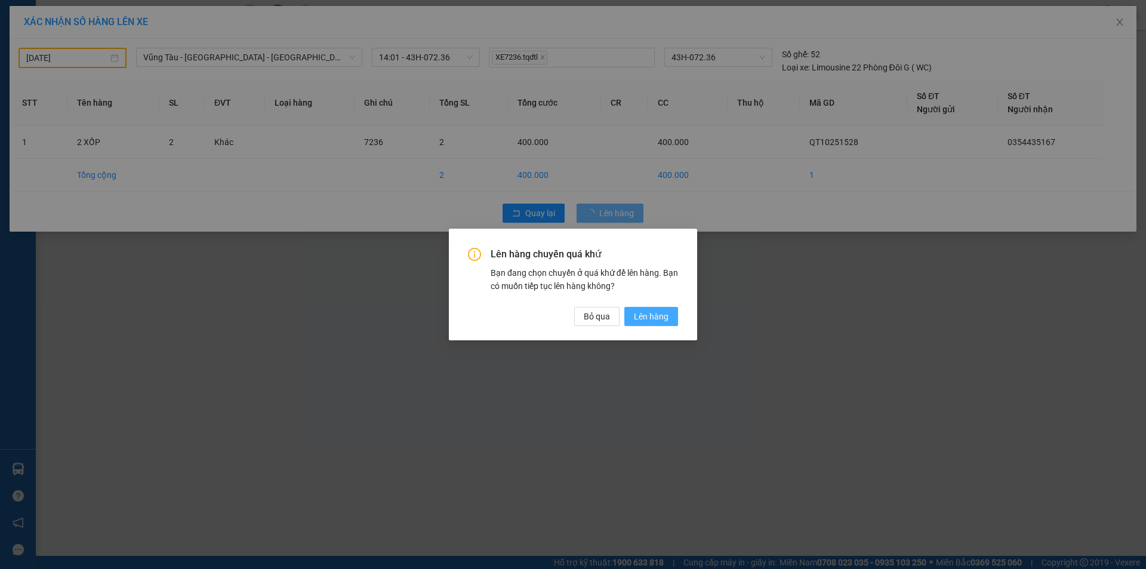
click at [653, 311] on span "Lên hàng" at bounding box center [651, 316] width 35 height 13
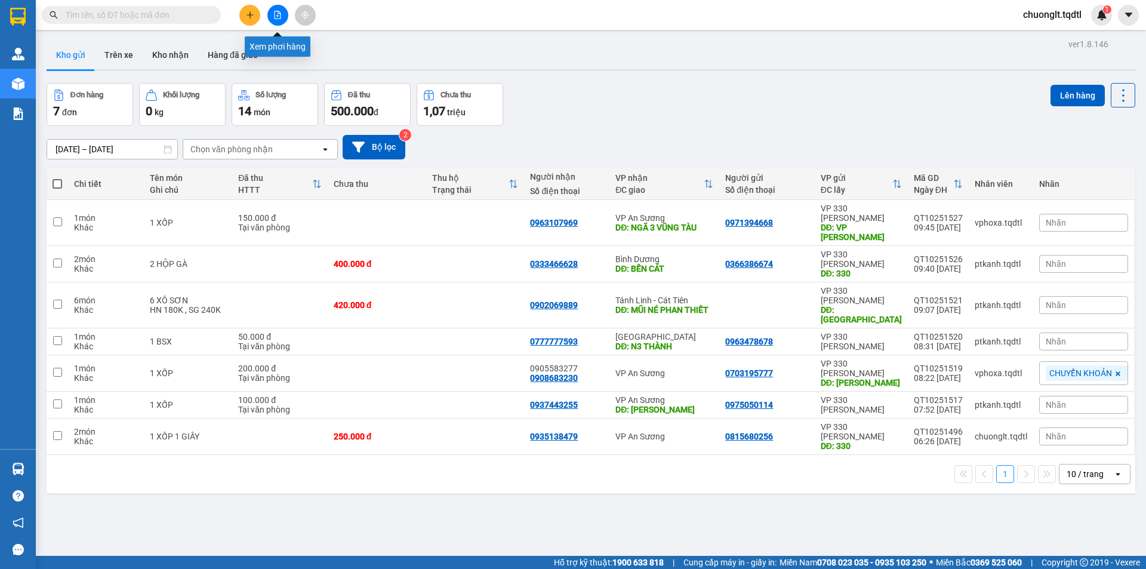
click at [274, 18] on icon "file-add" at bounding box center [277, 15] width 8 height 8
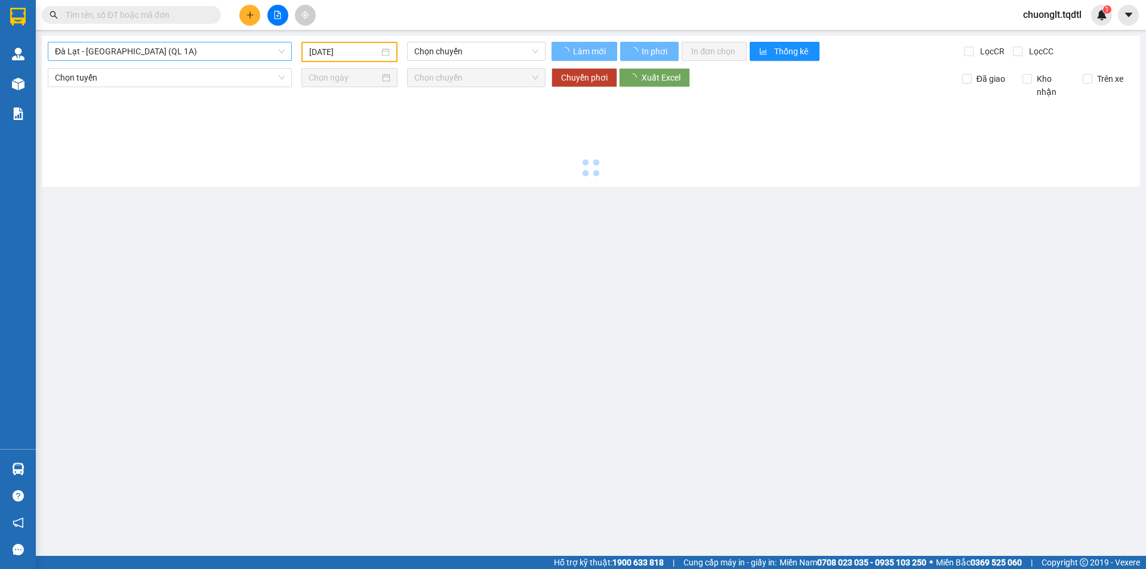
type input "[DATE]"
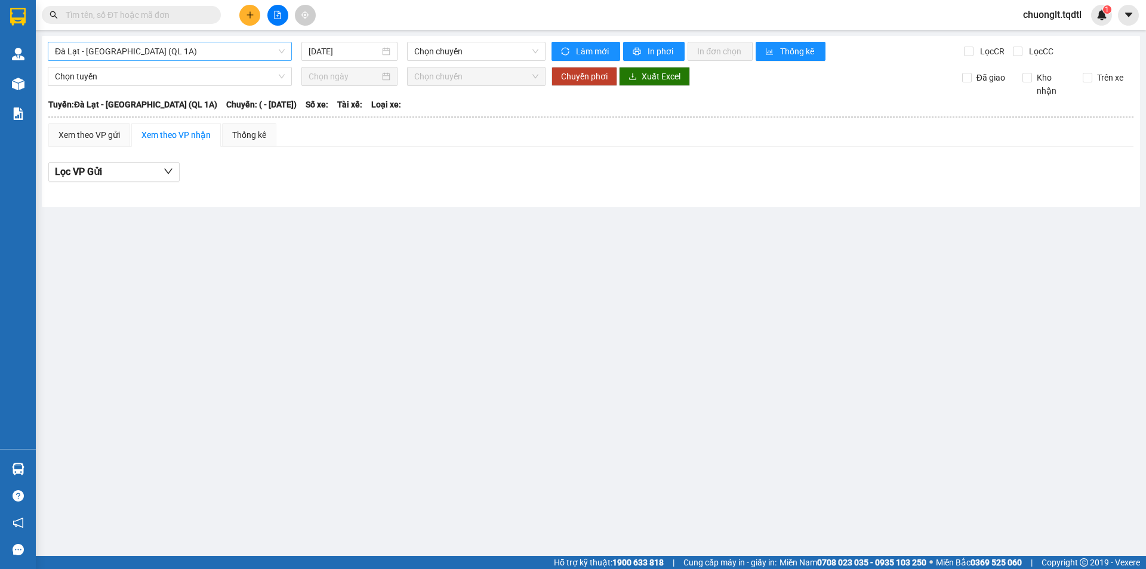
click at [208, 50] on span "Đà Lạt - [GEOGRAPHIC_DATA] (QL 1A)" at bounding box center [170, 51] width 230 height 18
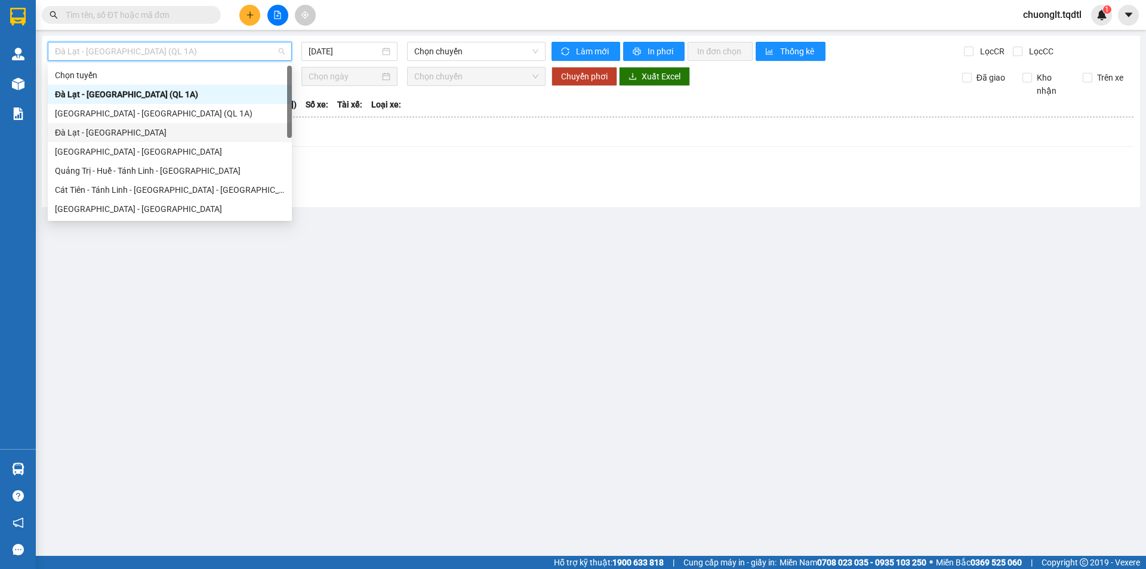
click at [124, 132] on div "Đà Lạt - [GEOGRAPHIC_DATA]" at bounding box center [170, 132] width 230 height 13
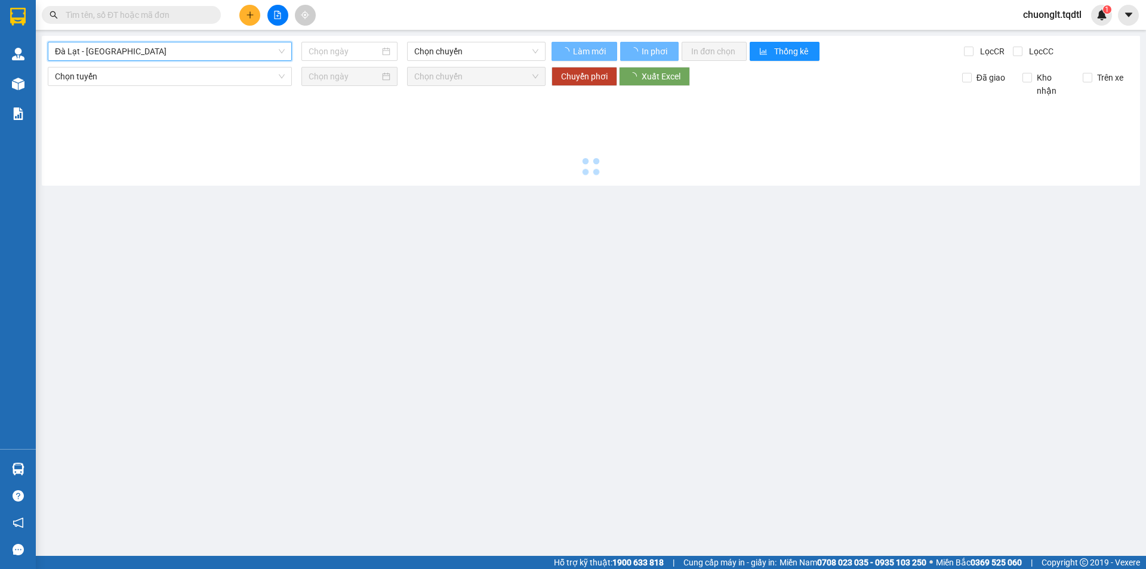
type input "[DATE]"
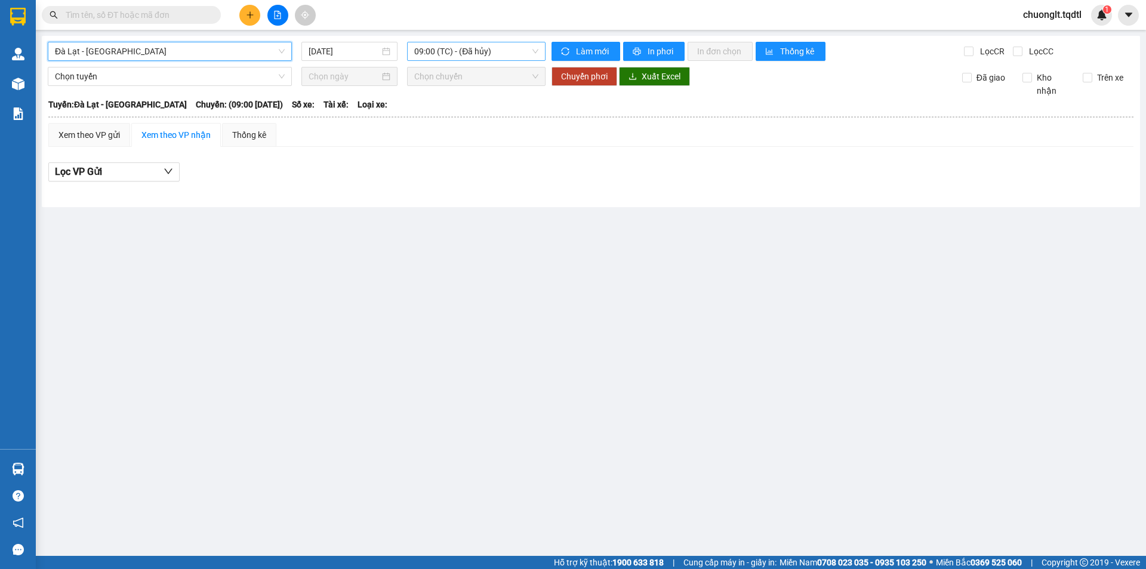
click at [483, 48] on span "09:00 (TC) - (Đã hủy)" at bounding box center [476, 51] width 124 height 18
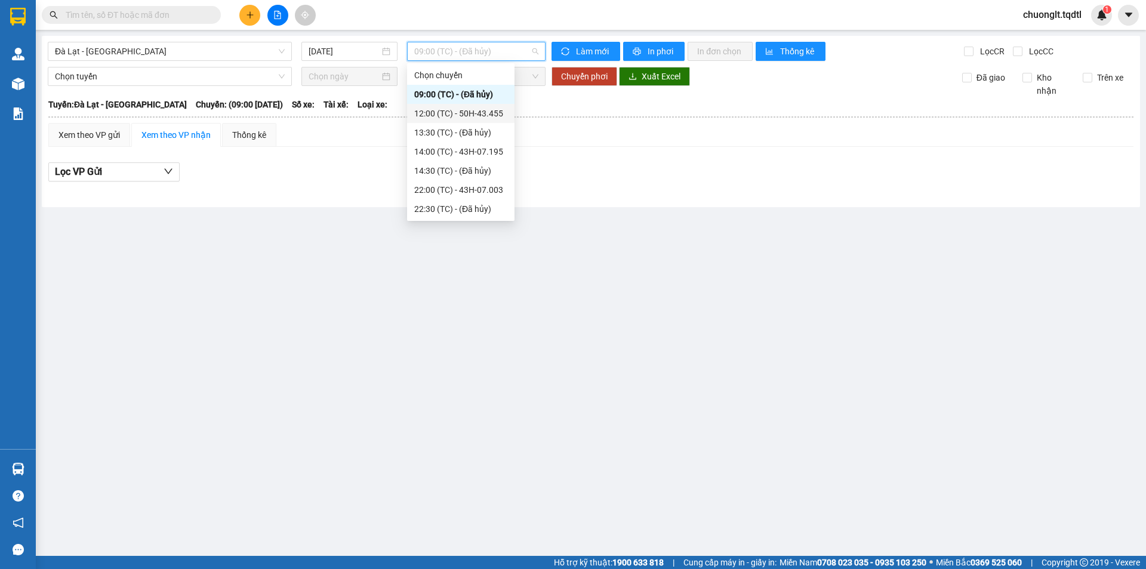
click at [486, 112] on div "12:00 (TC) - 50H-43.455" at bounding box center [460, 113] width 93 height 13
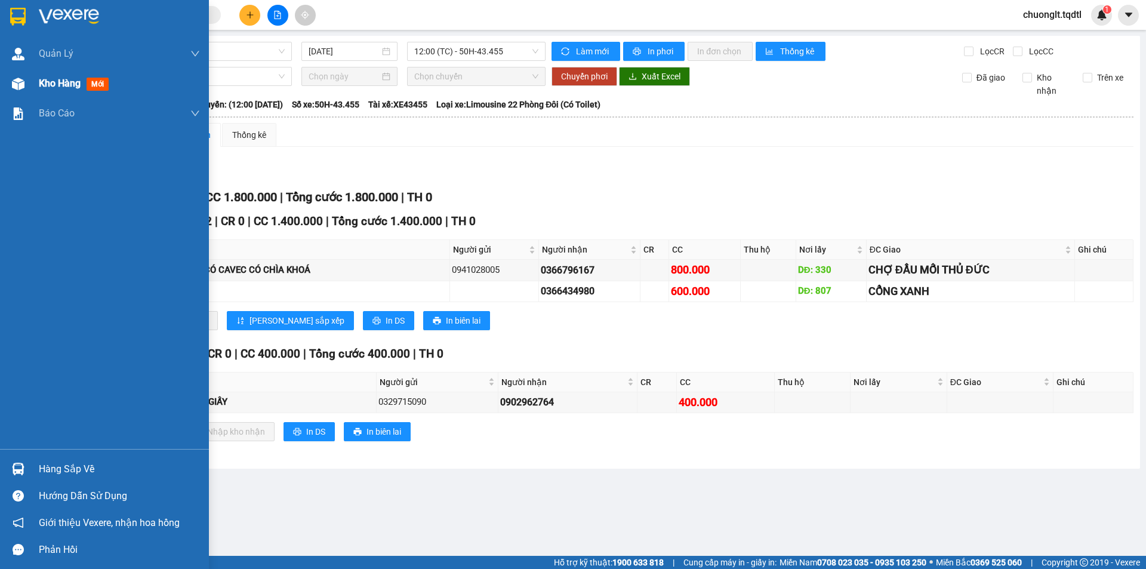
click at [52, 85] on span "Kho hàng" at bounding box center [60, 83] width 42 height 11
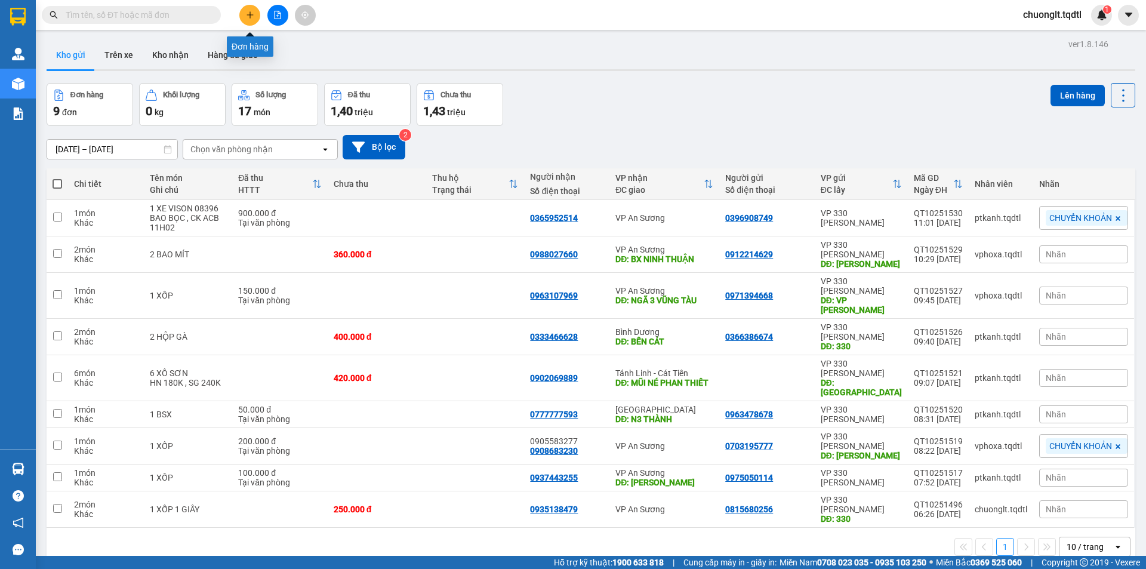
click at [241, 17] on button at bounding box center [249, 15] width 21 height 21
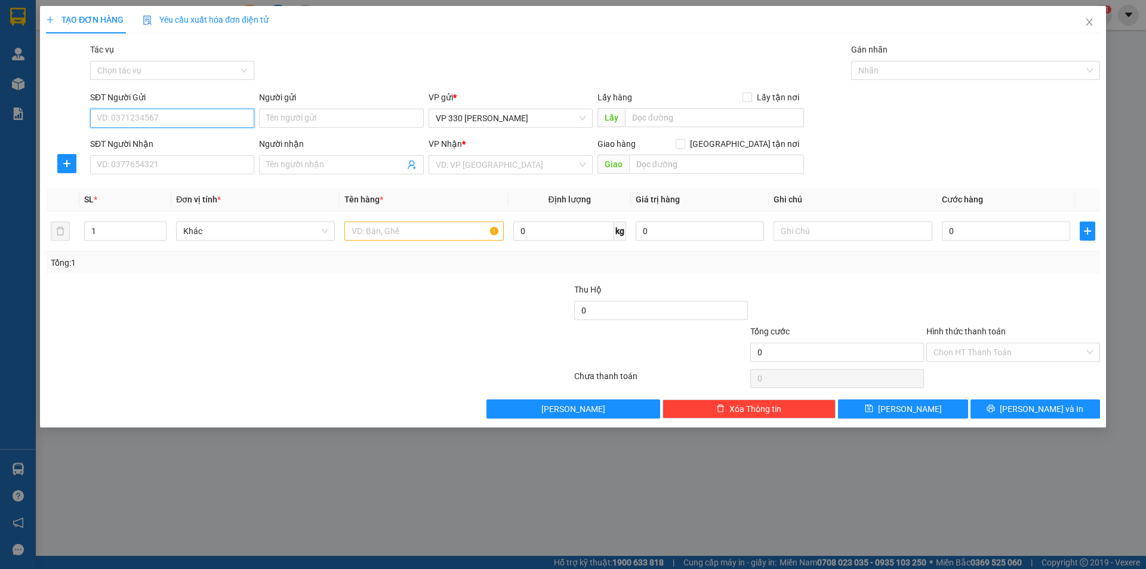
click at [160, 119] on input "SĐT Người Gửi" at bounding box center [172, 118] width 164 height 19
type input "0917988619"
click at [138, 141] on div "0917988619" at bounding box center [172, 141] width 150 height 13
type input "0905208934"
type input "150.000"
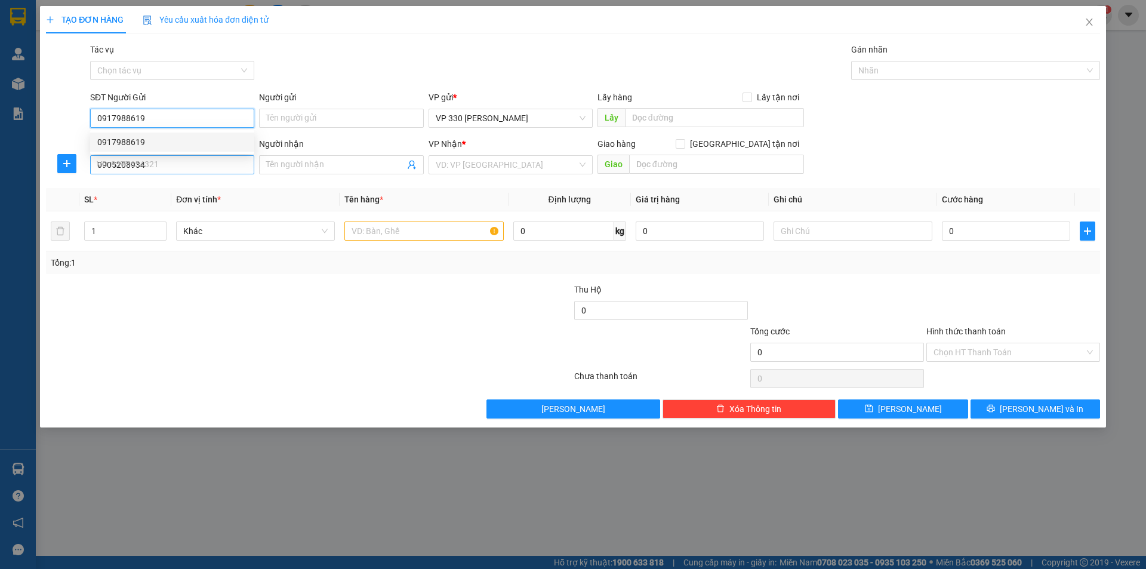
type input "150.000"
type input "0917988619"
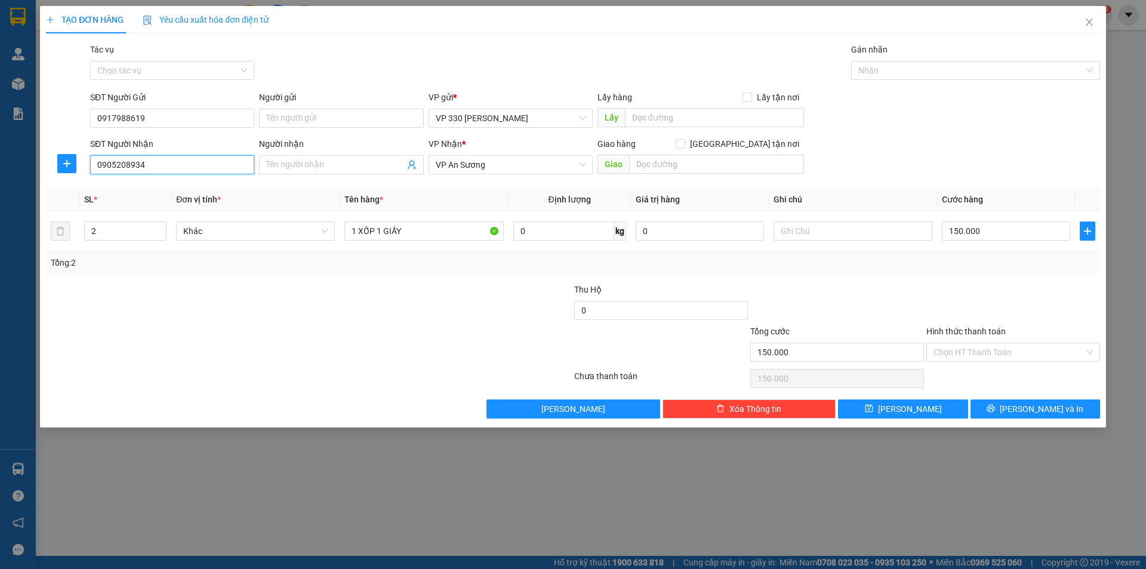
click at [154, 163] on input "0905208934" at bounding box center [172, 164] width 164 height 19
type input "0"
type input "0907644844"
drag, startPoint x: 404, startPoint y: 227, endPoint x: 327, endPoint y: 185, distance: 87.9
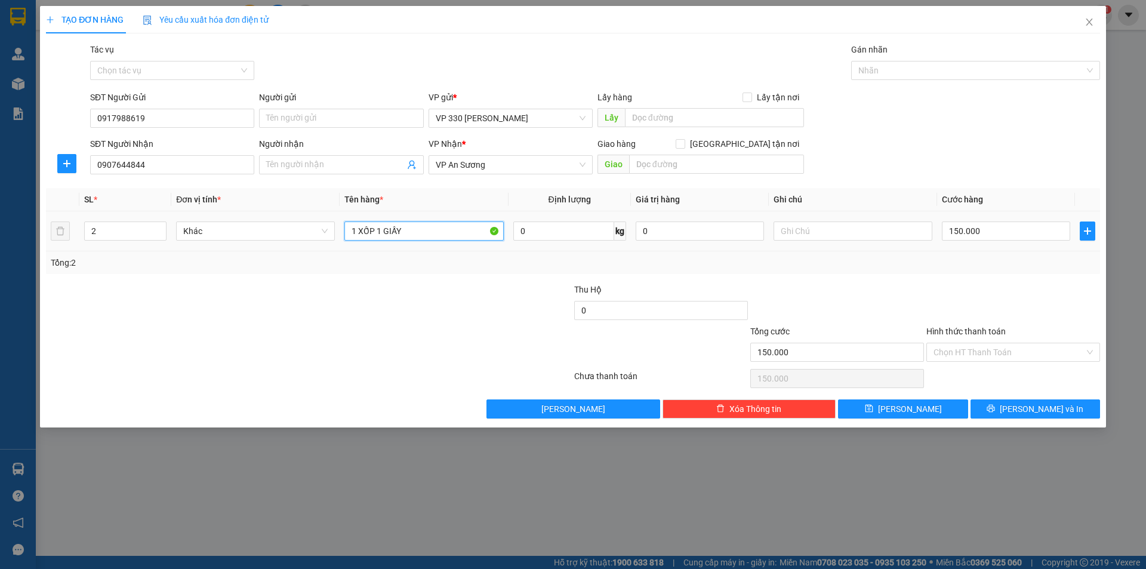
click at [334, 217] on tr "2 Khác 1 XỐP 1 GIẤY 0 kg 0 150.000" at bounding box center [573, 231] width 1054 height 40
type input "1 XỐP"
type input "1"
click at [159, 234] on icon "down" at bounding box center [160, 235] width 4 height 4
click at [1018, 228] on input "150.000" at bounding box center [1006, 230] width 128 height 19
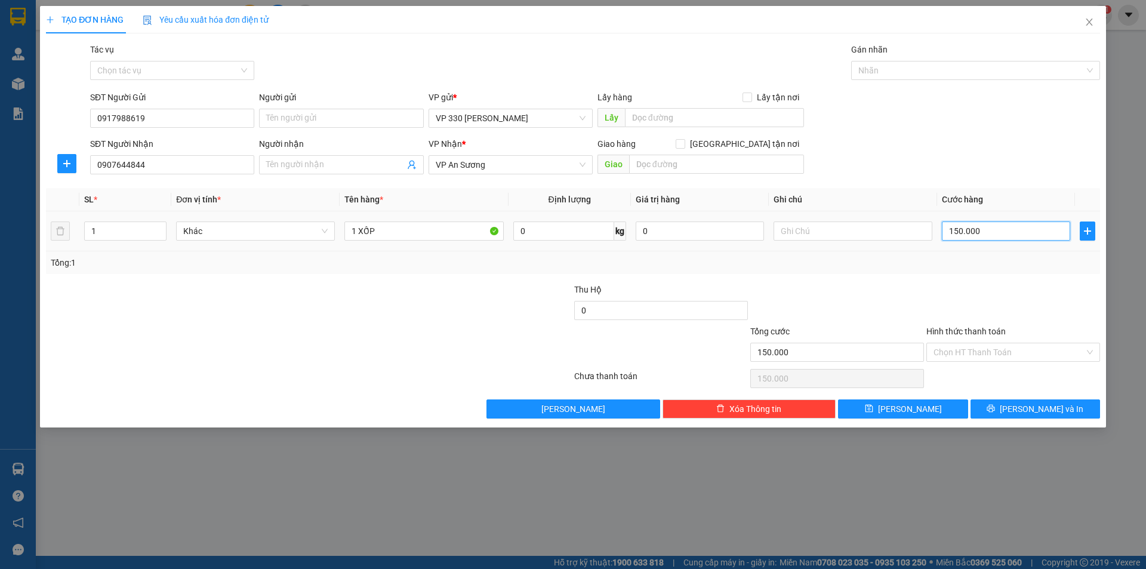
type input "1"
type input "10"
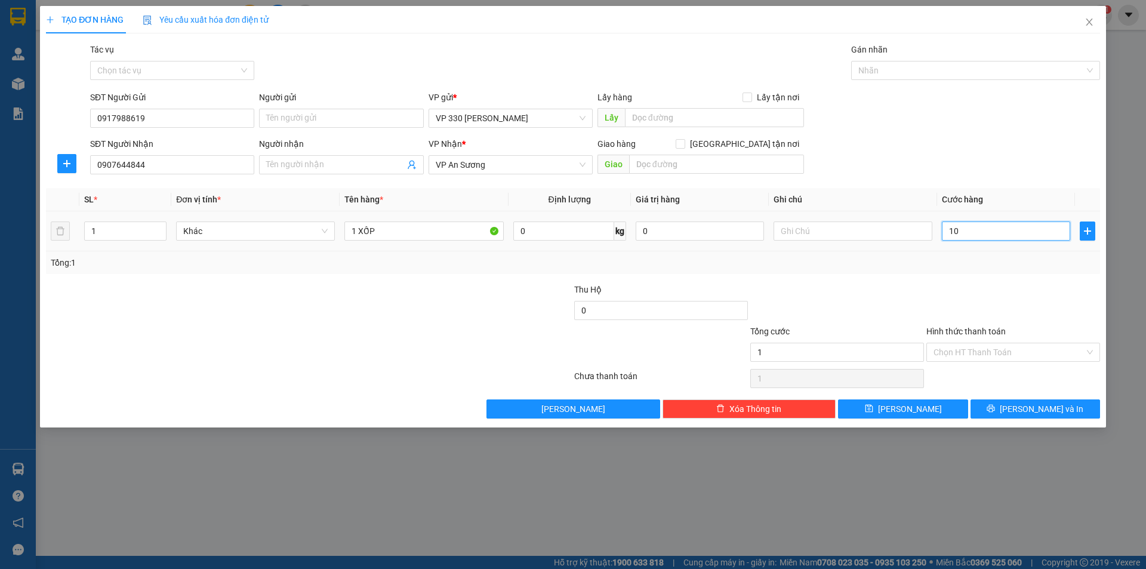
type input "10"
type input "100"
type input "1.000"
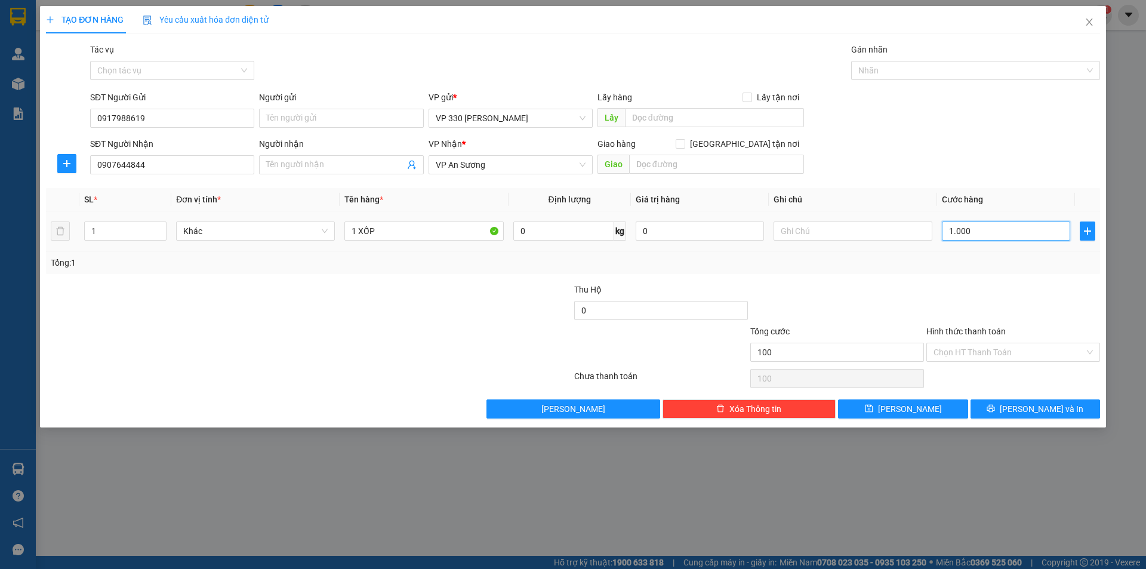
type input "1.000"
type input "10.000"
type input "100.000"
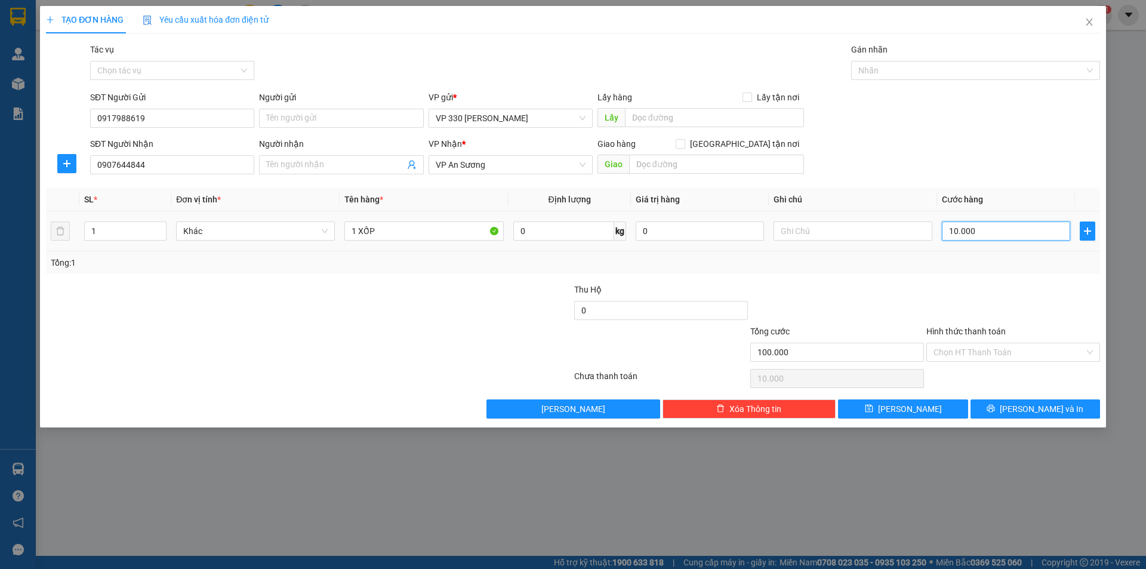
type input "100.000"
click at [687, 106] on div "Lấy hàng Lấy tận nơi" at bounding box center [700, 100] width 206 height 18
click at [683, 115] on input "text" at bounding box center [714, 117] width 179 height 19
type input "330"
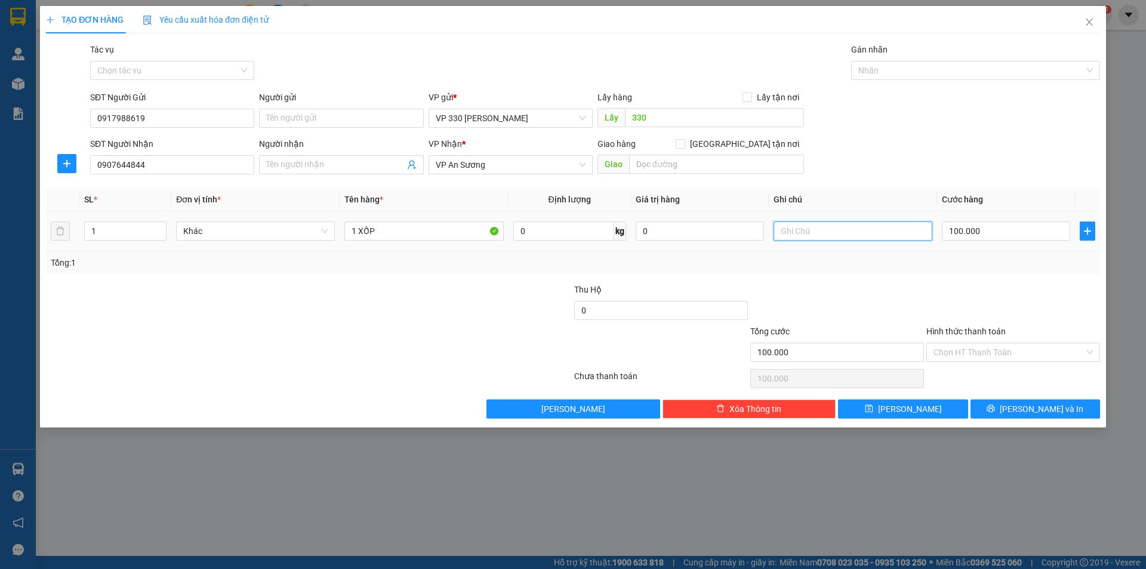
drag, startPoint x: 811, startPoint y: 235, endPoint x: 786, endPoint y: 223, distance: 28.0
click at [812, 236] on input "text" at bounding box center [852, 230] width 159 height 19
type input "SHIP"
click at [1005, 345] on input "Hình thức thanh toán" at bounding box center [1008, 352] width 151 height 18
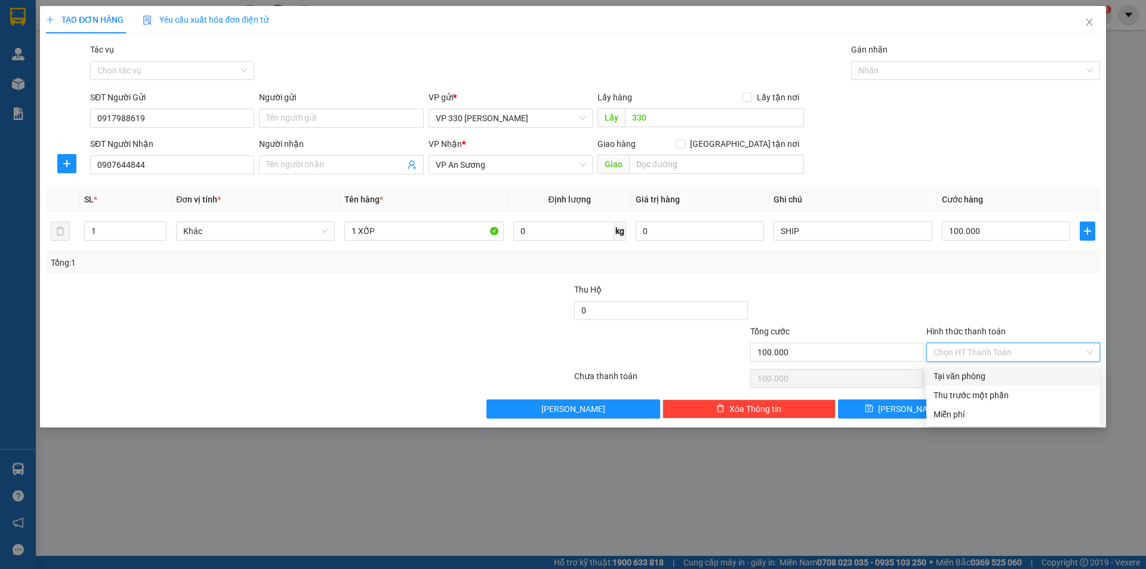
click at [985, 376] on div "Tại văn phòng" at bounding box center [1012, 375] width 159 height 13
type input "0"
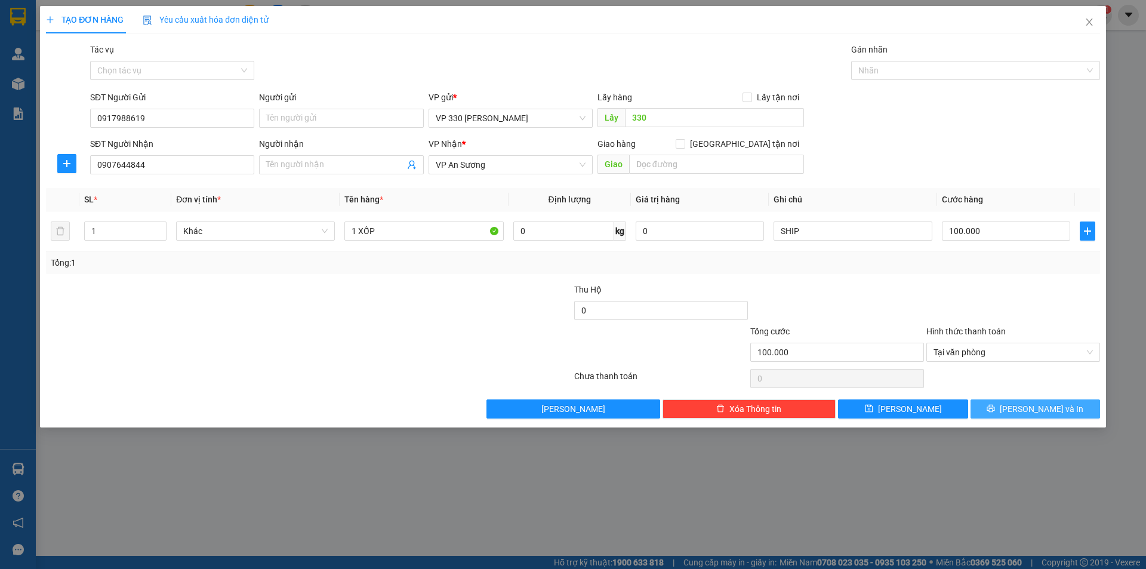
click at [1040, 409] on span "[PERSON_NAME] và In" at bounding box center [1041, 408] width 84 height 13
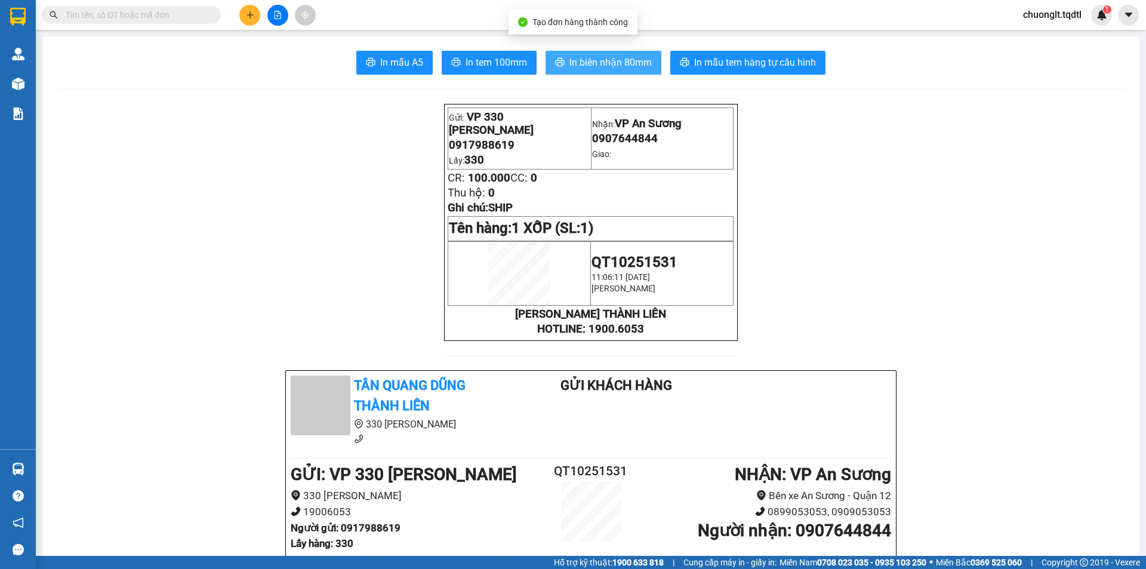
click at [583, 55] on span "In biên nhận 80mm" at bounding box center [610, 62] width 82 height 15
click at [616, 61] on span "In biên nhận 80mm" at bounding box center [610, 62] width 82 height 15
click at [588, 61] on span "In biên nhận 80mm" at bounding box center [610, 62] width 82 height 15
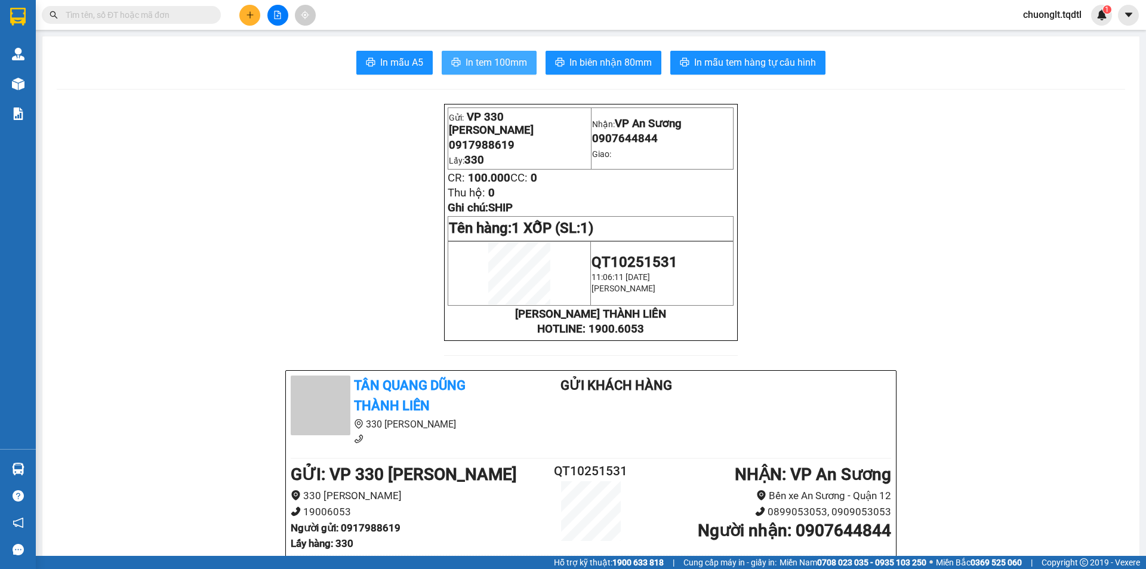
click at [506, 67] on span "In tem 100mm" at bounding box center [495, 62] width 61 height 15
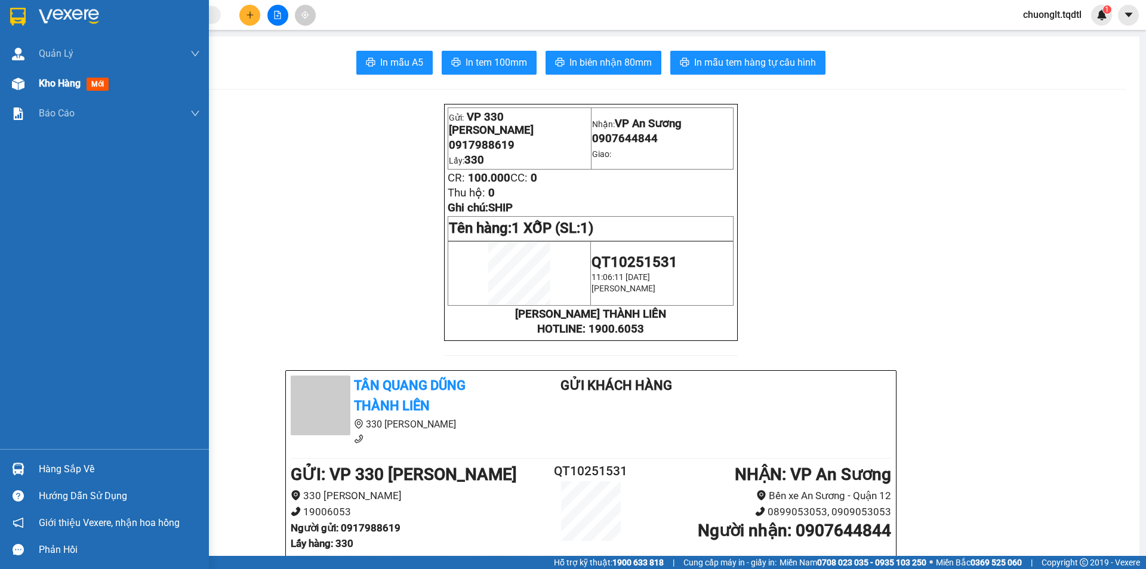
click at [58, 78] on span "Kho hàng" at bounding box center [60, 83] width 42 height 11
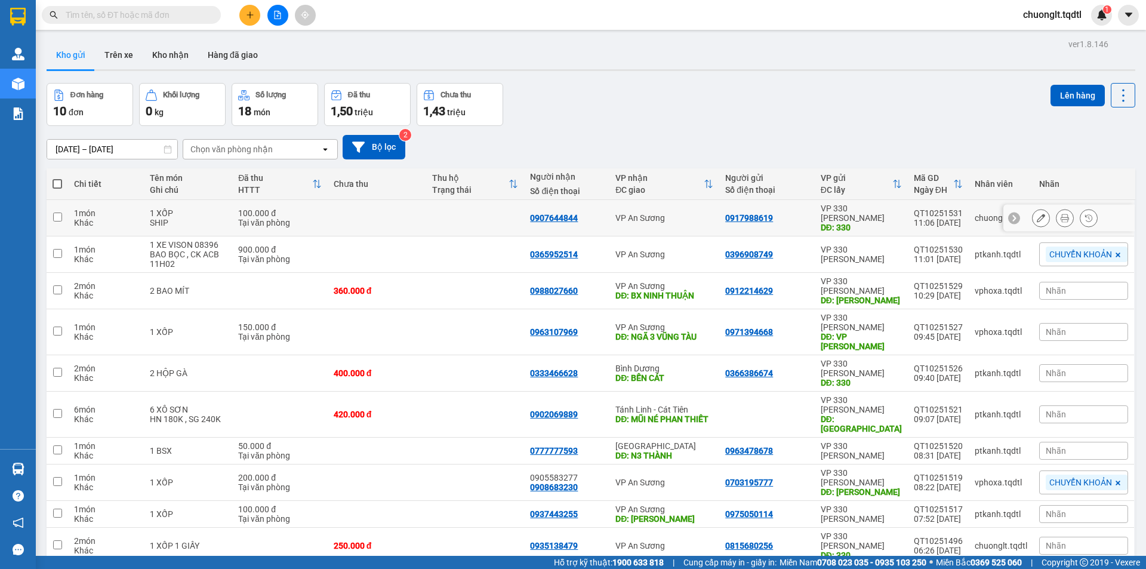
click at [121, 218] on div "Khác" at bounding box center [105, 223] width 63 height 10
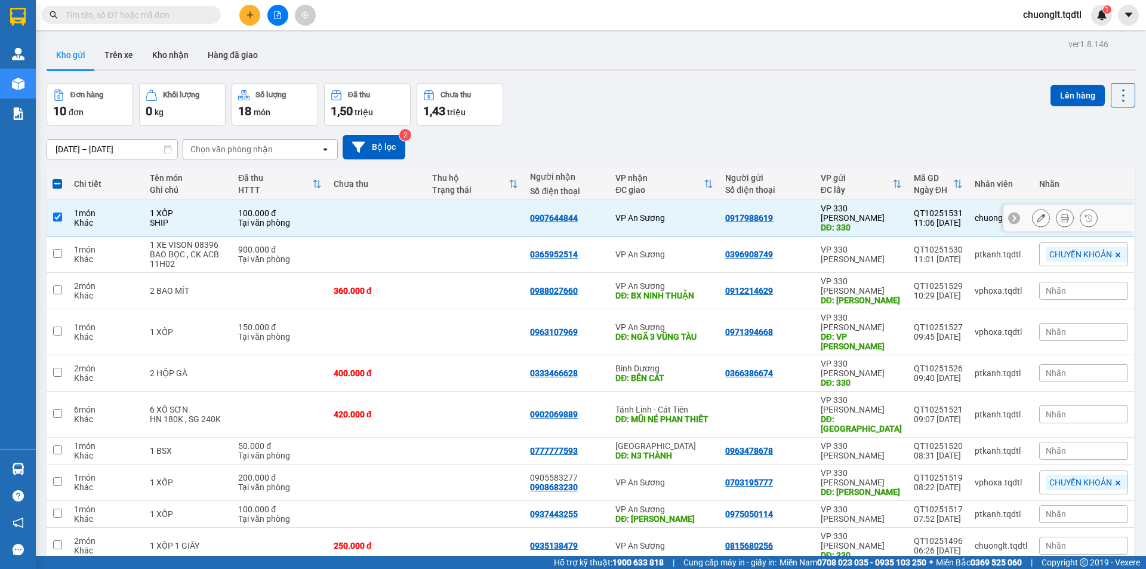
click at [100, 209] on div "1 món" at bounding box center [105, 213] width 63 height 10
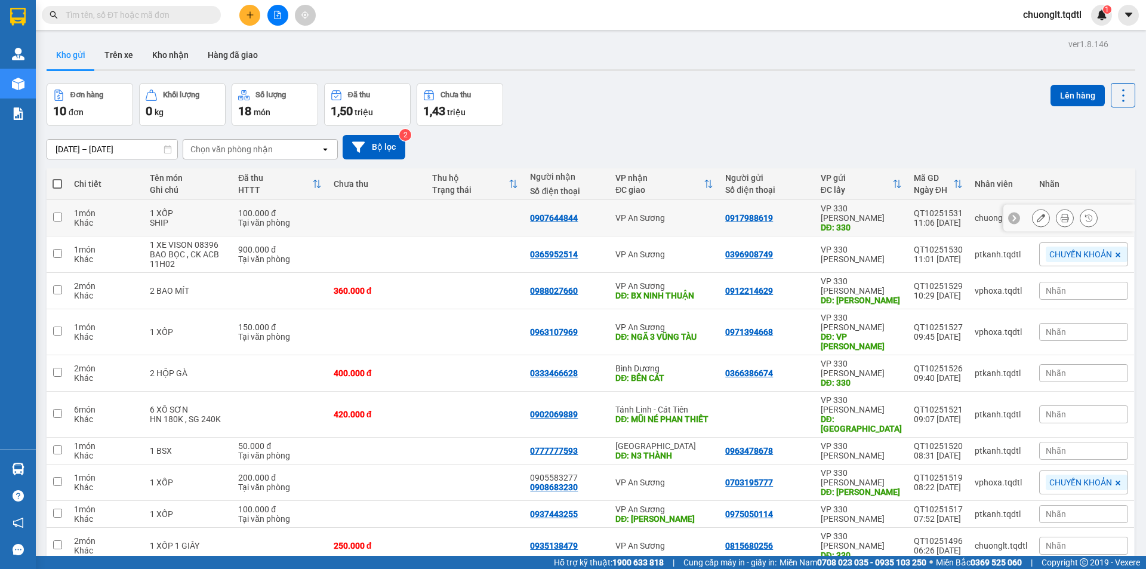
click at [100, 209] on div "1 món" at bounding box center [105, 213] width 63 height 10
checkbox input "true"
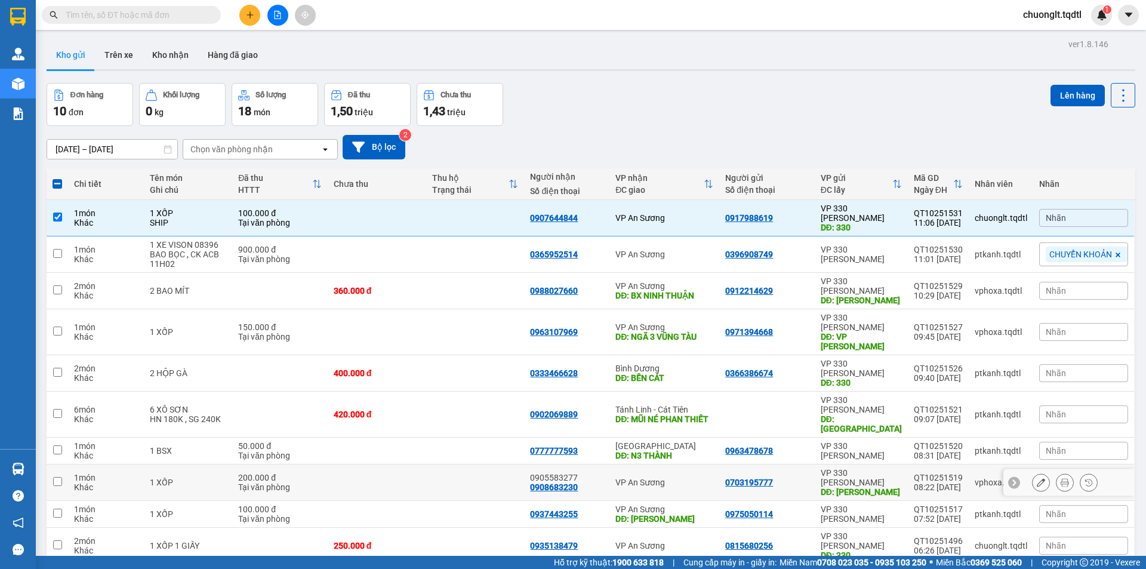
click at [109, 482] on div "Khác" at bounding box center [105, 487] width 63 height 10
checkbox input "true"
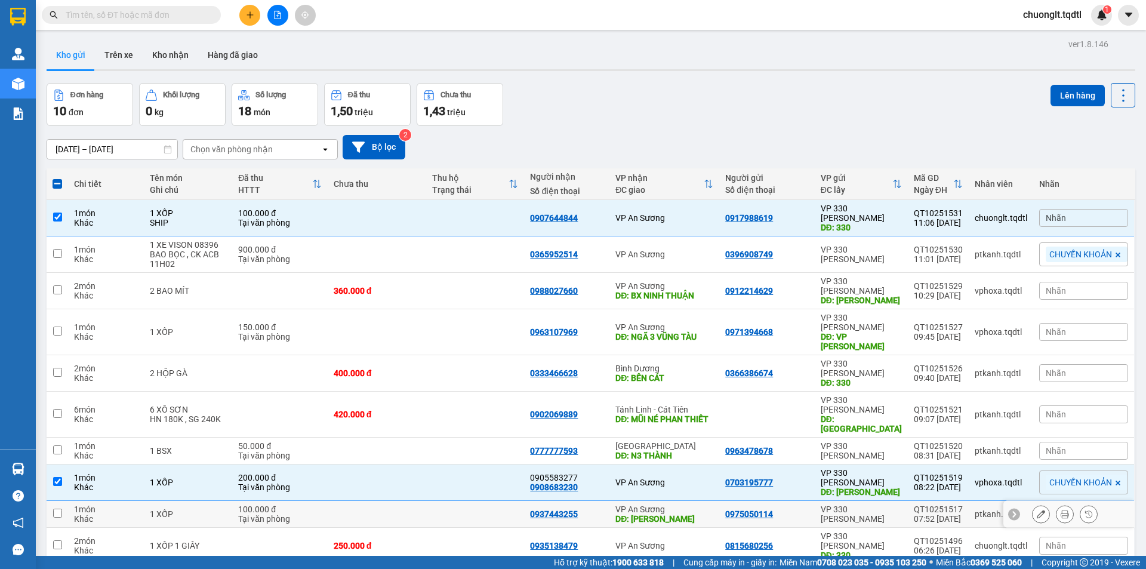
click at [103, 514] on div "Khác" at bounding box center [105, 519] width 63 height 10
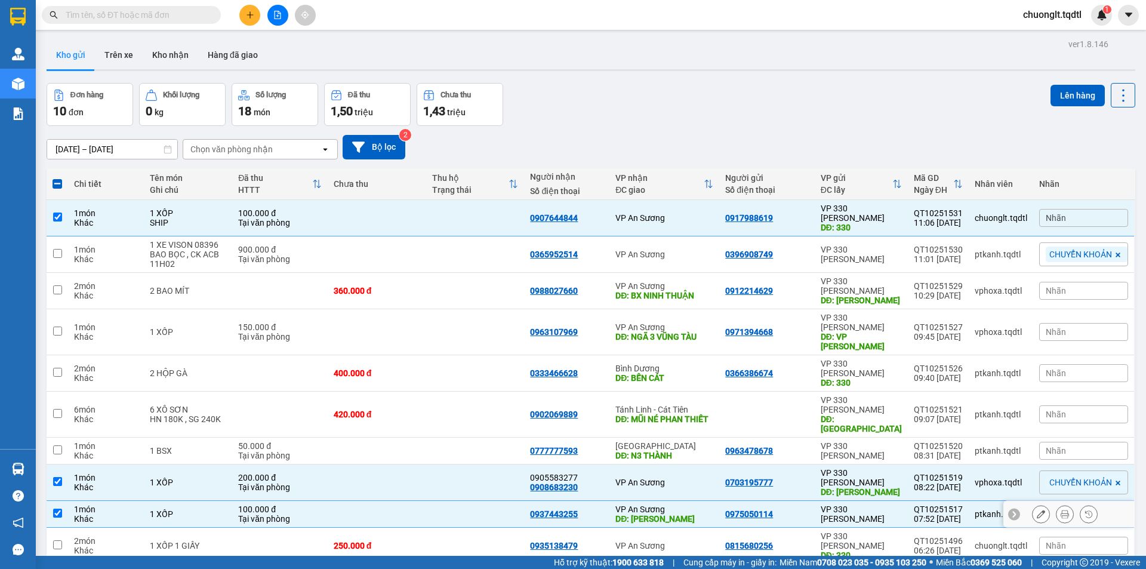
click at [58, 508] on input "checkbox" at bounding box center [57, 512] width 9 height 9
checkbox input "false"
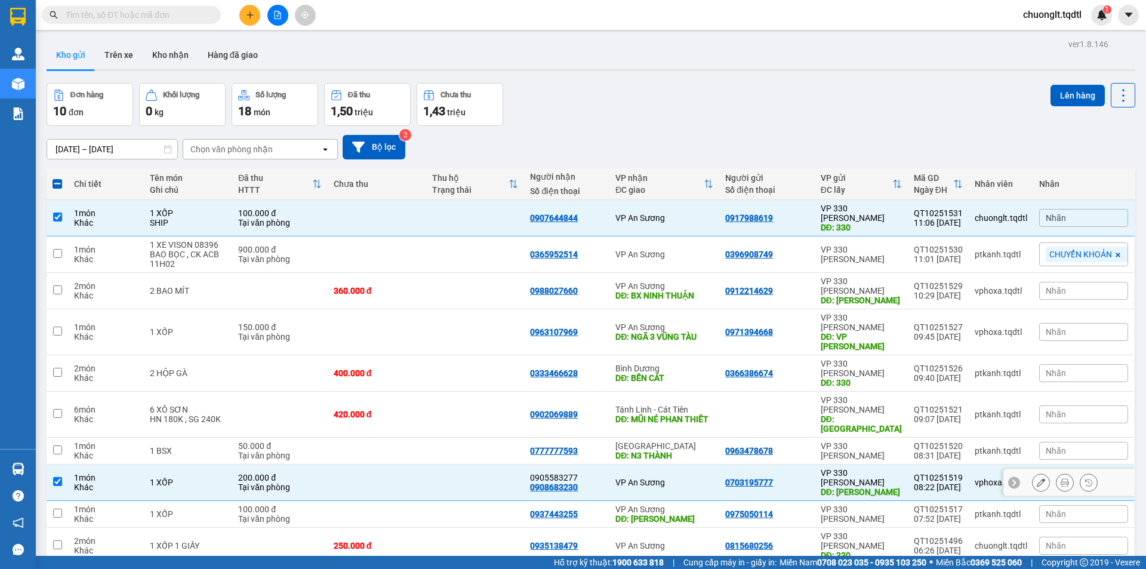
click at [55, 477] on input "checkbox" at bounding box center [57, 481] width 9 height 9
checkbox input "false"
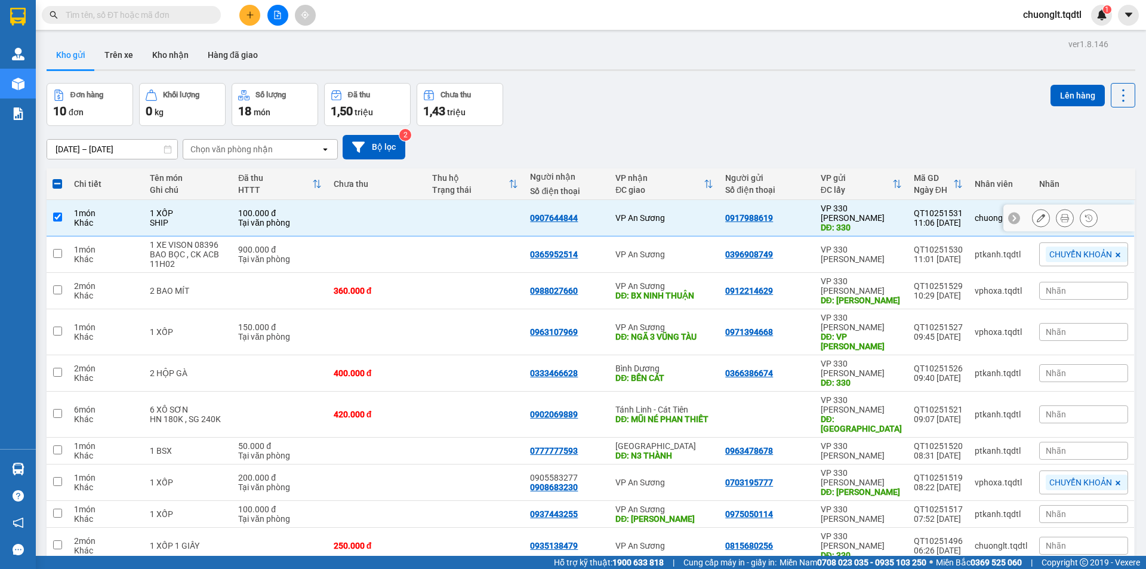
click at [53, 206] on td at bounding box center [57, 218] width 21 height 36
checkbox input "false"
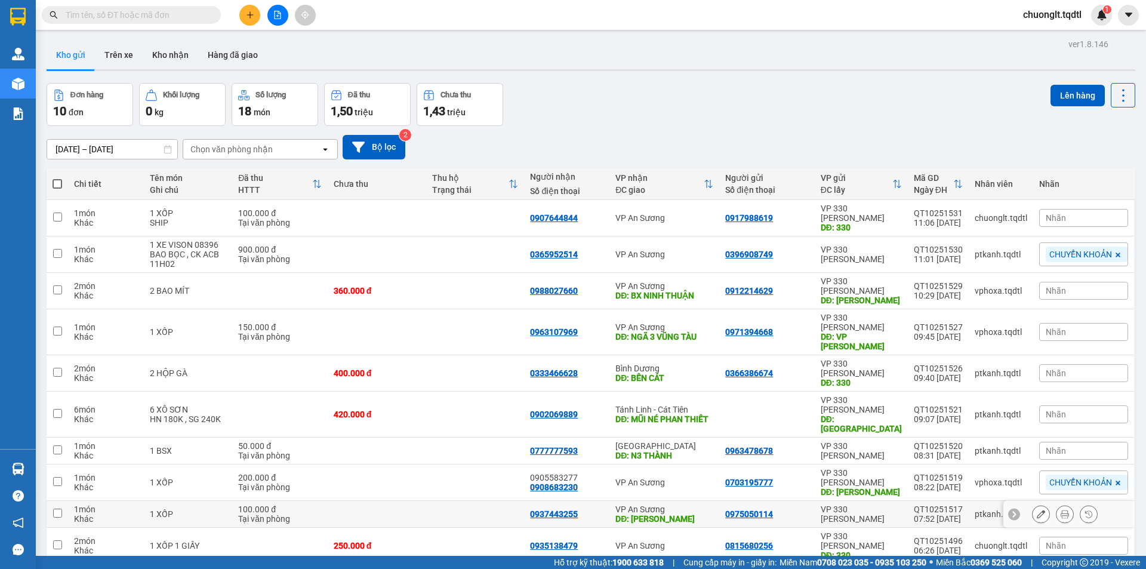
scroll to position [55, 0]
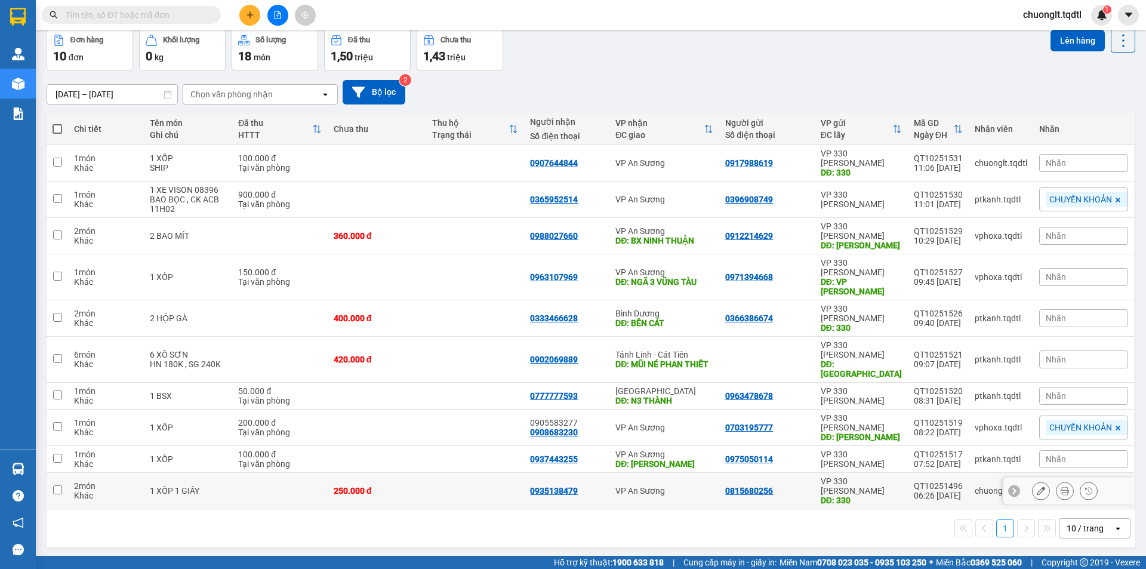
click at [132, 481] on div "2 món" at bounding box center [105, 486] width 63 height 10
checkbox input "true"
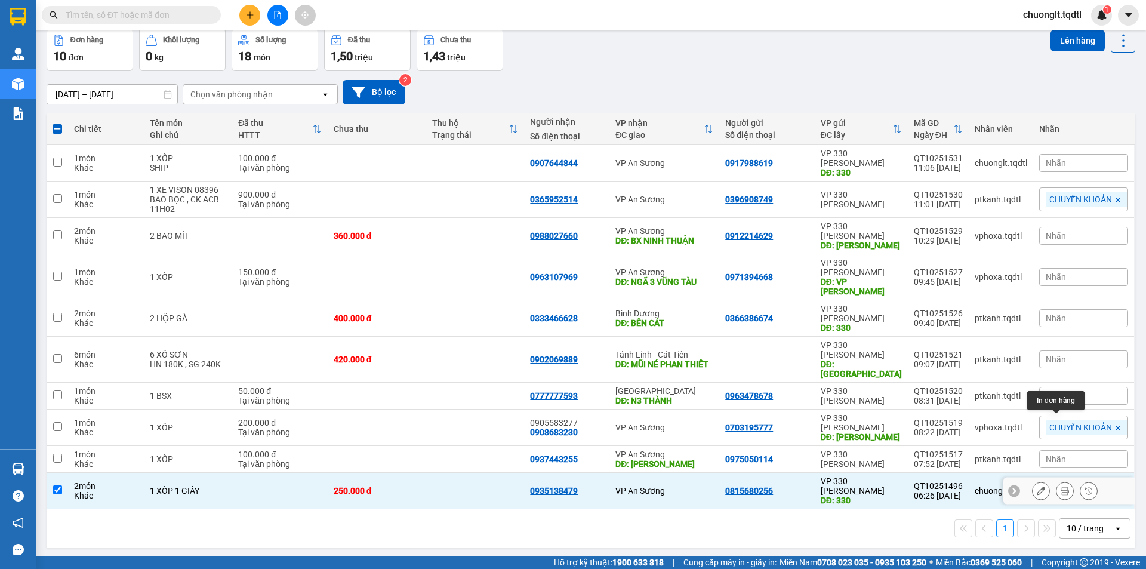
click at [1060, 486] on icon at bounding box center [1064, 490] width 8 height 8
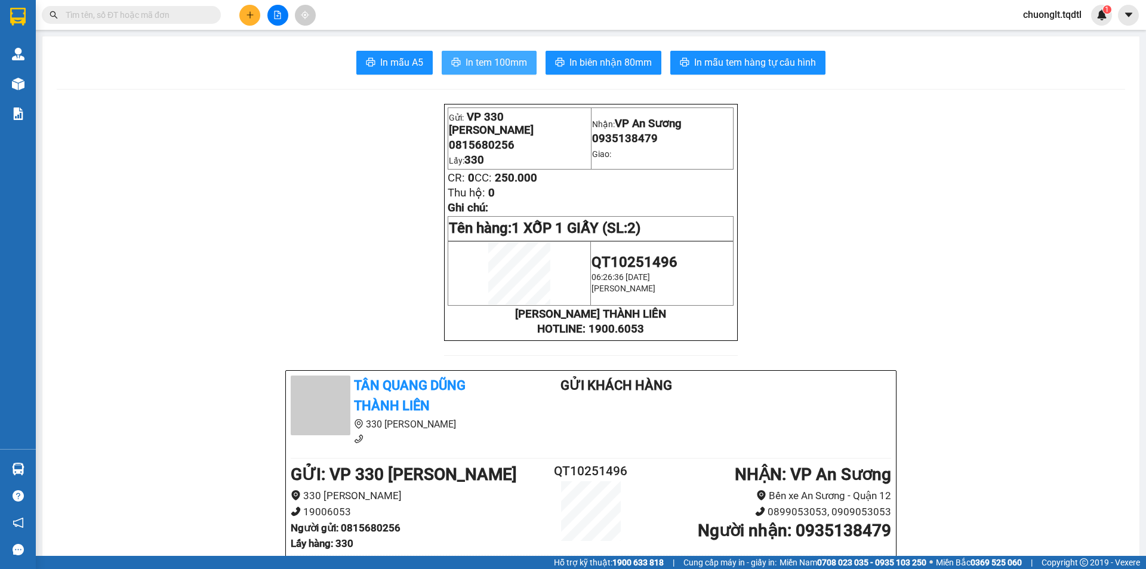
click at [496, 54] on button "In tem 100mm" at bounding box center [489, 63] width 95 height 24
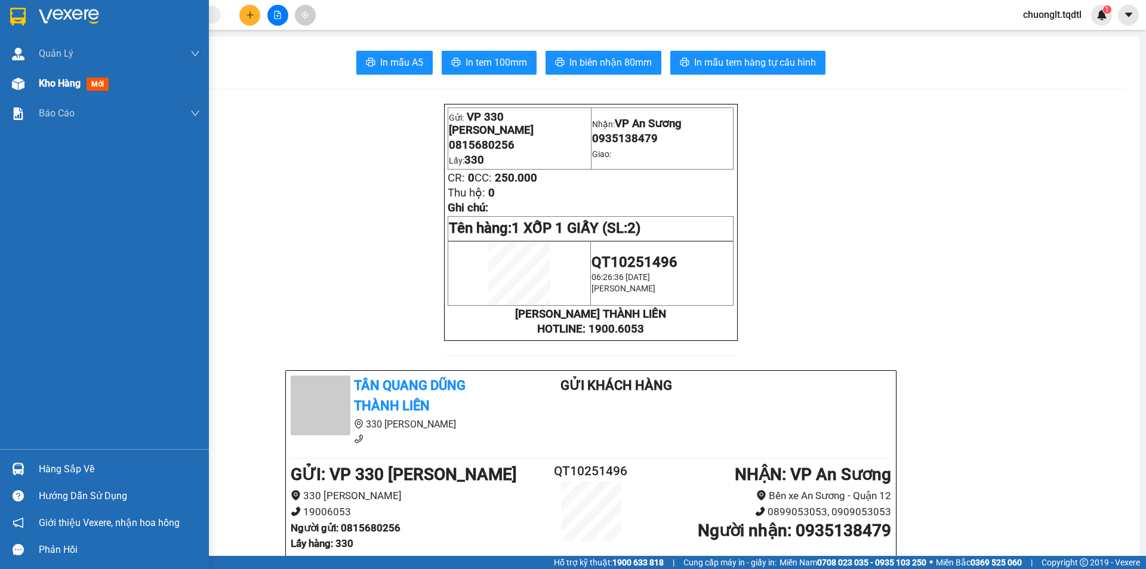
click at [52, 76] on div "Kho hàng mới" at bounding box center [76, 83] width 75 height 15
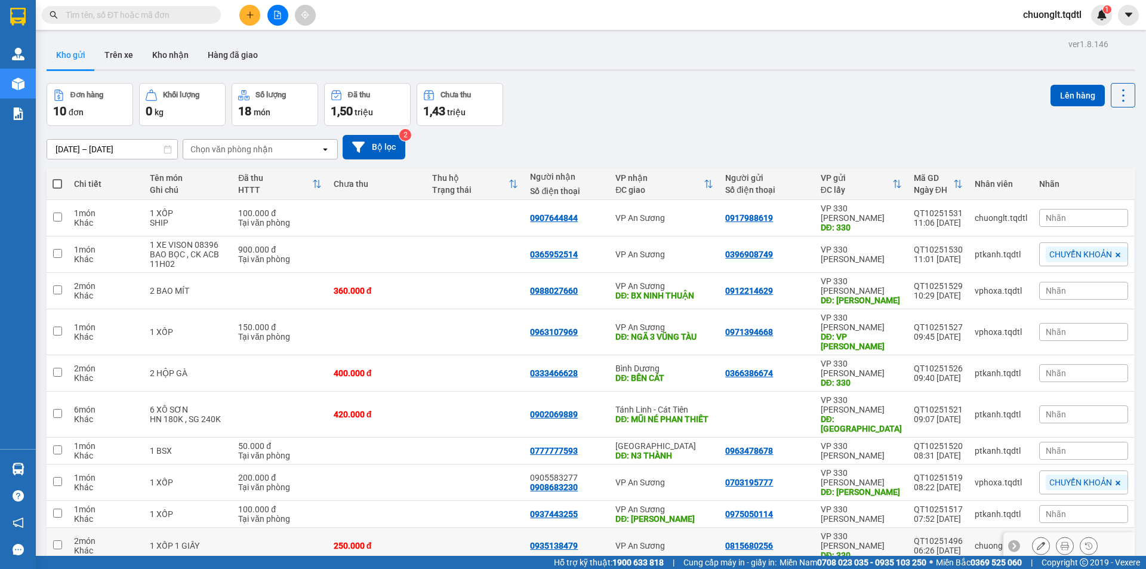
click at [247, 527] on td at bounding box center [279, 545] width 95 height 36
checkbox input "true"
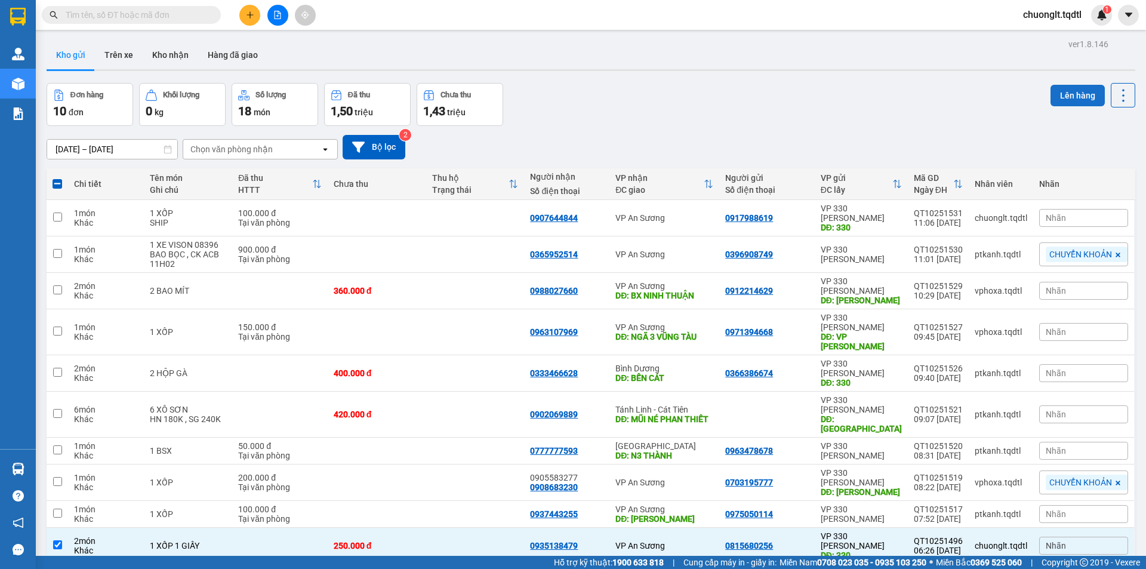
click at [1073, 97] on button "Lên hàng" at bounding box center [1077, 95] width 54 height 21
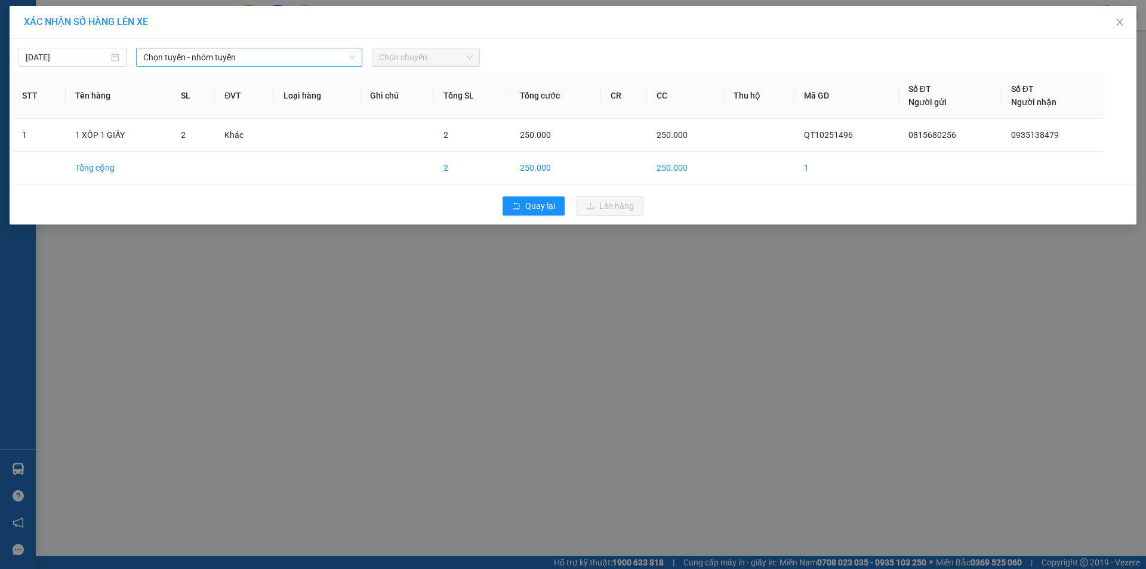
click at [312, 51] on span "Chọn tuyến - nhóm tuyến" at bounding box center [249, 57] width 212 height 18
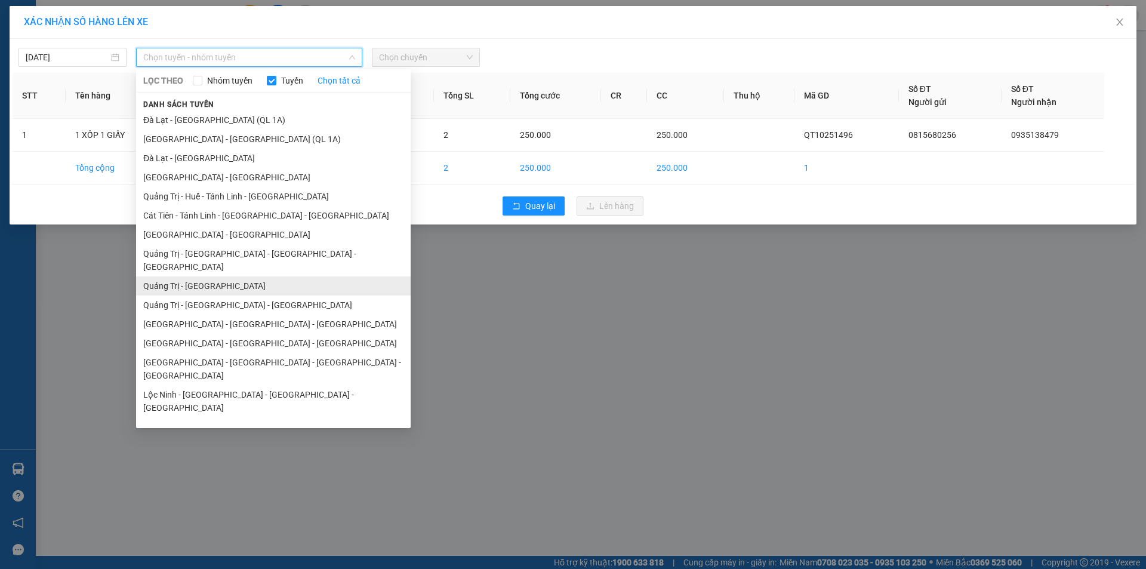
click at [215, 276] on li "Quảng Trị - [GEOGRAPHIC_DATA]" at bounding box center [273, 285] width 274 height 19
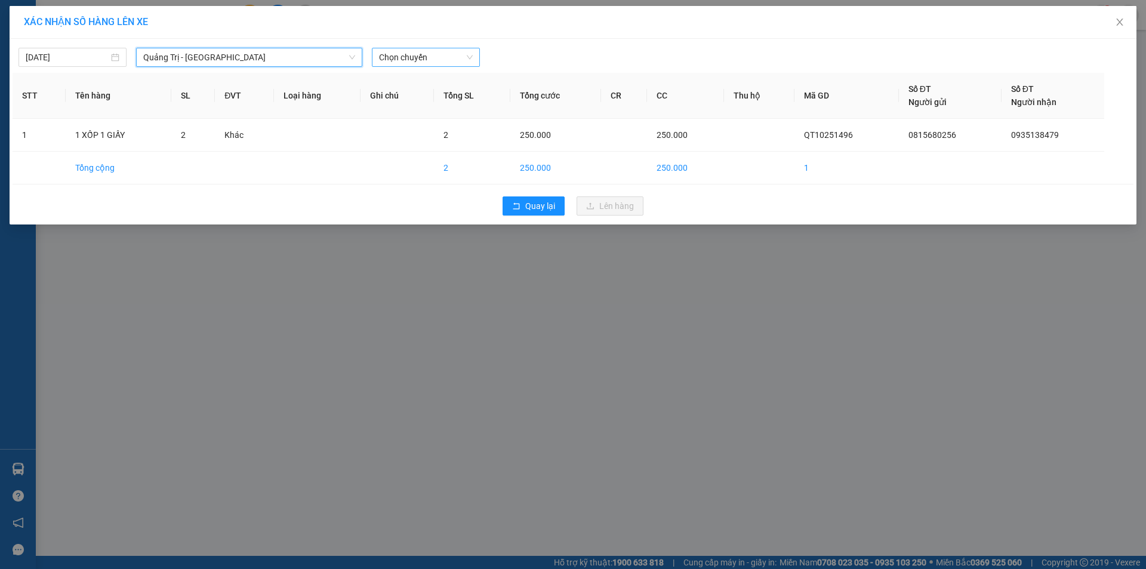
click at [411, 60] on span "Chọn chuyến" at bounding box center [426, 57] width 94 height 18
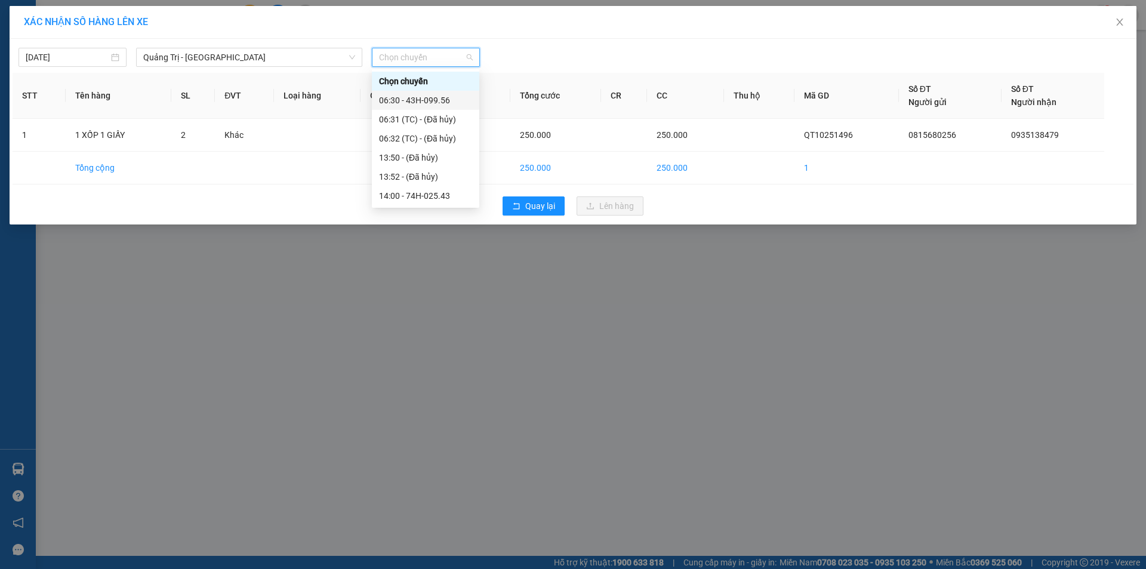
click at [430, 100] on div "06:30 - 43H-099.56" at bounding box center [425, 100] width 93 height 13
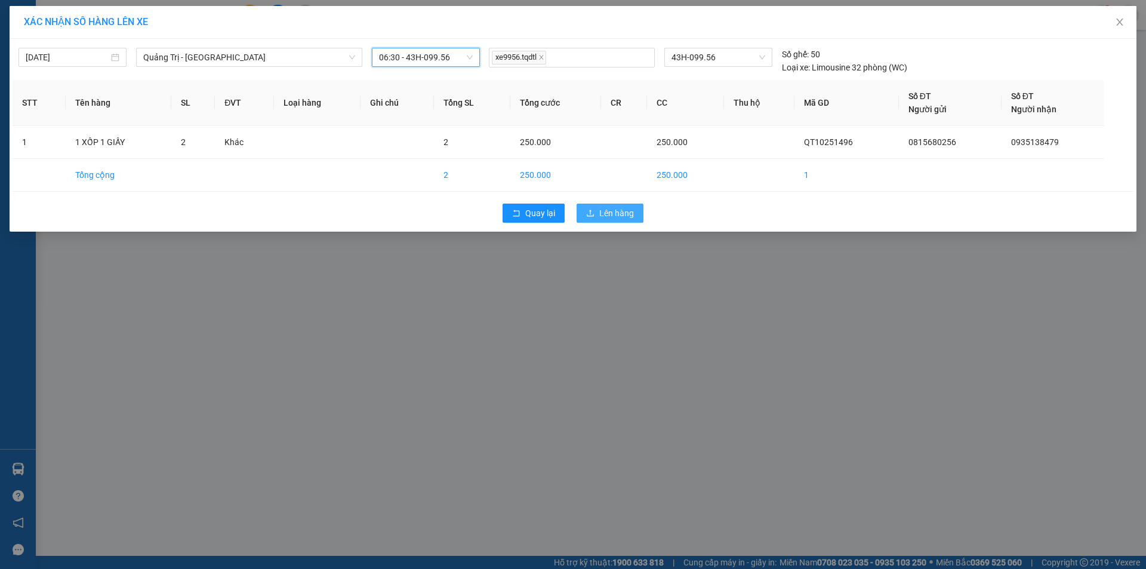
click at [609, 211] on span "Lên hàng" at bounding box center [616, 212] width 35 height 13
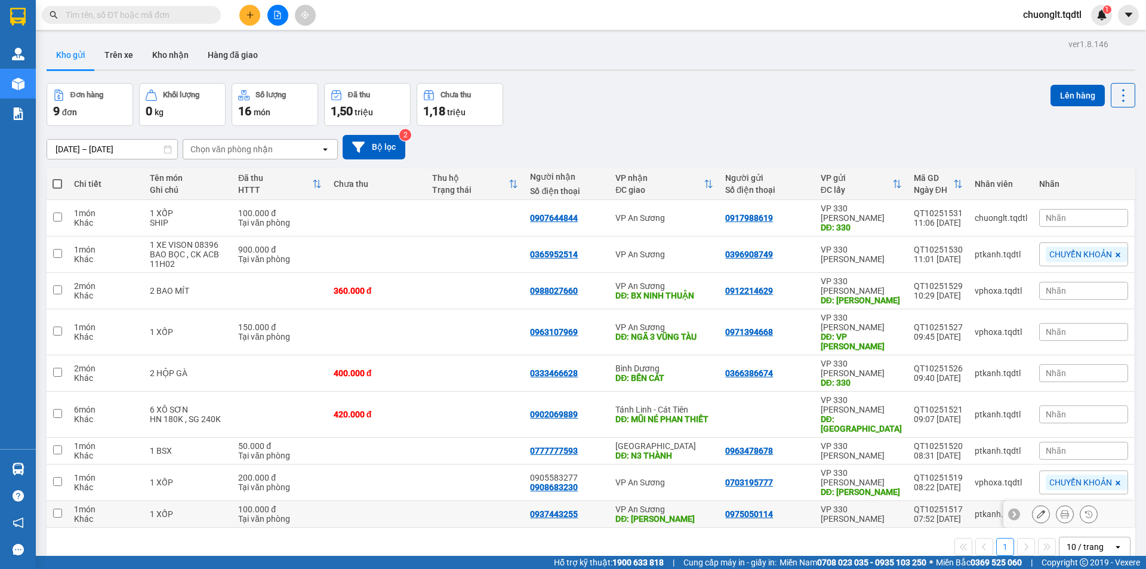
click at [359, 501] on td at bounding box center [377, 514] width 98 height 27
checkbox input "true"
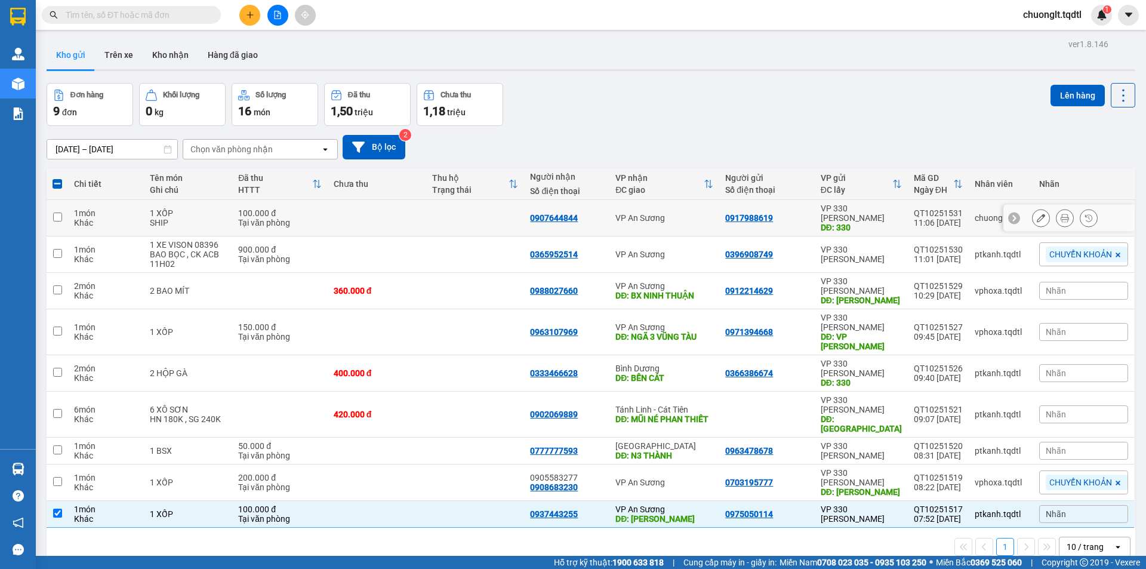
click at [316, 208] on div "100.000 đ" at bounding box center [279, 213] width 83 height 10
checkbox input "true"
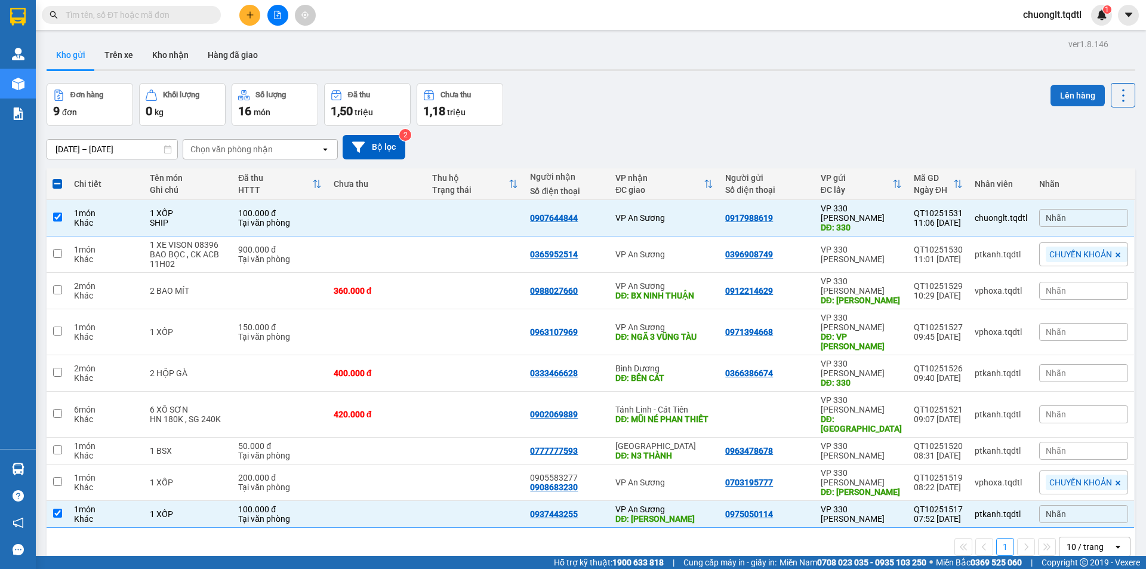
click at [1061, 95] on button "Lên hàng" at bounding box center [1077, 95] width 54 height 21
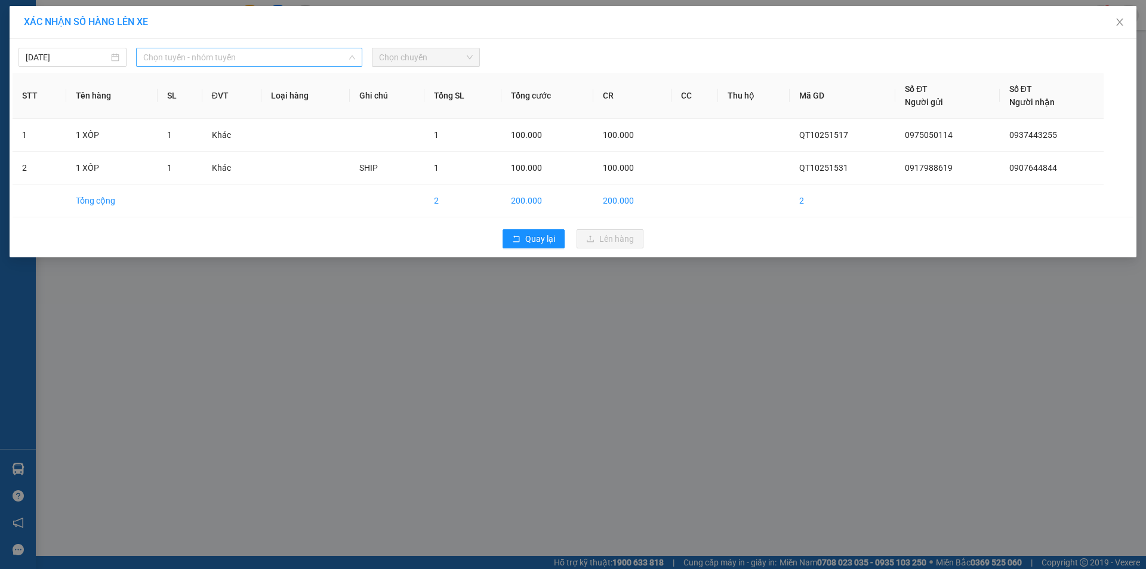
click at [300, 57] on span "Chọn tuyến - nhóm tuyến" at bounding box center [249, 57] width 212 height 18
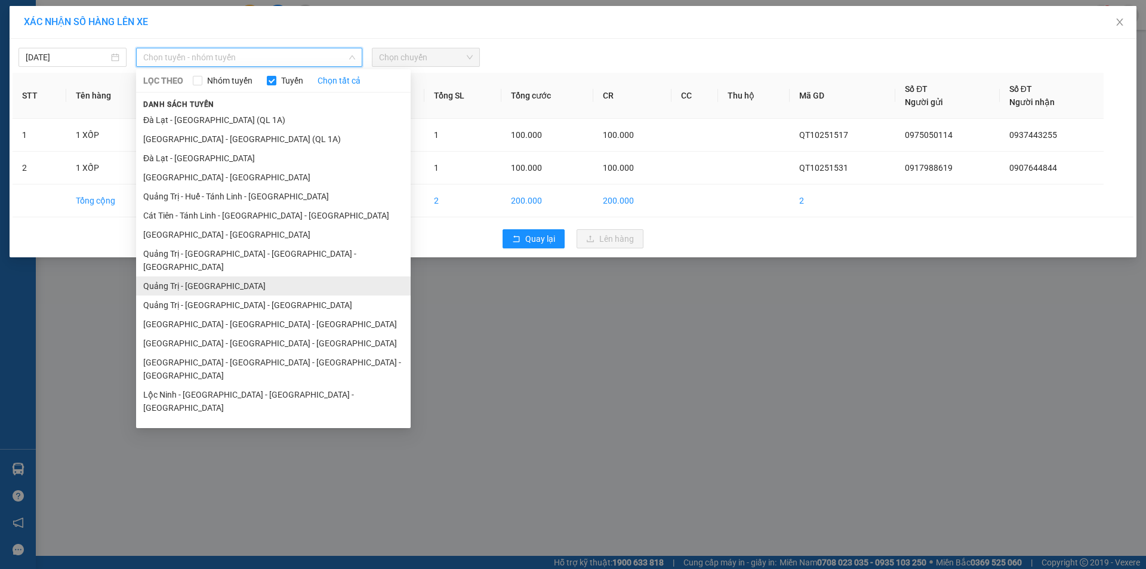
drag, startPoint x: 240, startPoint y: 266, endPoint x: 267, endPoint y: 250, distance: 31.5
click at [240, 276] on li "Quảng Trị - [GEOGRAPHIC_DATA]" at bounding box center [273, 285] width 274 height 19
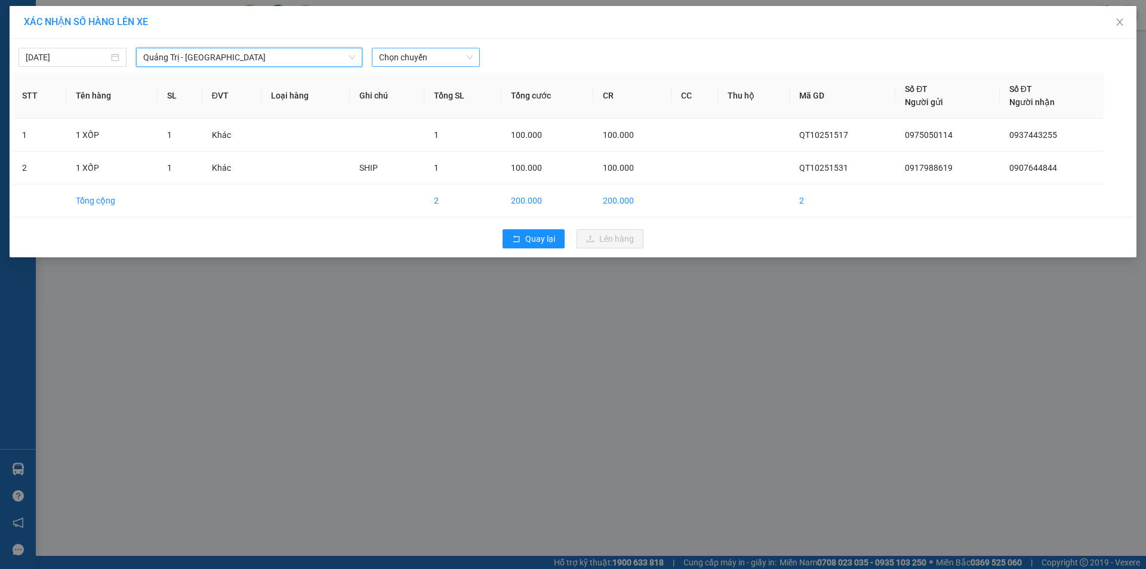
click at [428, 48] on span "Chọn chuyến" at bounding box center [426, 57] width 94 height 18
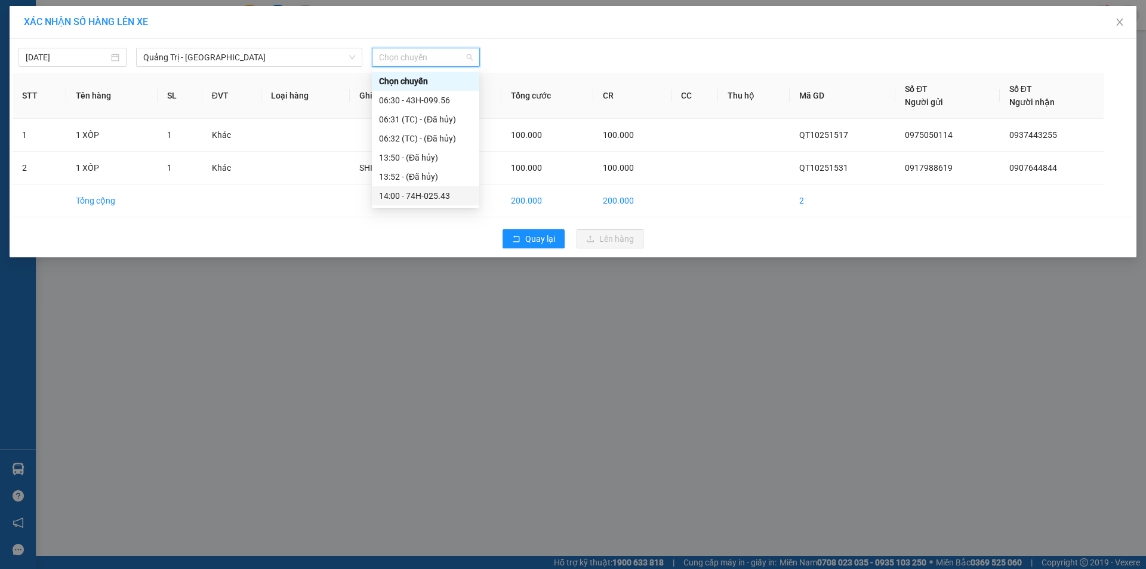
click at [443, 196] on div "14:00 - 74H-025.43" at bounding box center [425, 195] width 93 height 13
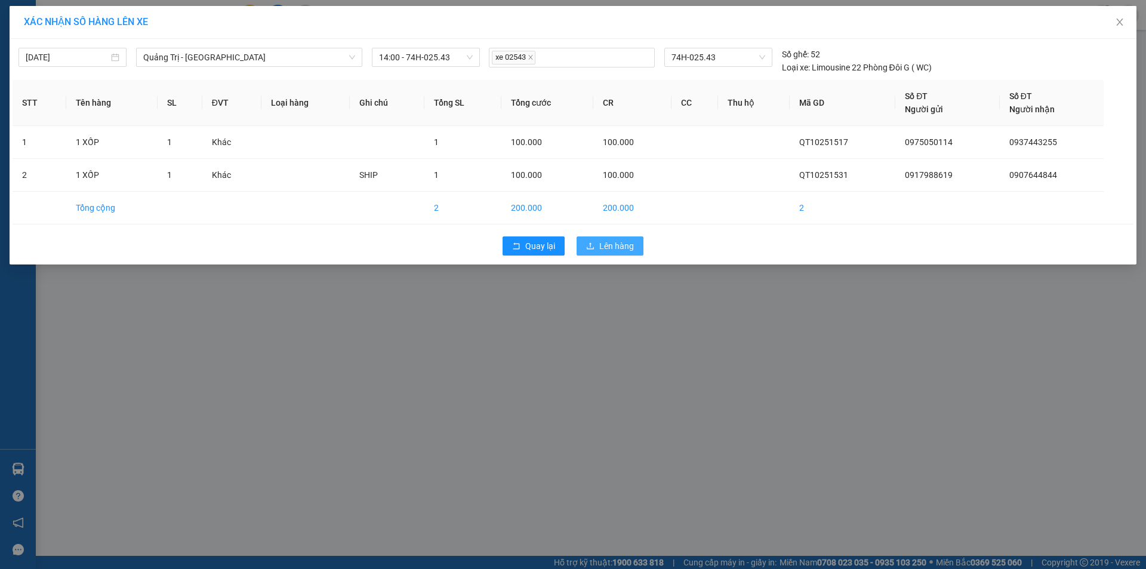
click at [596, 240] on button "Lên hàng" at bounding box center [609, 245] width 67 height 19
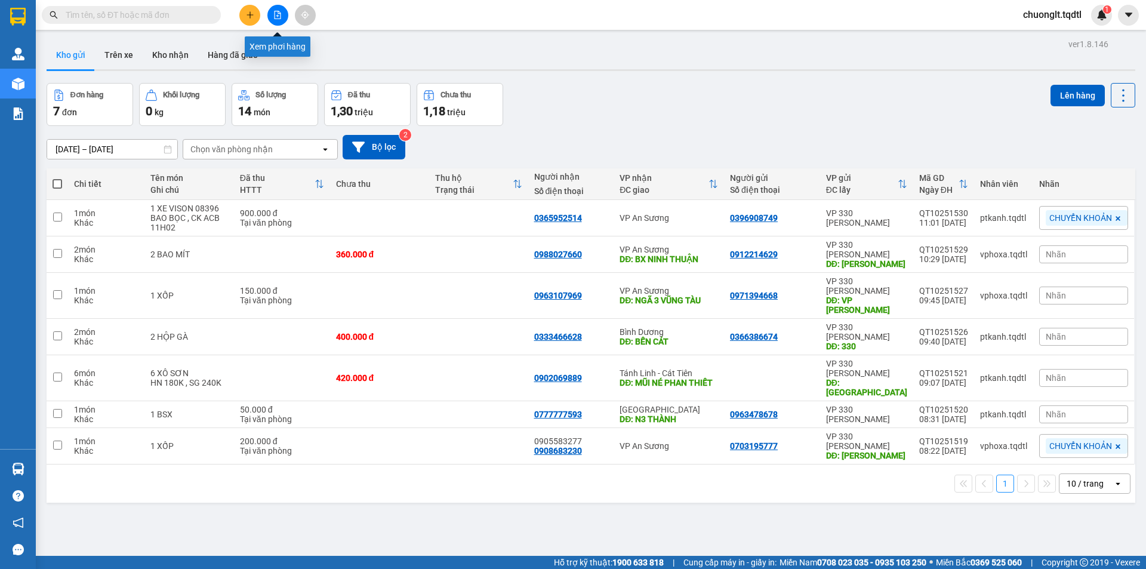
click at [282, 14] on button at bounding box center [277, 15] width 21 height 21
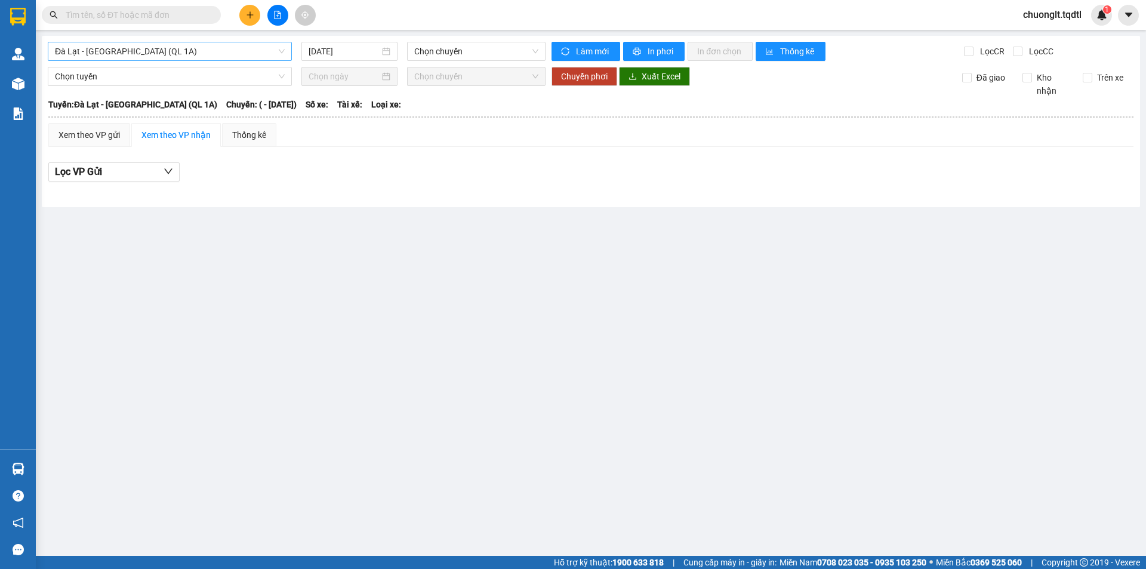
click at [233, 44] on span "Đà Lạt - [GEOGRAPHIC_DATA] (QL 1A)" at bounding box center [170, 51] width 230 height 18
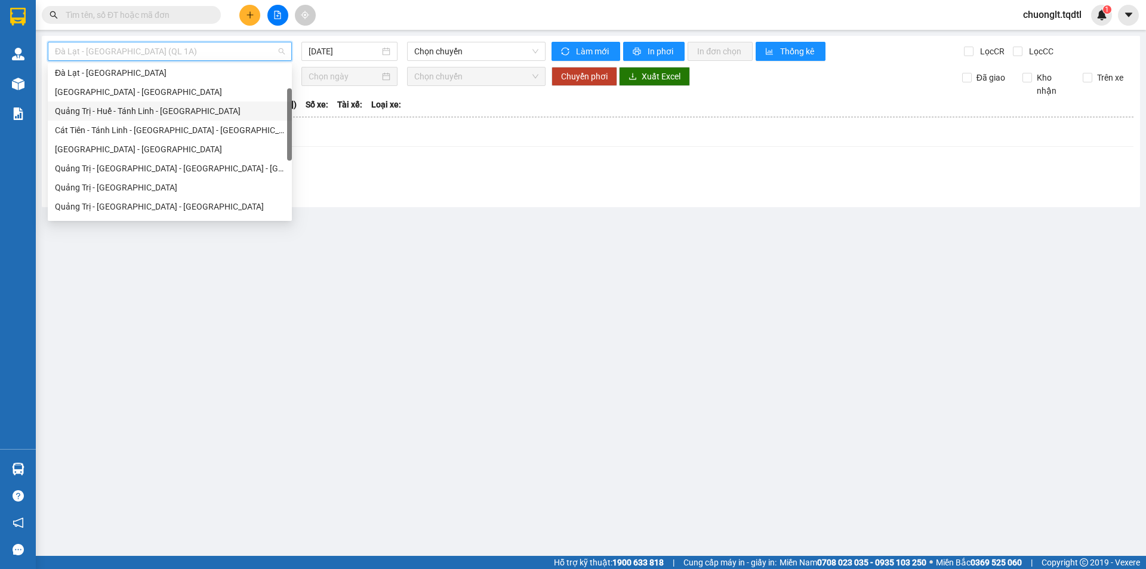
scroll to position [248, 0]
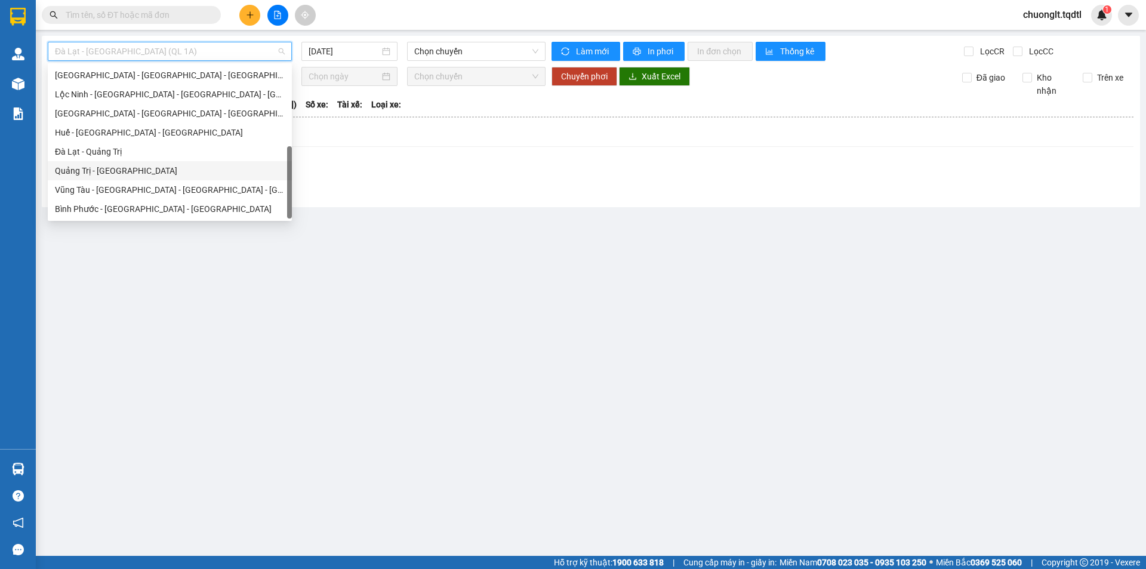
click at [139, 171] on div "Quảng Trị - [GEOGRAPHIC_DATA]" at bounding box center [170, 170] width 230 height 13
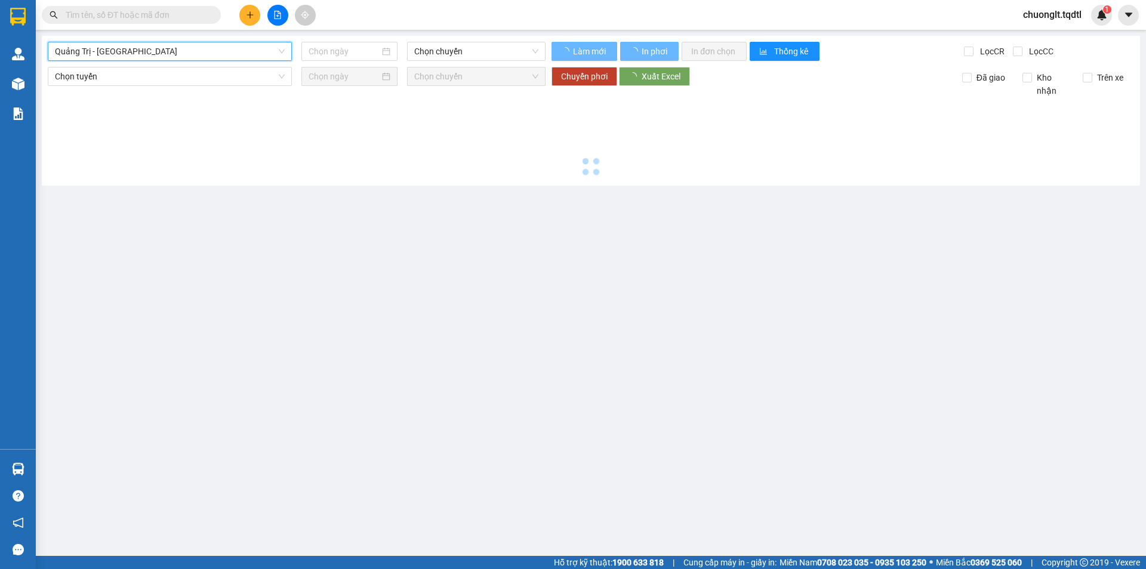
type input "[DATE]"
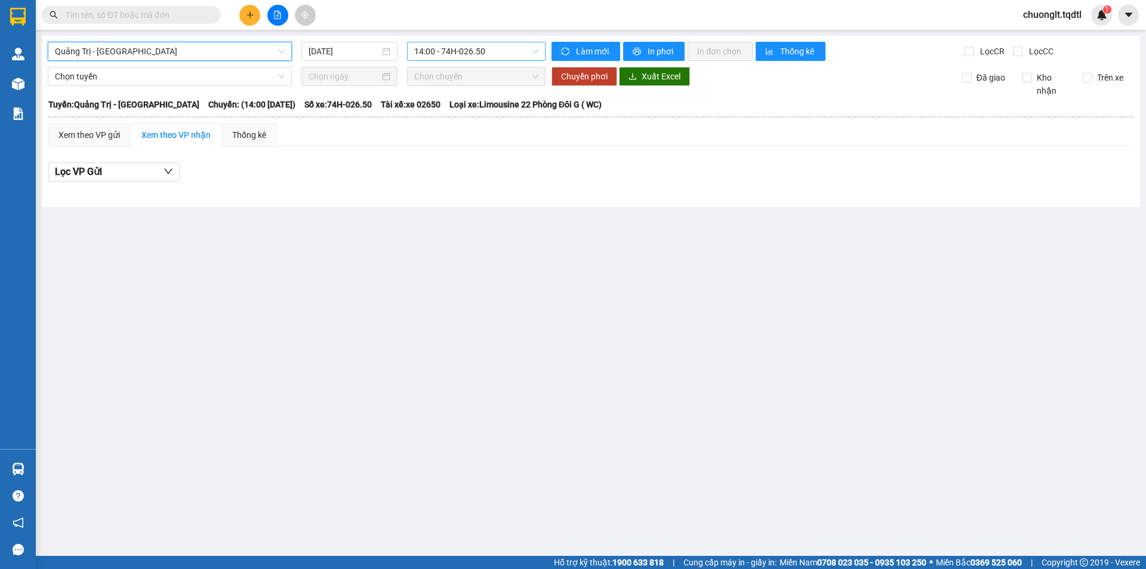
click at [498, 55] on span "14:00 - 74H-026.50" at bounding box center [476, 51] width 124 height 18
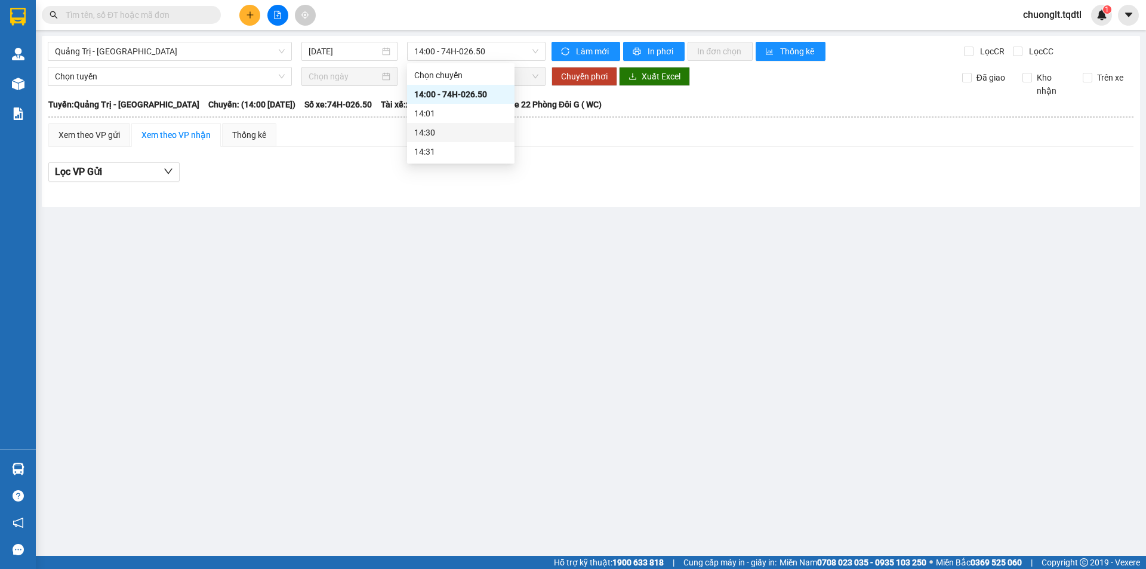
drag, startPoint x: 518, startPoint y: 264, endPoint x: 322, endPoint y: 174, distance: 215.2
click at [517, 264] on main "Quảng Trị - Đà Lạt 14/10/2025 14:00 - 74H-026.50 Làm mới In phơi In đơn chọn Th…" at bounding box center [573, 277] width 1146 height 555
click at [239, 50] on span "Quảng Trị - [GEOGRAPHIC_DATA]" at bounding box center [170, 51] width 230 height 18
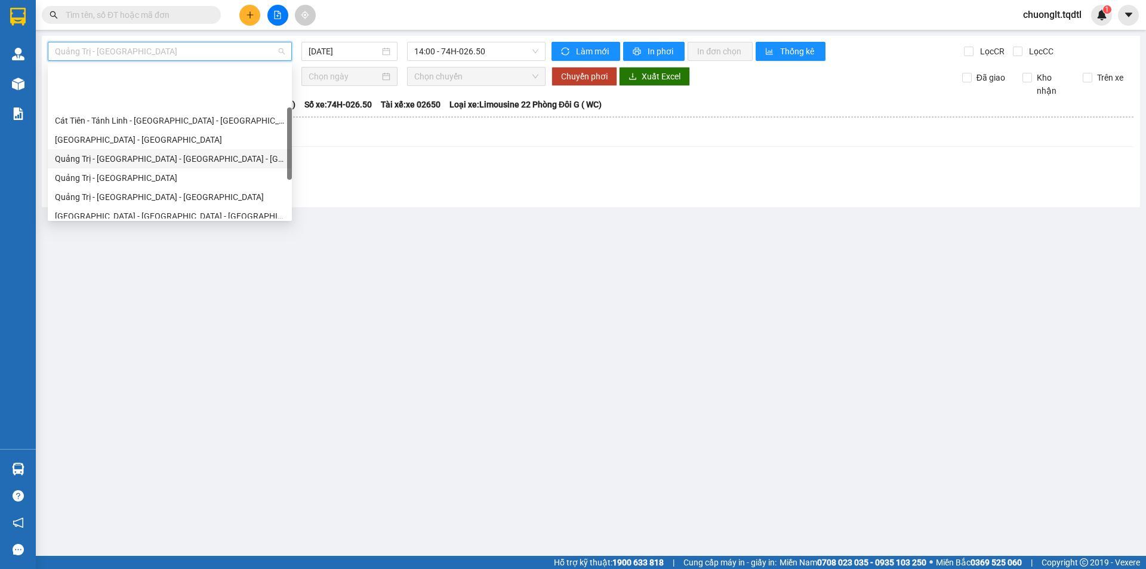
scroll to position [129, 0]
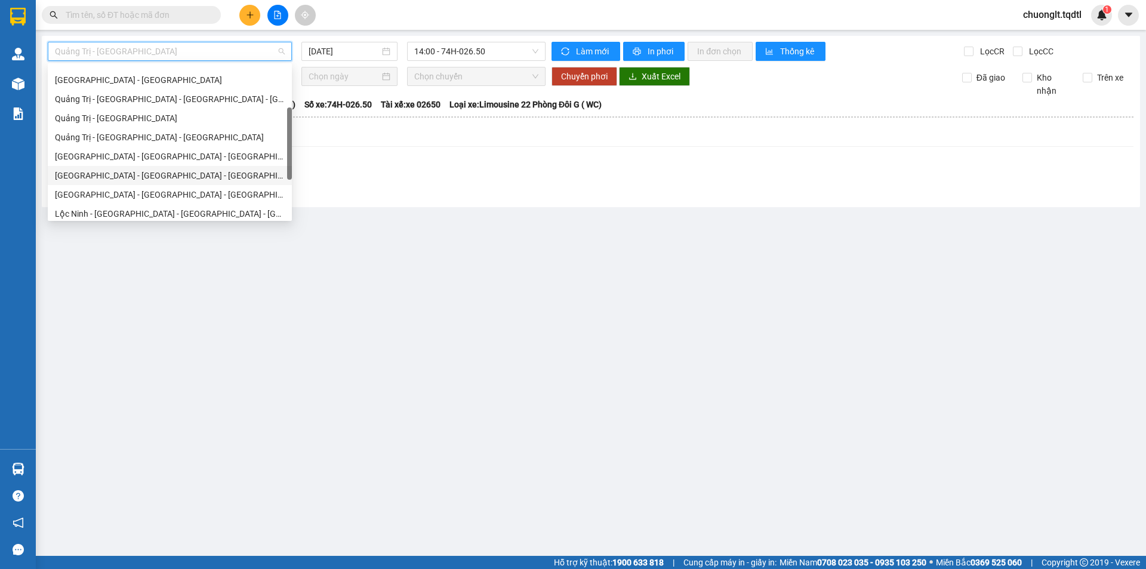
click at [140, 177] on div "[GEOGRAPHIC_DATA] - [GEOGRAPHIC_DATA] - [GEOGRAPHIC_DATA]" at bounding box center [170, 175] width 230 height 13
type input "[DATE]"
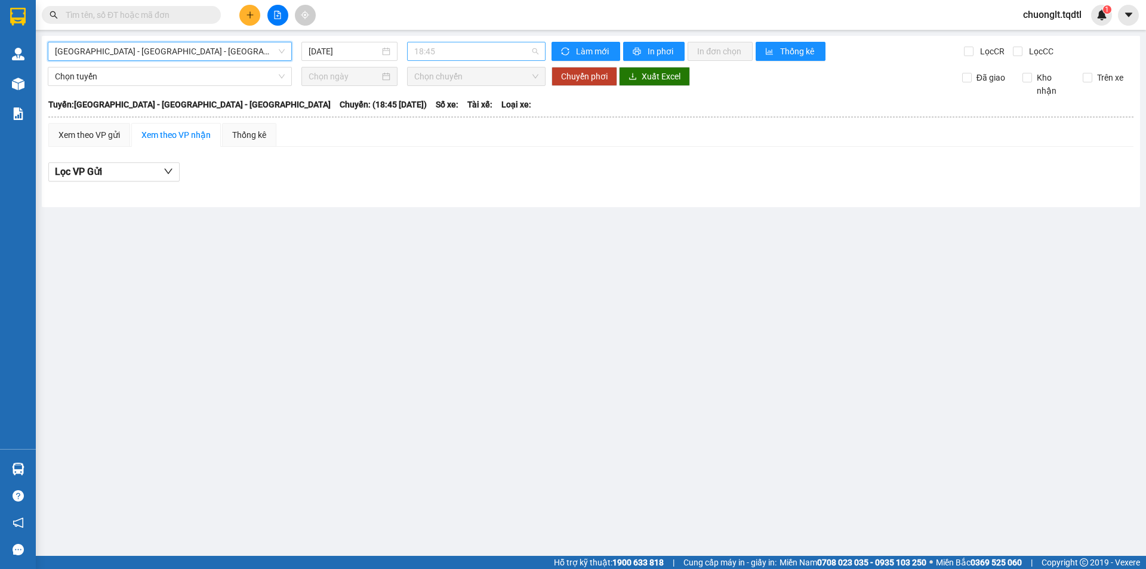
click at [471, 47] on span "18:45" at bounding box center [476, 51] width 124 height 18
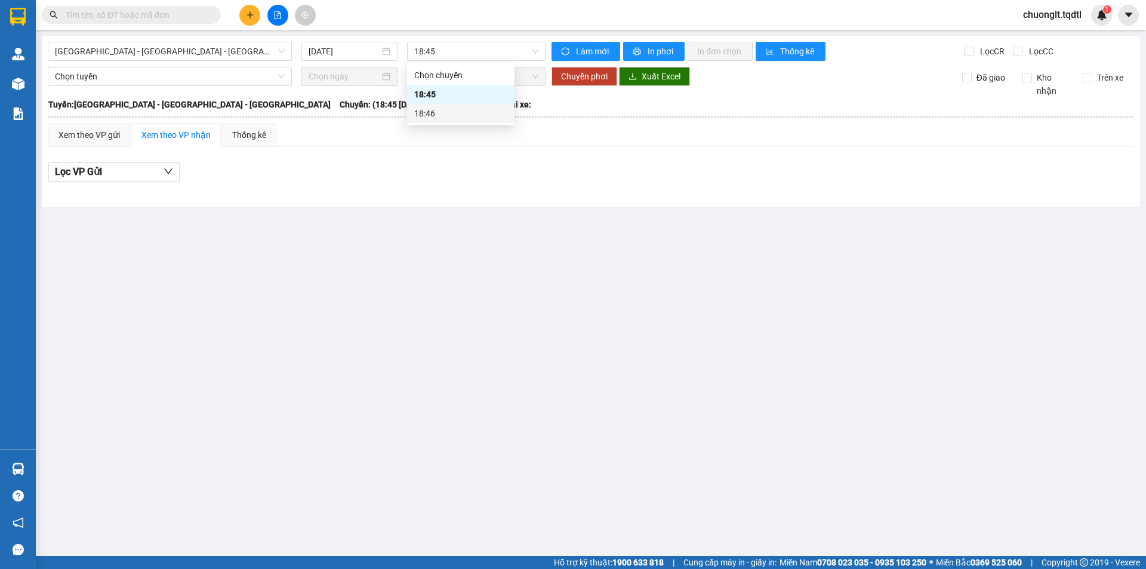
click at [415, 217] on main "Đà Nẵng - Nha Trang - Đà Lạt 14/10/2025 18:45 Làm mới In phơi In đơn chọn Thống…" at bounding box center [573, 277] width 1146 height 555
click at [276, 54] on span "[GEOGRAPHIC_DATA] - [GEOGRAPHIC_DATA] - [GEOGRAPHIC_DATA]" at bounding box center [170, 51] width 230 height 18
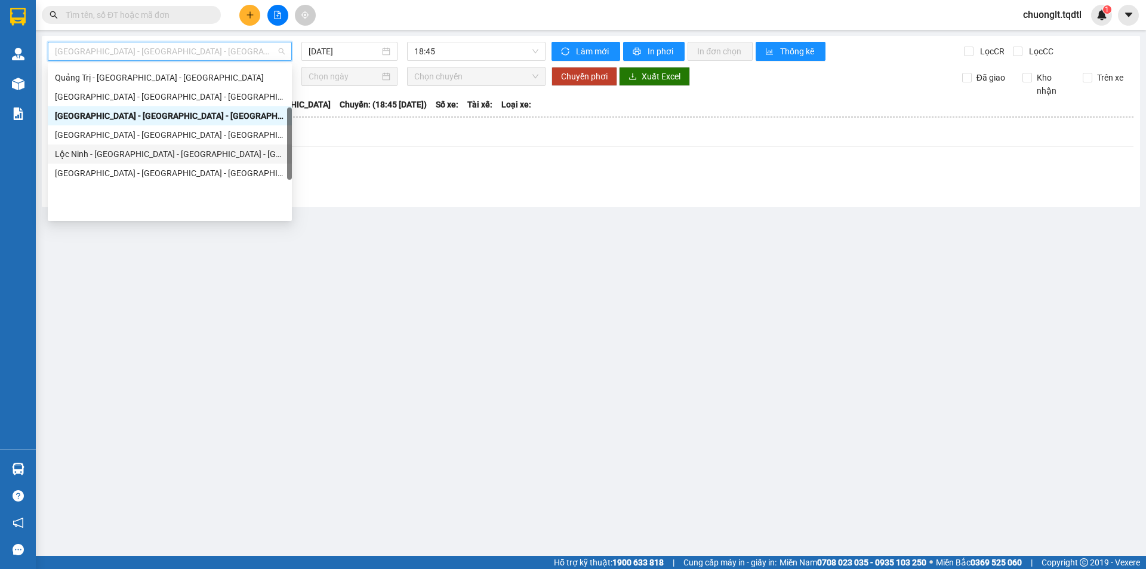
scroll to position [69, 0]
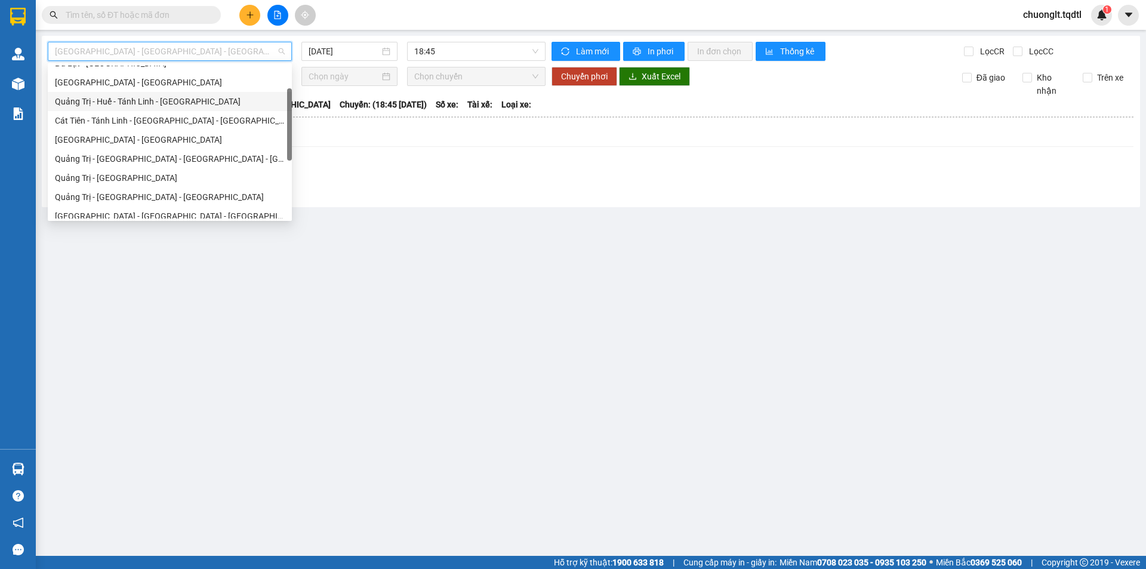
click at [190, 97] on div "Quảng Trị - Huế - Tánh Linh - [GEOGRAPHIC_DATA]" at bounding box center [170, 101] width 230 height 13
type input "[DATE]"
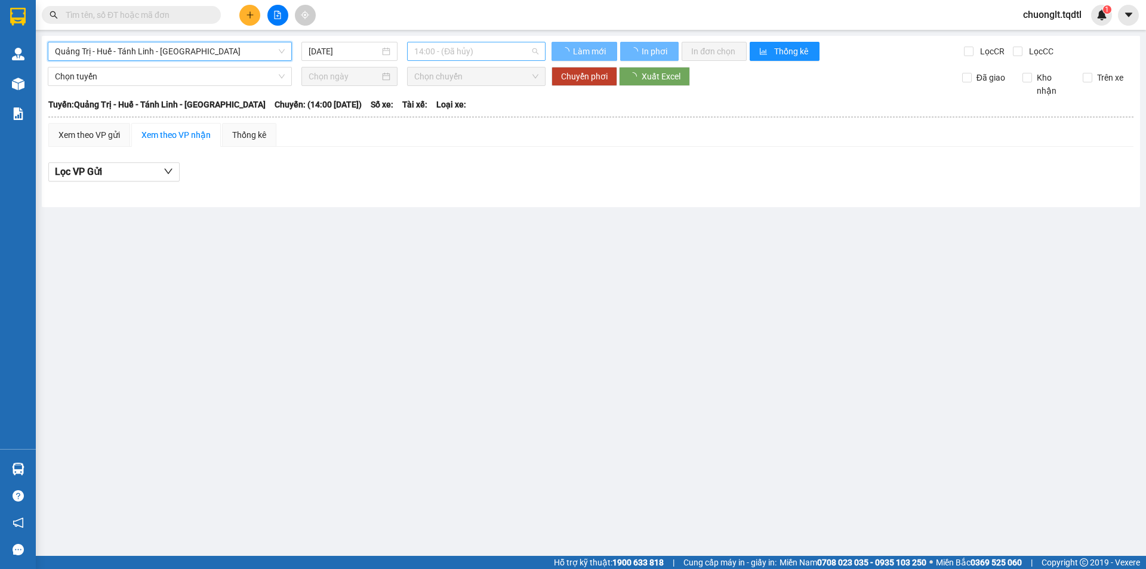
click at [472, 50] on span "14:00 - (Đã hủy)" at bounding box center [476, 51] width 124 height 18
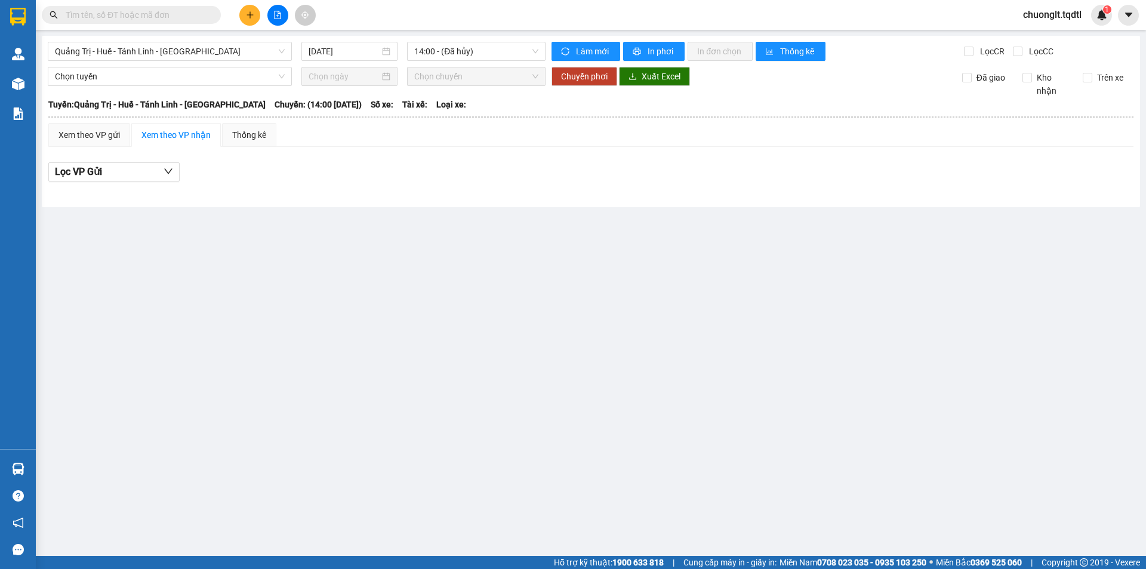
click at [399, 206] on div "Quảng Trị - Huế - Tánh Linh - Cát Tiên 14/10/2025 14:00 - (Đã hủy) Làm mới In p…" at bounding box center [591, 121] width 1098 height 171
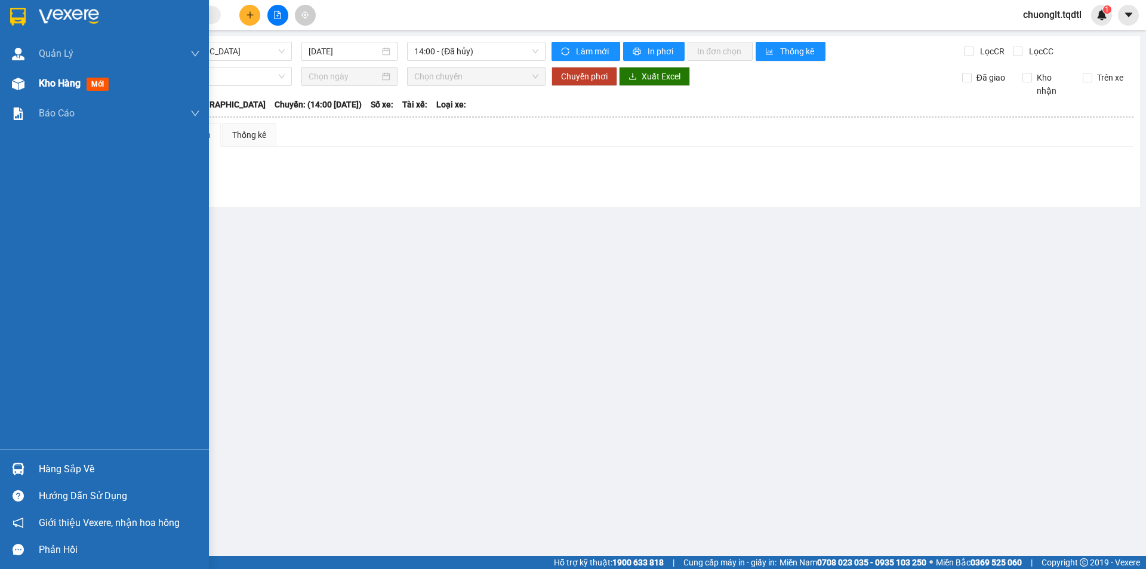
click at [45, 79] on span "Kho hàng" at bounding box center [60, 83] width 42 height 11
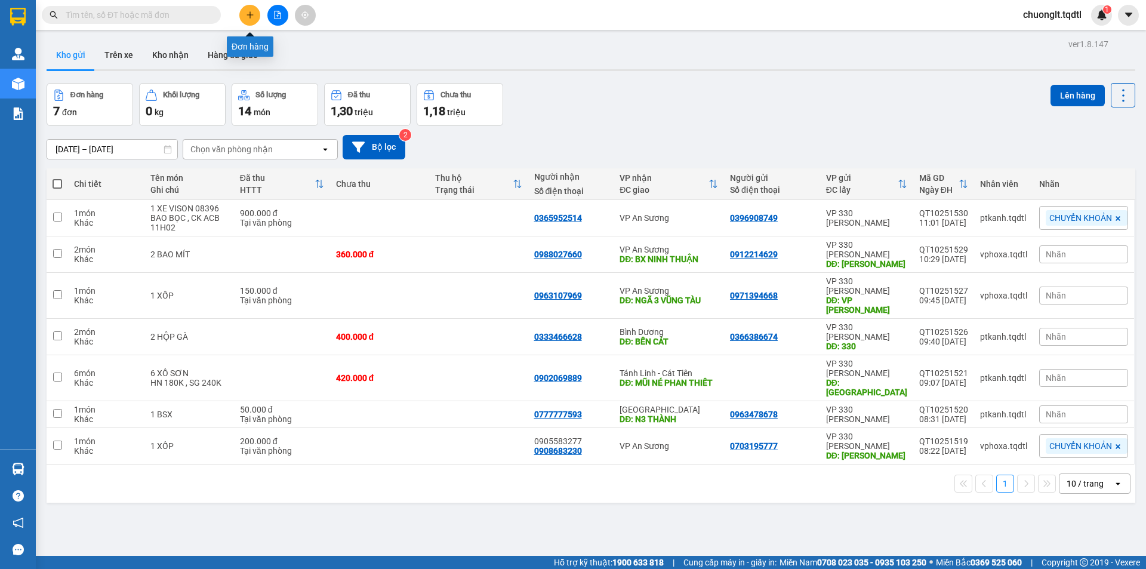
click at [251, 11] on icon "plus" at bounding box center [250, 15] width 8 height 8
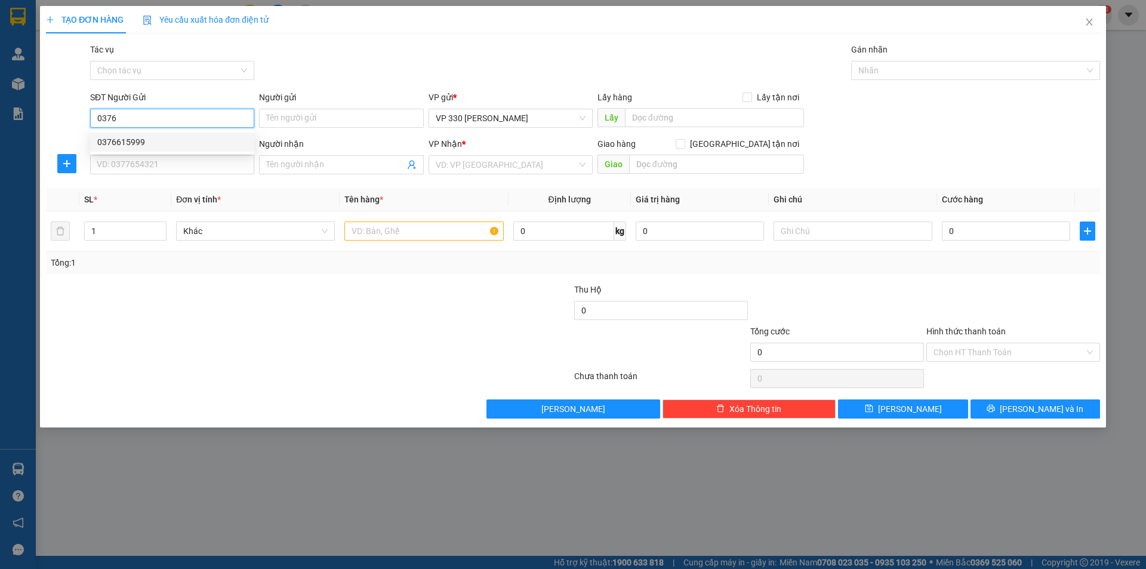
click at [158, 134] on div "0376615999" at bounding box center [172, 141] width 164 height 19
type input "0376615999"
type input "XE TẢI B"
type input "0975780421"
type input "TRỰC AN SƯƠNG"
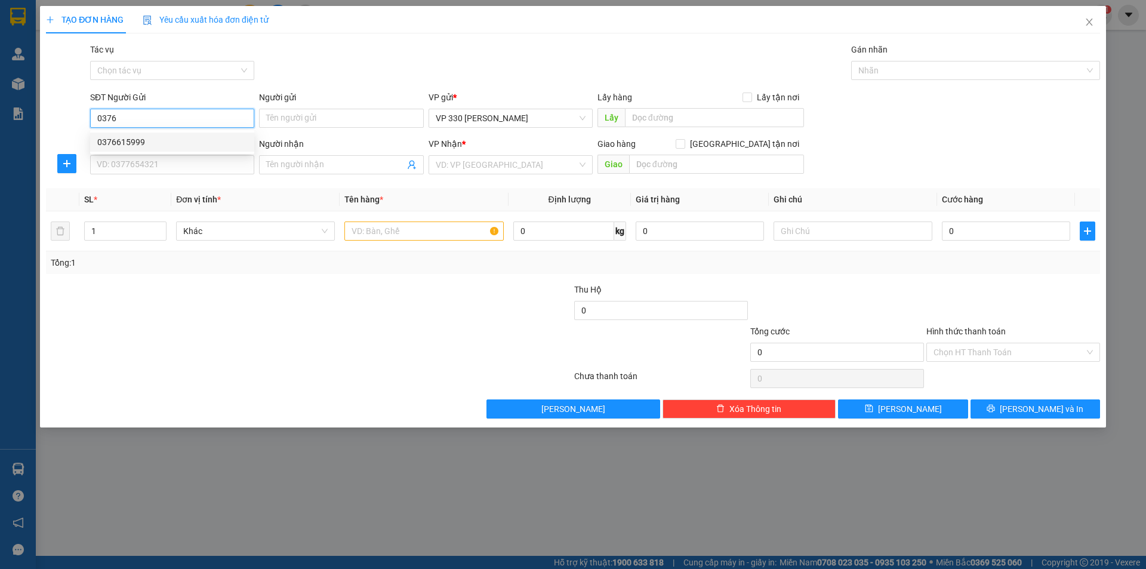
type input "VPQ12"
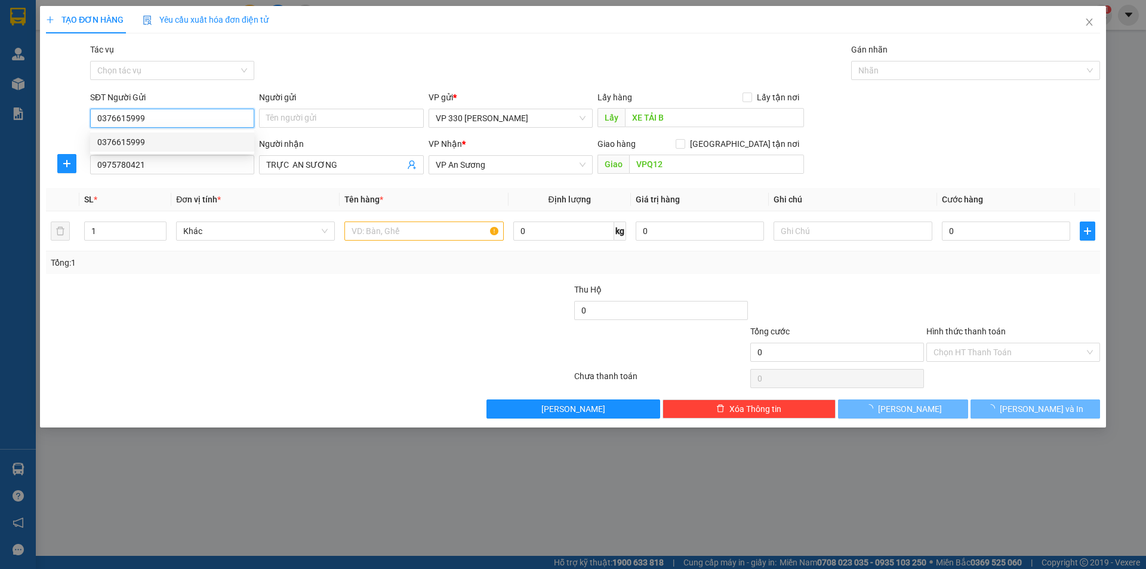
type input "1.000.000"
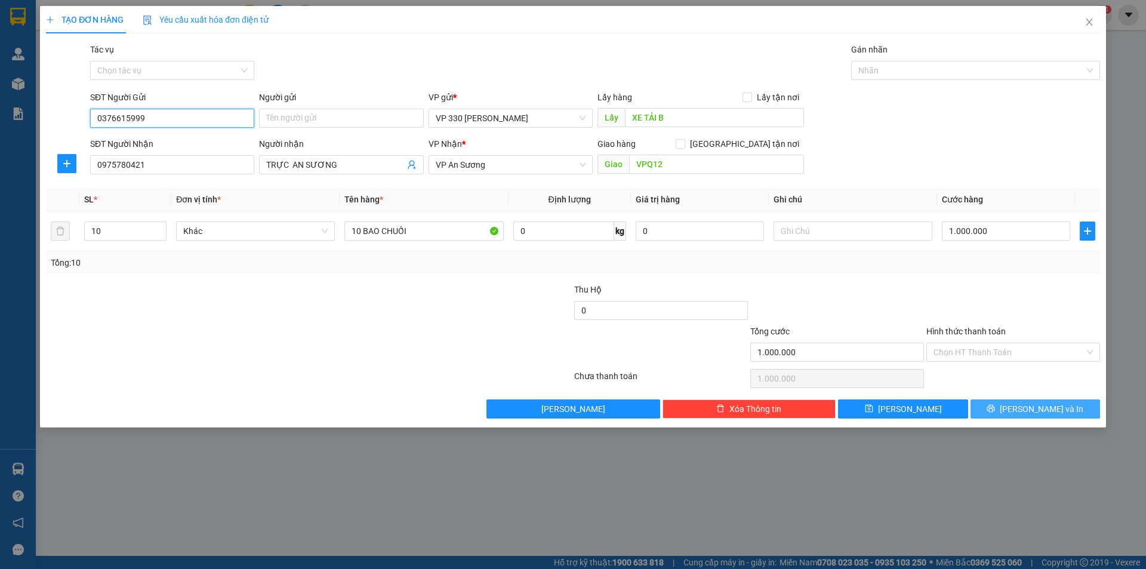
type input "0376615999"
click at [1055, 408] on span "[PERSON_NAME] và In" at bounding box center [1041, 408] width 84 height 13
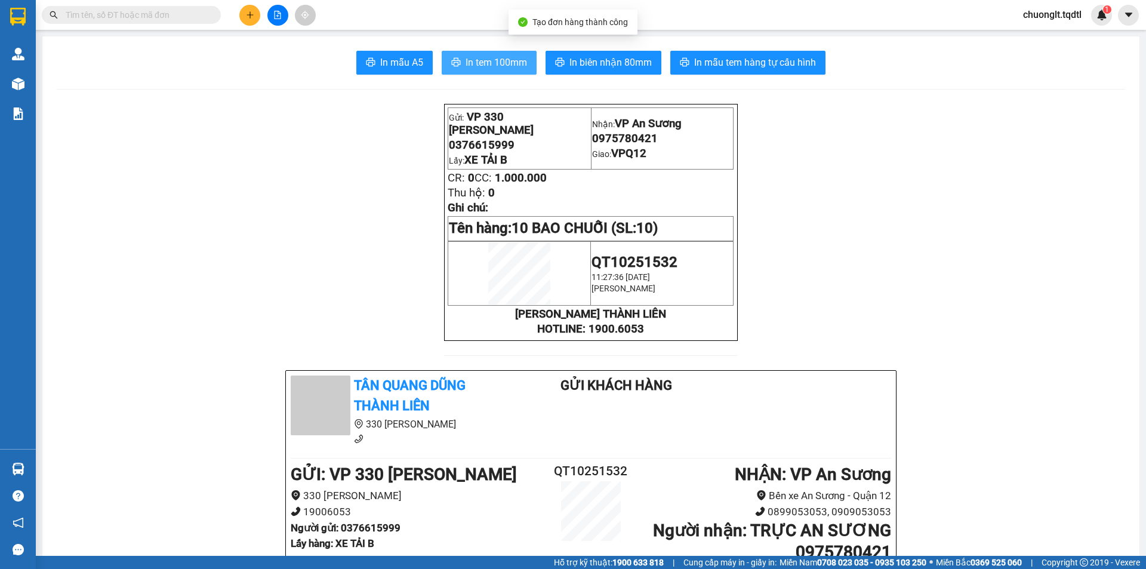
click at [479, 55] on span "In tem 100mm" at bounding box center [495, 62] width 61 height 15
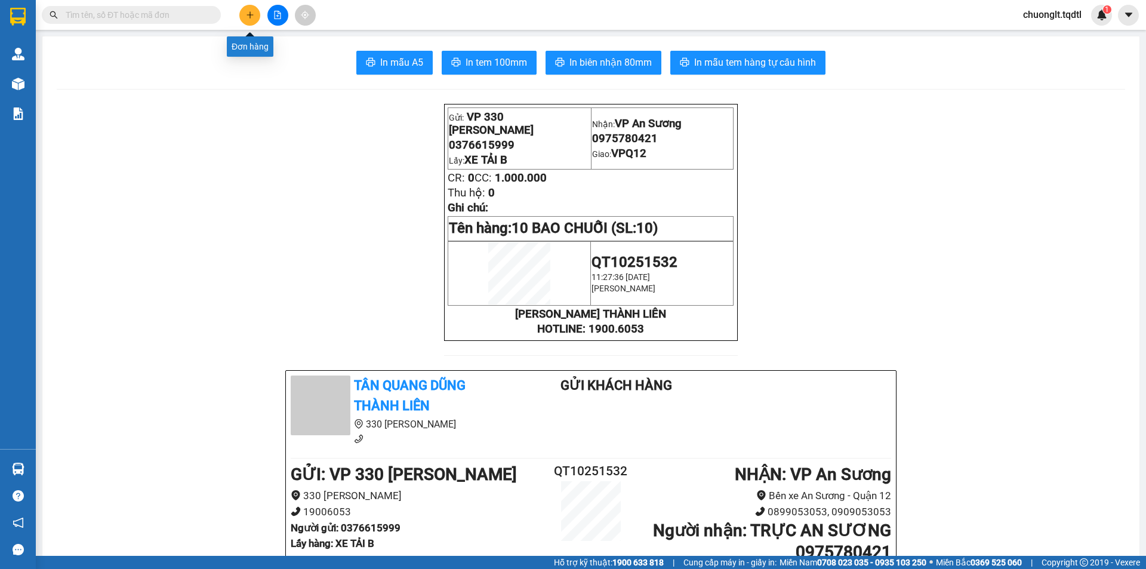
click at [254, 14] on icon "plus" at bounding box center [250, 15] width 8 height 8
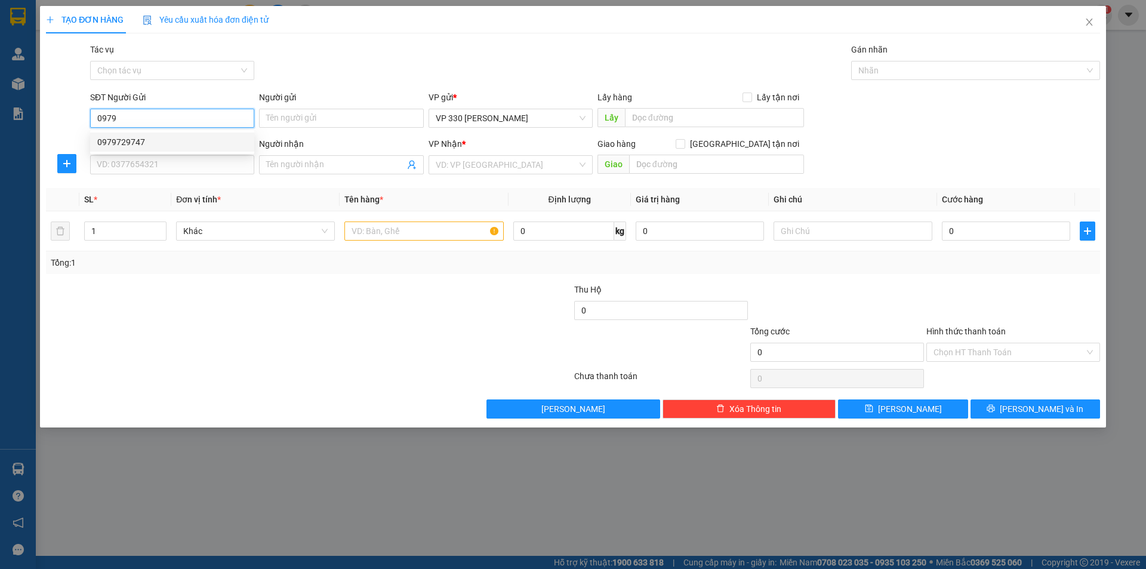
click at [134, 146] on div "0979729747" at bounding box center [172, 141] width 150 height 13
type input "0979729747"
type input "XE TẢI B"
type input "0901009784"
type input "TIẾN"
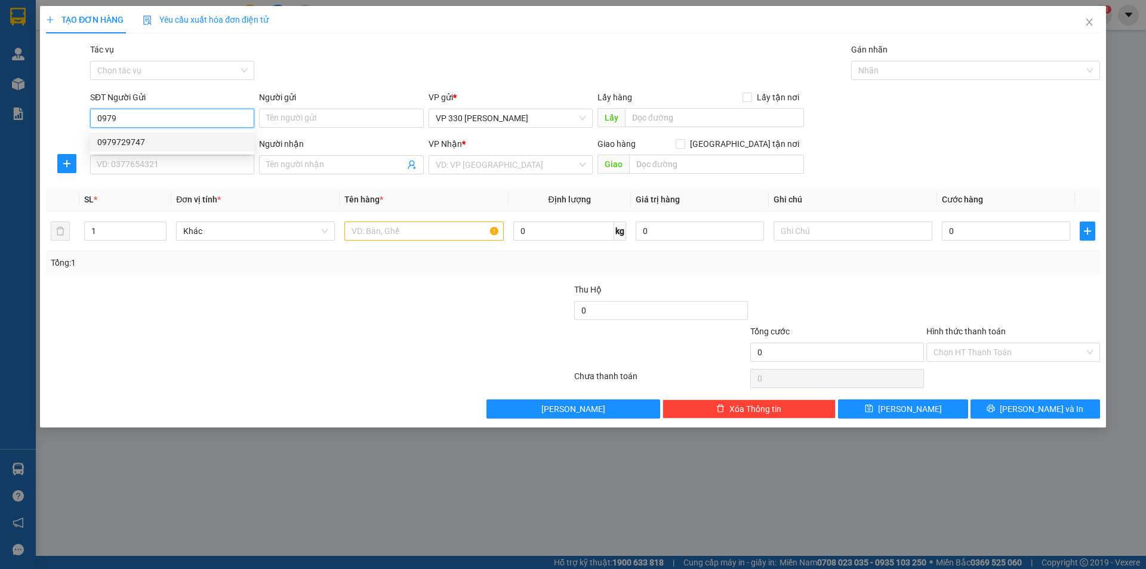
type input "CÂY XĂNG 82 CVST"
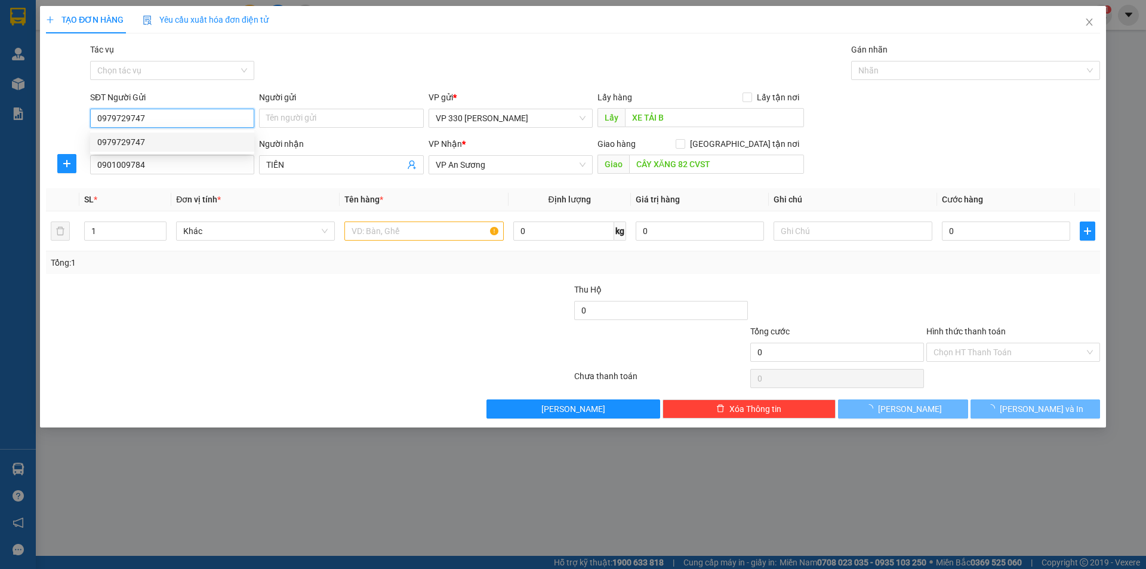
type input "400.000"
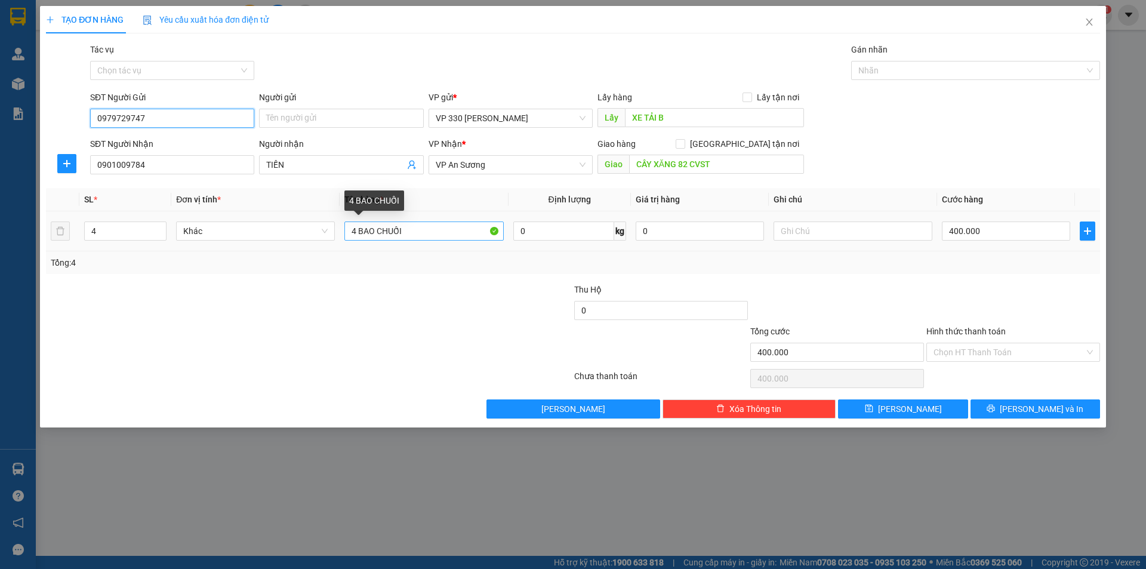
type input "0979729747"
click at [353, 227] on input "4 BAO CHUỐI" at bounding box center [423, 230] width 159 height 19
click at [339, 232] on tr "4 Khác 4 BAO CHUỐI 0 kg 0 400.000" at bounding box center [573, 231] width 1054 height 40
click at [338, 228] on td "Khác" at bounding box center [255, 231] width 168 height 40
drag, startPoint x: 357, startPoint y: 227, endPoint x: 347, endPoint y: 232, distance: 11.0
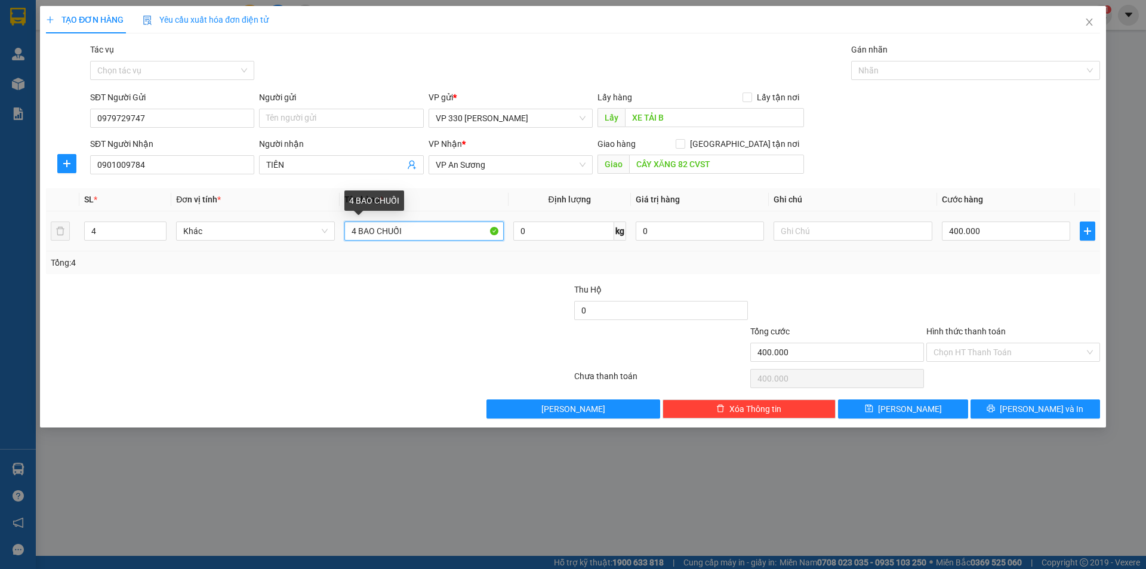
click at [347, 232] on input "4 BAO CHUỐI" at bounding box center [423, 230] width 159 height 19
type input "5 BAO CHUỐI"
type input "5"
click at [164, 227] on span "Increase Value" at bounding box center [159, 227] width 13 height 11
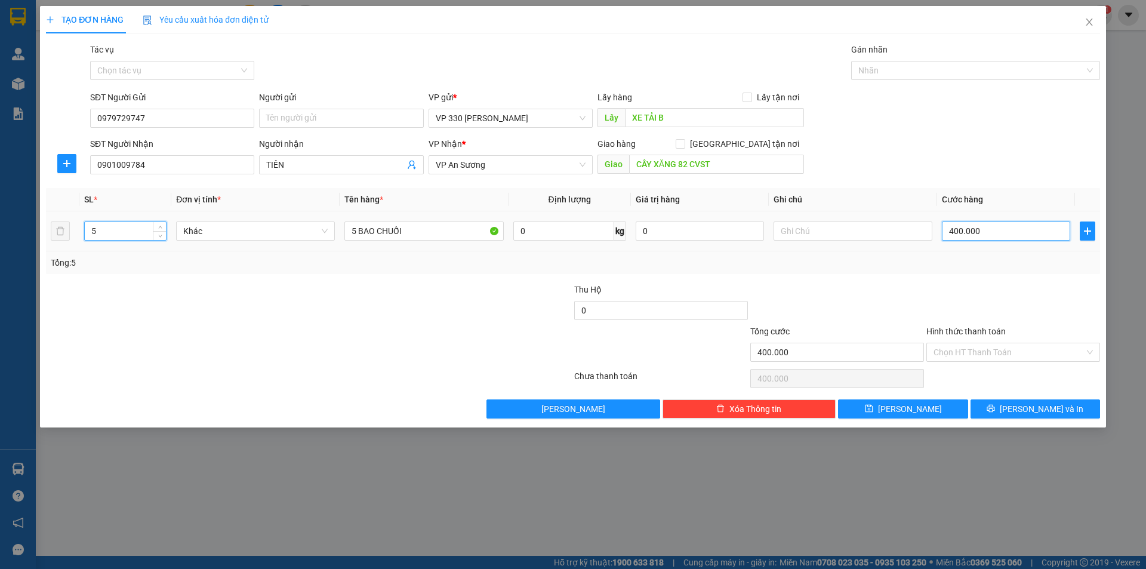
click at [1012, 227] on input "400.000" at bounding box center [1006, 230] width 128 height 19
type input "5"
type input "50"
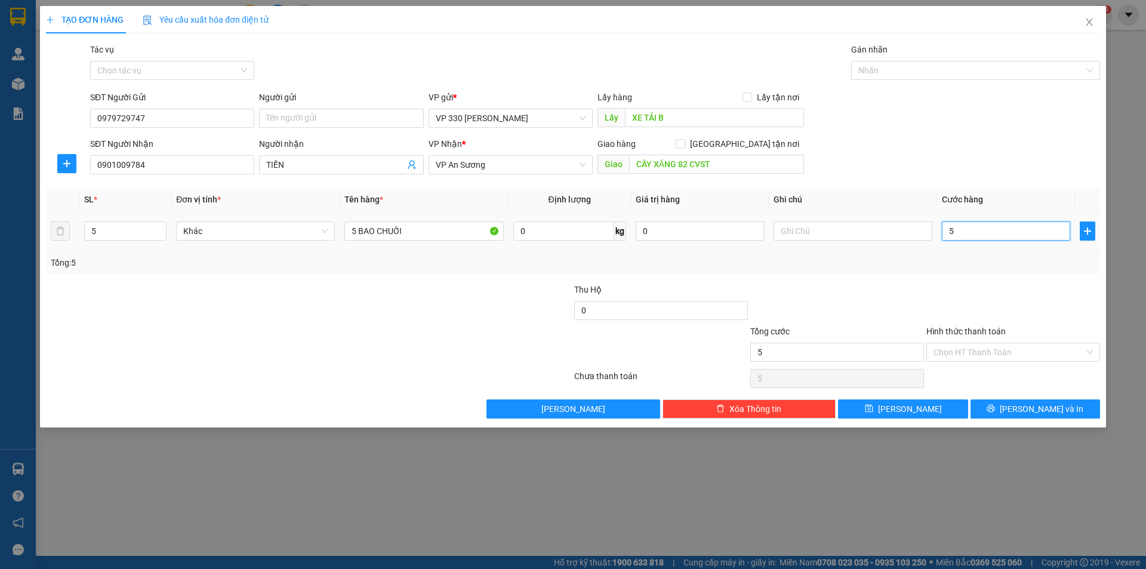
type input "50"
type input "500"
type input "5.000"
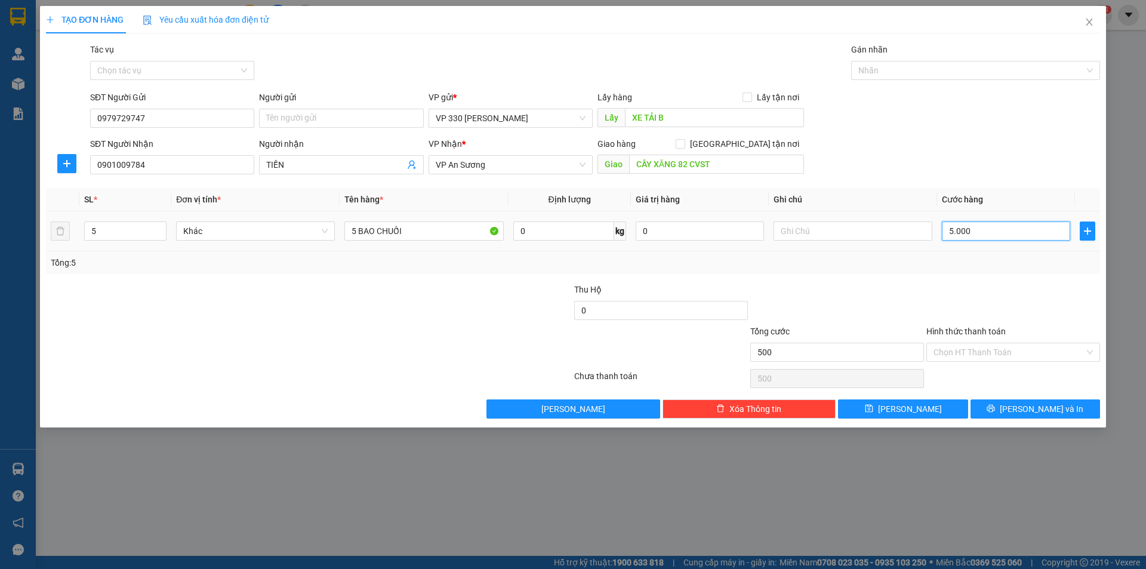
type input "5.000"
type input "50.000"
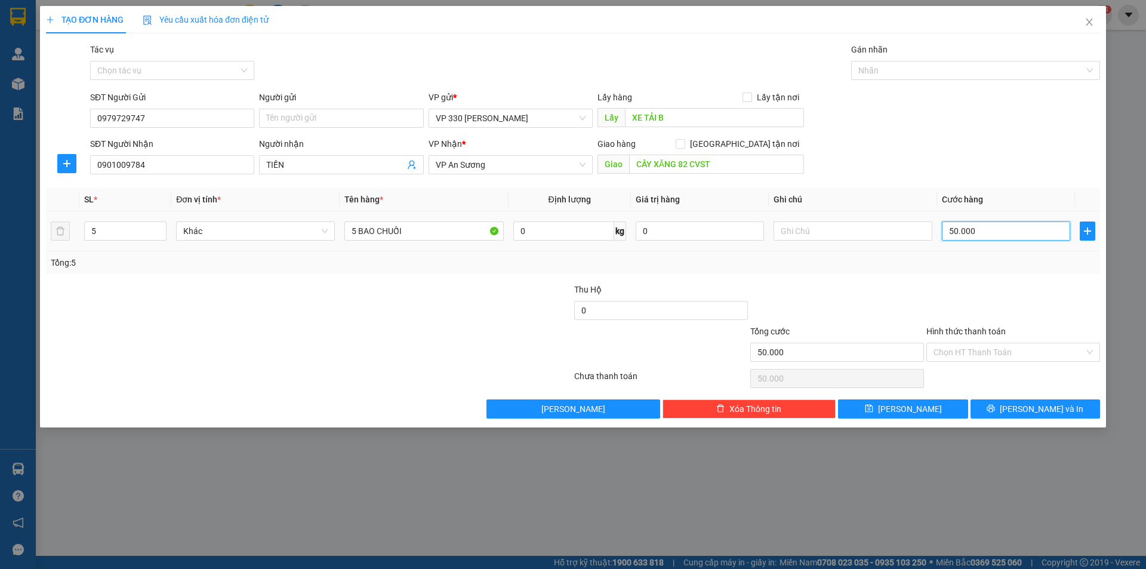
type input "500.000"
click at [1028, 408] on span "[PERSON_NAME] và In" at bounding box center [1041, 408] width 84 height 13
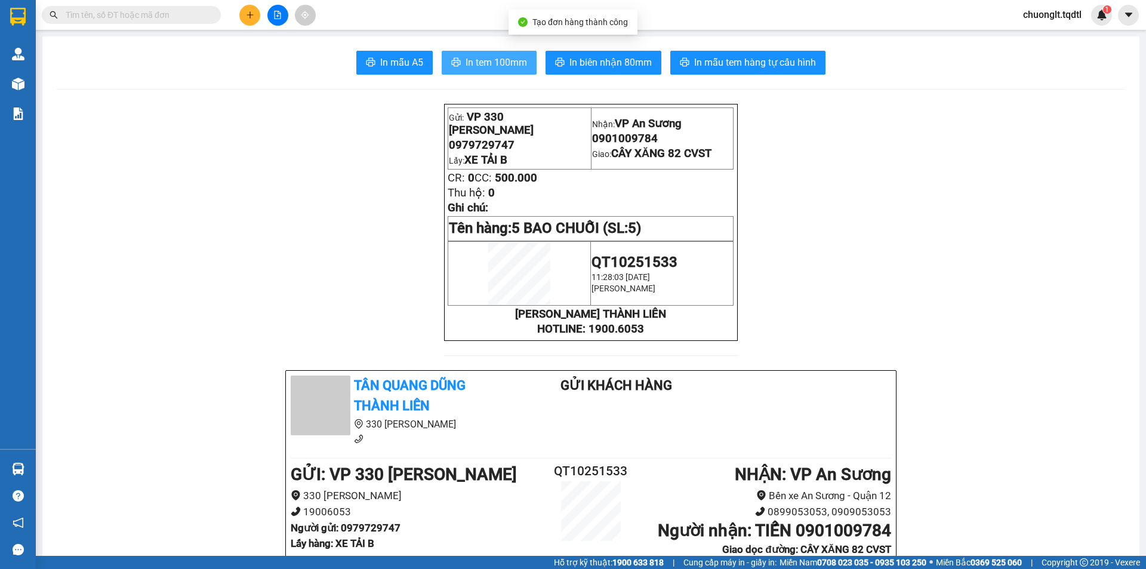
click at [482, 62] on span "In tem 100mm" at bounding box center [495, 62] width 61 height 15
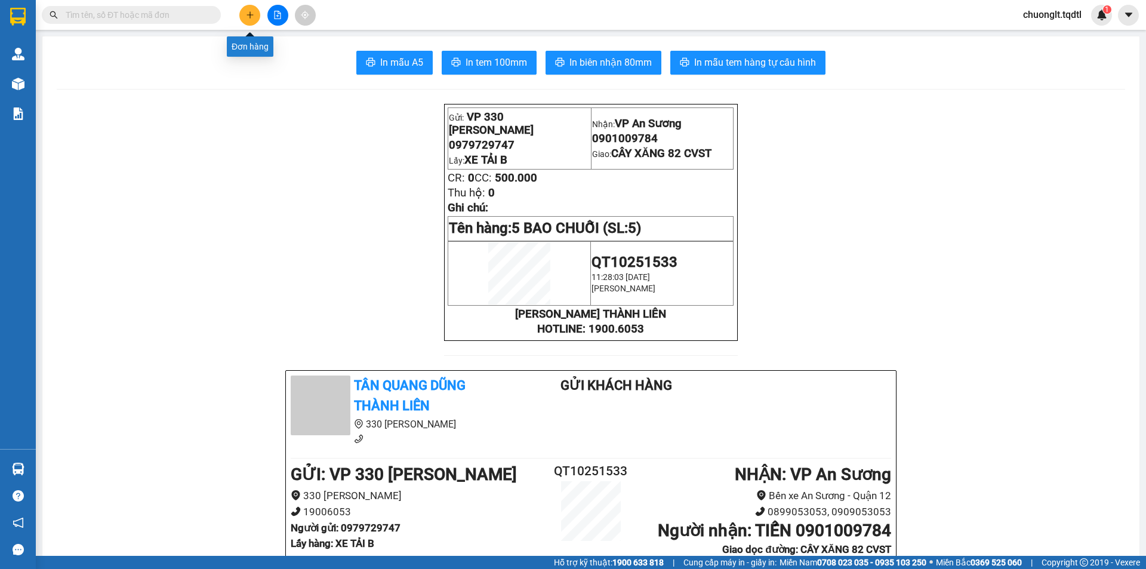
click at [250, 11] on icon "plus" at bounding box center [250, 15] width 8 height 8
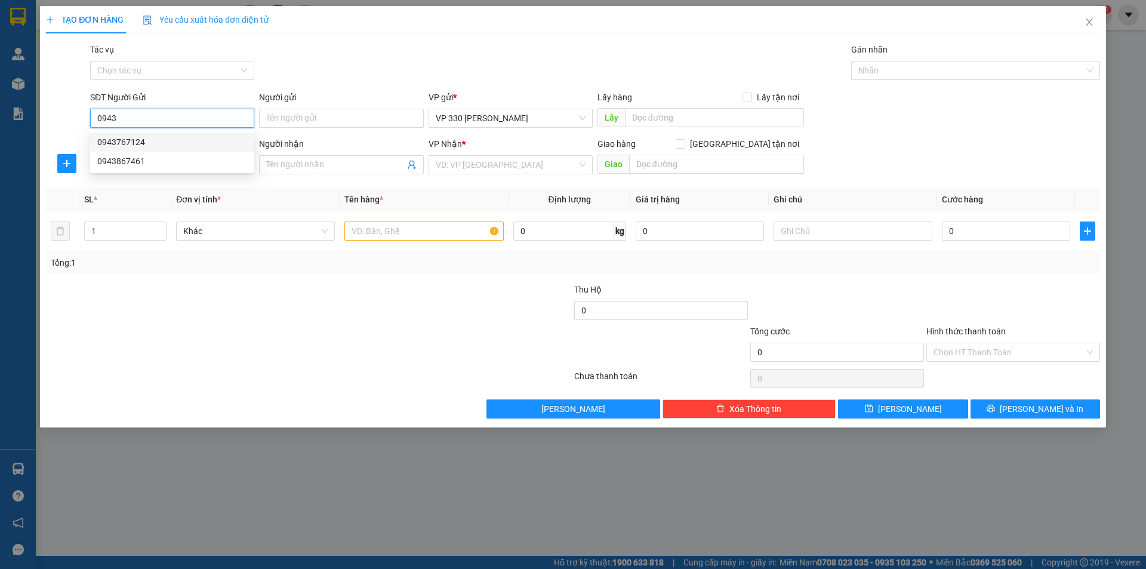
click at [187, 141] on div "0943767124" at bounding box center [172, 141] width 150 height 13
type input "0943767124"
type input "XE TẢI B BỐC"
type input "0358136369"
type input "CHÍNH"
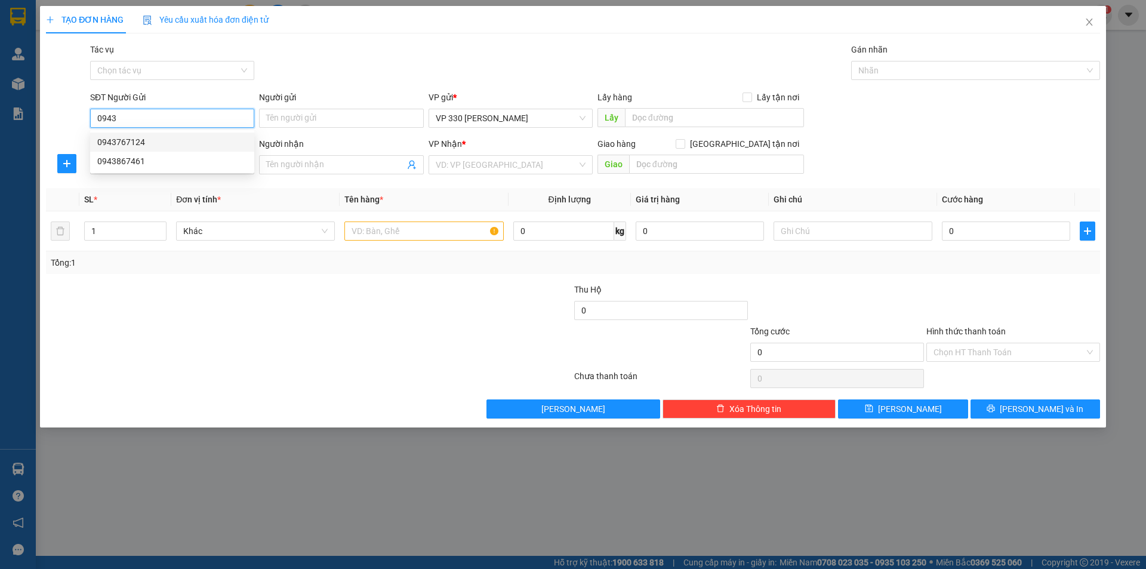
type input "BXE A SƯƠNG"
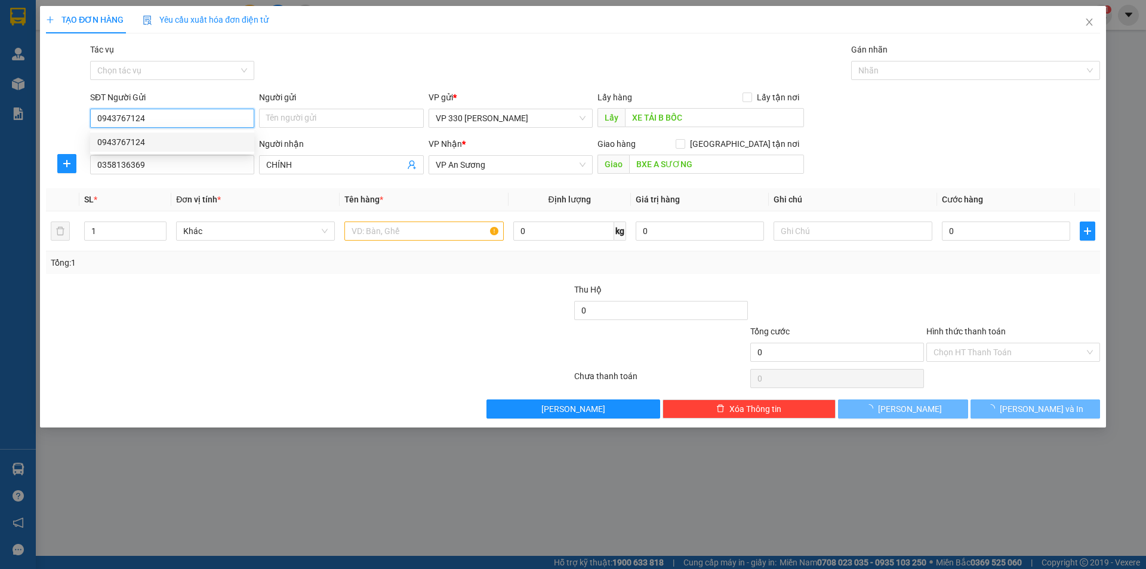
type input "100.000"
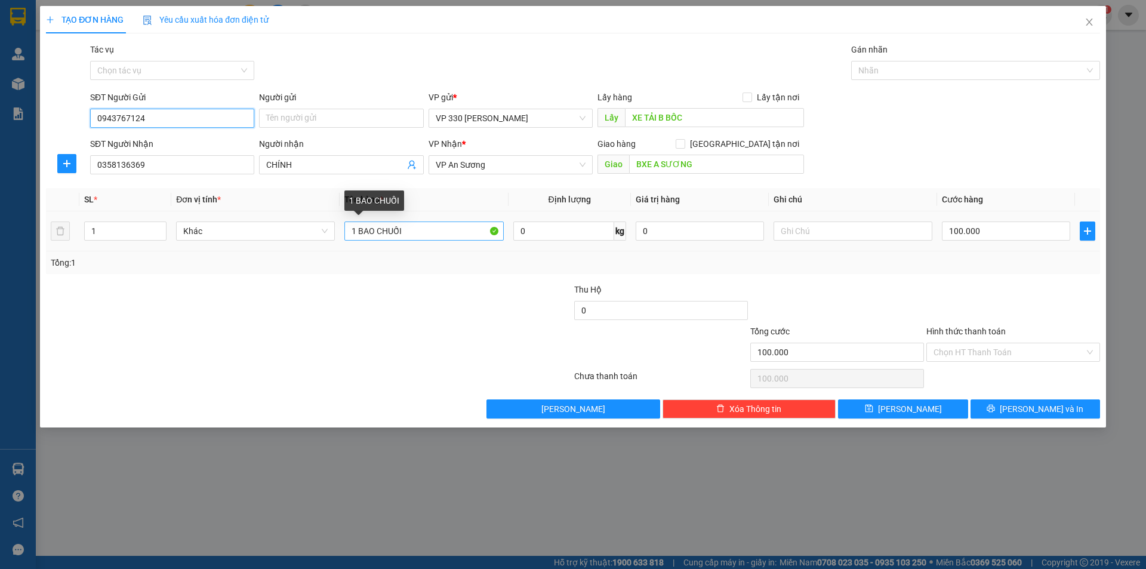
type input "0943767124"
drag, startPoint x: 356, startPoint y: 229, endPoint x: 369, endPoint y: 208, distance: 24.7
click at [345, 232] on input "1 BAO CHUỐI" at bounding box center [423, 230] width 159 height 19
type input "5 BAO CHUỐI"
click at [160, 228] on icon "up" at bounding box center [160, 228] width 4 height 4
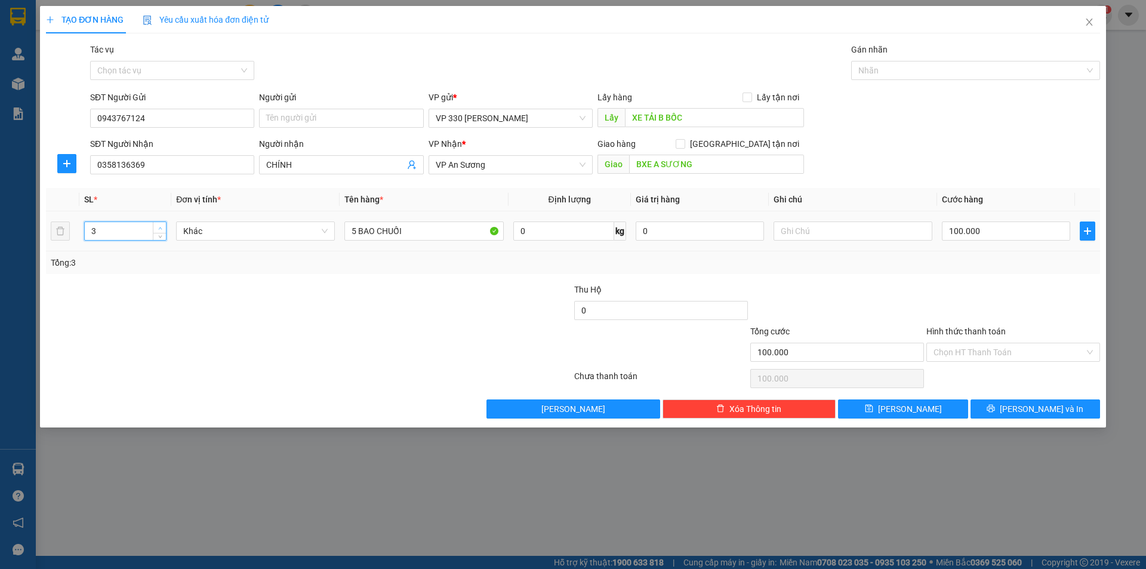
click at [160, 228] on icon "up" at bounding box center [160, 228] width 4 height 4
type input "5"
click at [160, 228] on icon "up" at bounding box center [160, 228] width 4 height 4
click at [1009, 234] on input "100.000" at bounding box center [1006, 230] width 128 height 19
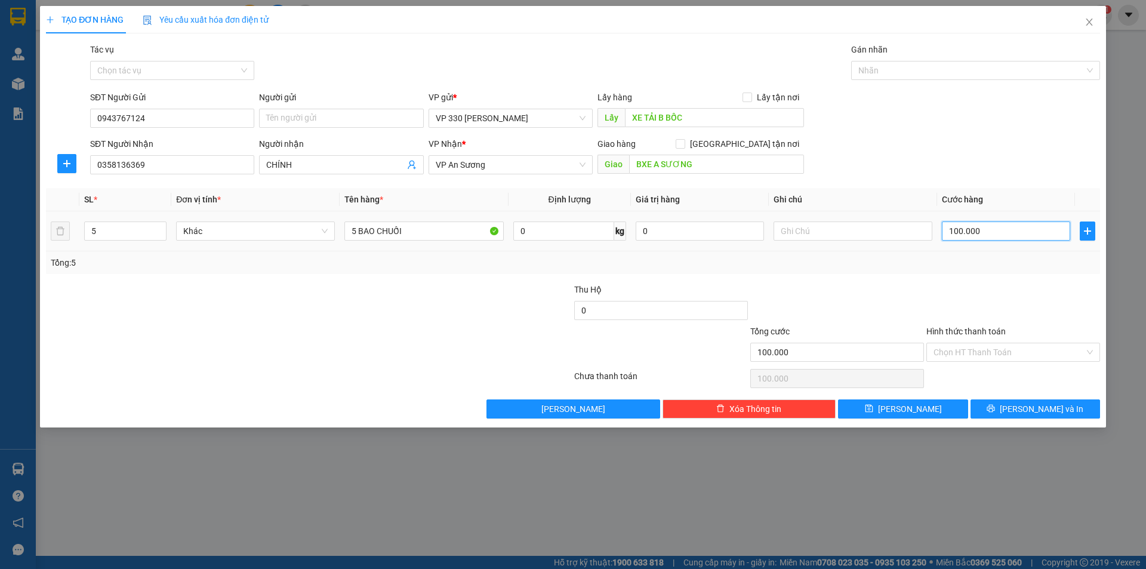
type input "5"
type input "50"
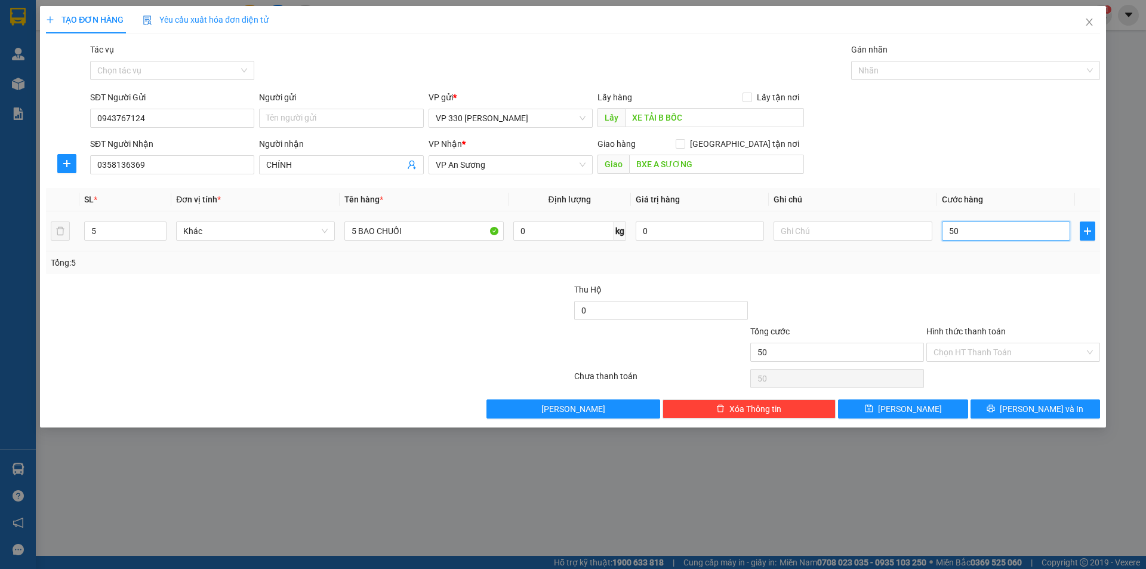
type input "500"
type input "5.000"
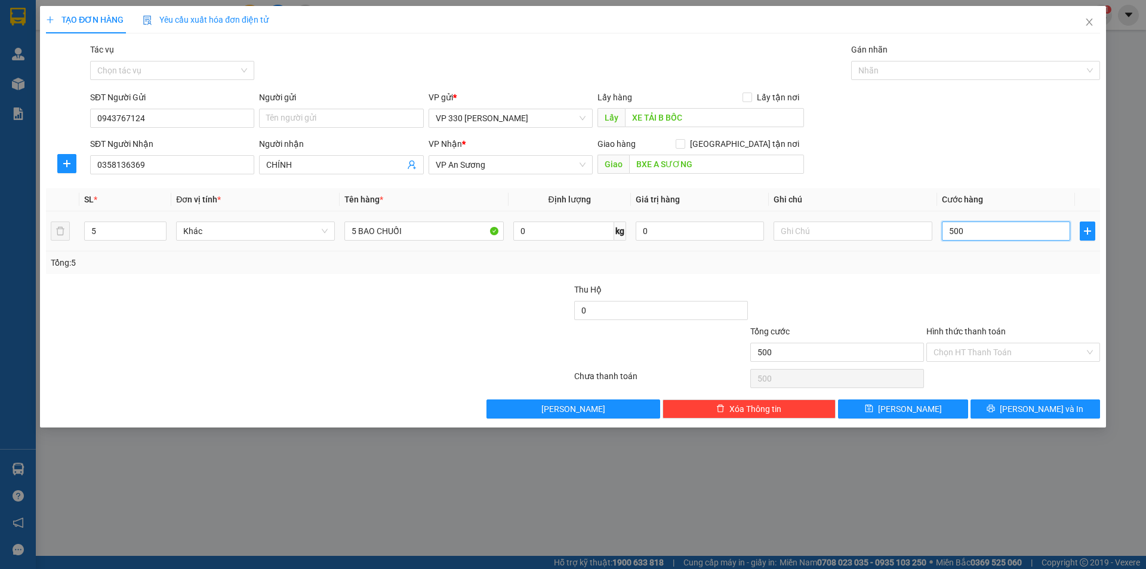
type input "5.000"
type input "50.000"
type input "500.000"
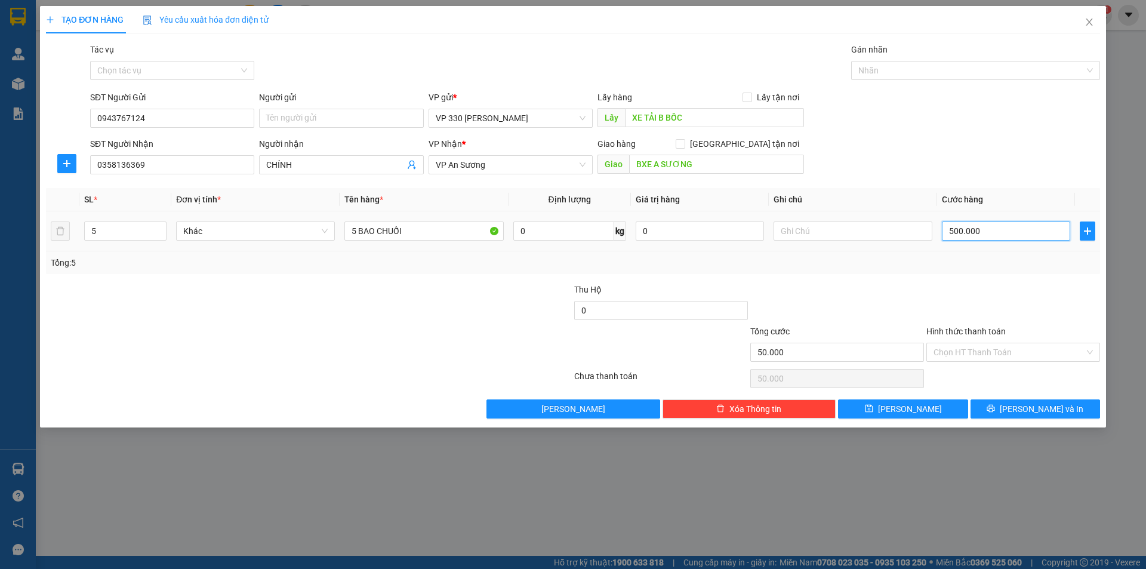
type input "500.000"
click at [1024, 348] on input "Hình thức thanh toán" at bounding box center [1008, 352] width 151 height 18
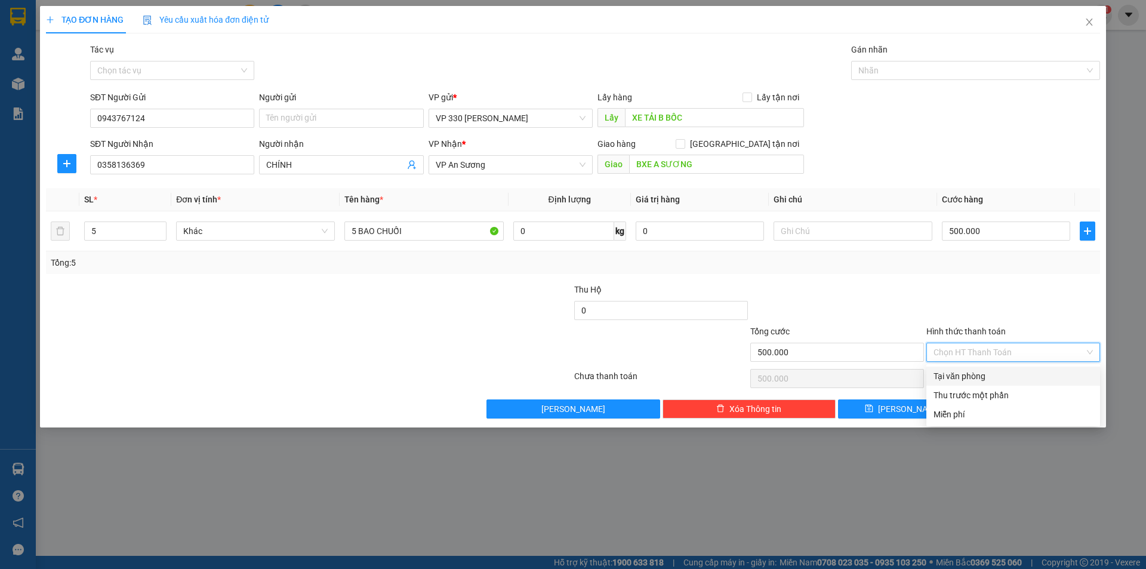
click at [989, 375] on div "Tại văn phòng" at bounding box center [1012, 375] width 159 height 13
type input "0"
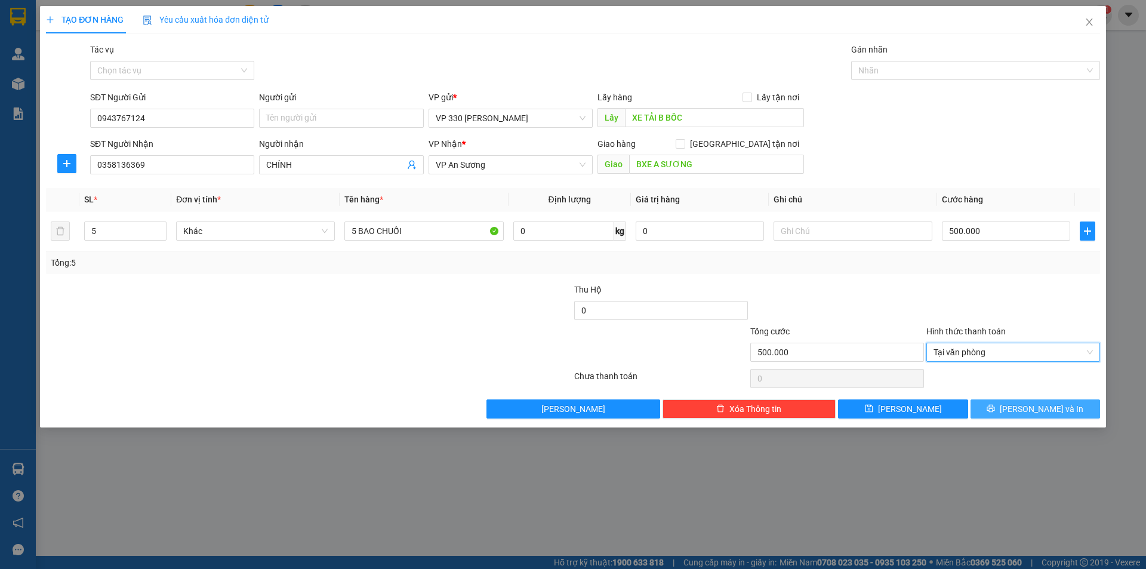
click at [1023, 409] on button "[PERSON_NAME] và In" at bounding box center [1034, 408] width 129 height 19
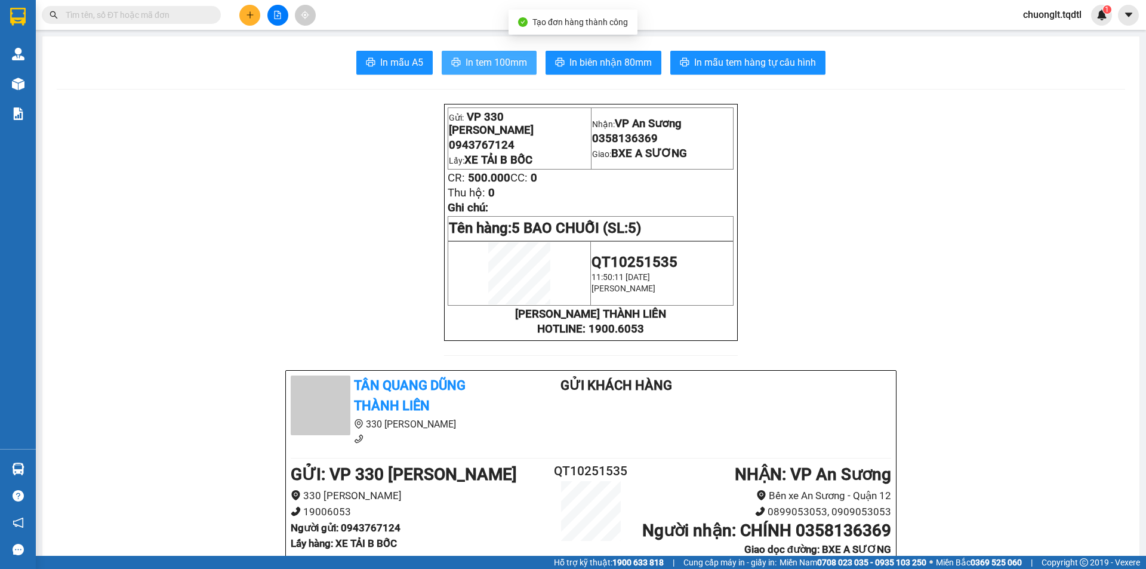
click at [492, 64] on span "In tem 100mm" at bounding box center [495, 62] width 61 height 15
click at [267, 22] on div at bounding box center [277, 15] width 89 height 21
click at [253, 18] on icon "plus" at bounding box center [250, 15] width 8 height 8
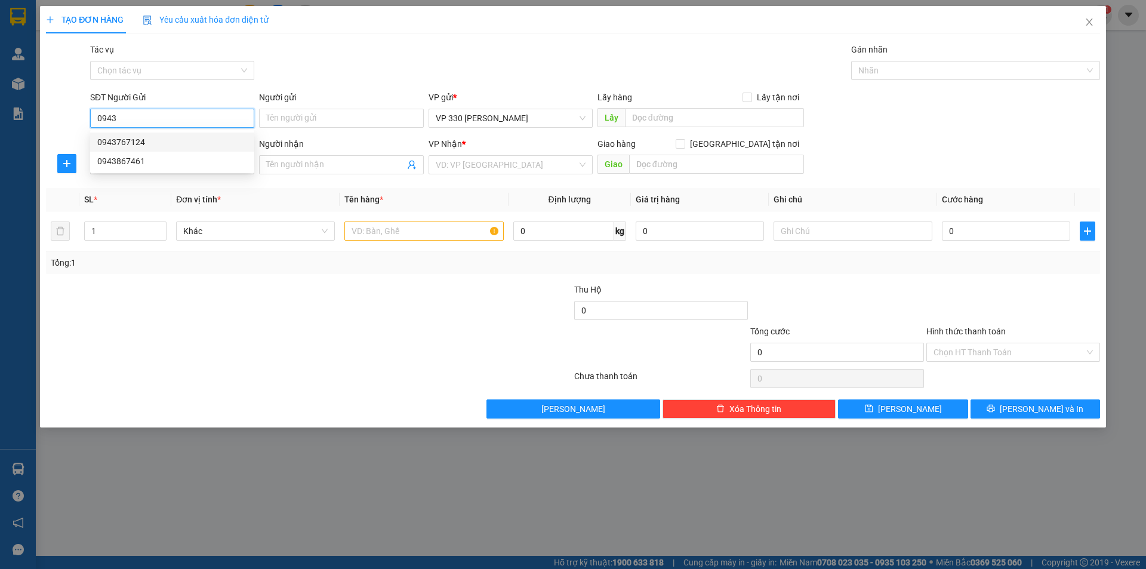
click at [166, 140] on div "0943767124" at bounding box center [172, 141] width 150 height 13
type input "0943767124"
type input "XE TẢI B BỐC"
type input "0358136369"
type input "CHÍNH"
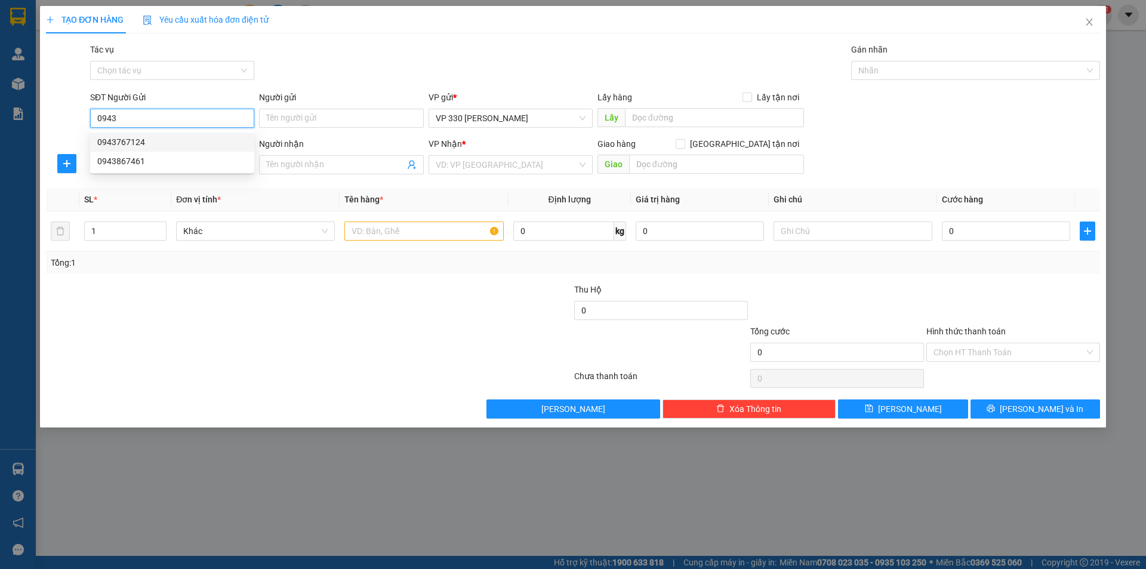
type input "BXE A SƯƠNG"
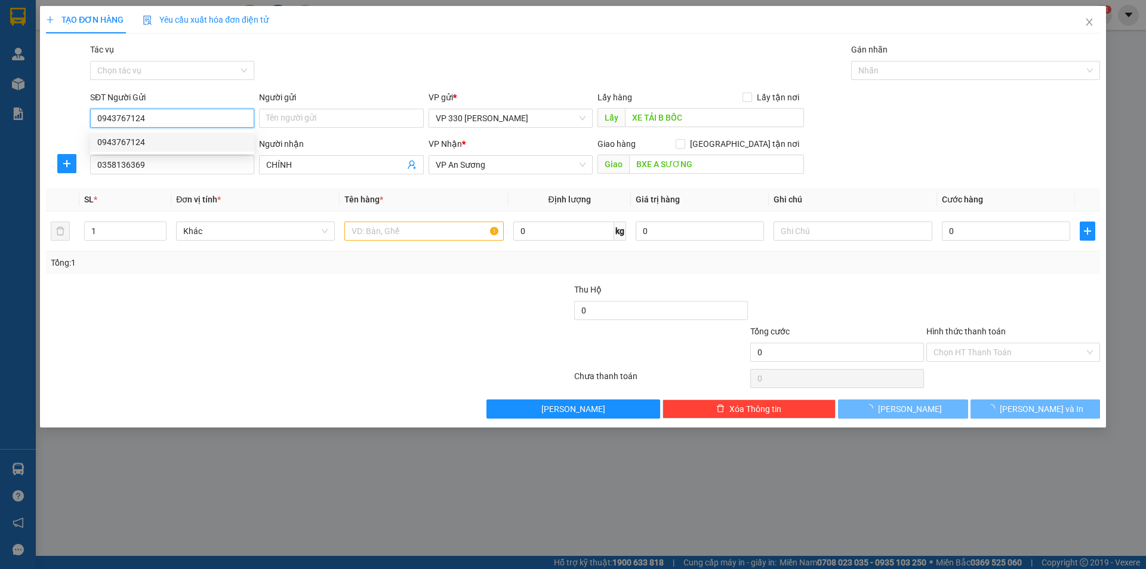
type input "500.000"
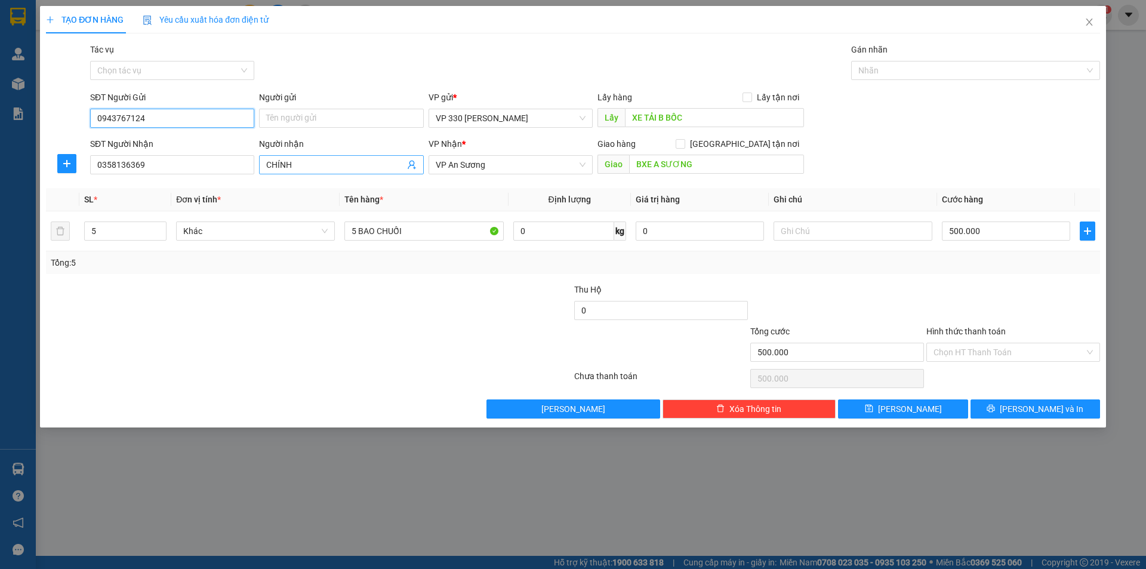
type input "0943767124"
click at [309, 168] on input "CHÍNH" at bounding box center [335, 164] width 138 height 13
type input "C"
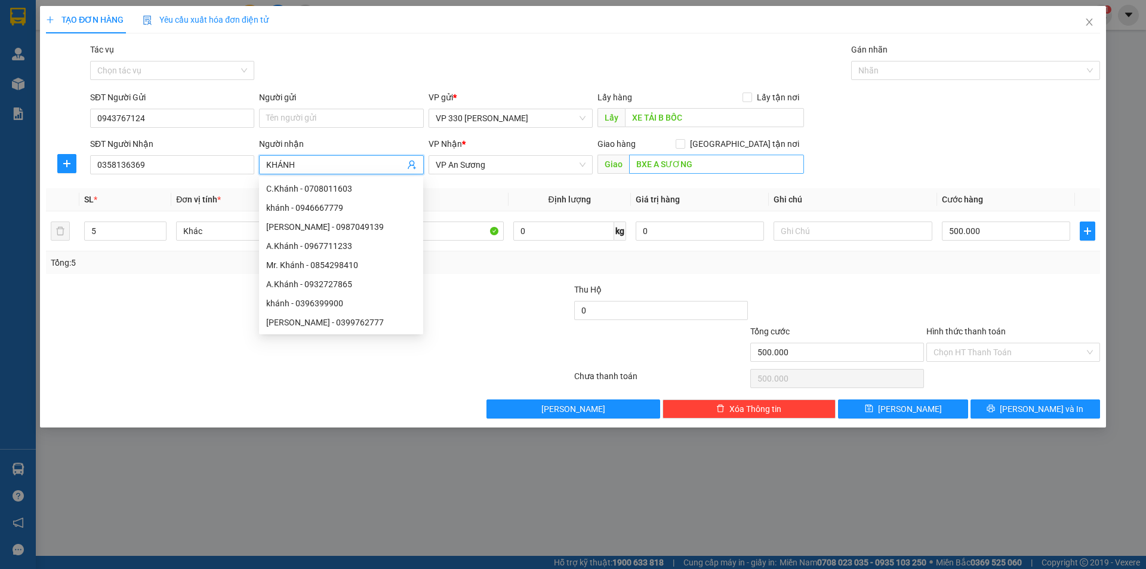
type input "KHÁNH"
click at [715, 163] on input "BXE A SƯƠNG" at bounding box center [716, 164] width 175 height 19
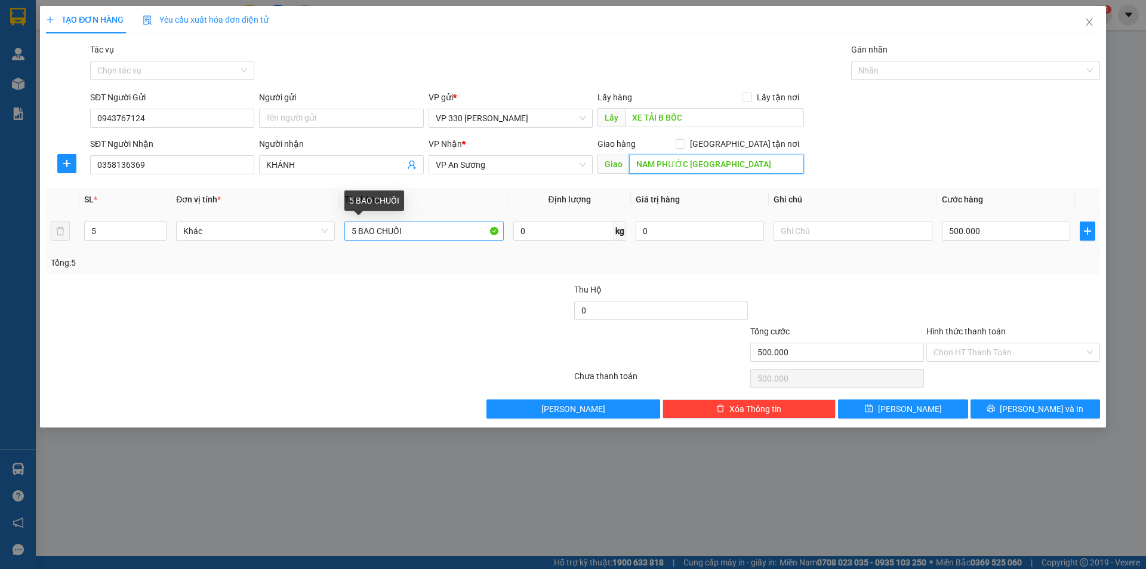
type input "NAM PHƯỚC QUẢNG NAM"
click at [352, 231] on input "5 BAO CHUỐI" at bounding box center [423, 230] width 159 height 19
type input "3 BAO CHUỐI"
click at [162, 235] on icon "down" at bounding box center [160, 235] width 4 height 4
type input "3"
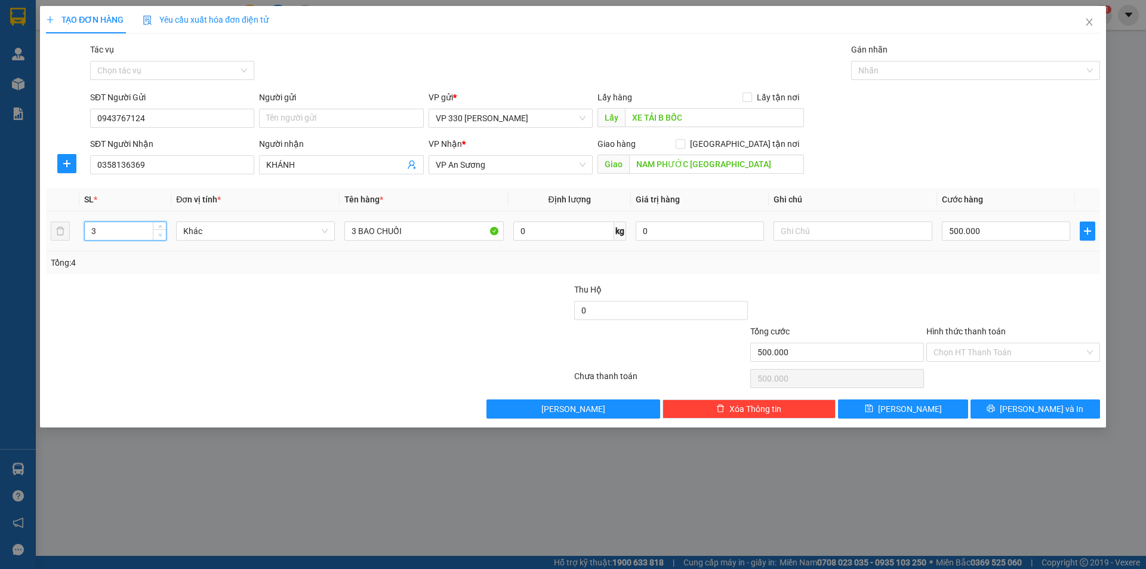
click at [162, 235] on icon "down" at bounding box center [160, 235] width 4 height 4
click at [990, 233] on input "500.000" at bounding box center [1006, 230] width 128 height 19
type input "2"
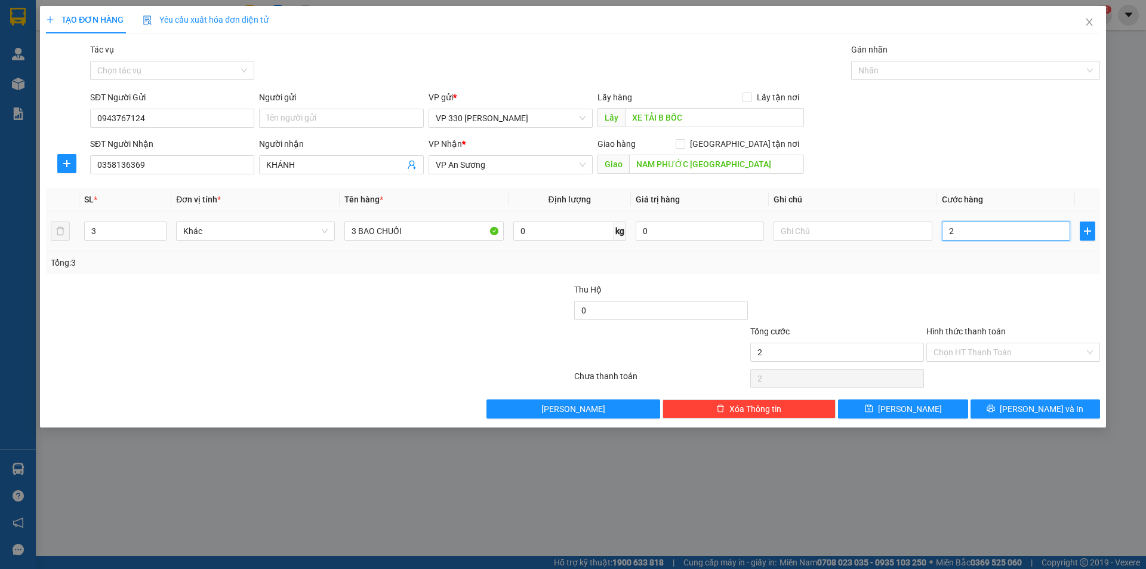
type input "27"
type input "270"
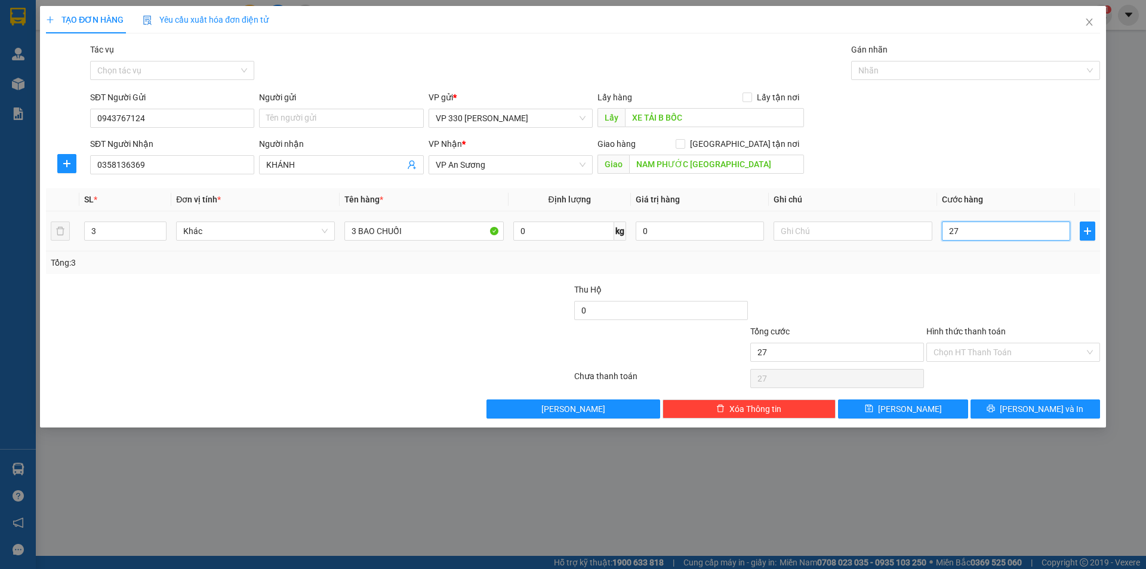
type input "270"
type input "2.700"
type input "27.000"
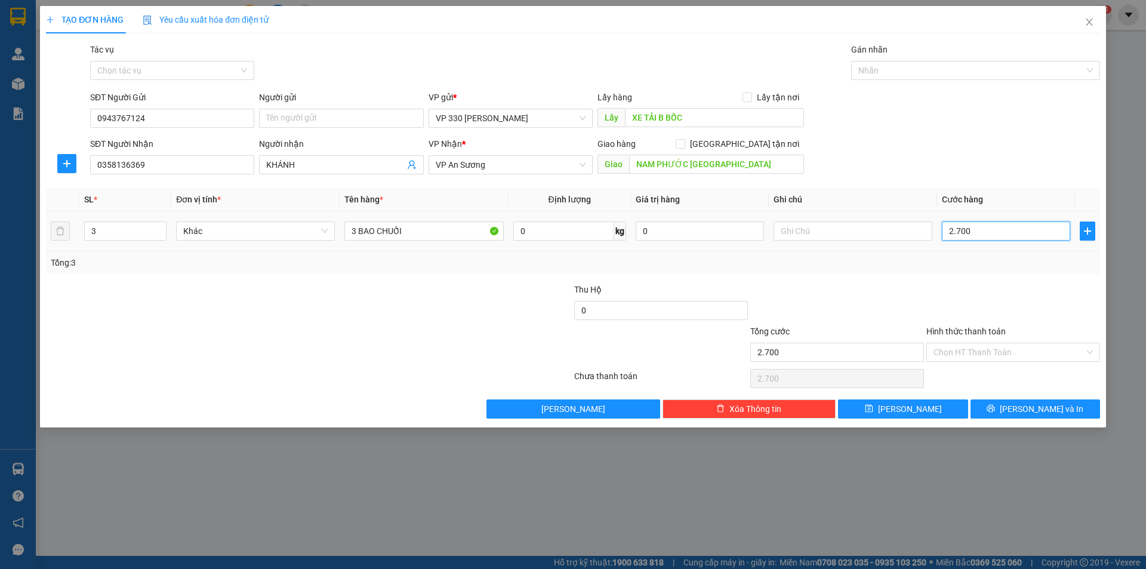
type input "27.000"
type input "270.000"
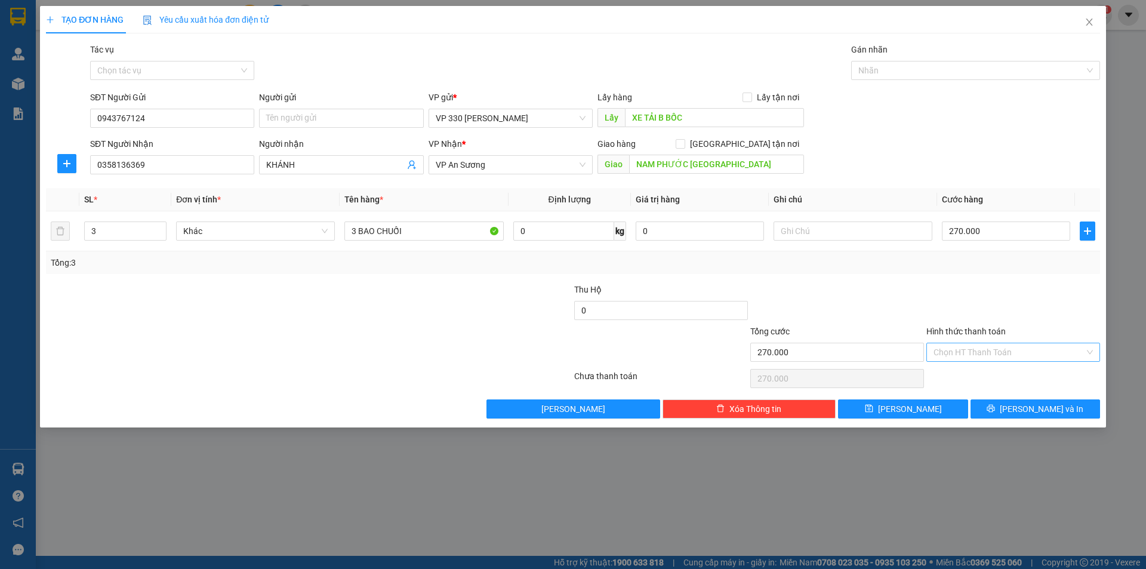
click at [1011, 348] on input "Hình thức thanh toán" at bounding box center [1008, 352] width 151 height 18
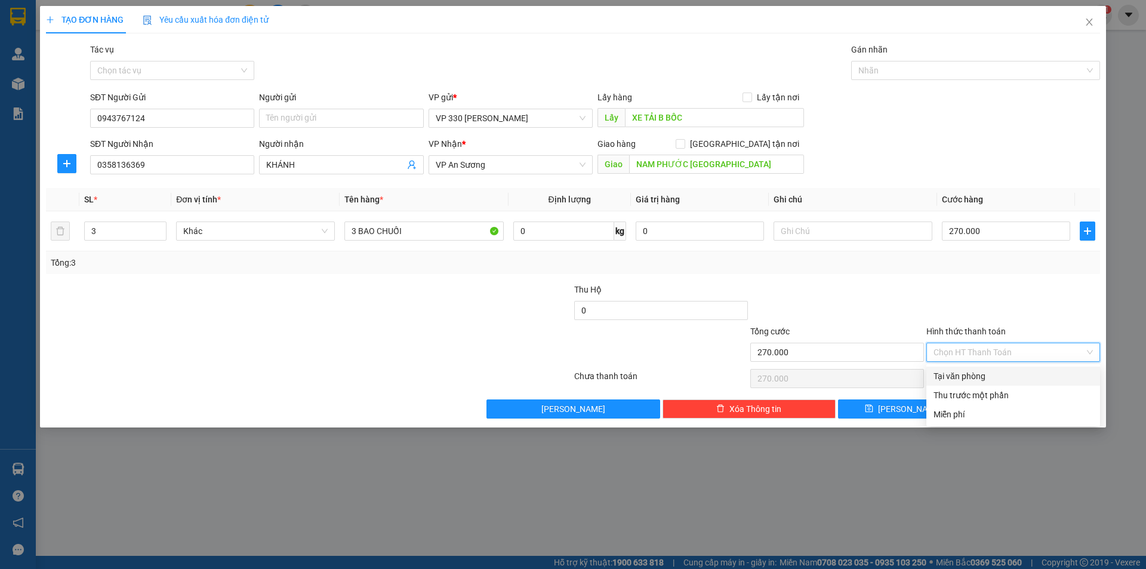
click at [977, 372] on div "Tại văn phòng" at bounding box center [1012, 375] width 159 height 13
type input "0"
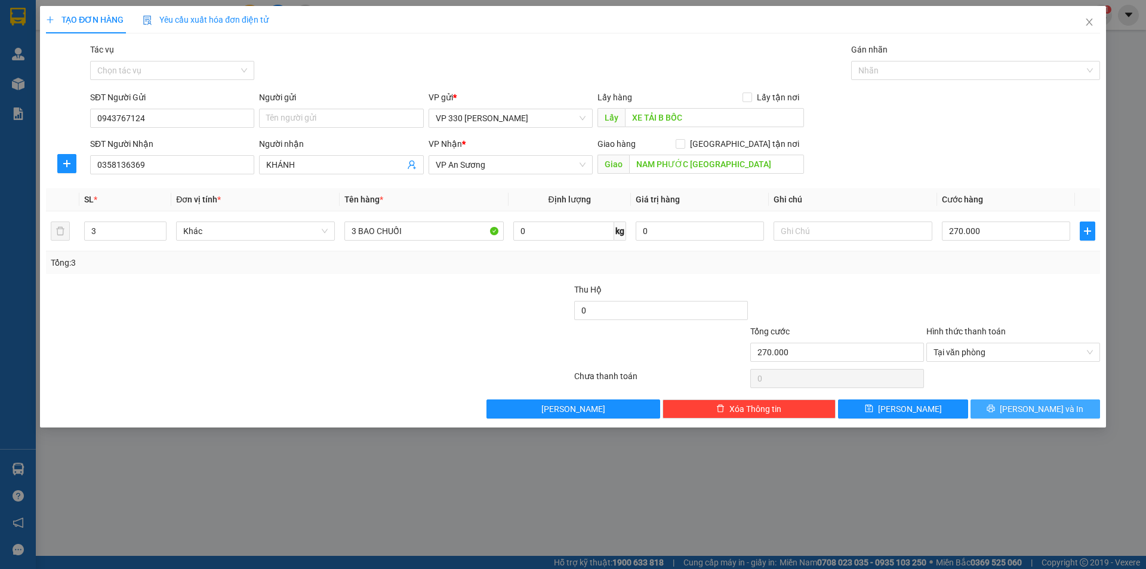
click at [1007, 406] on button "[PERSON_NAME] và In" at bounding box center [1034, 408] width 129 height 19
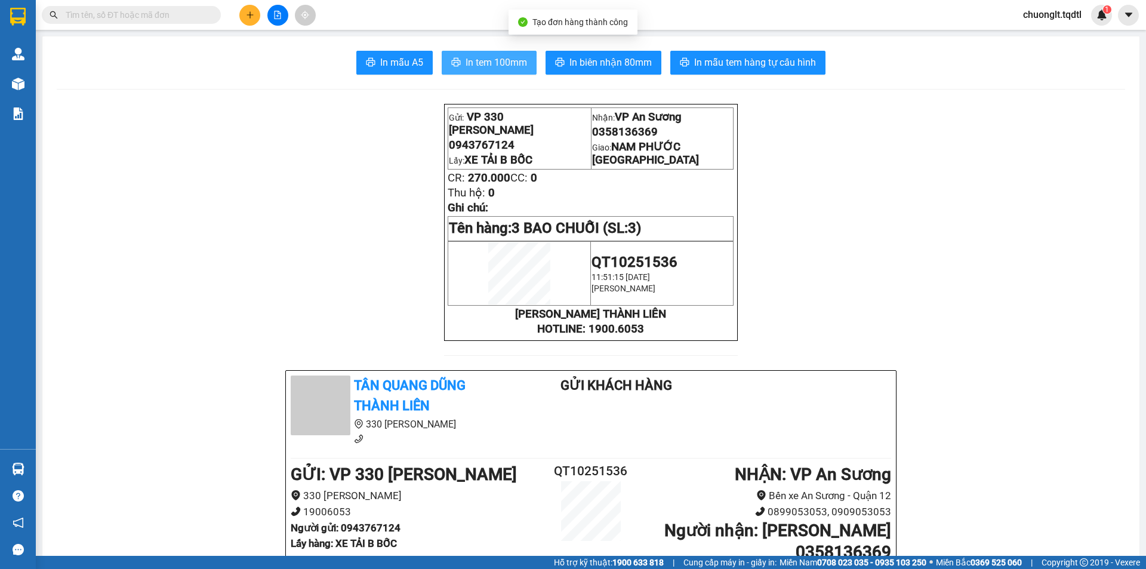
click at [466, 66] on span "In tem 100mm" at bounding box center [495, 62] width 61 height 15
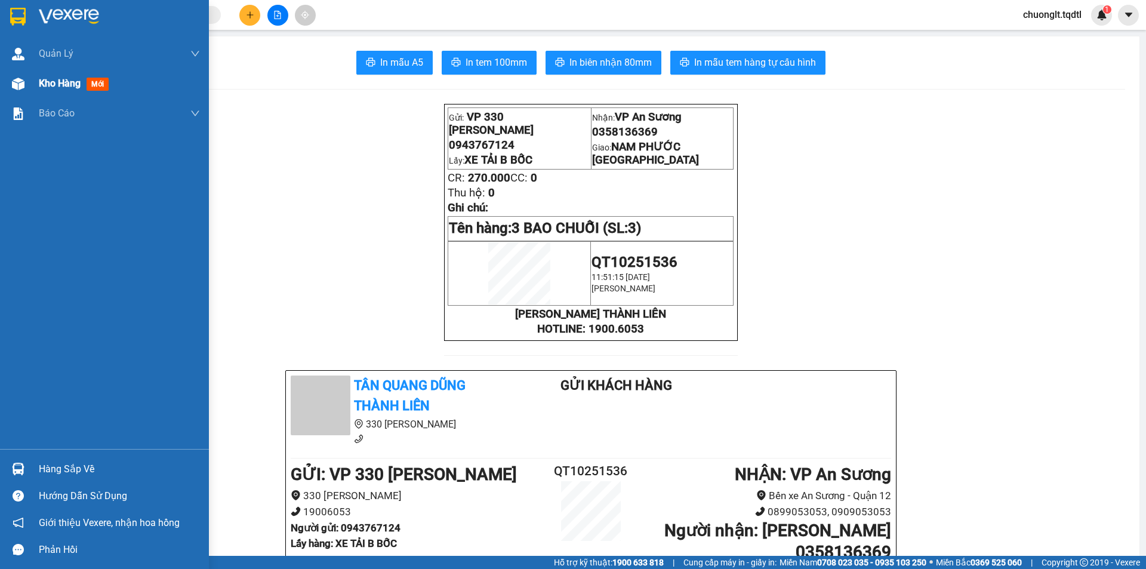
click at [61, 76] on div "Kho hàng mới" at bounding box center [76, 83] width 75 height 15
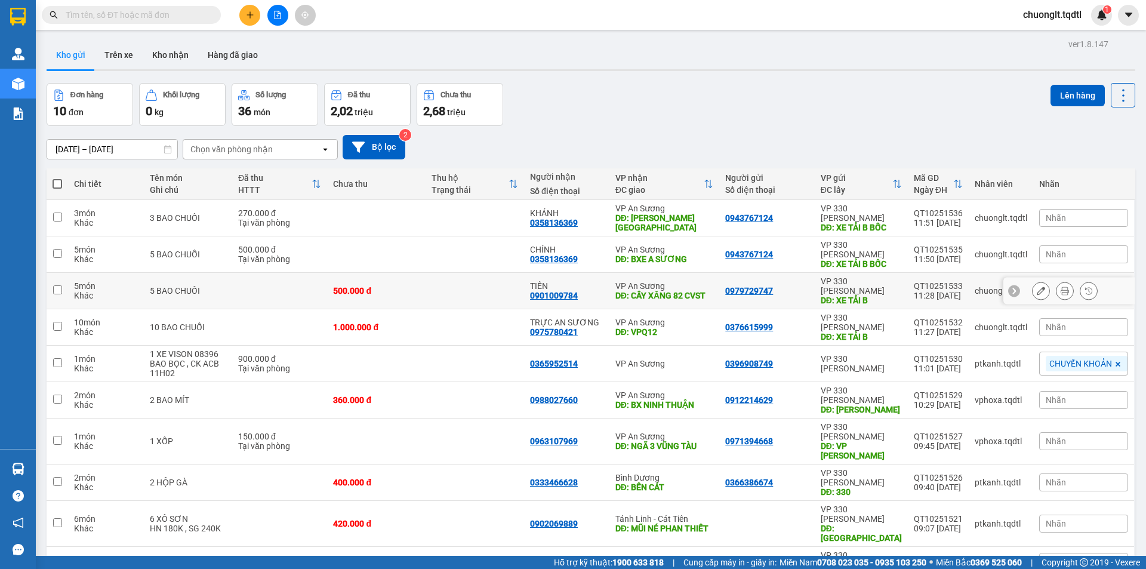
click at [136, 281] on div "5 món" at bounding box center [105, 286] width 63 height 10
checkbox input "true"
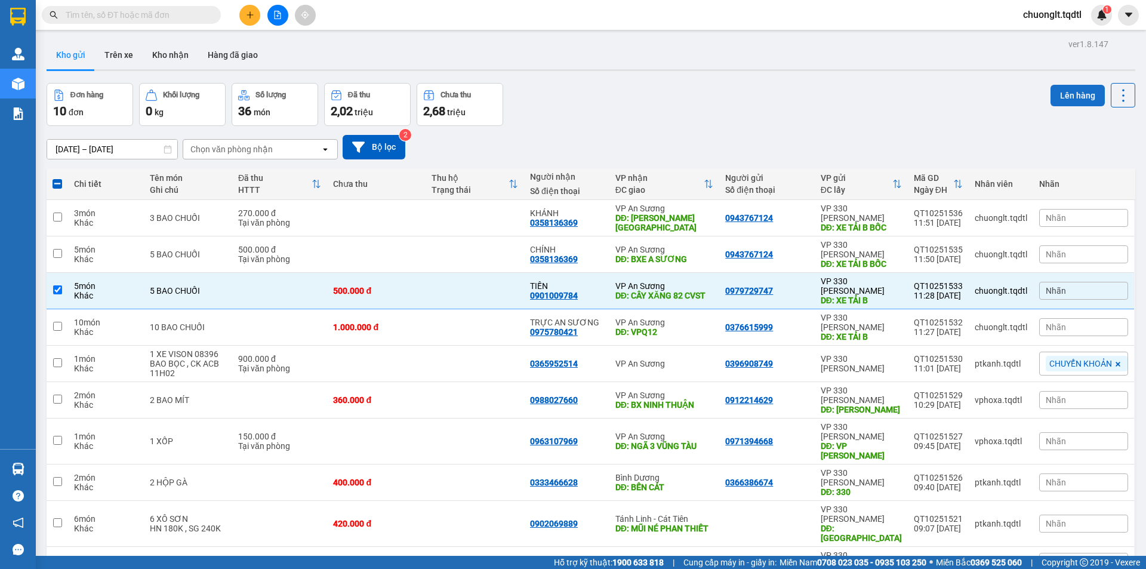
click at [1058, 89] on button "Lên hàng" at bounding box center [1077, 95] width 54 height 21
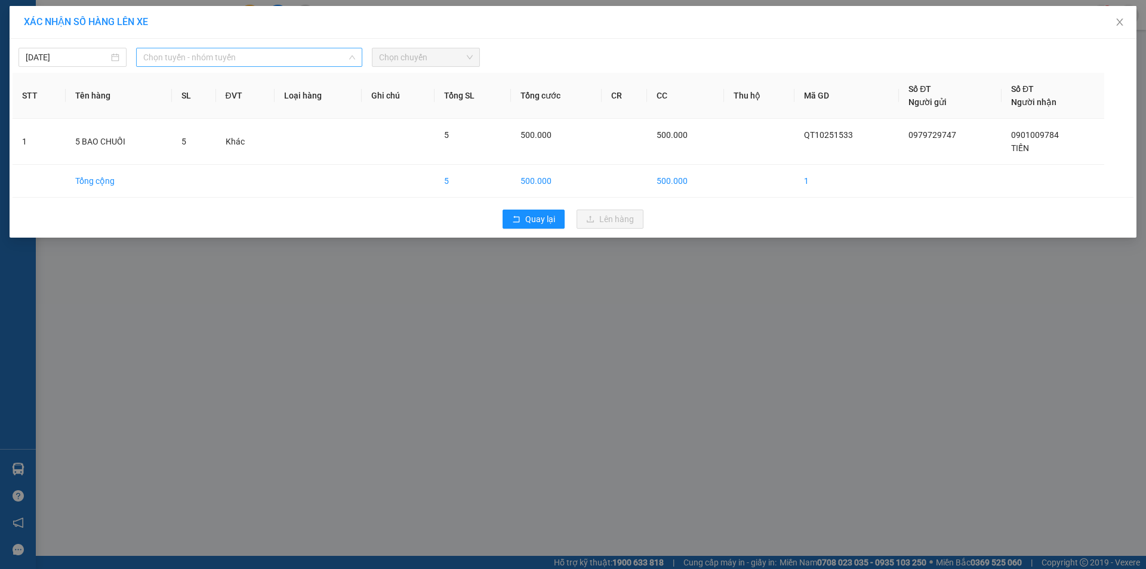
click at [282, 51] on span "Chọn tuyến - nhóm tuyến" at bounding box center [249, 57] width 212 height 18
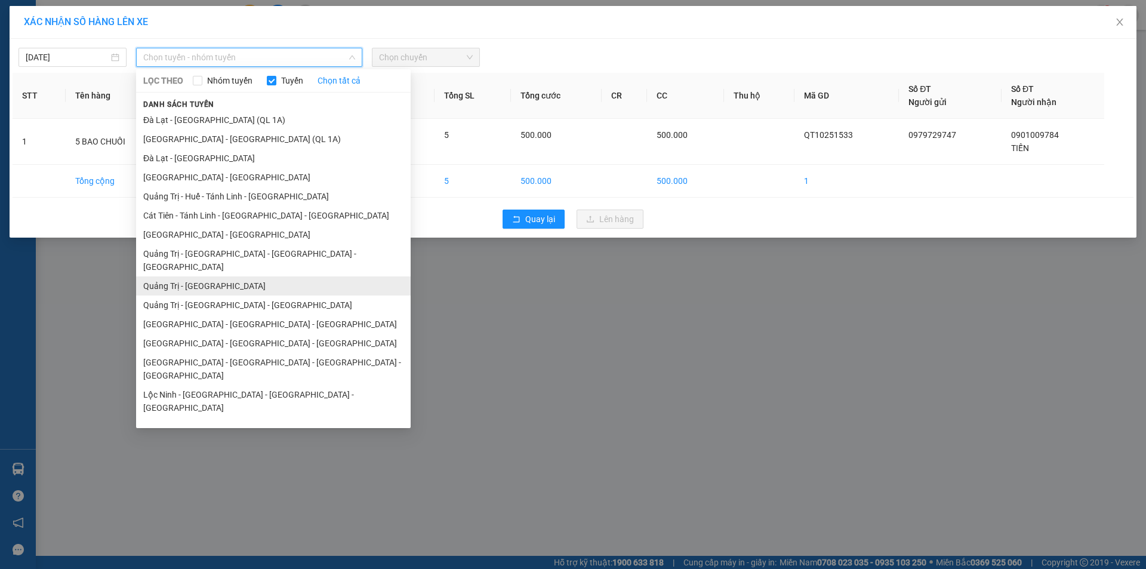
click at [205, 276] on li "Quảng Trị - [GEOGRAPHIC_DATA]" at bounding box center [273, 285] width 274 height 19
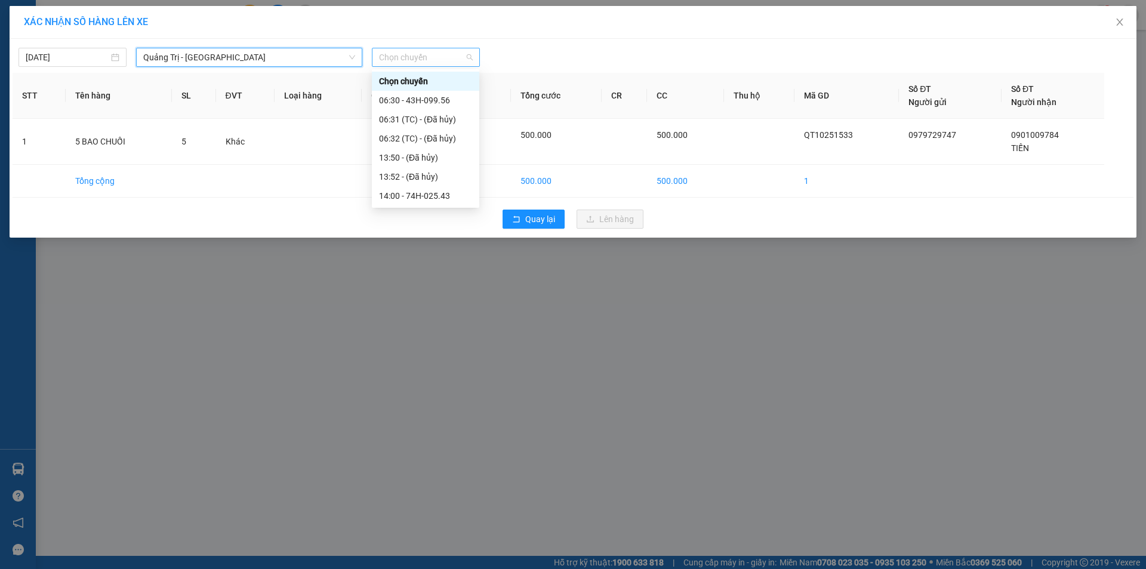
click at [457, 55] on span "Chọn chuyến" at bounding box center [426, 57] width 94 height 18
click at [431, 195] on div "14:00 - 74H-025.43" at bounding box center [425, 195] width 93 height 13
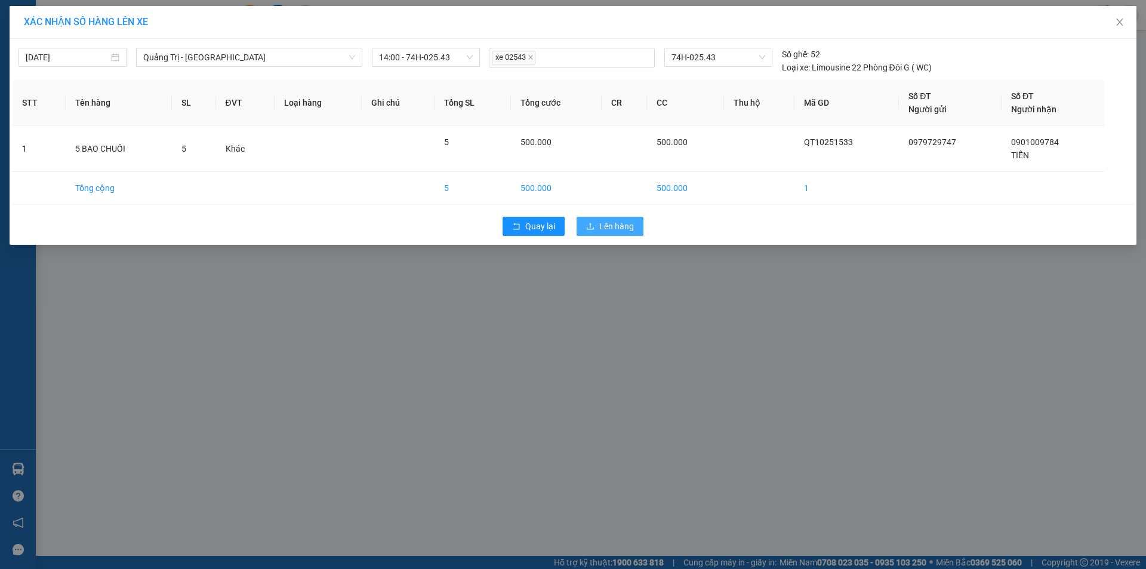
click at [607, 223] on span "Lên hàng" at bounding box center [616, 226] width 35 height 13
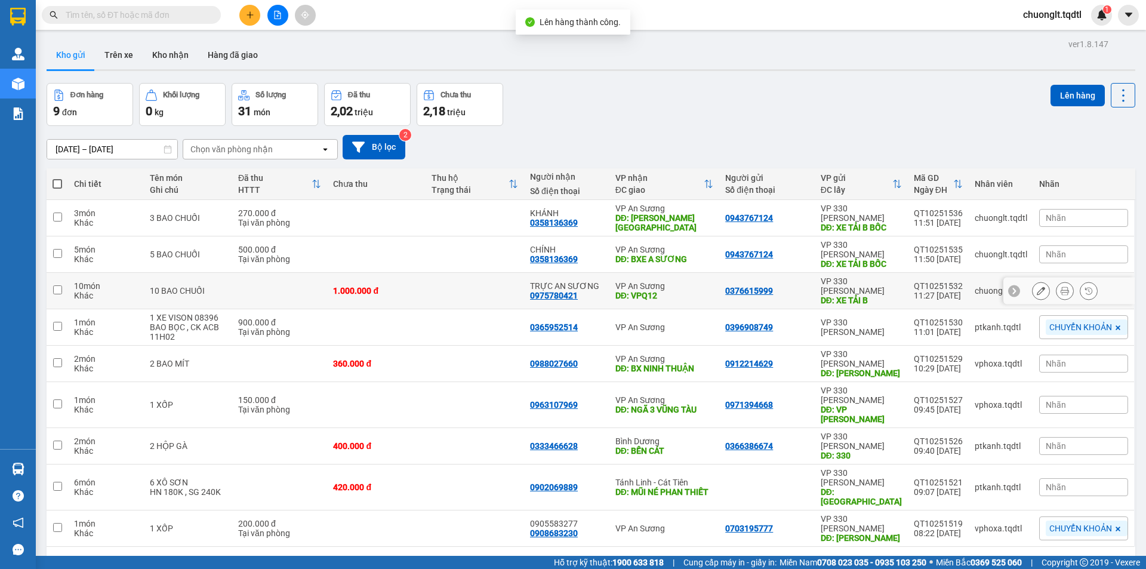
click at [138, 273] on td "10 món Khác" at bounding box center [105, 291] width 75 height 36
checkbox input "true"
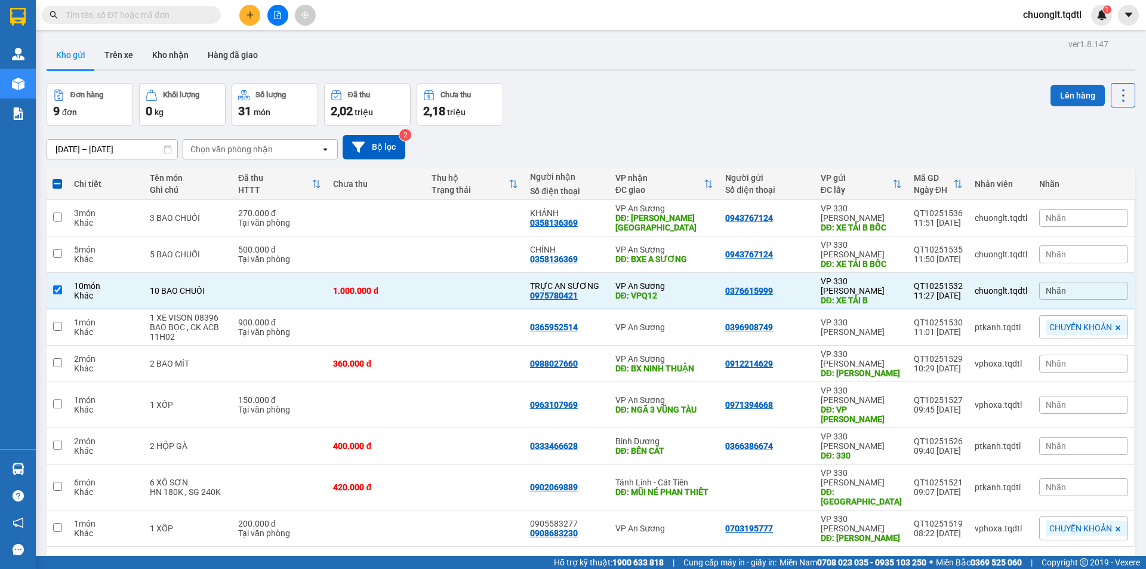
click at [1066, 99] on button "Lên hàng" at bounding box center [1077, 95] width 54 height 21
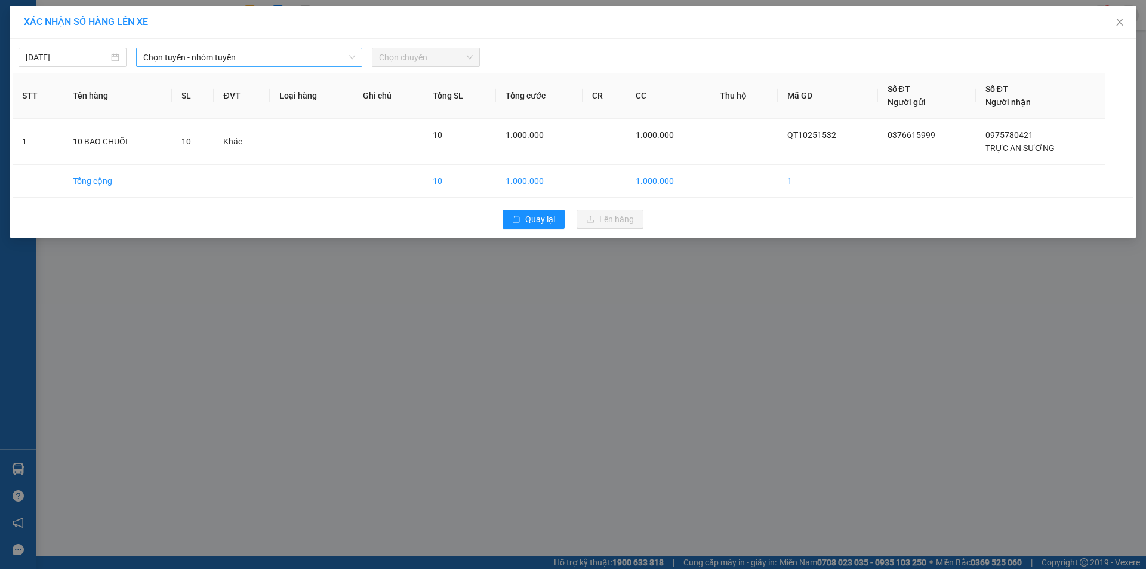
click at [283, 54] on span "Chọn tuyến - nhóm tuyến" at bounding box center [249, 57] width 212 height 18
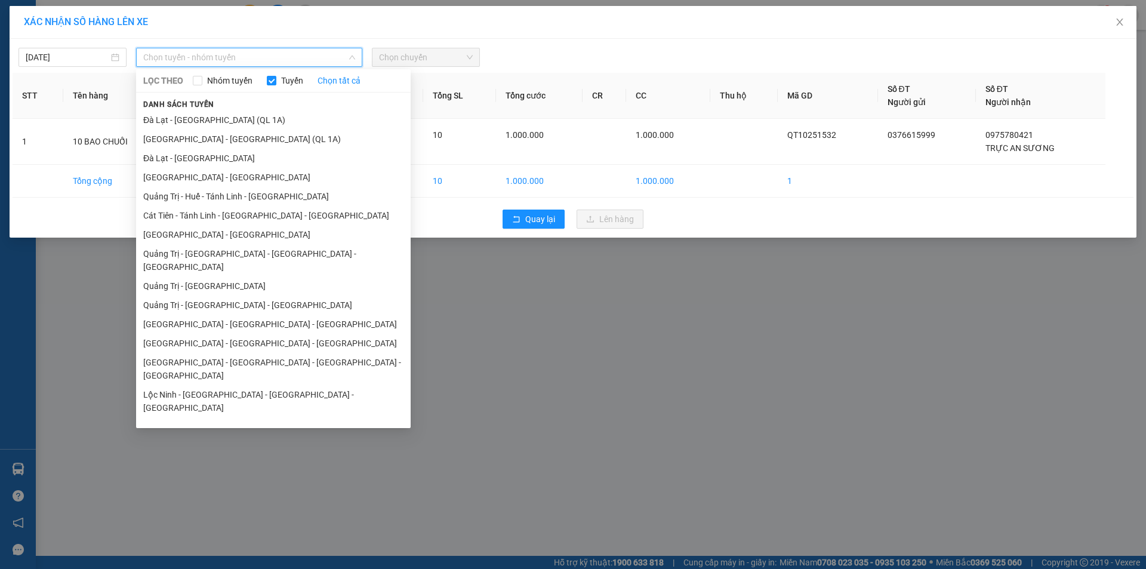
drag, startPoint x: 244, startPoint y: 292, endPoint x: 288, endPoint y: 234, distance: 72.4
click at [244, 295] on li "Quảng Trị - [GEOGRAPHIC_DATA] - [GEOGRAPHIC_DATA]" at bounding box center [273, 304] width 274 height 19
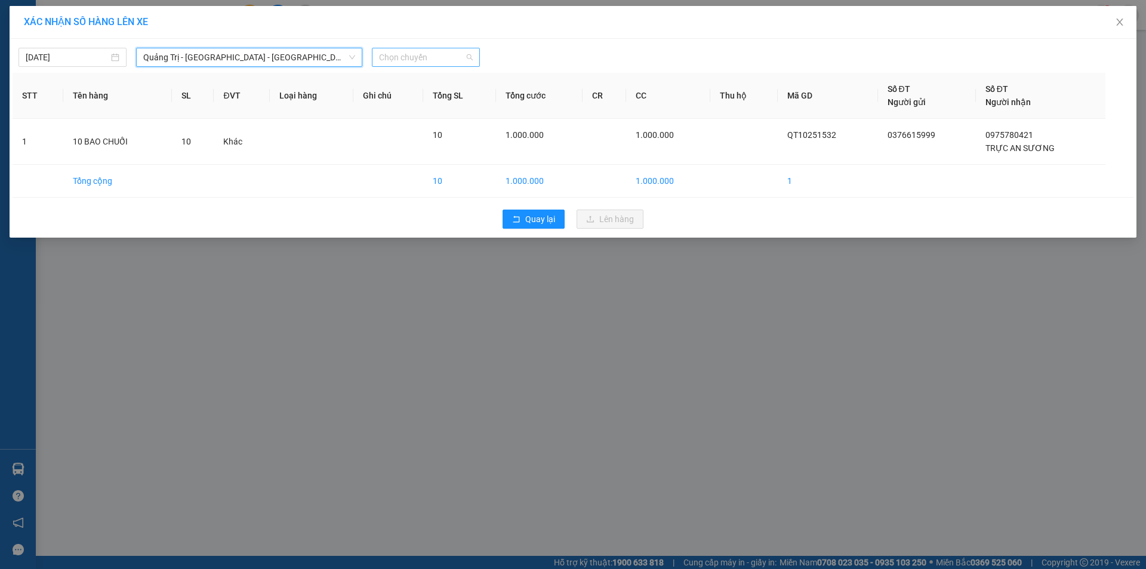
click at [443, 54] on span "Chọn chuyến" at bounding box center [426, 57] width 94 height 18
click at [437, 96] on div "14:00 - 50H-358.94" at bounding box center [425, 100] width 93 height 13
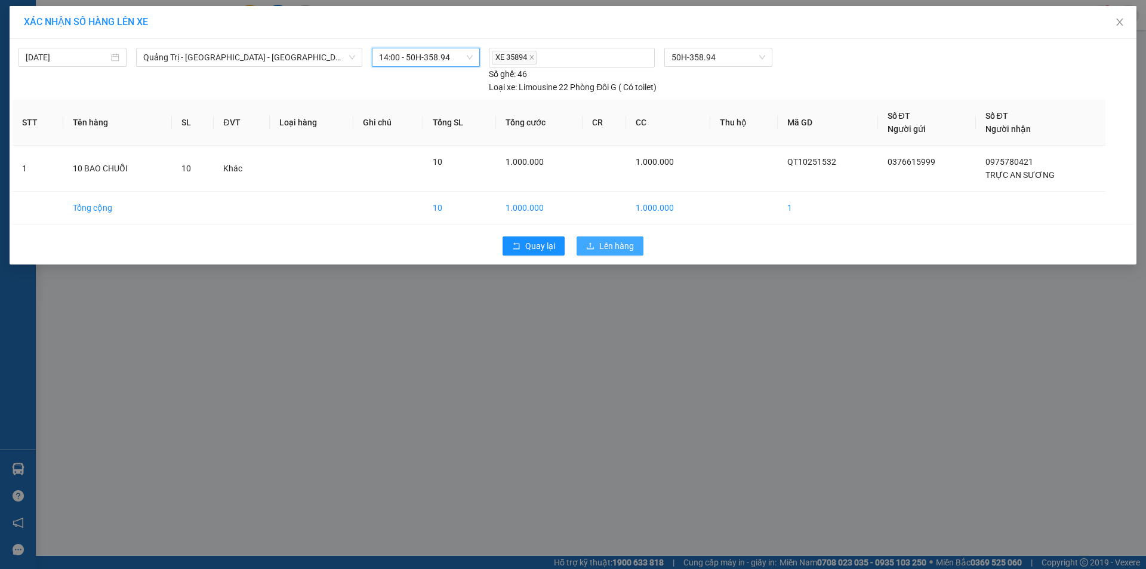
click at [610, 245] on span "Lên hàng" at bounding box center [616, 245] width 35 height 13
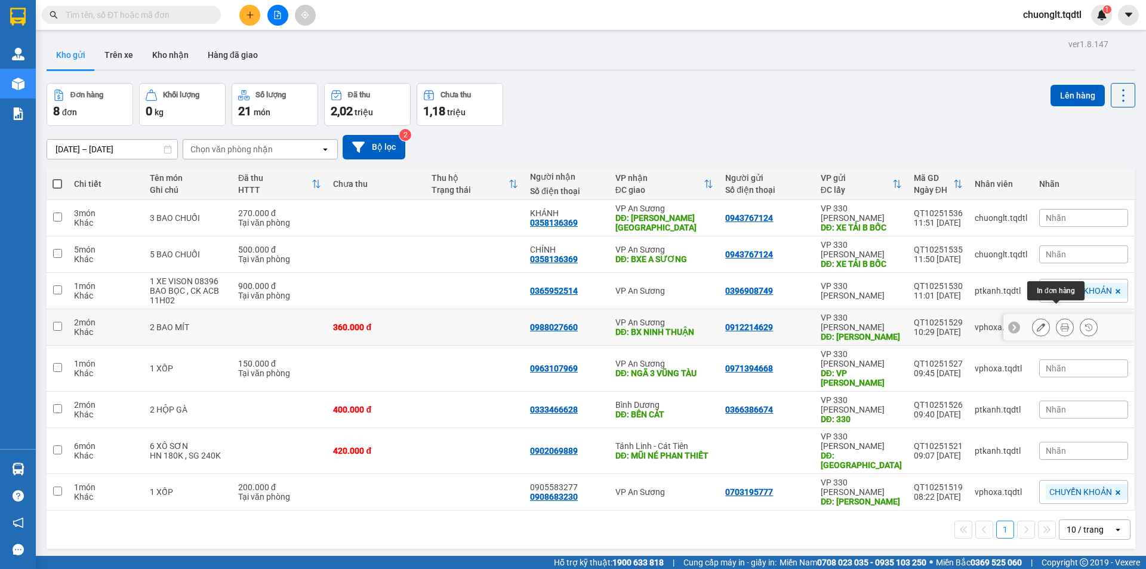
click at [1060, 323] on icon at bounding box center [1064, 327] width 8 height 8
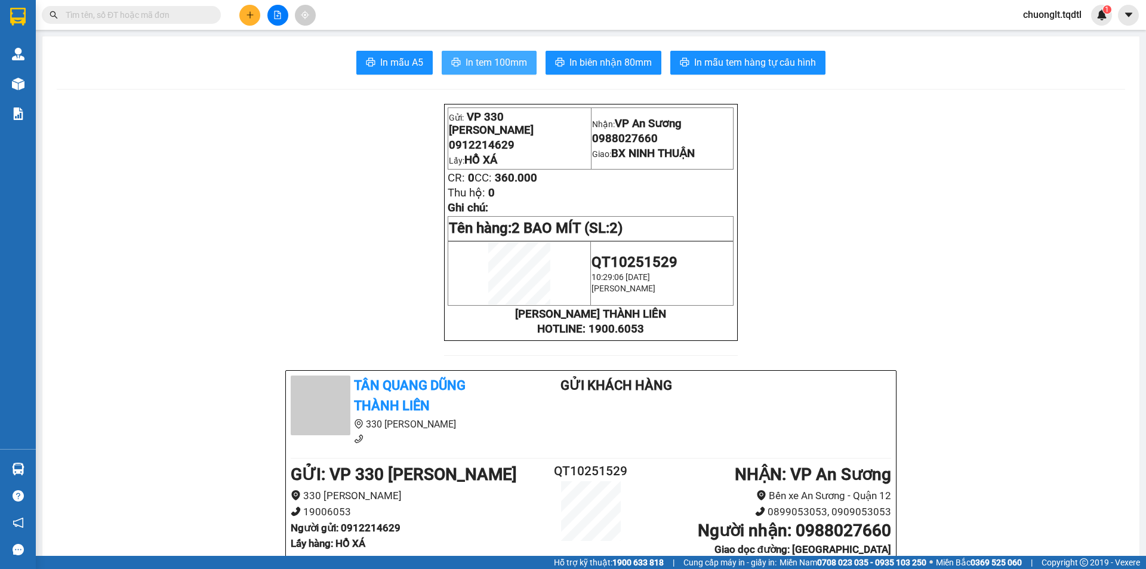
click at [502, 59] on span "In tem 100mm" at bounding box center [495, 62] width 61 height 15
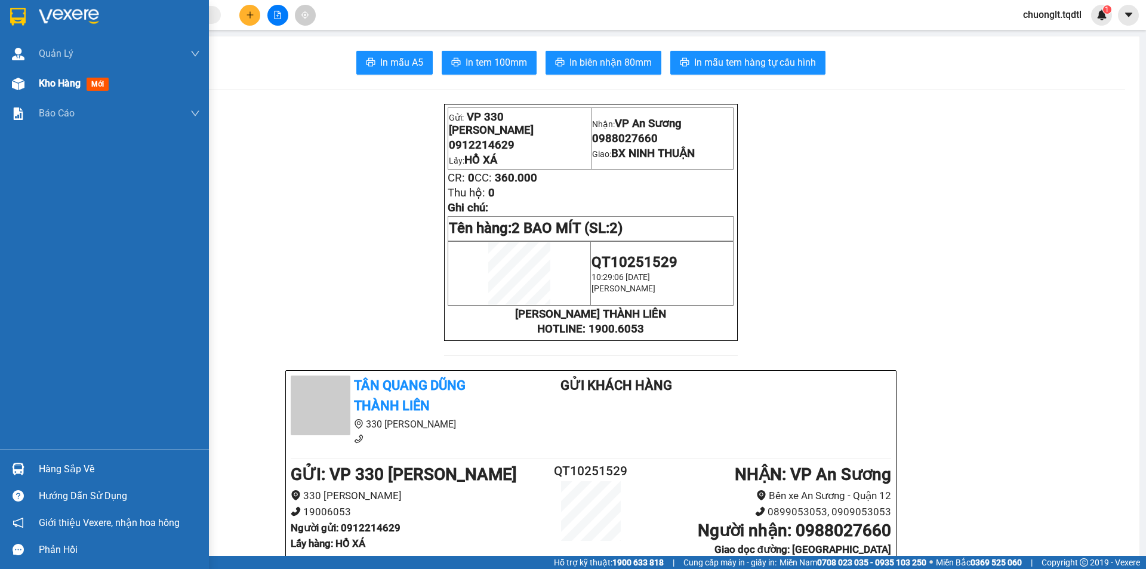
click at [40, 78] on span "Kho hàng" at bounding box center [60, 83] width 42 height 11
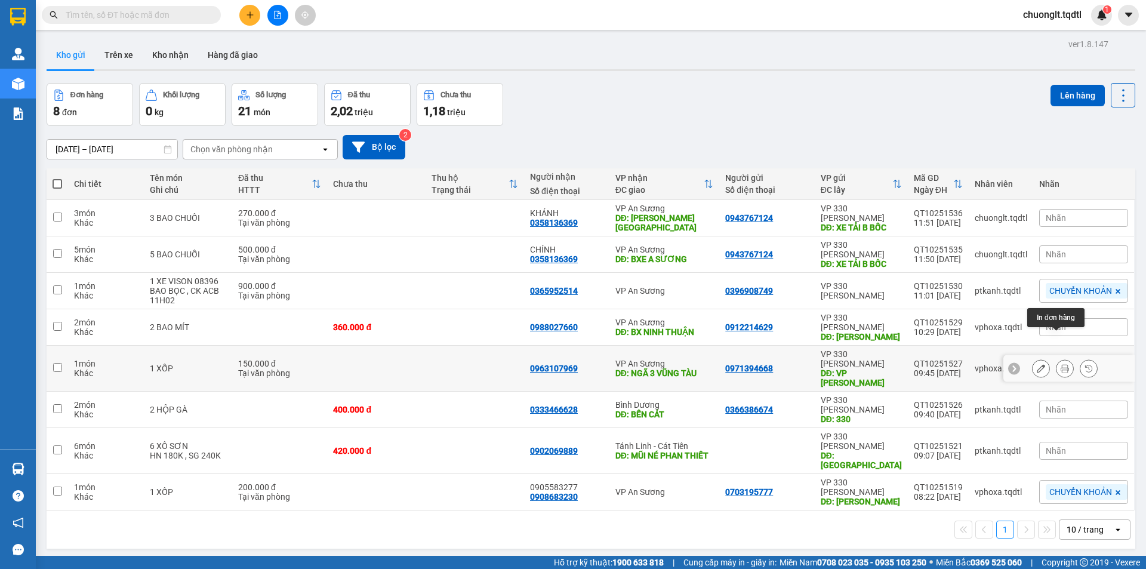
click at [1056, 358] on button at bounding box center [1064, 368] width 17 height 21
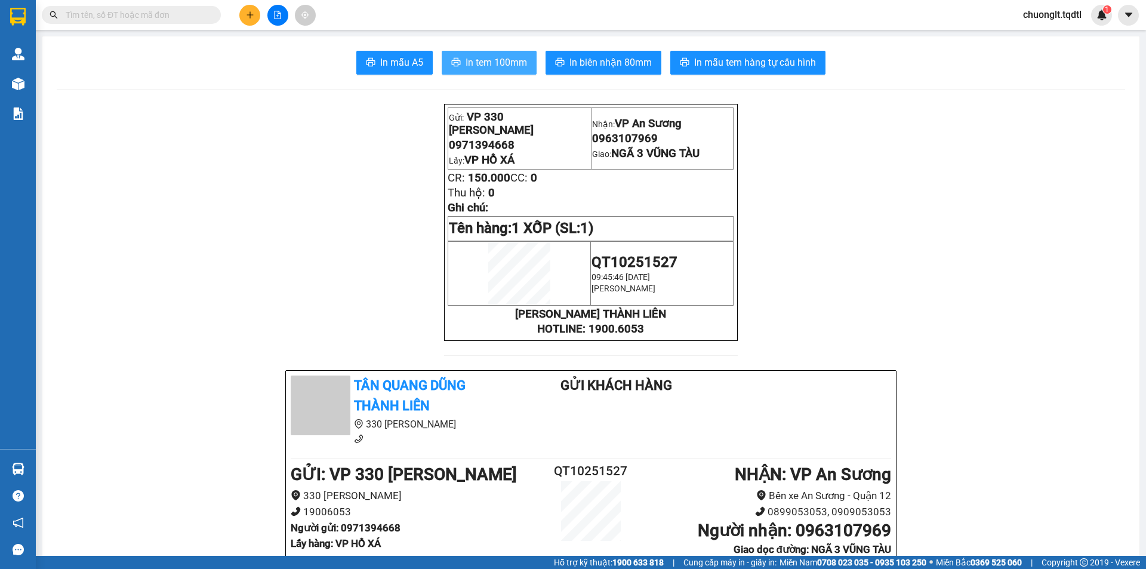
click at [501, 54] on button "In tem 100mm" at bounding box center [489, 63] width 95 height 24
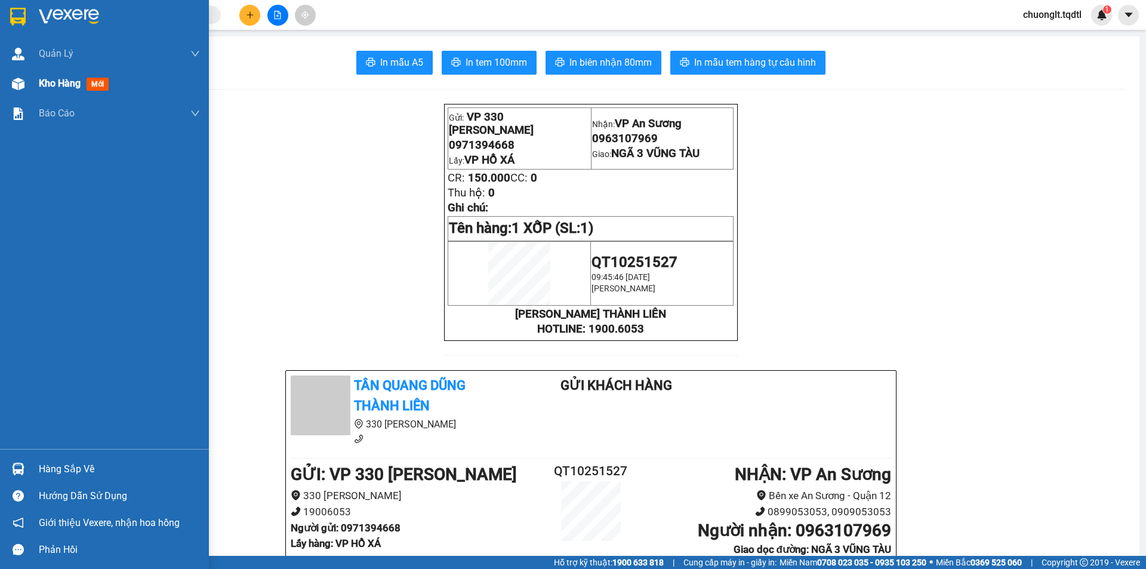
click at [57, 82] on span "Kho hàng" at bounding box center [60, 83] width 42 height 11
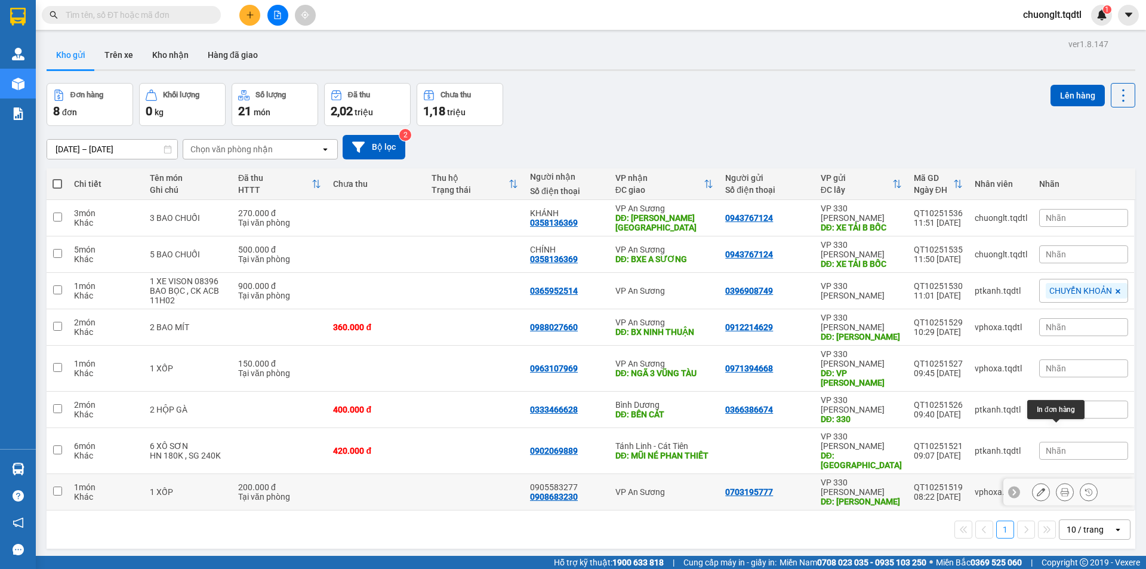
click at [1060, 487] on icon at bounding box center [1064, 491] width 8 height 8
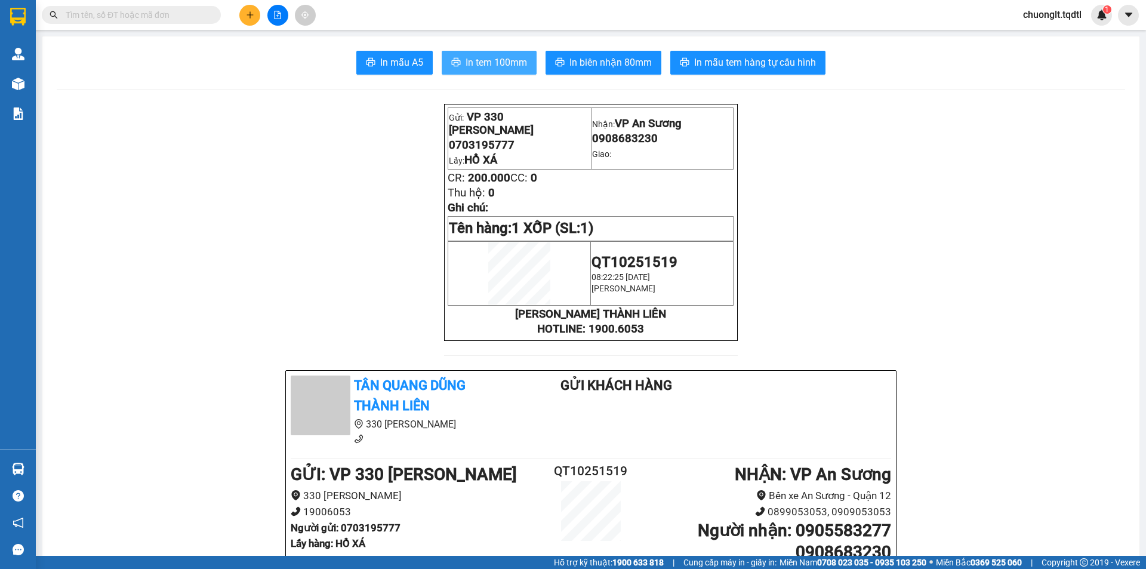
click at [489, 64] on span "In tem 100mm" at bounding box center [495, 62] width 61 height 15
click at [252, 15] on icon "plus" at bounding box center [250, 15] width 8 height 8
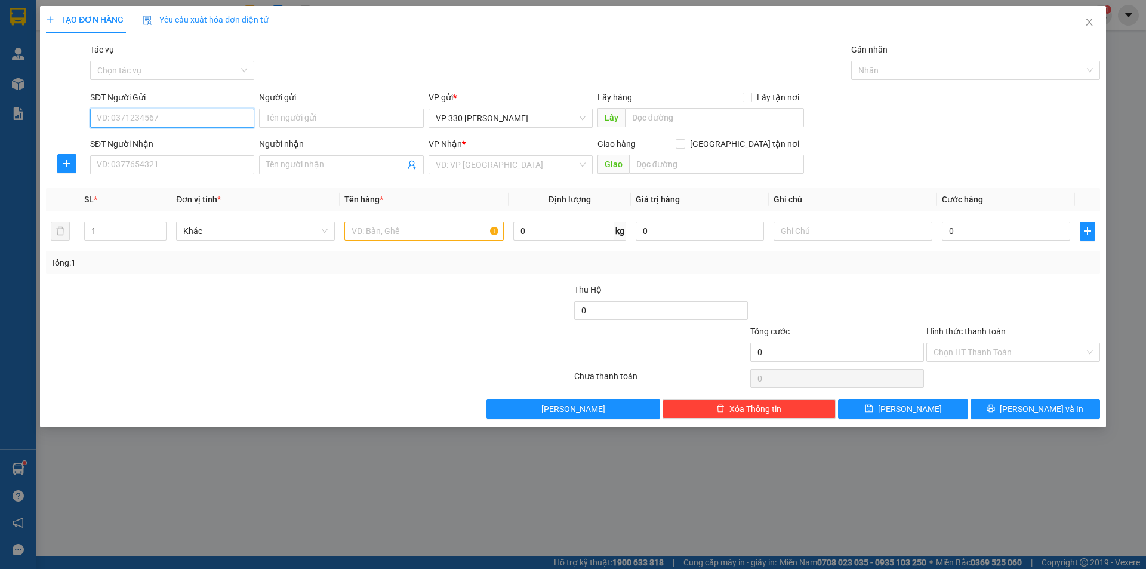
click at [234, 110] on input "SĐT Người Gửi" at bounding box center [172, 118] width 164 height 19
click at [152, 144] on div "0374076338" at bounding box center [172, 141] width 150 height 13
type input "0374076338"
type input "330"
type input "0355820059"
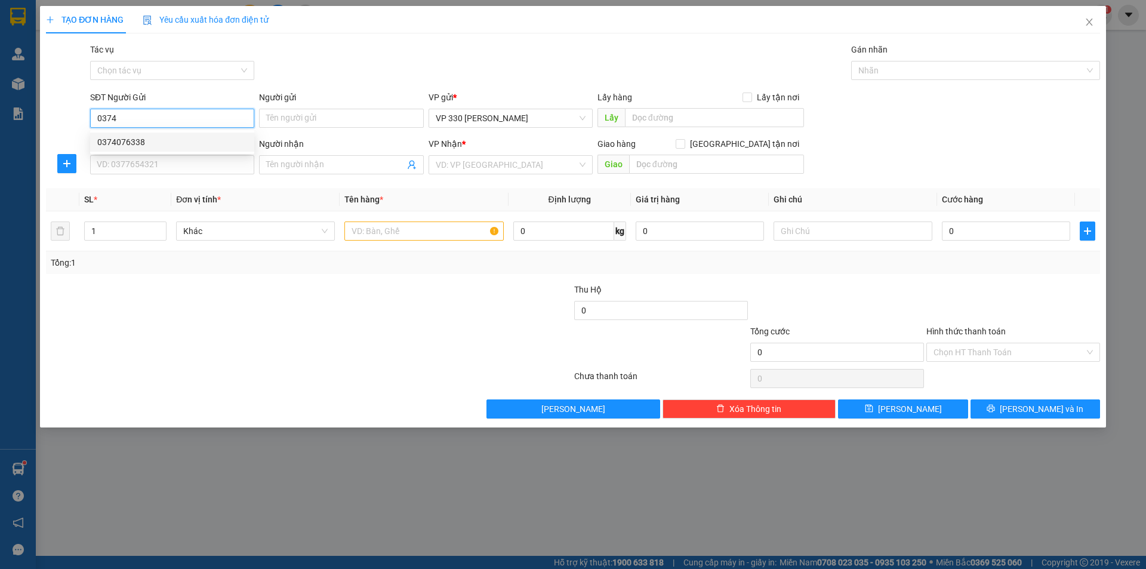
type input "BIÊN HOÀ"
type input "250.000"
type input "0374076338"
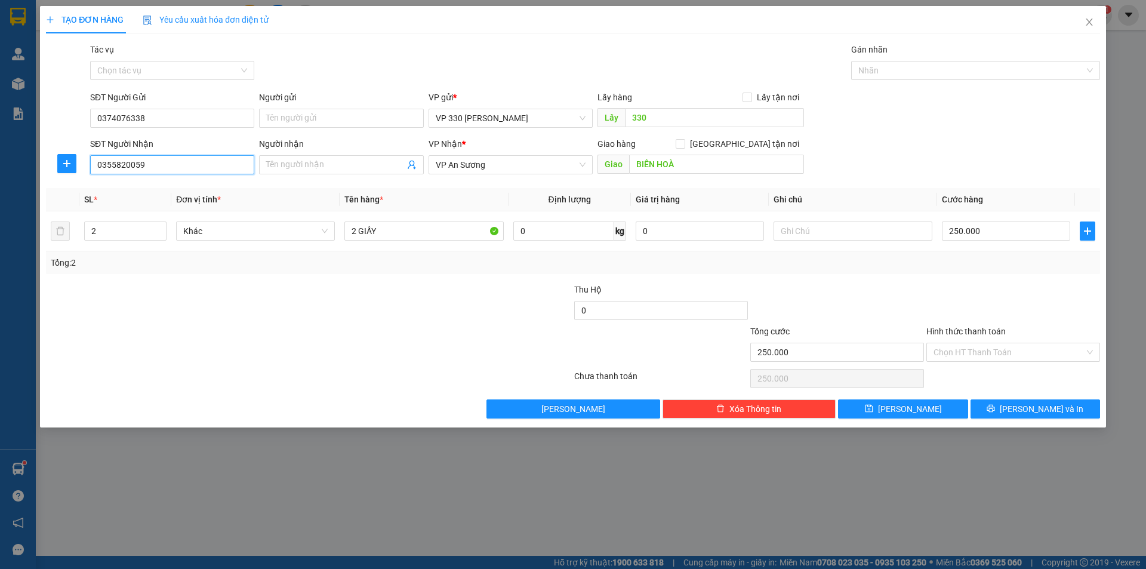
click at [155, 171] on input "0355820059" at bounding box center [172, 164] width 164 height 19
type input "0"
type input "0967523823"
type input "1"
click at [159, 236] on icon "down" at bounding box center [160, 235] width 4 height 4
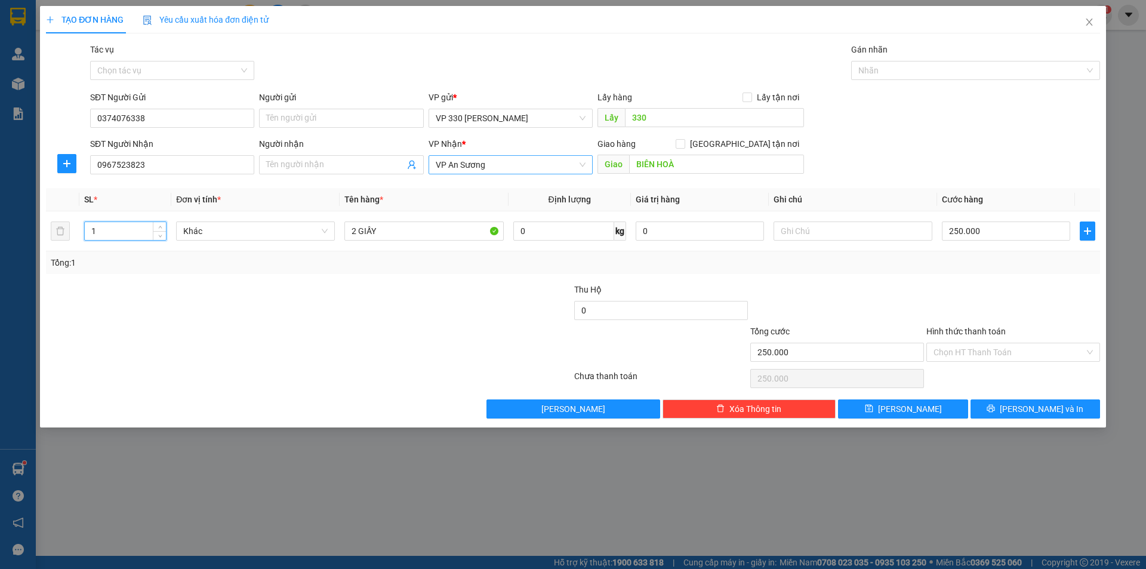
click at [557, 159] on span "VP An Sương" at bounding box center [511, 165] width 150 height 18
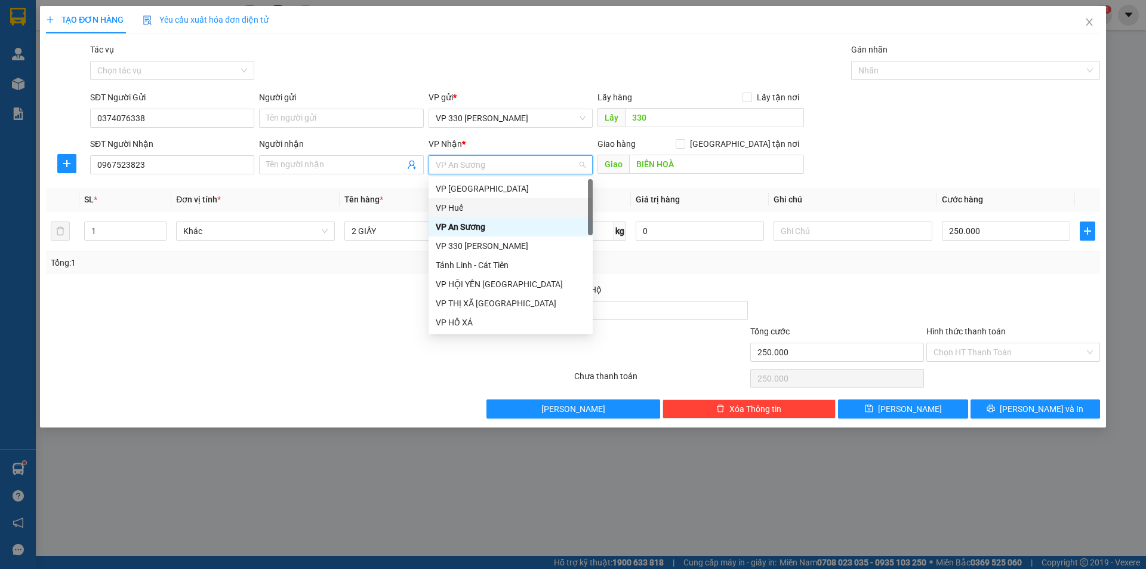
scroll to position [363, 0]
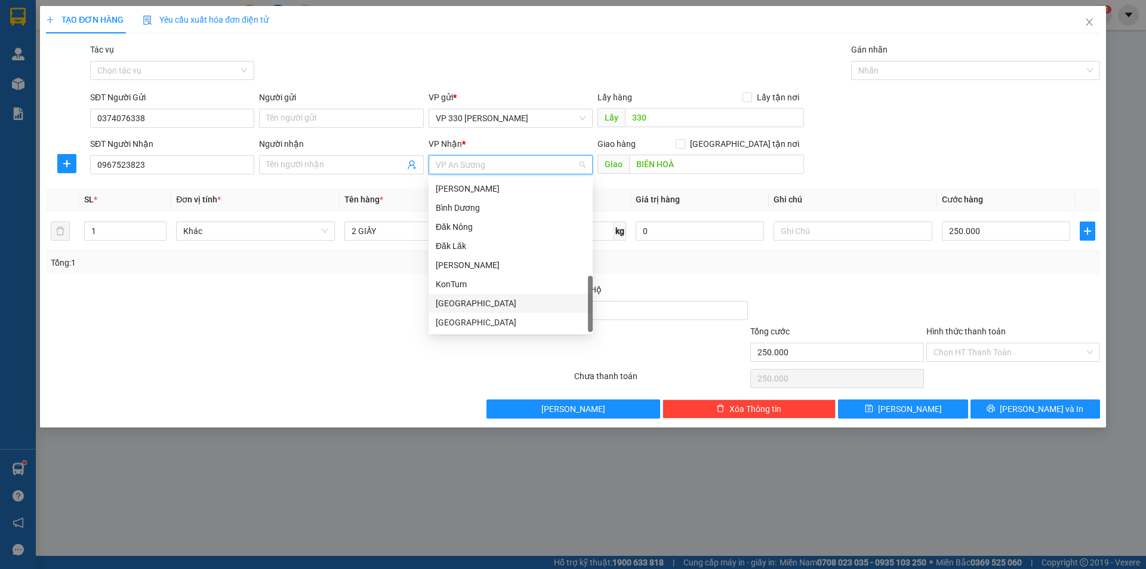
click at [484, 301] on div "Quảng Ngãi" at bounding box center [511, 303] width 150 height 13
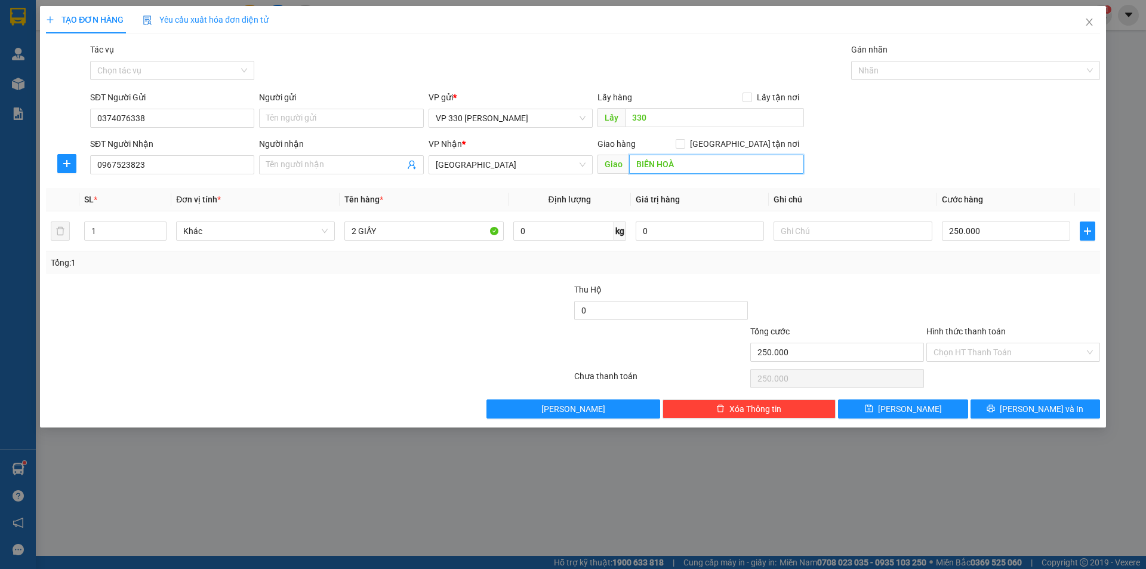
click at [694, 171] on input "BIÊN HOÀ" at bounding box center [716, 164] width 175 height 19
type input "D"
type input "ĐỨC PHỔ"
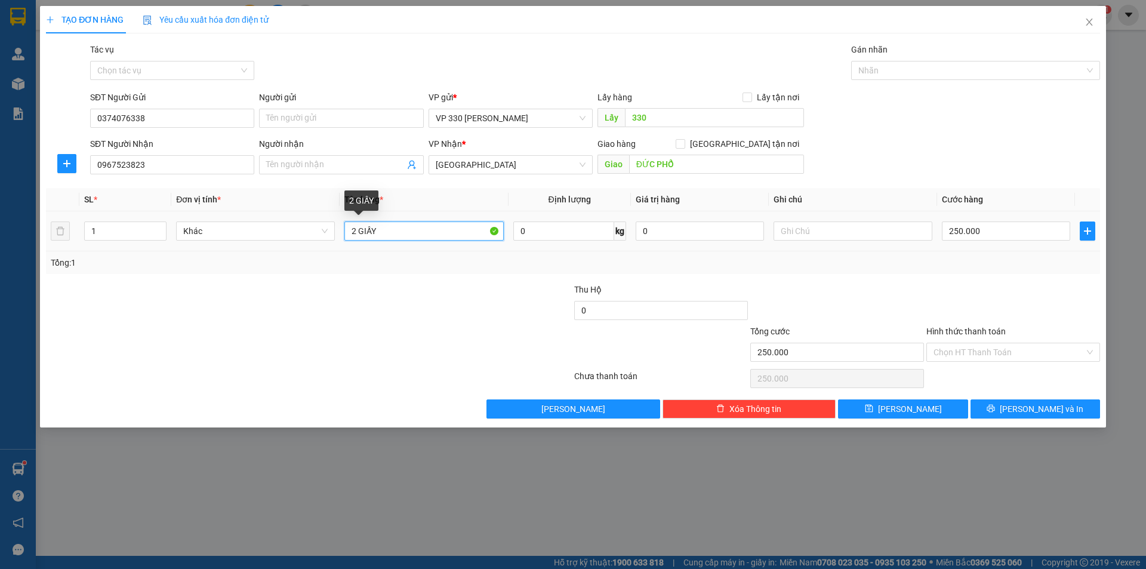
drag, startPoint x: 355, startPoint y: 230, endPoint x: 289, endPoint y: 177, distance: 84.4
click at [349, 232] on input "2 GIẤY" at bounding box center [423, 230] width 159 height 19
type input "1 GIẤY"
click at [1011, 225] on input "250.000" at bounding box center [1006, 230] width 128 height 19
type input "5"
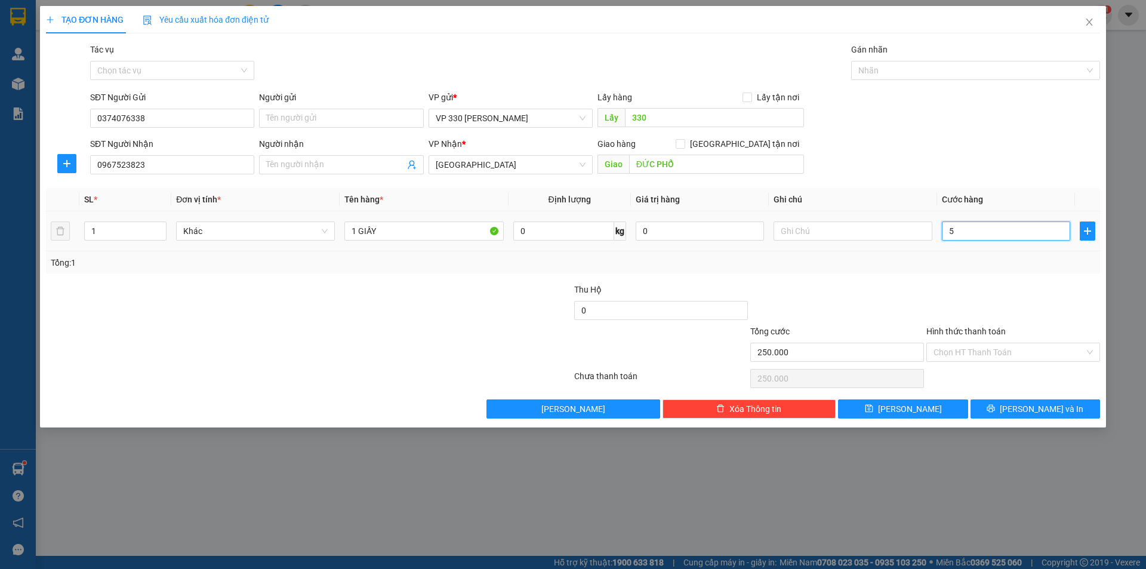
type input "5"
type input "50"
type input "500"
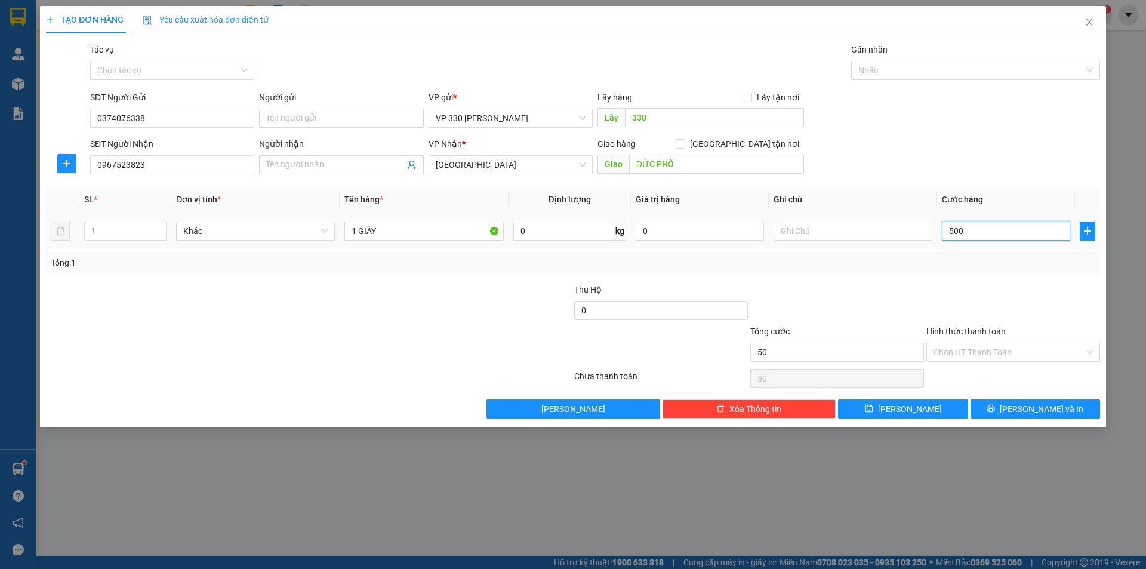
type input "500"
type input "5.000"
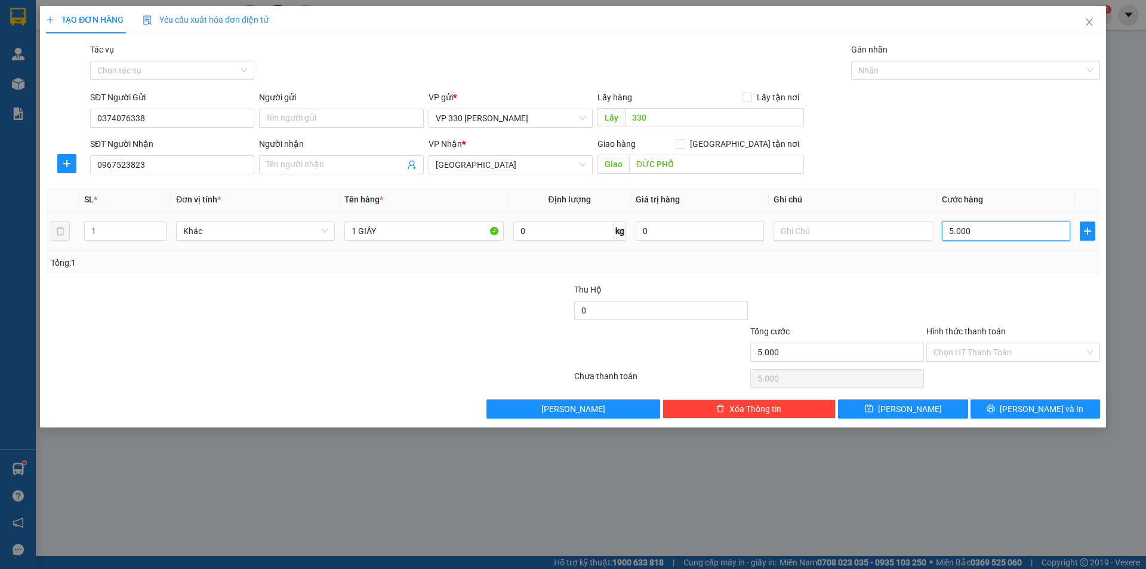
type input "50.000"
drag, startPoint x: 995, startPoint y: 346, endPoint x: 996, endPoint y: 357, distance: 11.4
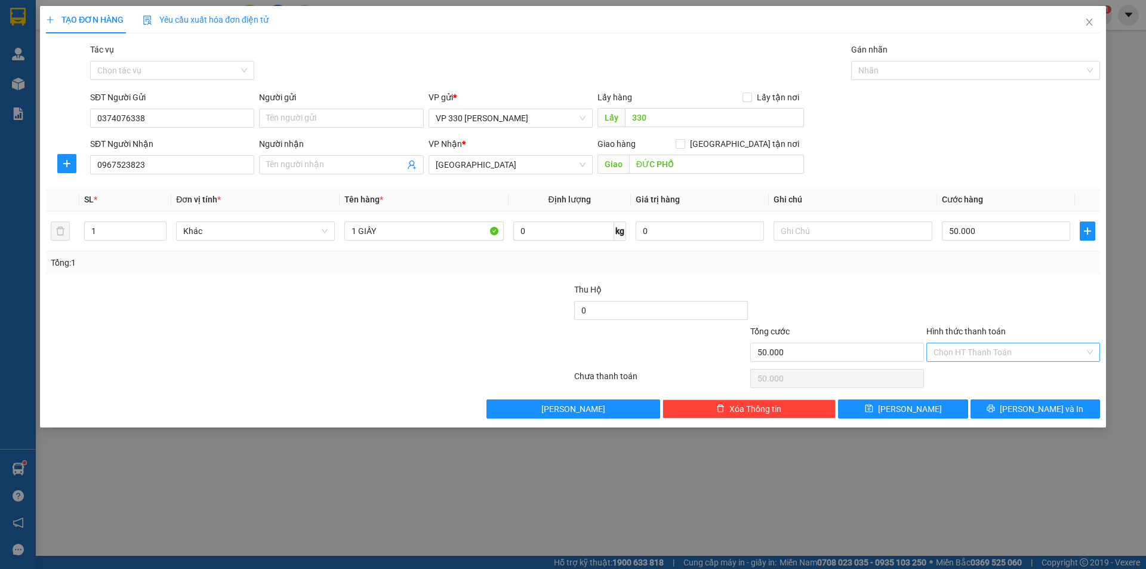
click at [995, 346] on input "Hình thức thanh toán" at bounding box center [1008, 352] width 151 height 18
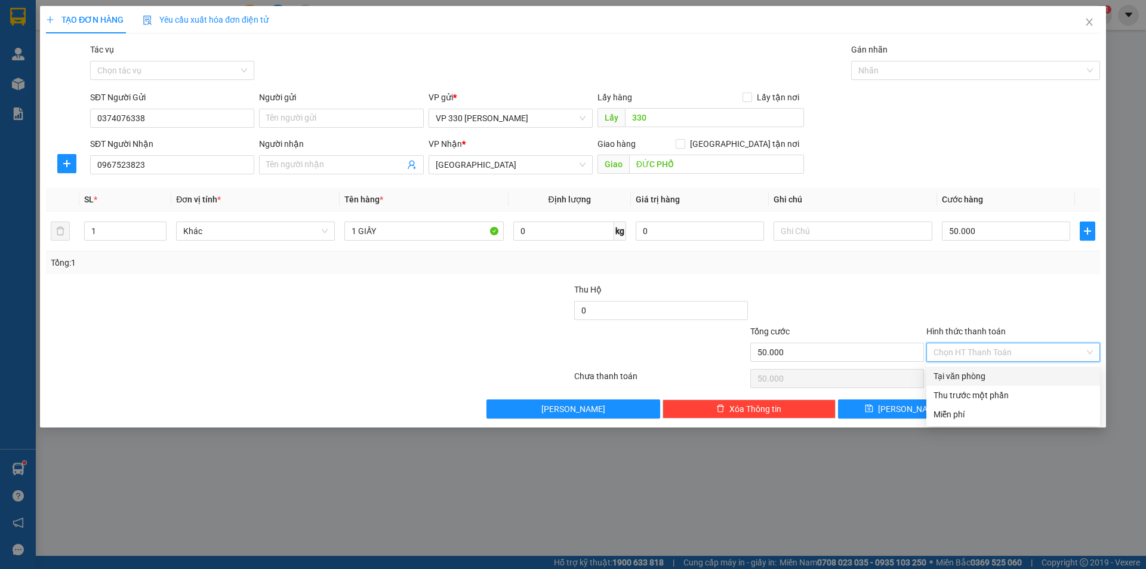
click at [990, 379] on div "Tại văn phòng" at bounding box center [1012, 375] width 159 height 13
type input "0"
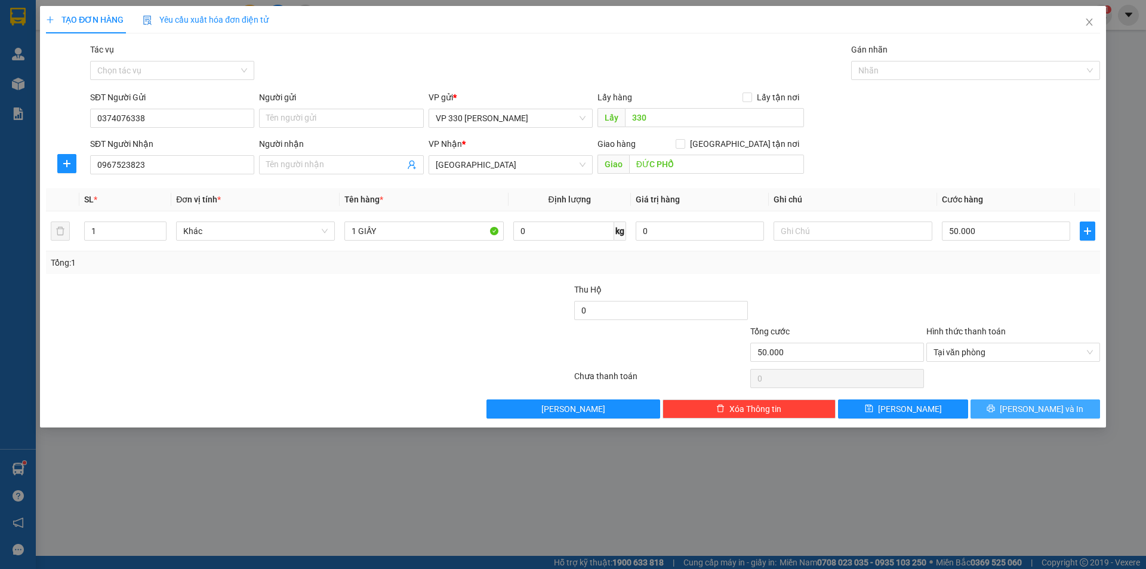
click at [1007, 414] on button "[PERSON_NAME] và In" at bounding box center [1034, 408] width 129 height 19
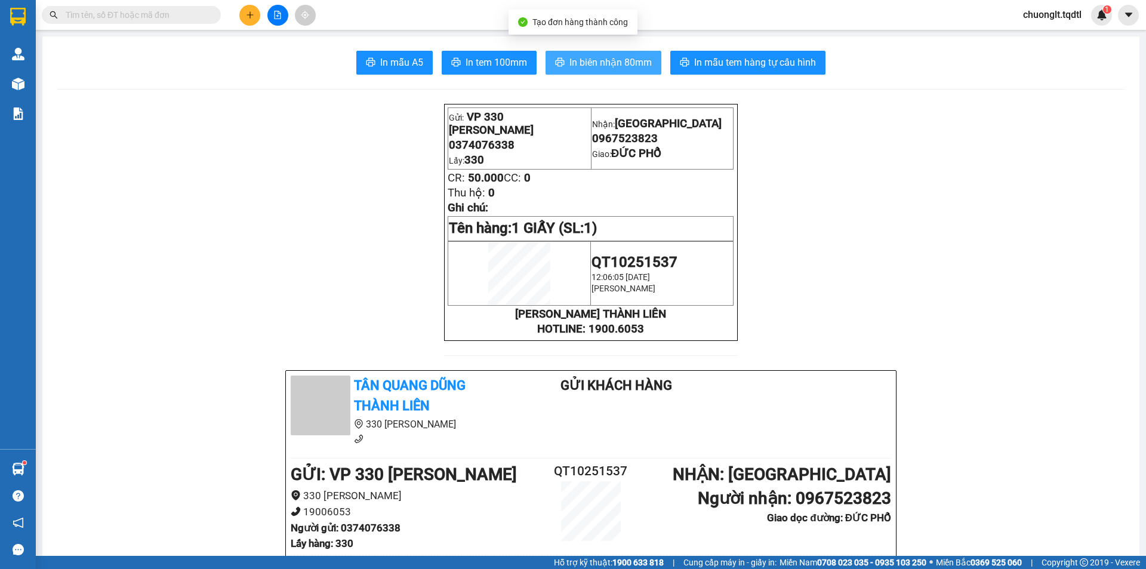
click at [586, 57] on span "In biên nhận 80mm" at bounding box center [610, 62] width 82 height 15
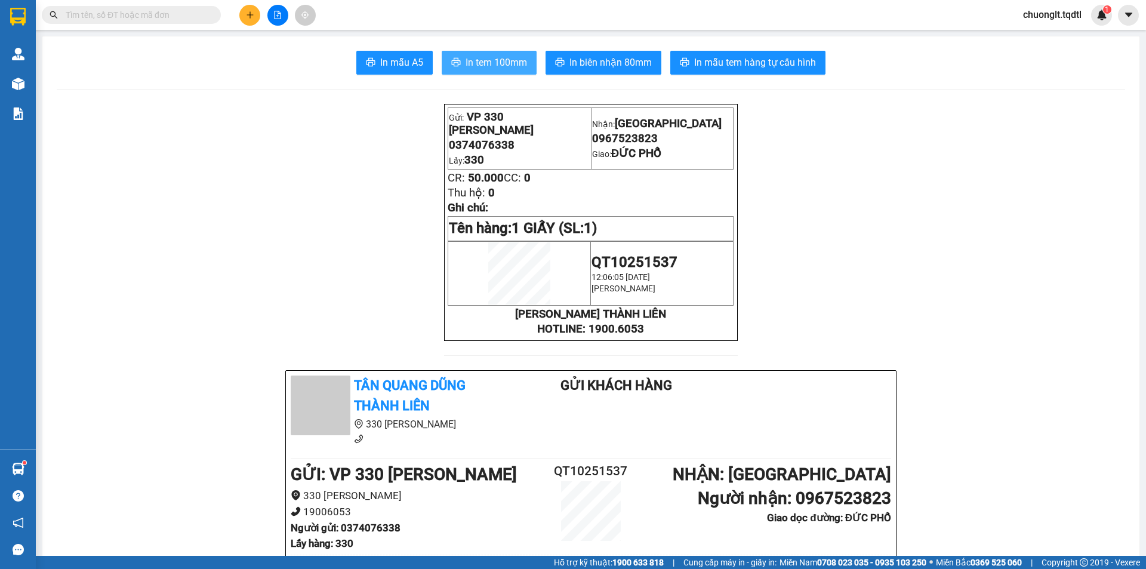
click at [508, 59] on span "In tem 100mm" at bounding box center [495, 62] width 61 height 15
click at [238, 11] on div at bounding box center [277, 15] width 89 height 21
click at [249, 14] on icon "plus" at bounding box center [250, 15] width 8 height 8
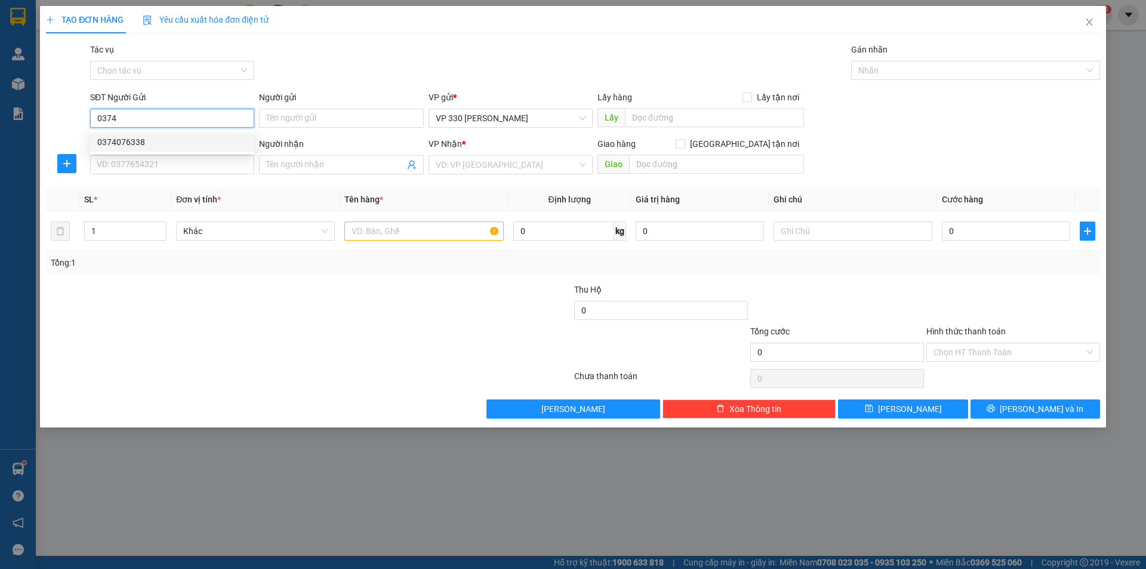
click at [196, 141] on div "0374076338" at bounding box center [172, 141] width 150 height 13
type input "0374076338"
type input "330"
type input "0967523823"
type input "ĐỨC PHỔ"
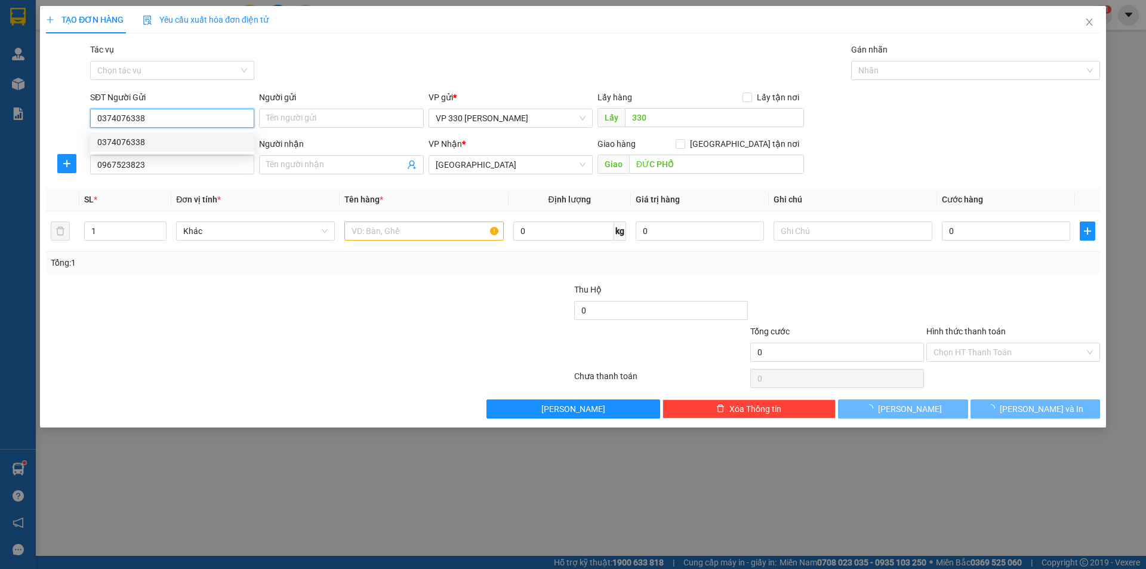
type input "50.000"
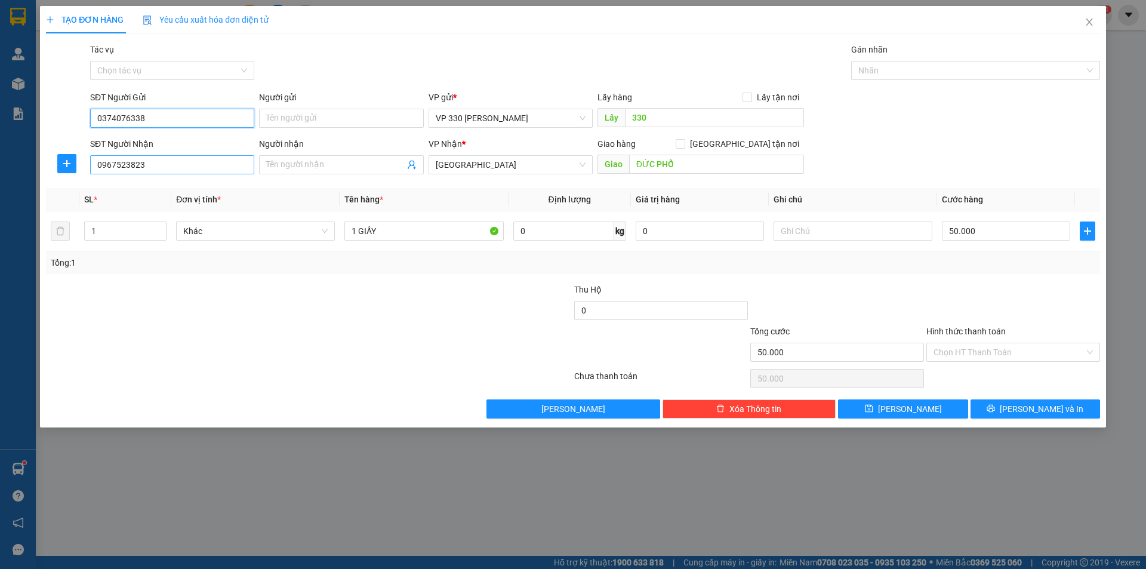
type input "0374076338"
click at [182, 168] on input "0967523823" at bounding box center [172, 164] width 164 height 19
type input "0"
type input "0973301094"
click at [238, 187] on div "0973301094" at bounding box center [172, 188] width 150 height 13
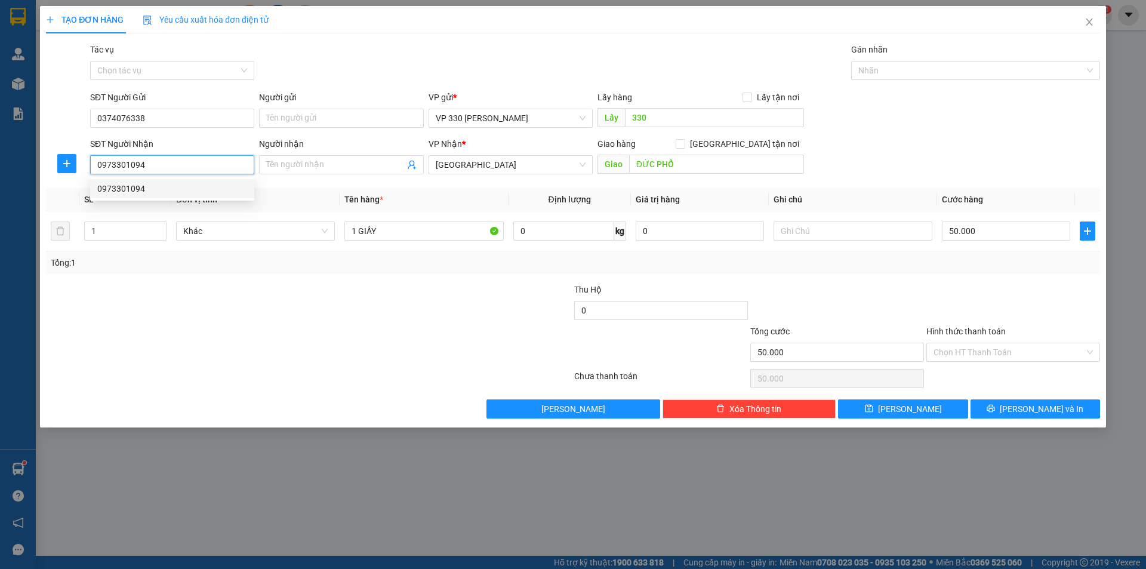
type input "[PERSON_NAME]"
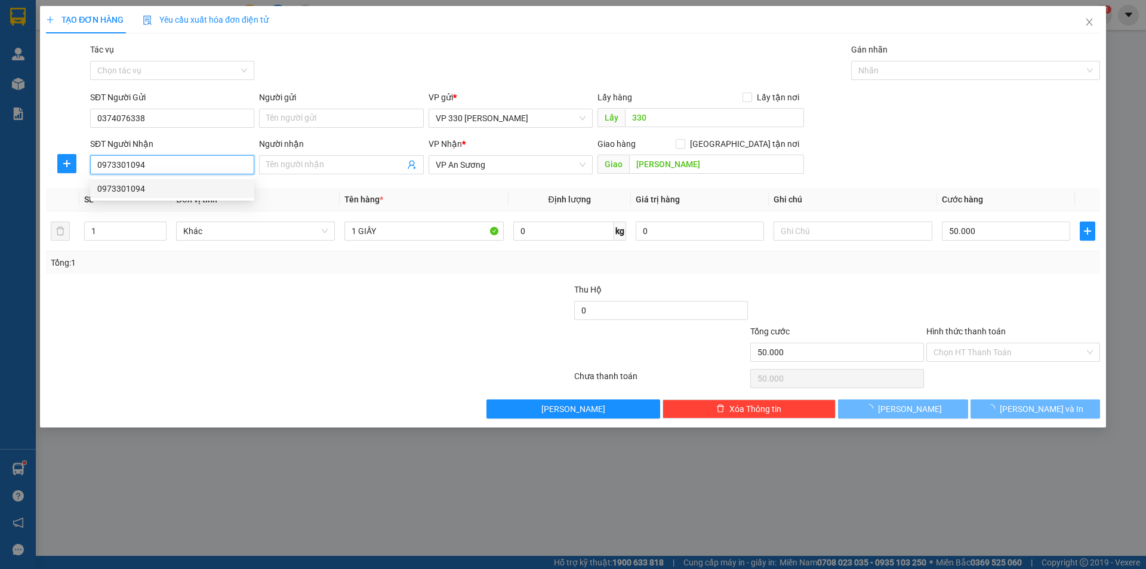
type input "150.000"
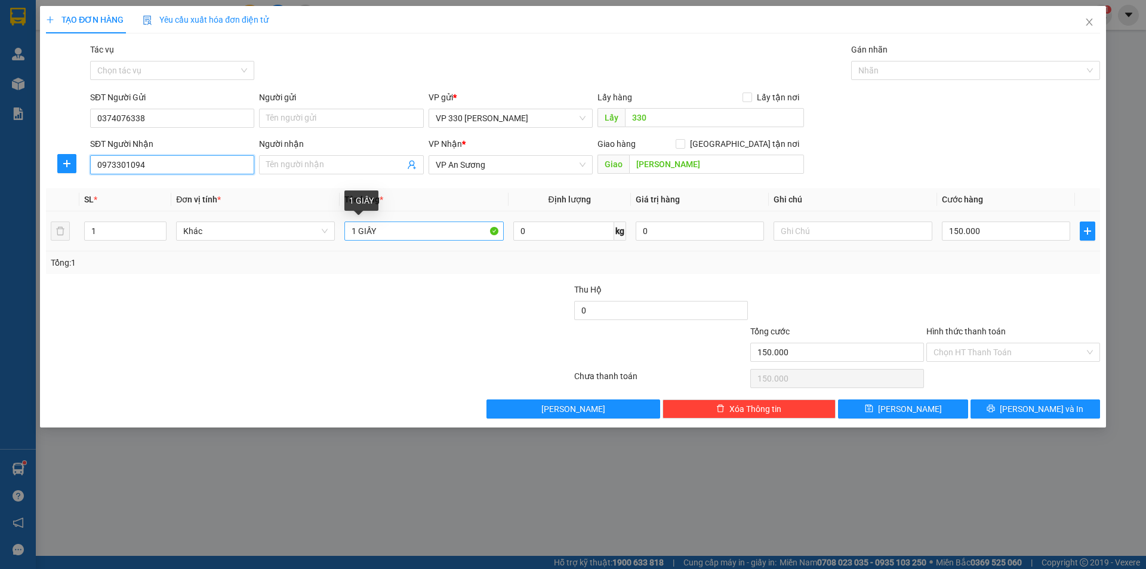
type input "0973301094"
drag, startPoint x: 356, startPoint y: 224, endPoint x: 302, endPoint y: 151, distance: 91.3
click at [313, 223] on tr "1 Khác 1 GIẤY 0 kg 0 150.000" at bounding box center [573, 231] width 1054 height 40
type input "4 GIẤY"
click at [159, 227] on icon "up" at bounding box center [160, 228] width 4 height 2
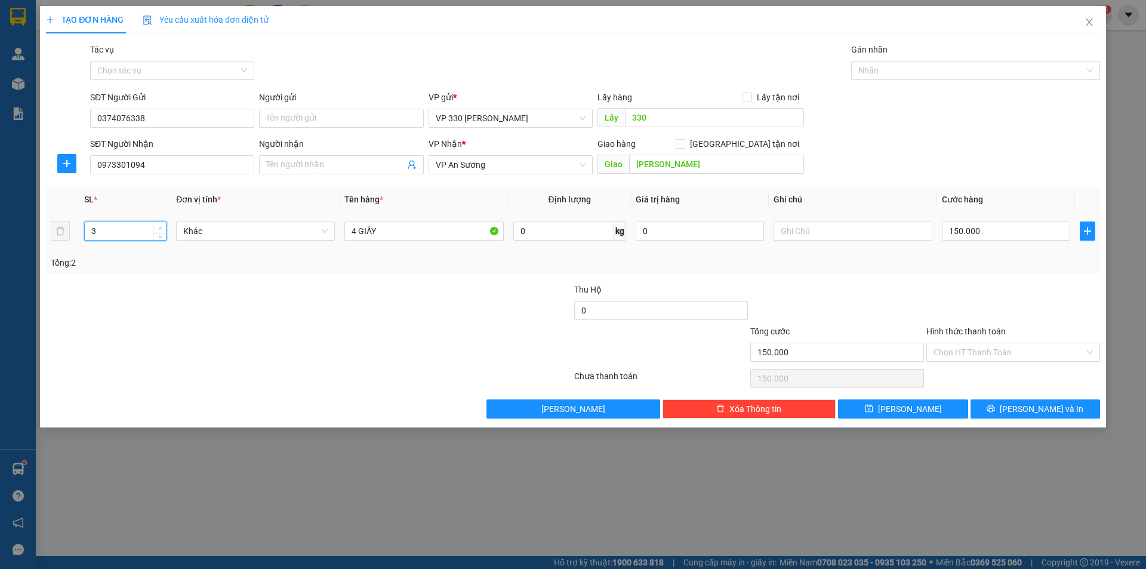
click at [159, 227] on icon "up" at bounding box center [160, 228] width 4 height 2
type input "4"
click at [159, 227] on icon "up" at bounding box center [160, 228] width 4 height 4
click at [1015, 235] on input "150.000" at bounding box center [1006, 230] width 128 height 19
type input "6"
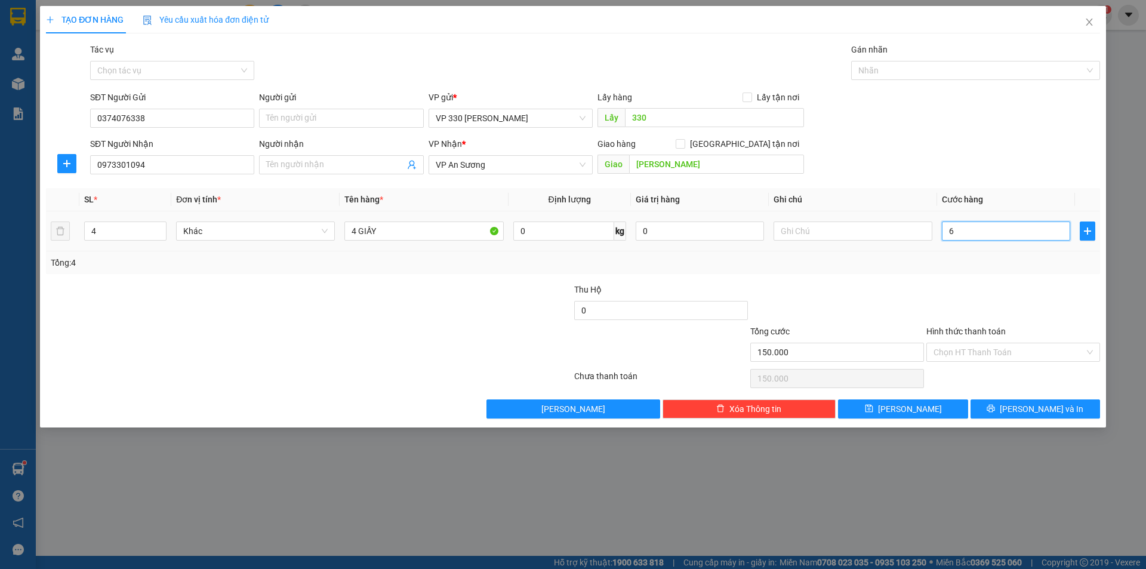
type input "6"
type input "60"
type input "600"
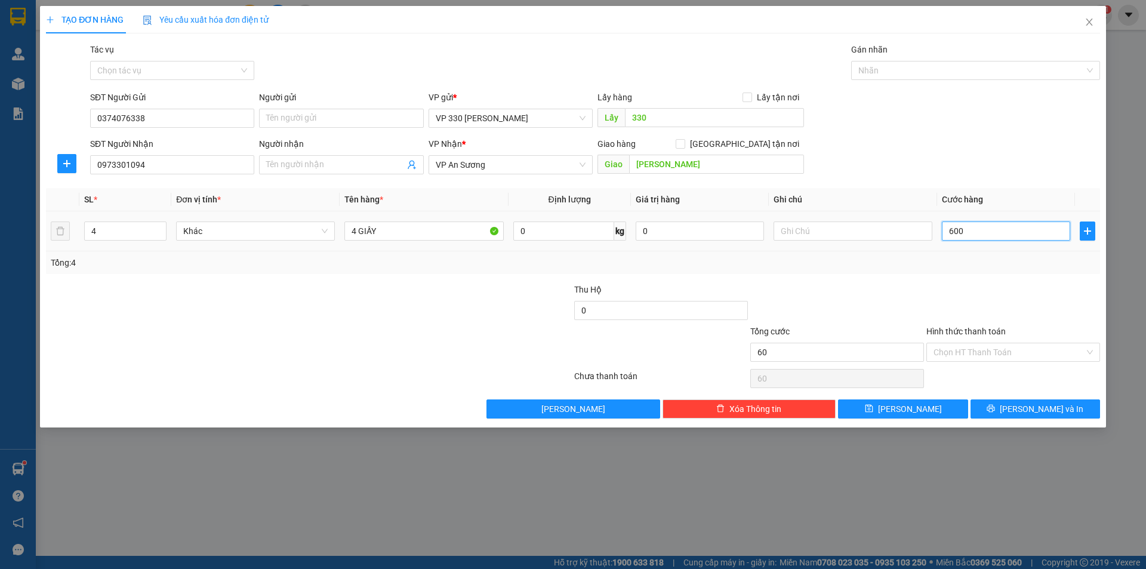
type input "600"
type input "6.000"
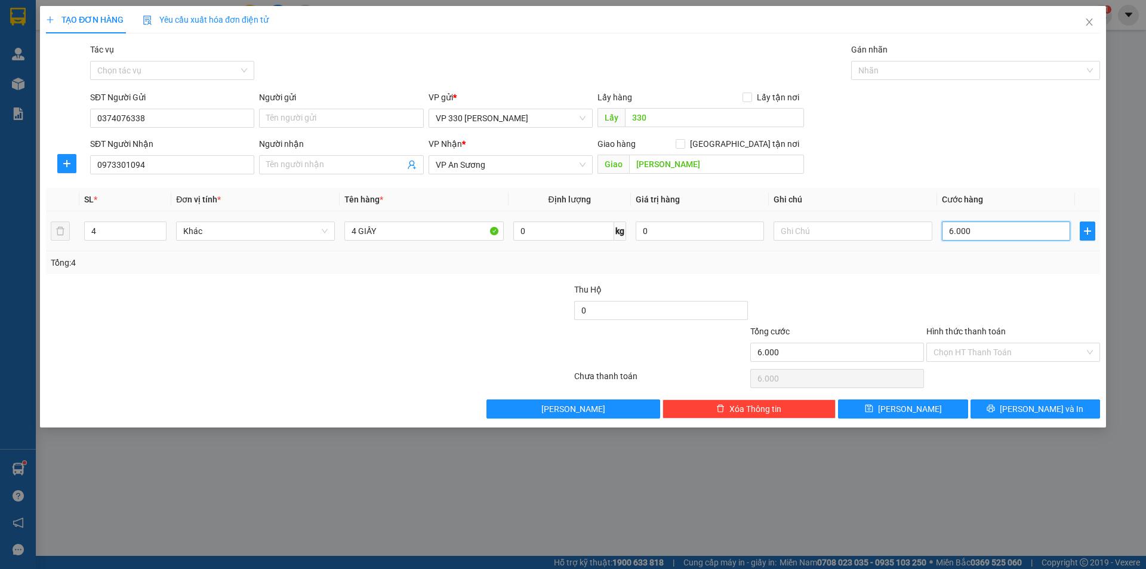
type input "60.000"
type input "600.000"
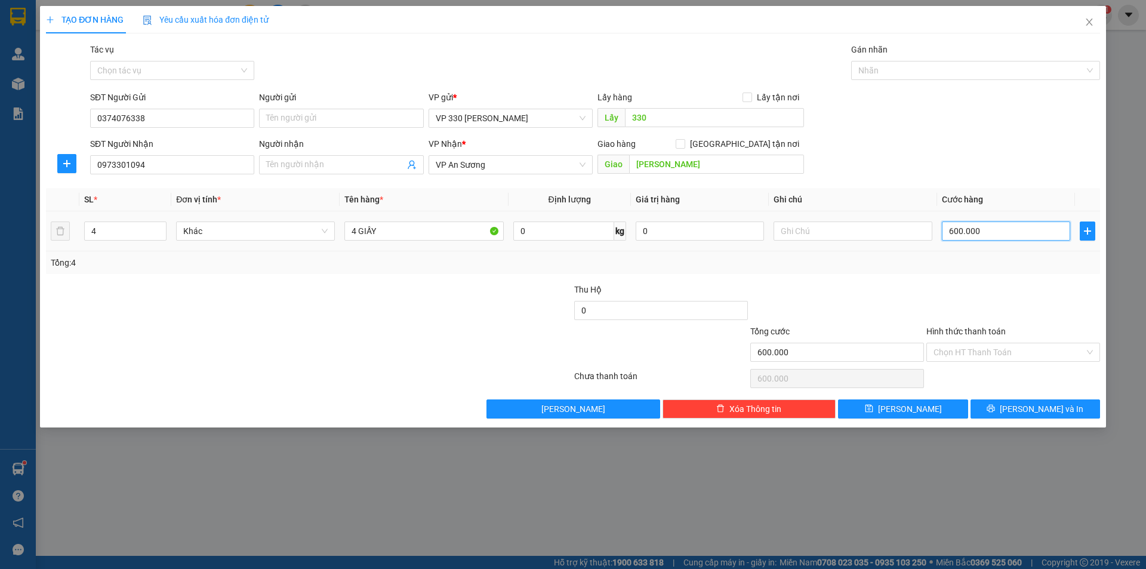
type input "6.000.000"
type input "600.000"
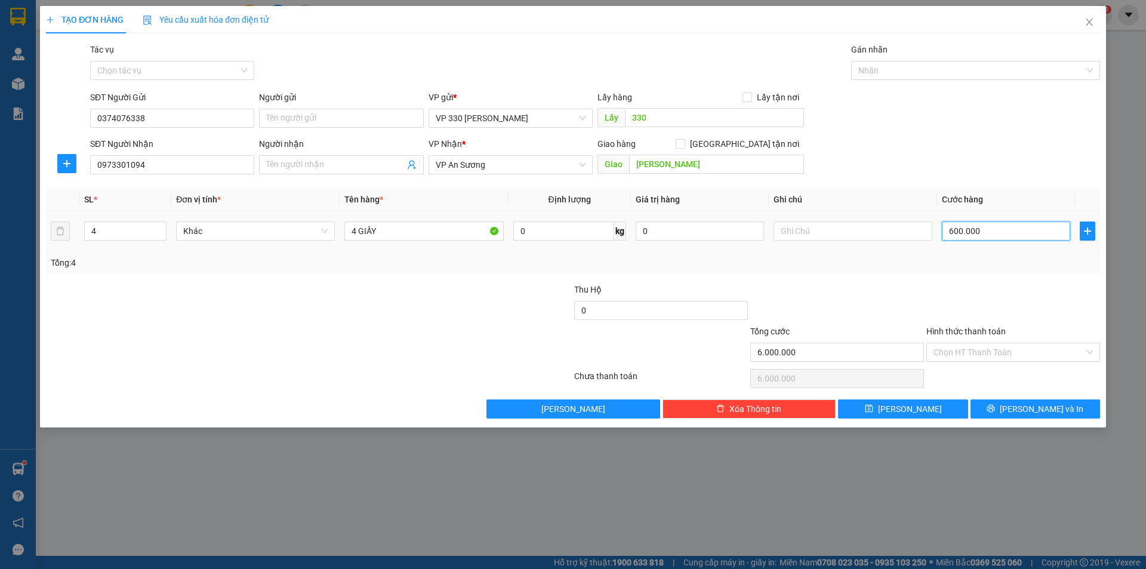
type input "600.000"
click at [1026, 403] on span "[PERSON_NAME] và In" at bounding box center [1041, 408] width 84 height 13
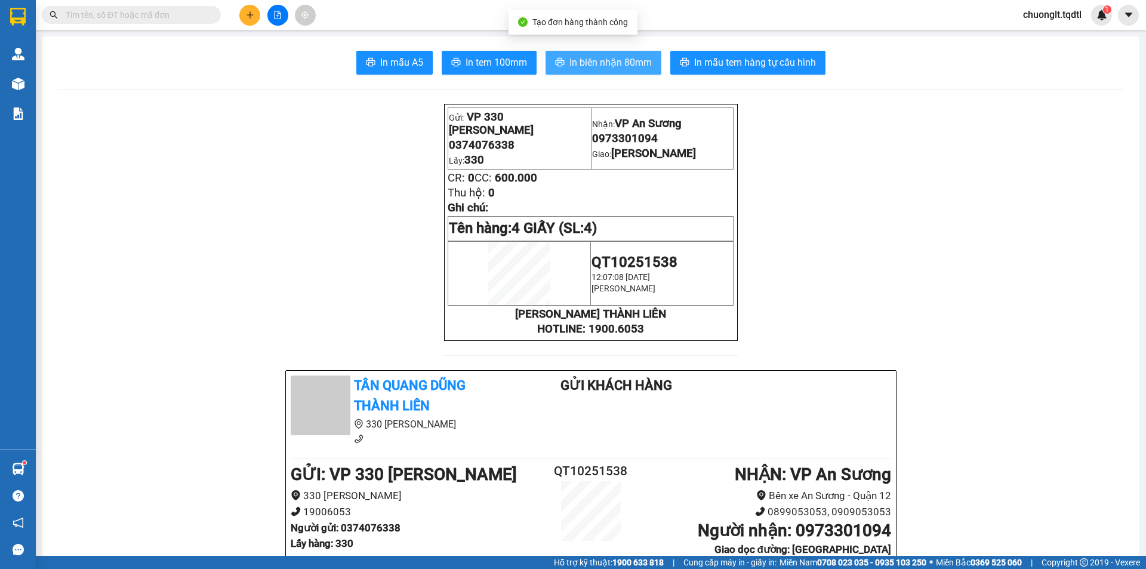
click at [587, 57] on span "In biên nhận 80mm" at bounding box center [610, 62] width 82 height 15
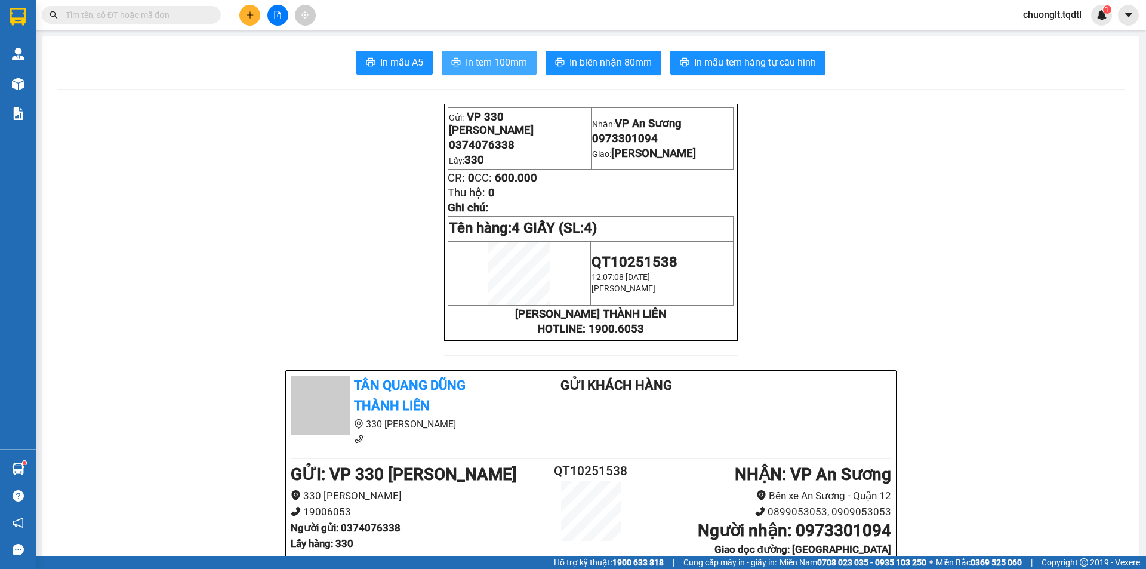
click at [491, 56] on span "In tem 100mm" at bounding box center [495, 62] width 61 height 15
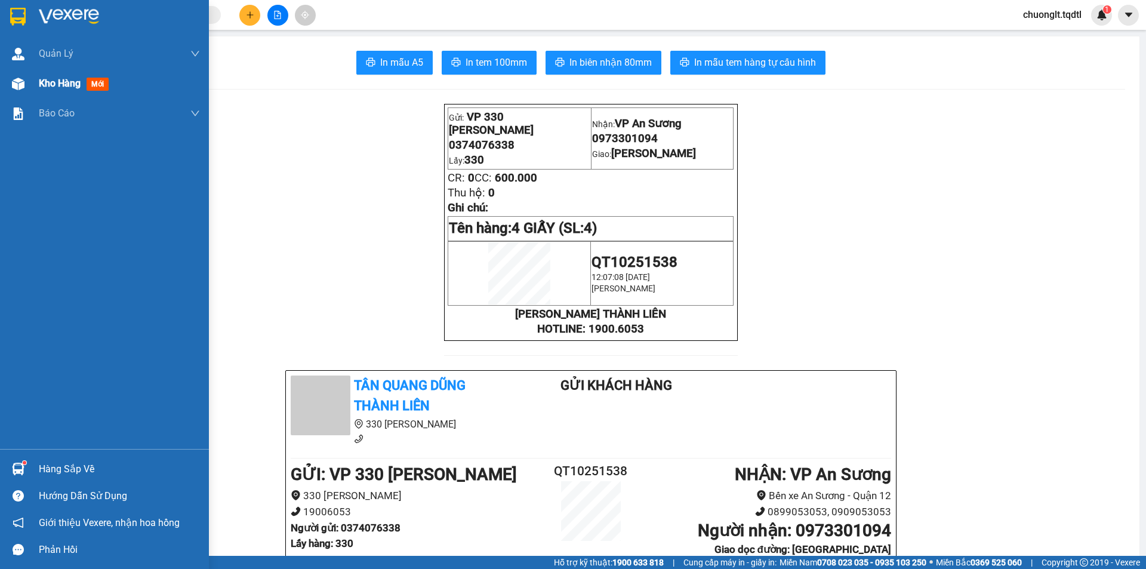
click at [54, 81] on span "Kho hàng" at bounding box center [60, 83] width 42 height 11
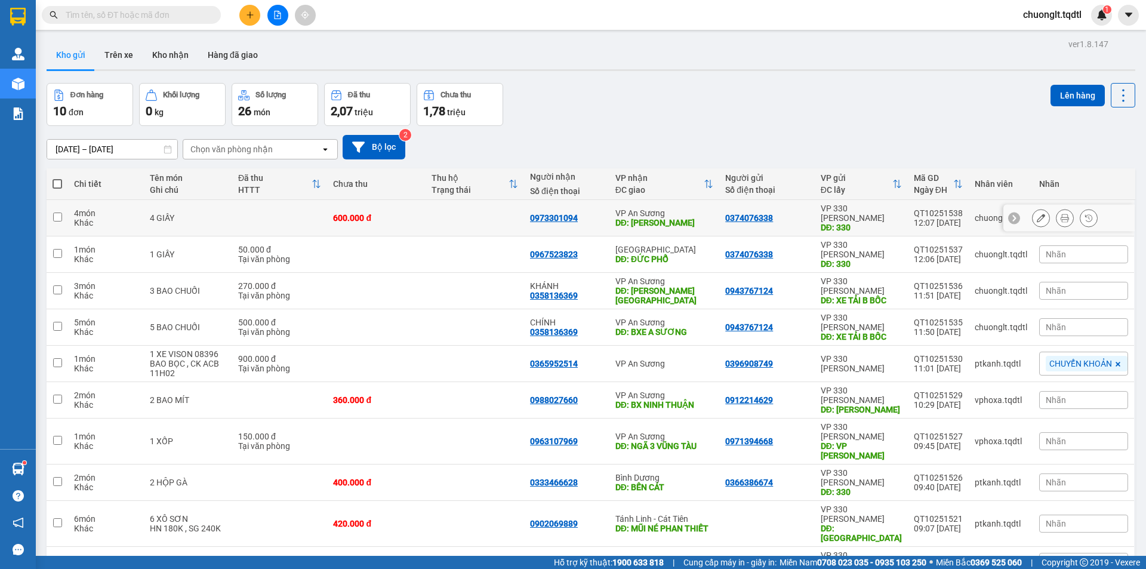
click at [246, 214] on td at bounding box center [279, 218] width 95 height 36
checkbox input "true"
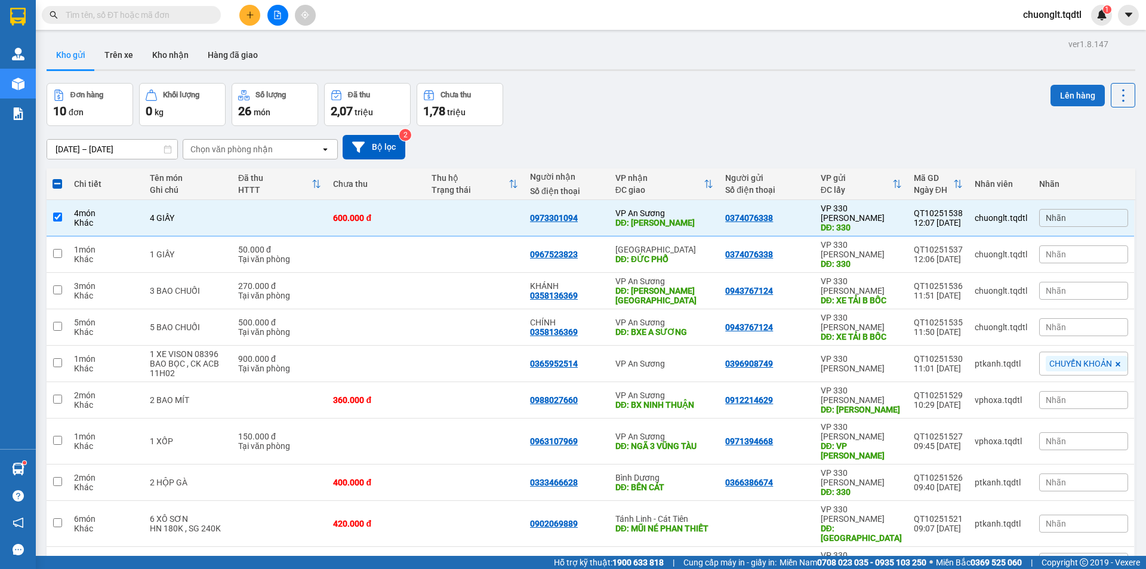
click at [1064, 97] on button "Lên hàng" at bounding box center [1077, 95] width 54 height 21
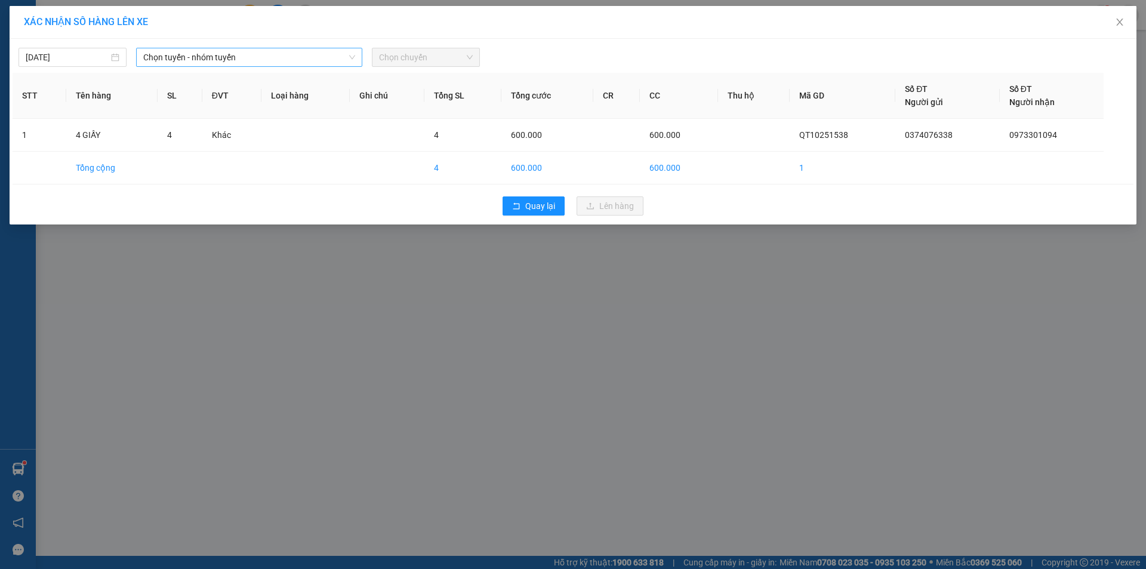
click at [311, 58] on span "Chọn tuyến - nhóm tuyến" at bounding box center [249, 57] width 212 height 18
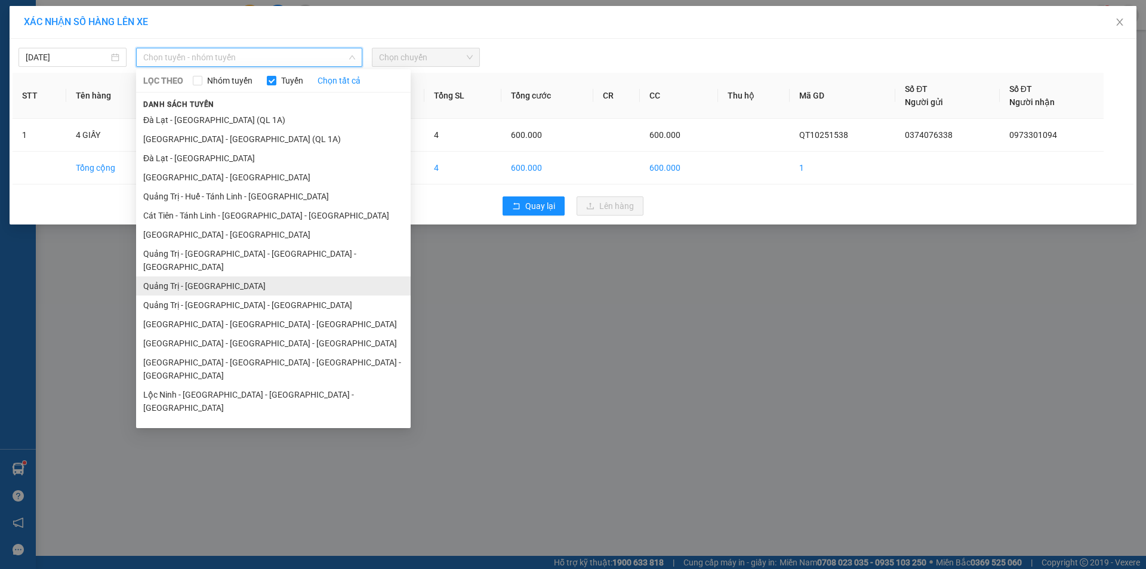
click at [243, 276] on li "Quảng Trị - [GEOGRAPHIC_DATA]" at bounding box center [273, 285] width 274 height 19
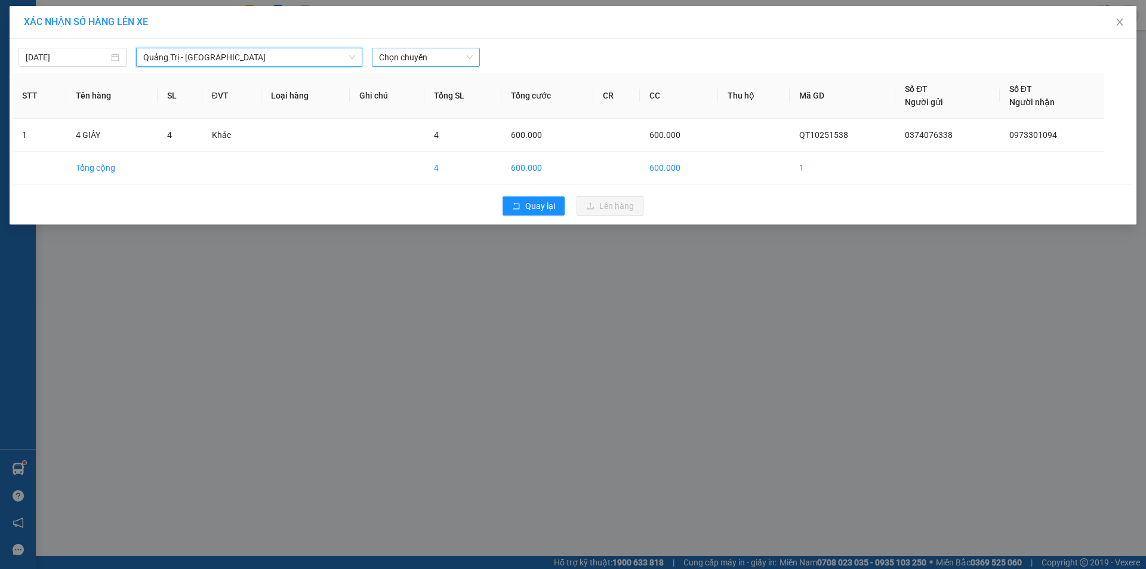
click at [455, 58] on span "Chọn chuyến" at bounding box center [426, 57] width 94 height 18
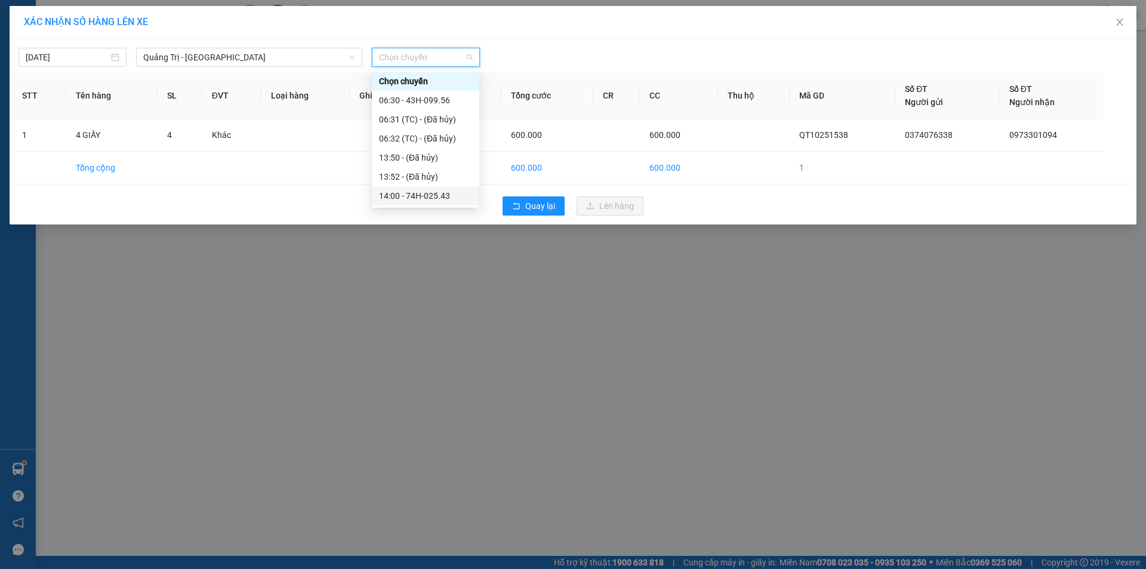
click at [439, 193] on div "14:00 - 74H-025.43" at bounding box center [425, 195] width 93 height 13
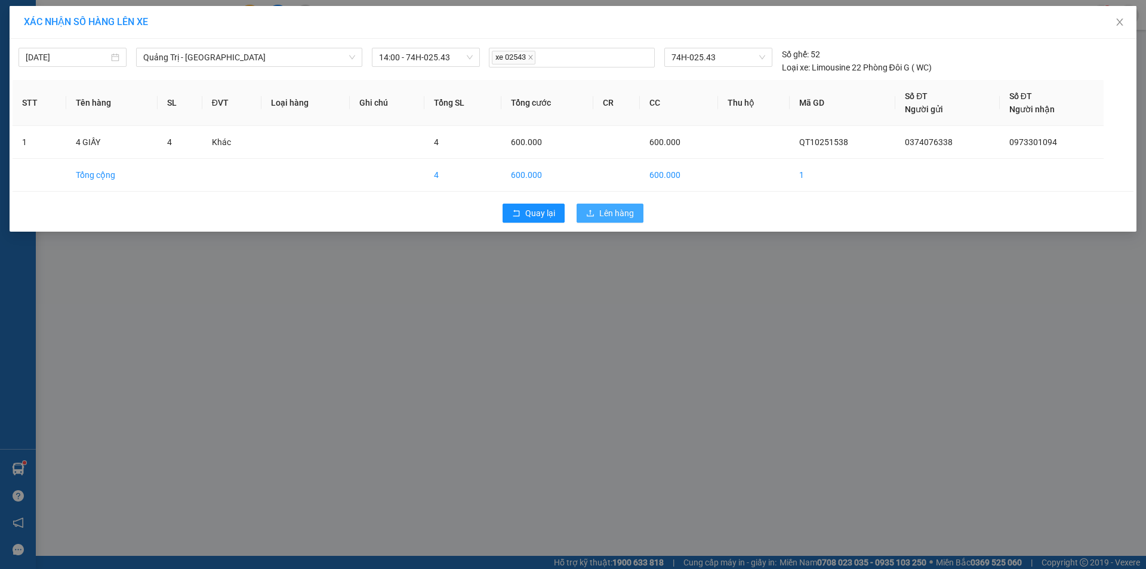
click at [591, 214] on icon "upload" at bounding box center [590, 213] width 8 height 8
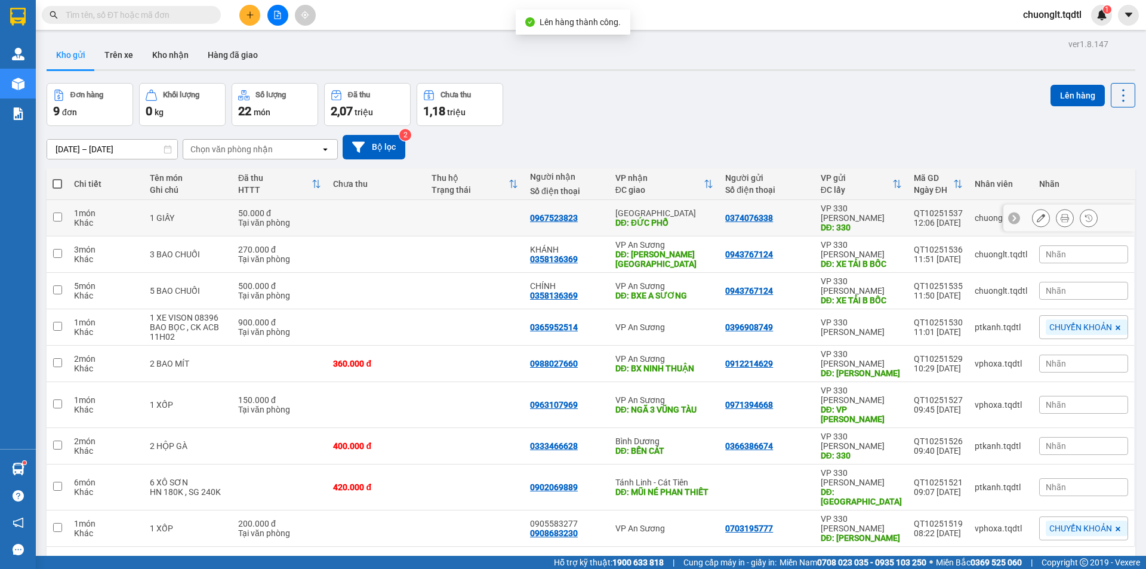
click at [192, 213] on div "1 GIẤY" at bounding box center [188, 218] width 76 height 10
checkbox input "true"
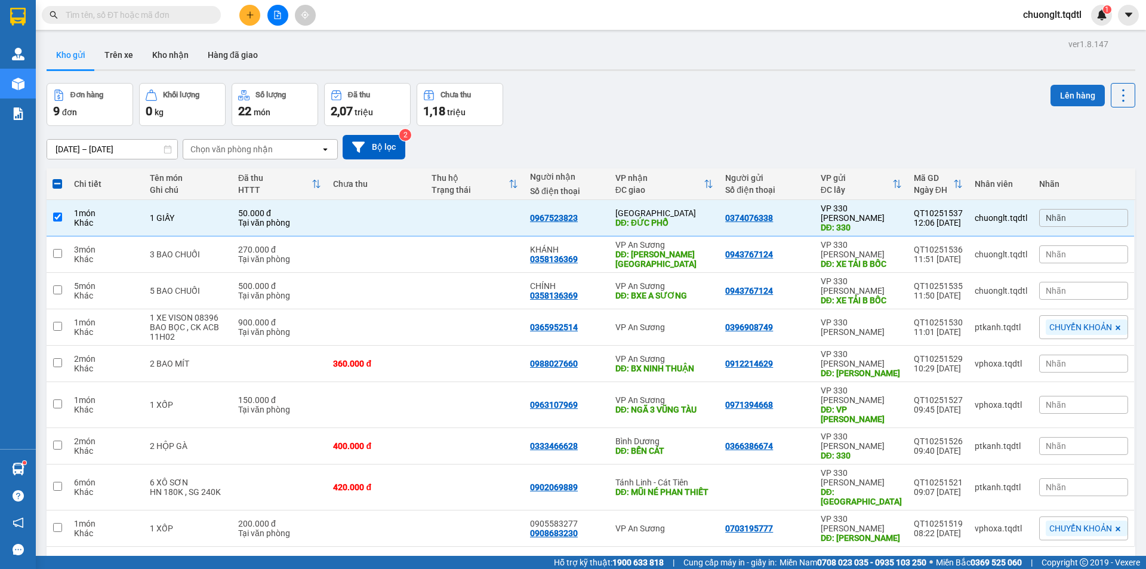
click at [1064, 92] on button "Lên hàng" at bounding box center [1077, 95] width 54 height 21
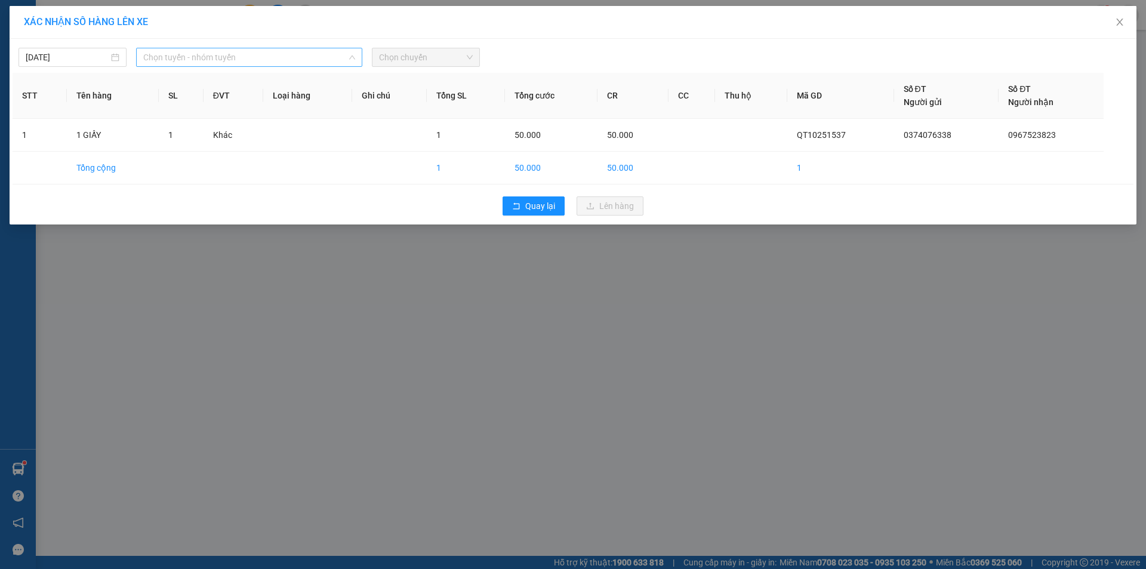
click at [297, 58] on span "Chọn tuyến - nhóm tuyến" at bounding box center [249, 57] width 212 height 18
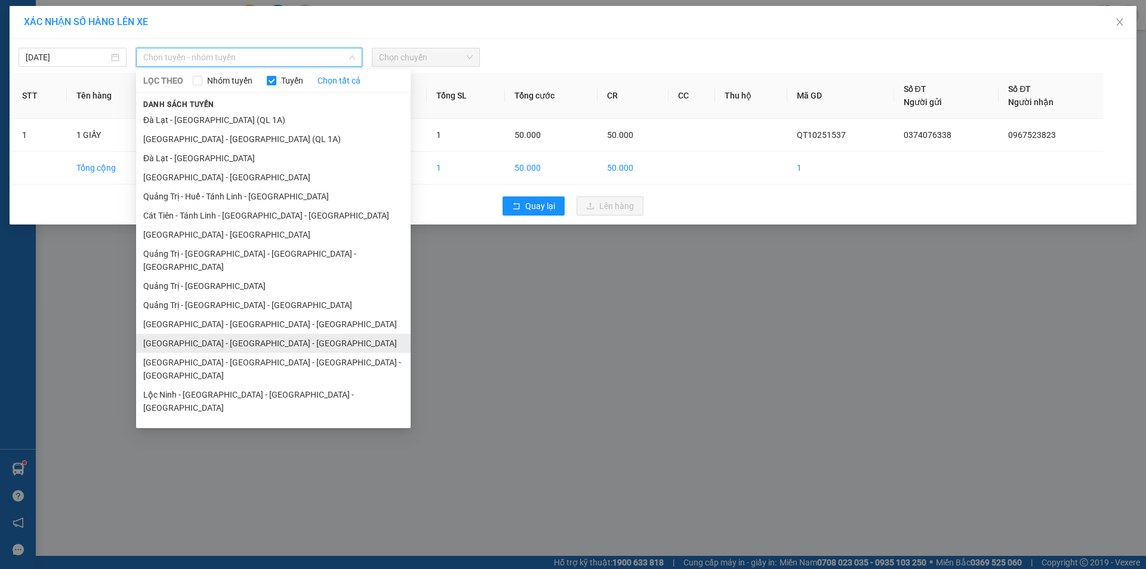
scroll to position [69, 0]
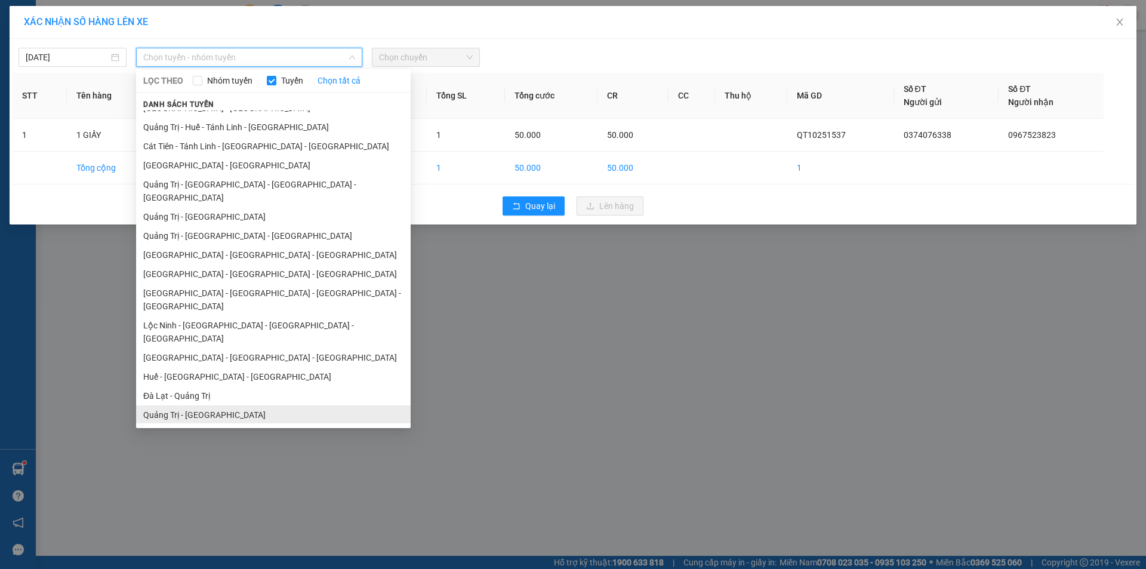
click at [229, 405] on li "Quảng Trị - [GEOGRAPHIC_DATA]" at bounding box center [273, 414] width 274 height 19
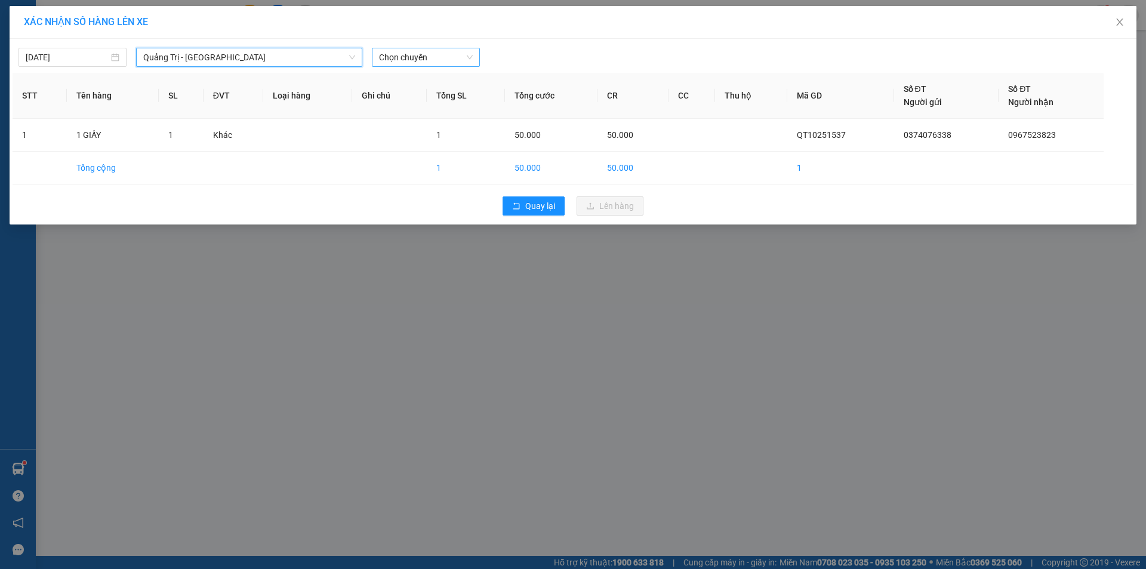
click at [434, 60] on span "Chọn chuyến" at bounding box center [426, 57] width 94 height 18
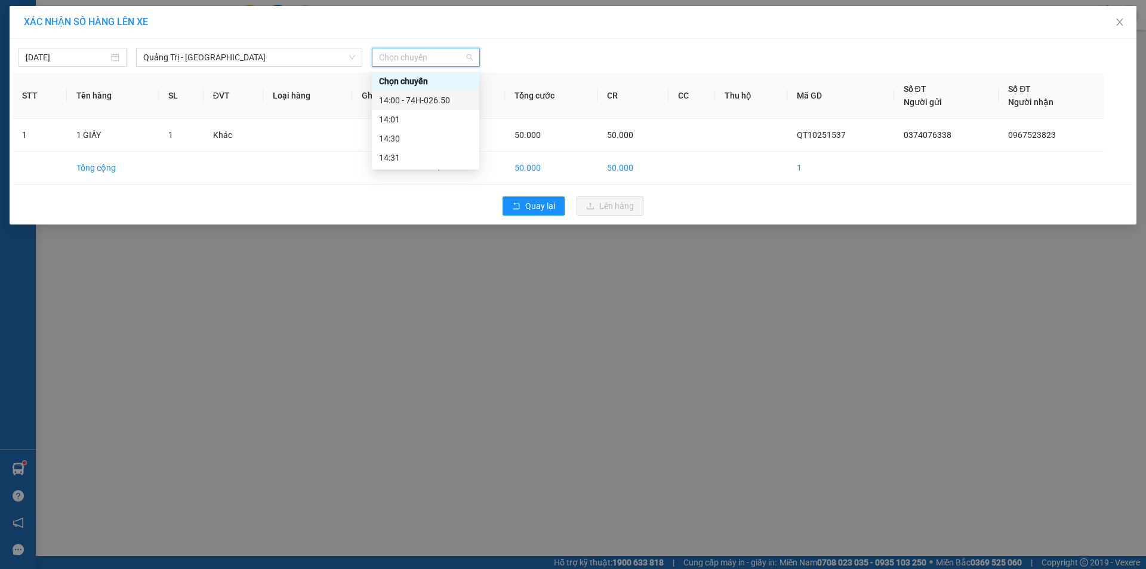
click at [431, 101] on div "14:00 - 74H-026.50" at bounding box center [425, 100] width 93 height 13
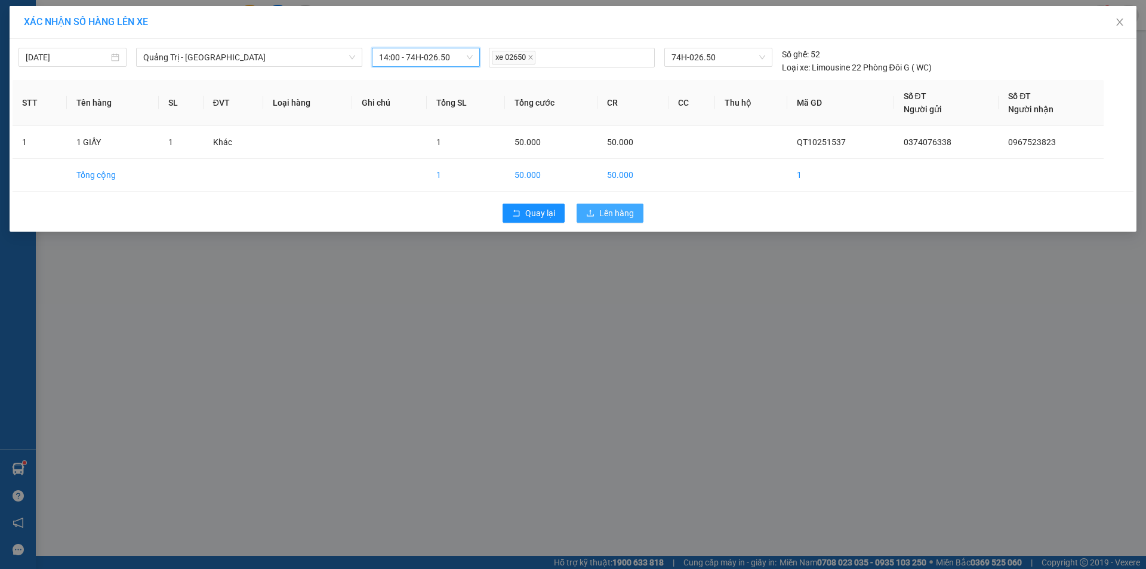
click at [628, 220] on button "Lên hàng" at bounding box center [609, 212] width 67 height 19
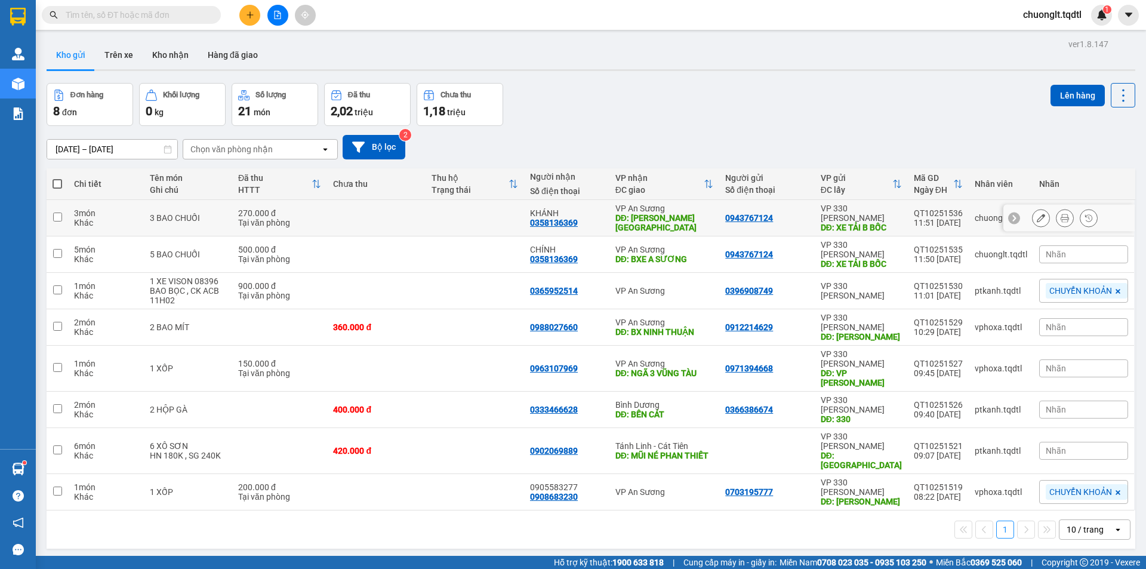
click at [372, 211] on td at bounding box center [376, 218] width 98 height 36
checkbox input "true"
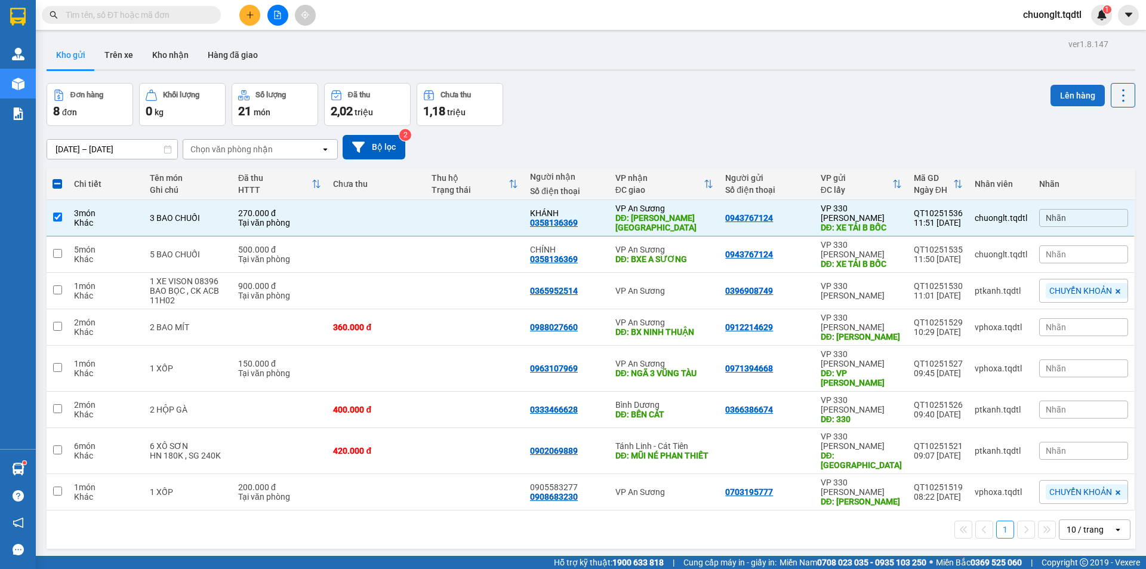
click at [1071, 93] on button "Lên hàng" at bounding box center [1077, 95] width 54 height 21
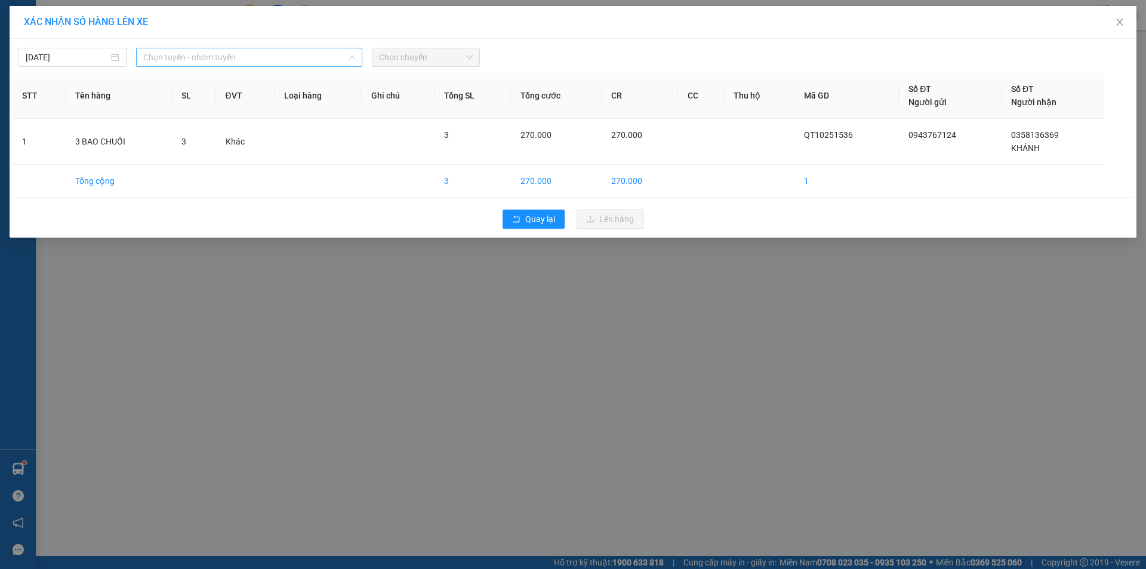
click at [325, 55] on span "Chọn tuyến - nhóm tuyến" at bounding box center [249, 57] width 212 height 18
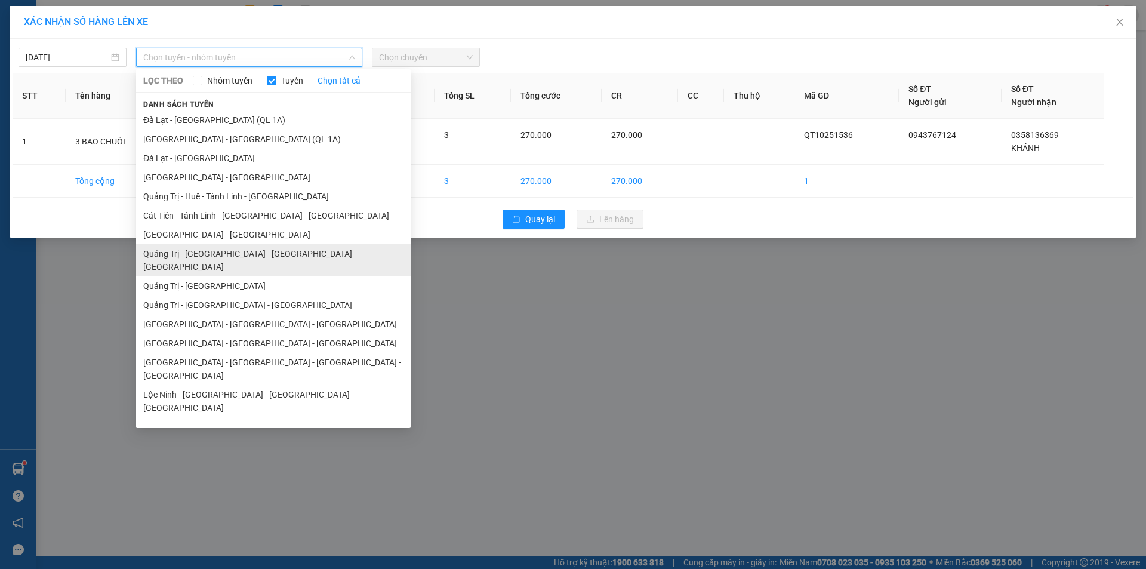
click at [281, 254] on li "Quảng Trị - [GEOGRAPHIC_DATA] - [GEOGRAPHIC_DATA] - [GEOGRAPHIC_DATA]" at bounding box center [273, 260] width 274 height 32
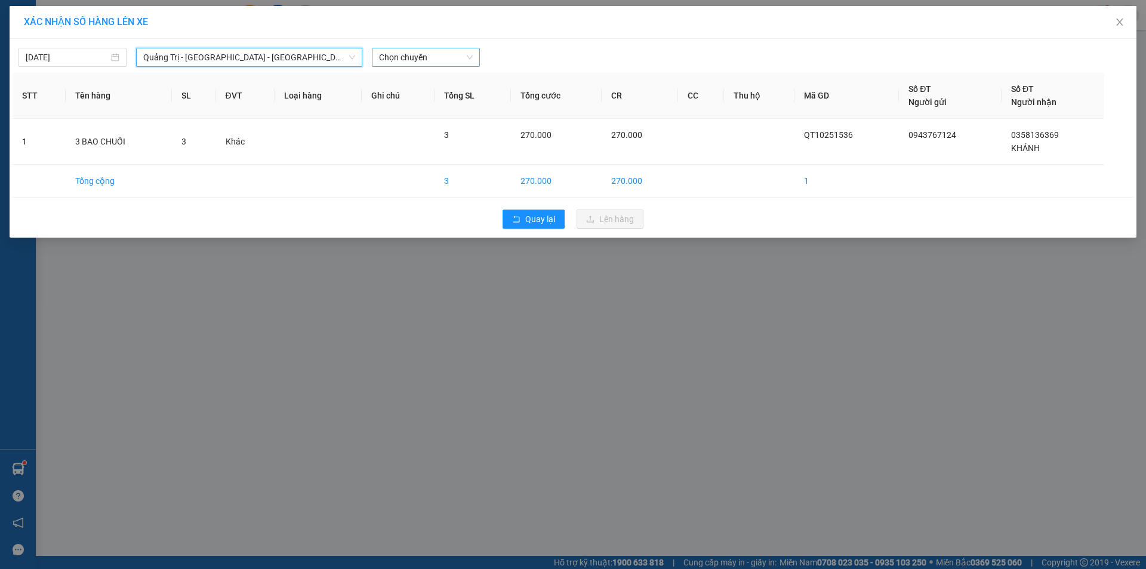
click at [468, 53] on span "Chọn chuyến" at bounding box center [426, 57] width 94 height 18
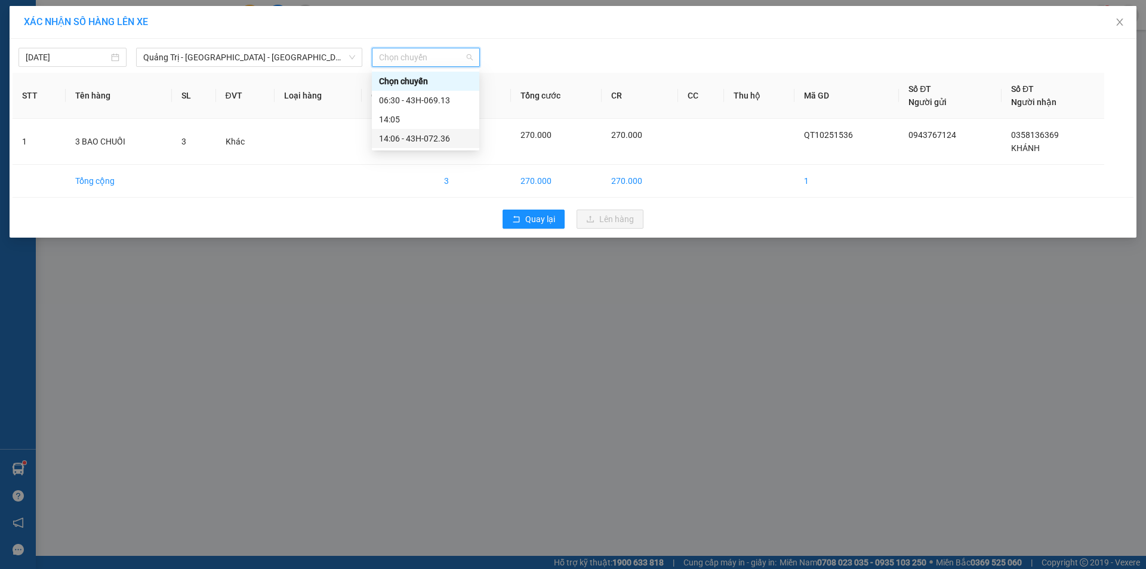
click at [439, 140] on div "14:06 - 43H-072.36" at bounding box center [425, 138] width 93 height 13
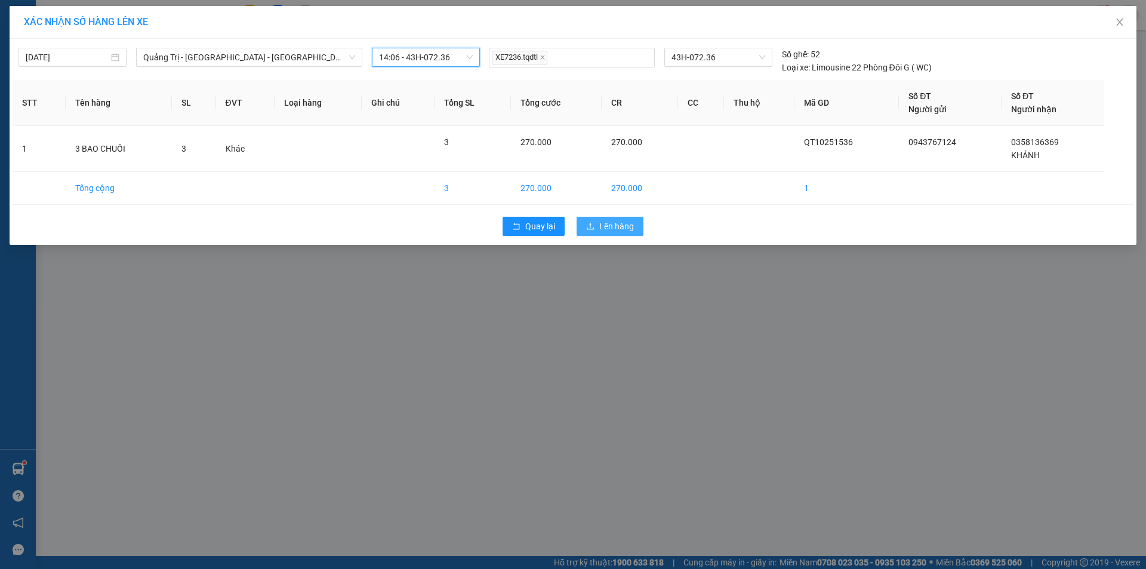
click at [631, 234] on button "Lên hàng" at bounding box center [609, 226] width 67 height 19
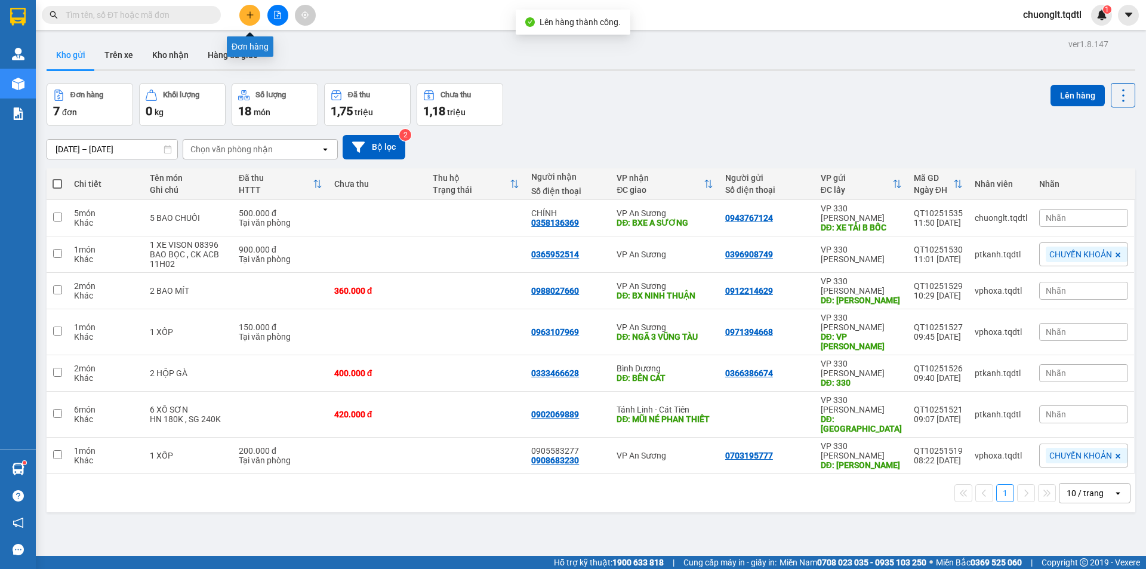
click at [252, 13] on icon "plus" at bounding box center [250, 15] width 8 height 8
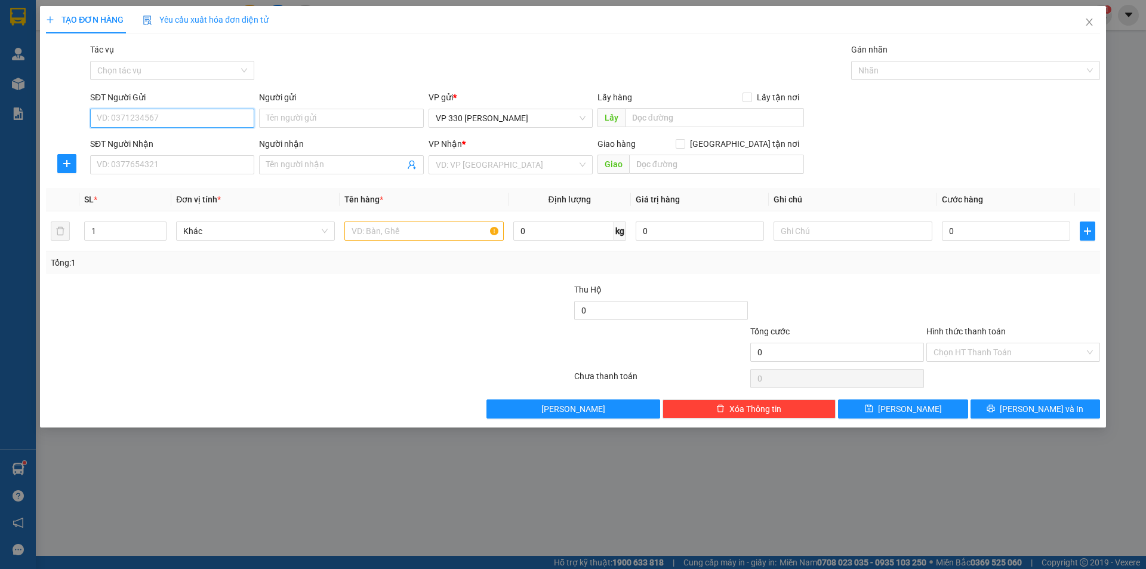
click at [156, 119] on input "SĐT Người Gửi" at bounding box center [172, 118] width 164 height 19
click at [187, 169] on input "SĐT Người Nhận" at bounding box center [172, 164] width 164 height 19
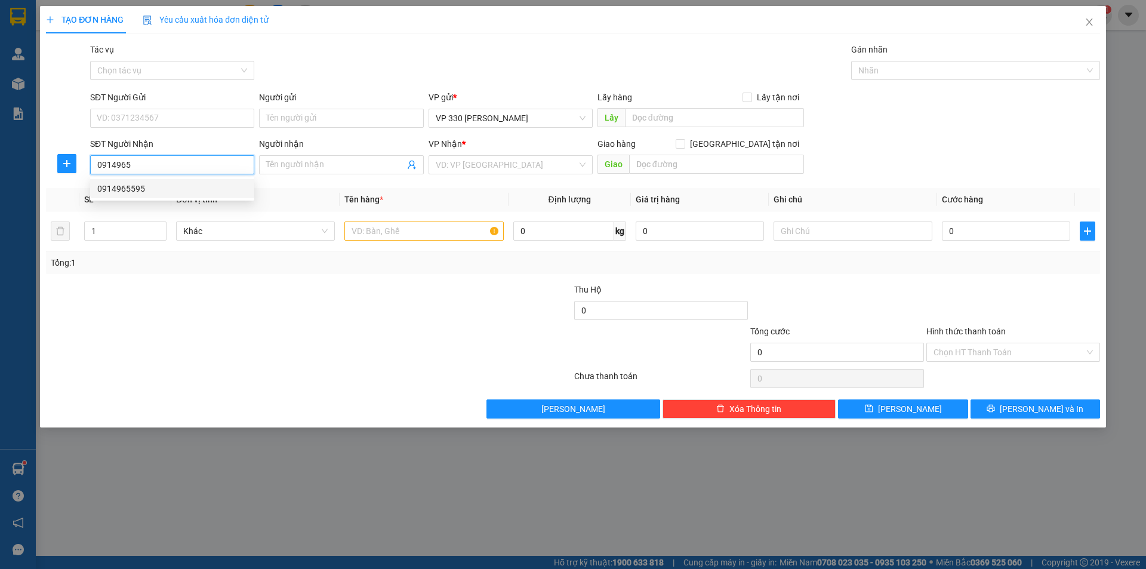
click at [158, 180] on div "0914965595" at bounding box center [172, 188] width 164 height 19
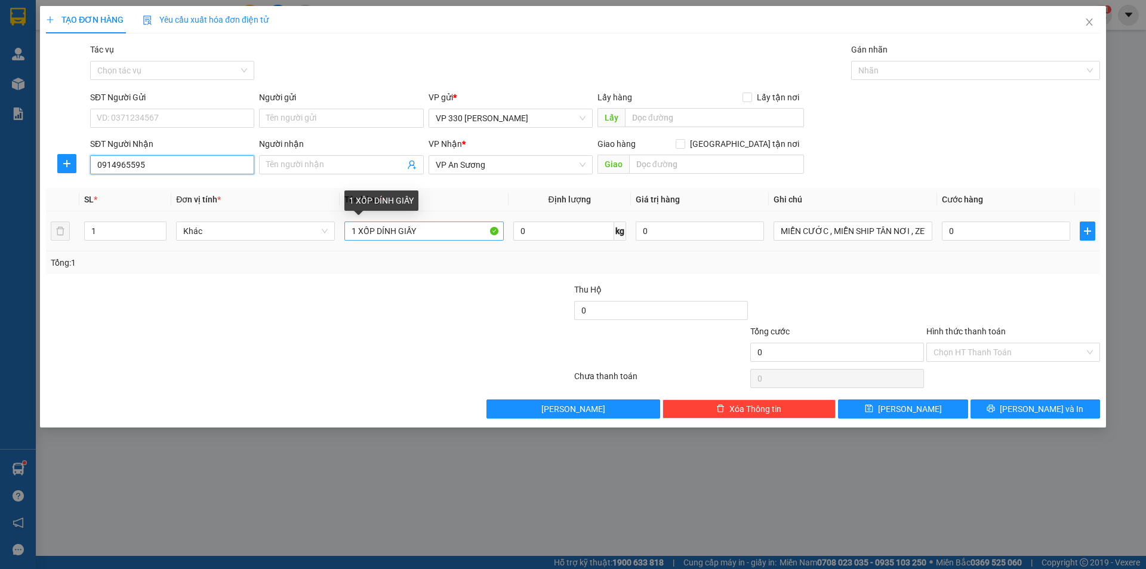
type input "0914965595"
click at [429, 231] on input "1 XỐP DÍNH GIẤY" at bounding box center [423, 230] width 159 height 19
type input "1 XỐP 1 GIẤY"
type input "2"
click at [156, 226] on span "up" at bounding box center [159, 227] width 7 height 7
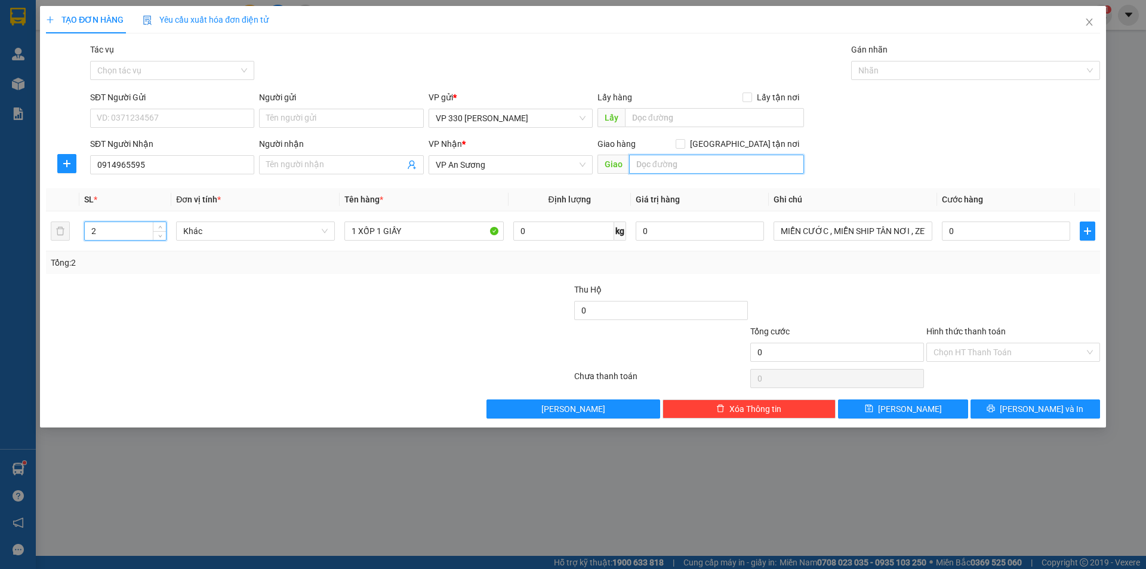
click at [669, 166] on input "text" at bounding box center [716, 164] width 175 height 19
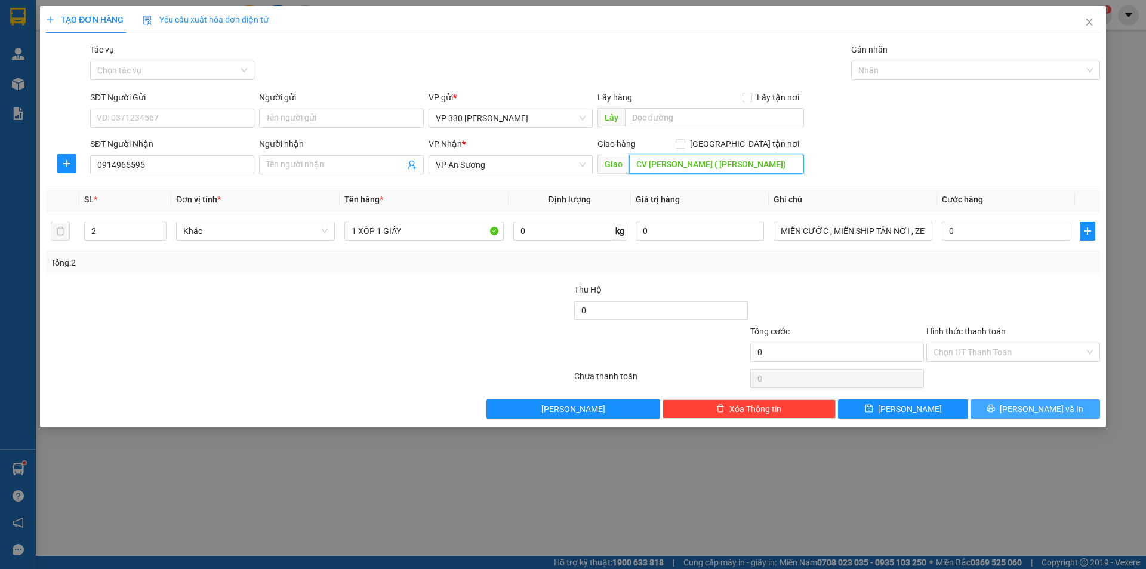
type input "CV [PERSON_NAME] ( [PERSON_NAME])"
click at [1066, 408] on button "[PERSON_NAME] và In" at bounding box center [1034, 408] width 129 height 19
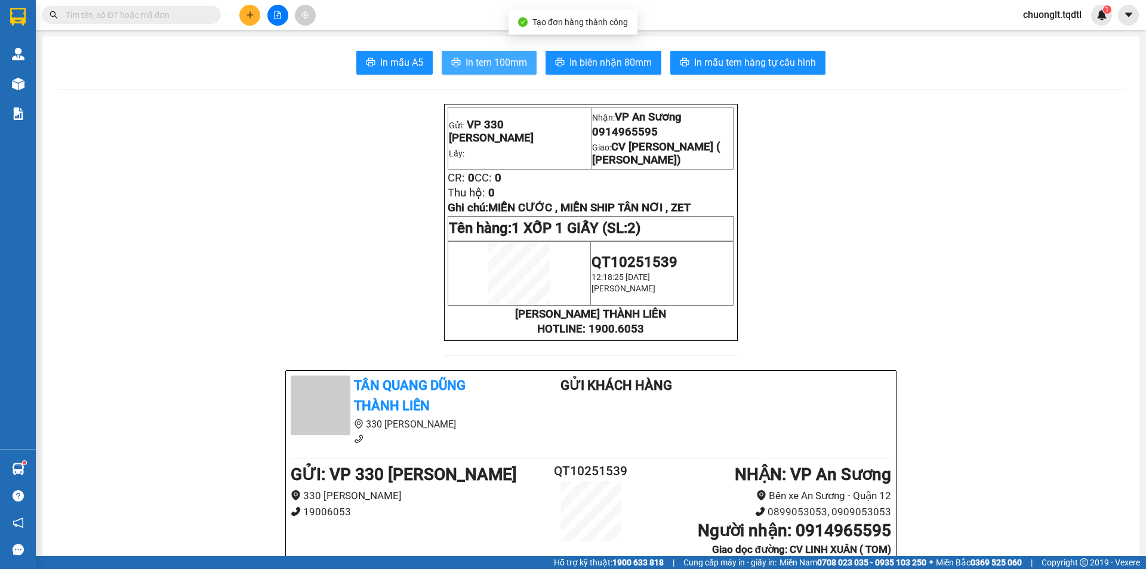
click at [488, 63] on span "In tem 100mm" at bounding box center [495, 62] width 61 height 15
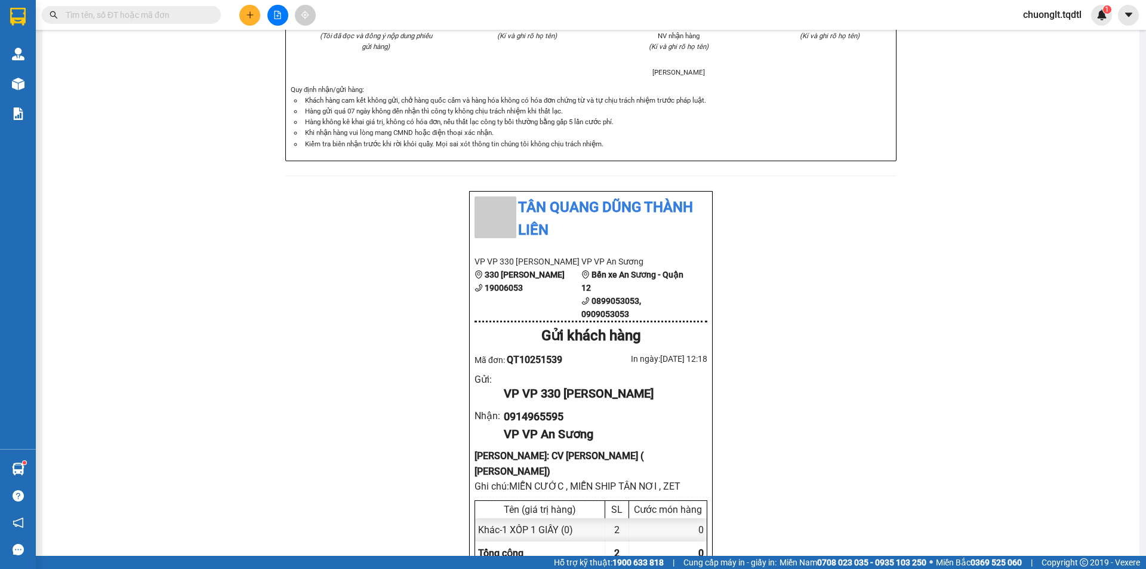
scroll to position [339, 0]
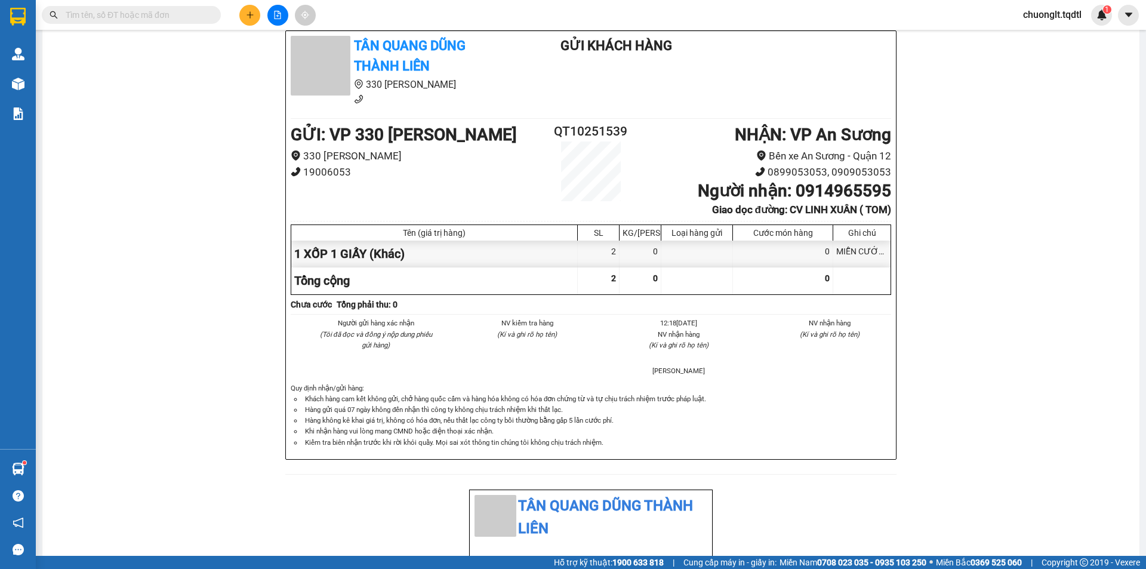
click at [242, 10] on button at bounding box center [249, 15] width 21 height 21
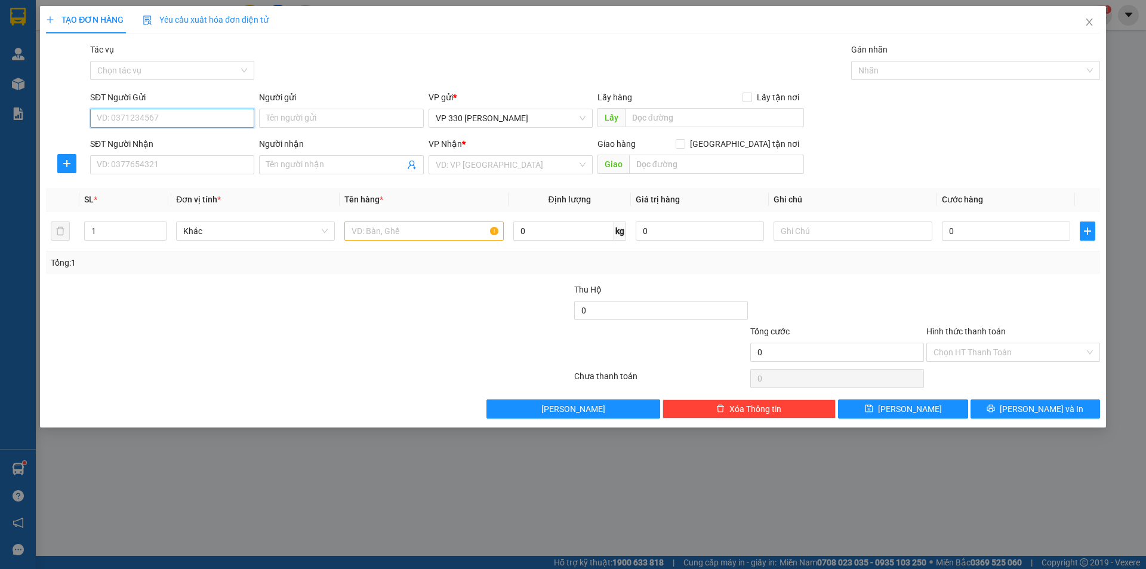
click at [169, 120] on input "SĐT Người Gửi" at bounding box center [172, 118] width 164 height 19
click at [141, 133] on div "0396113339" at bounding box center [172, 141] width 164 height 19
type input "0396113339"
type input "330"
type input "0378327417"
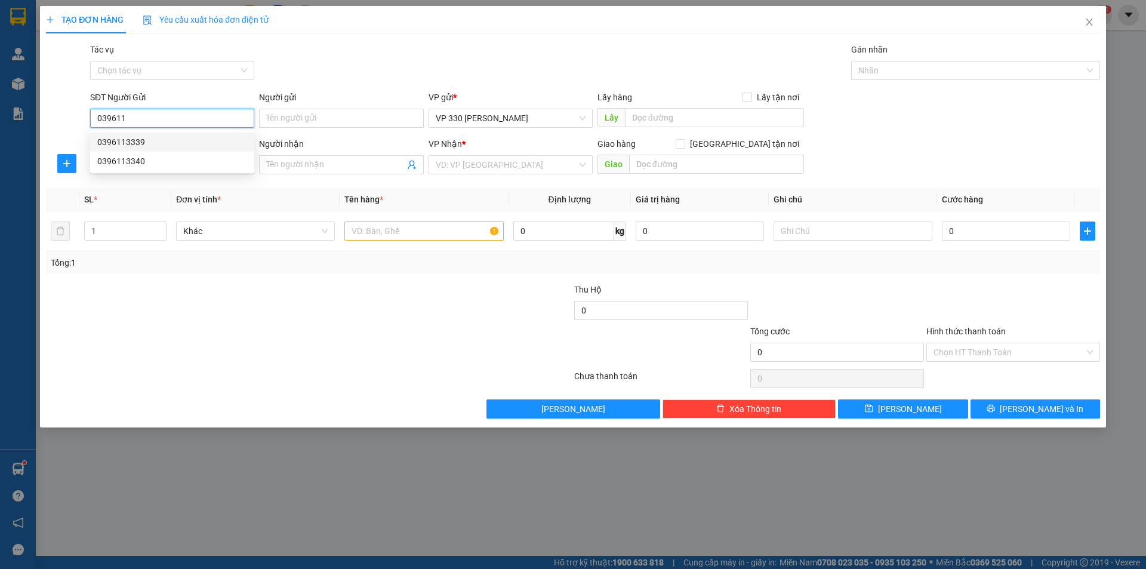
type input "ĐH NÔNG LÂM"
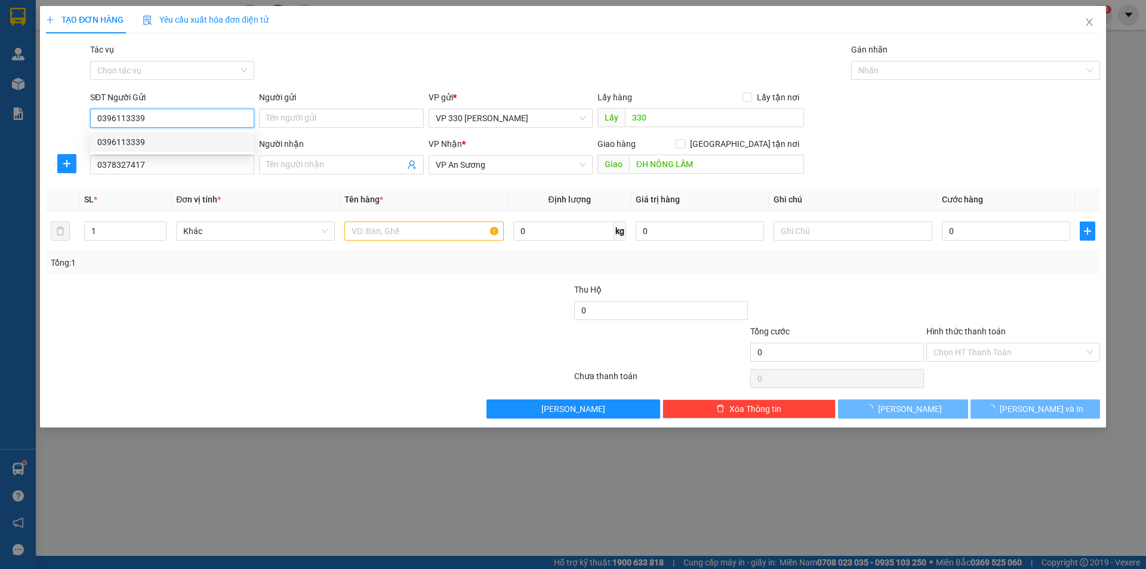
type input "250.000"
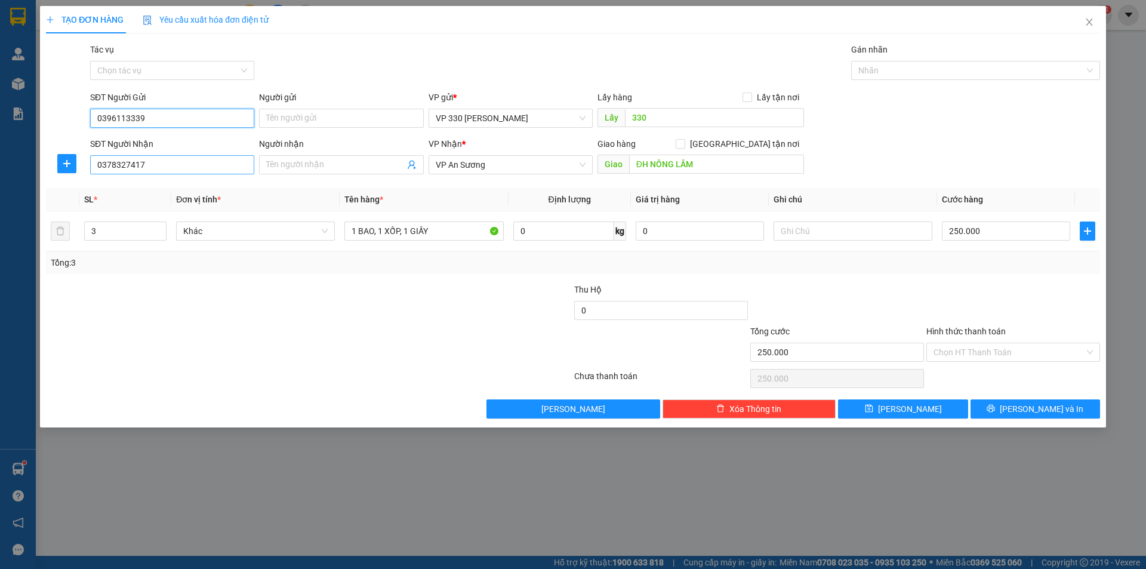
type input "0396113339"
click at [161, 163] on input "0378327417" at bounding box center [172, 164] width 164 height 19
click at [148, 187] on div "0378327417" at bounding box center [172, 188] width 150 height 13
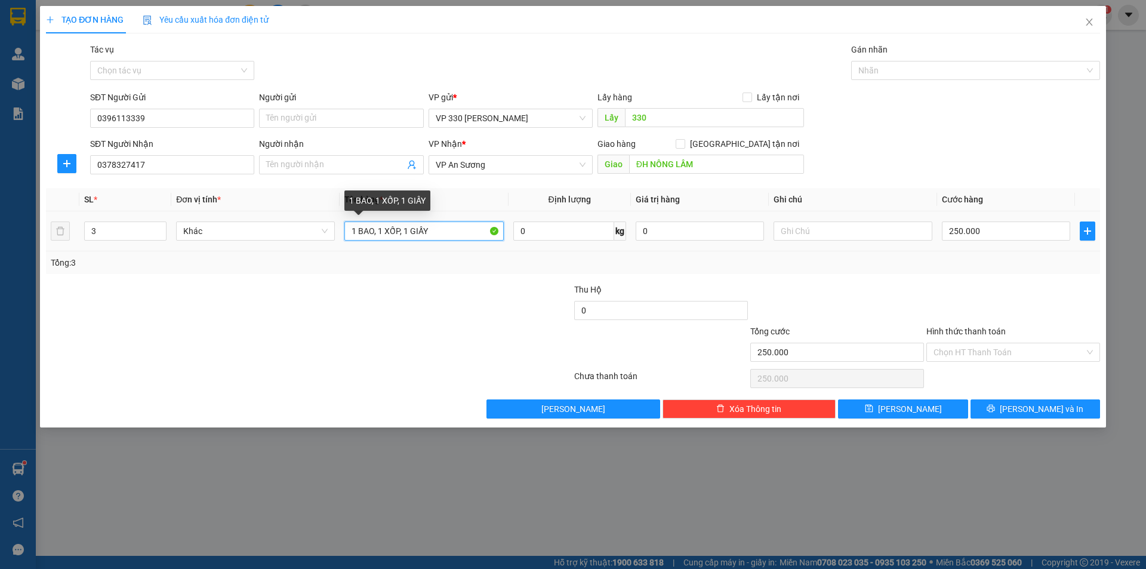
drag, startPoint x: 437, startPoint y: 236, endPoint x: 404, endPoint y: 237, distance: 32.8
click at [404, 237] on input "1 BAO, 1 XỐP, 1 GIẤY" at bounding box center [423, 230] width 159 height 19
type input "1 BAO, 1 XỐP,"
type input "2"
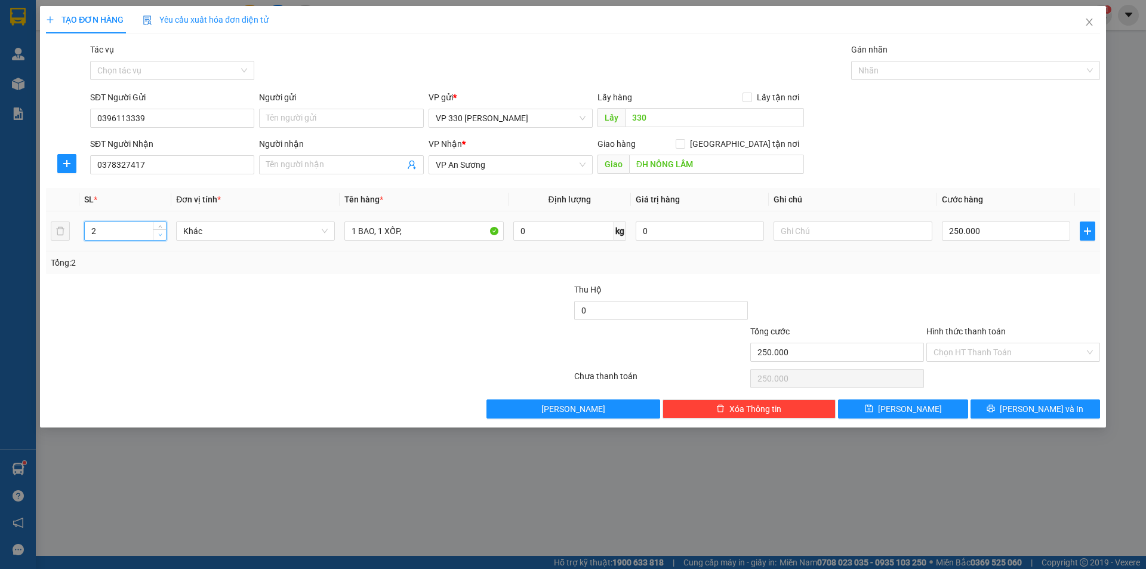
click at [157, 236] on span "down" at bounding box center [159, 235] width 7 height 7
click at [999, 231] on input "250.000" at bounding box center [1006, 230] width 128 height 19
type input "2"
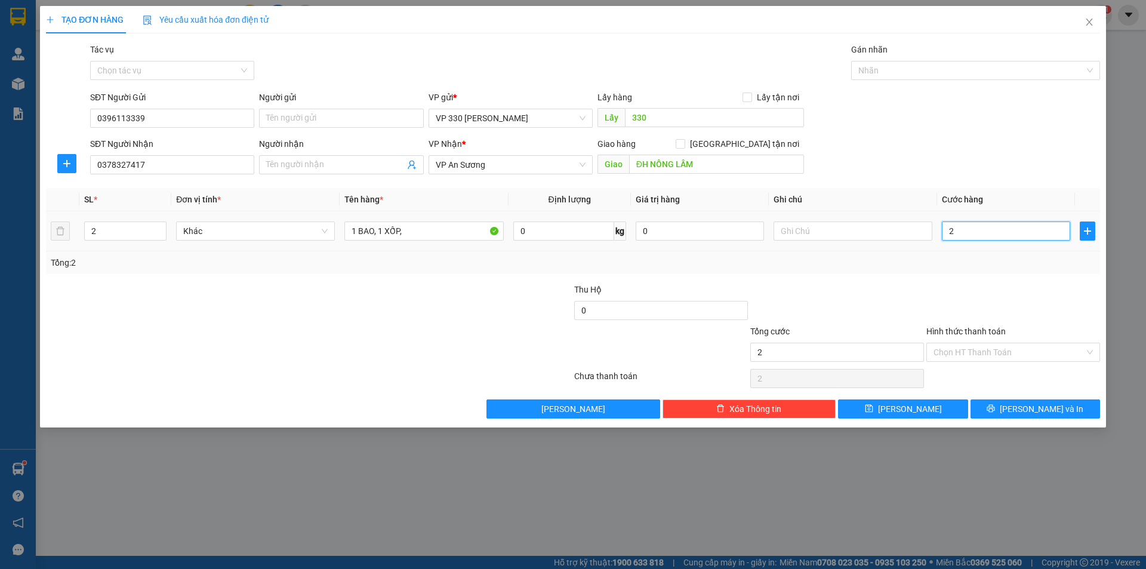
type input "20"
type input "200"
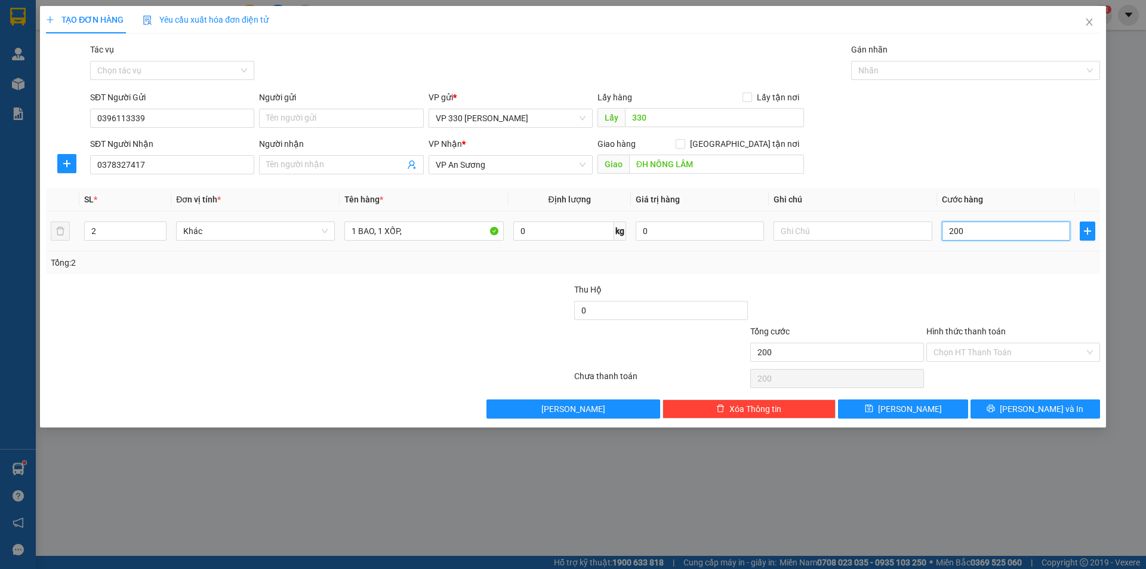
type input "2.000"
type input "20.000"
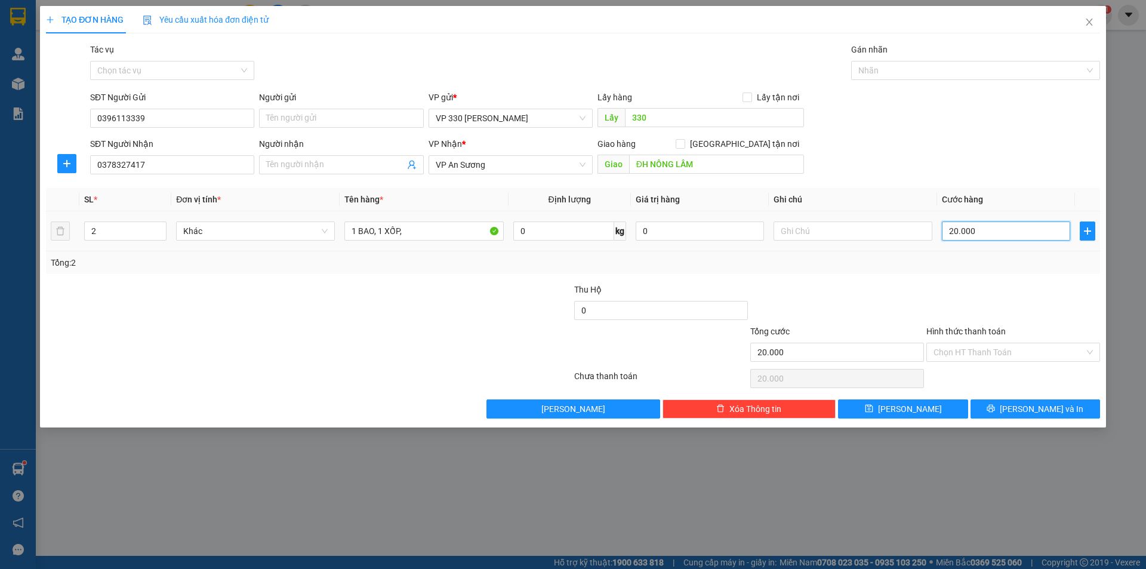
type input "200.000"
click at [714, 165] on input "ĐH NÔNG LÂM" at bounding box center [716, 164] width 175 height 19
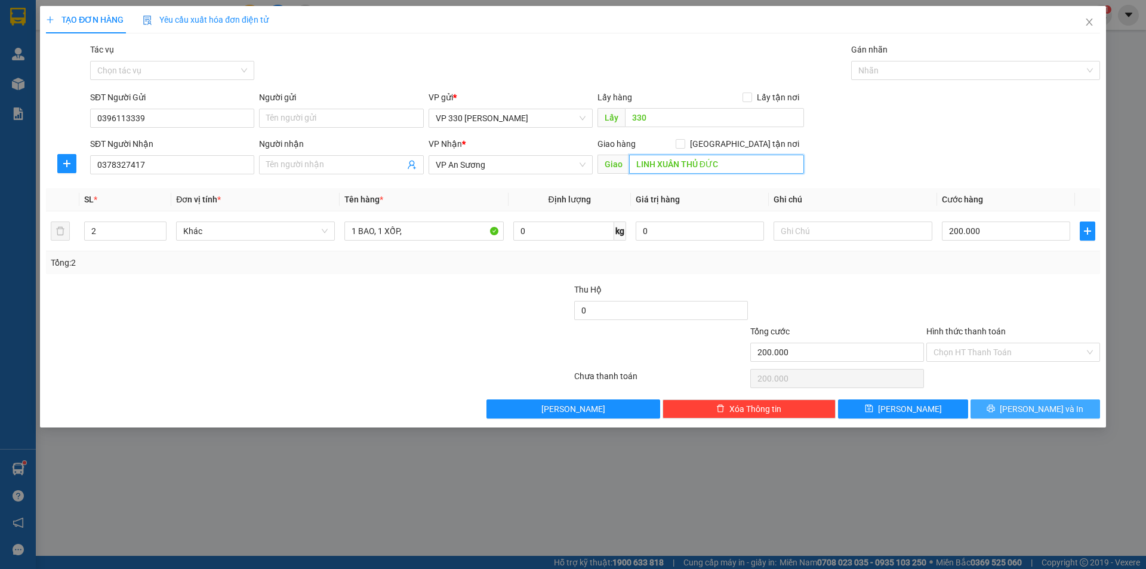
type input "LINH XUÂN THỦ ĐỨC"
click at [995, 410] on icon "printer" at bounding box center [990, 408] width 8 height 8
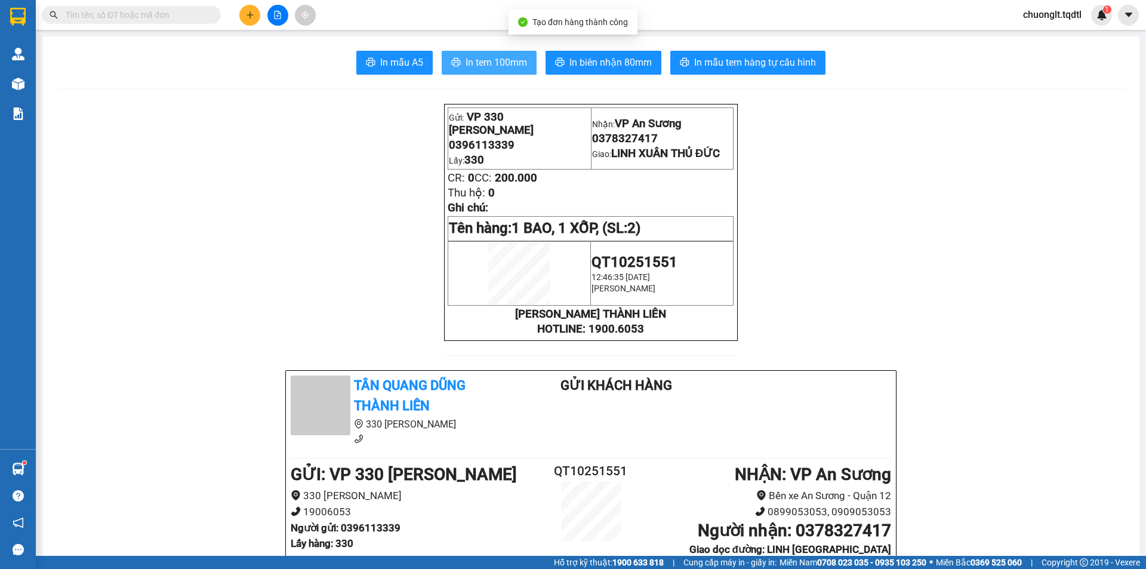
click at [487, 66] on span "In tem 100mm" at bounding box center [495, 62] width 61 height 15
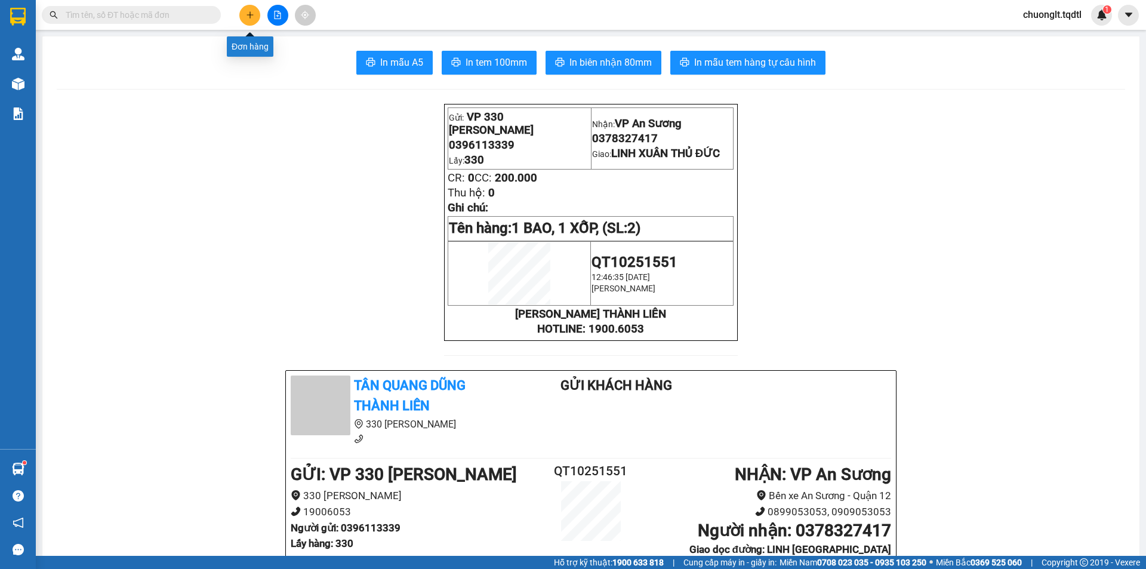
click at [250, 13] on icon "plus" at bounding box center [249, 14] width 1 height 7
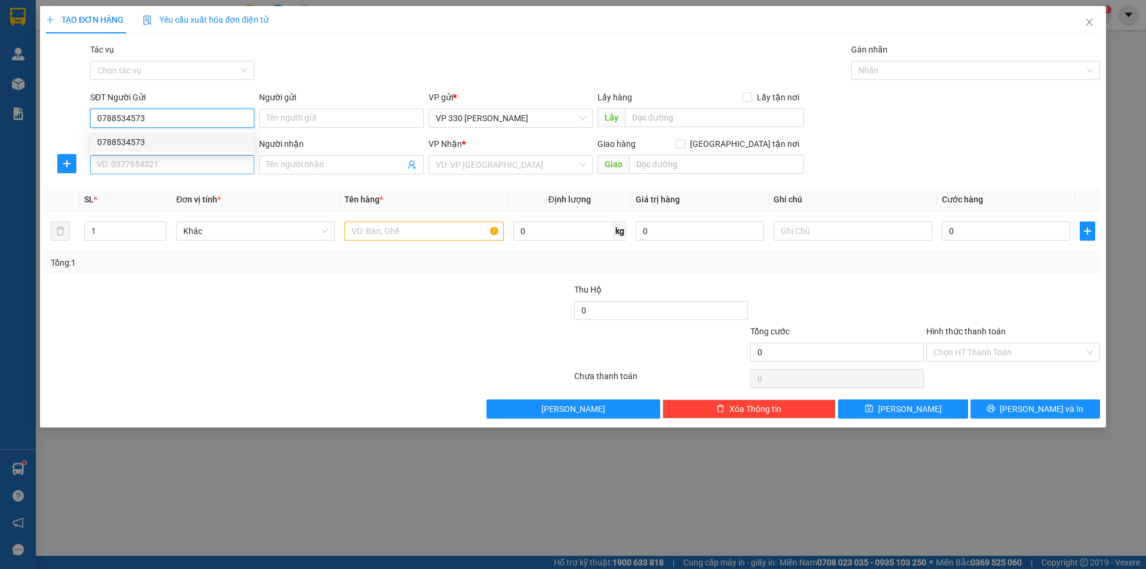
type input "0788534573"
click at [141, 163] on input "SĐT Người Nhận" at bounding box center [172, 164] width 164 height 19
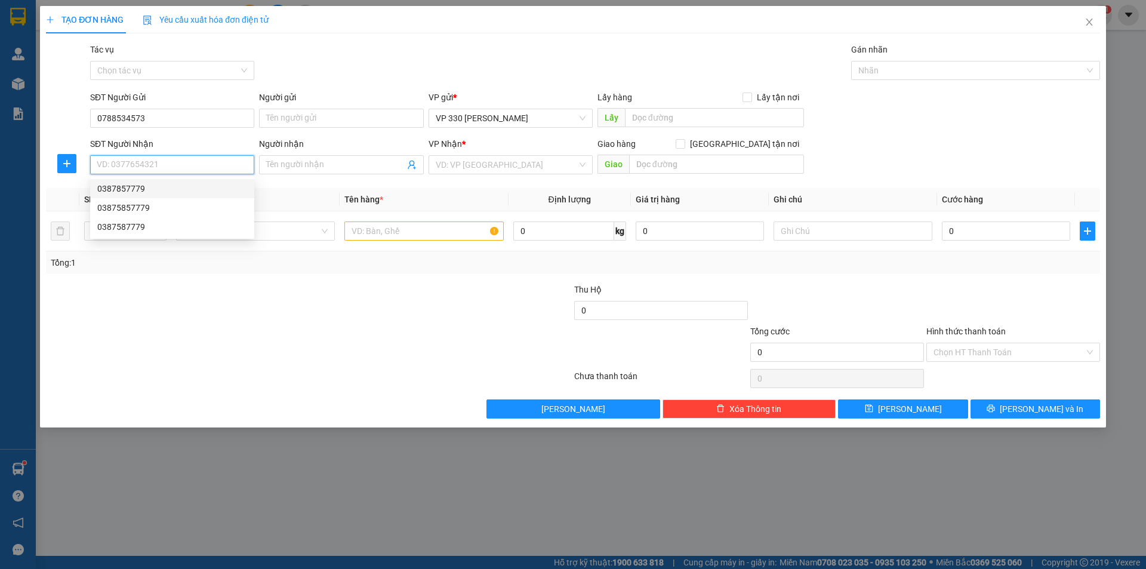
click at [155, 186] on div "0387857779" at bounding box center [172, 188] width 150 height 13
type input "0387857779"
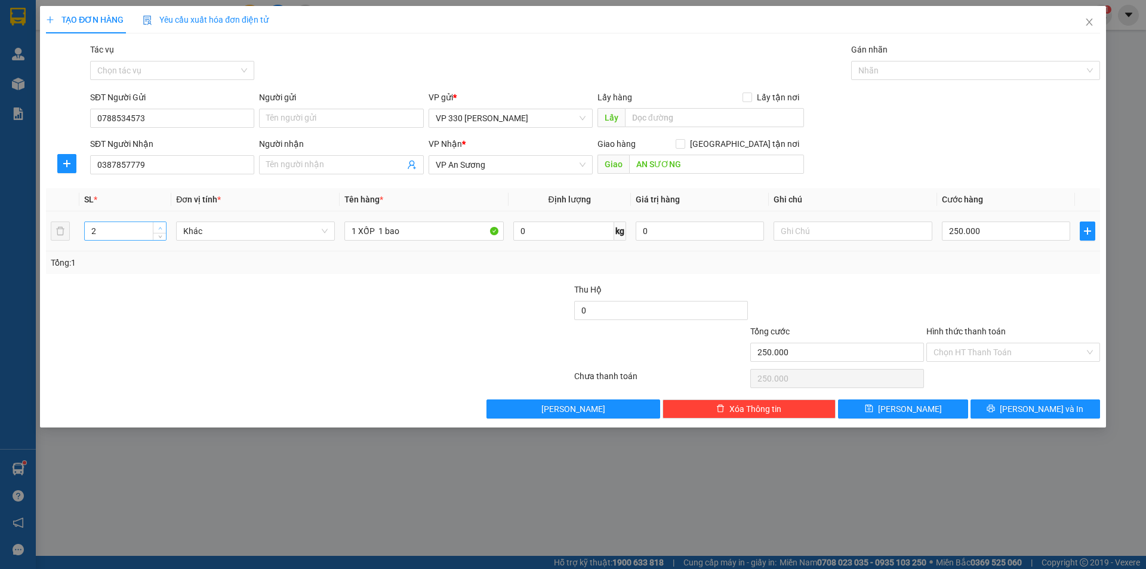
click at [162, 224] on span "up" at bounding box center [159, 227] width 7 height 7
click at [161, 225] on span "up" at bounding box center [159, 227] width 7 height 7
click at [408, 230] on input "1 XỐP 1 bao" at bounding box center [423, 230] width 159 height 19
click at [1031, 354] on input "Hình thức thanh toán" at bounding box center [1008, 352] width 151 height 18
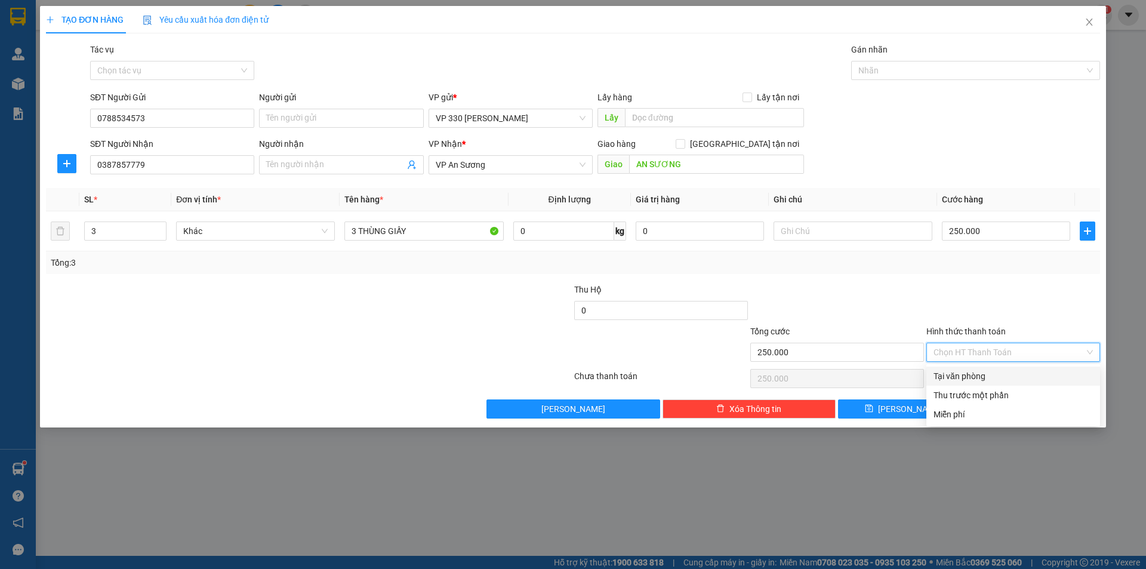
click at [995, 374] on div "Tại văn phòng" at bounding box center [1012, 375] width 159 height 13
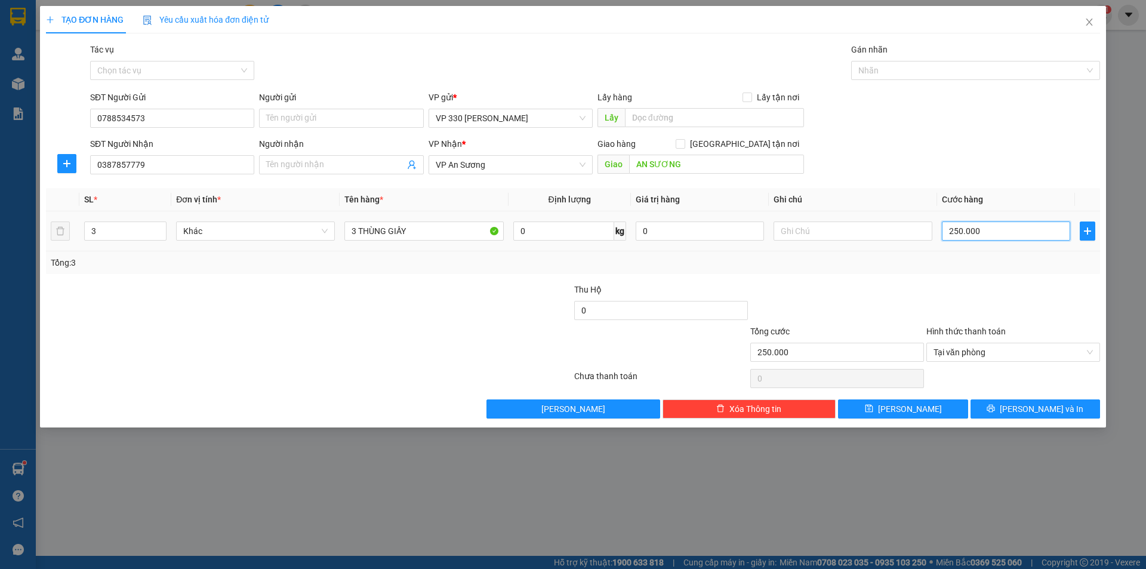
click at [990, 232] on input "250.000" at bounding box center [1006, 230] width 128 height 19
click at [948, 228] on input "0" at bounding box center [1006, 230] width 128 height 19
click at [1039, 408] on span "[PERSON_NAME] và In" at bounding box center [1041, 408] width 84 height 13
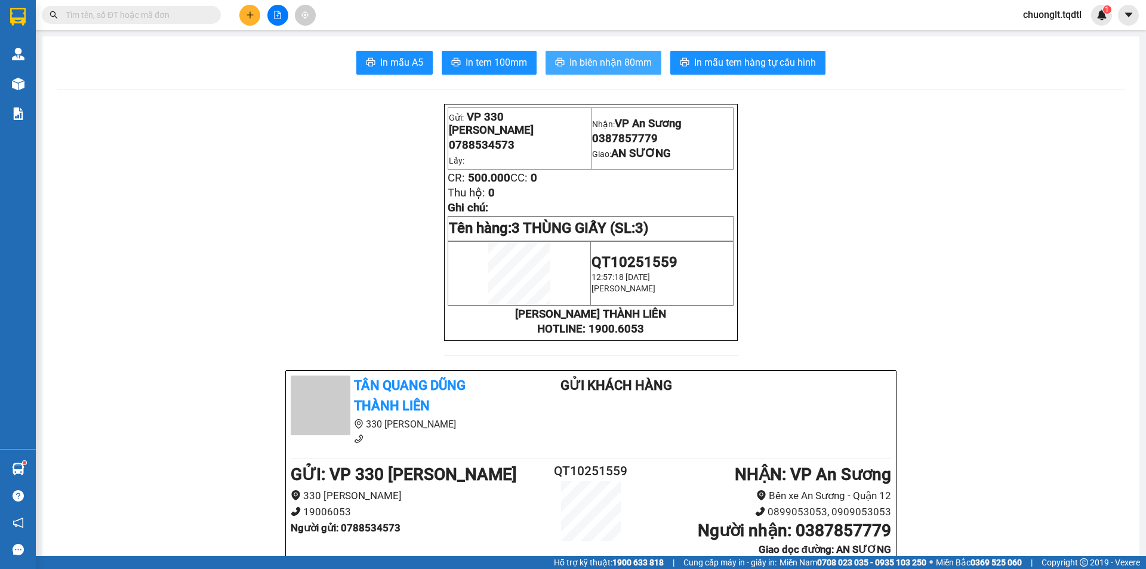
drag, startPoint x: 636, startPoint y: 67, endPoint x: 637, endPoint y: 75, distance: 7.3
click at [638, 66] on span "In biên nhận 80mm" at bounding box center [610, 62] width 82 height 15
click at [482, 65] on span "In tem 100mm" at bounding box center [495, 62] width 61 height 15
click at [498, 69] on span "In tem 100mm" at bounding box center [495, 62] width 61 height 15
click at [253, 11] on icon "plus" at bounding box center [250, 15] width 8 height 8
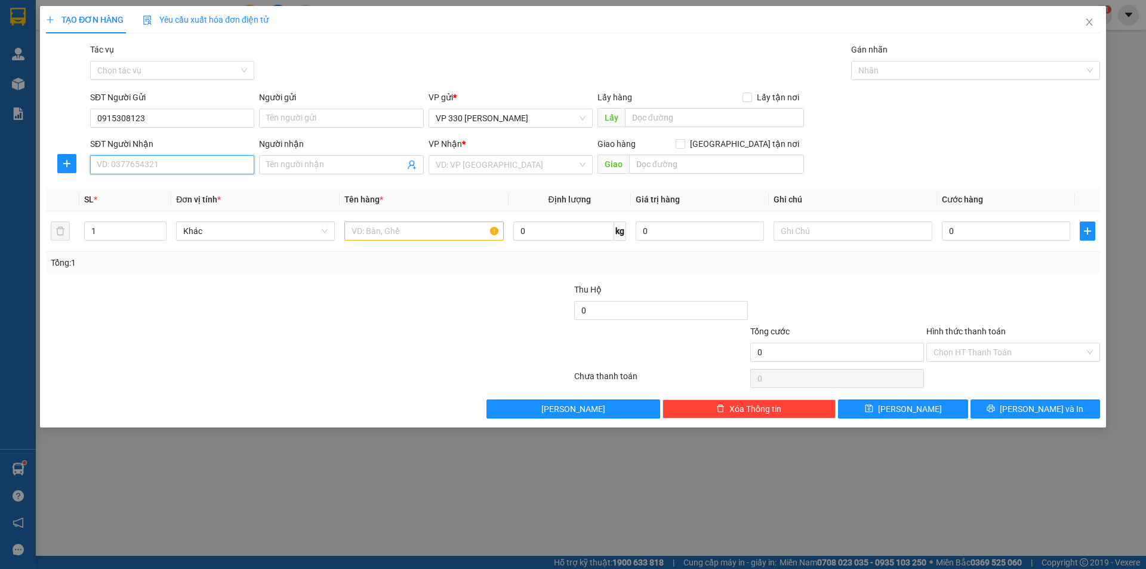
click at [176, 165] on input "SĐT Người Nhận" at bounding box center [172, 164] width 164 height 19
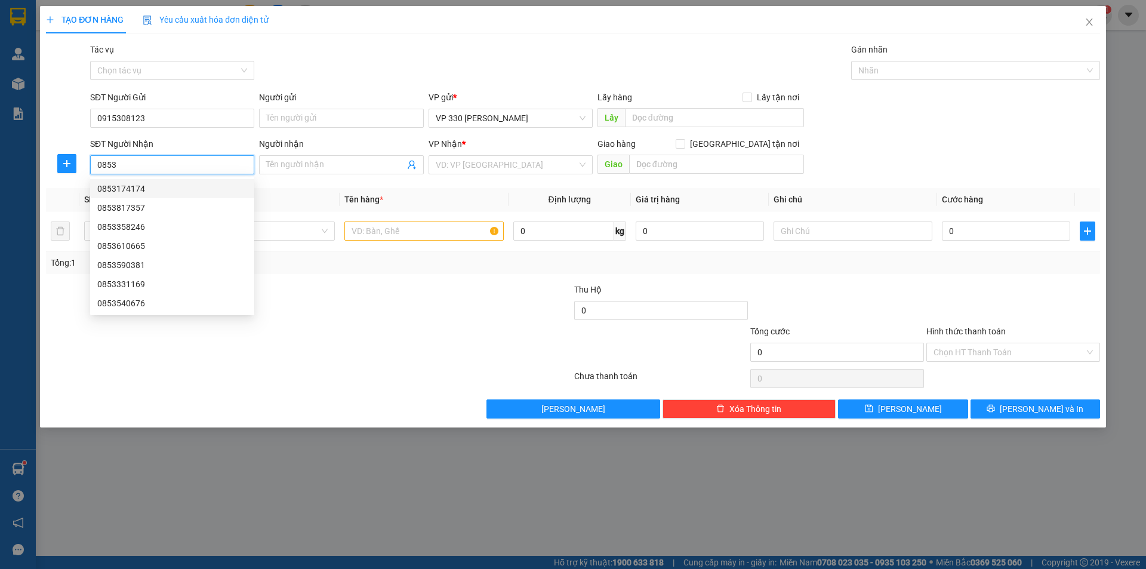
click at [111, 193] on div "0853174174" at bounding box center [172, 188] width 150 height 13
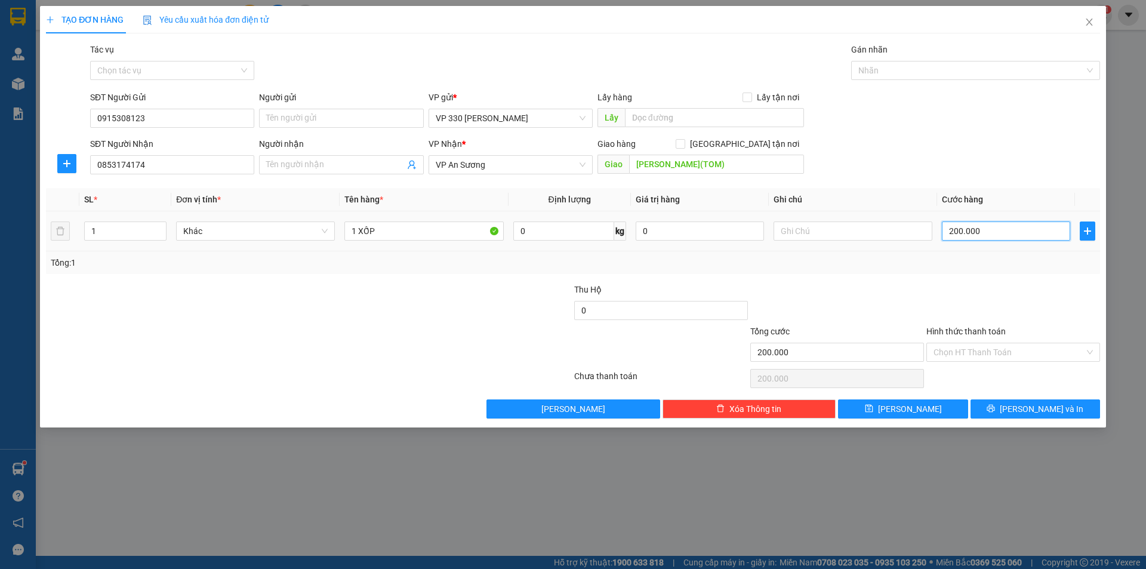
click at [992, 232] on input "200.000" at bounding box center [1006, 230] width 128 height 19
click at [947, 231] on input "0" at bounding box center [1006, 230] width 128 height 19
click at [987, 347] on input "Hình thức thanh toán" at bounding box center [1008, 352] width 151 height 18
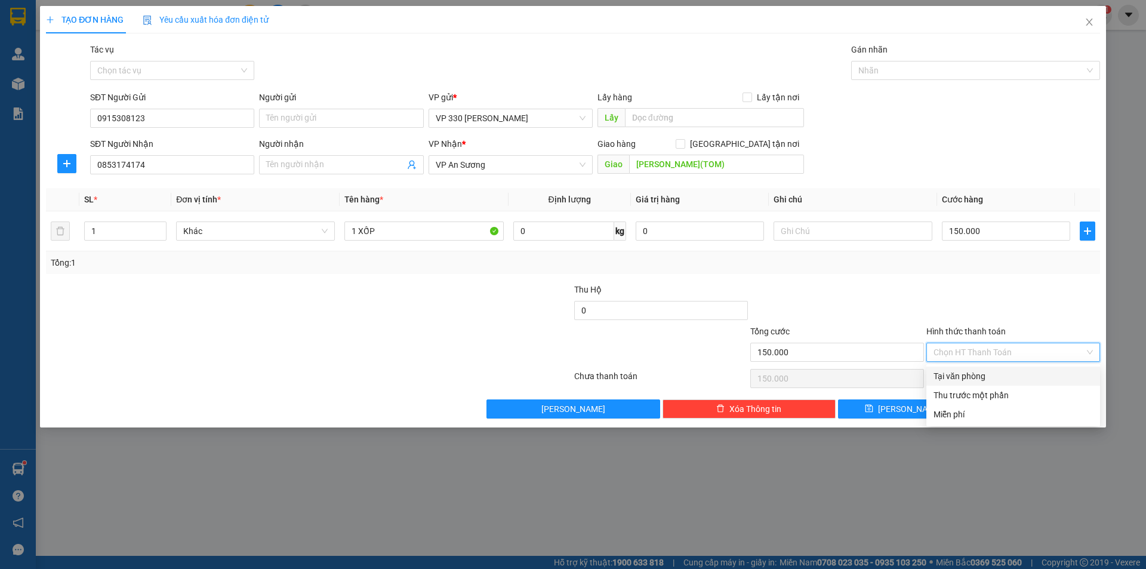
click at [958, 378] on div "Tại văn phòng" at bounding box center [1012, 375] width 159 height 13
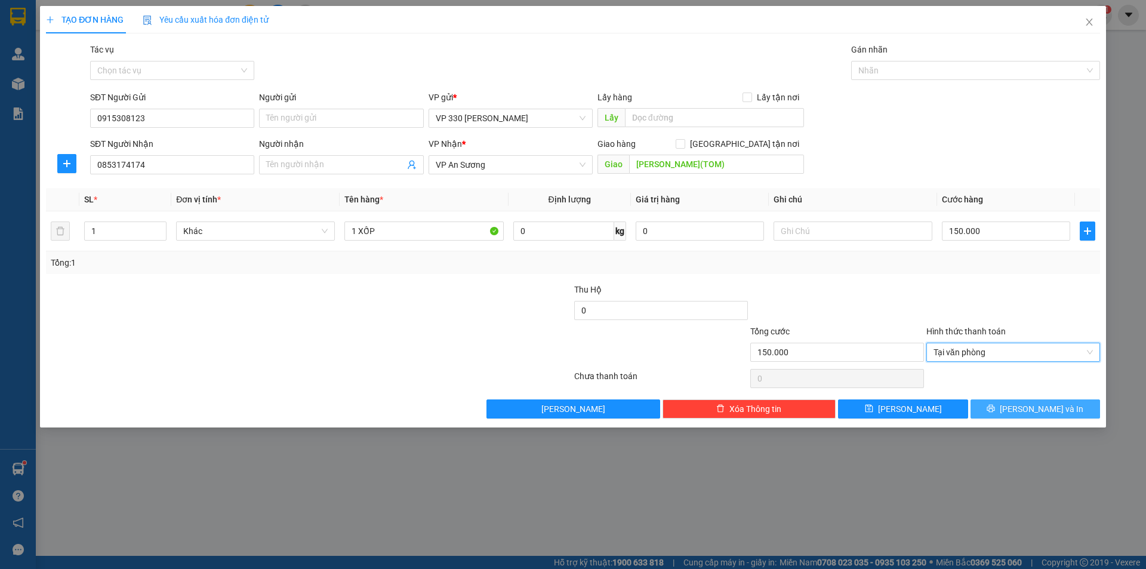
click at [1050, 411] on span "[PERSON_NAME] và In" at bounding box center [1041, 408] width 84 height 13
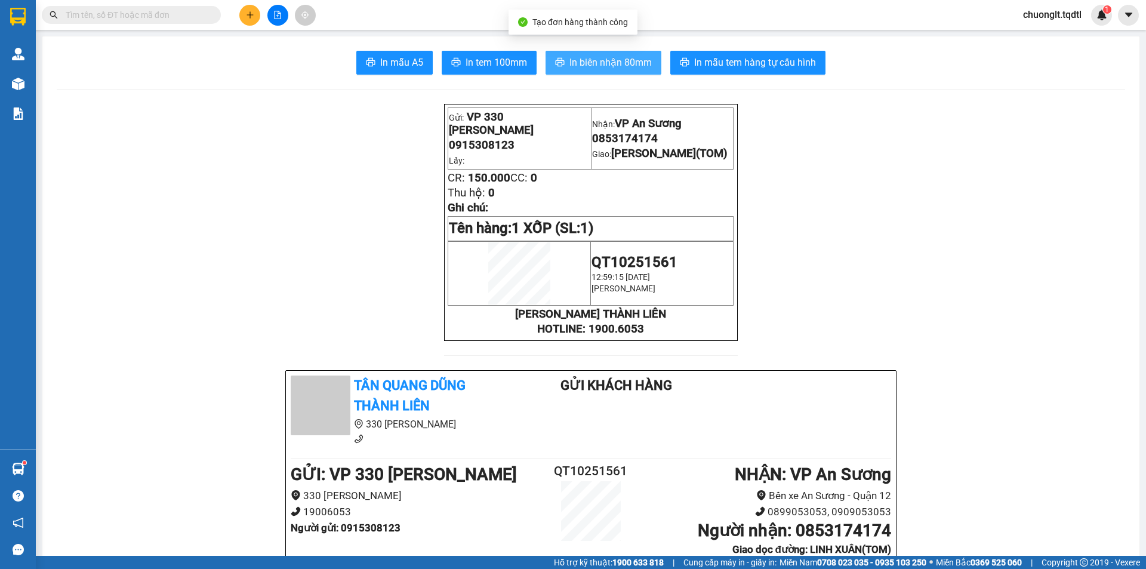
click at [581, 60] on span "In biên nhận 80mm" at bounding box center [610, 62] width 82 height 15
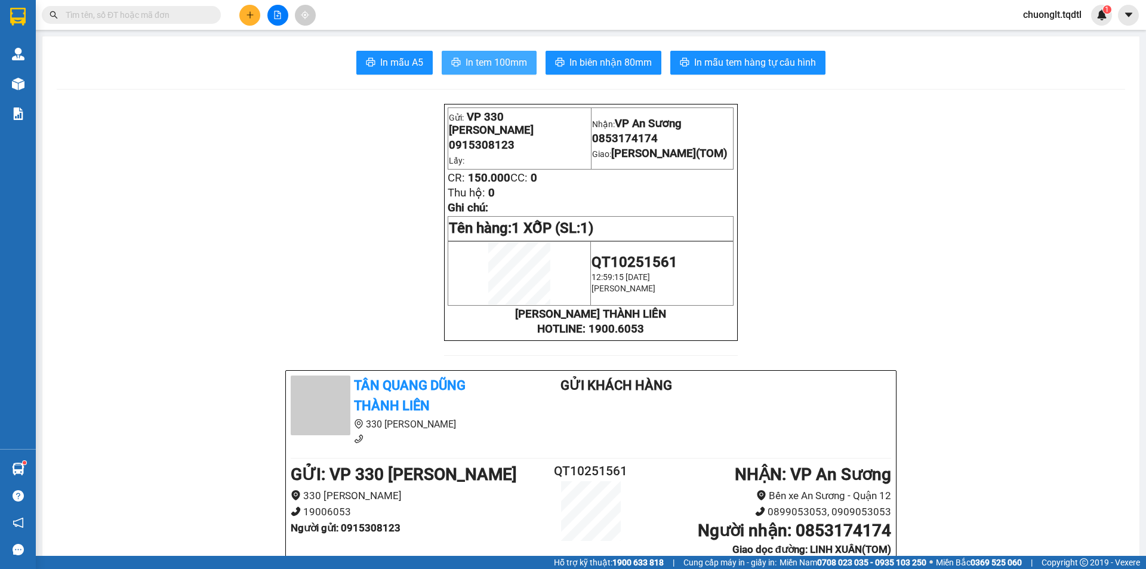
click at [511, 61] on span "In tem 100mm" at bounding box center [495, 62] width 61 height 15
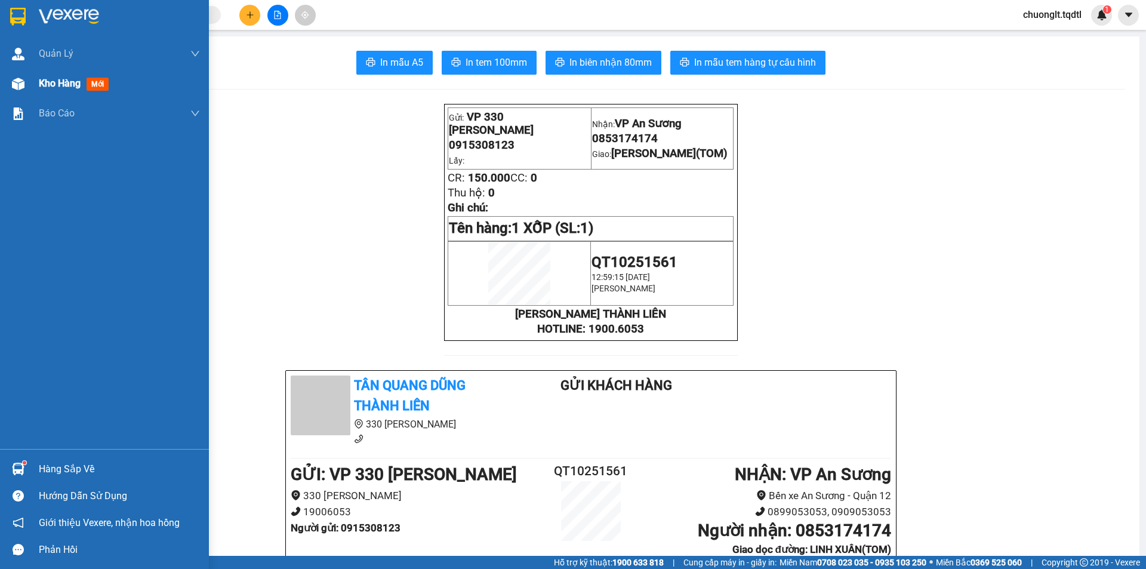
click at [48, 85] on span "Kho hàng" at bounding box center [60, 83] width 42 height 11
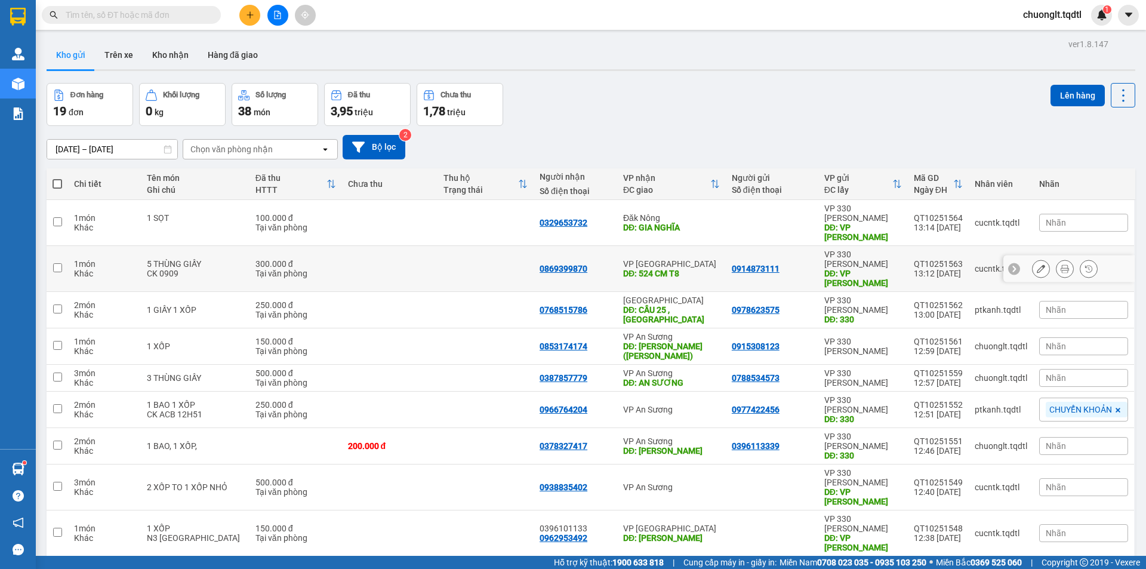
scroll to position [55, 0]
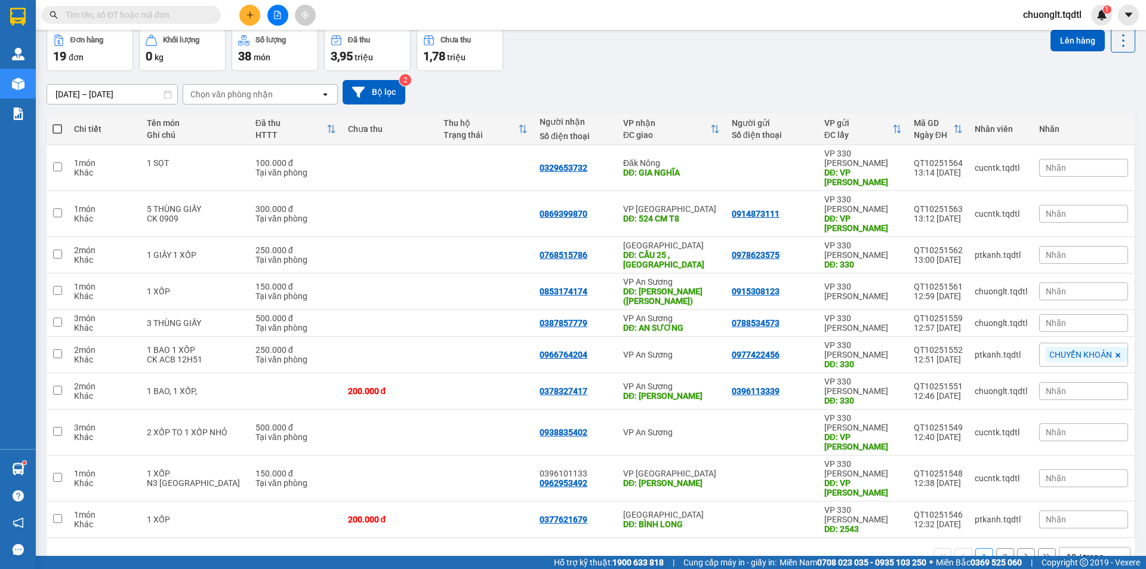
click at [975, 548] on button "1" at bounding box center [984, 557] width 18 height 18
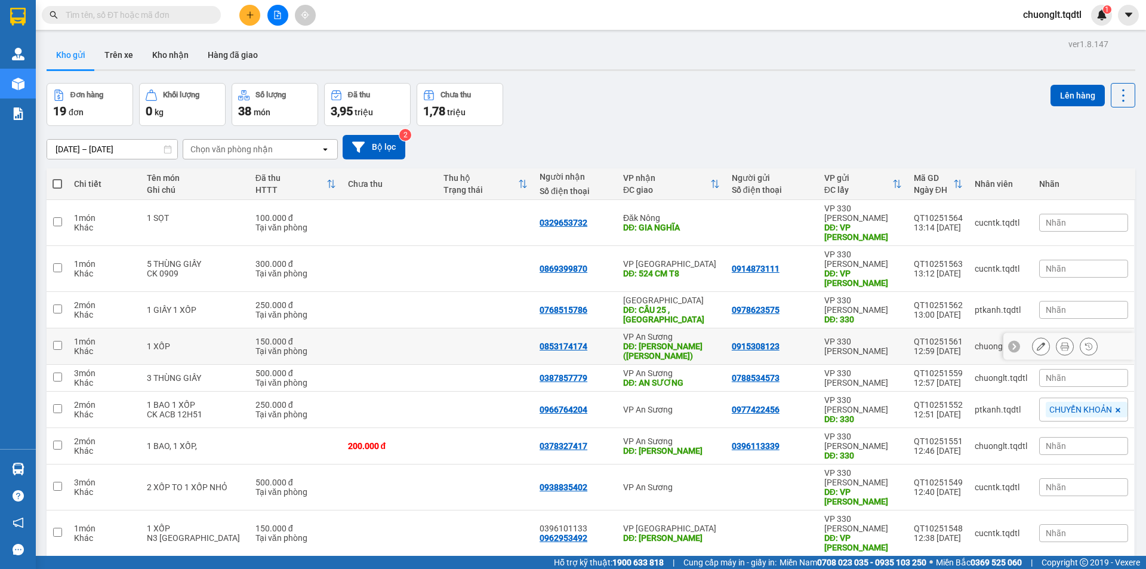
scroll to position [55, 0]
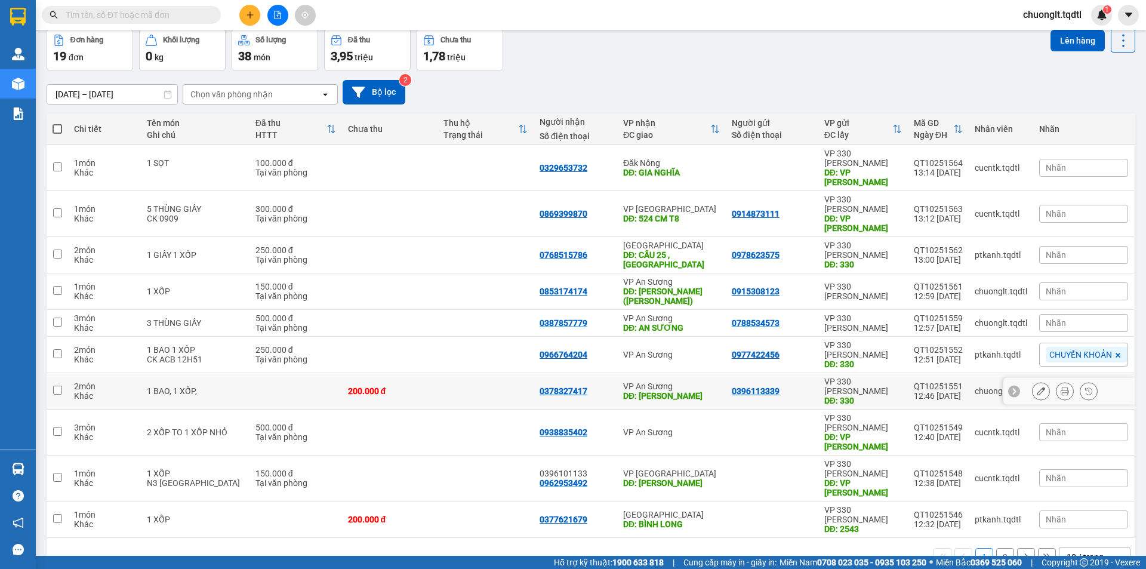
click at [677, 391] on div "DĐ: [PERSON_NAME]" at bounding box center [671, 396] width 97 height 10
checkbox input "true"
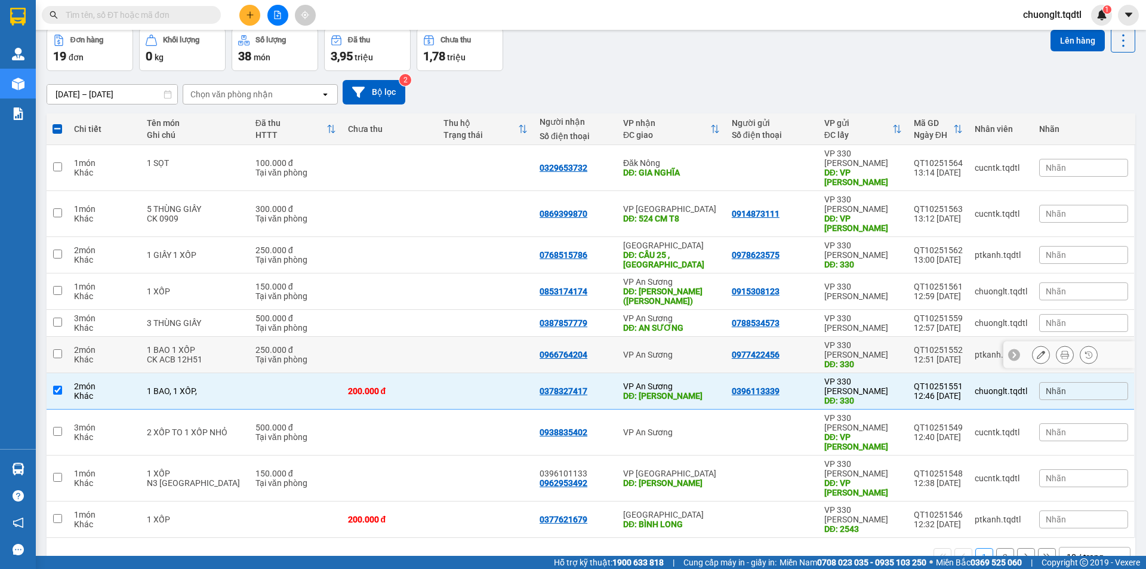
click at [623, 350] on div "VP An Sương" at bounding box center [671, 355] width 97 height 10
checkbox input "true"
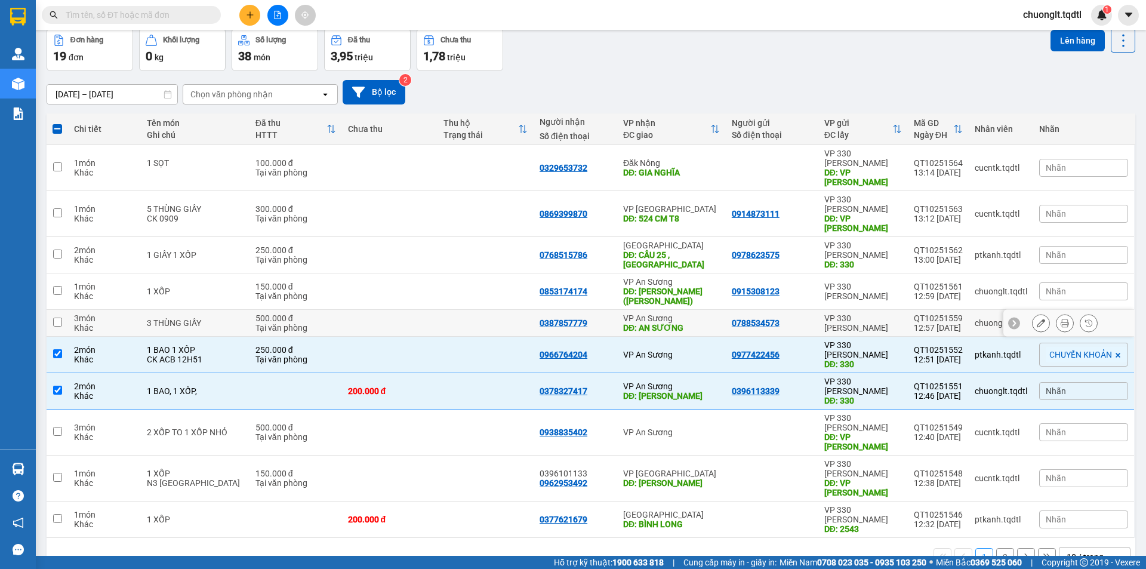
click at [461, 310] on td at bounding box center [485, 323] width 96 height 27
checkbox input "true"
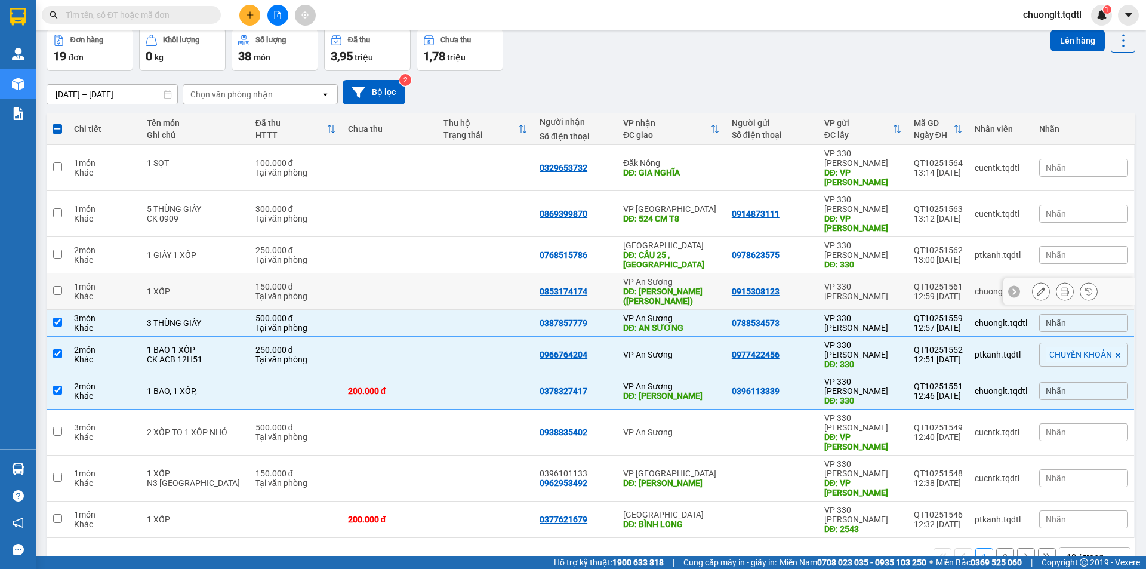
click at [437, 273] on td at bounding box center [485, 291] width 96 height 36
checkbox input "true"
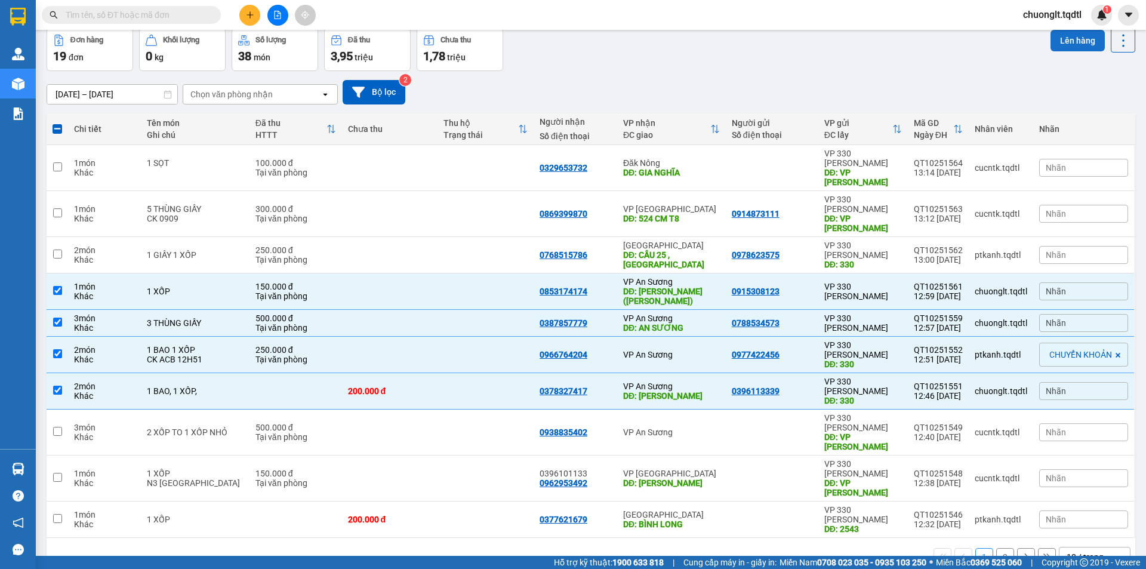
click at [1067, 36] on button "Lên hàng" at bounding box center [1077, 40] width 54 height 21
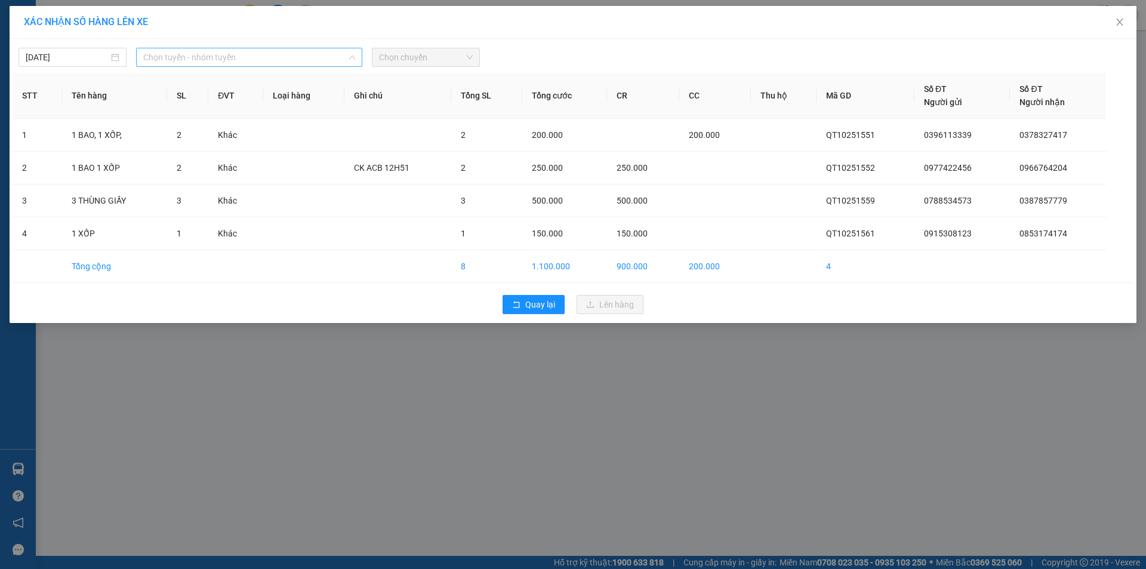
click at [304, 54] on span "Chọn tuyến - nhóm tuyến" at bounding box center [249, 57] width 212 height 18
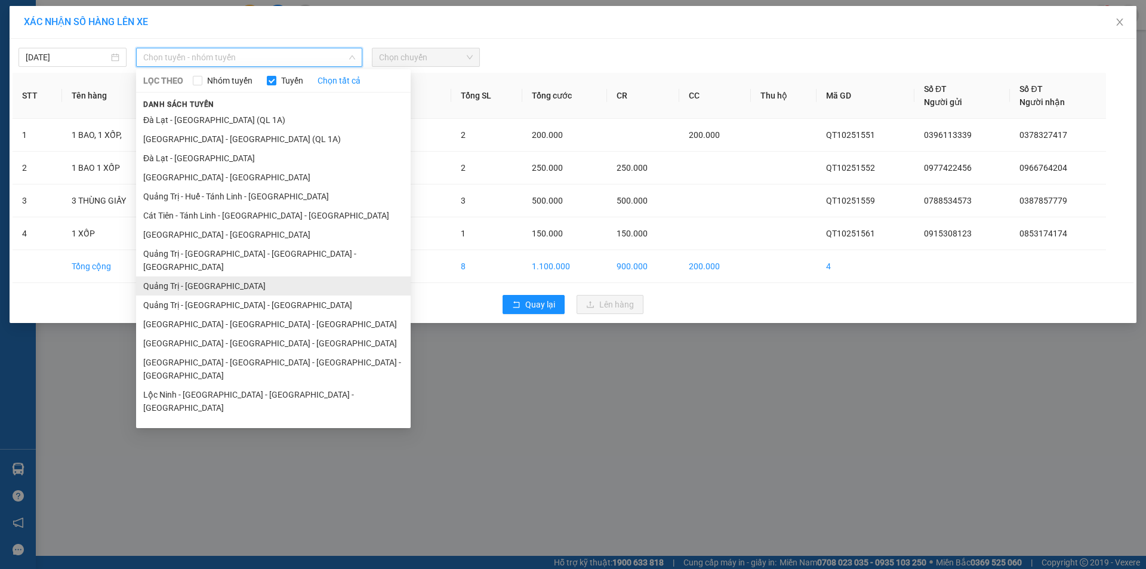
click at [223, 276] on li "Quảng Trị - [GEOGRAPHIC_DATA]" at bounding box center [273, 285] width 274 height 19
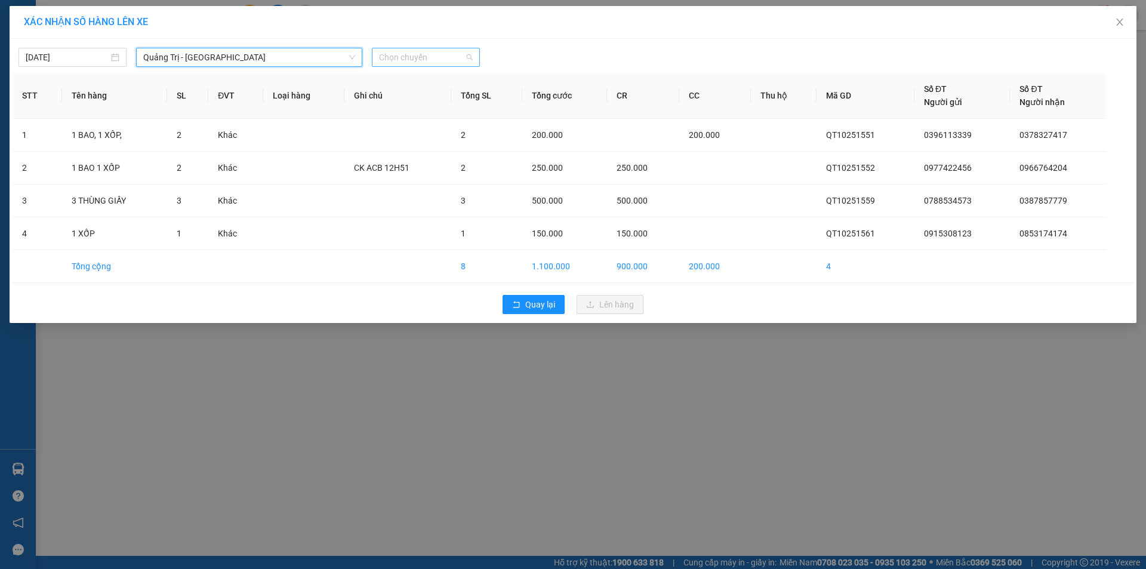
click at [456, 56] on span "Chọn chuyến" at bounding box center [426, 57] width 94 height 18
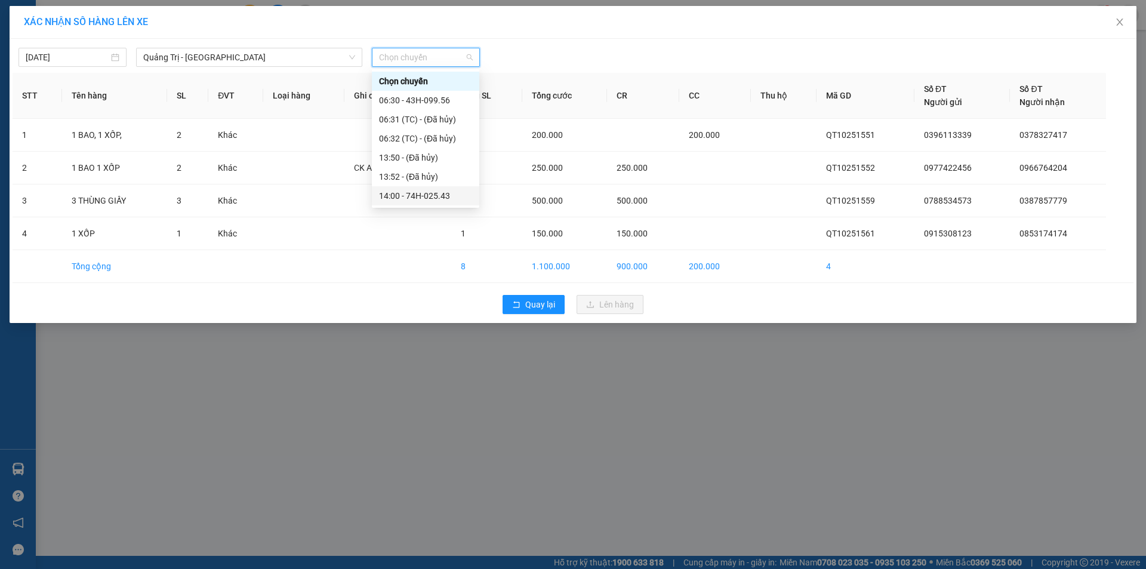
click at [440, 193] on div "14:00 - 74H-025.43" at bounding box center [425, 195] width 93 height 13
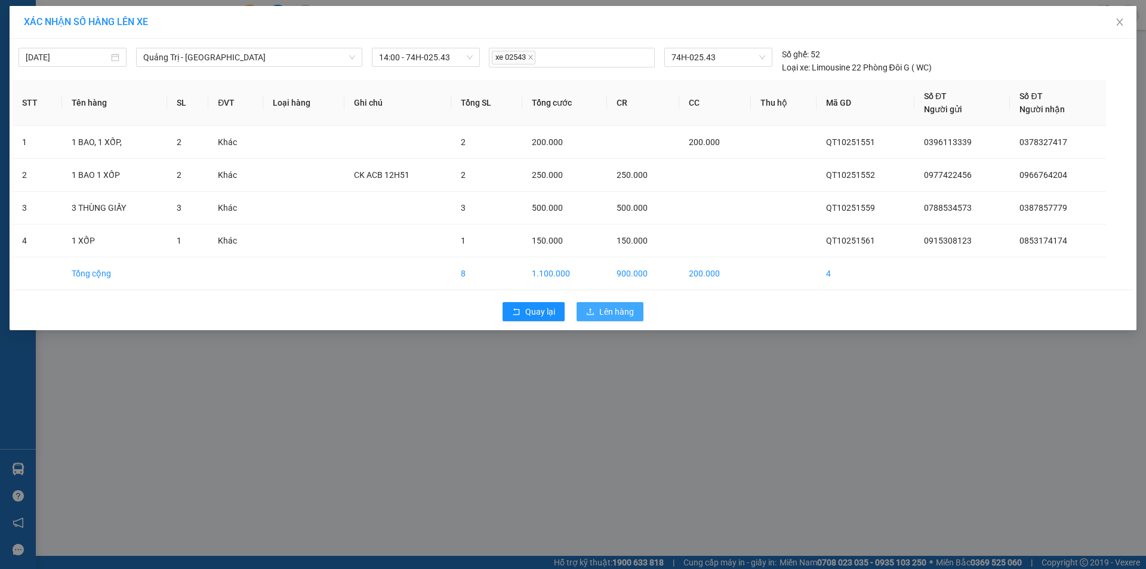
click at [607, 308] on span "Lên hàng" at bounding box center [616, 311] width 35 height 13
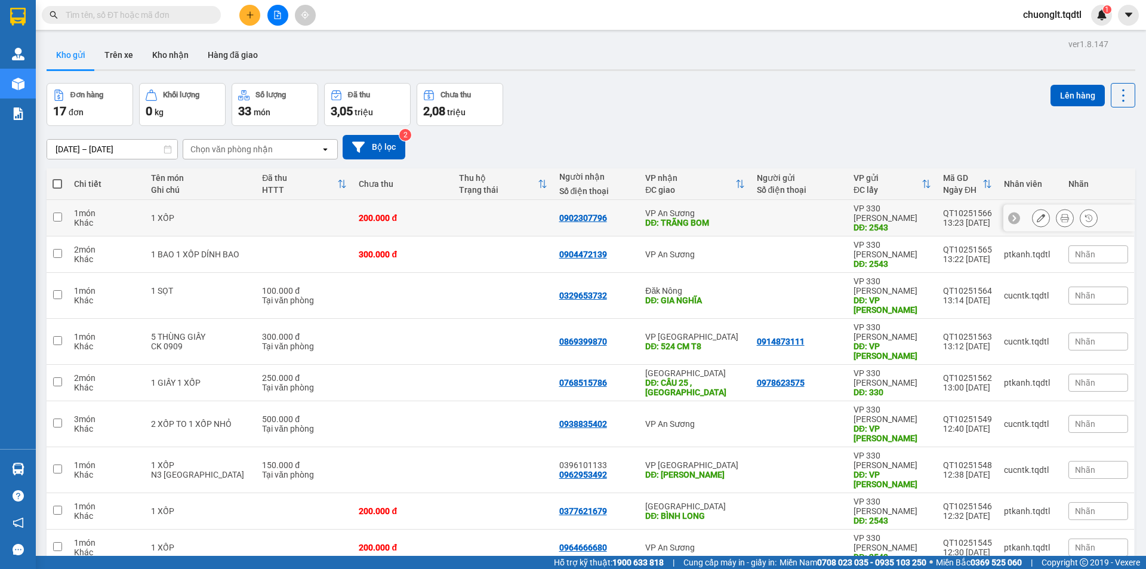
scroll to position [55, 0]
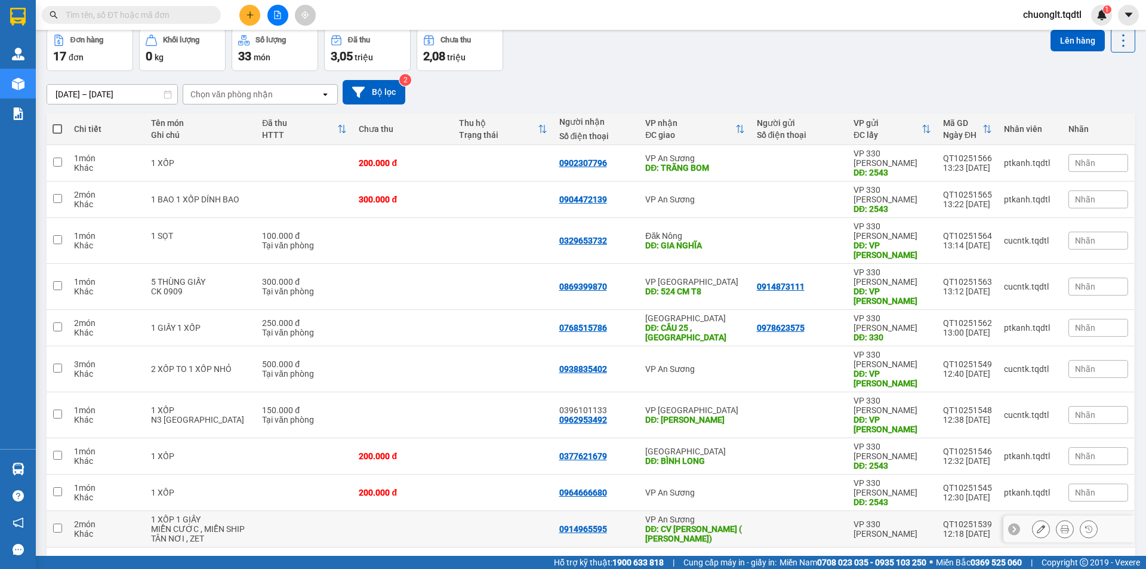
click at [359, 511] on td at bounding box center [403, 529] width 100 height 36
checkbox input "true"
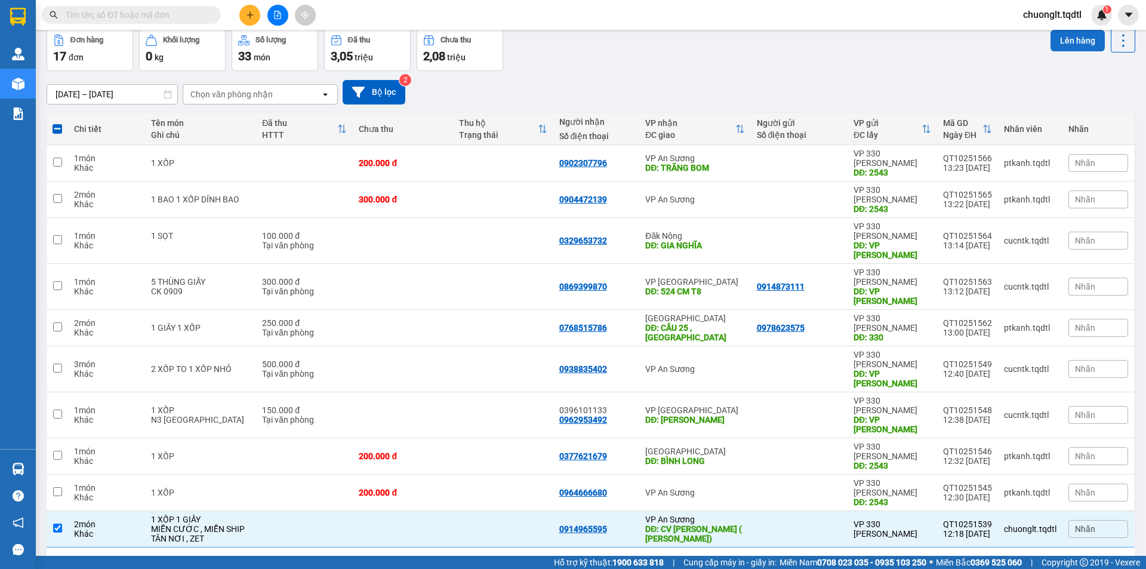
click at [1079, 41] on button "Lên hàng" at bounding box center [1077, 40] width 54 height 21
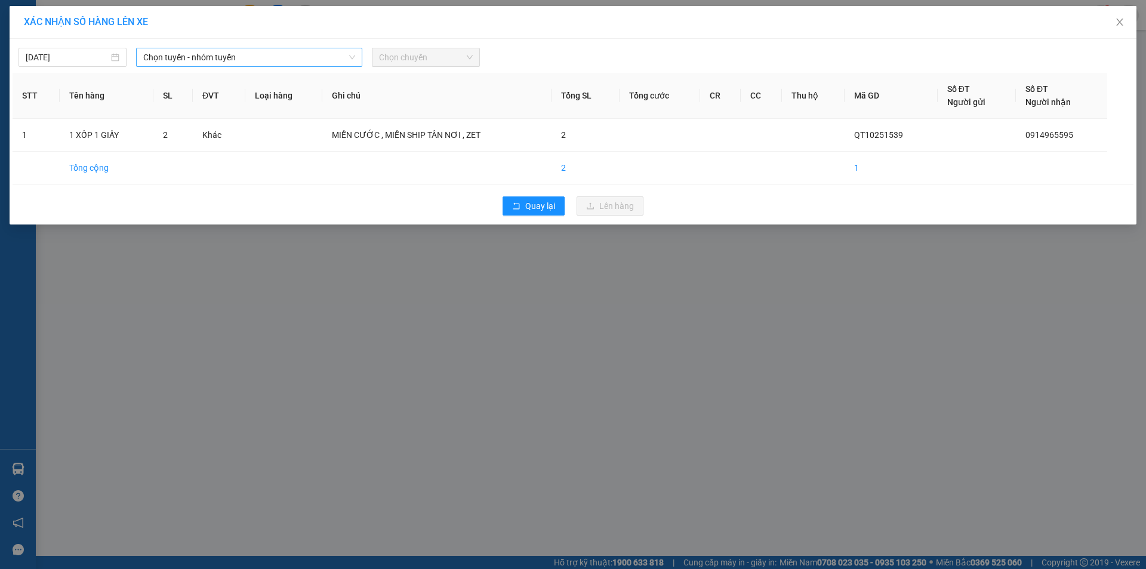
click at [320, 51] on span "Chọn tuyến - nhóm tuyến" at bounding box center [249, 57] width 212 height 18
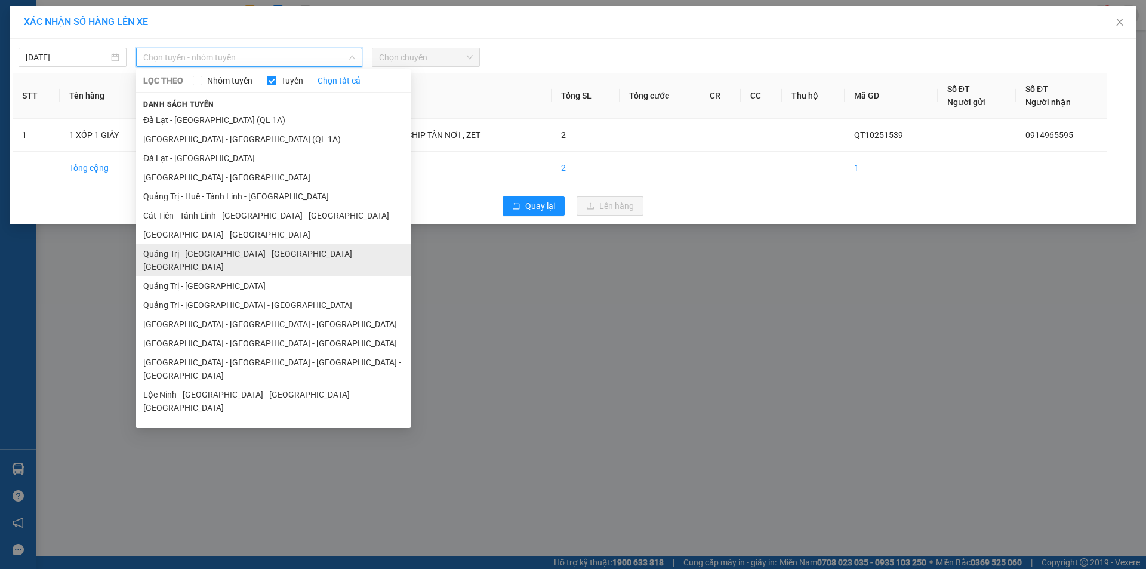
scroll to position [60, 0]
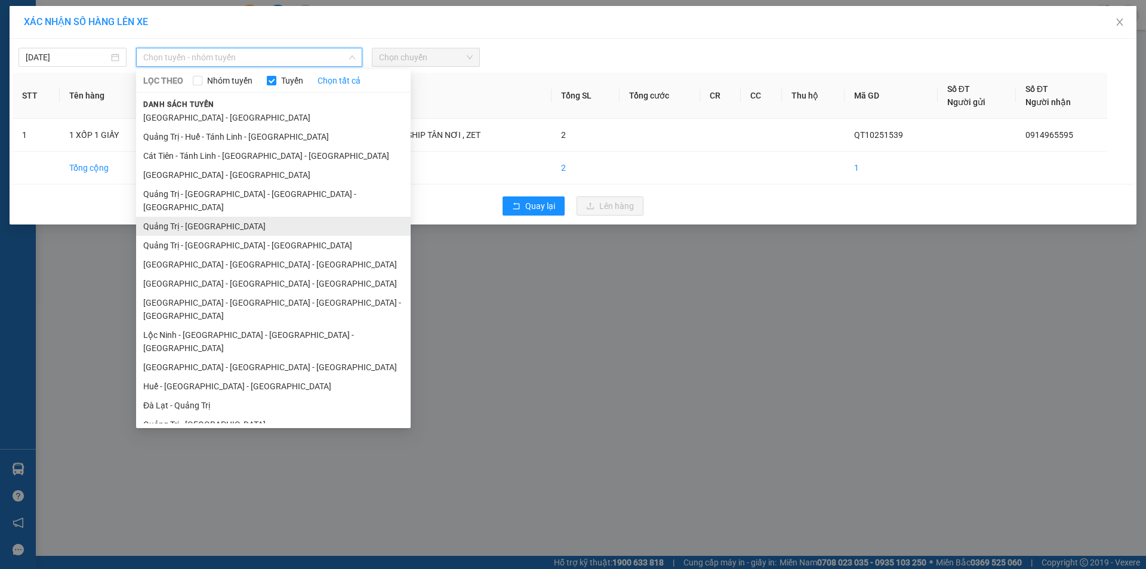
click at [225, 217] on li "Quảng Trị - [GEOGRAPHIC_DATA]" at bounding box center [273, 226] width 274 height 19
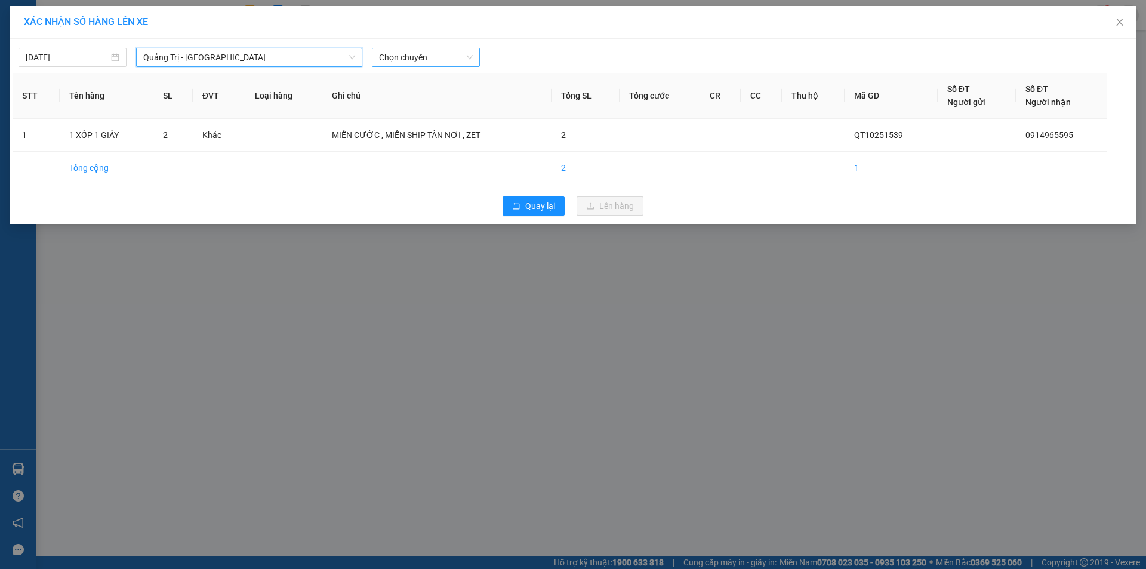
click at [456, 58] on span "Chọn chuyến" at bounding box center [426, 57] width 94 height 18
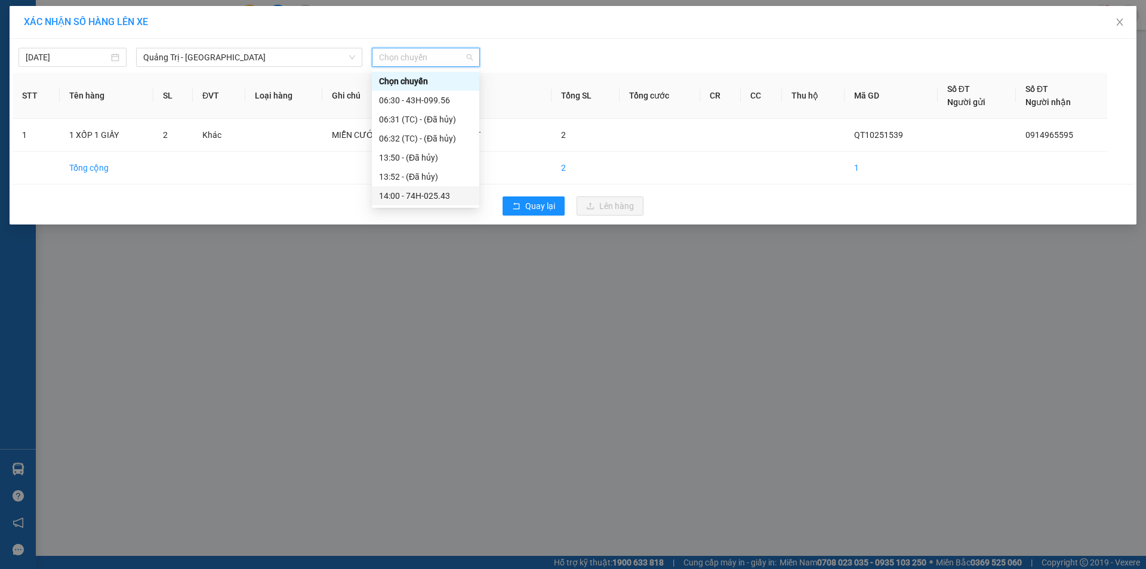
click at [435, 195] on div "14:00 - 74H-025.43" at bounding box center [425, 195] width 93 height 13
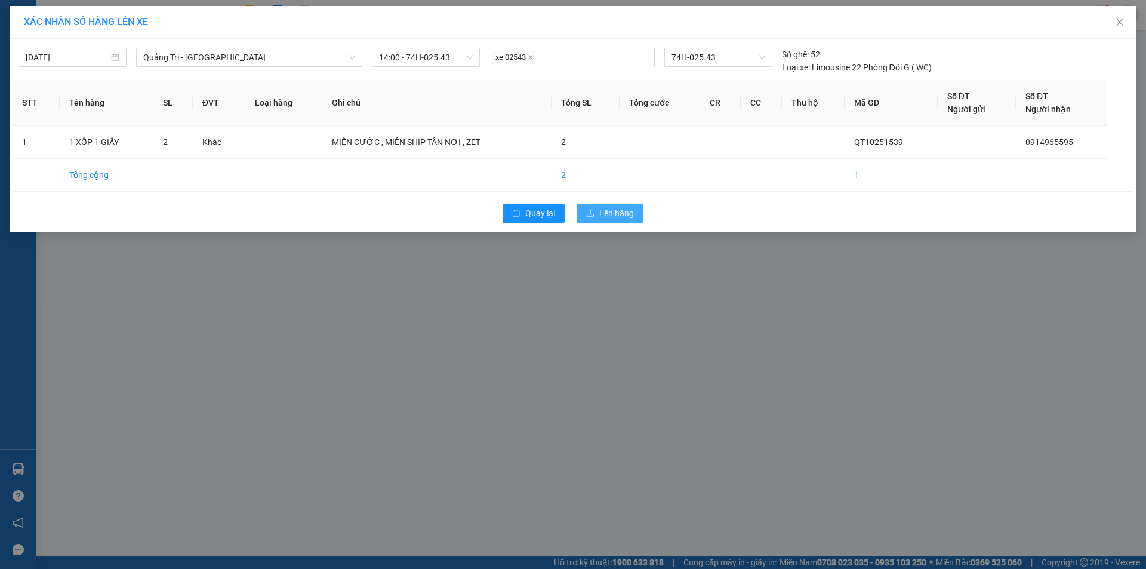
click at [598, 211] on button "Lên hàng" at bounding box center [609, 212] width 67 height 19
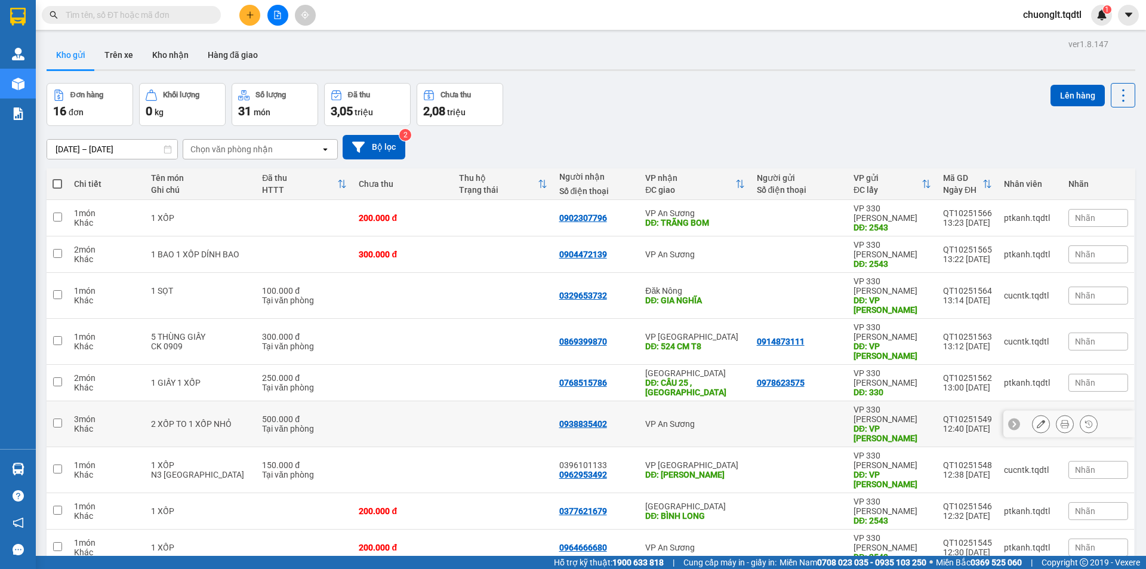
scroll to position [55, 0]
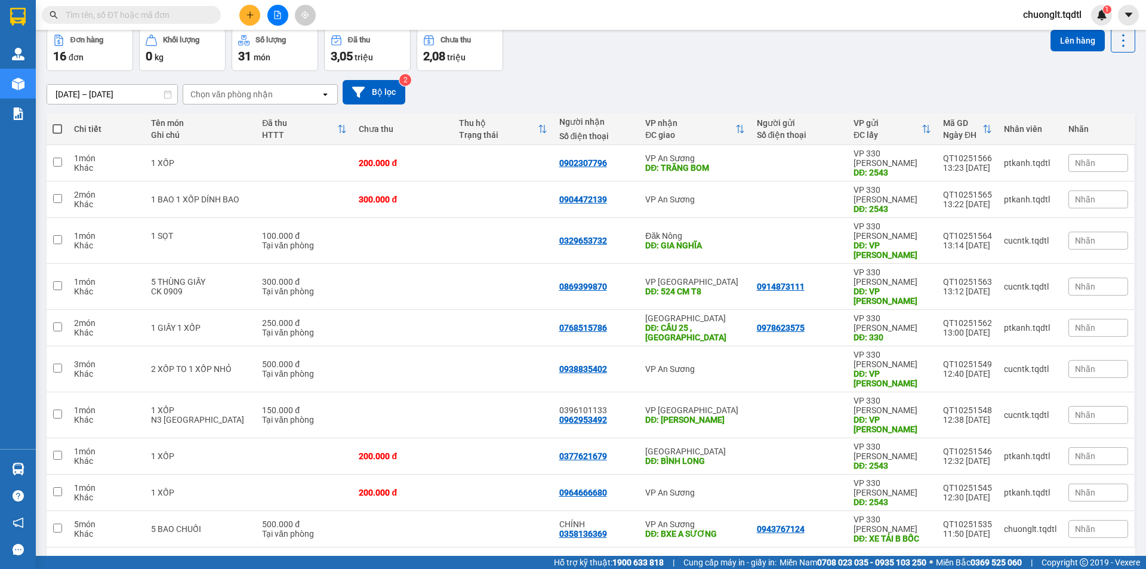
click at [997, 557] on button "2" at bounding box center [1005, 566] width 18 height 18
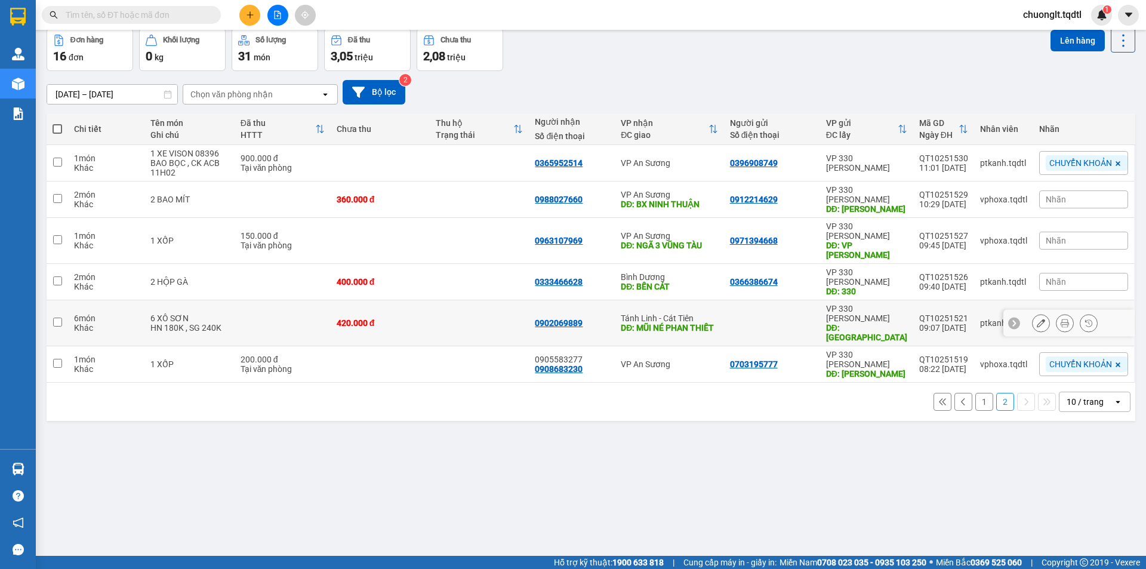
click at [451, 300] on td at bounding box center [479, 323] width 99 height 46
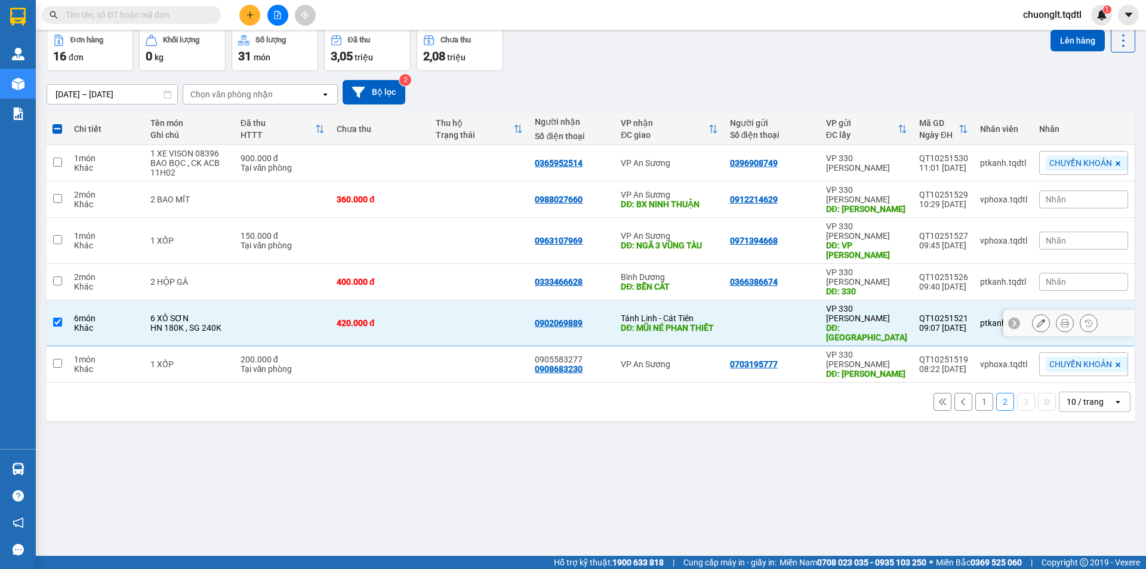
click at [453, 300] on td at bounding box center [479, 323] width 99 height 46
checkbox input "false"
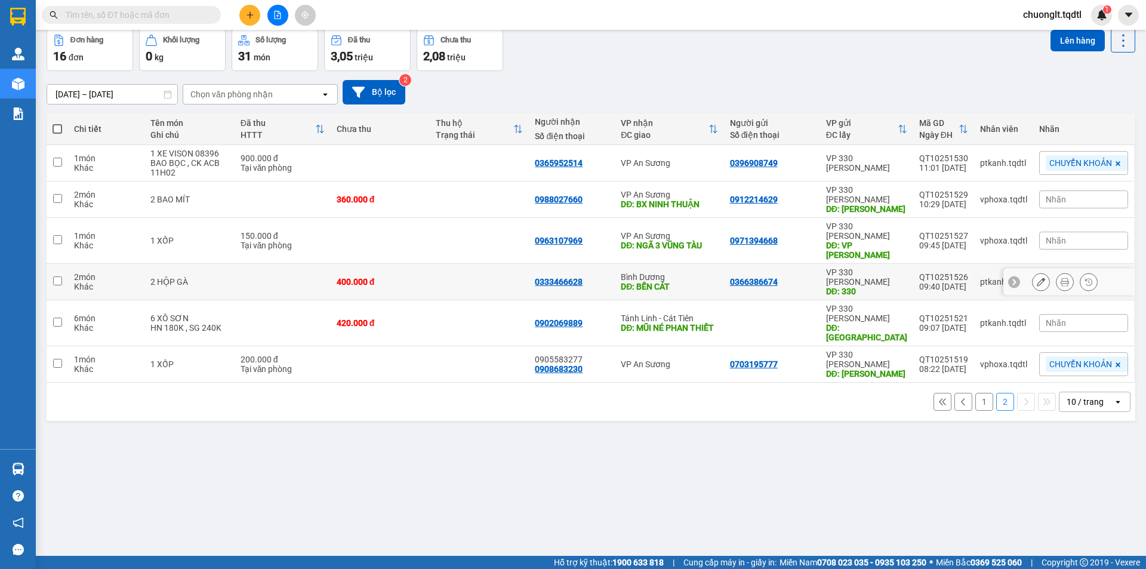
click at [206, 277] on div "2 HỘP GÀ" at bounding box center [189, 282] width 78 height 10
checkbox input "true"
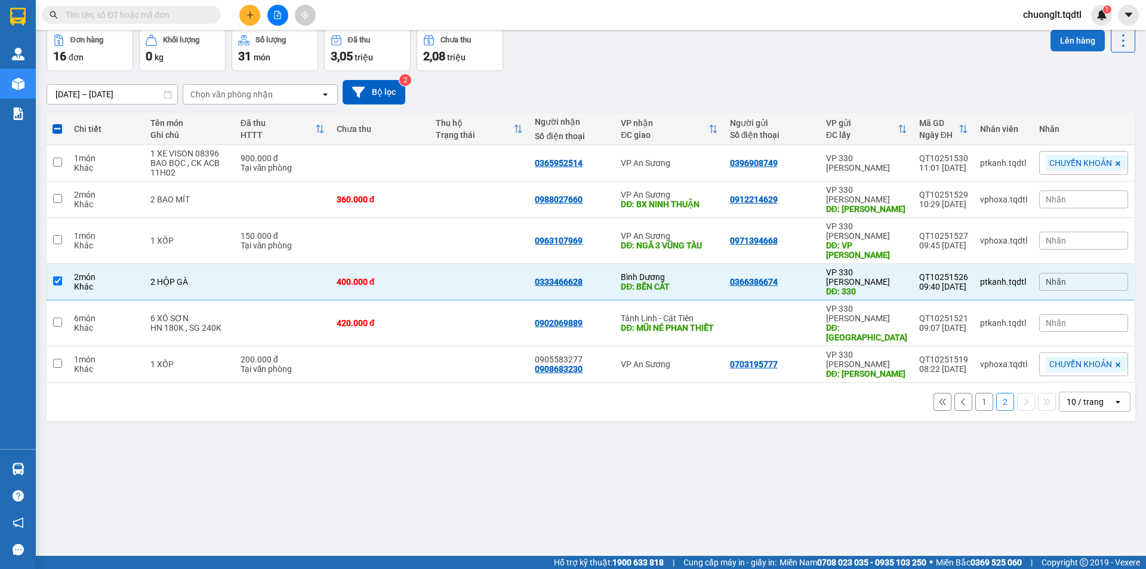
click at [1065, 39] on button "Lên hàng" at bounding box center [1077, 40] width 54 height 21
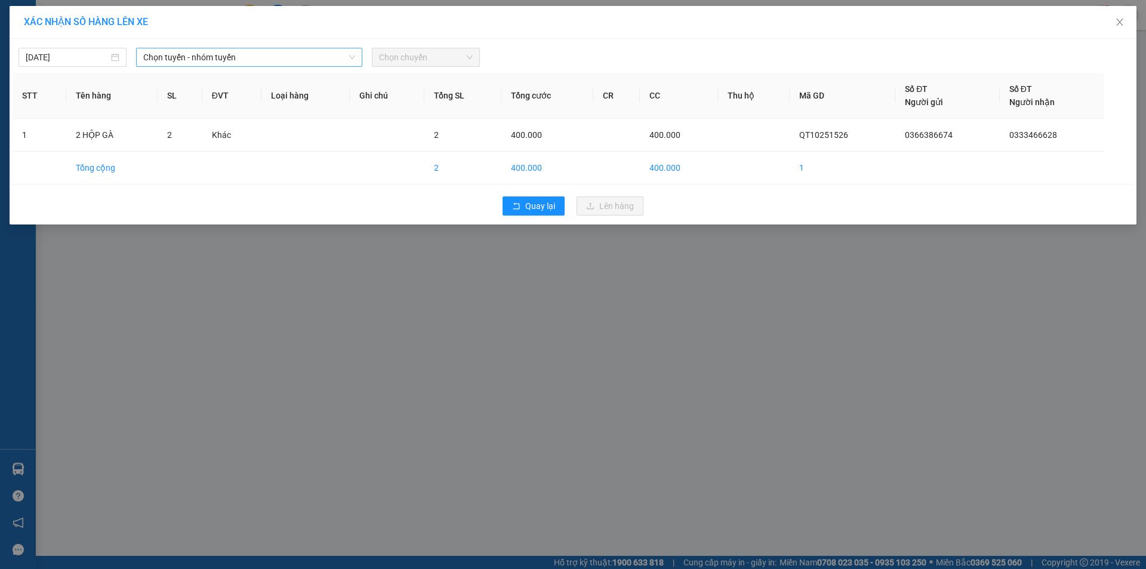
click at [308, 53] on span "Chọn tuyến - nhóm tuyến" at bounding box center [249, 57] width 212 height 18
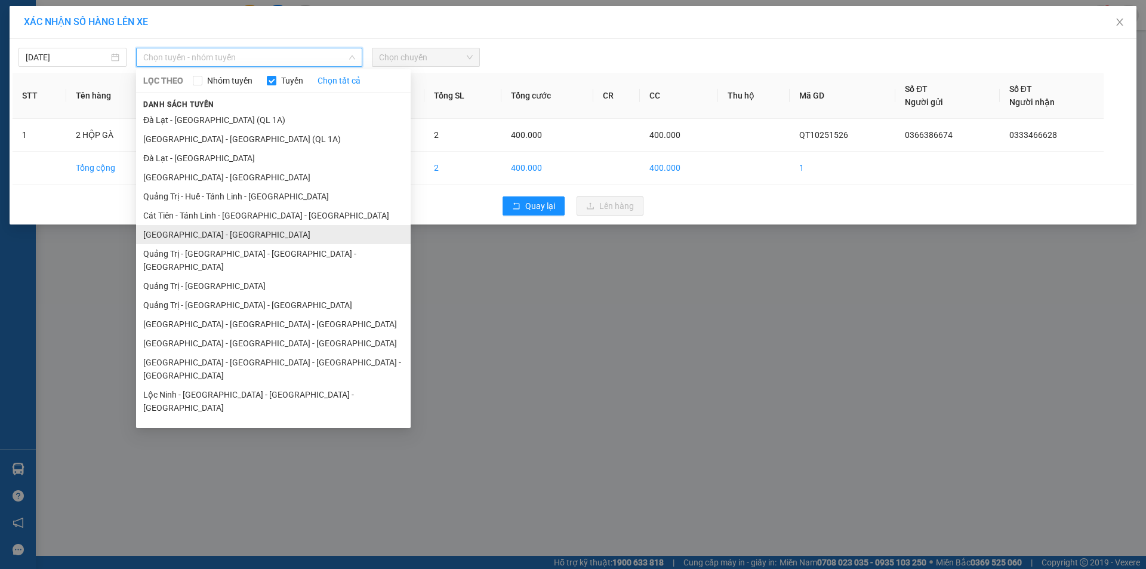
scroll to position [60, 0]
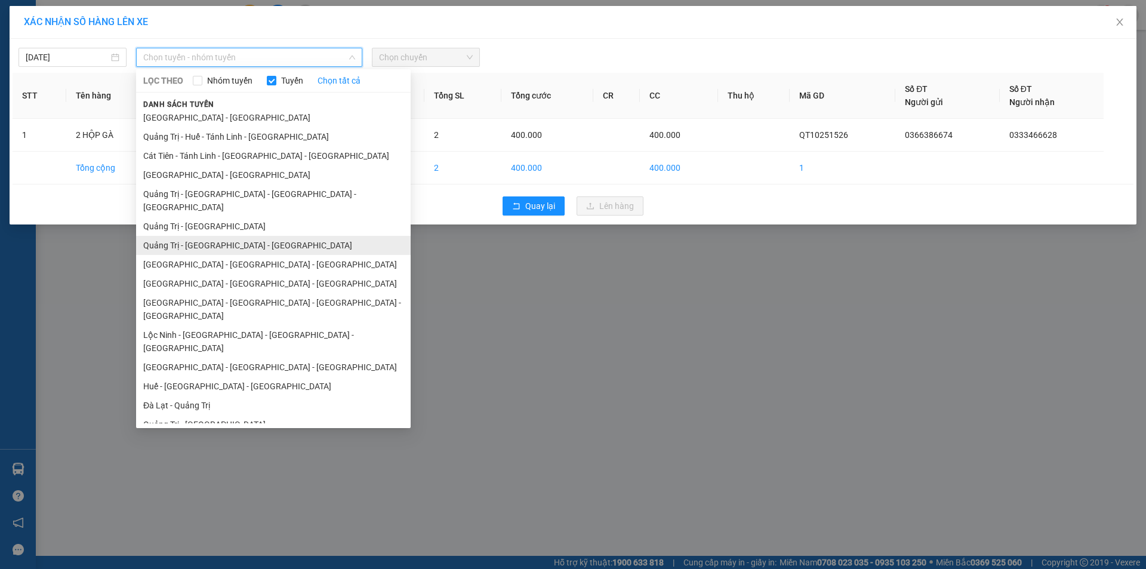
click at [227, 236] on li "Quảng Trị - [GEOGRAPHIC_DATA] - [GEOGRAPHIC_DATA]" at bounding box center [273, 245] width 274 height 19
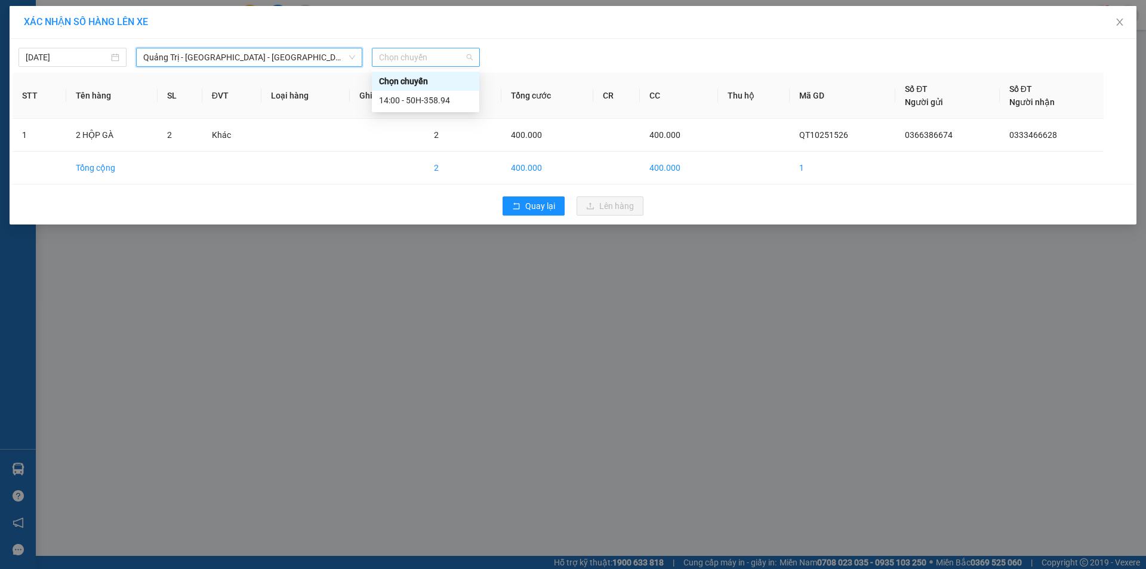
click at [439, 56] on span "Chọn chuyến" at bounding box center [426, 57] width 94 height 18
click at [427, 97] on div "14:00 - 50H-358.94" at bounding box center [425, 100] width 93 height 13
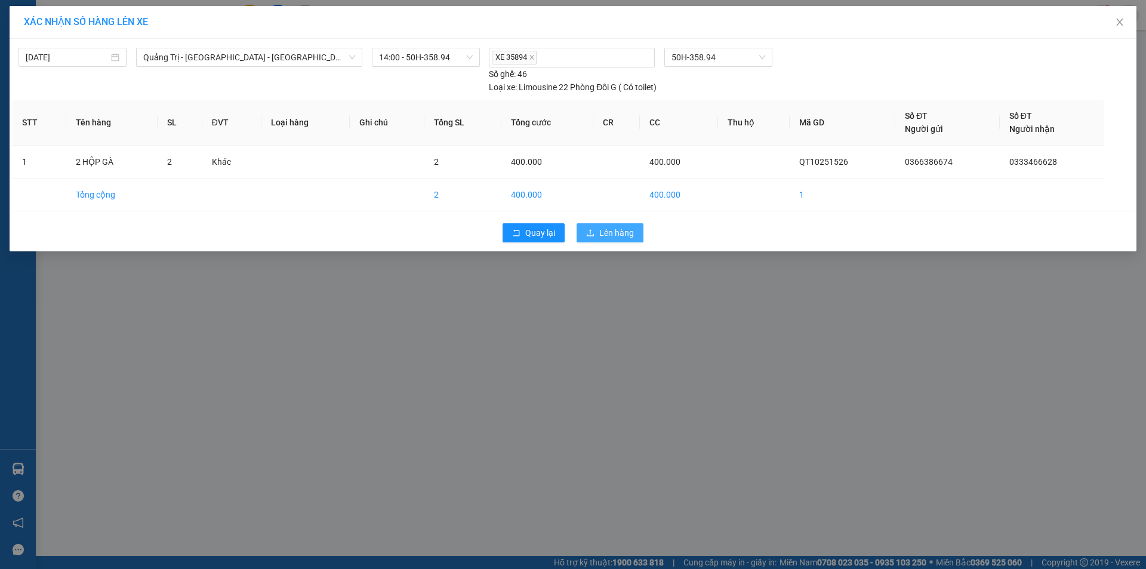
click at [601, 233] on span "Lên hàng" at bounding box center [616, 232] width 35 height 13
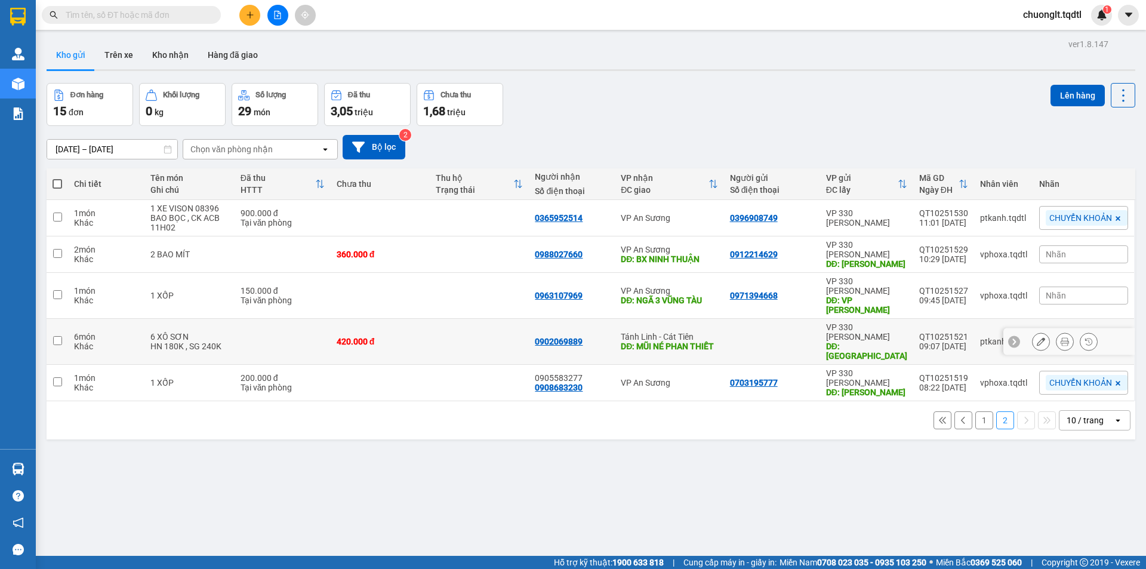
click at [200, 332] on div "6 XÔ SƠN" at bounding box center [189, 337] width 78 height 10
checkbox input "true"
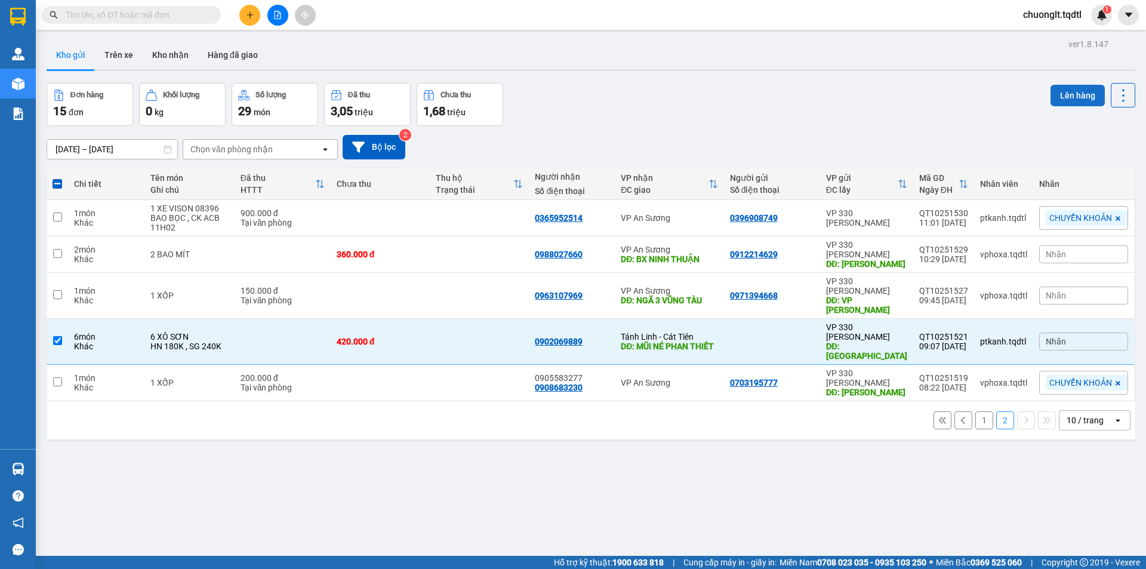
drag, startPoint x: 1081, startPoint y: 93, endPoint x: 1070, endPoint y: 93, distance: 10.7
click at [1074, 93] on button "Lên hàng" at bounding box center [1077, 95] width 54 height 21
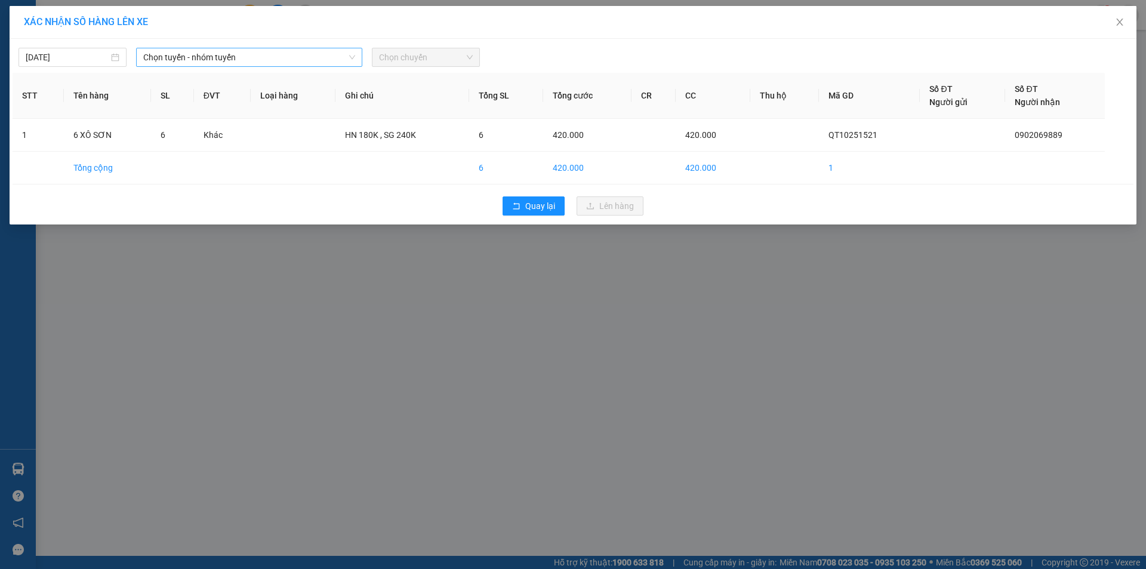
click at [297, 60] on span "Chọn tuyến - nhóm tuyến" at bounding box center [249, 57] width 212 height 18
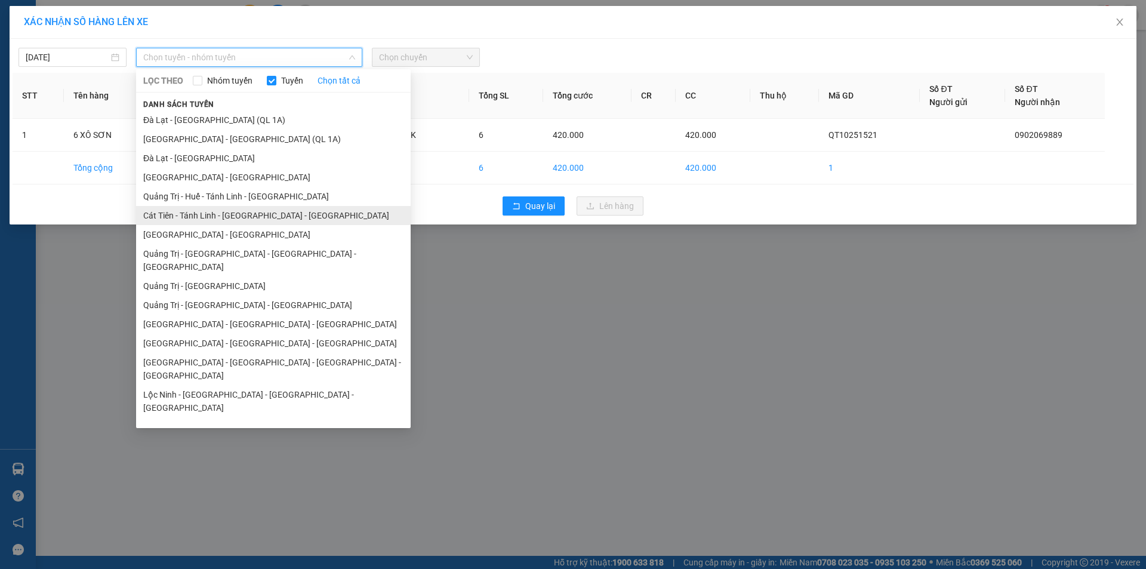
scroll to position [69, 0]
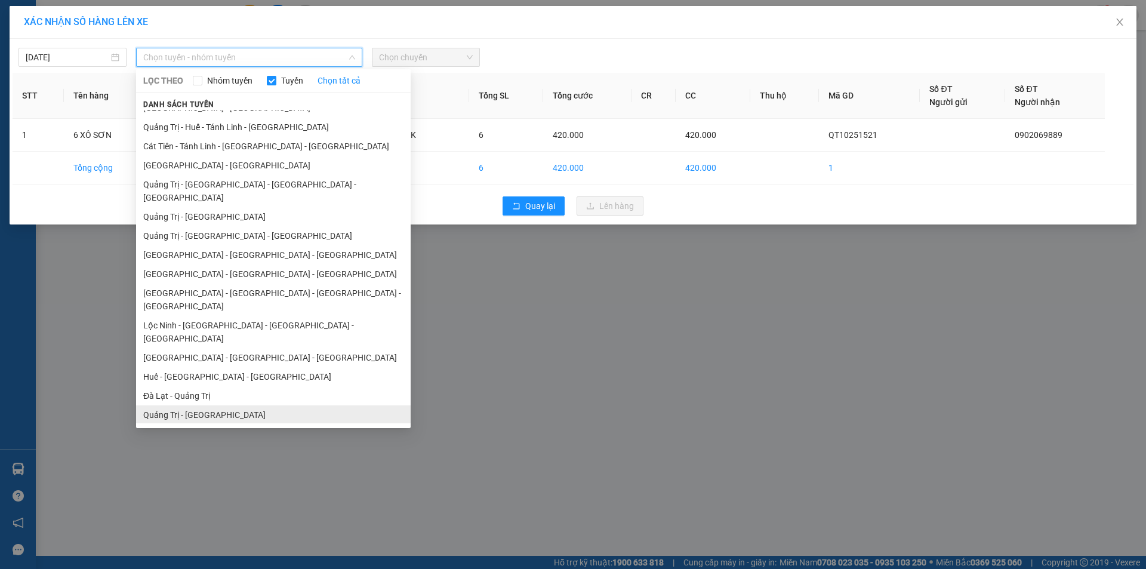
drag, startPoint x: 213, startPoint y: 375, endPoint x: 291, endPoint y: 252, distance: 145.2
click at [214, 405] on li "Quảng Trị - [GEOGRAPHIC_DATA]" at bounding box center [273, 414] width 274 height 19
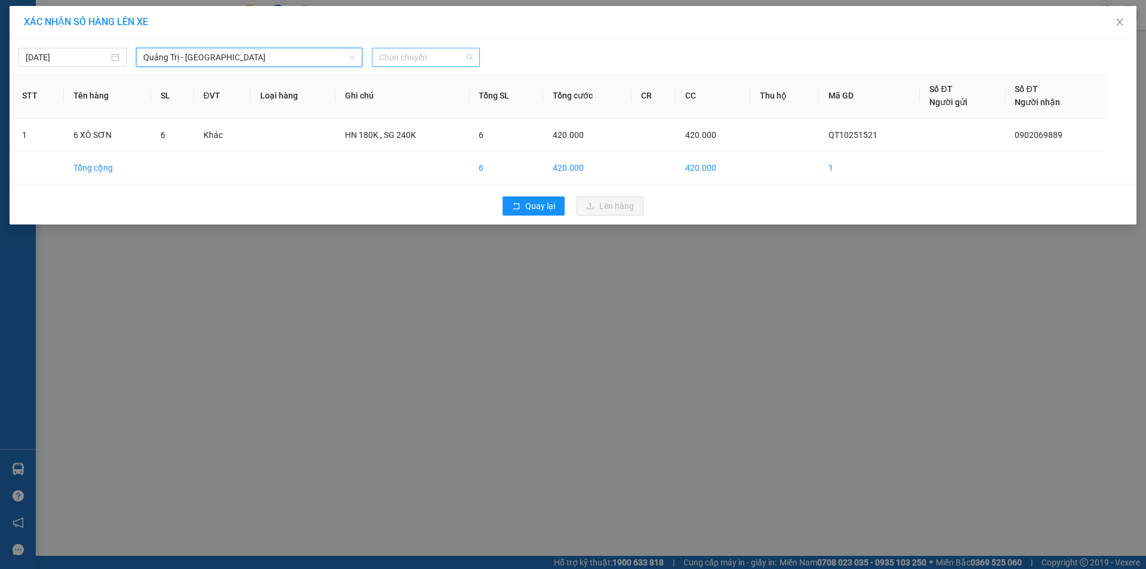
click at [425, 54] on span "Chọn chuyến" at bounding box center [426, 57] width 94 height 18
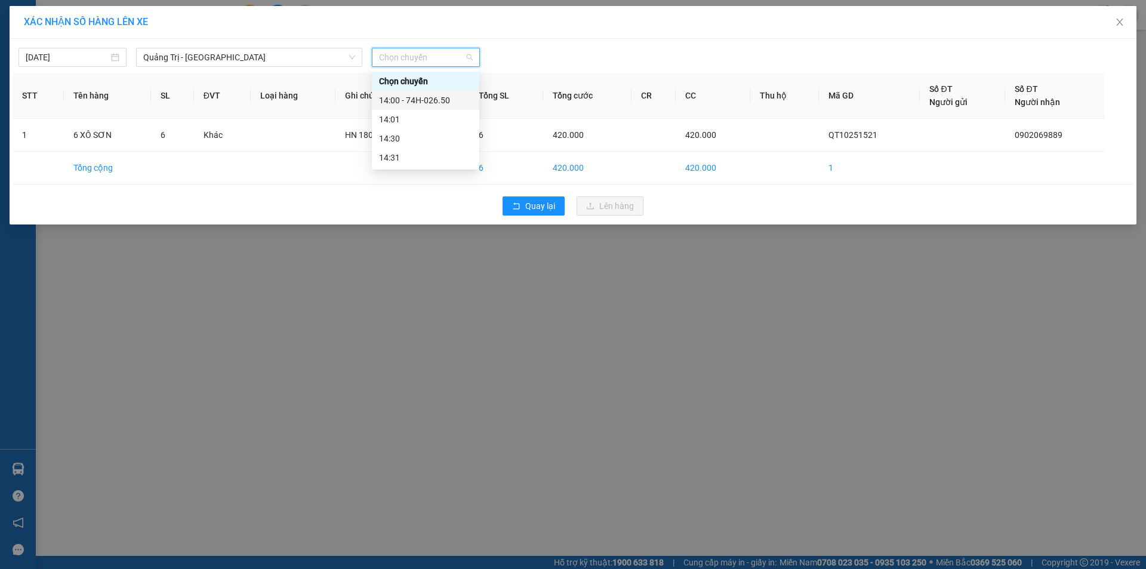
click at [425, 97] on div "14:00 - 74H-026.50" at bounding box center [425, 100] width 93 height 13
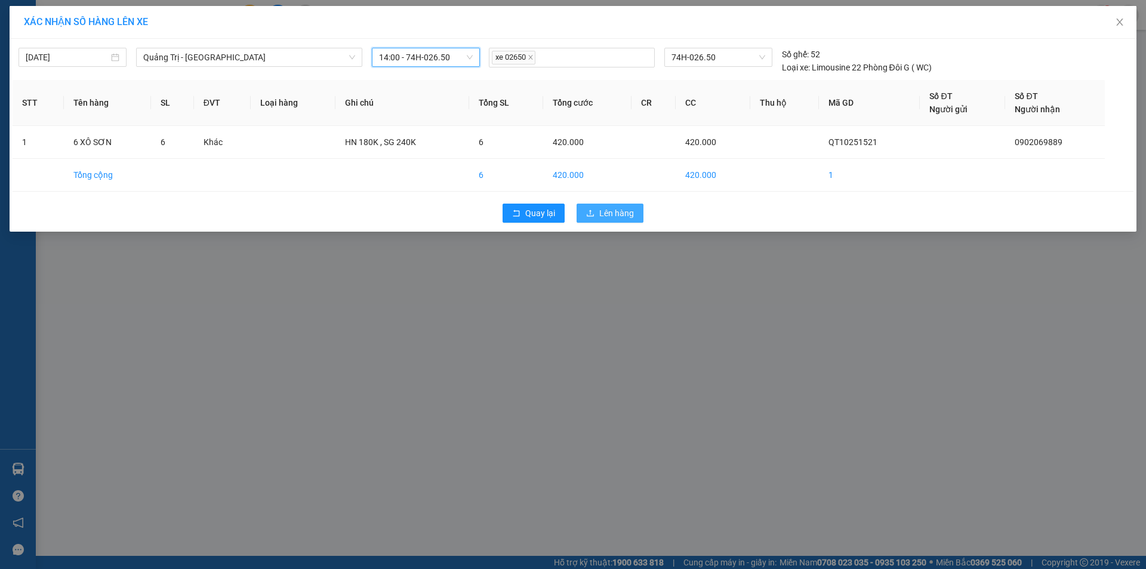
click at [607, 212] on span "Lên hàng" at bounding box center [616, 212] width 35 height 13
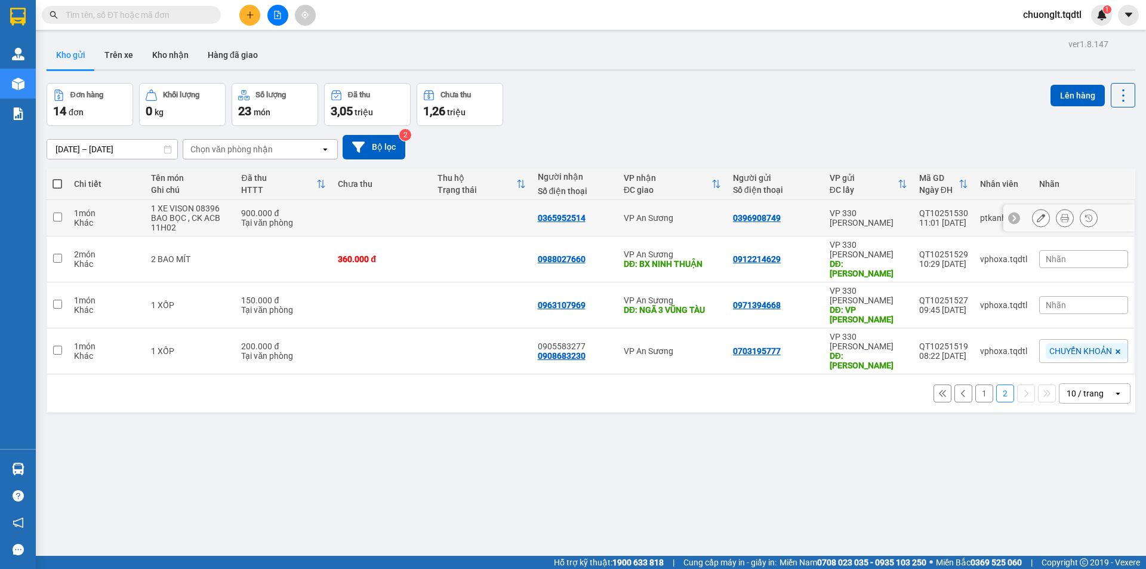
click at [423, 215] on td at bounding box center [382, 218] width 100 height 36
checkbox input "true"
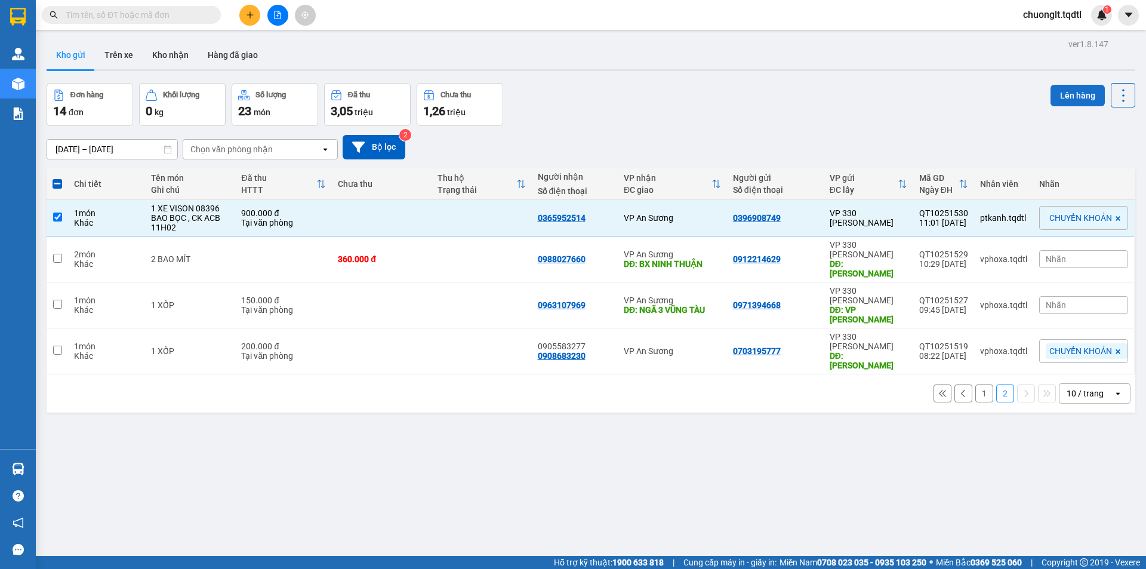
click at [1056, 89] on button "Lên hàng" at bounding box center [1077, 95] width 54 height 21
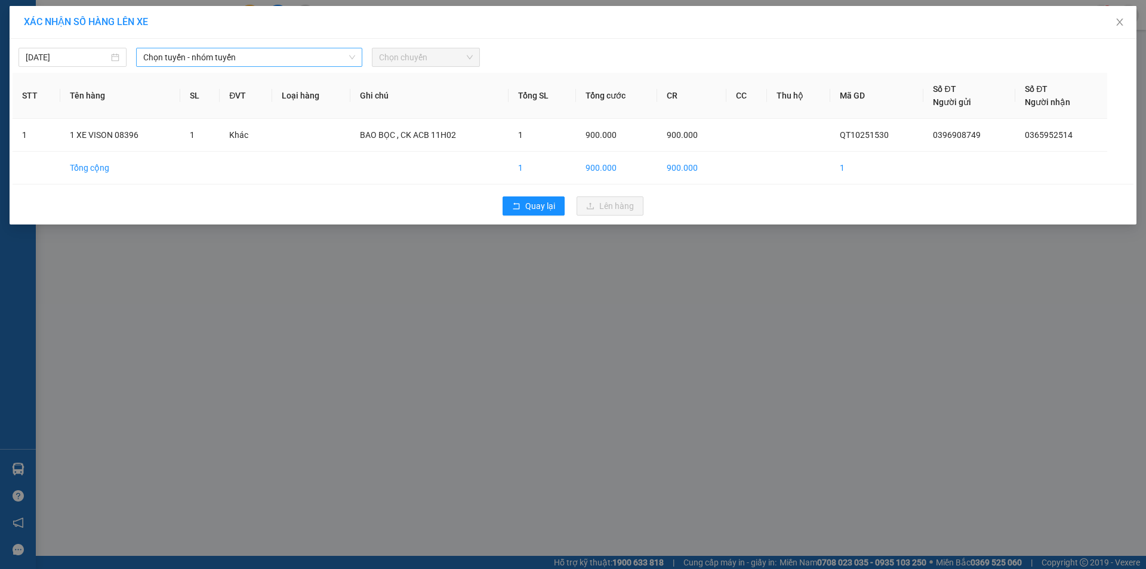
click at [260, 58] on span "Chọn tuyến - nhóm tuyến" at bounding box center [249, 57] width 212 height 18
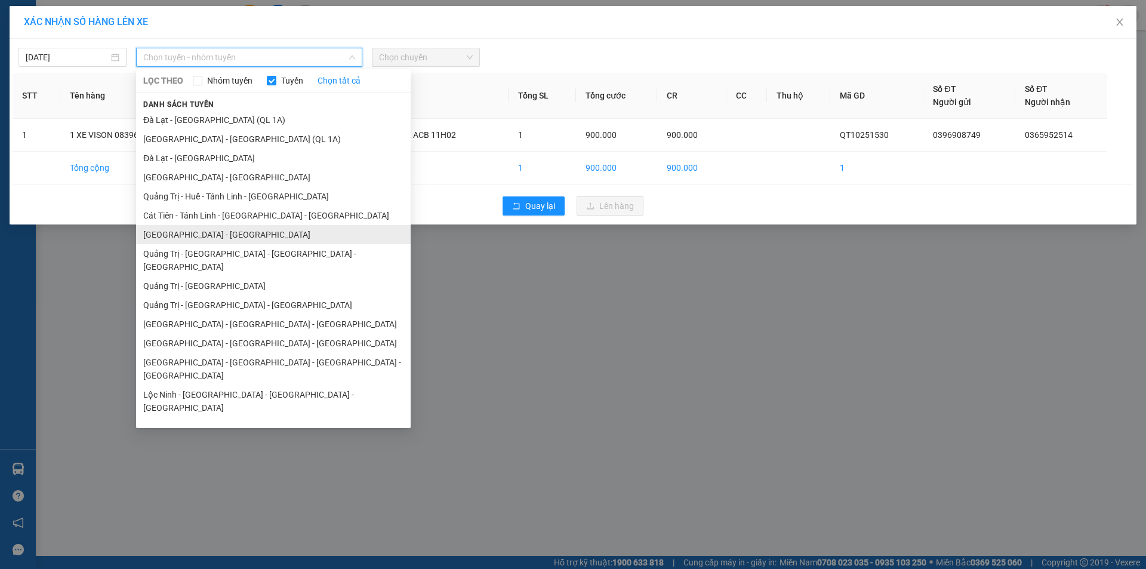
scroll to position [69, 0]
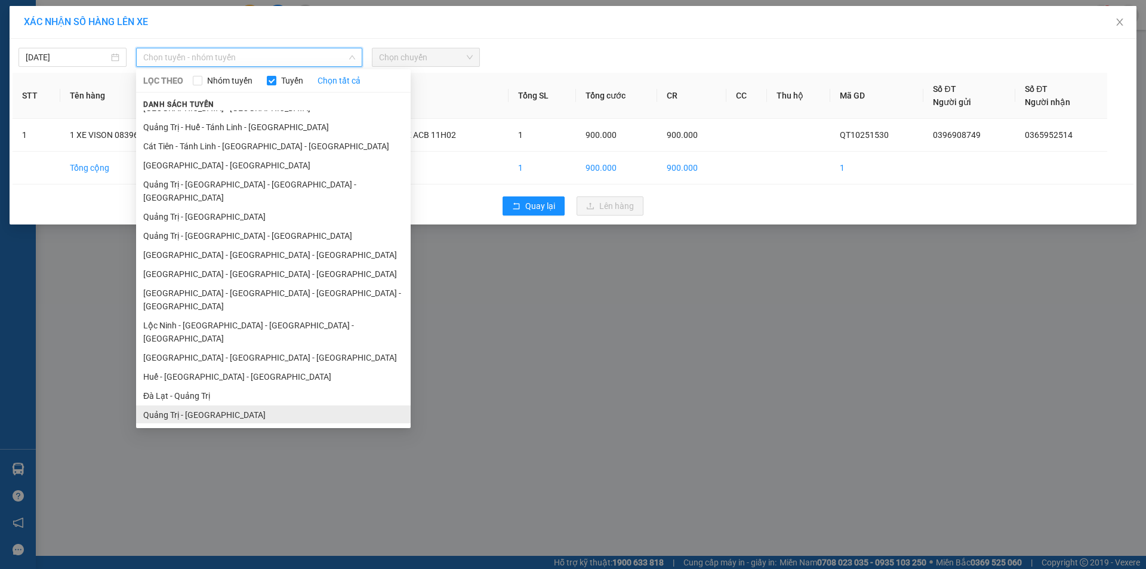
click at [238, 405] on li "Quảng Trị - [GEOGRAPHIC_DATA]" at bounding box center [273, 414] width 274 height 19
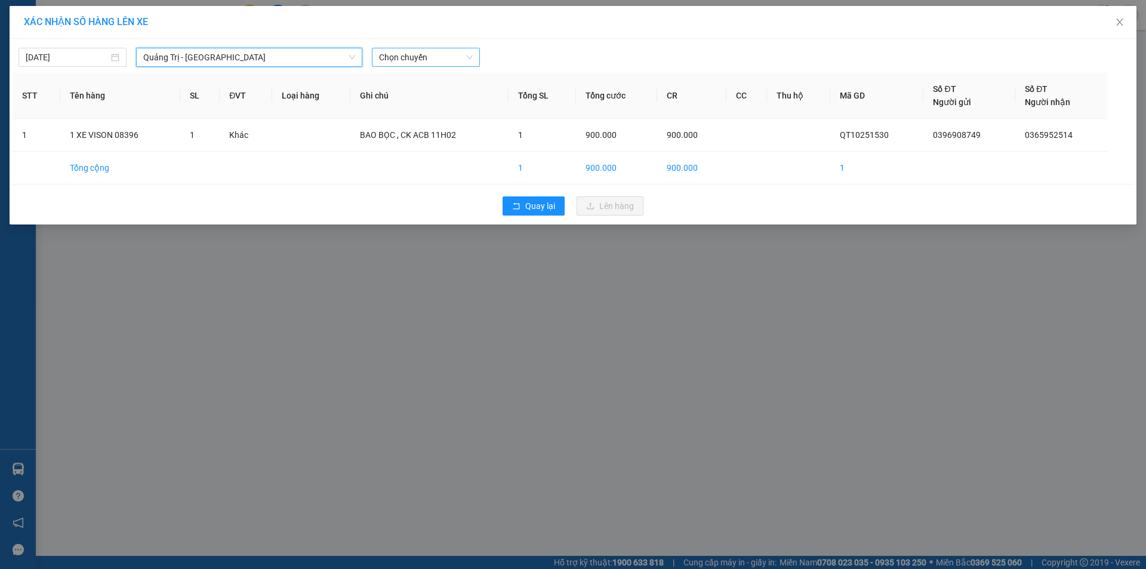
click at [455, 61] on span "Chọn chuyến" at bounding box center [426, 57] width 94 height 18
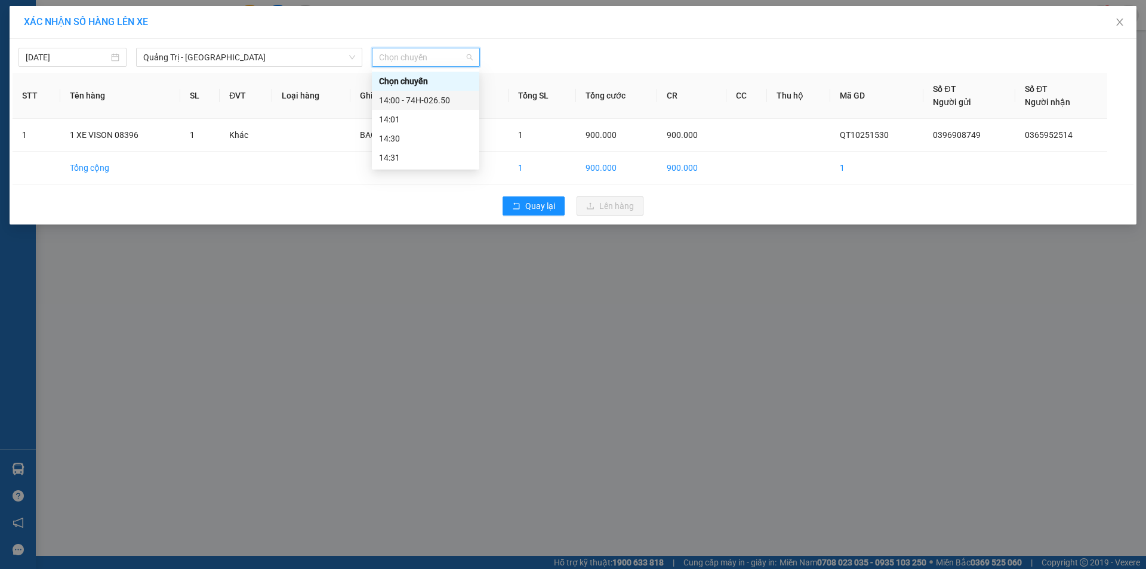
click at [440, 101] on div "14:00 - 74H-026.50" at bounding box center [425, 100] width 93 height 13
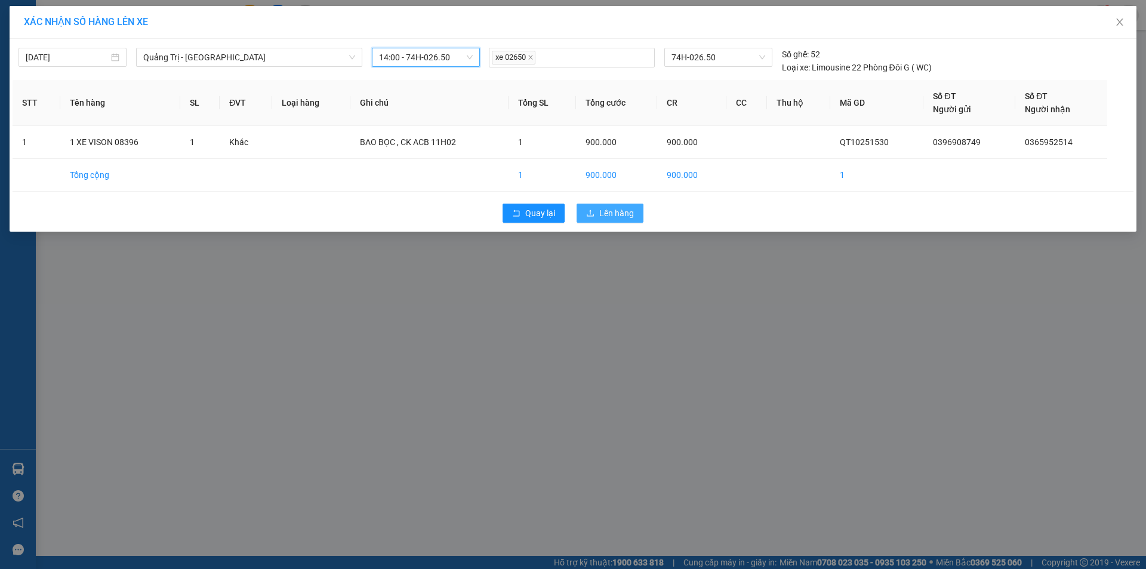
click at [619, 208] on span "Lên hàng" at bounding box center [616, 212] width 35 height 13
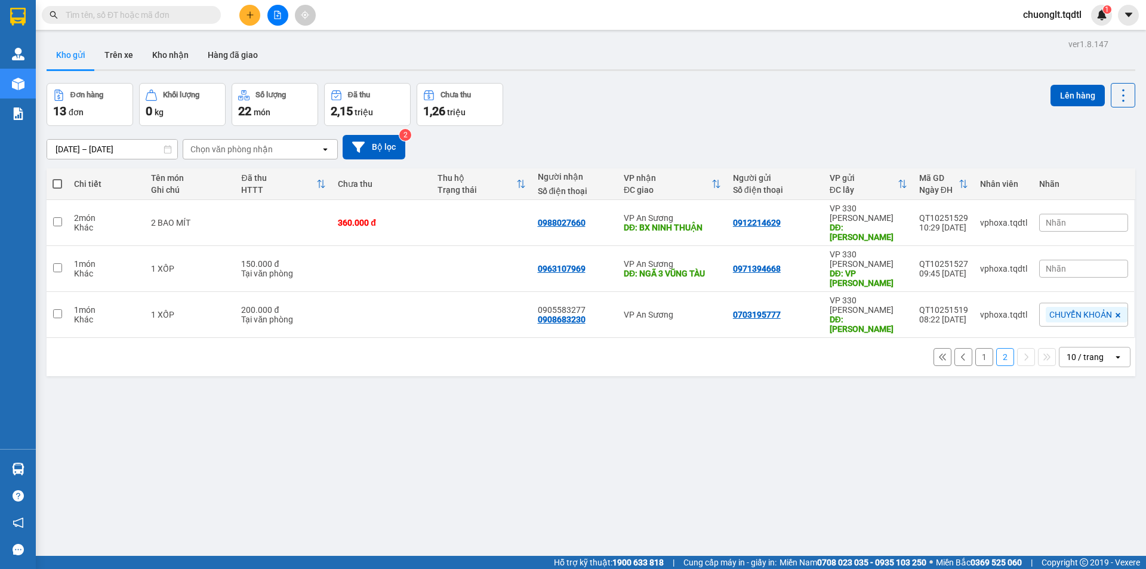
click at [978, 348] on button "1" at bounding box center [984, 357] width 18 height 18
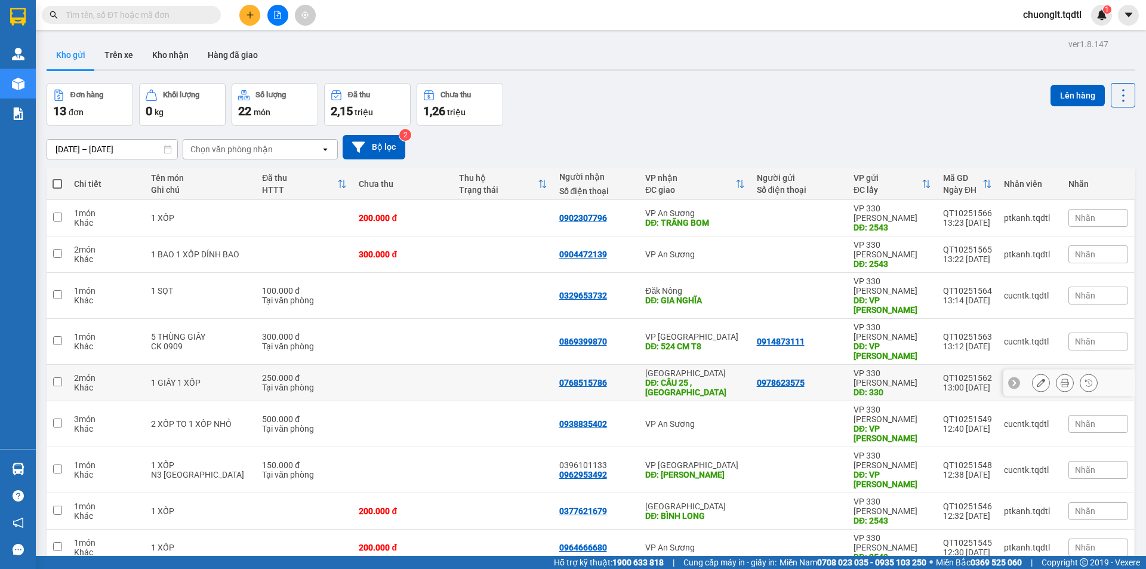
scroll to position [55, 0]
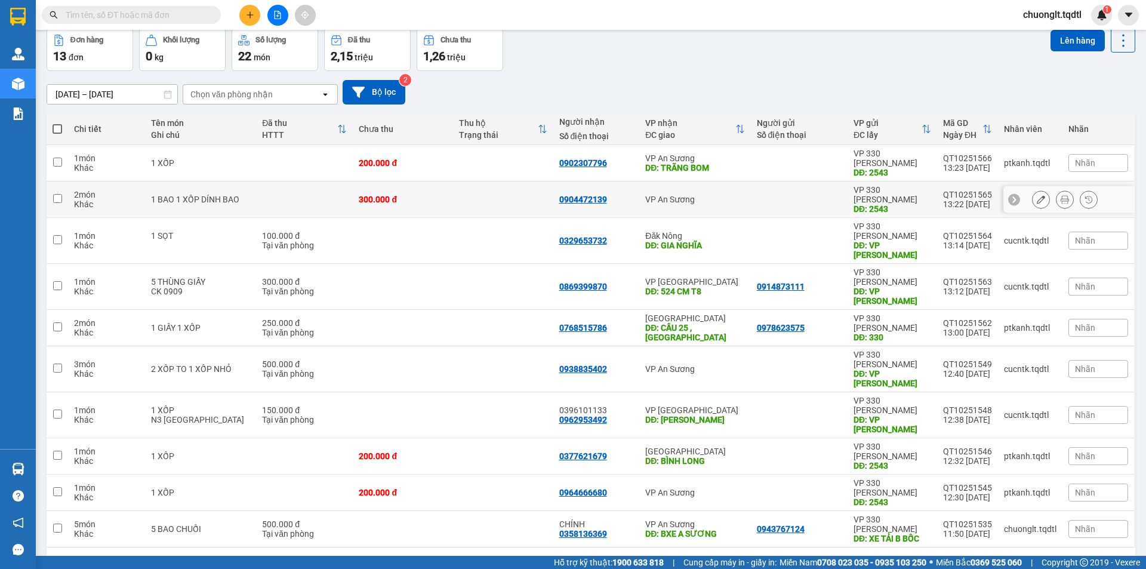
click at [975, 557] on button "1" at bounding box center [984, 566] width 18 height 18
click at [247, 11] on icon "plus" at bounding box center [250, 15] width 8 height 8
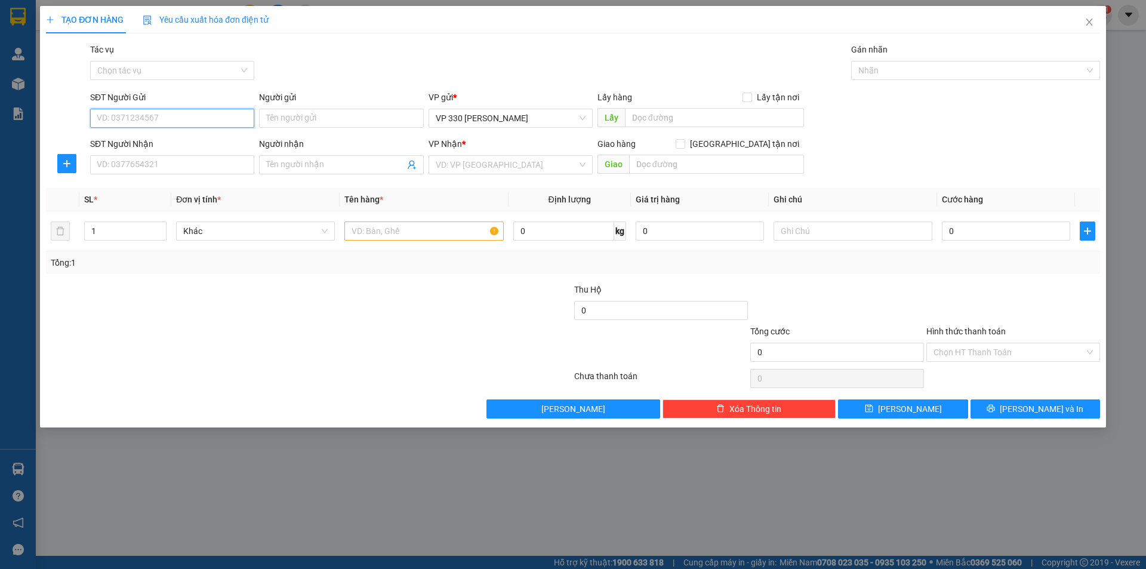
click at [213, 117] on input "SĐT Người Gửi" at bounding box center [172, 118] width 164 height 19
type input "0911699468"
click at [177, 166] on input "SĐT Người Nhận" at bounding box center [172, 164] width 164 height 19
type input "0397970661"
click at [680, 123] on input "text" at bounding box center [714, 117] width 179 height 19
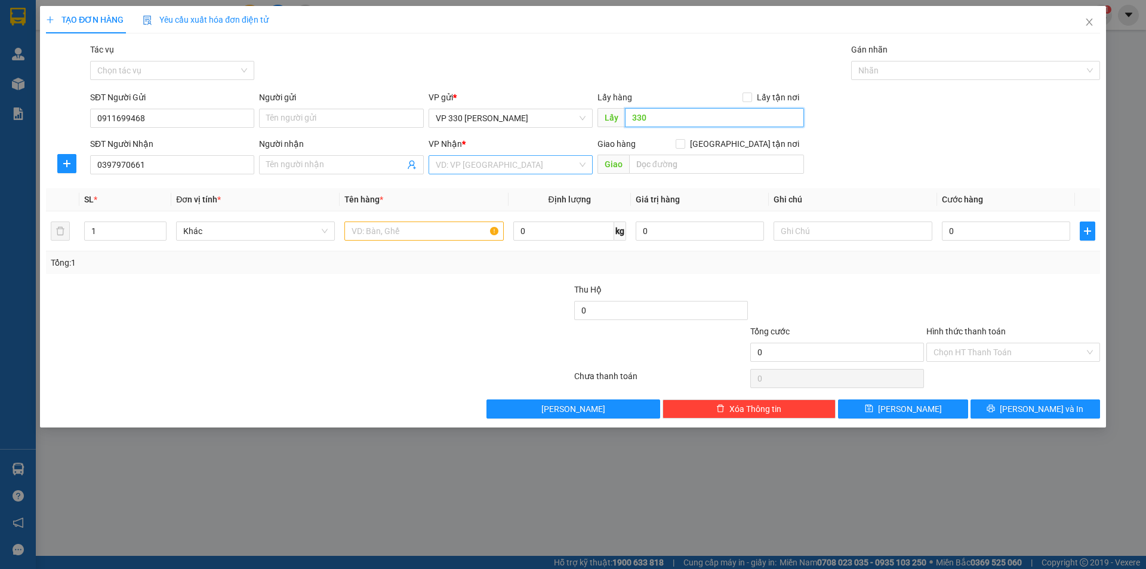
type input "330"
click at [537, 162] on input "search" at bounding box center [506, 165] width 141 height 18
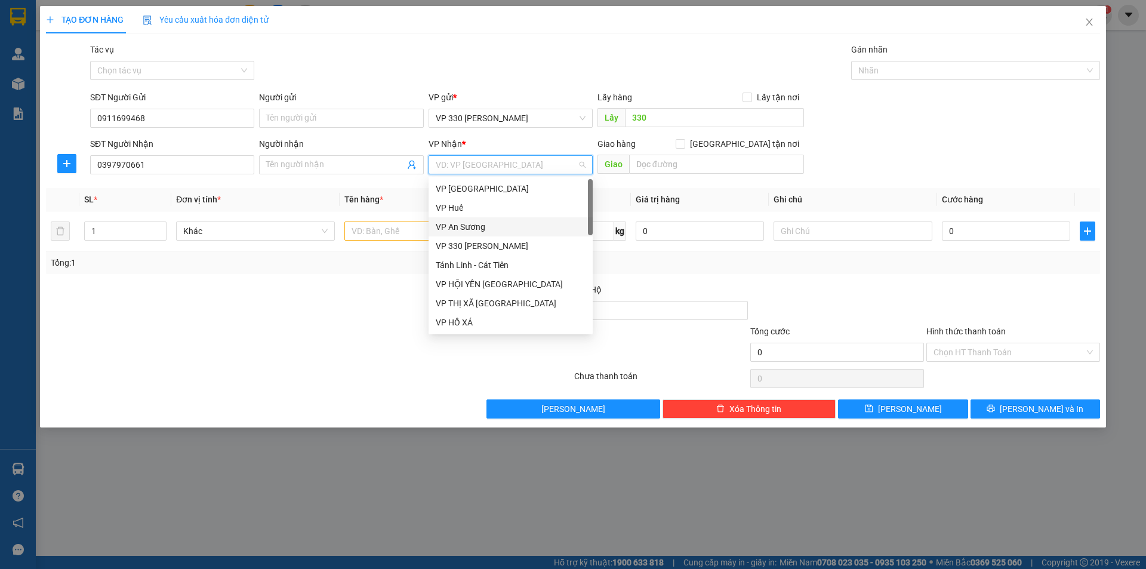
click at [498, 221] on div "VP An Sương" at bounding box center [511, 226] width 150 height 13
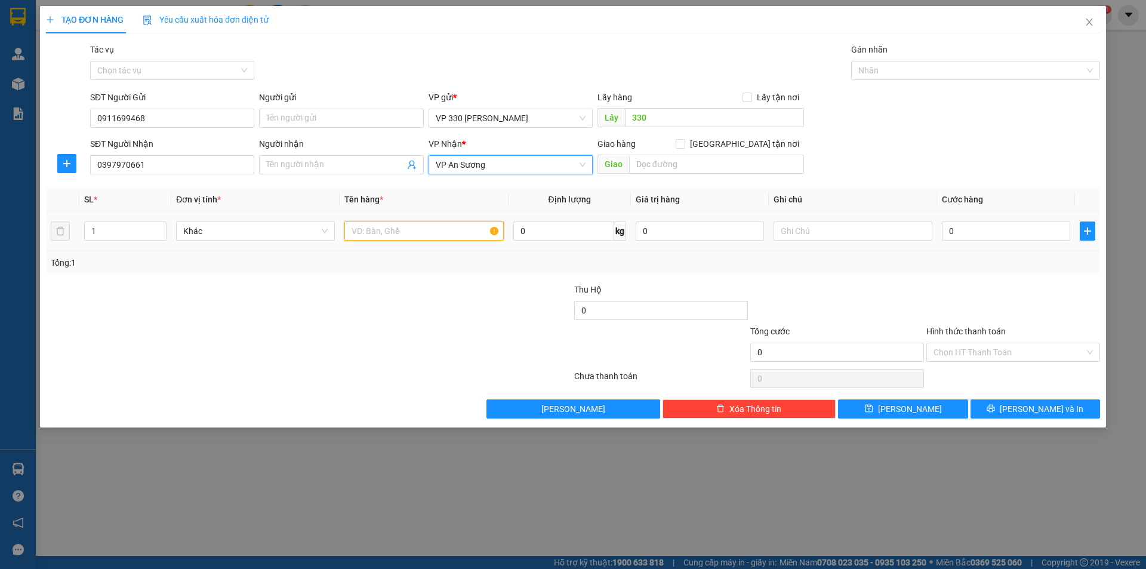
click at [450, 229] on input "text" at bounding box center [423, 230] width 159 height 19
type input "1 KIỆN"
click at [979, 211] on th "Cước hàng" at bounding box center [1006, 199] width 138 height 23
click at [973, 224] on input "0" at bounding box center [1006, 230] width 128 height 19
type input "1"
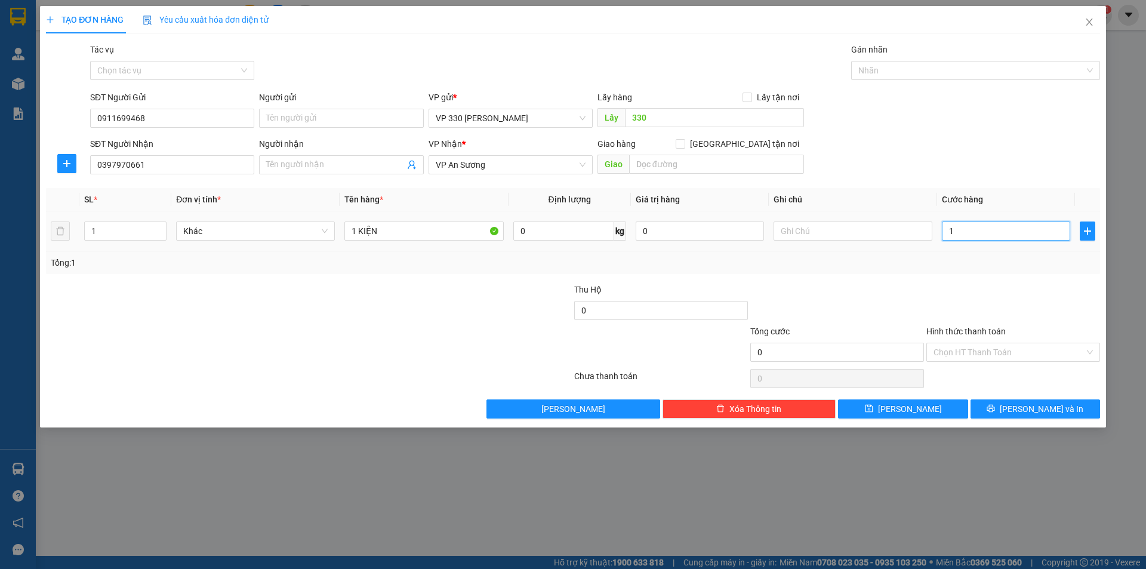
type input "1"
type input "110"
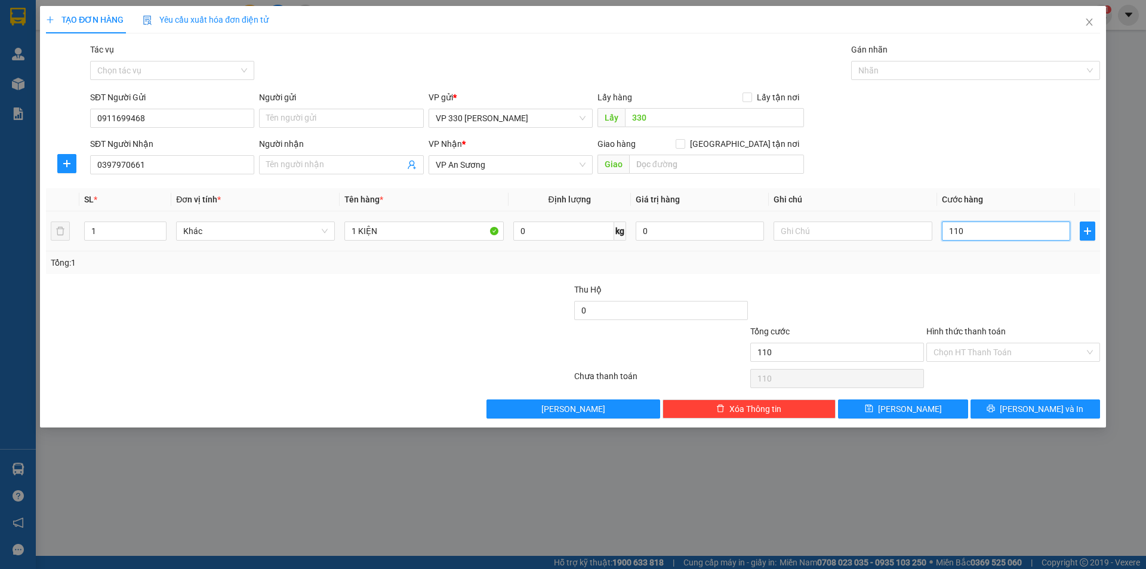
type input "1.100"
type input "11.000"
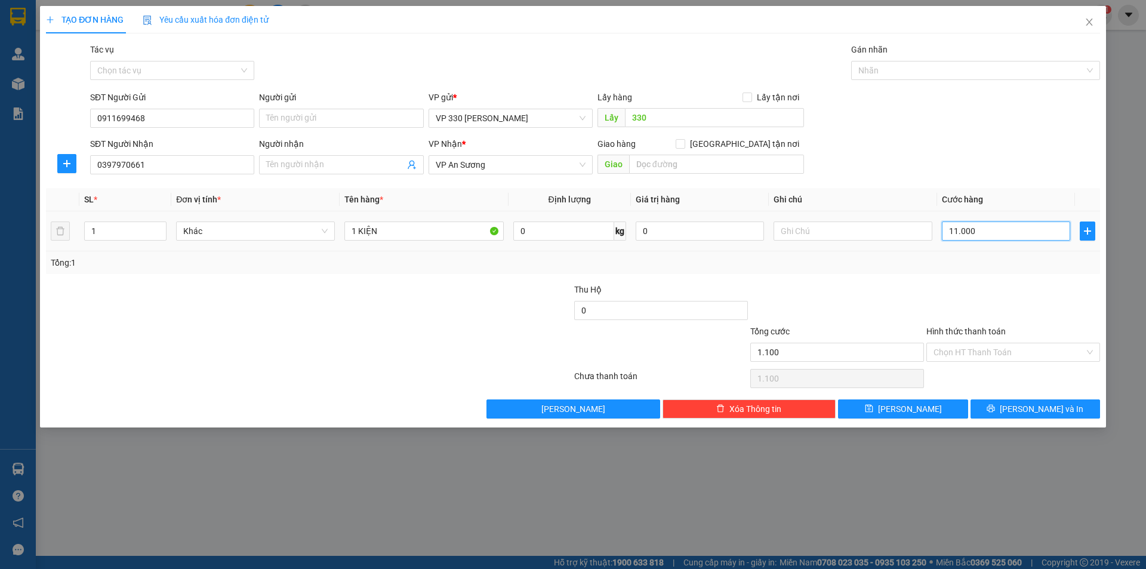
type input "11.000"
type input "110.000"
type input "11.000"
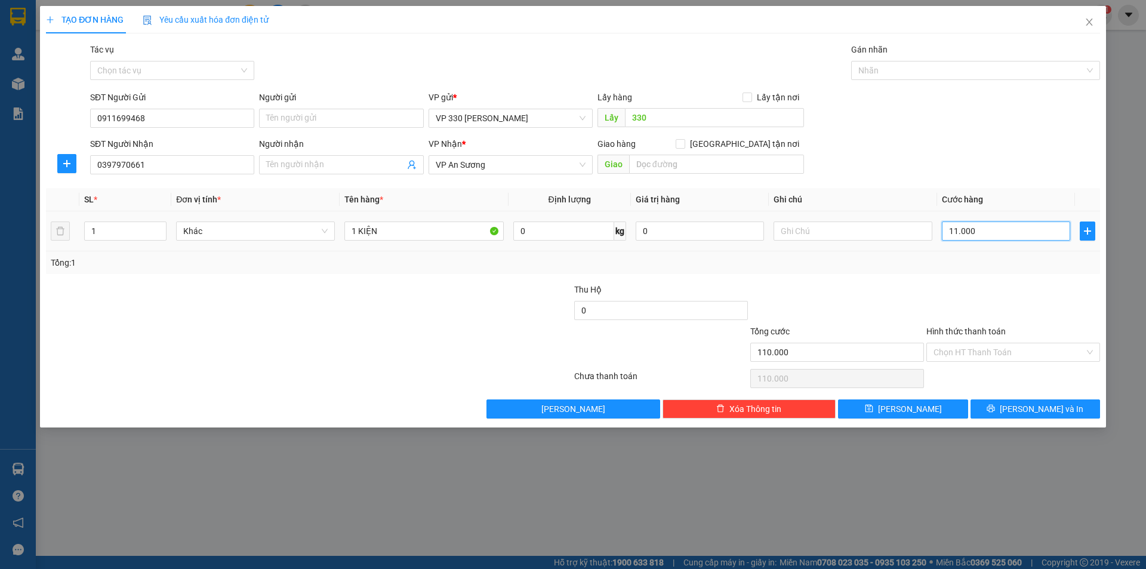
type input "11.000"
type input "1.100"
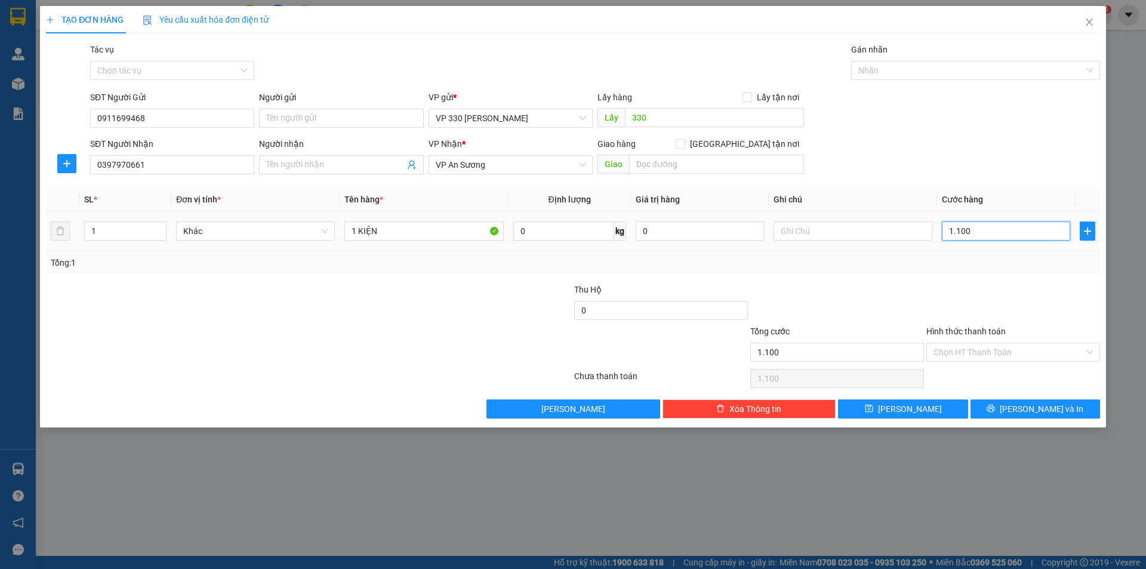
type input "110"
type input "11"
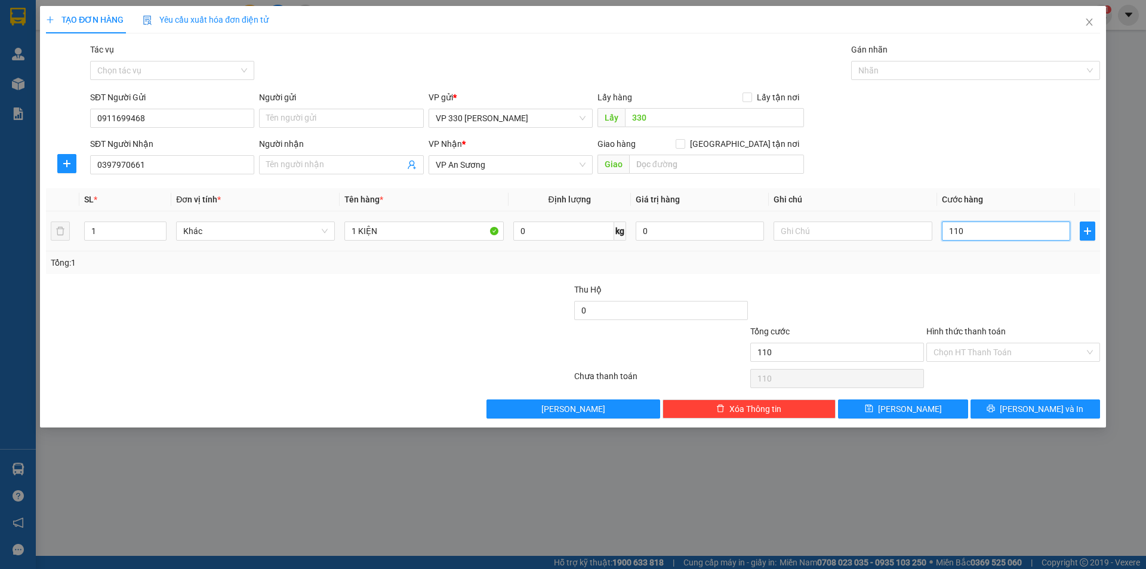
type input "11"
type input "1"
type input "10"
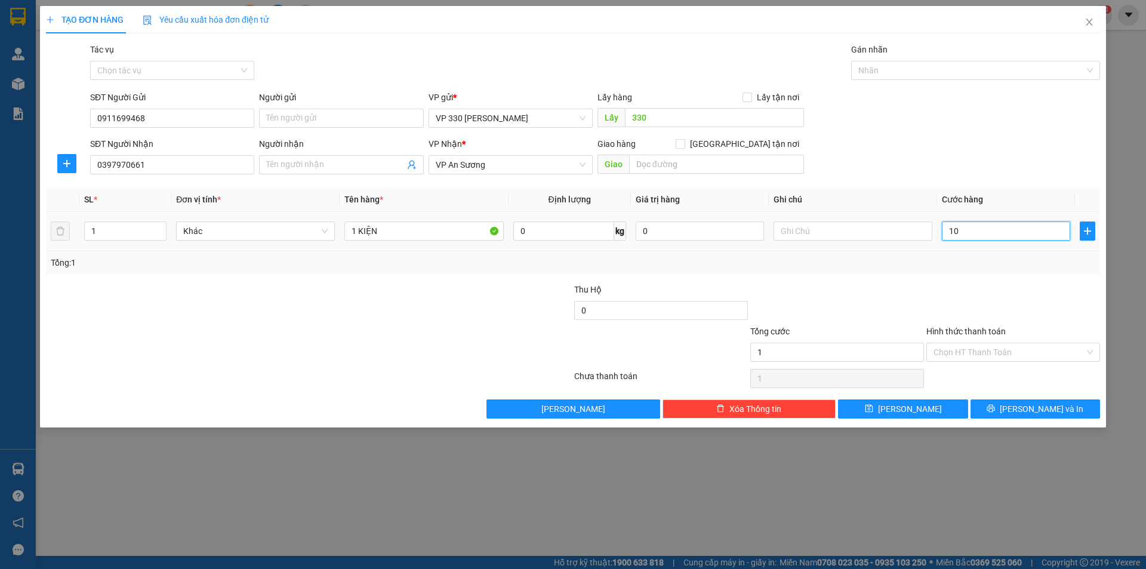
type input "10"
type input "100"
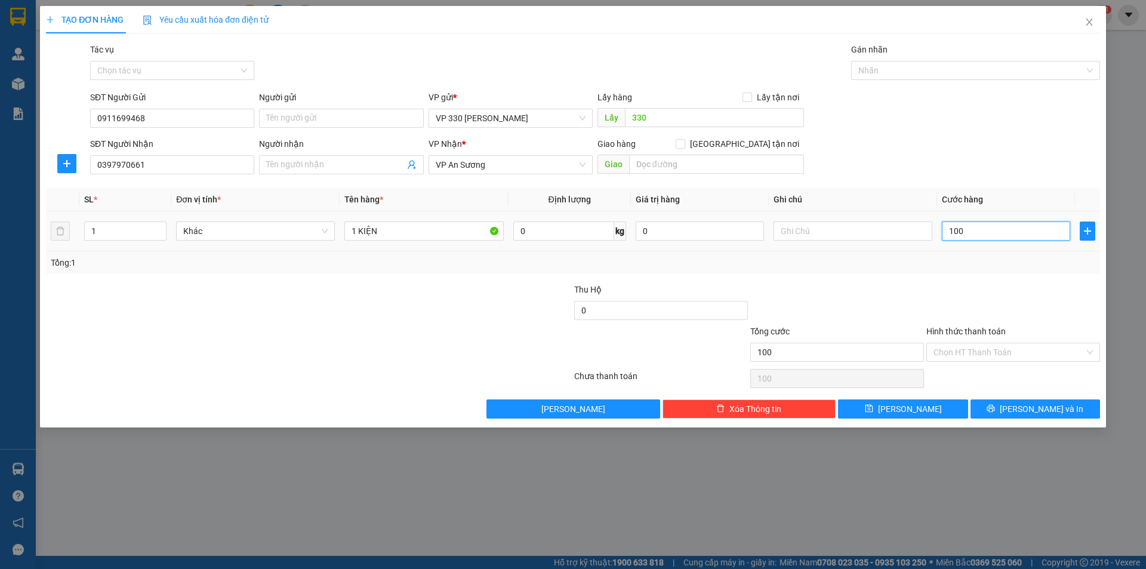
type input "1.000"
type input "10.000"
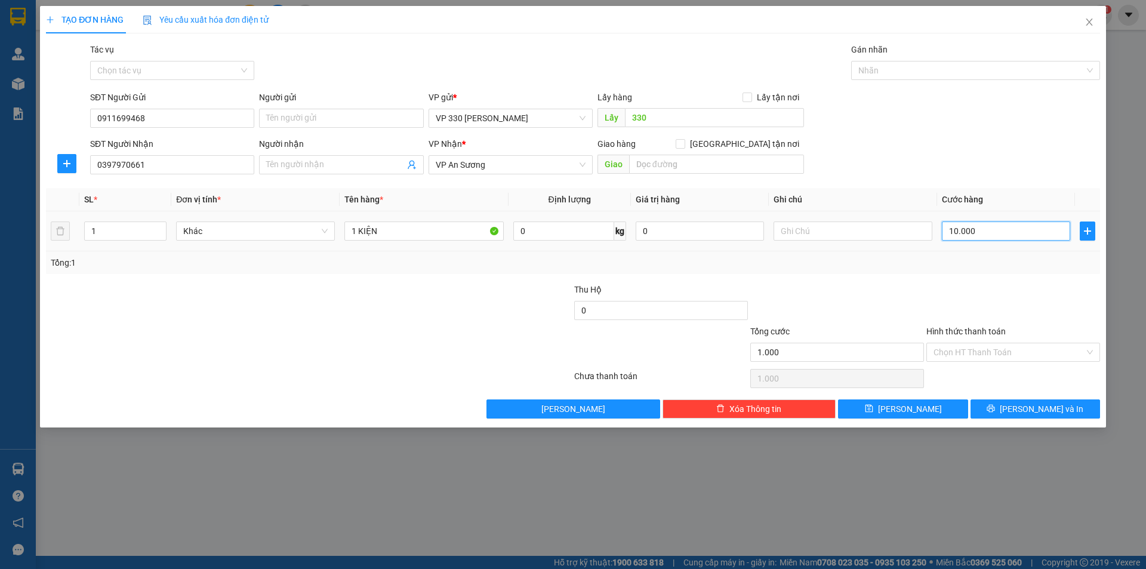
type input "10.000"
type input "100.000"
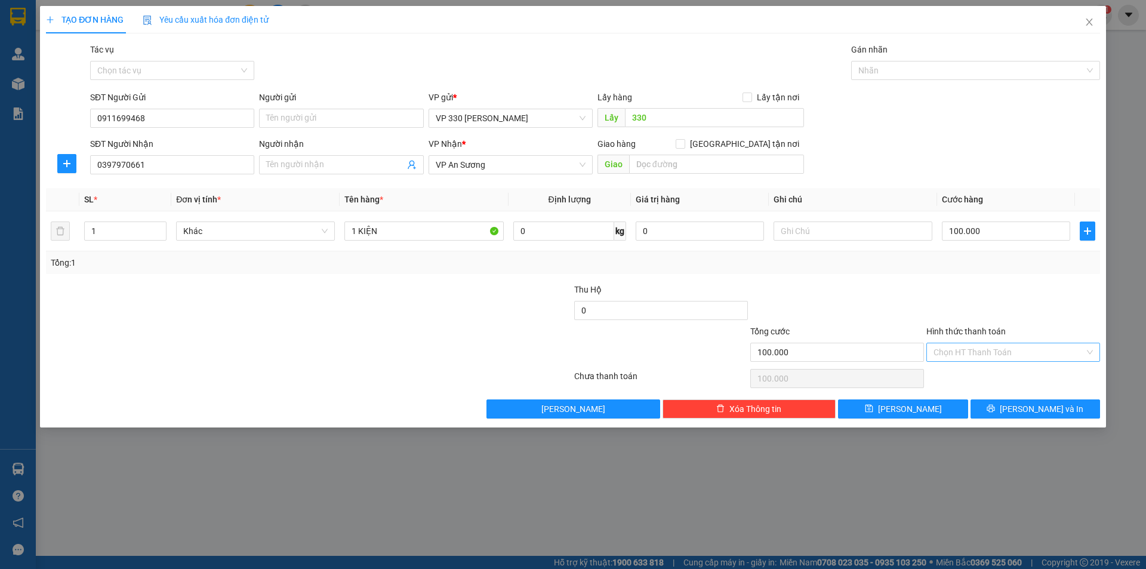
click at [1045, 350] on input "Hình thức thanh toán" at bounding box center [1008, 352] width 151 height 18
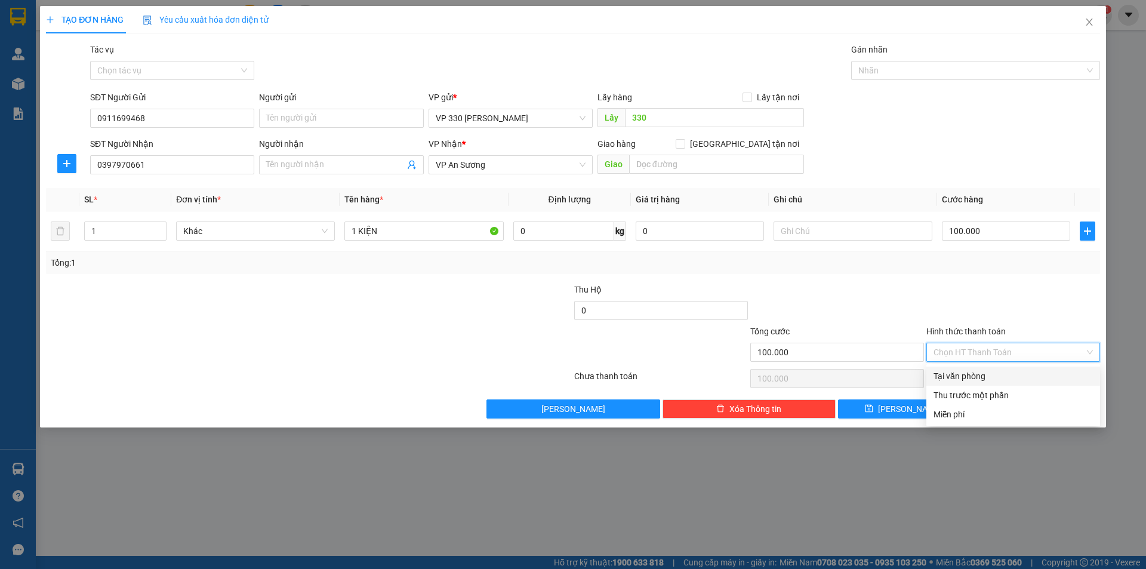
click at [1010, 379] on div "Tại văn phòng" at bounding box center [1012, 375] width 159 height 13
type input "0"
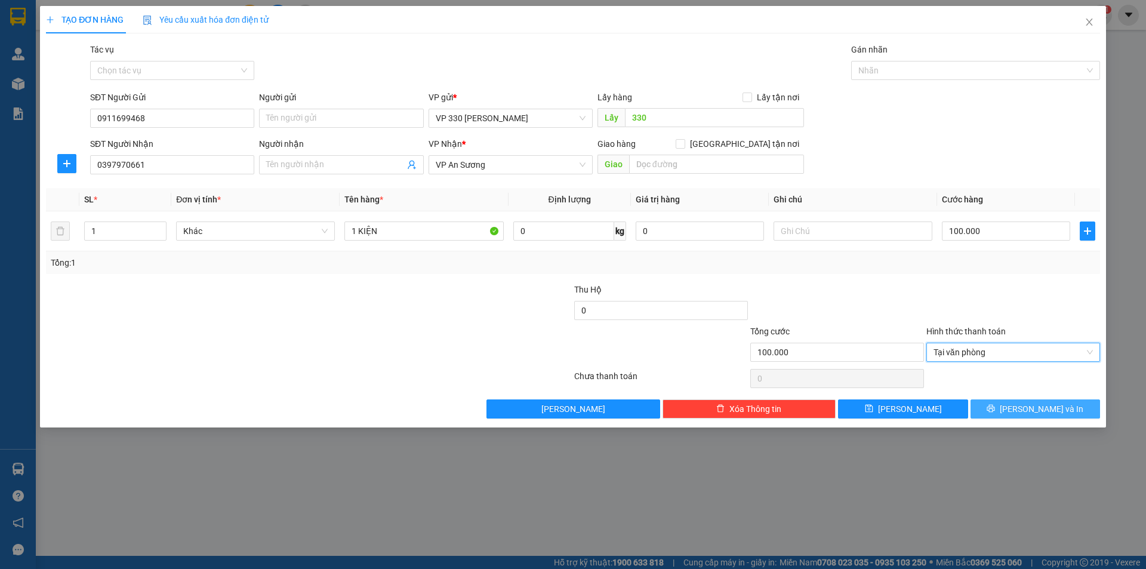
click at [1007, 404] on button "[PERSON_NAME] và In" at bounding box center [1034, 408] width 129 height 19
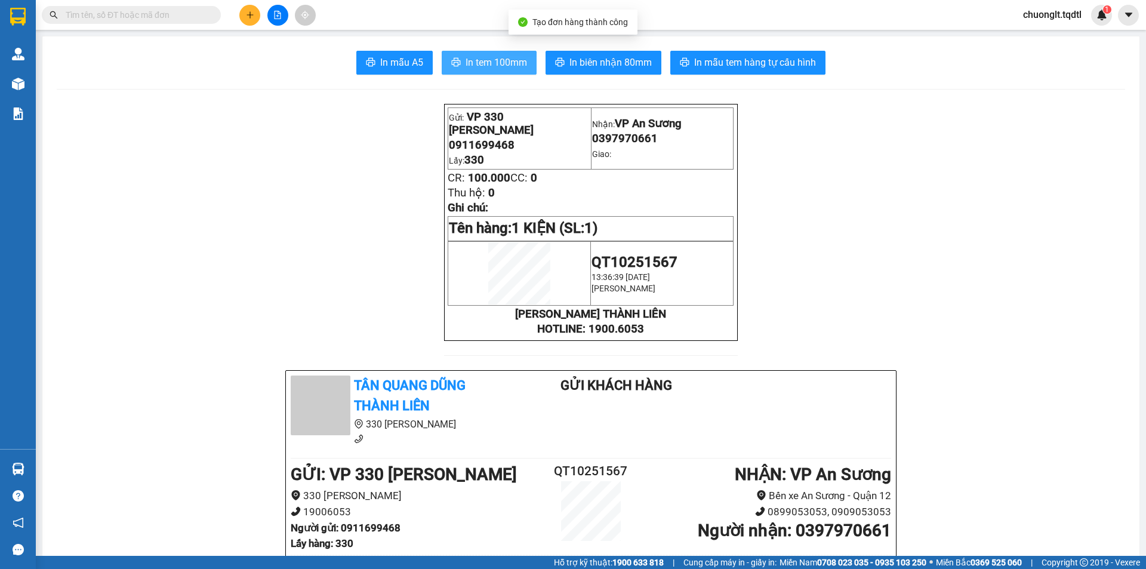
click at [505, 61] on span "In tem 100mm" at bounding box center [495, 62] width 61 height 15
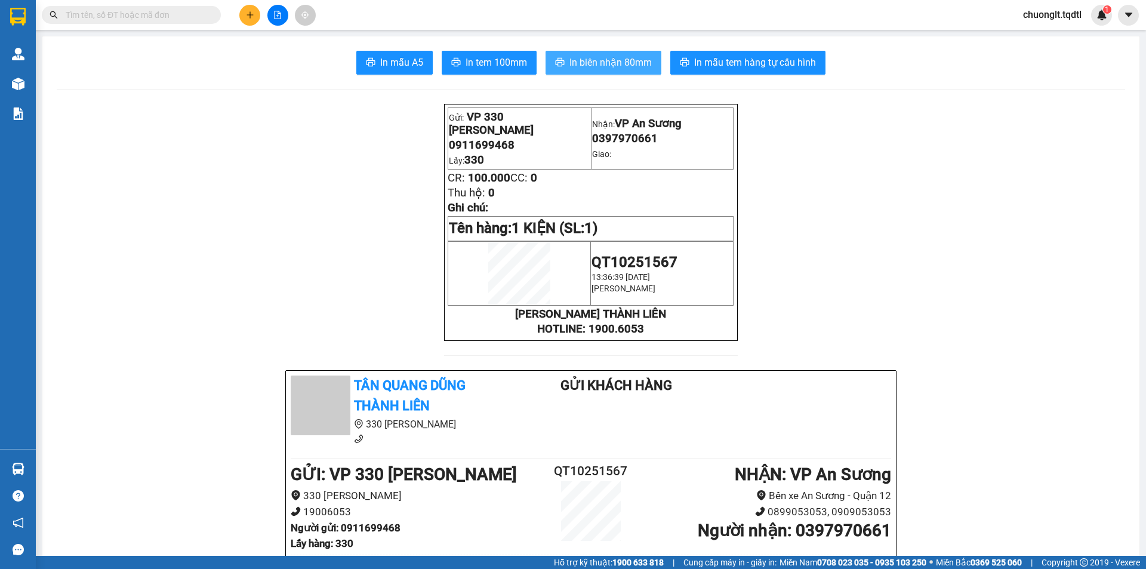
click at [578, 60] on span "In biên nhận 80mm" at bounding box center [610, 62] width 82 height 15
click at [495, 60] on span "In tem 100mm" at bounding box center [495, 62] width 61 height 15
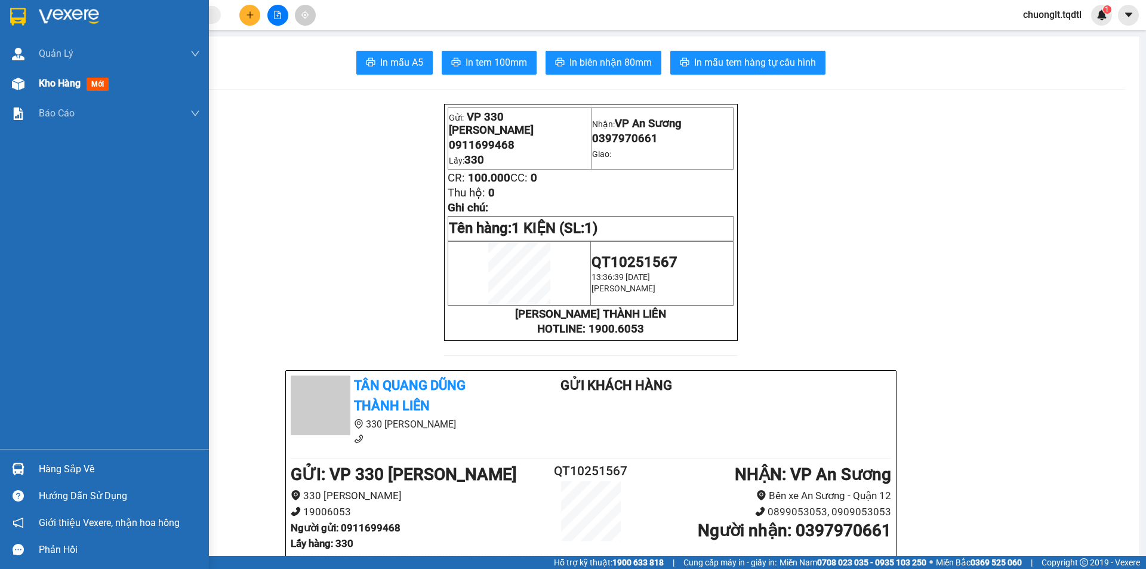
click at [41, 82] on span "Kho hàng" at bounding box center [60, 83] width 42 height 11
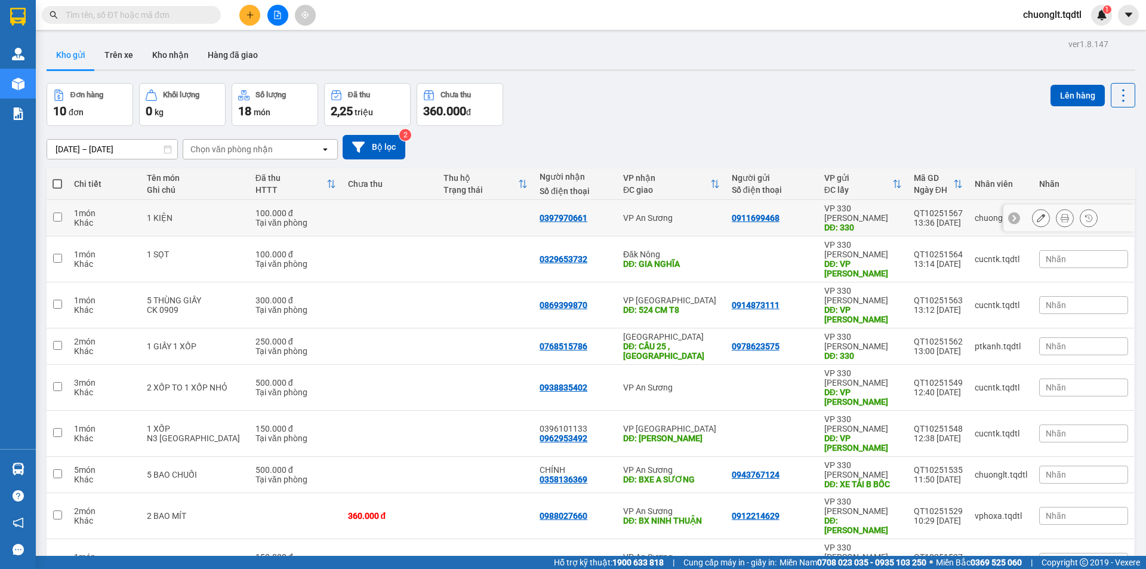
click at [313, 211] on div "100.000 đ" at bounding box center [295, 213] width 81 height 10
checkbox input "true"
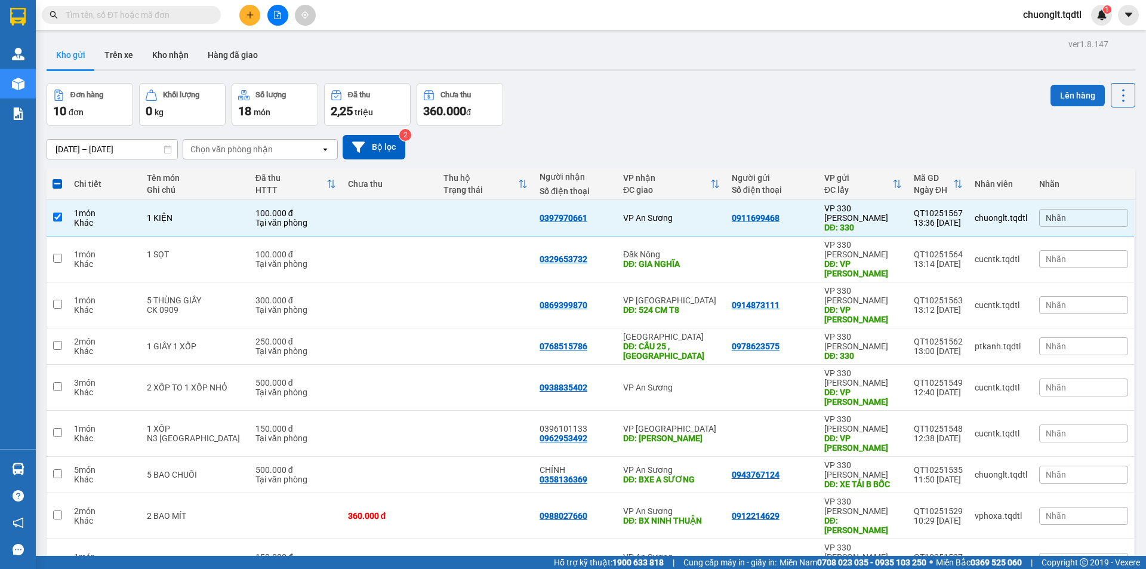
click at [1066, 94] on button "Lên hàng" at bounding box center [1077, 95] width 54 height 21
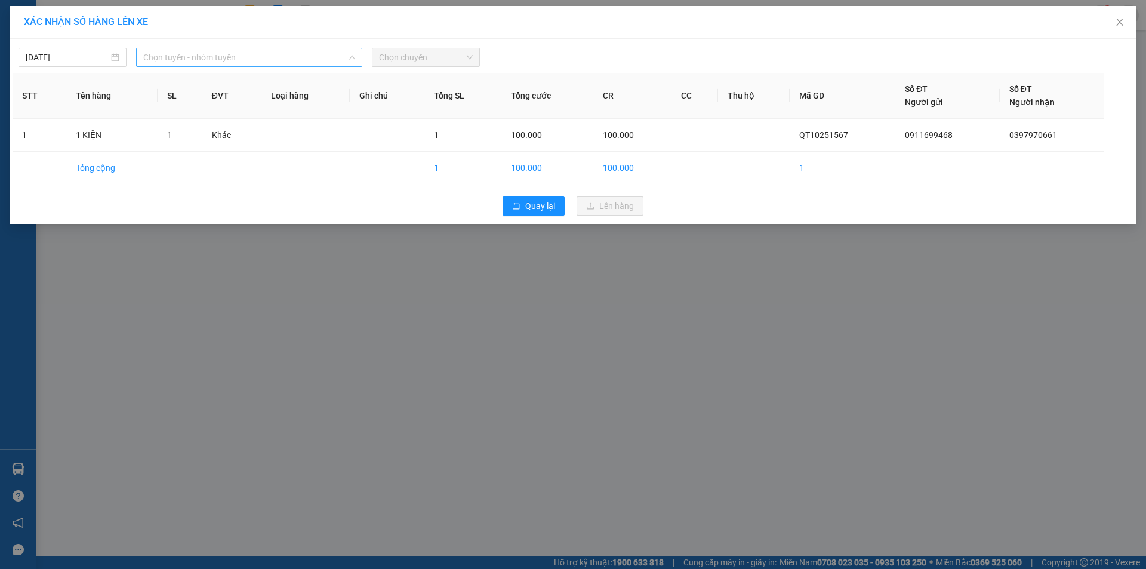
click at [307, 61] on span "Chọn tuyến - nhóm tuyến" at bounding box center [249, 57] width 212 height 18
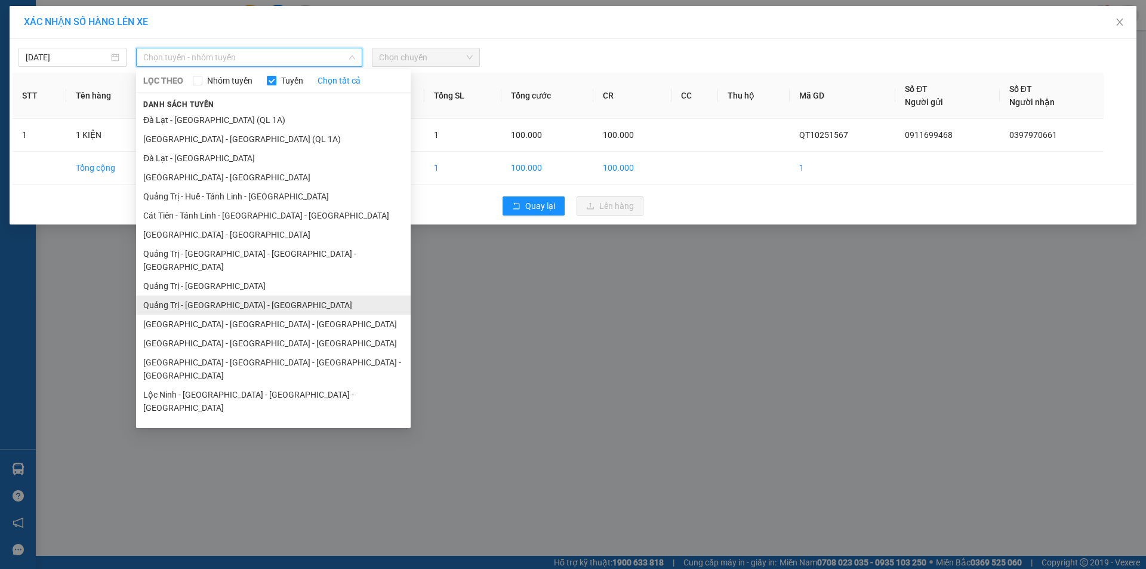
click at [252, 295] on li "Quảng Trị - [GEOGRAPHIC_DATA] - [GEOGRAPHIC_DATA]" at bounding box center [273, 304] width 274 height 19
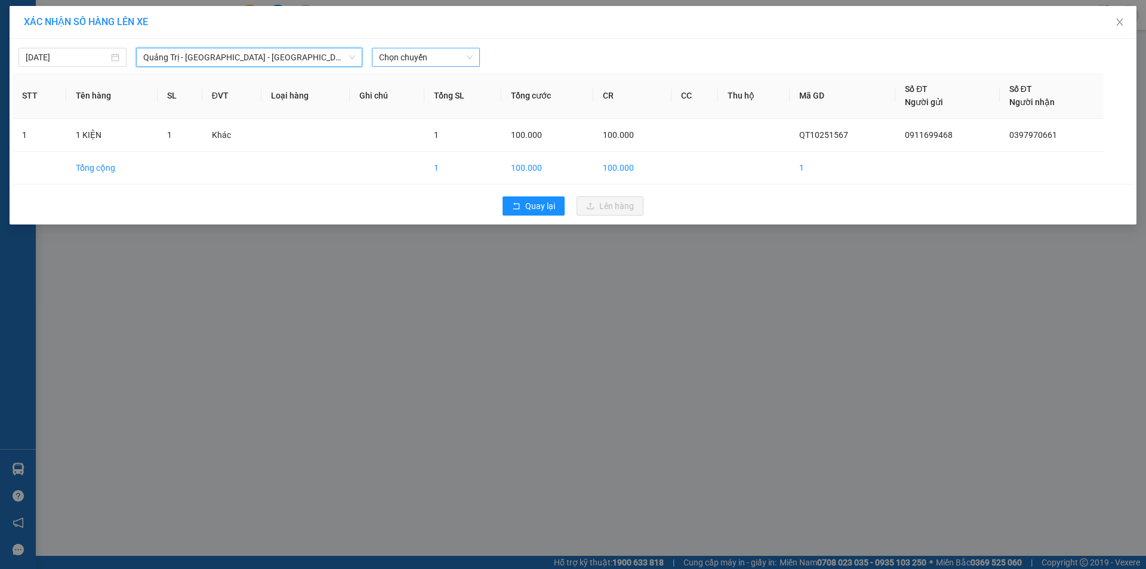
click at [428, 58] on span "Chọn chuyến" at bounding box center [426, 57] width 94 height 18
click at [439, 97] on div "14:00 - 50H-358.94" at bounding box center [425, 100] width 93 height 13
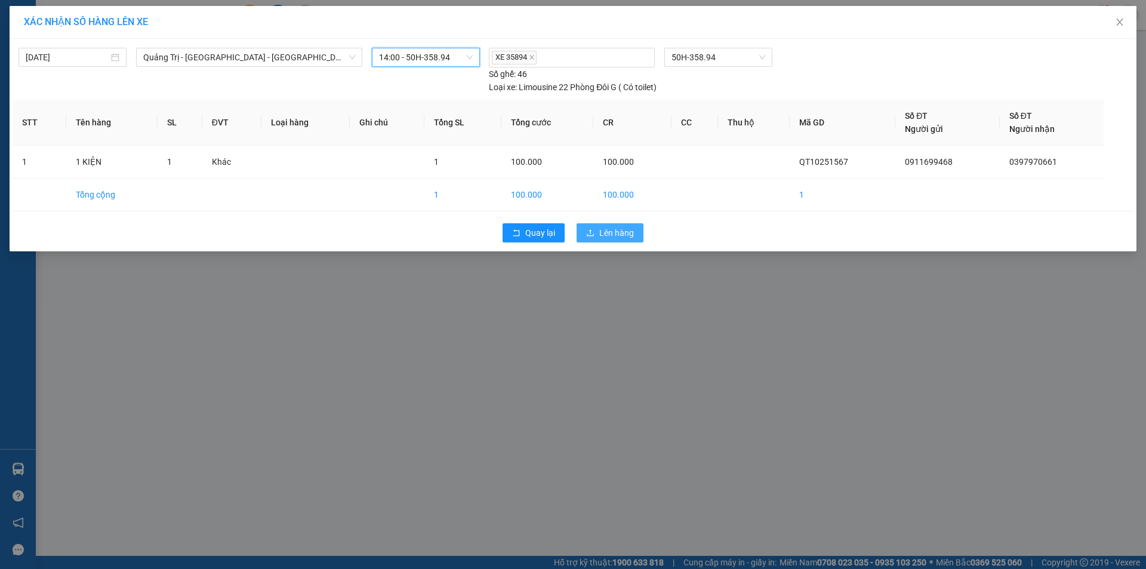
click at [624, 230] on span "Lên hàng" at bounding box center [616, 232] width 35 height 13
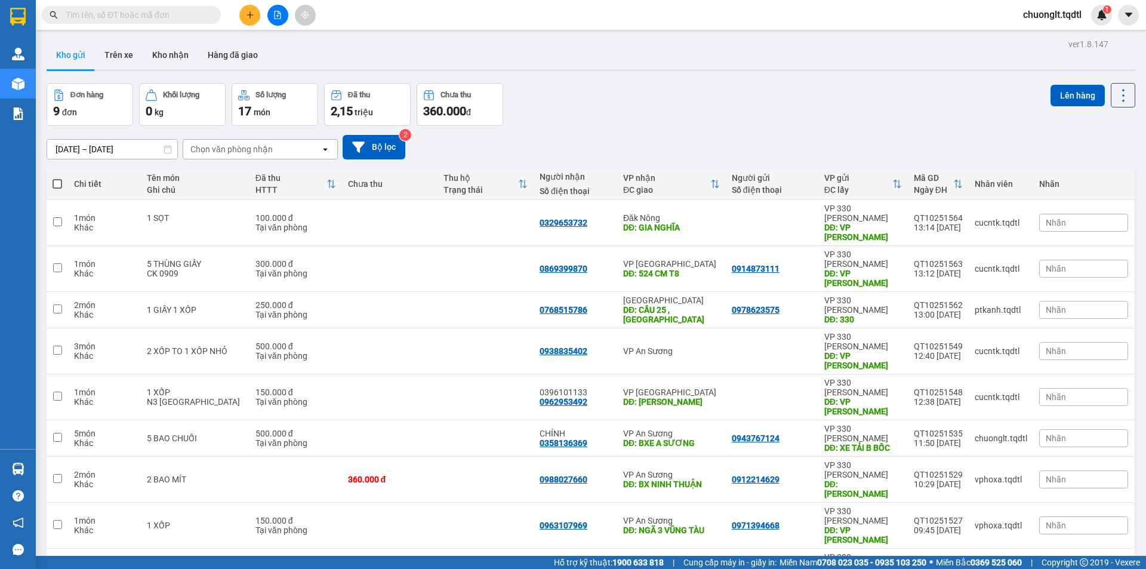
click at [276, 15] on icon "file-add" at bounding box center [277, 15] width 8 height 8
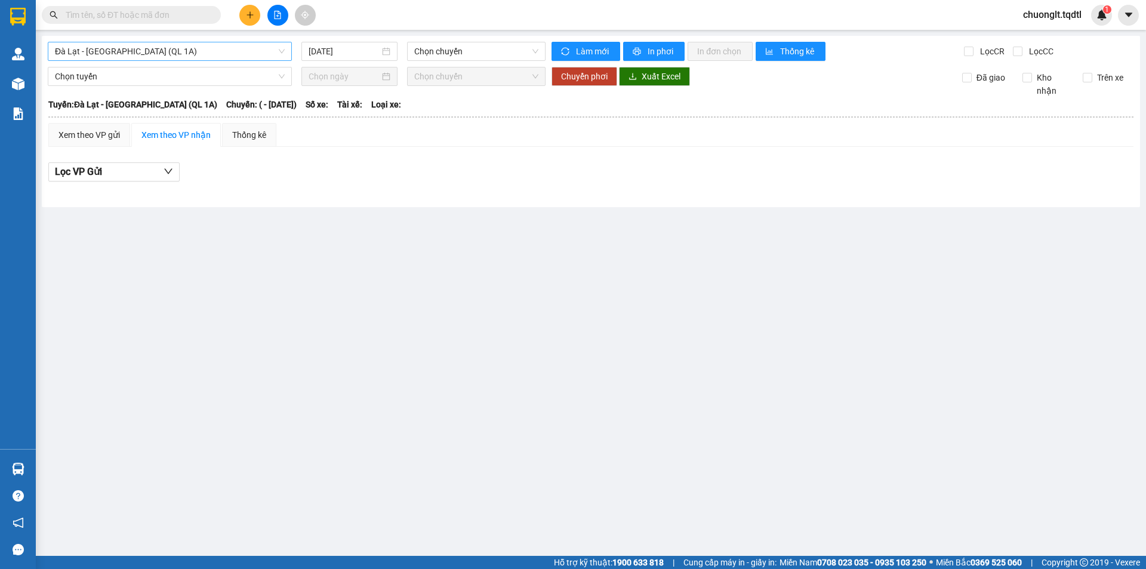
click at [245, 53] on span "Đà Lạt - [GEOGRAPHIC_DATA] (QL 1A)" at bounding box center [170, 51] width 230 height 18
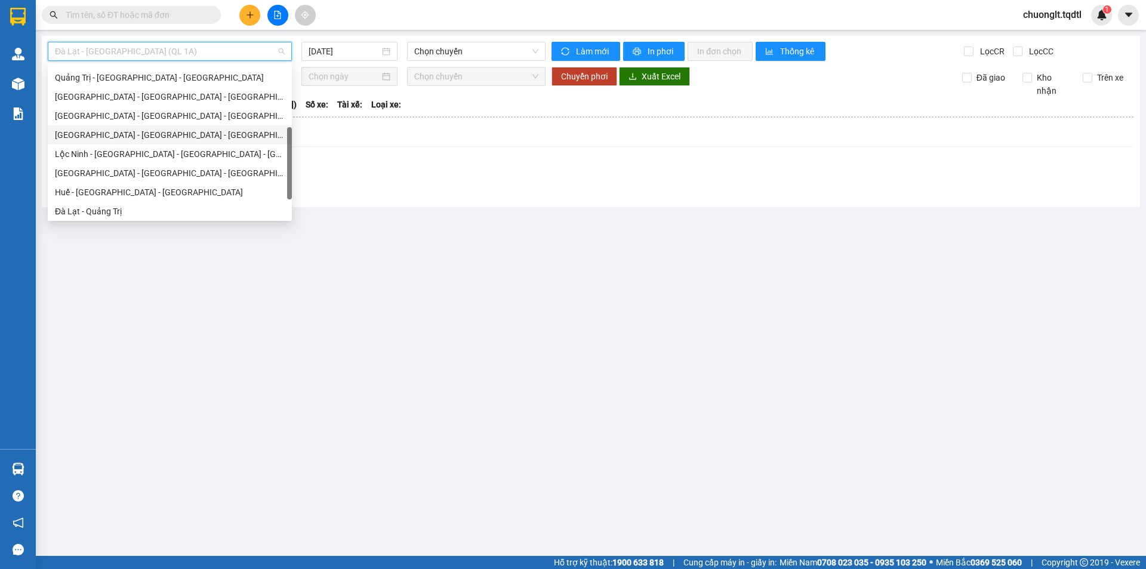
scroll to position [129, 0]
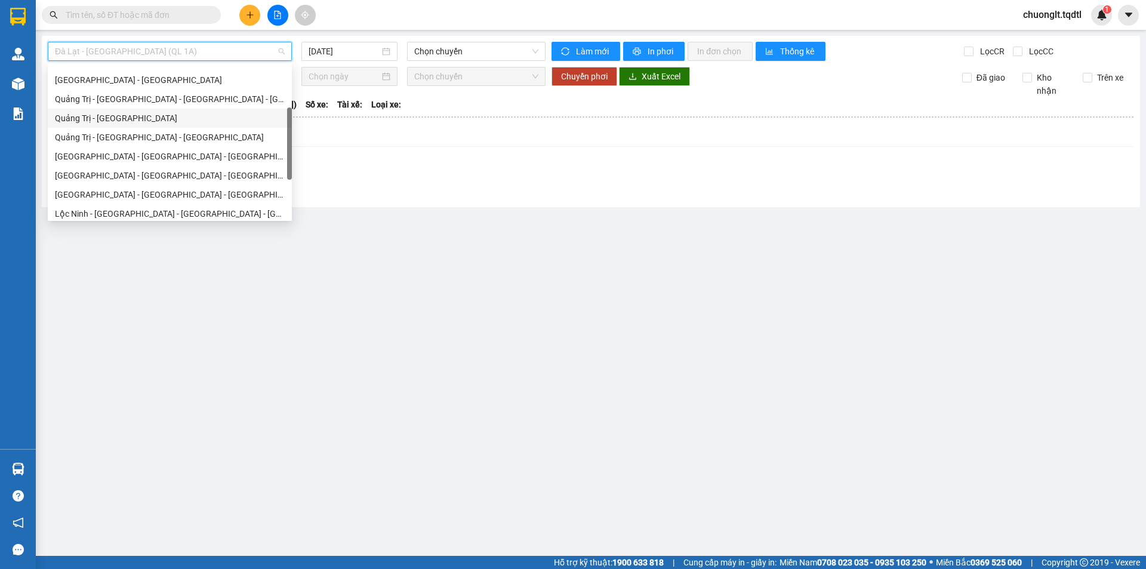
click at [155, 118] on div "Quảng Trị - [GEOGRAPHIC_DATA]" at bounding box center [170, 118] width 230 height 13
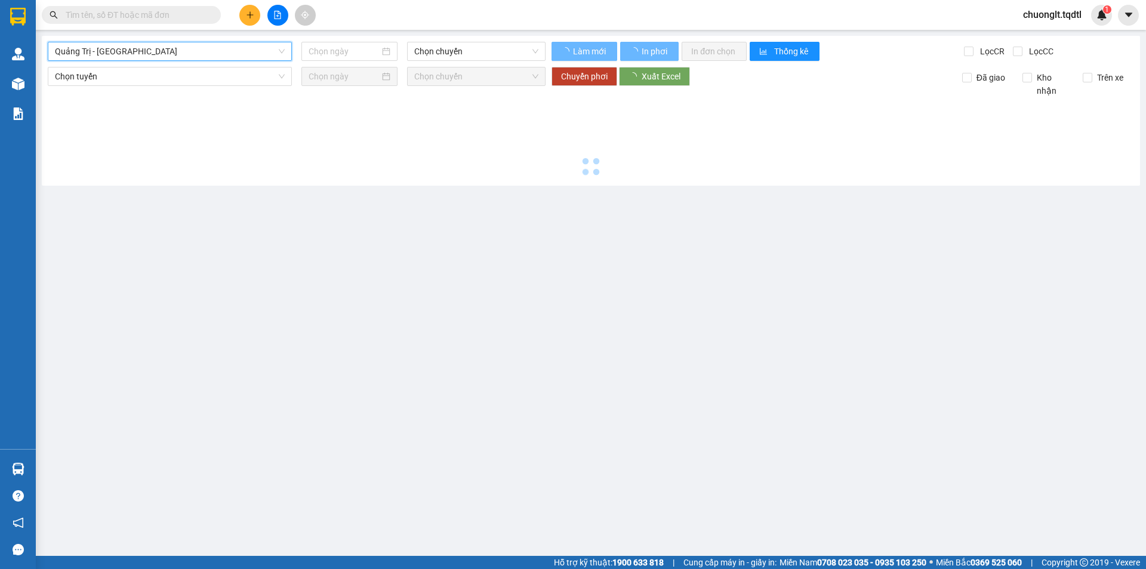
type input "[DATE]"
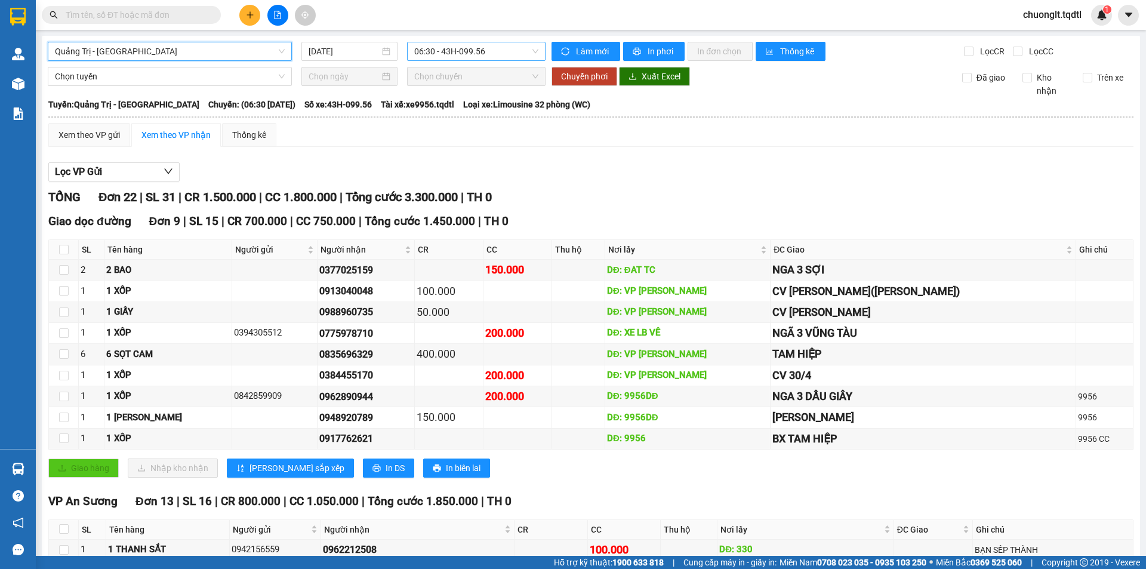
click at [490, 51] on span "06:30 - 43H-099.56" at bounding box center [476, 51] width 124 height 18
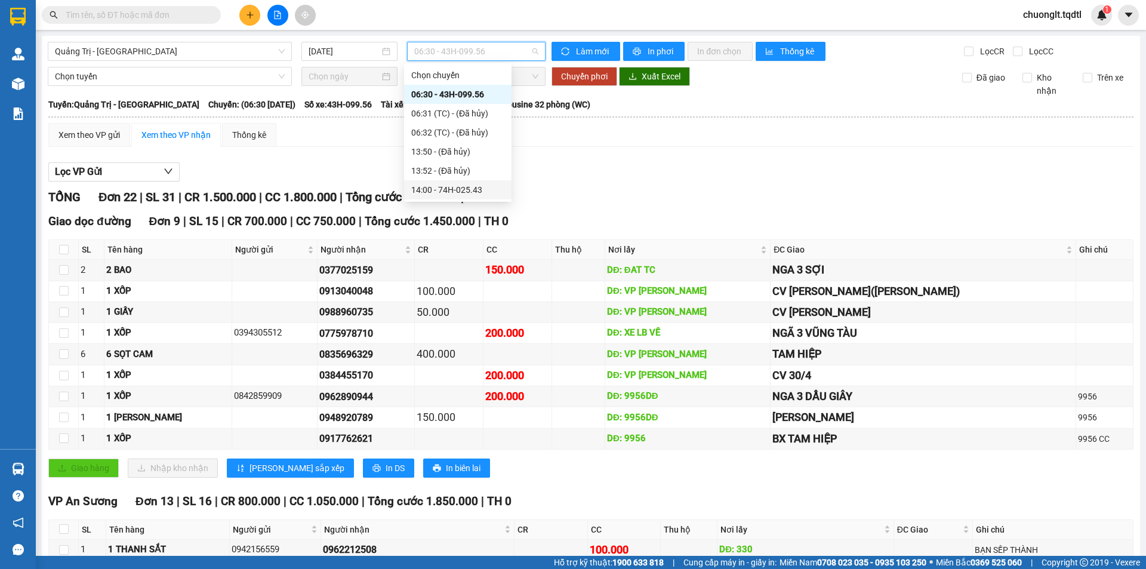
click at [471, 190] on div "14:00 - 74H-025.43" at bounding box center [457, 189] width 93 height 13
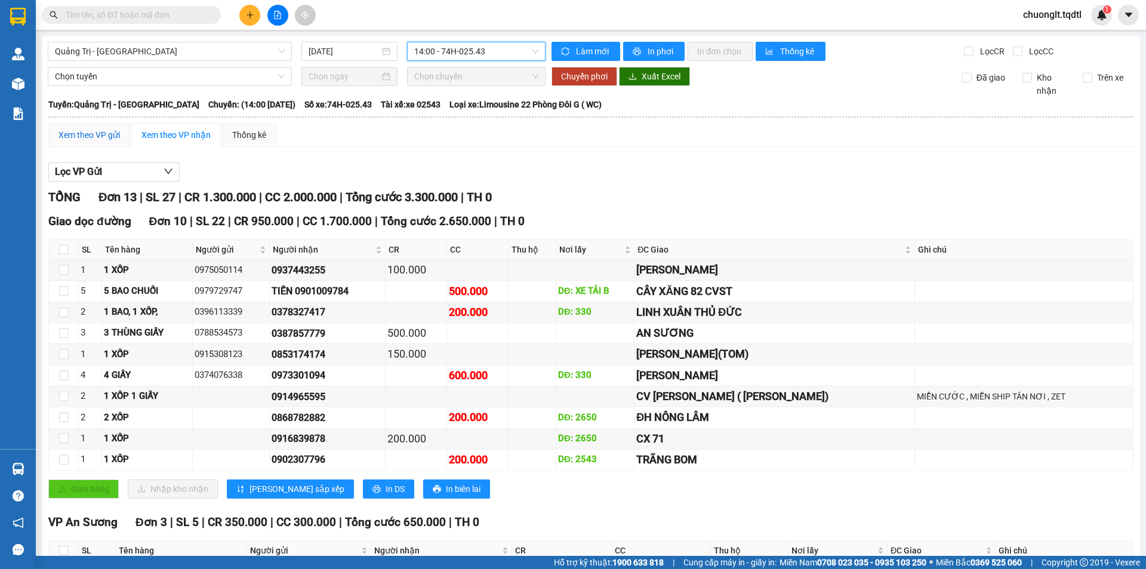
click at [103, 134] on div "Xem theo VP gửi" at bounding box center [88, 134] width 61 height 13
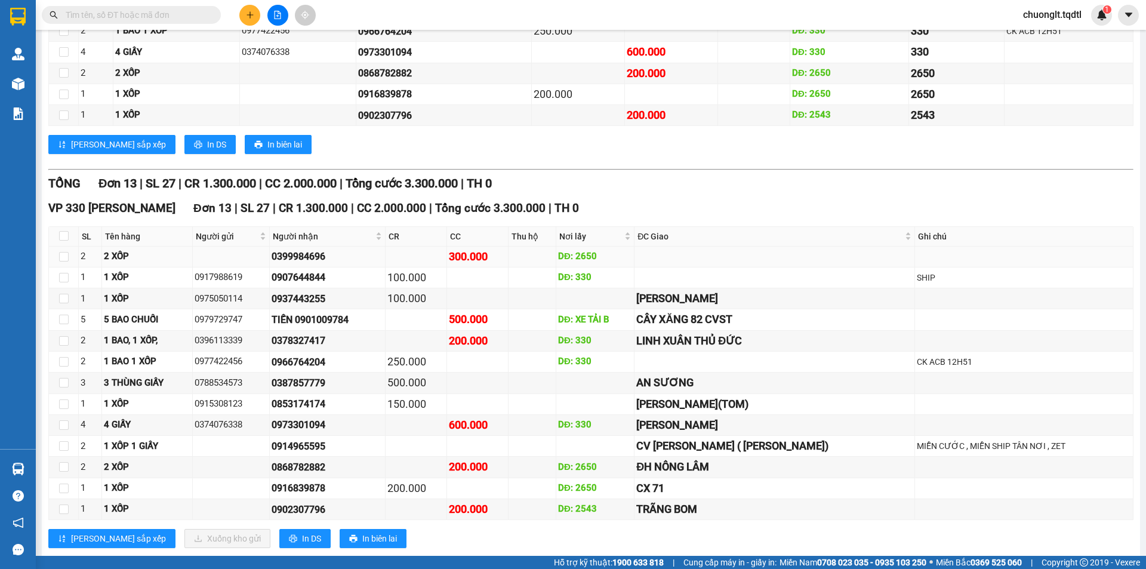
scroll to position [324, 0]
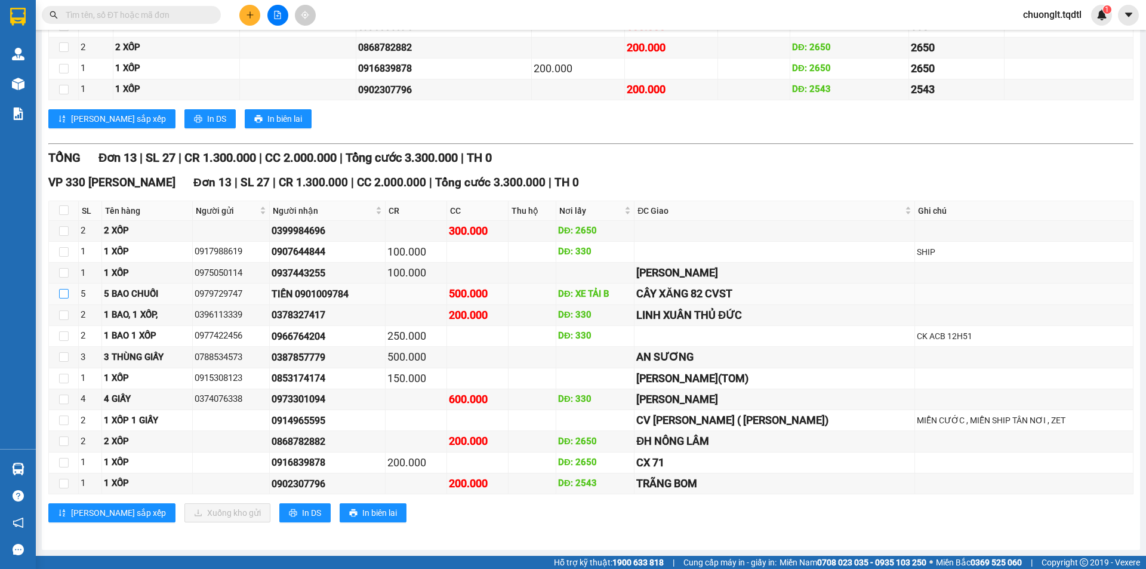
click at [67, 298] on input "checkbox" at bounding box center [64, 294] width 10 height 10
checkbox input "true"
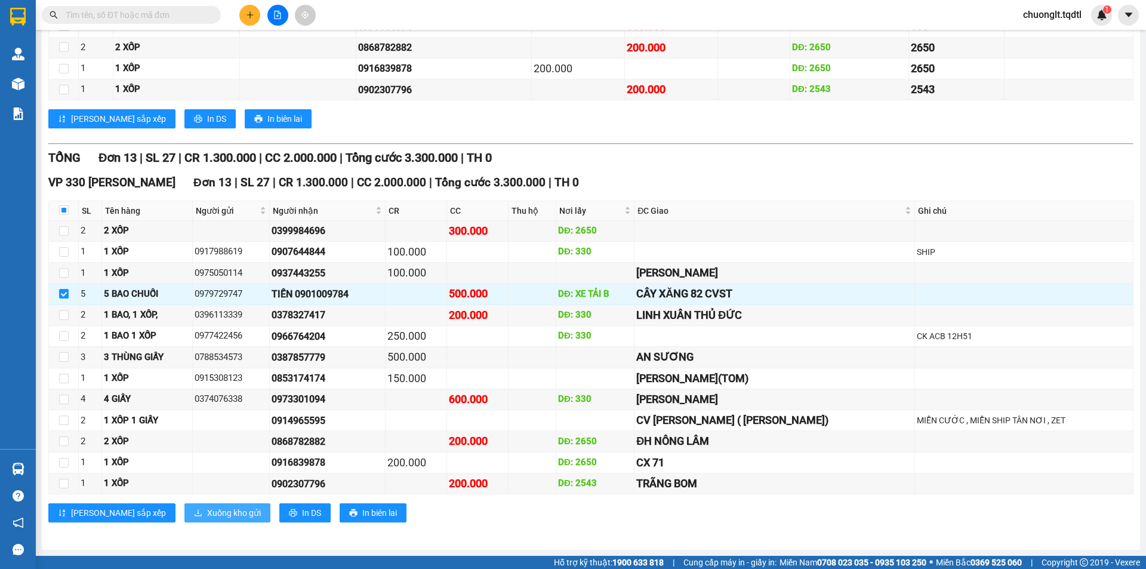
click at [207, 512] on span "Xuống kho gửi" at bounding box center [234, 512] width 54 height 13
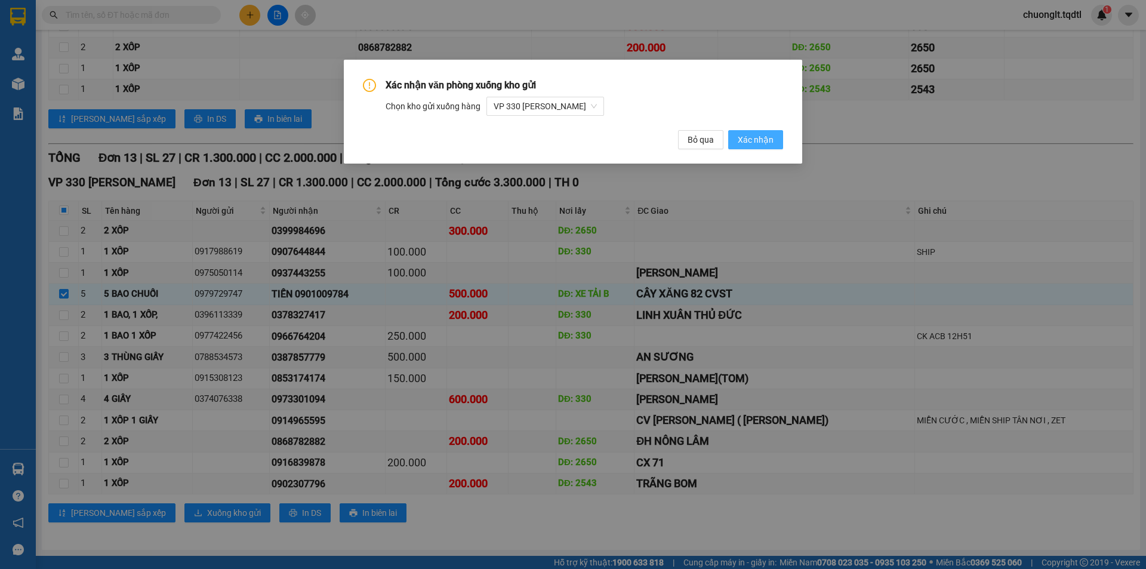
click at [744, 134] on span "Xác nhận" at bounding box center [755, 139] width 36 height 13
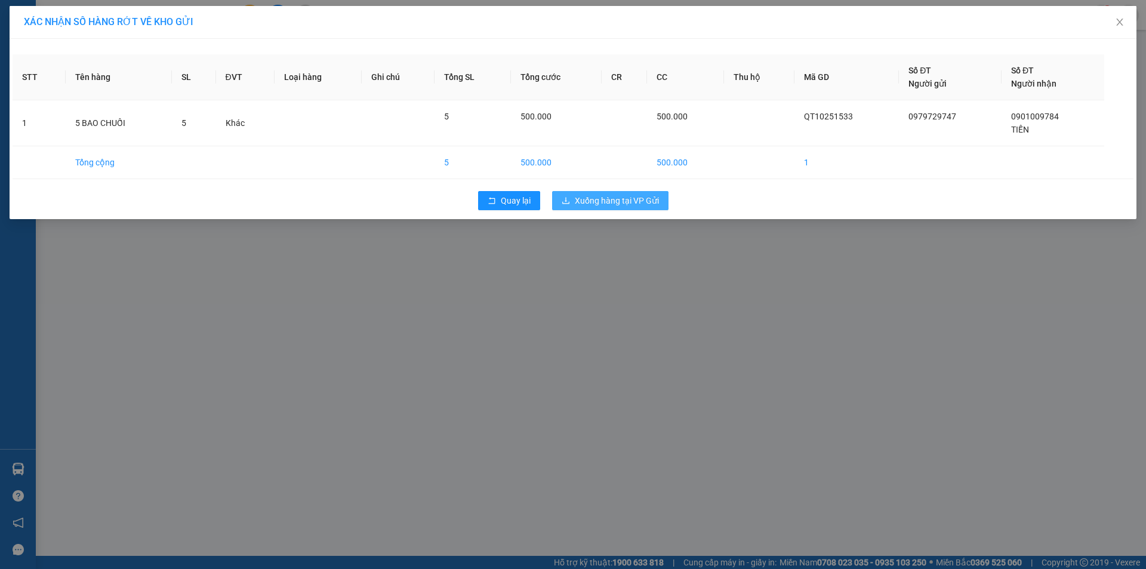
click at [629, 208] on button "Xuống hàng tại VP Gửi" at bounding box center [610, 200] width 116 height 19
click at [629, 202] on span "Xuống hàng tại VP Gửi" at bounding box center [617, 200] width 84 height 13
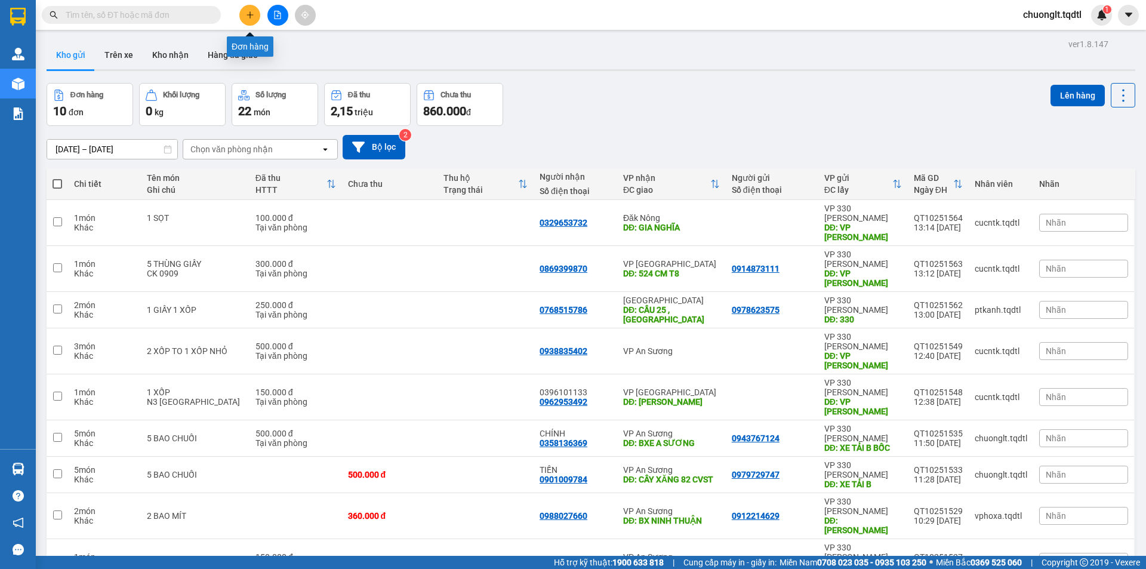
click at [249, 14] on icon "plus" at bounding box center [250, 15] width 8 height 8
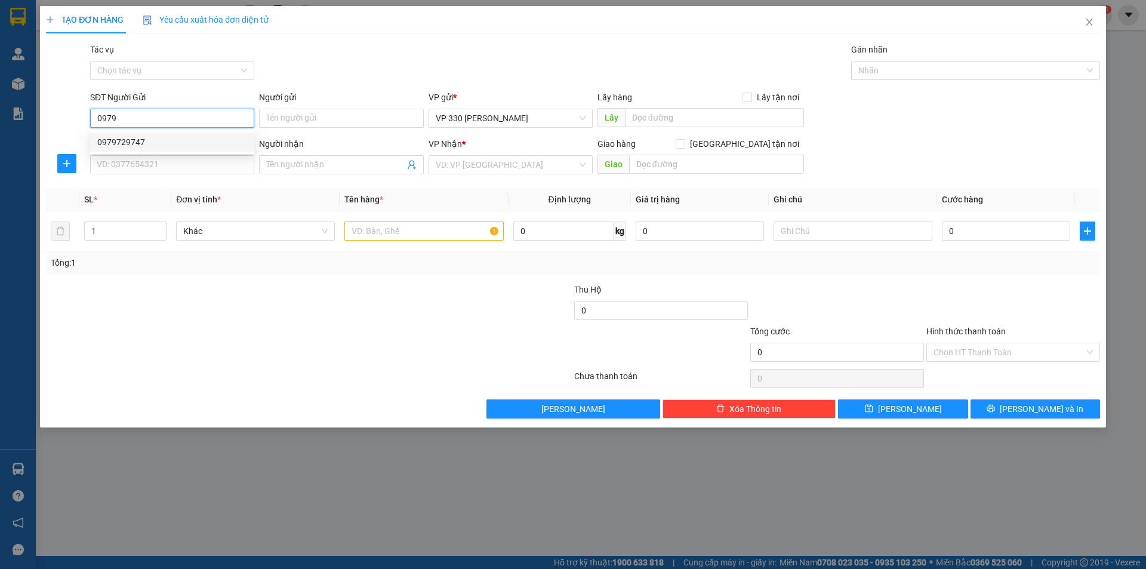
click at [233, 140] on div "0979729747" at bounding box center [172, 141] width 150 height 13
type input "0979729747"
type input "XE TẢI B"
type input "0901009784"
type input "TIẾN"
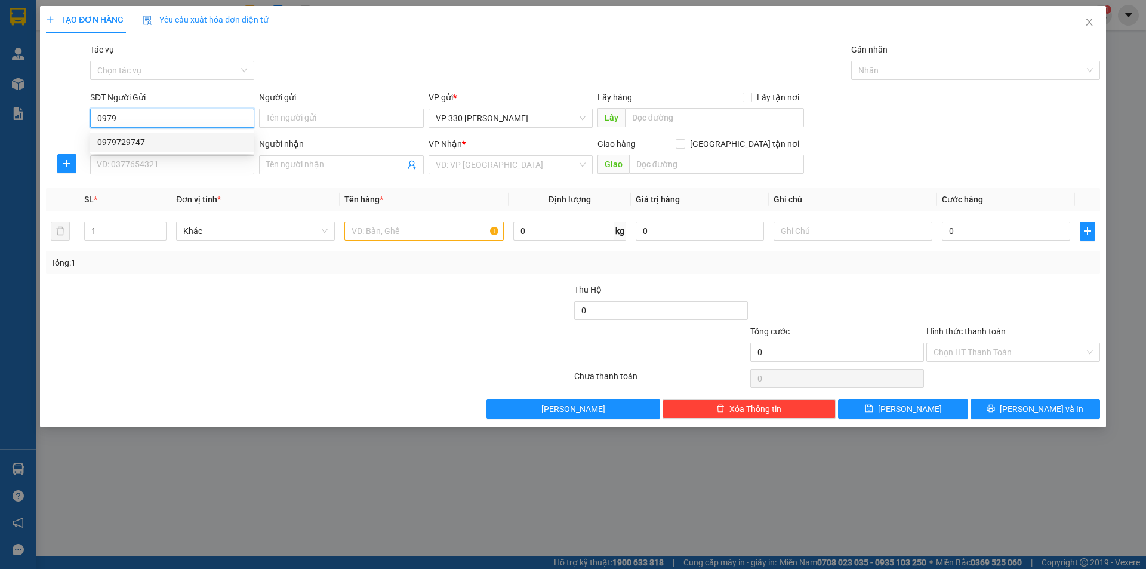
type input "CÂY XĂNG 82 CVST"
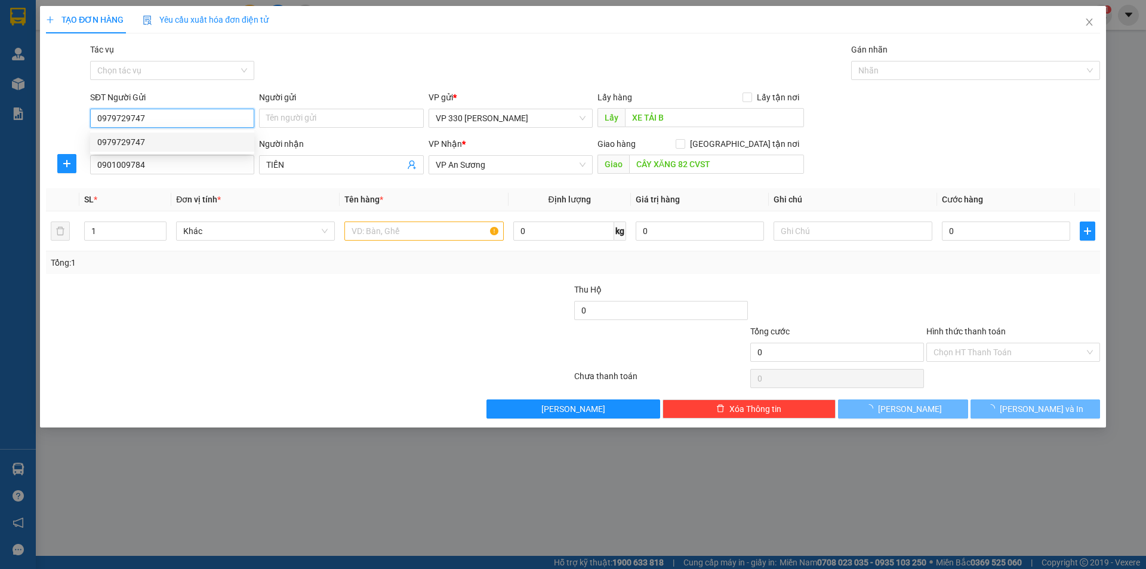
type input "500.000"
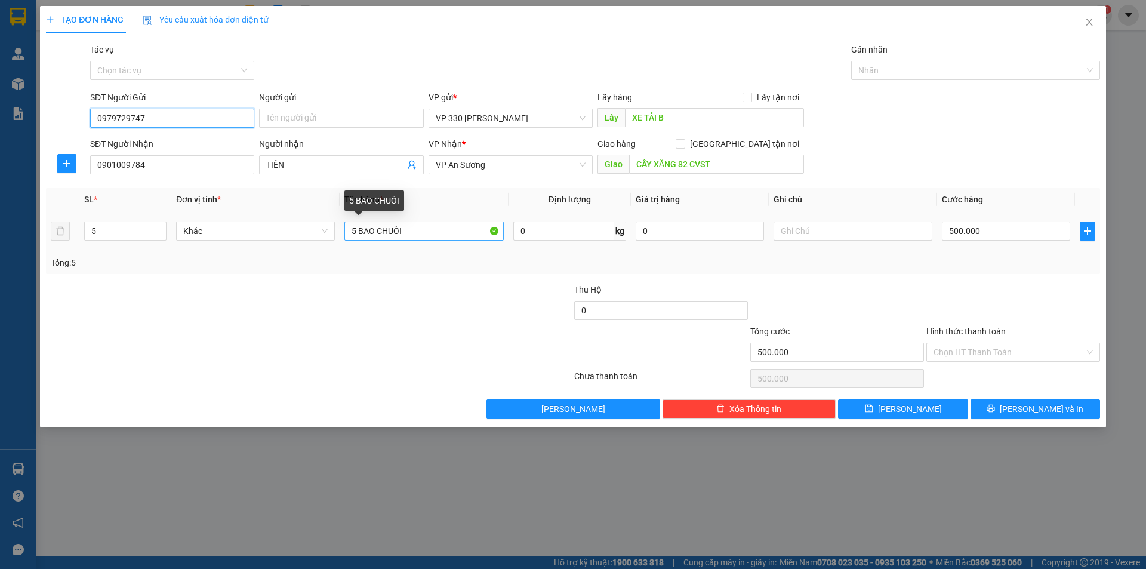
type input "0979729747"
click at [376, 226] on input "5 BAO CHUỐI" at bounding box center [423, 230] width 159 height 19
type input "5 BAO RƯỠI CHUỐI"
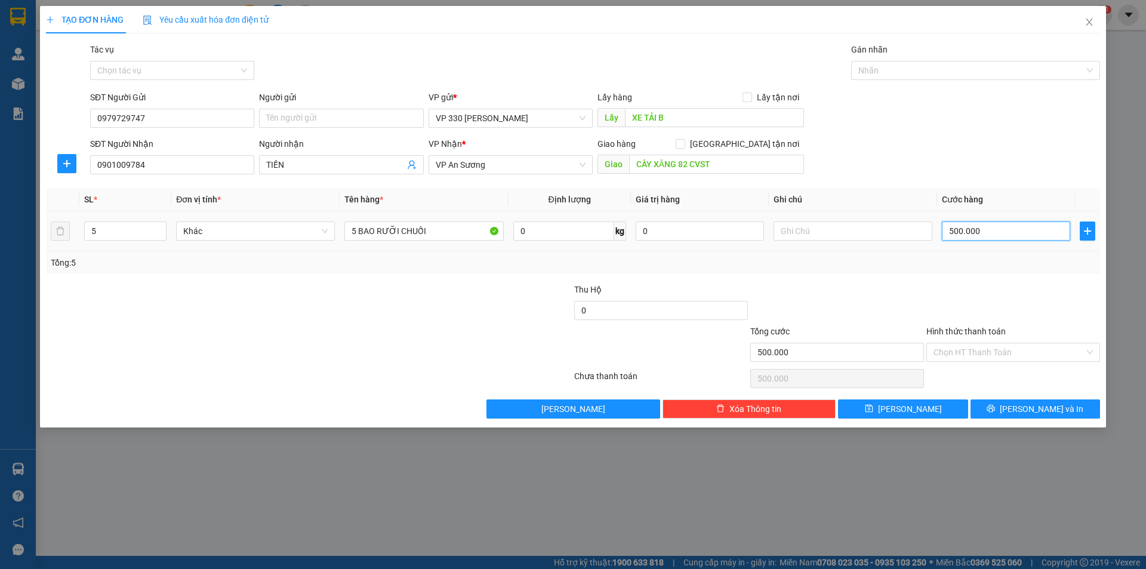
click at [986, 228] on input "500.000" at bounding box center [1006, 230] width 128 height 19
type input "5"
type input "55"
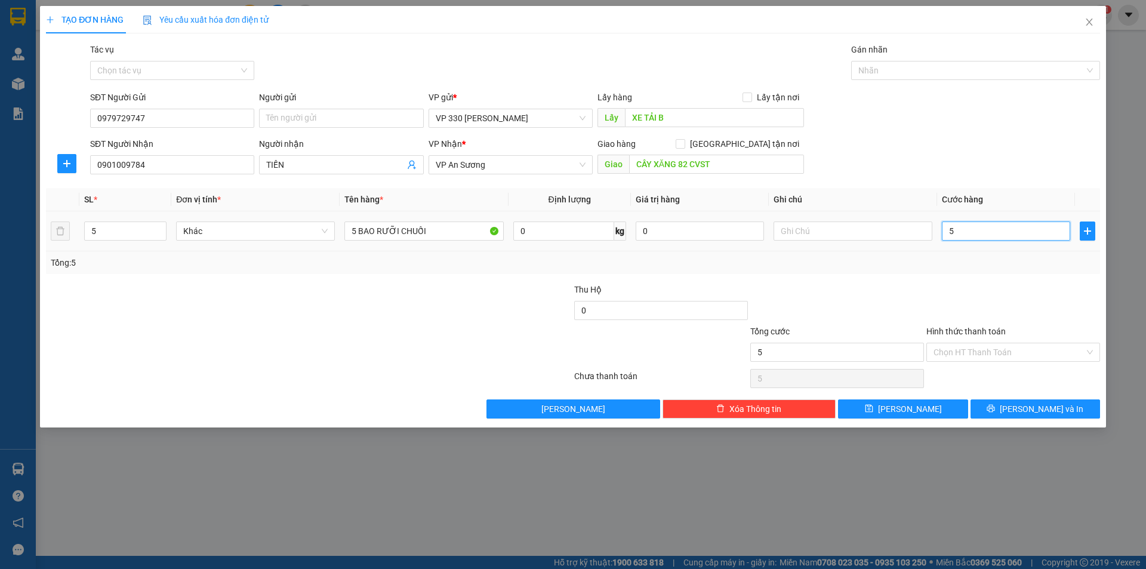
type input "55"
type input "550"
type input "5.500"
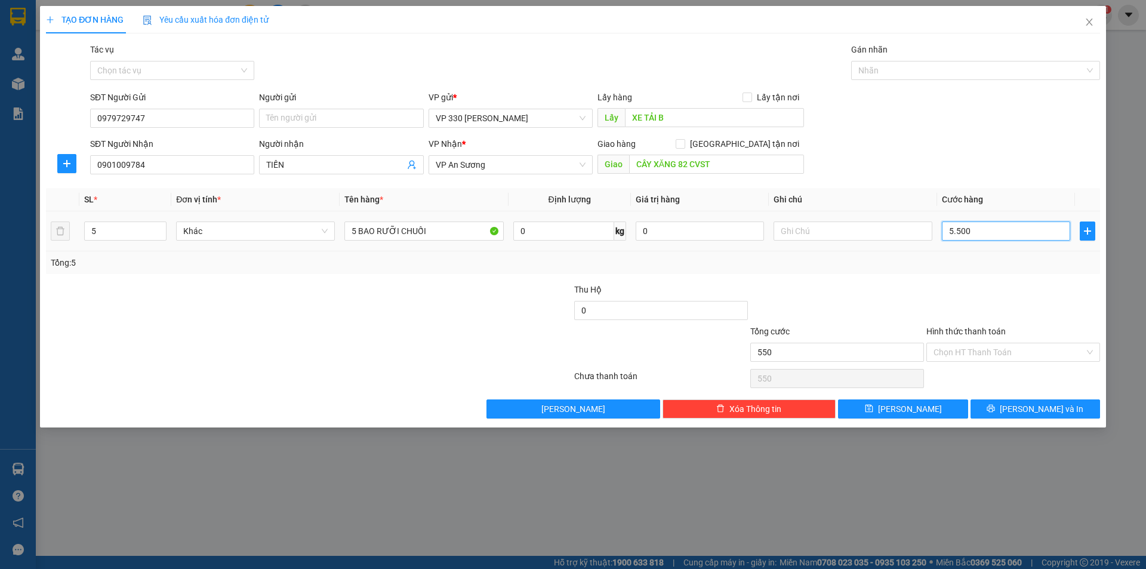
type input "5.500"
type input "55.000"
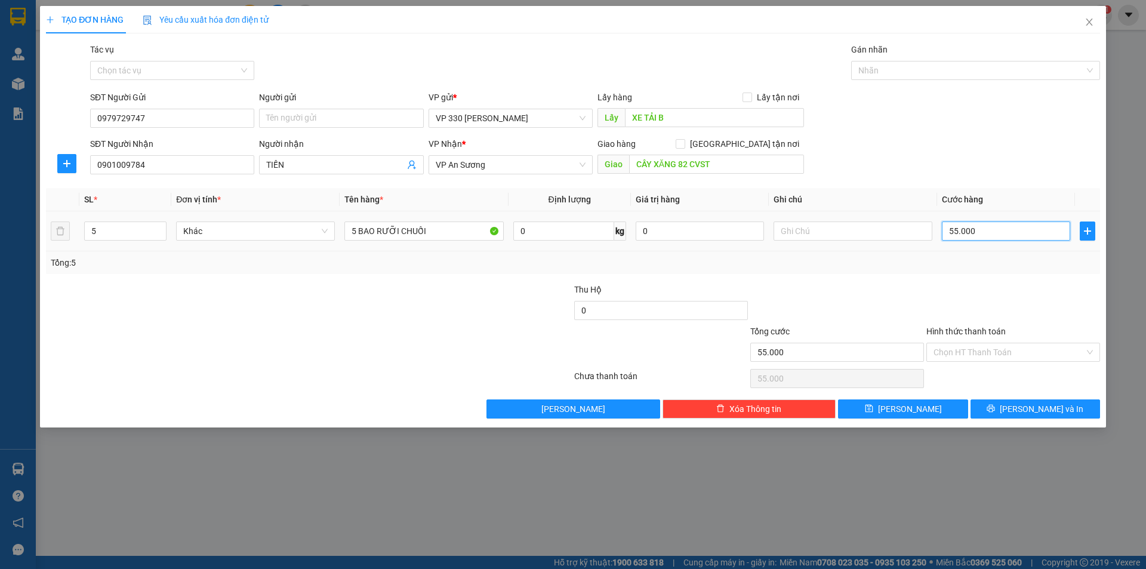
type input "550.000"
type input "5.500.000"
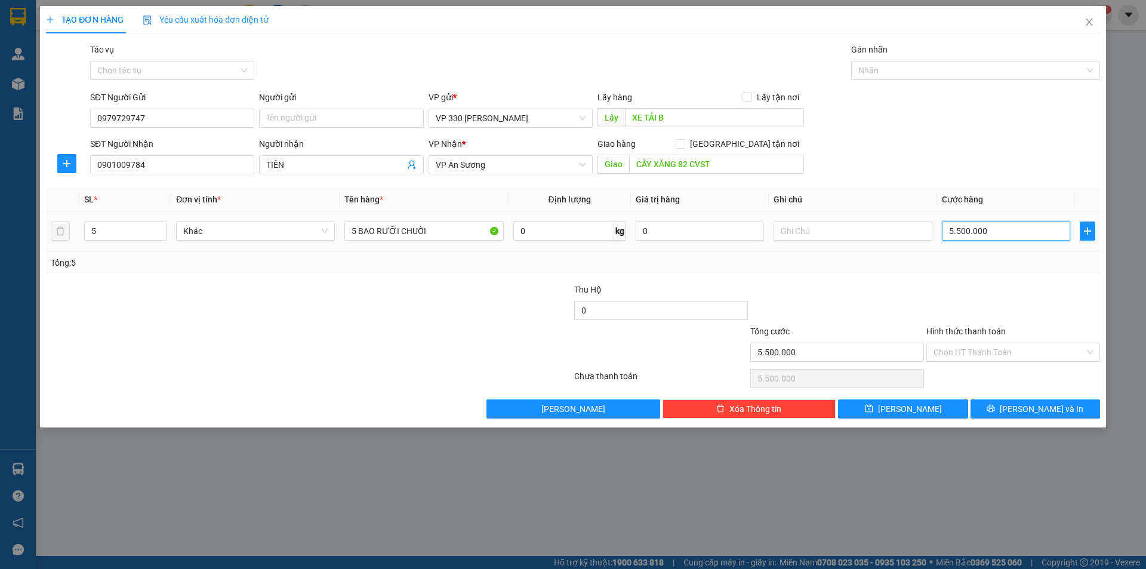
type input "550.000"
click at [123, 233] on input "5" at bounding box center [125, 231] width 81 height 18
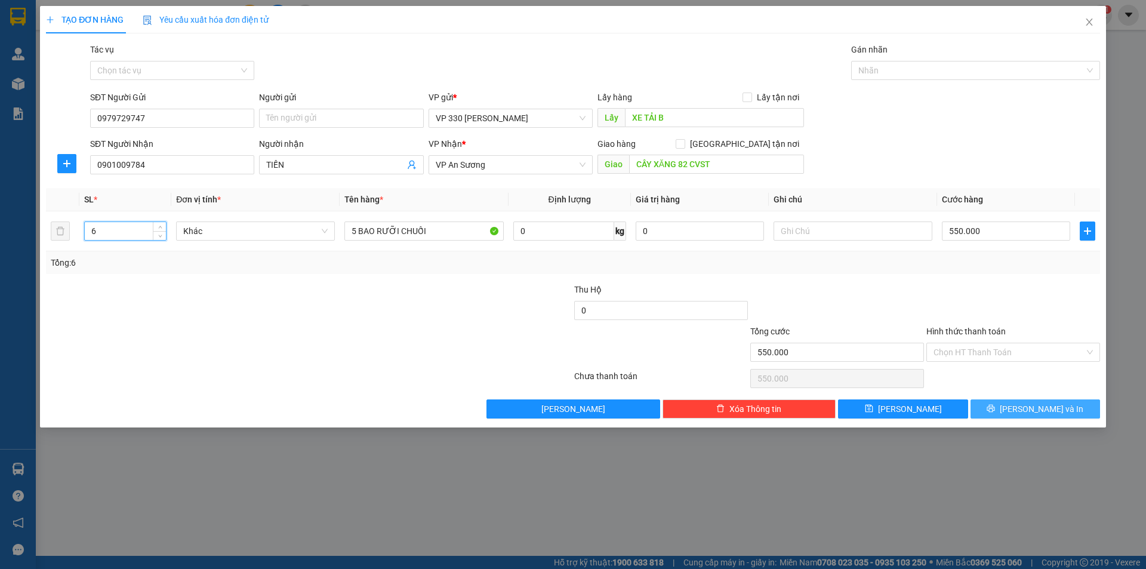
type input "6"
click at [1036, 409] on span "[PERSON_NAME] và In" at bounding box center [1041, 408] width 84 height 13
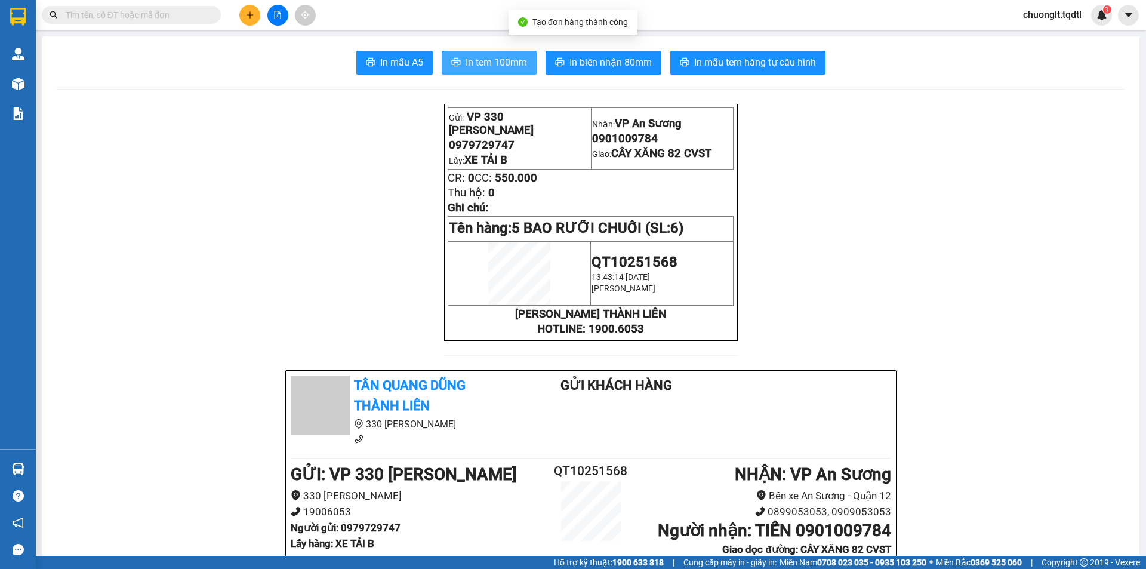
click at [490, 56] on span "In tem 100mm" at bounding box center [495, 62] width 61 height 15
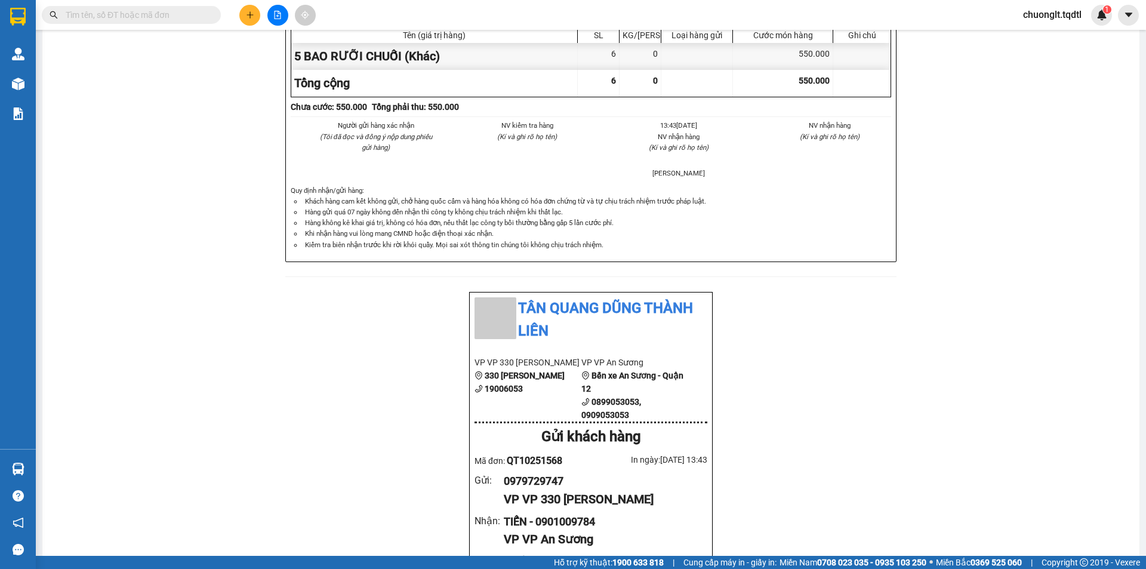
scroll to position [716, 0]
